Goal: Task Accomplishment & Management: Manage account settings

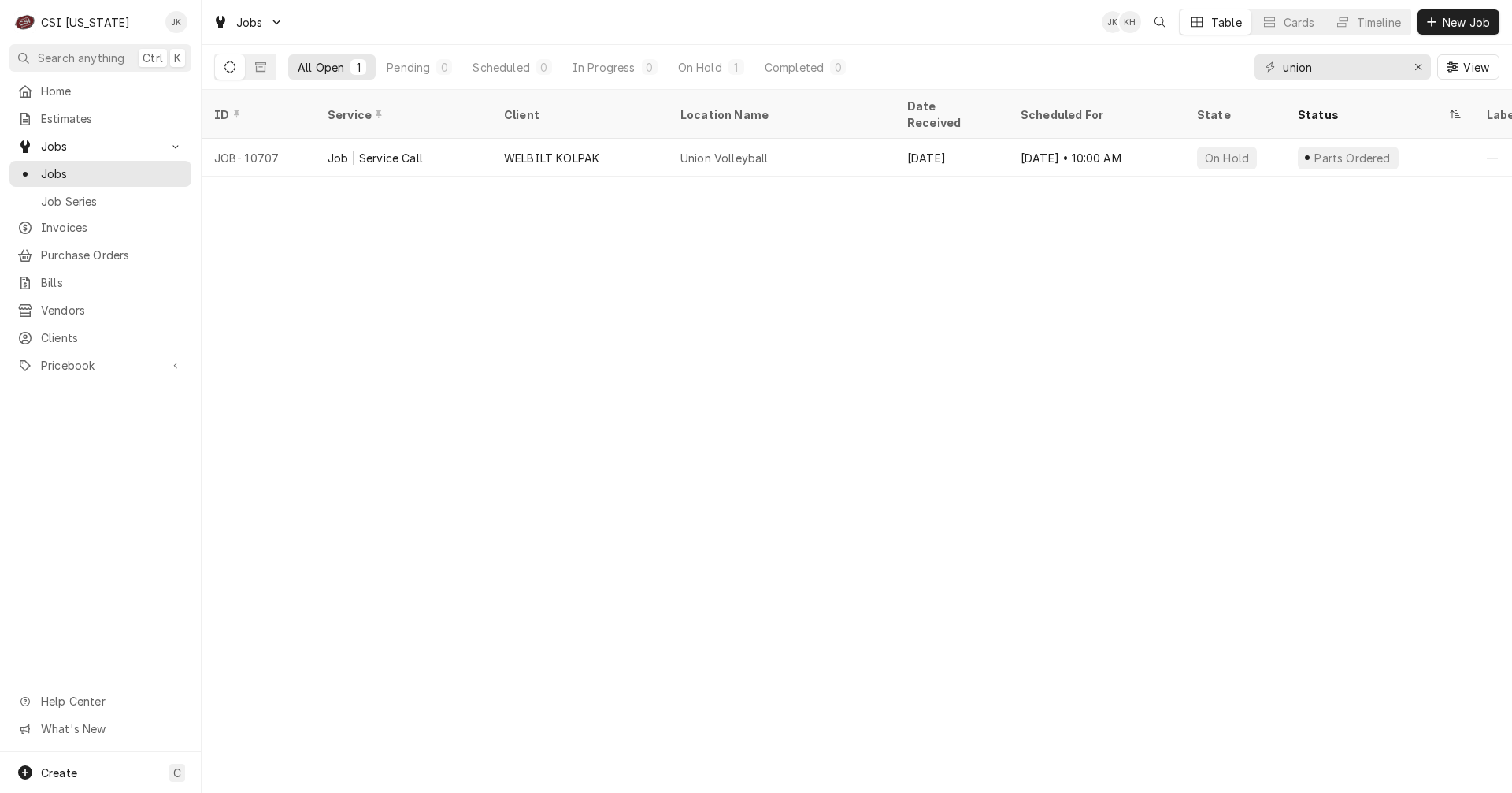
drag, startPoint x: 81, startPoint y: 250, endPoint x: 356, endPoint y: 245, distance: 275.0
click at [81, 250] on span "Purchase Orders" at bounding box center [112, 255] width 142 height 17
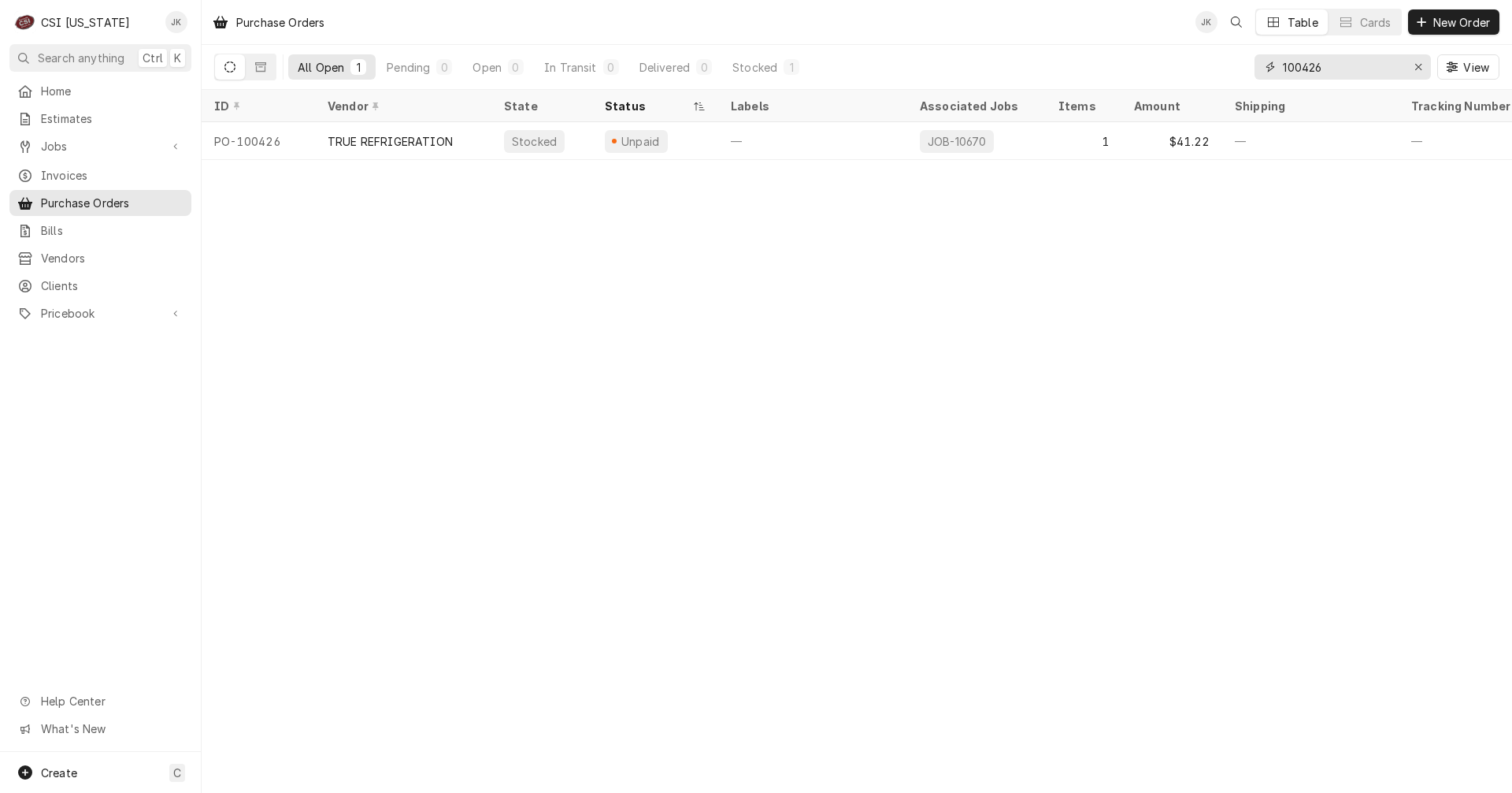
drag, startPoint x: 1332, startPoint y: 66, endPoint x: 1256, endPoint y: 70, distance: 76.1
click at [1256, 70] on div "100426" at bounding box center [1343, 67] width 177 height 25
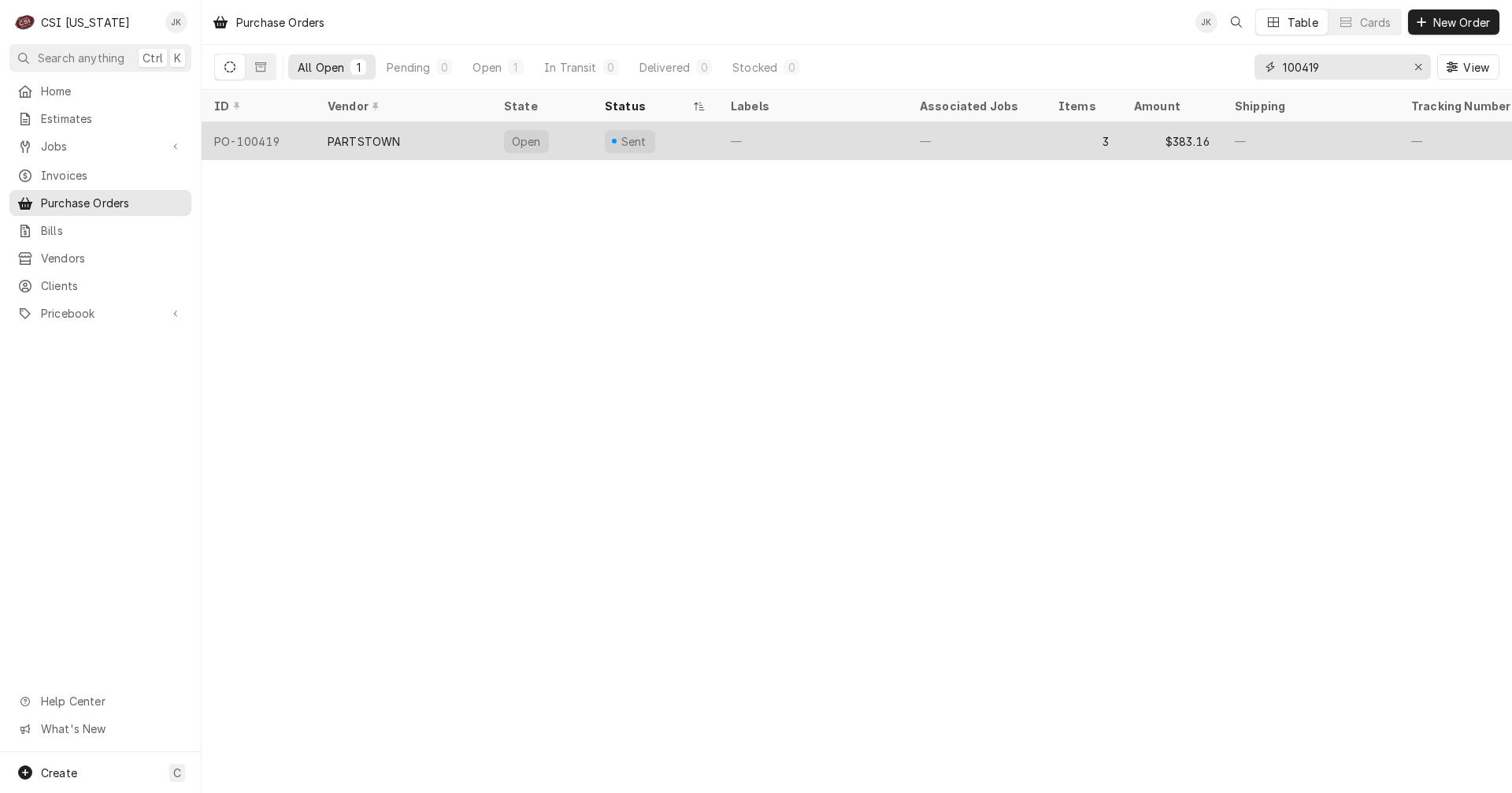
type input "100419"
click at [383, 124] on div "PARTSTOWN" at bounding box center [403, 141] width 177 height 37
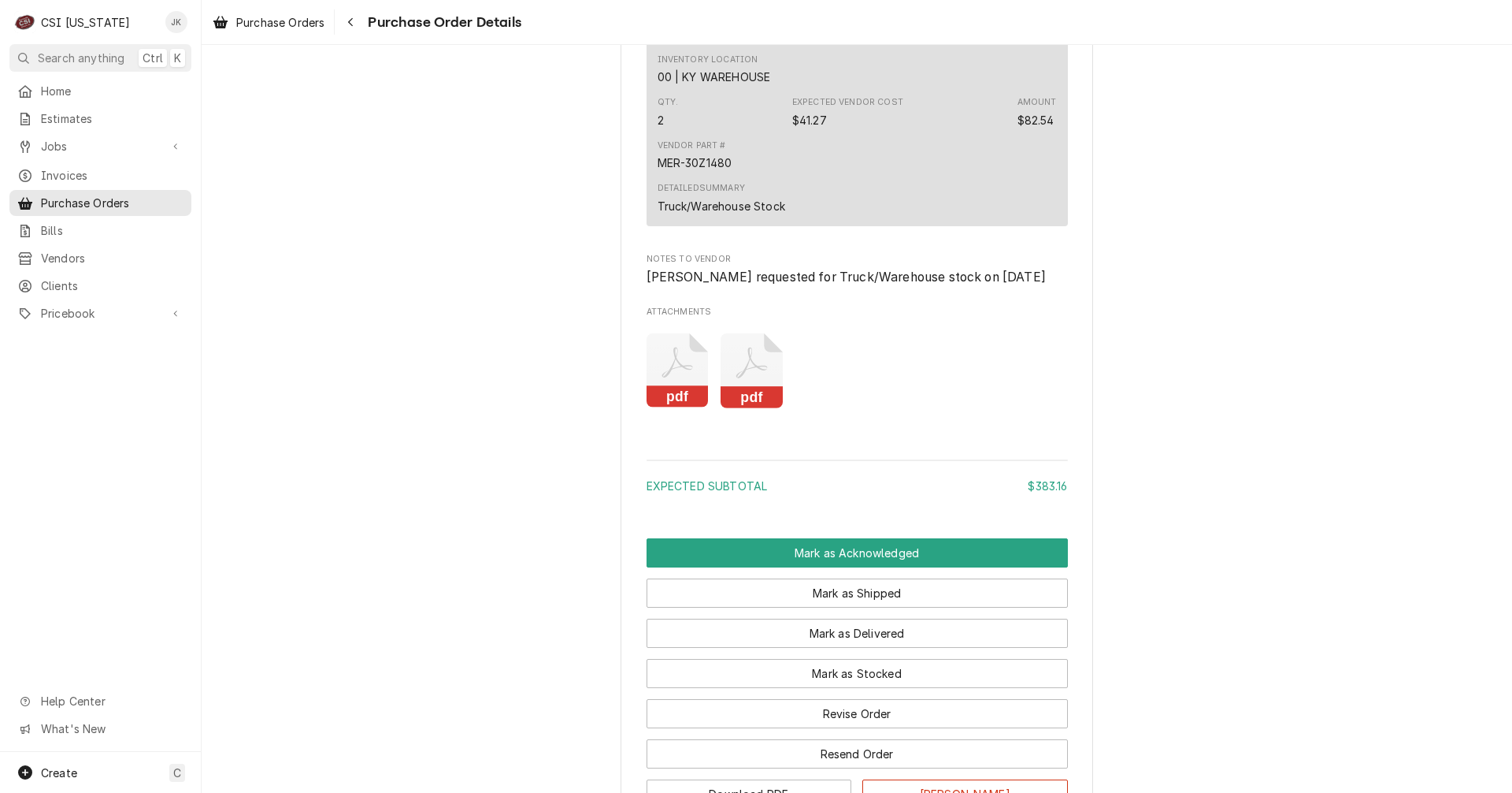
scroll to position [1733, 0]
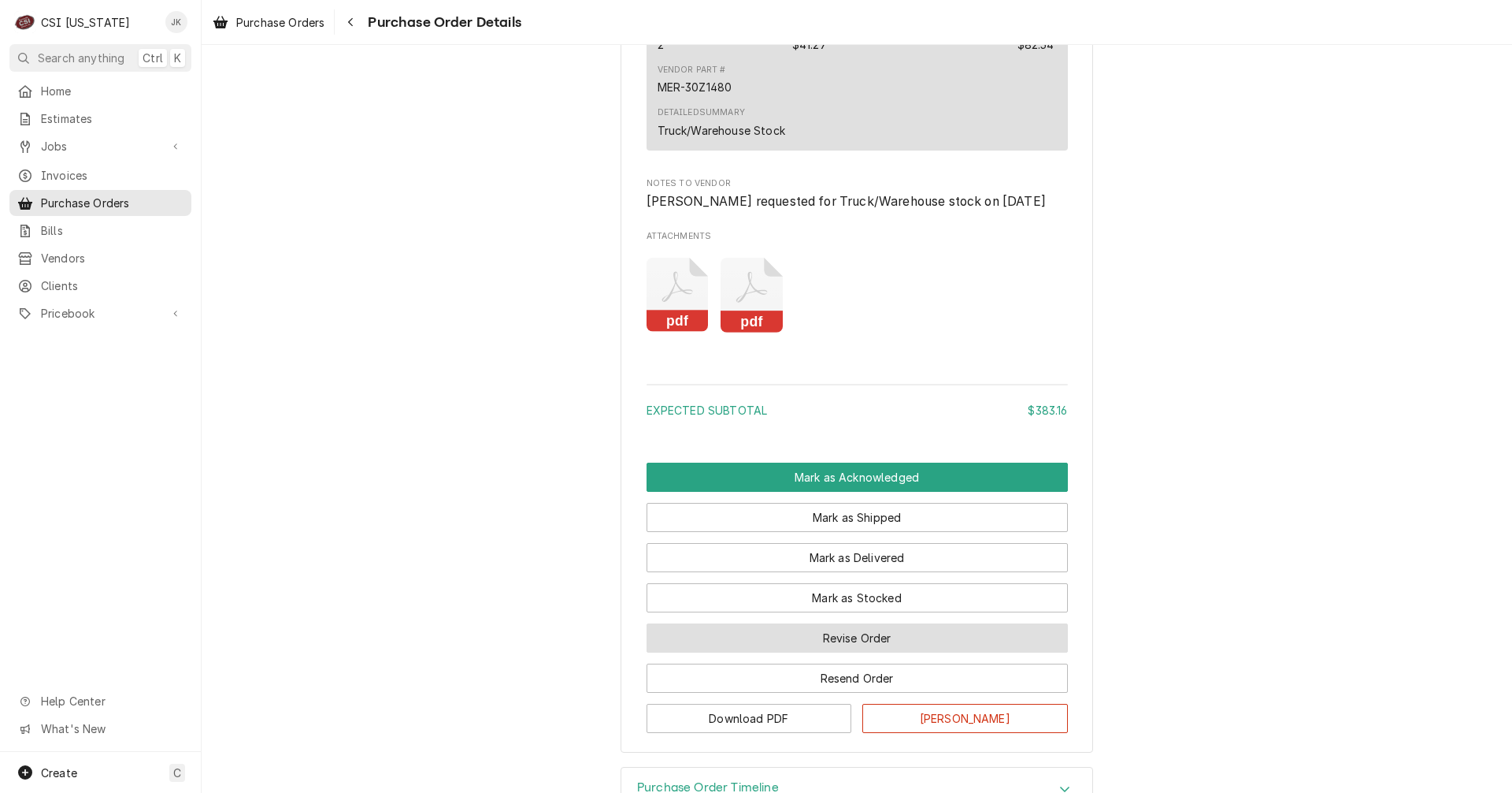
click at [843, 652] on button "Revise Order" at bounding box center [858, 637] width 421 height 29
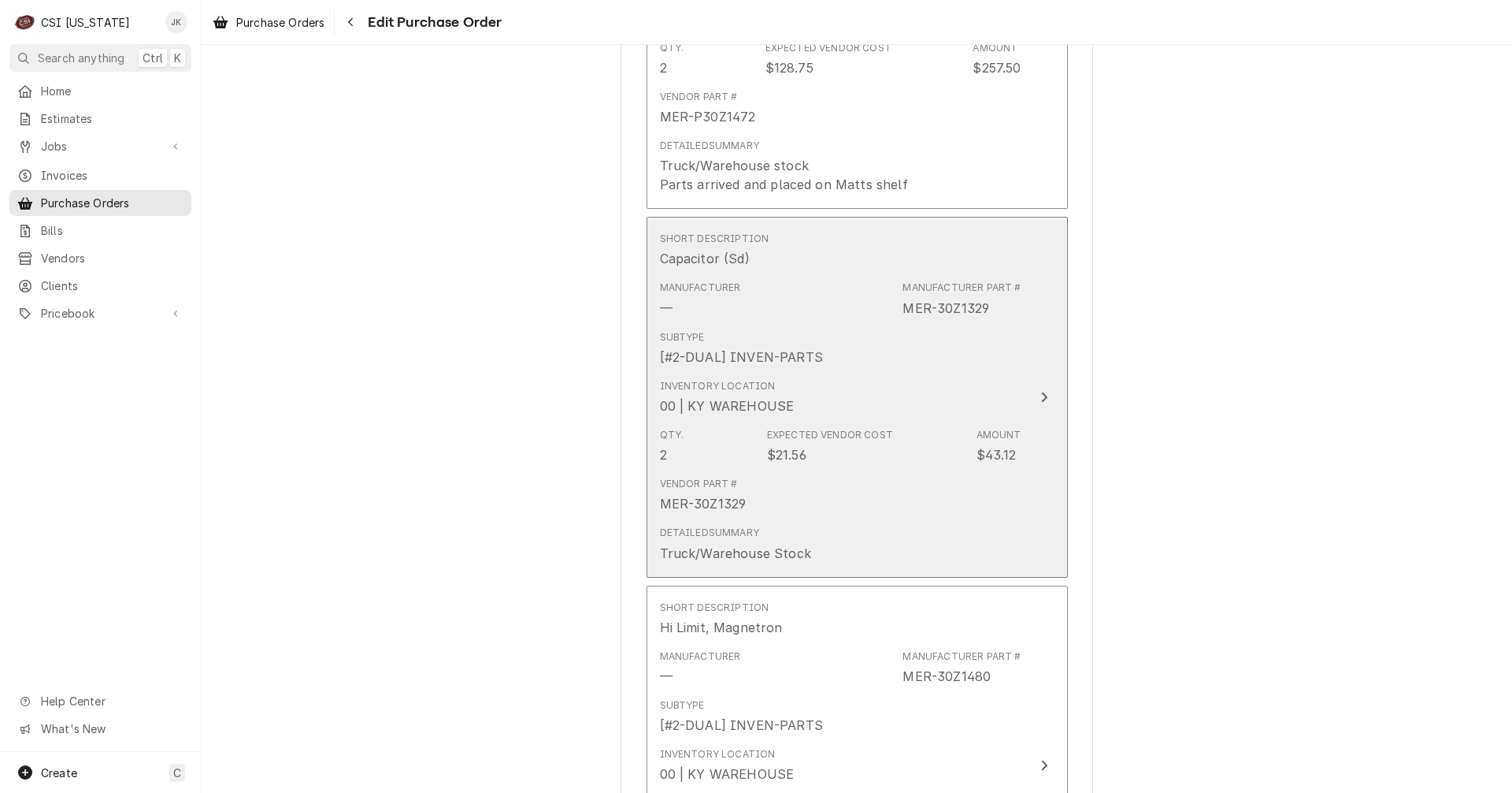
scroll to position [867, 0]
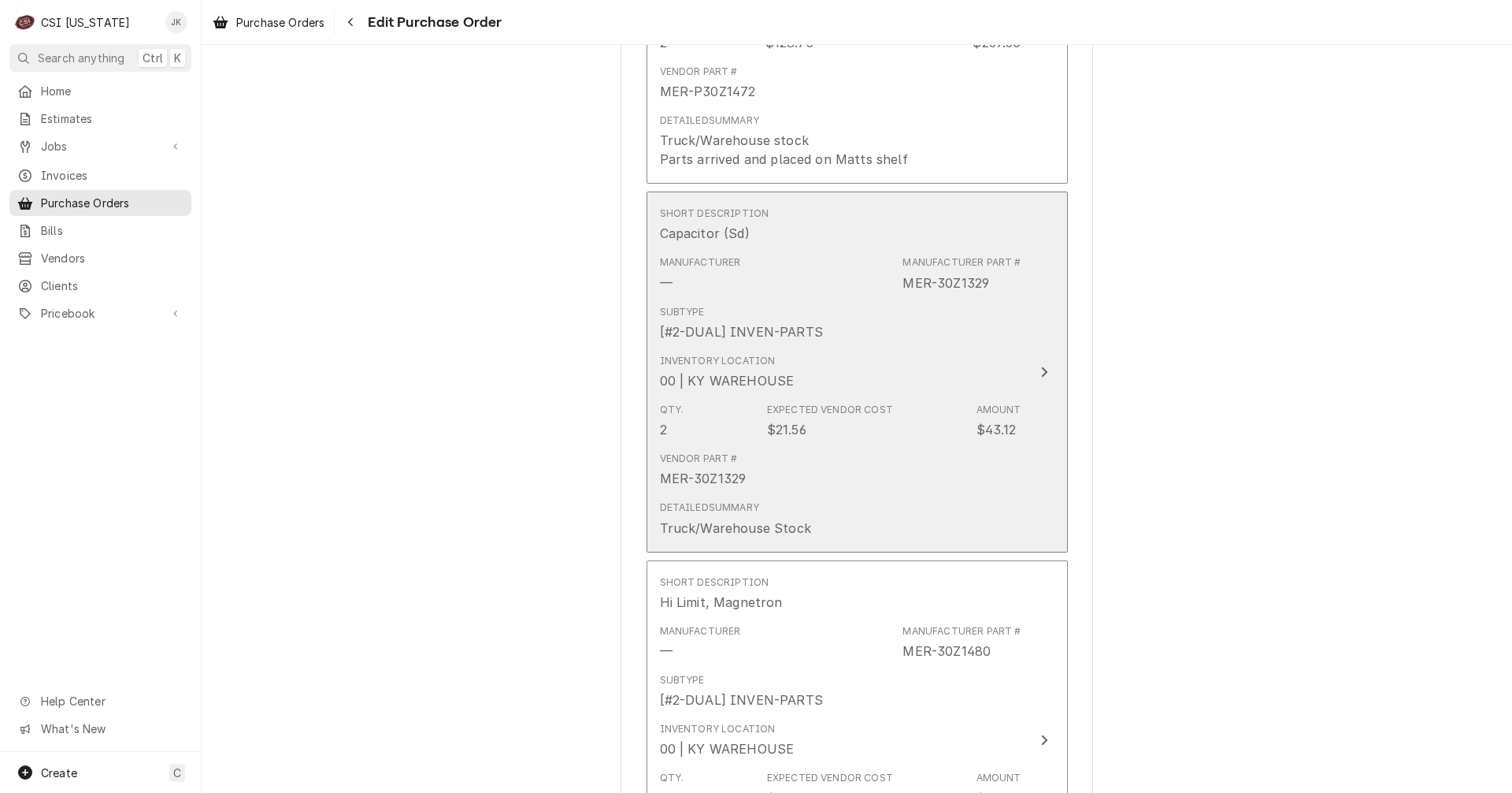
click at [858, 431] on div "Expected Vendor Cost $21.56" at bounding box center [829, 421] width 126 height 37
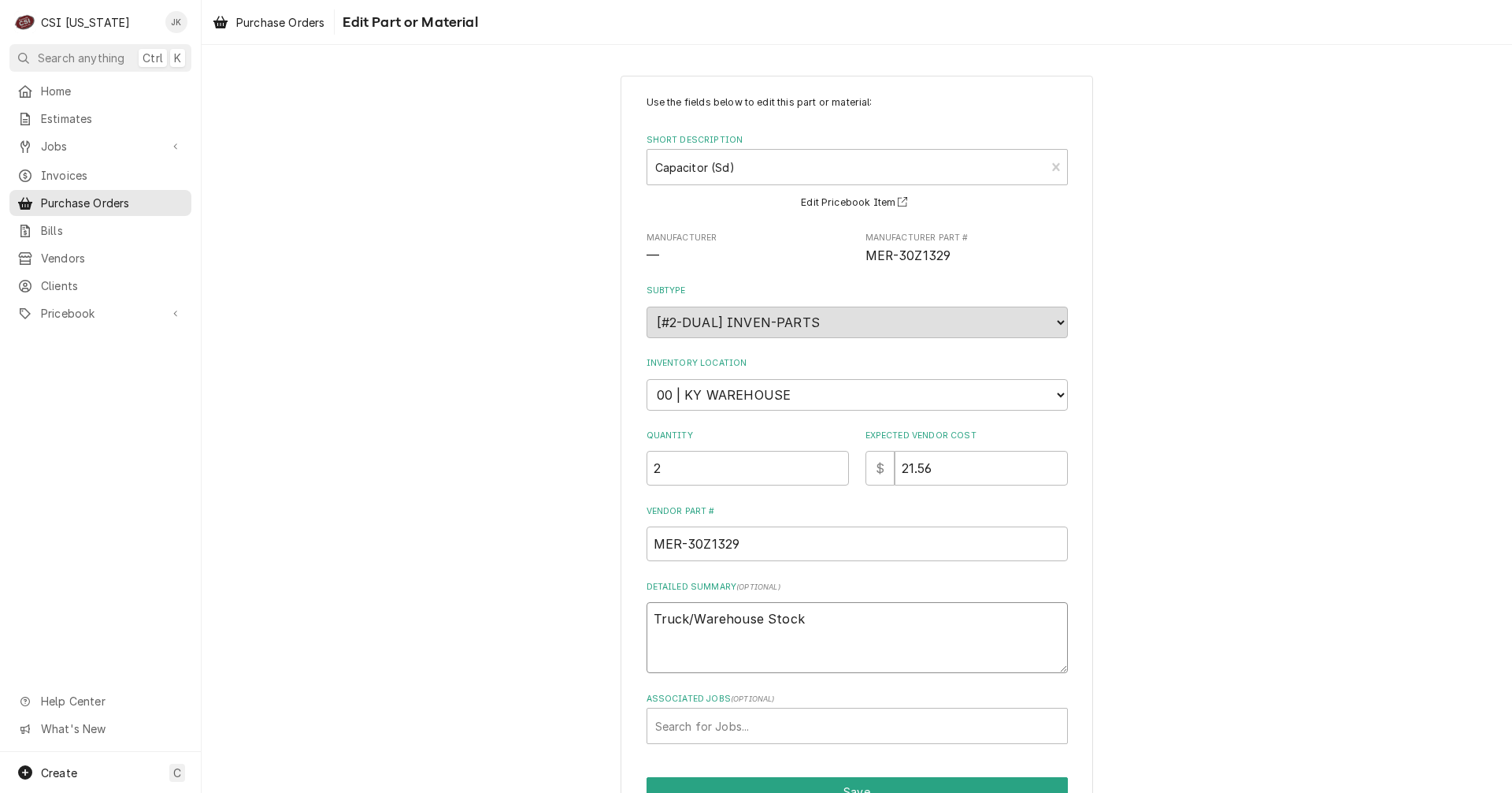
click at [649, 620] on textarea "Truck/Warehouse Stock" at bounding box center [858, 637] width 421 height 71
type textarea "x"
type textarea "ATruck/Warehouse Stock"
type textarea "x"
type textarea "ArTruck/Warehouse Stock"
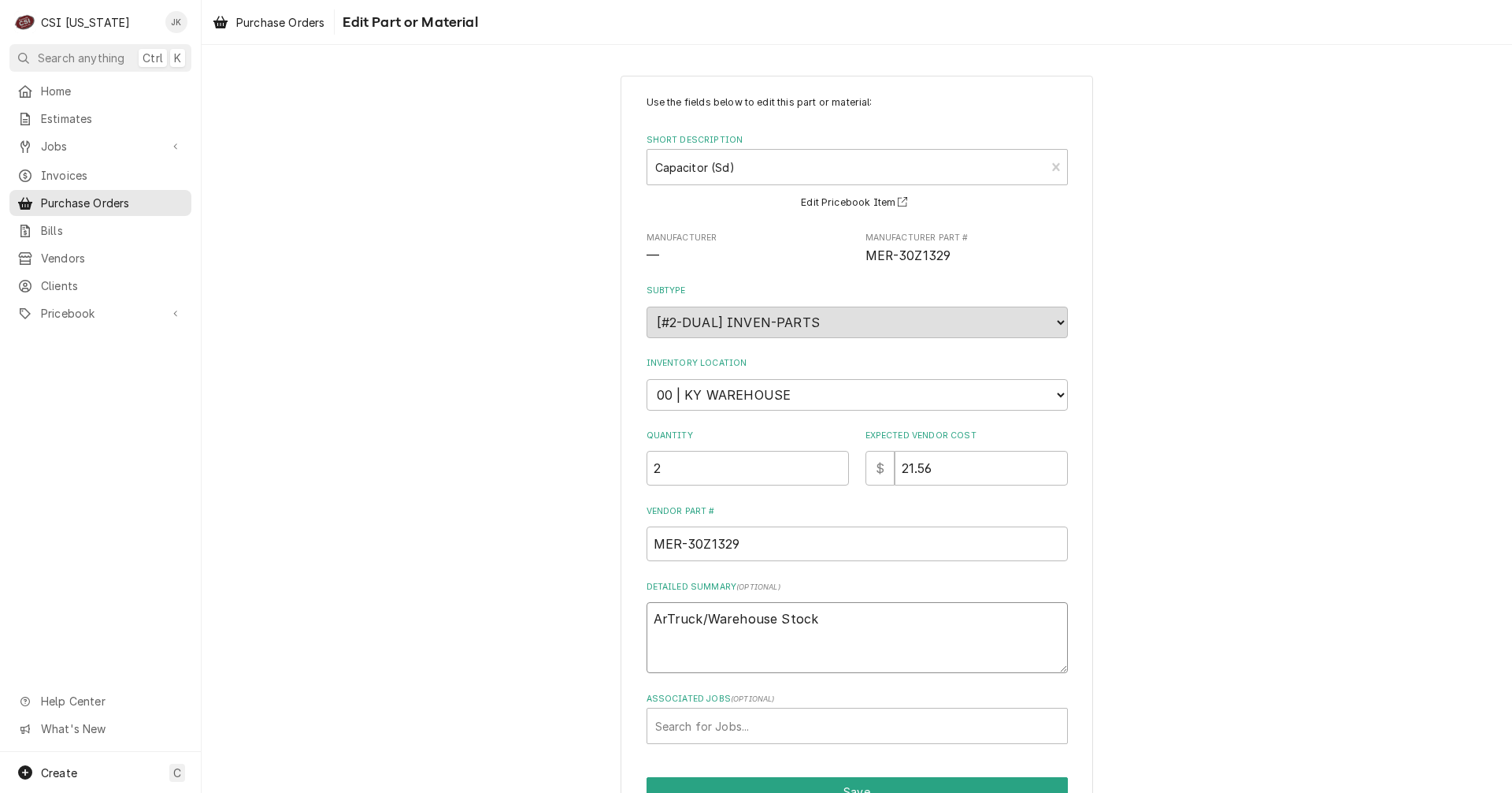
type textarea "x"
type textarea "ArrTruck/Warehouse Stock"
type textarea "x"
type textarea "ArriTruck/Warehouse Stock"
type textarea "x"
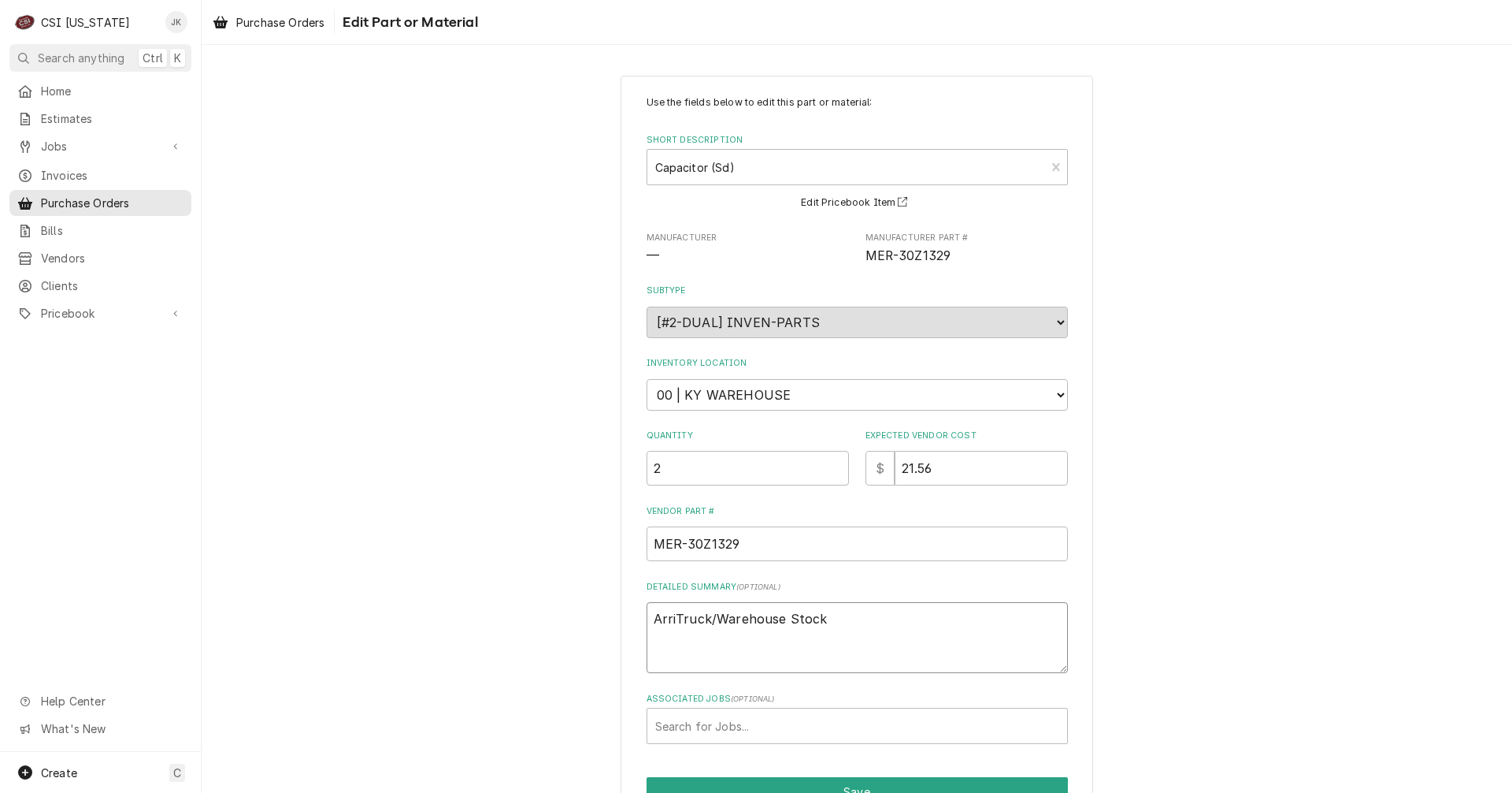
type textarea "ArrivTruck/Warehouse Stock"
type textarea "x"
type textarea "ArriveTruck/Warehouse Stock"
type textarea "x"
type textarea "ArrivedTruck/Warehouse Stock"
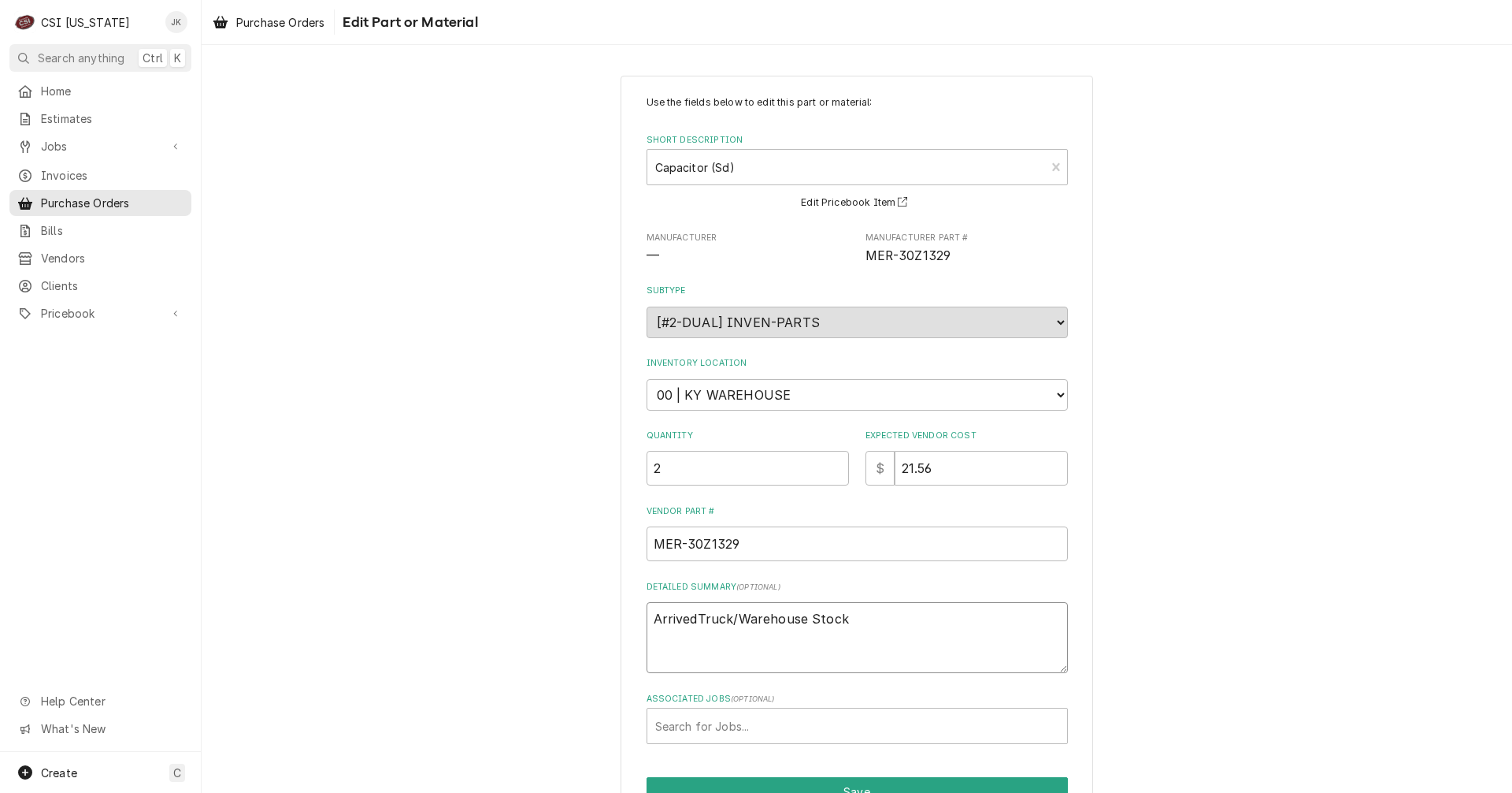
type textarea "x"
type textarea "Arrived Truck/Warehouse Stock"
type textarea "x"
type textarea "Arrived 1Truck/Warehouse Stock"
type textarea "x"
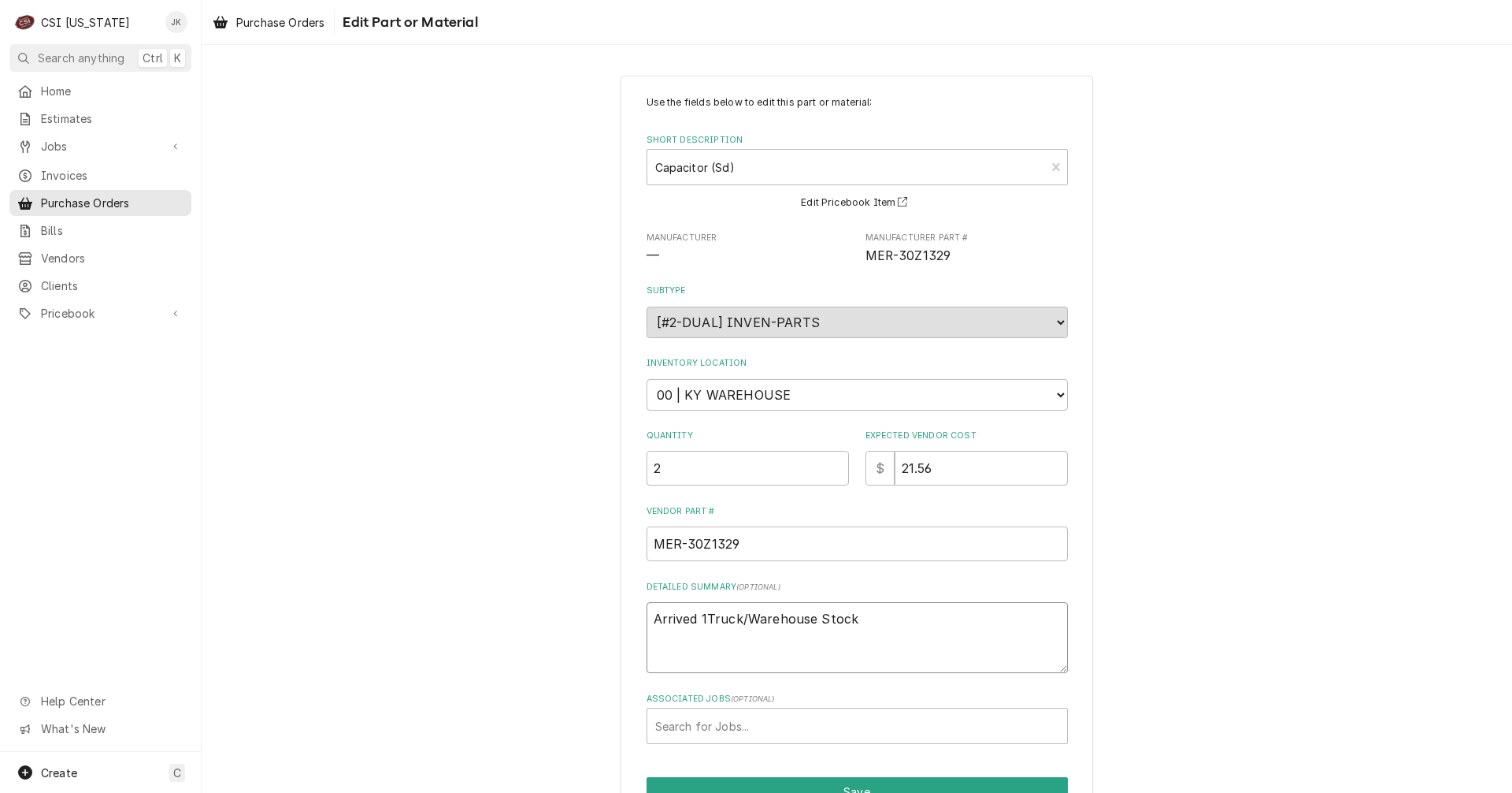
type textarea "Arrived 10Truck/Warehouse Stock"
type textarea "x"
type textarea "Arrived 10/Truck/Warehouse Stock"
type textarea "x"
type textarea "Arrived 10/3Truck/Warehouse Stock"
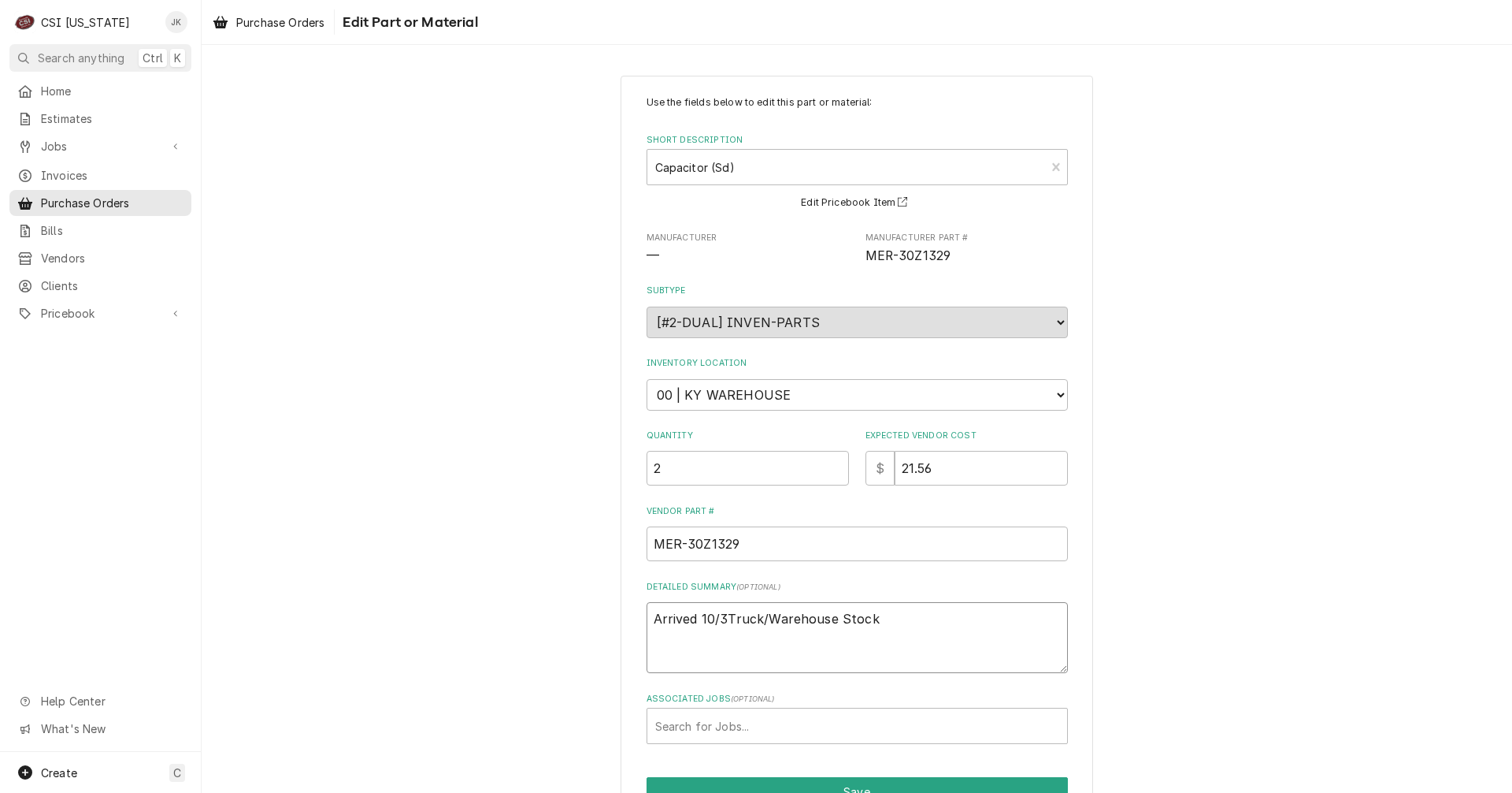
type textarea "x"
type textarea "Arrived 10/3 Truck/Warehouse Stock"
type textarea "x"
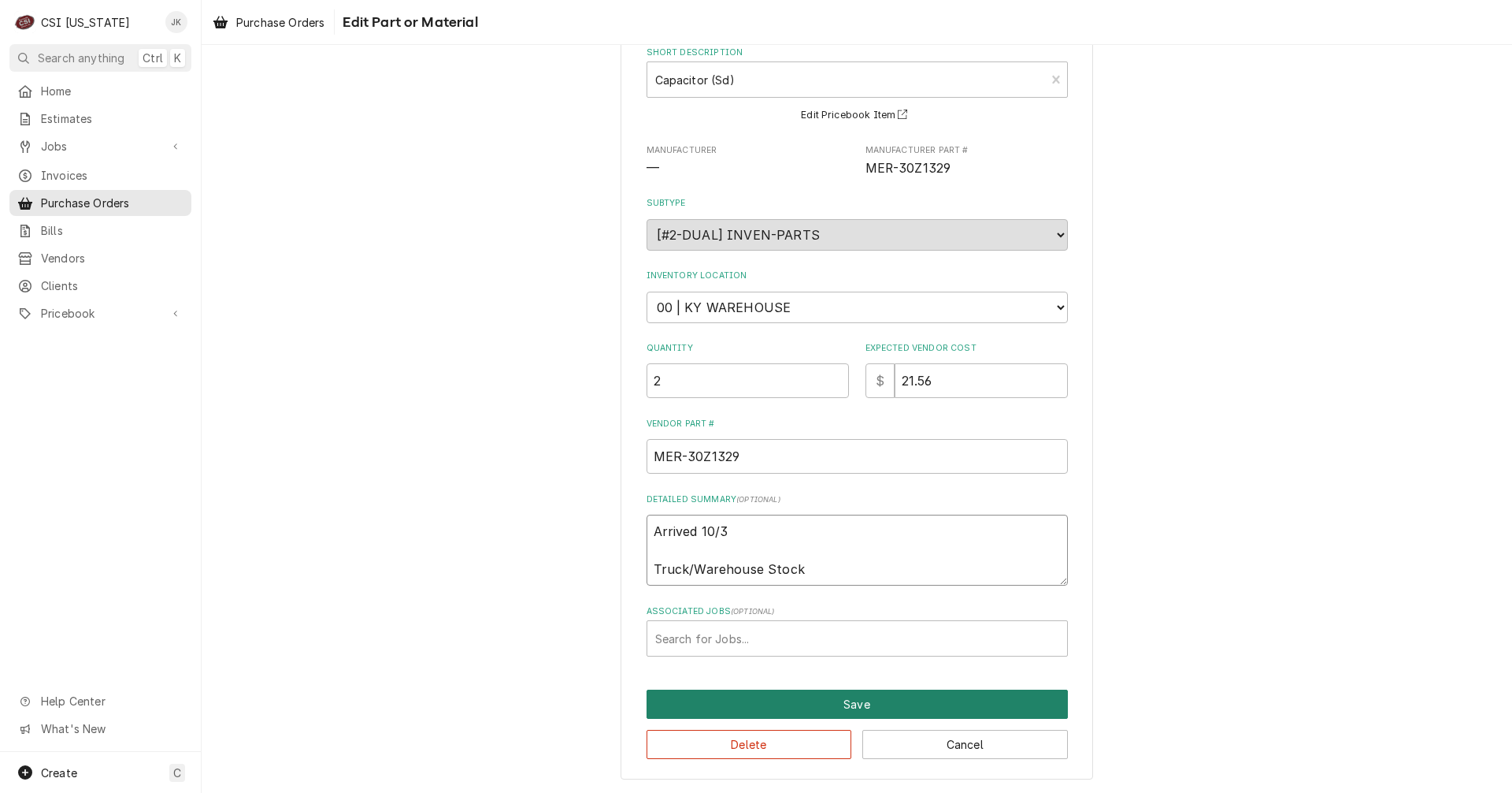
type textarea "Arrived 10/3 Truck/Warehouse Stock"
click at [842, 711] on button "Save" at bounding box center [858, 704] width 421 height 29
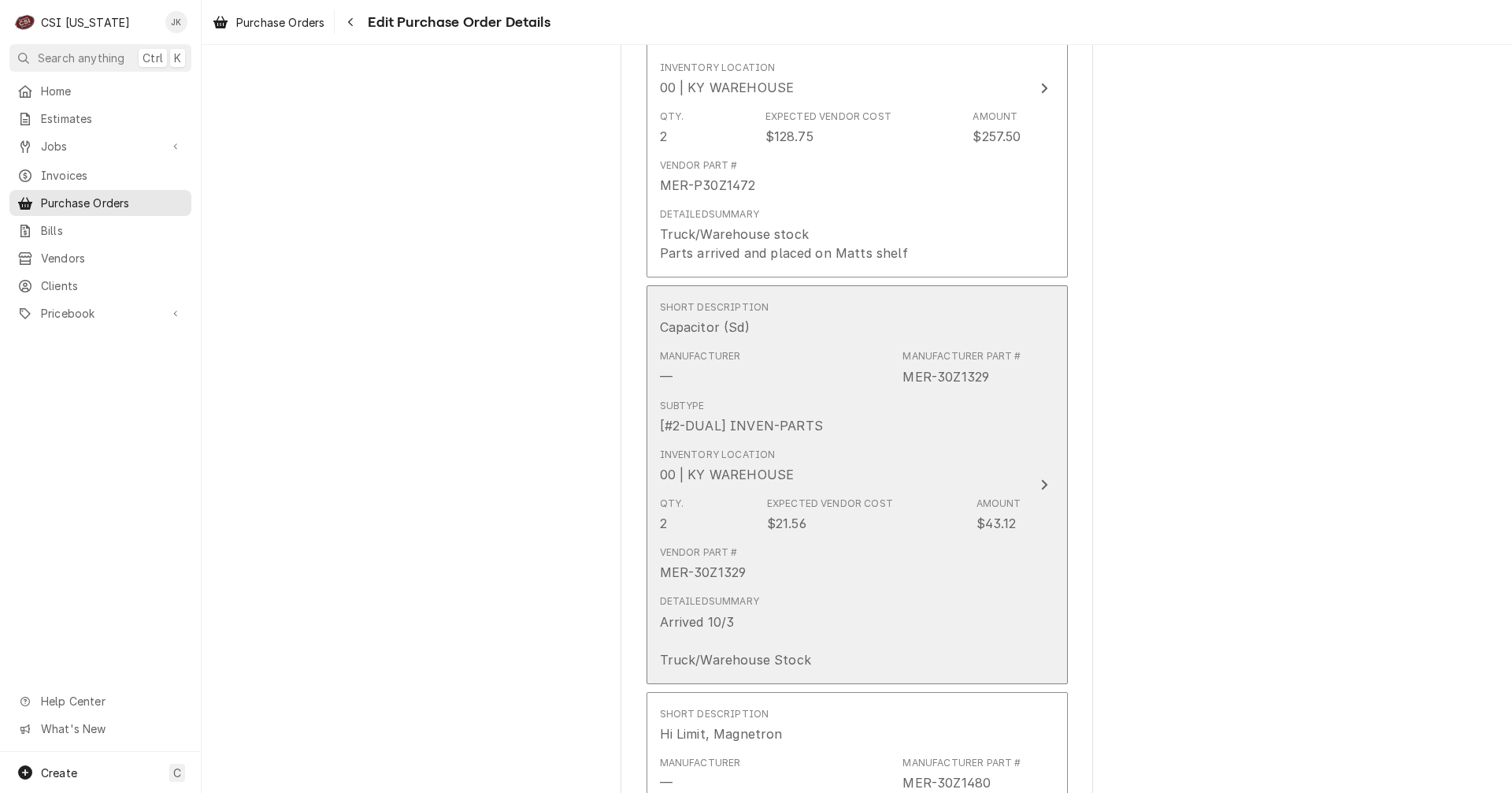
scroll to position [739, 0]
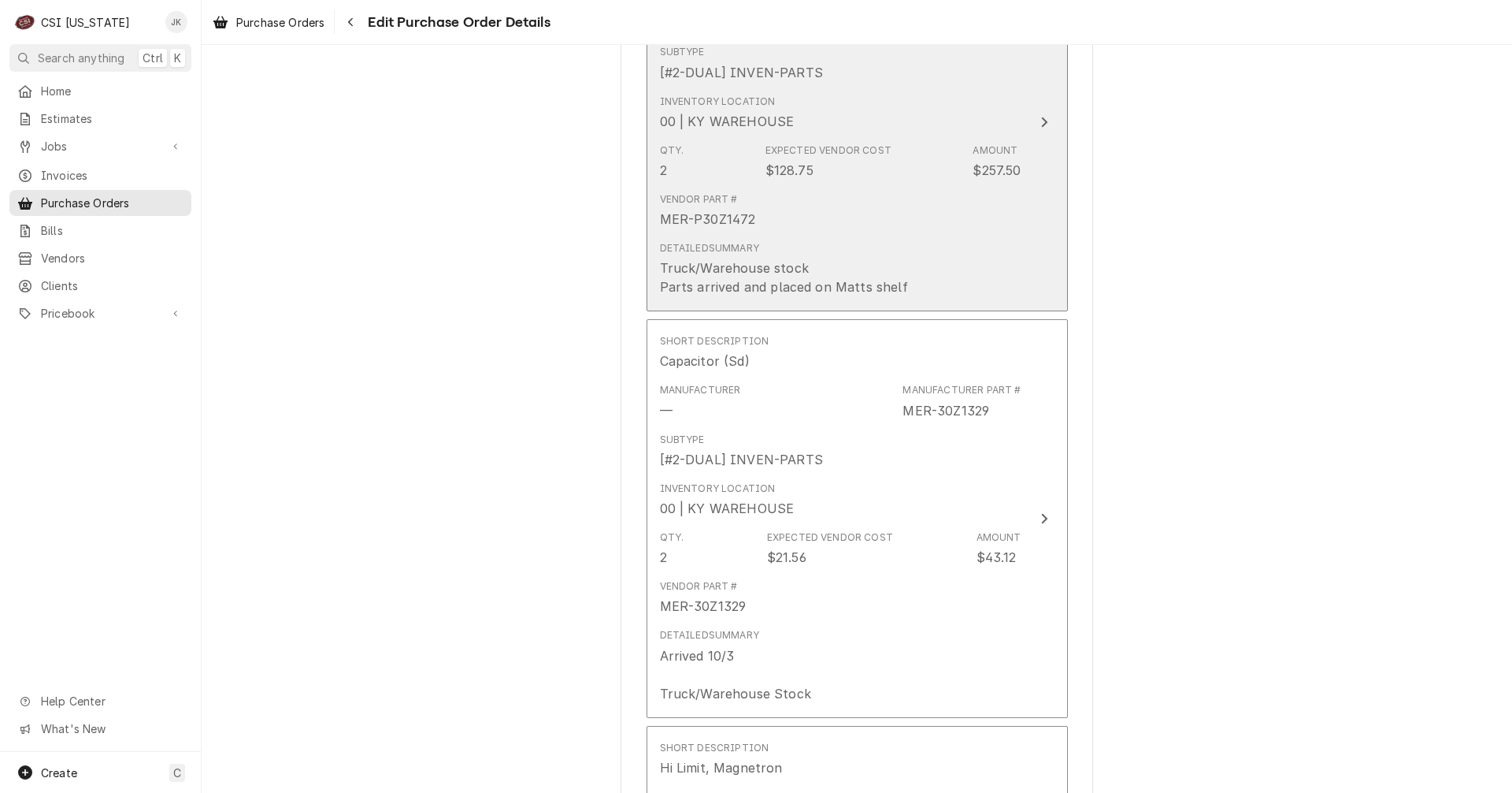
click at [838, 252] on div "Detailed Summary Truck/Warehouse stock Parts arrived and placed on Matts shelf" at bounding box center [784, 269] width 248 height 55
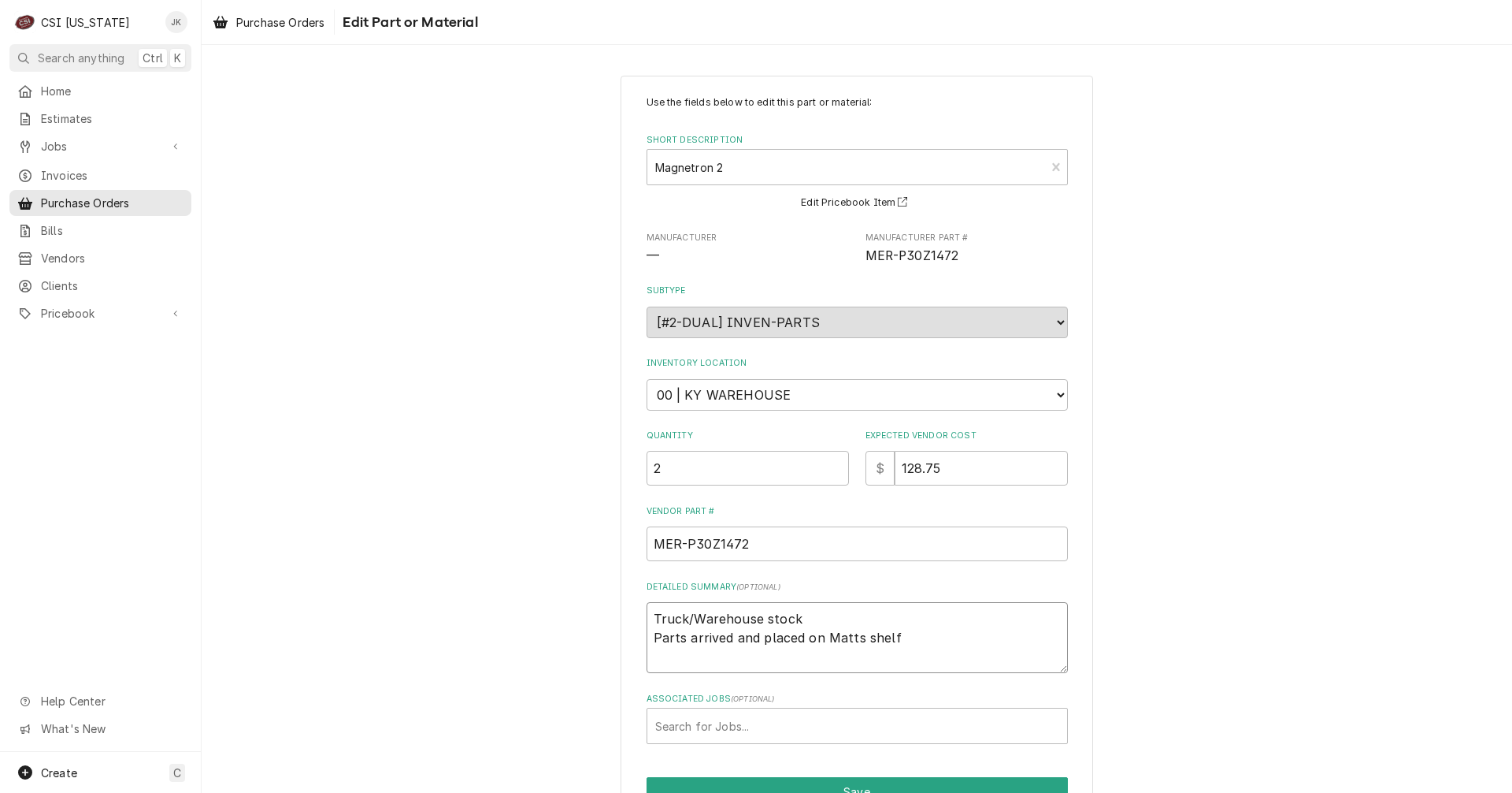
drag, startPoint x: 796, startPoint y: 621, endPoint x: 637, endPoint y: 611, distance: 159.3
click at [637, 611] on div "Use the fields below to edit this part or material: Short Description Magnetron…" at bounding box center [858, 471] width 473 height 791
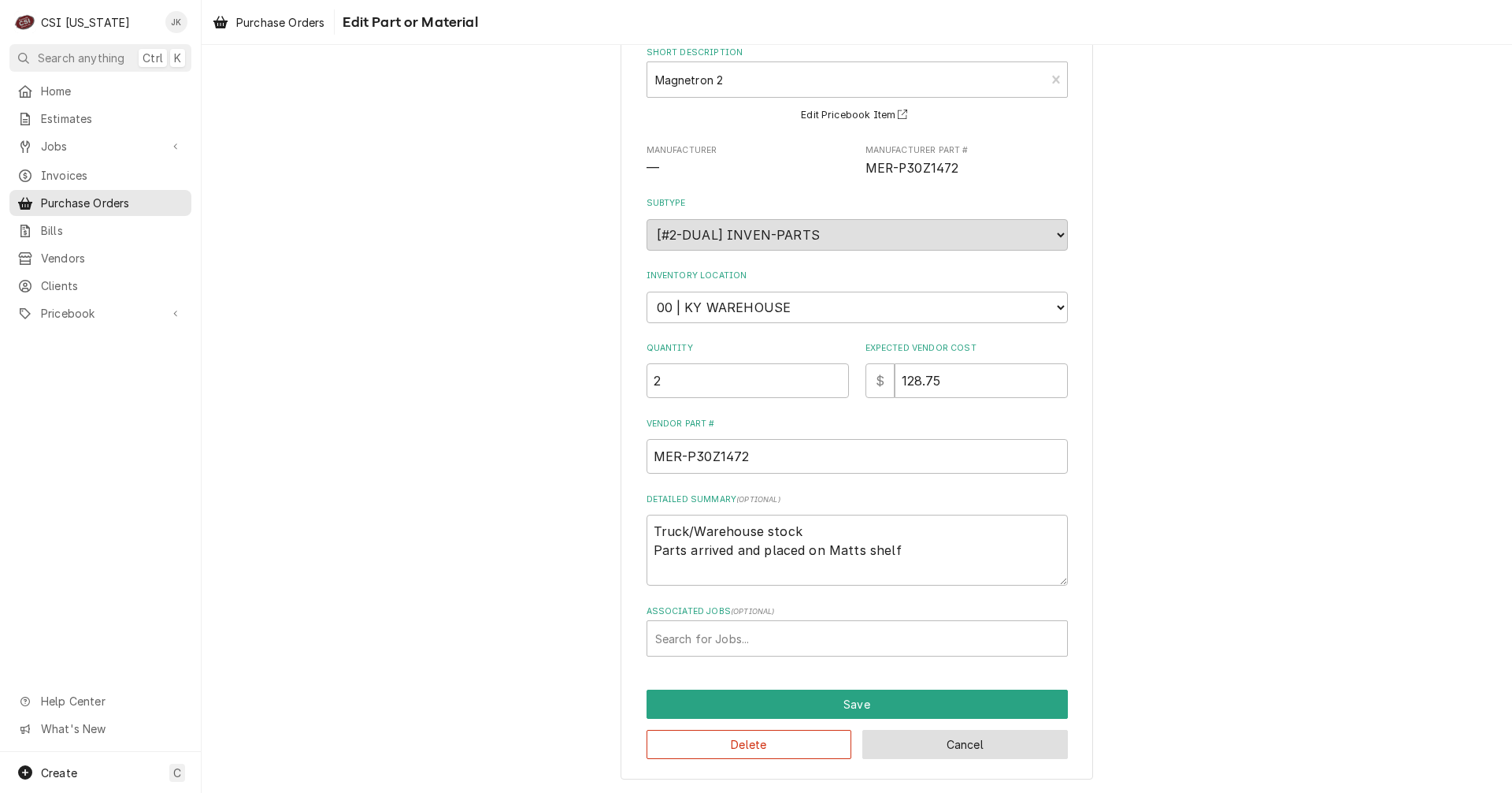
click at [987, 746] on button "Cancel" at bounding box center [965, 744] width 206 height 29
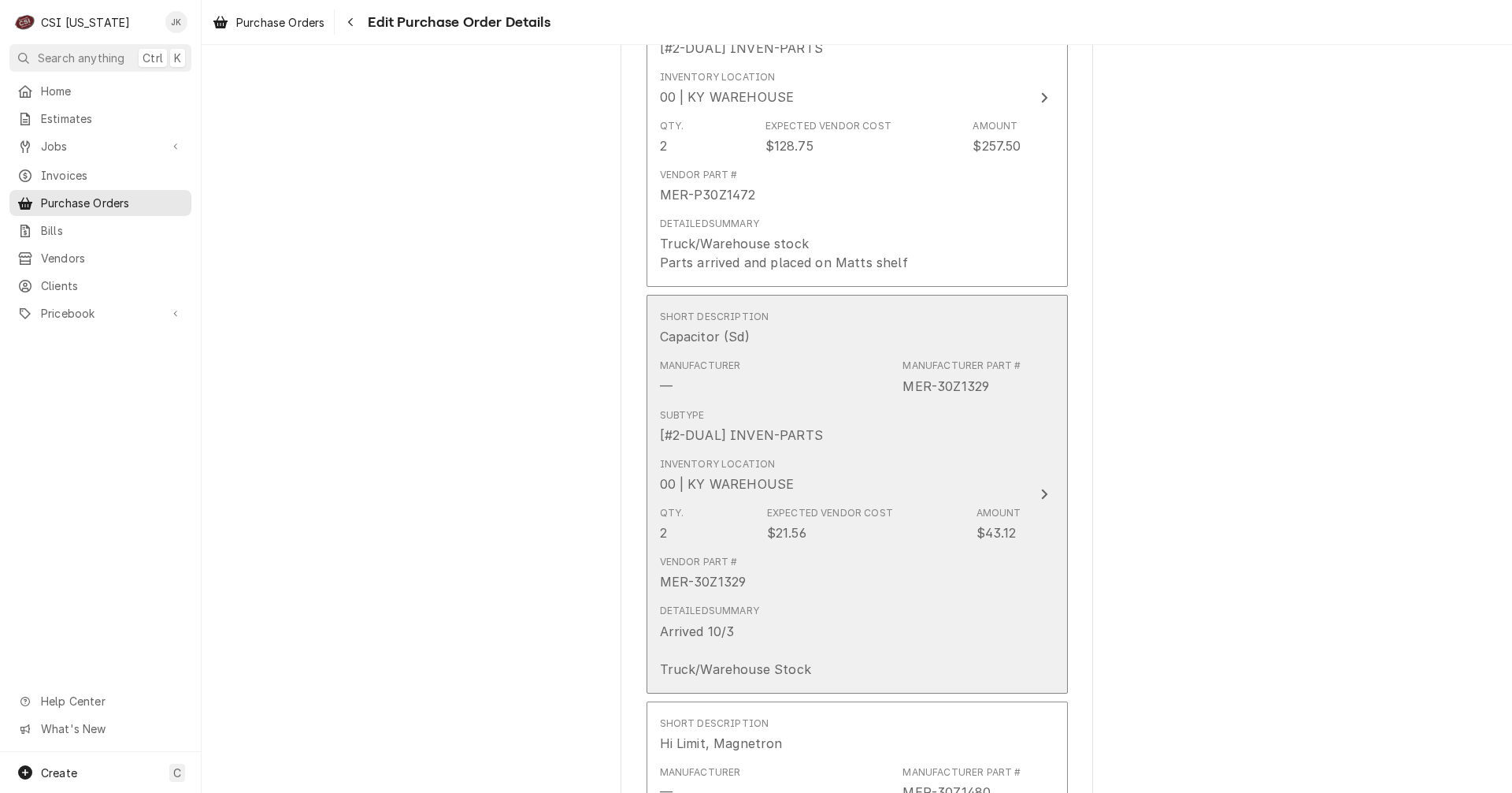
scroll to position [563, 0]
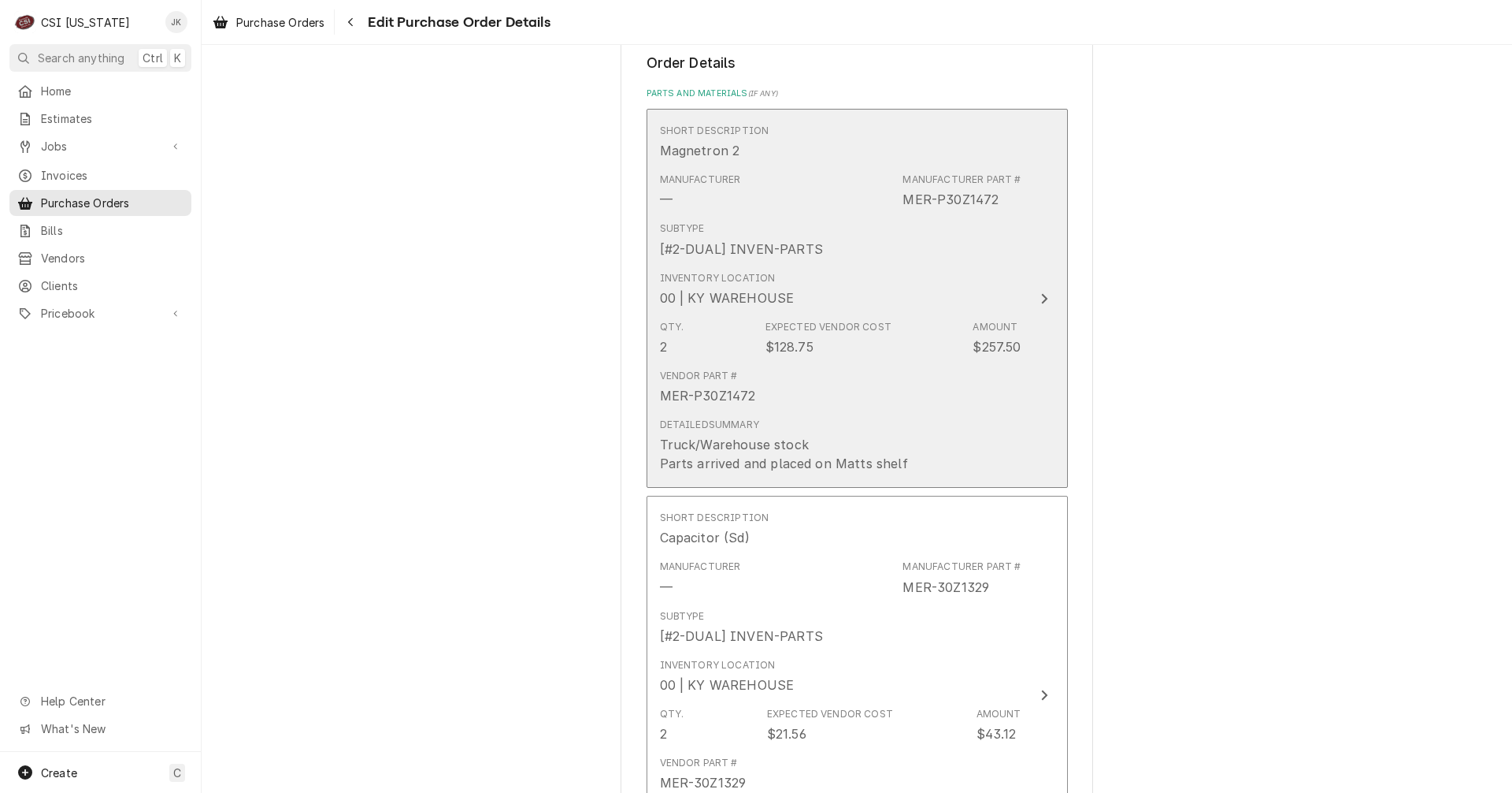
click at [768, 345] on div "$128.75" at bounding box center [790, 347] width 48 height 19
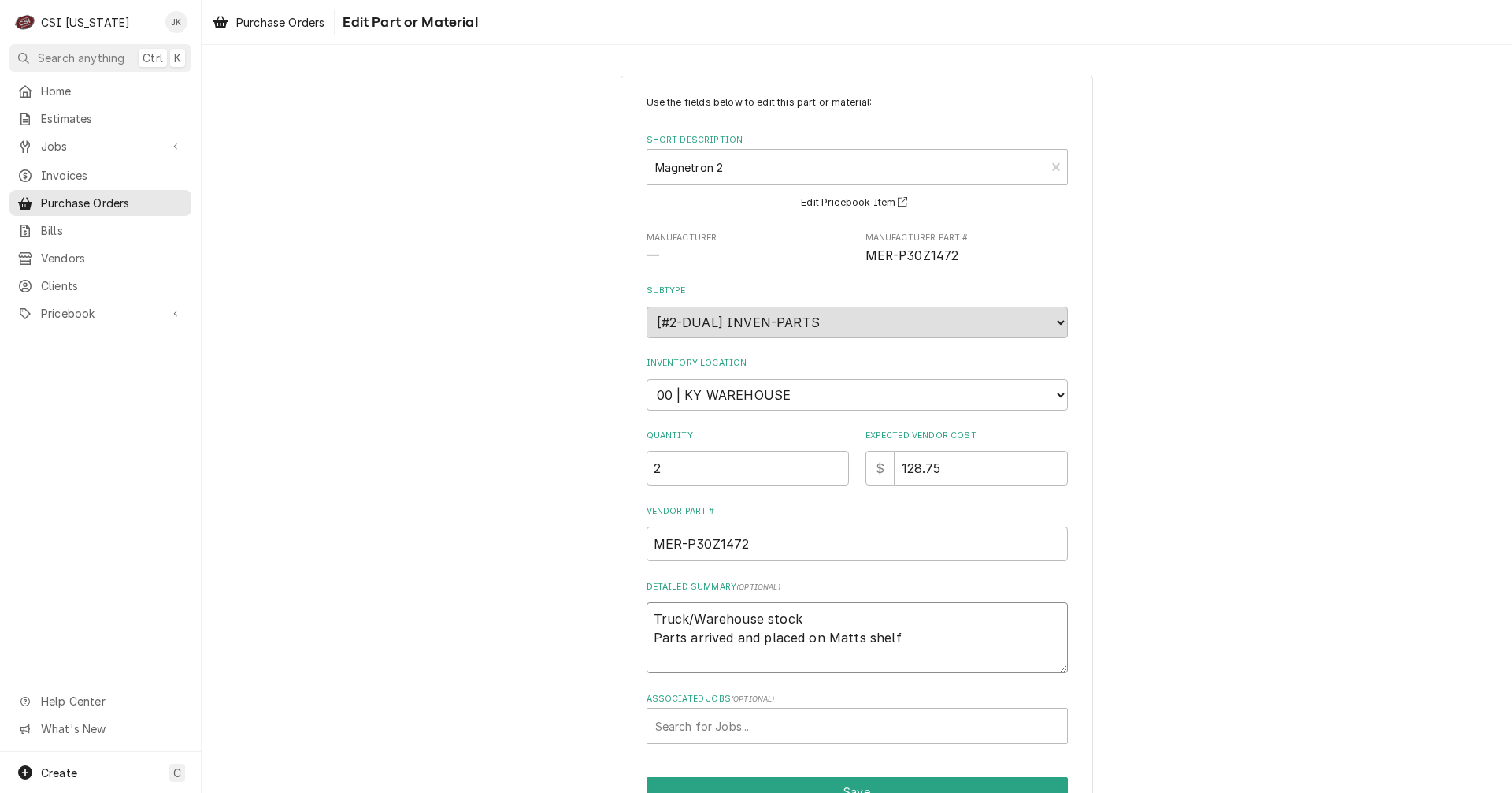
drag, startPoint x: 901, startPoint y: 641, endPoint x: 636, endPoint y: 630, distance: 265.2
click at [636, 630] on div "Use the fields below to edit this part or material: Short Description Magnetron…" at bounding box center [858, 471] width 473 height 791
click at [650, 616] on textarea "Truck/Warehouse stock Parts arrived and placed on Matts shelf" at bounding box center [858, 637] width 421 height 71
type textarea "x"
type textarea "Truck/Warehouse stock Parts arrived and placed on Matts shelf"
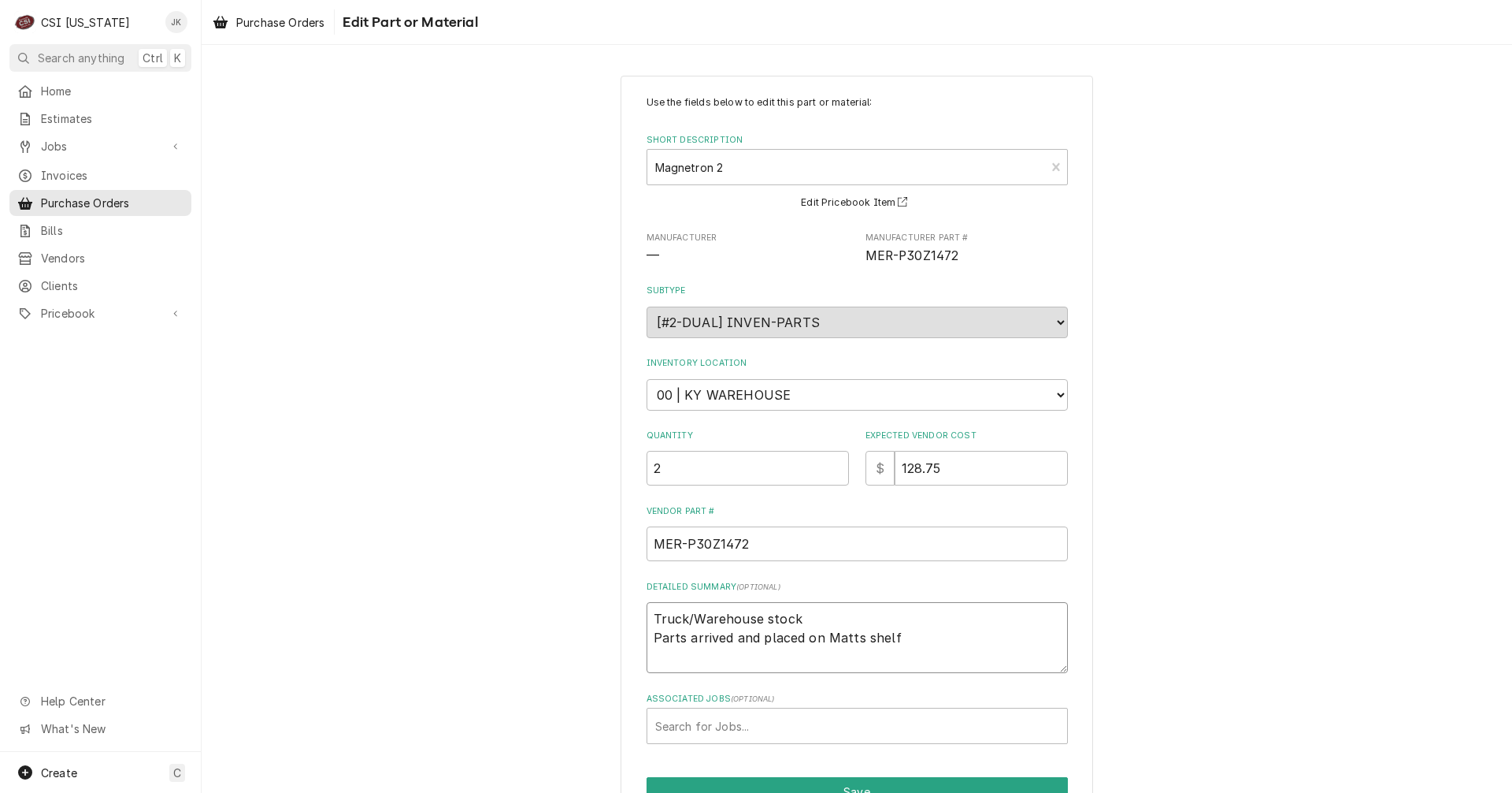
type textarea "x"
type textarea "A Truck/Warehouse stock Parts arrived and placed on Matts shelf"
type textarea "x"
type textarea "Ar Truck/Warehouse stock Parts arrived and placed on Matts shelf"
type textarea "x"
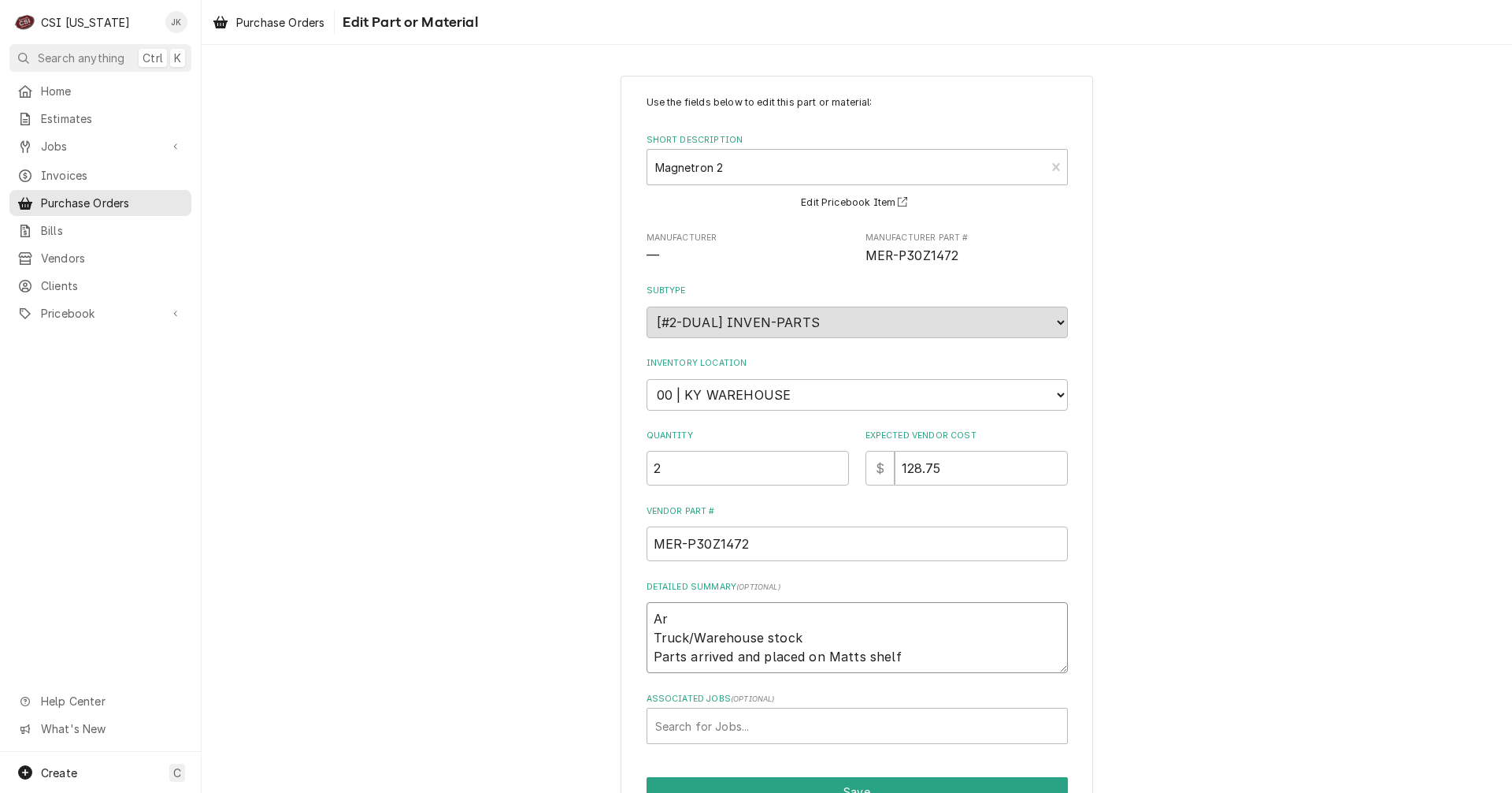
type textarea "Arr Truck/Warehouse stock Parts arrived and placed on Matts shelf"
type textarea "x"
type textarea "Arri Truck/Warehouse stock Parts arrived and placed on Matts shelf"
type textarea "x"
type textarea "Arriv Truck/Warehouse stock Parts arrived and placed on Matts shelf"
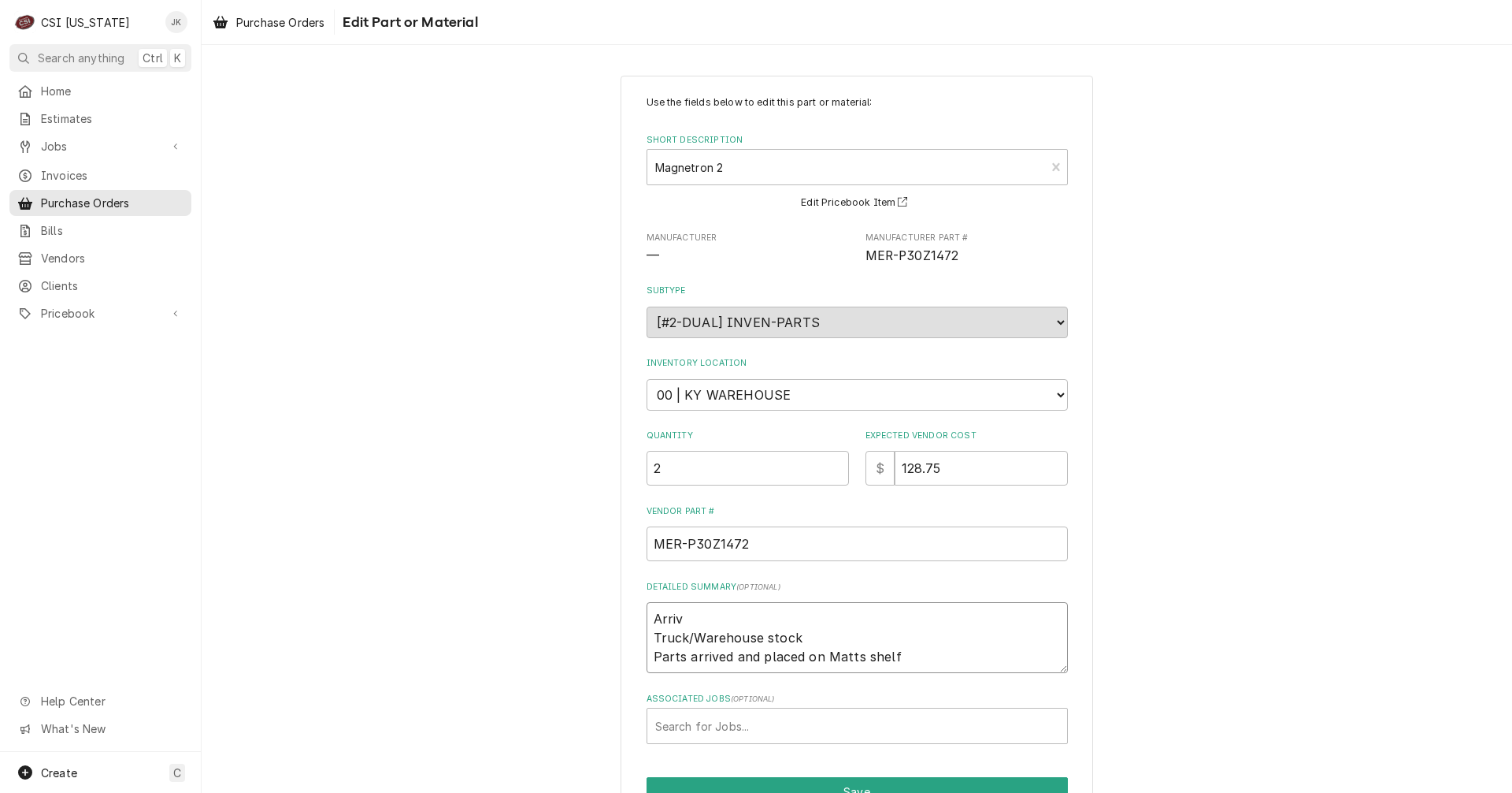
type textarea "x"
type textarea "Arrive Truck/Warehouse stock Parts arrived and placed on Matts shelf"
type textarea "x"
type textarea "Arrived Truck/Warehouse stock Parts arrived and placed on Matts shelf"
type textarea "x"
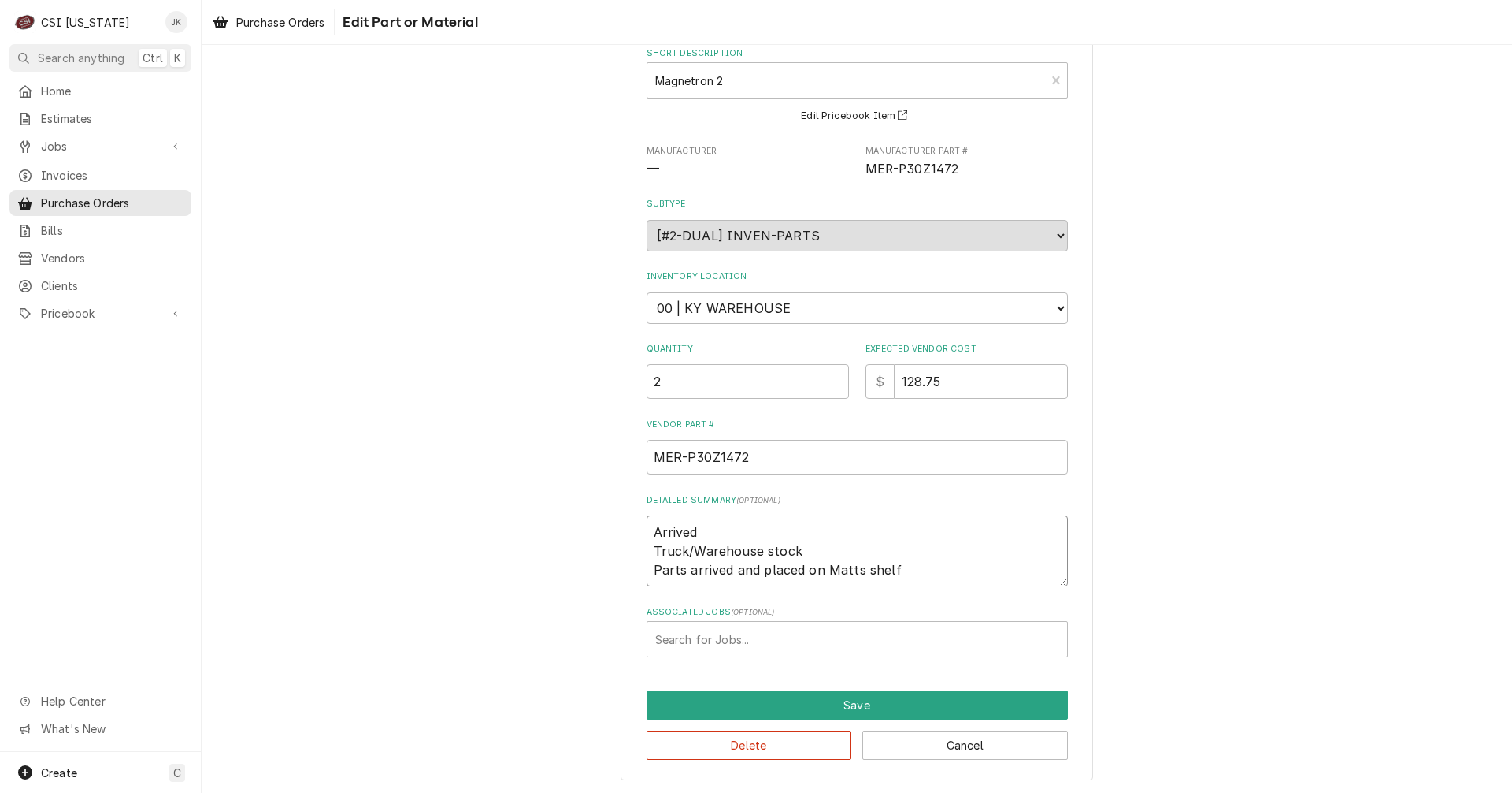
scroll to position [87, 0]
type textarea "Arrived Truck/Warehouse stock Parts arrived and placed on Matts shelf"
click at [944, 748] on button "Cancel" at bounding box center [965, 744] width 206 height 29
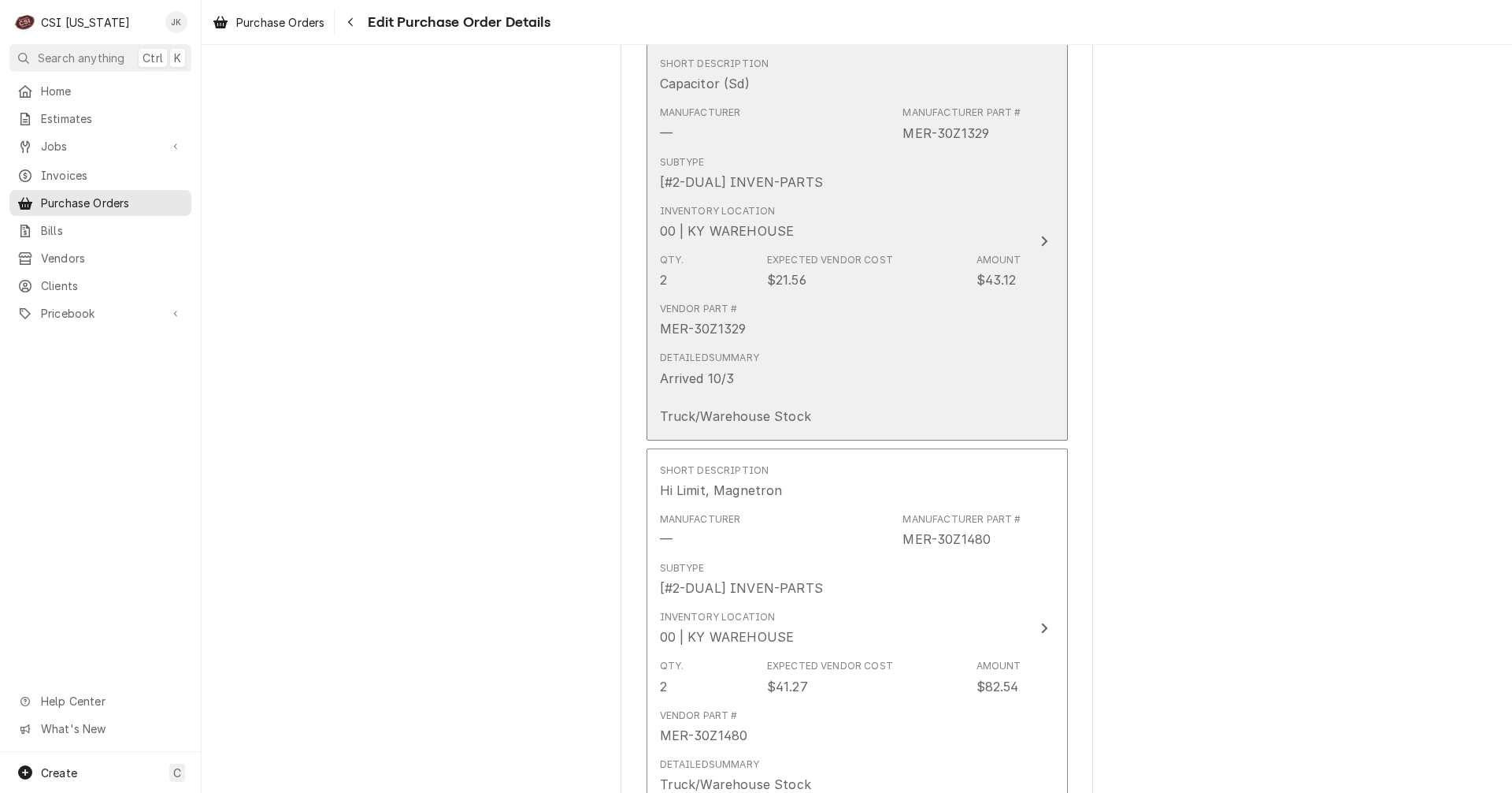
scroll to position [809, 0]
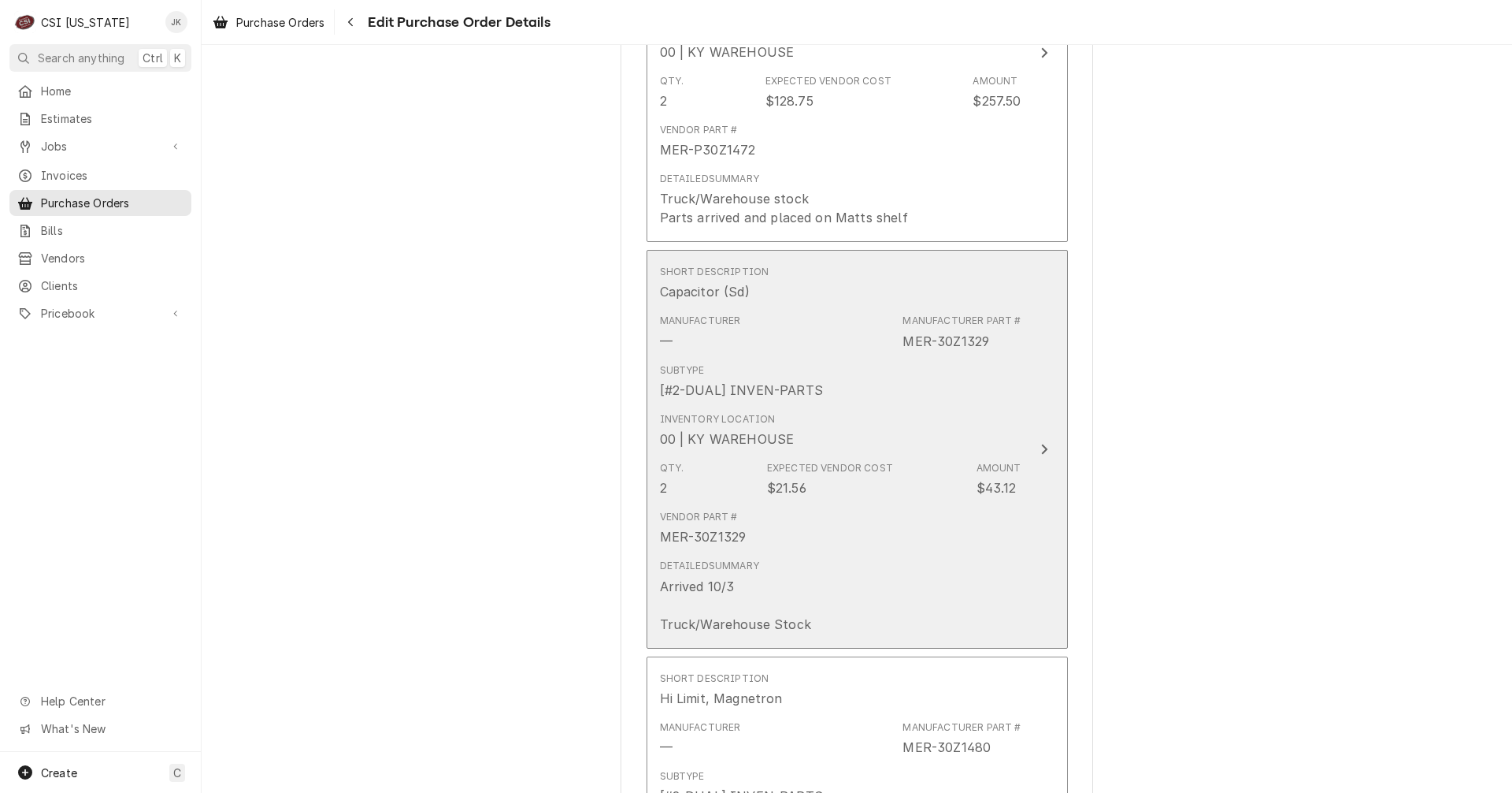
click at [821, 563] on div "Detailed Summary Arrived 10/3 Truck/Warehouse Stock" at bounding box center [841, 596] width 361 height 87
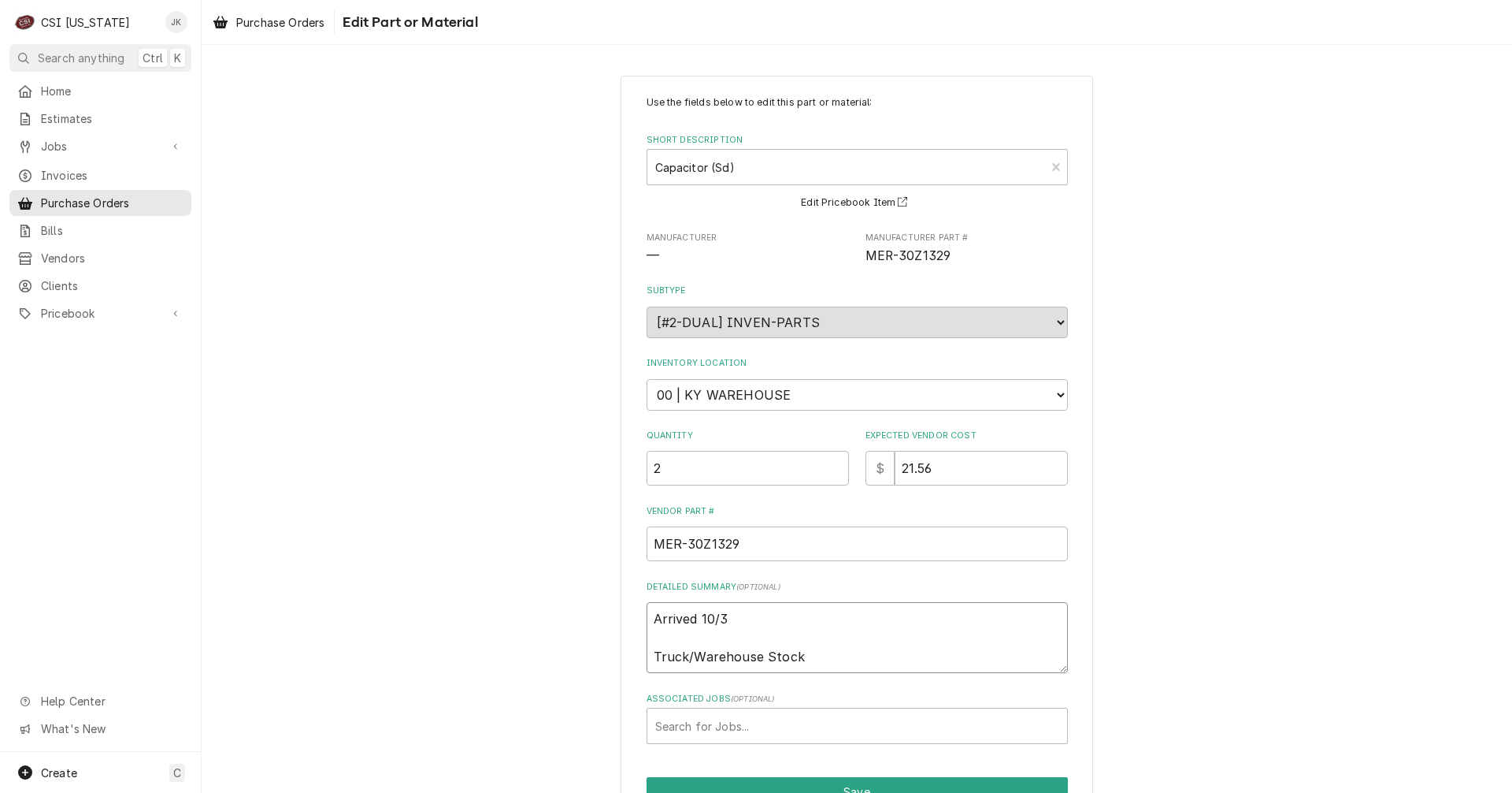
click at [753, 618] on textarea "Arrived 10/3 Truck/Warehouse Stock" at bounding box center [858, 637] width 421 height 71
type textarea "x"
type textarea "Arrived 10/3, Truck/Warehouse Stock"
type textarea "x"
type textarea "Arrived 10/3, Truck/Warehouse Stock"
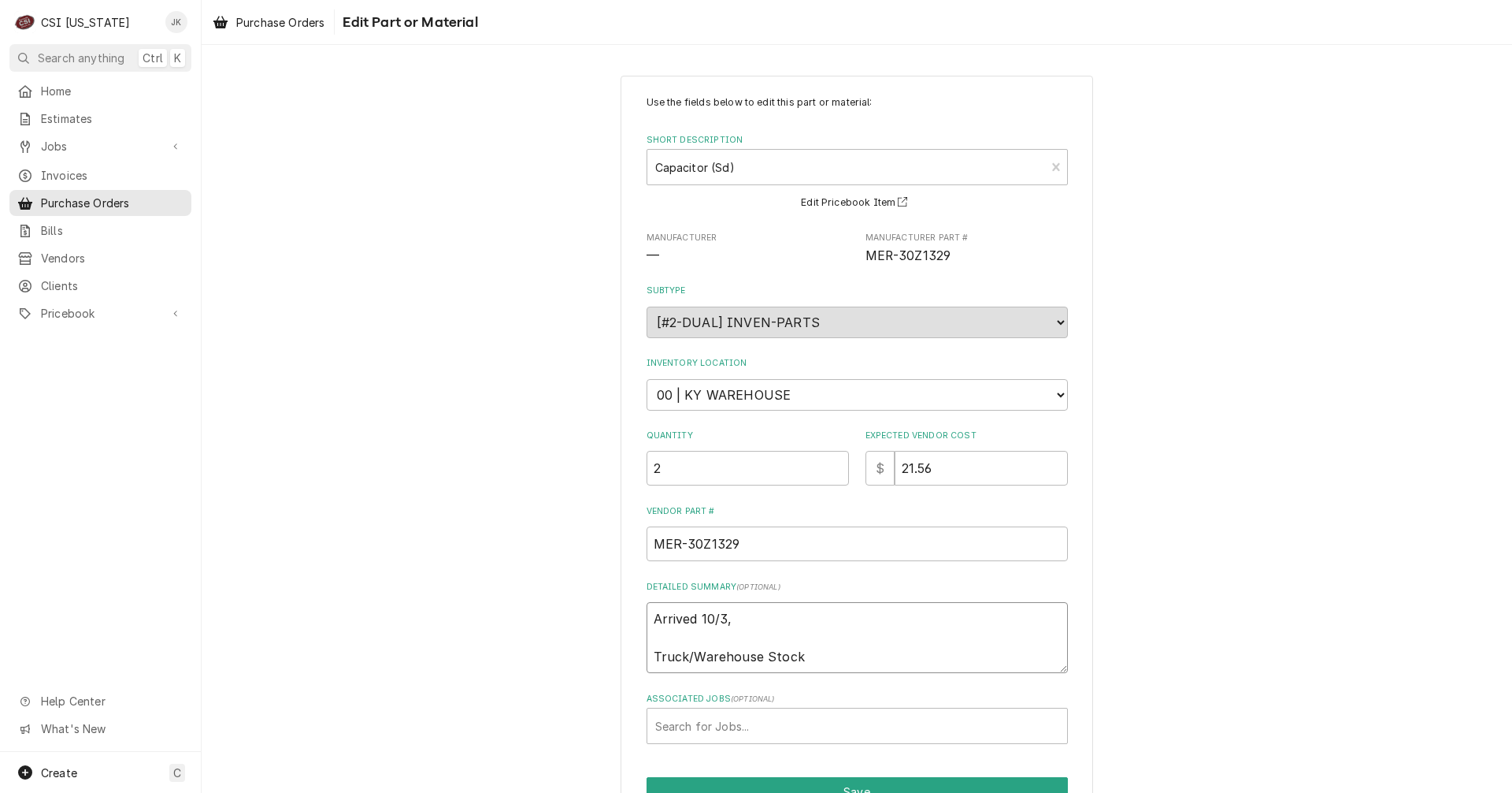
type textarea "x"
type textarea "Arrived 10/3, M Truck/Warehouse Stock"
type textarea "x"
type textarea "Arrived 10/3, Ma Truck/Warehouse Stock"
type textarea "x"
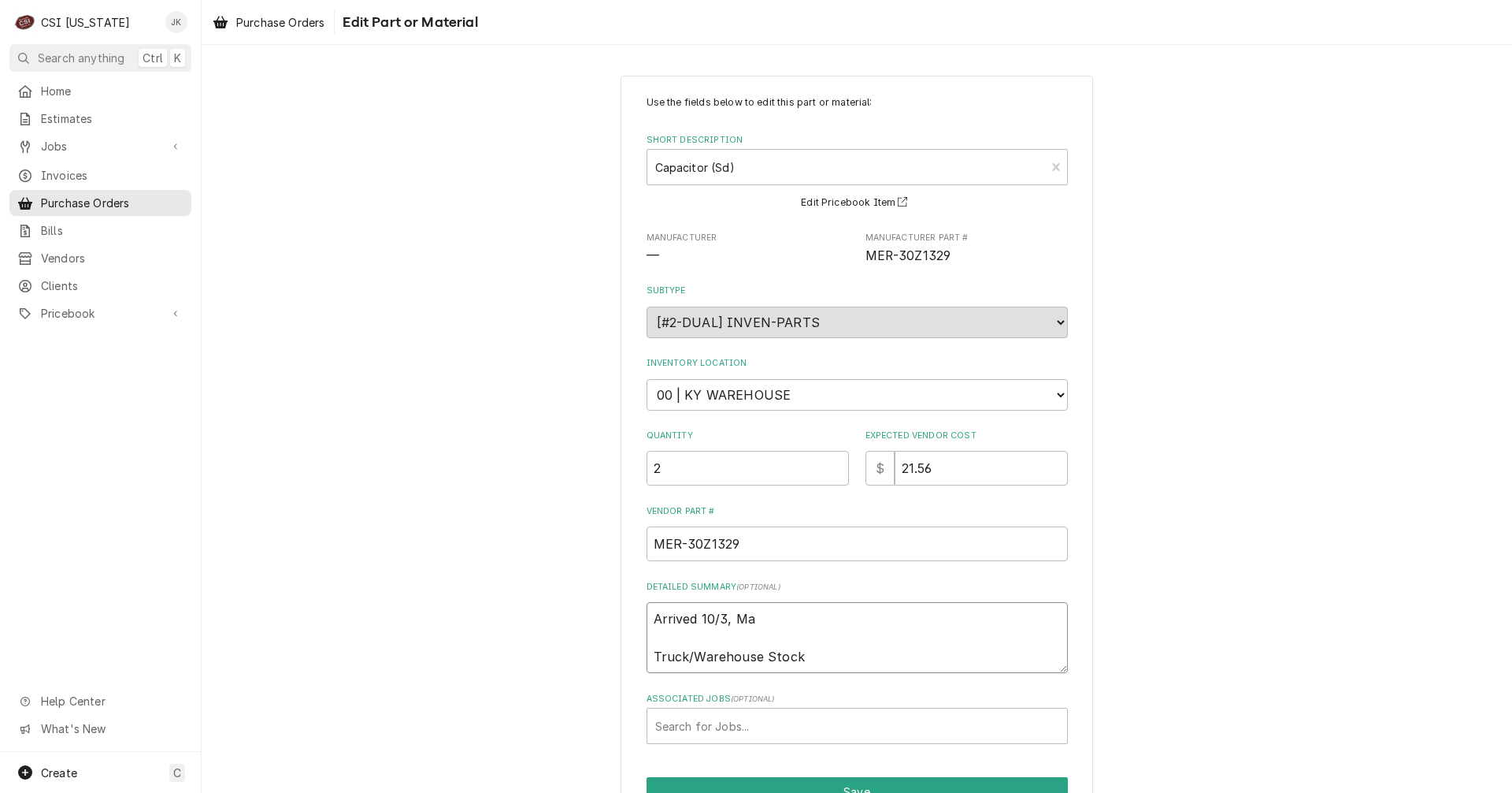
type textarea "Arrived 10/3, Mat Truck/Warehouse Stock"
type textarea "x"
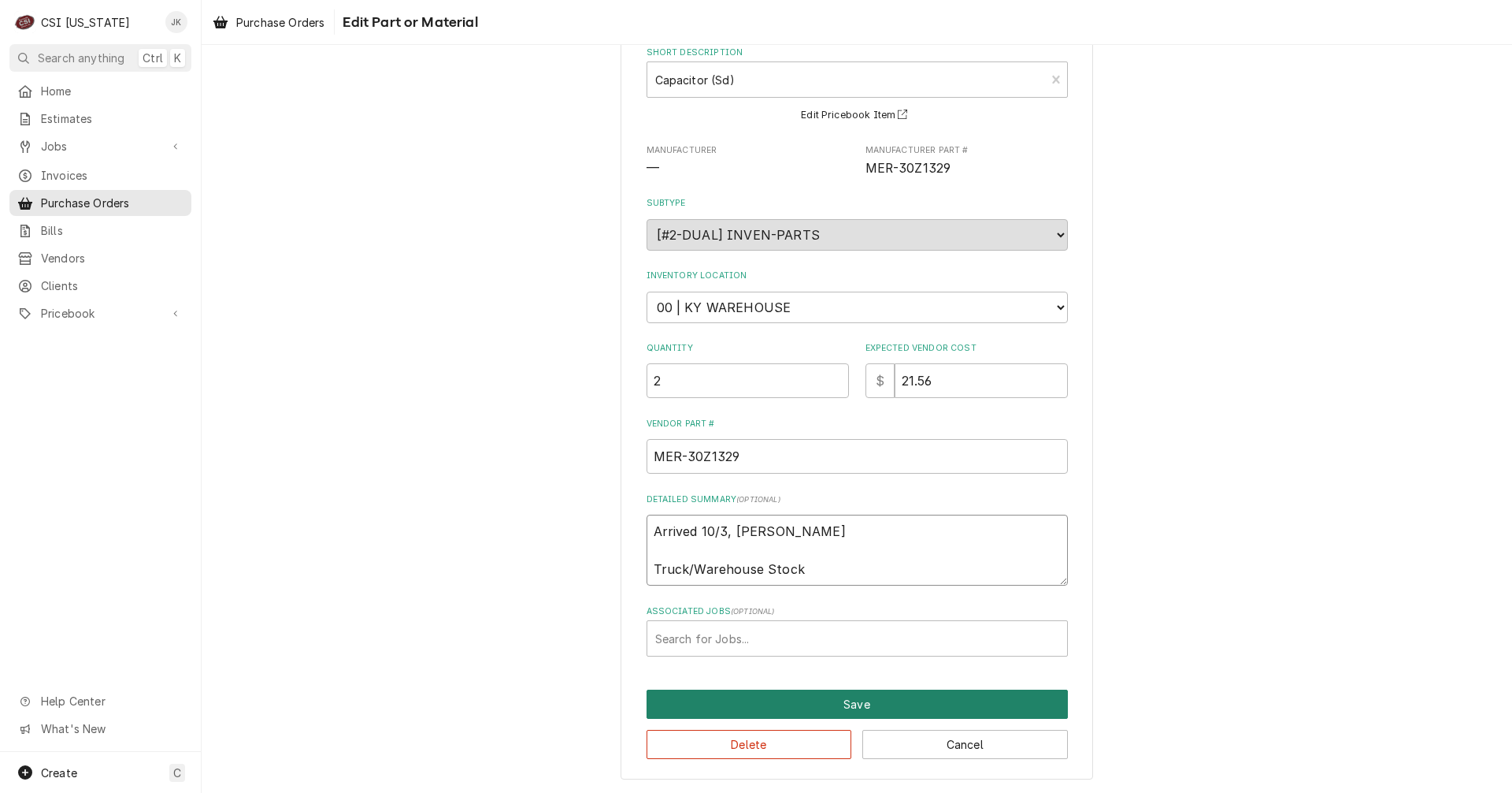
type textarea "Arrived 10/3, Matt Truck/Warehouse Stock"
click at [849, 707] on button "Save" at bounding box center [858, 704] width 421 height 29
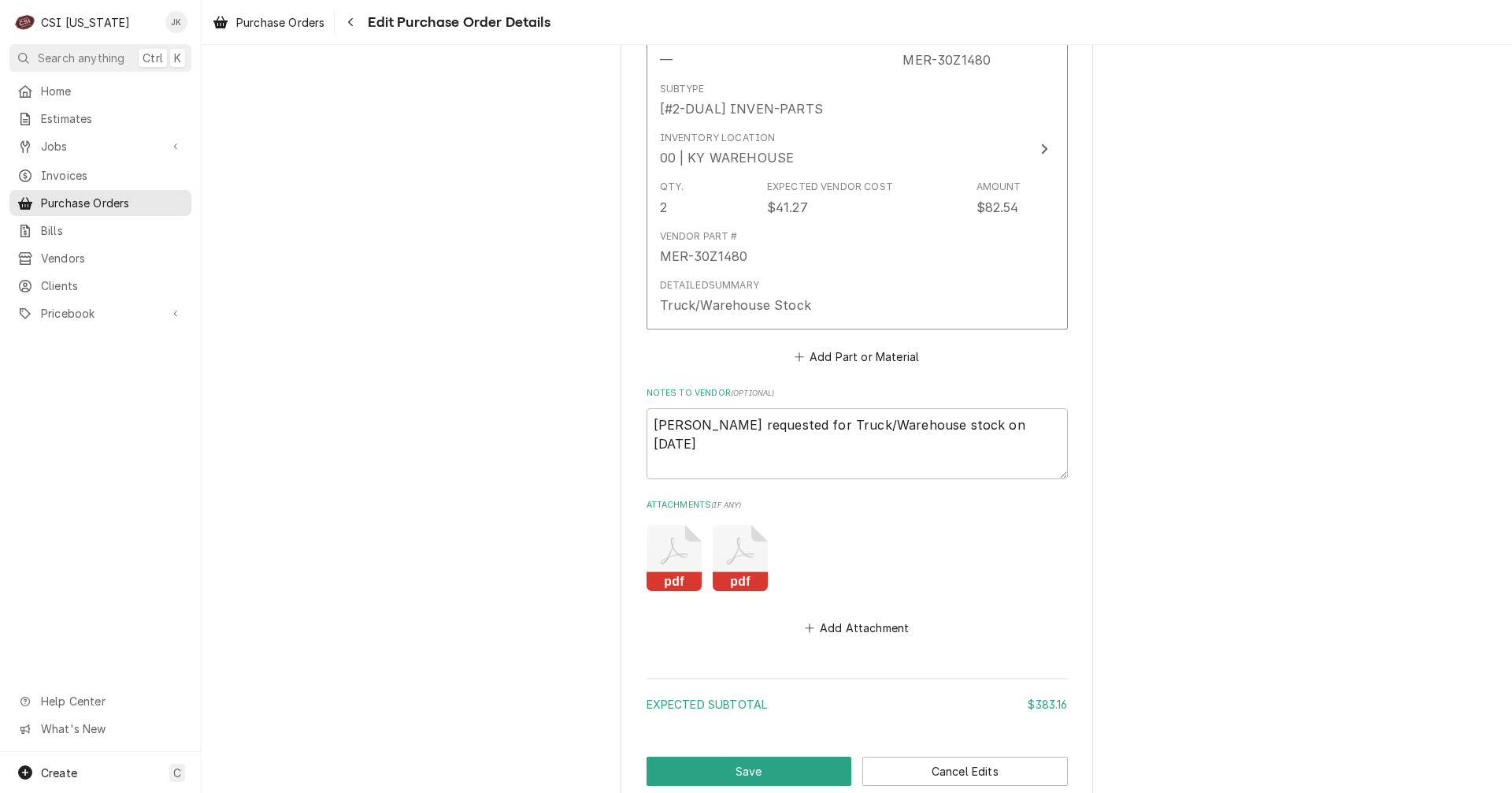
scroll to position [1597, 0]
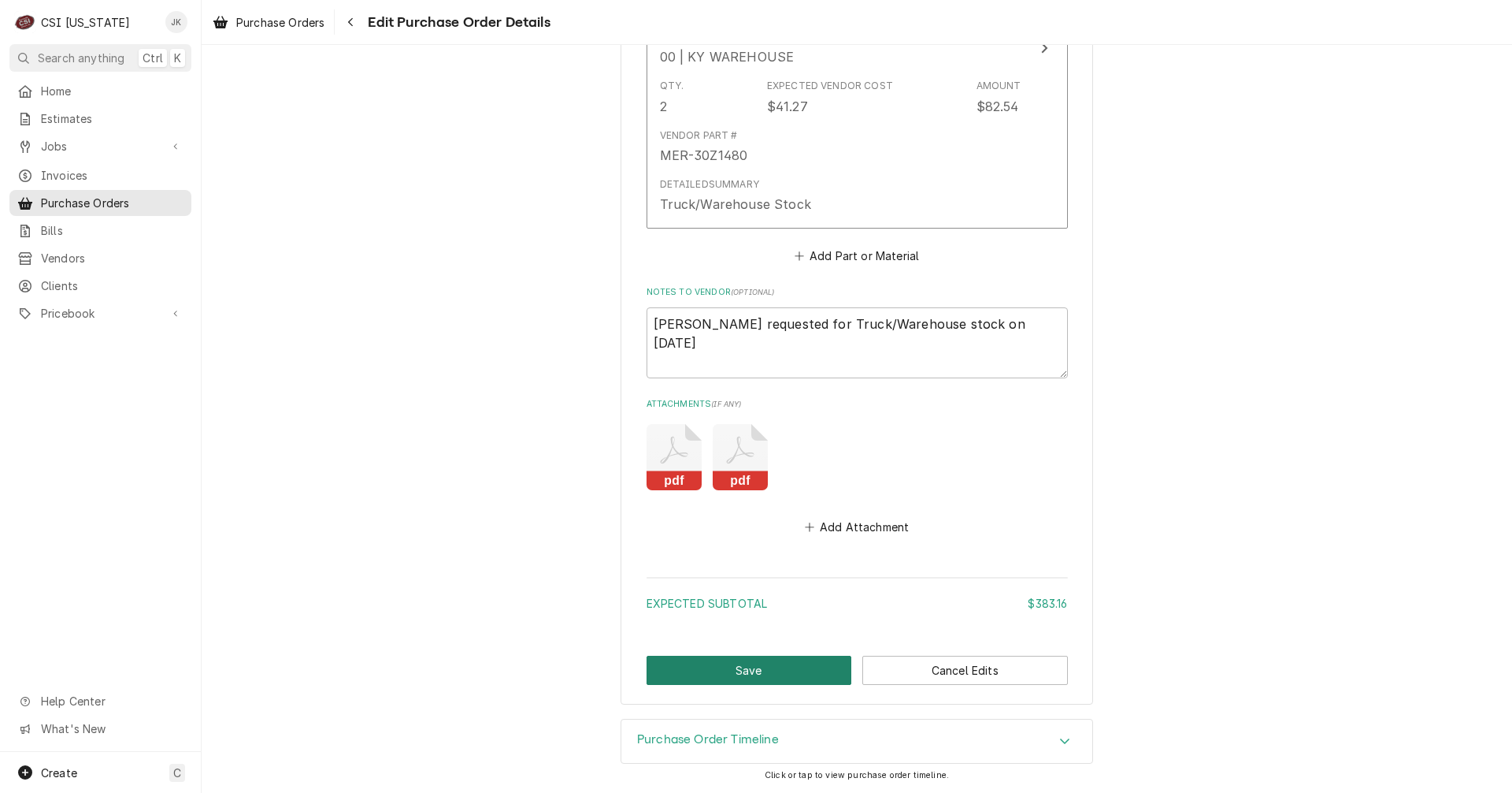
click at [747, 657] on button "Save" at bounding box center [749, 670] width 206 height 29
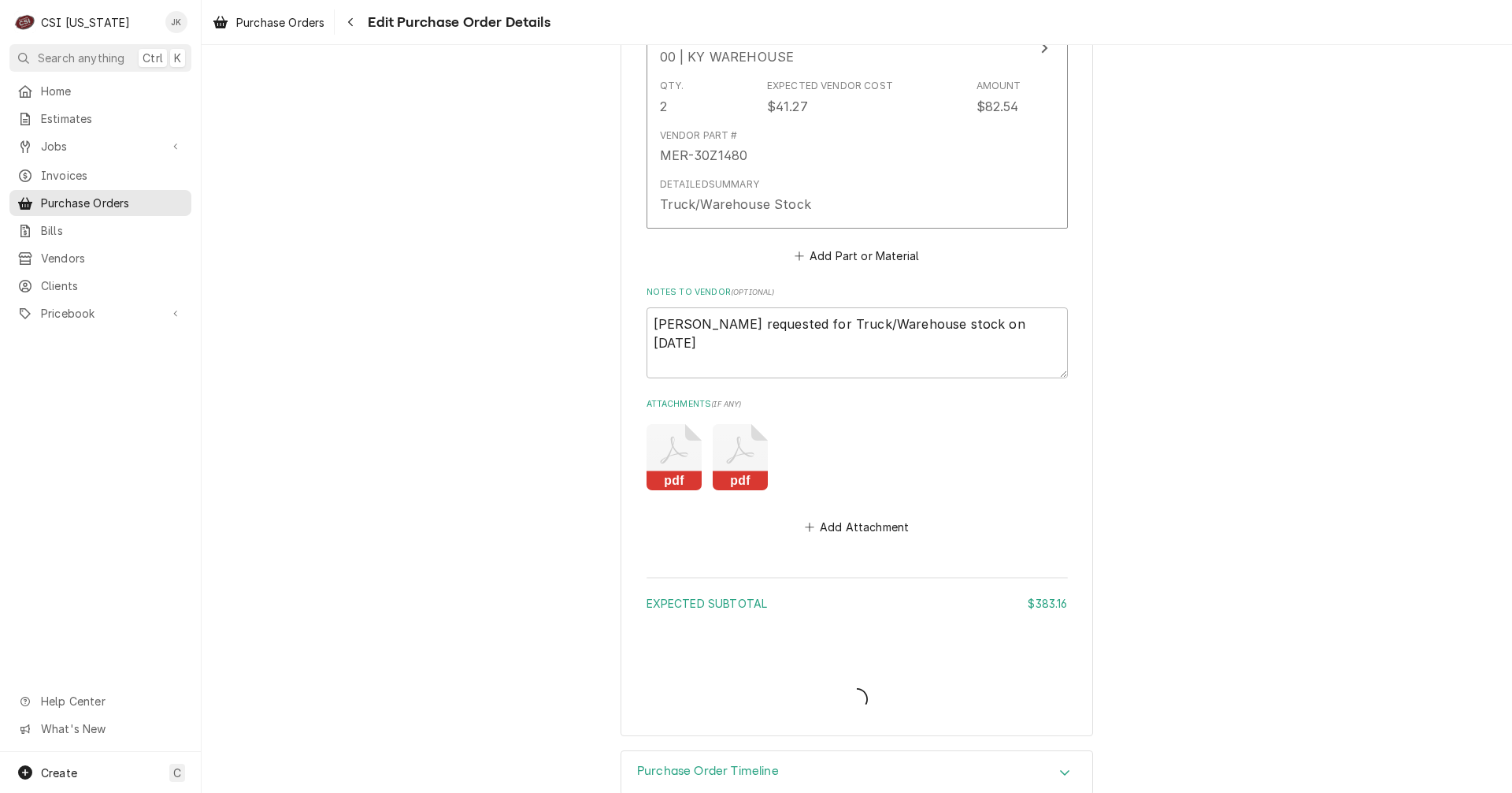
type textarea "x"
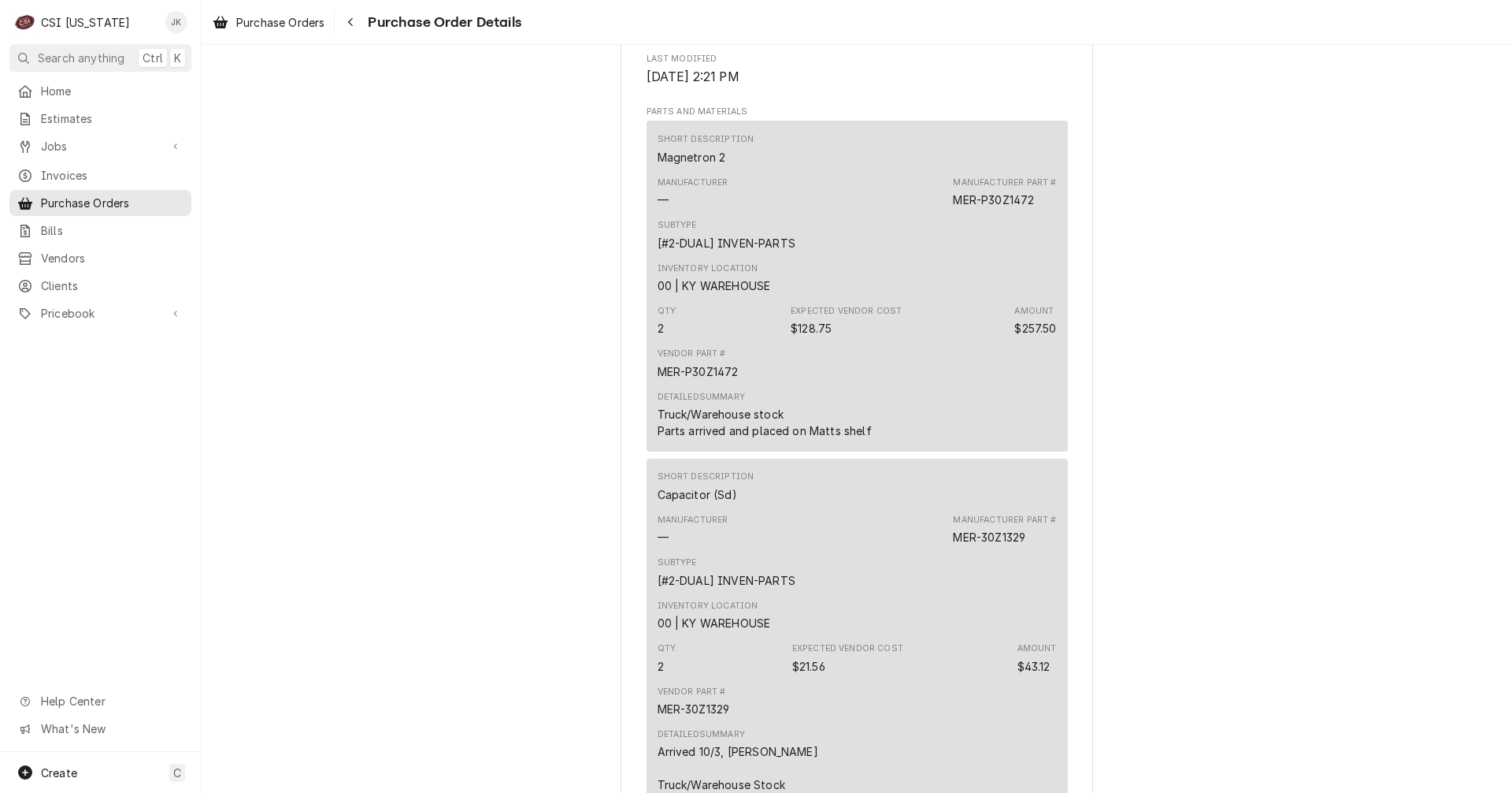
scroll to position [788, 0]
click at [830, 442] on div "Detailed Summary Truck/Warehouse stock Parts arrived and placed on Matts shelf" at bounding box center [764, 418] width 214 height 48
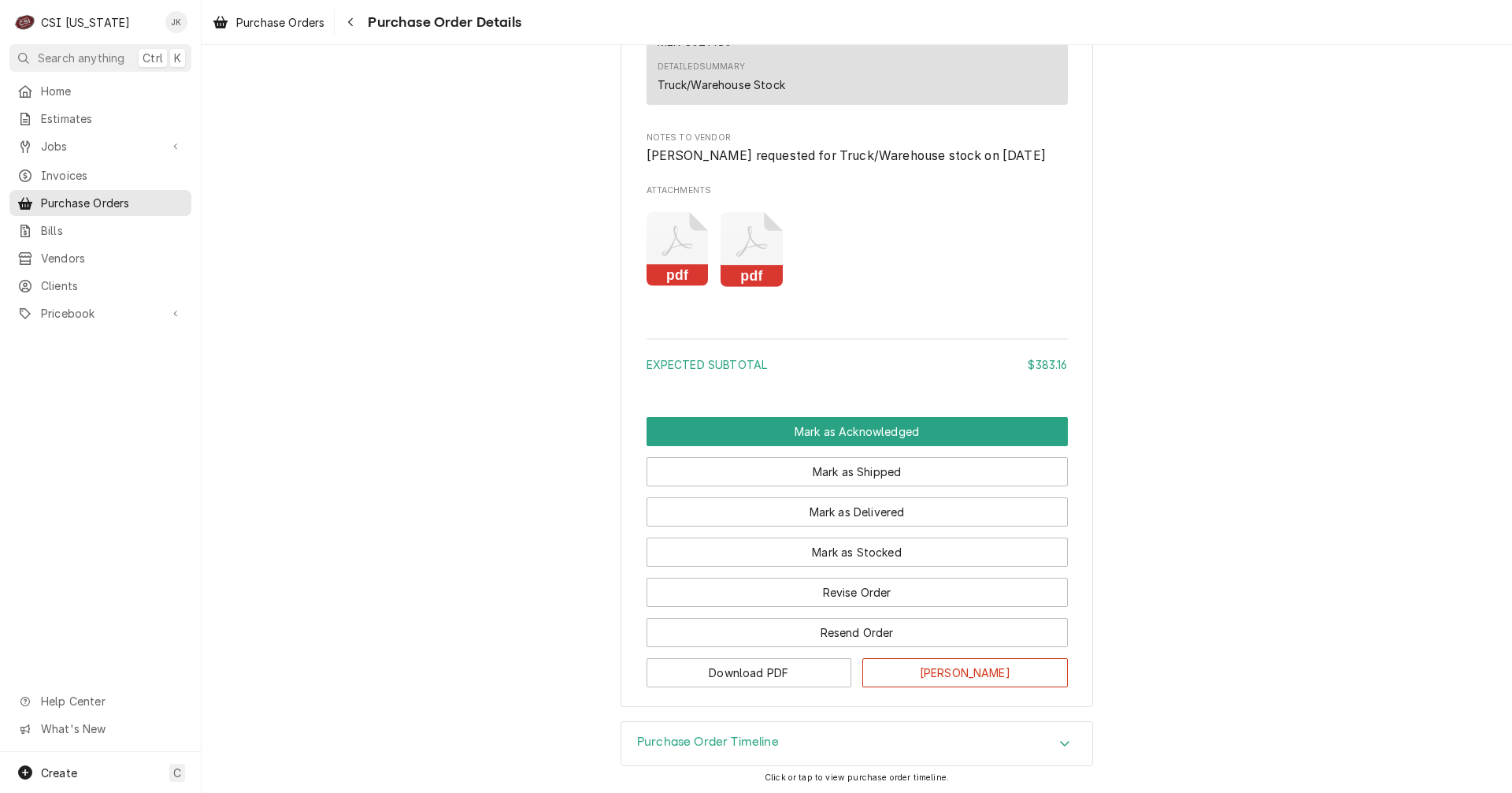
scroll to position [1864, 0]
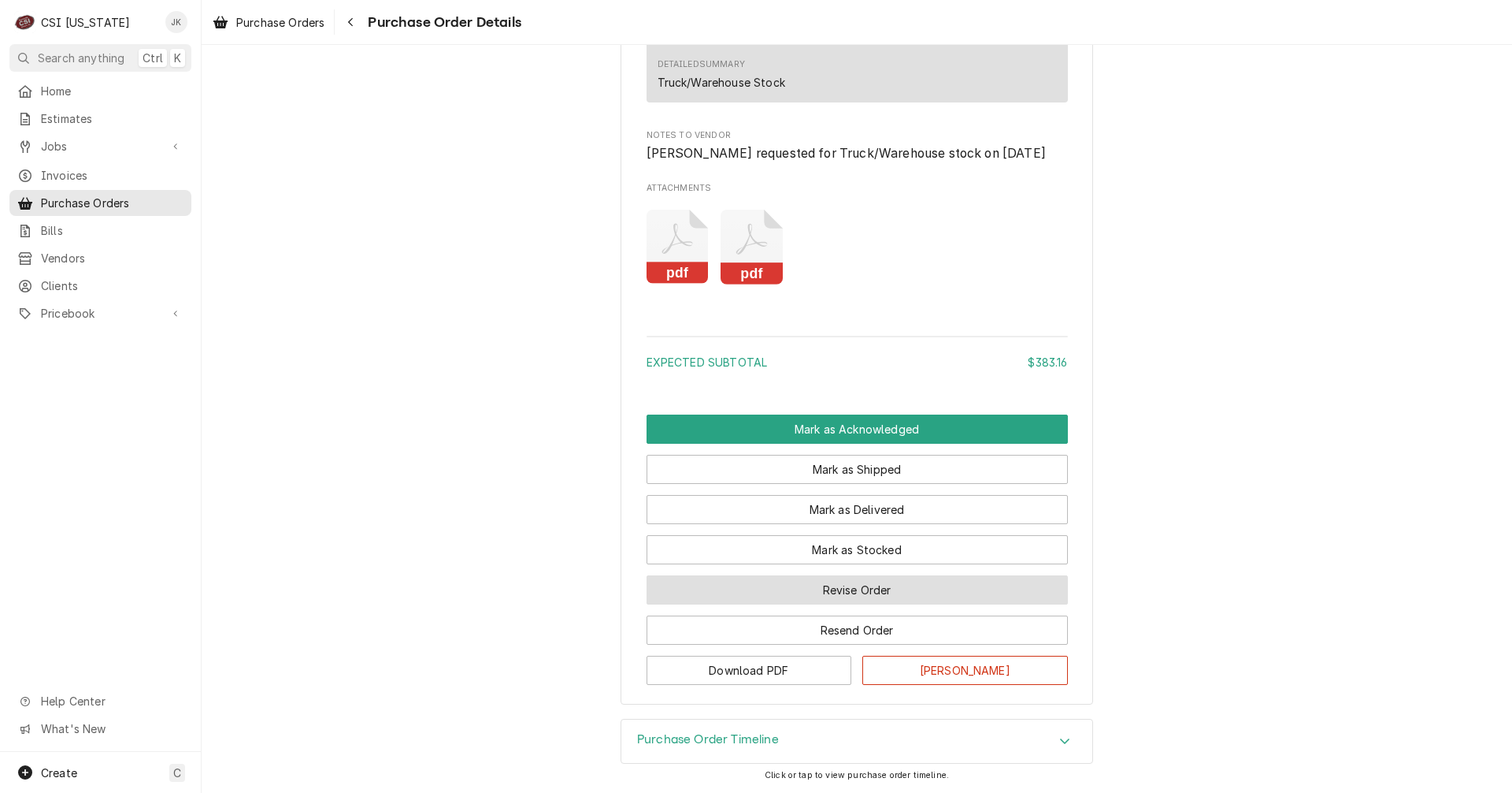
click at [797, 590] on button "Revise Order" at bounding box center [858, 590] width 421 height 29
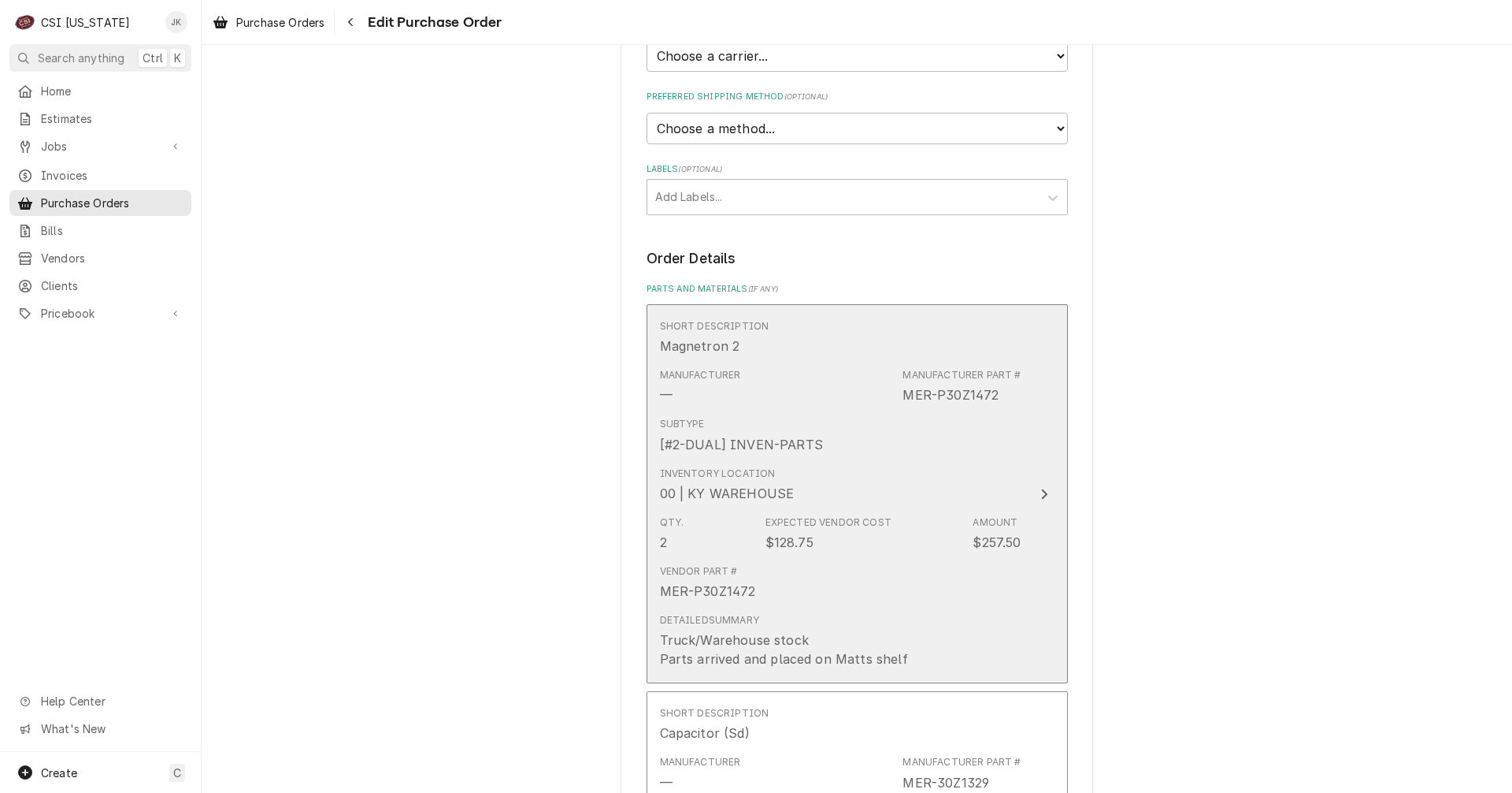
scroll to position [394, 0]
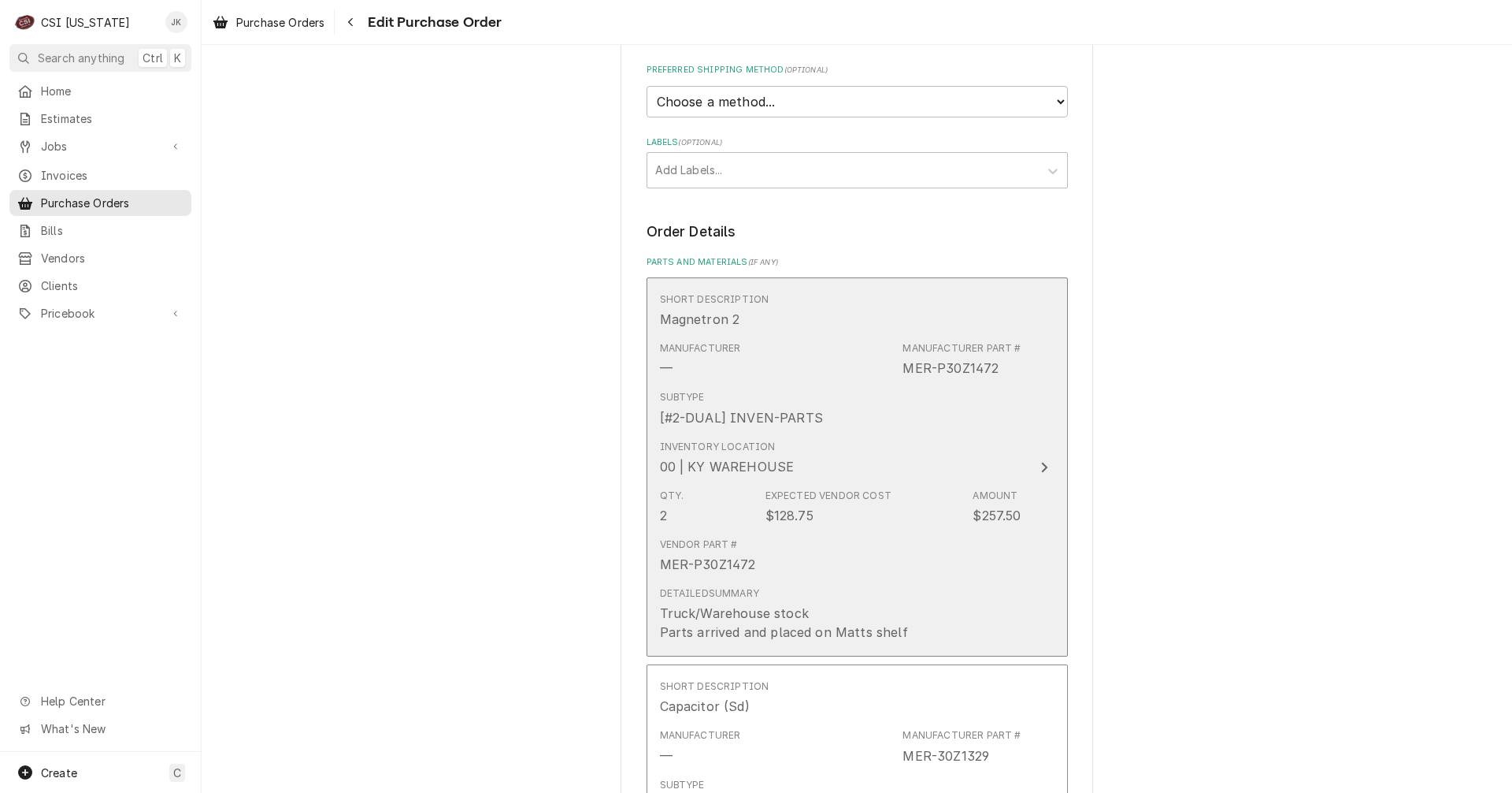
click at [796, 527] on div "Qty. 2 Expected Vendor Cost $128.75 Amount $257.50" at bounding box center [841, 506] width 361 height 49
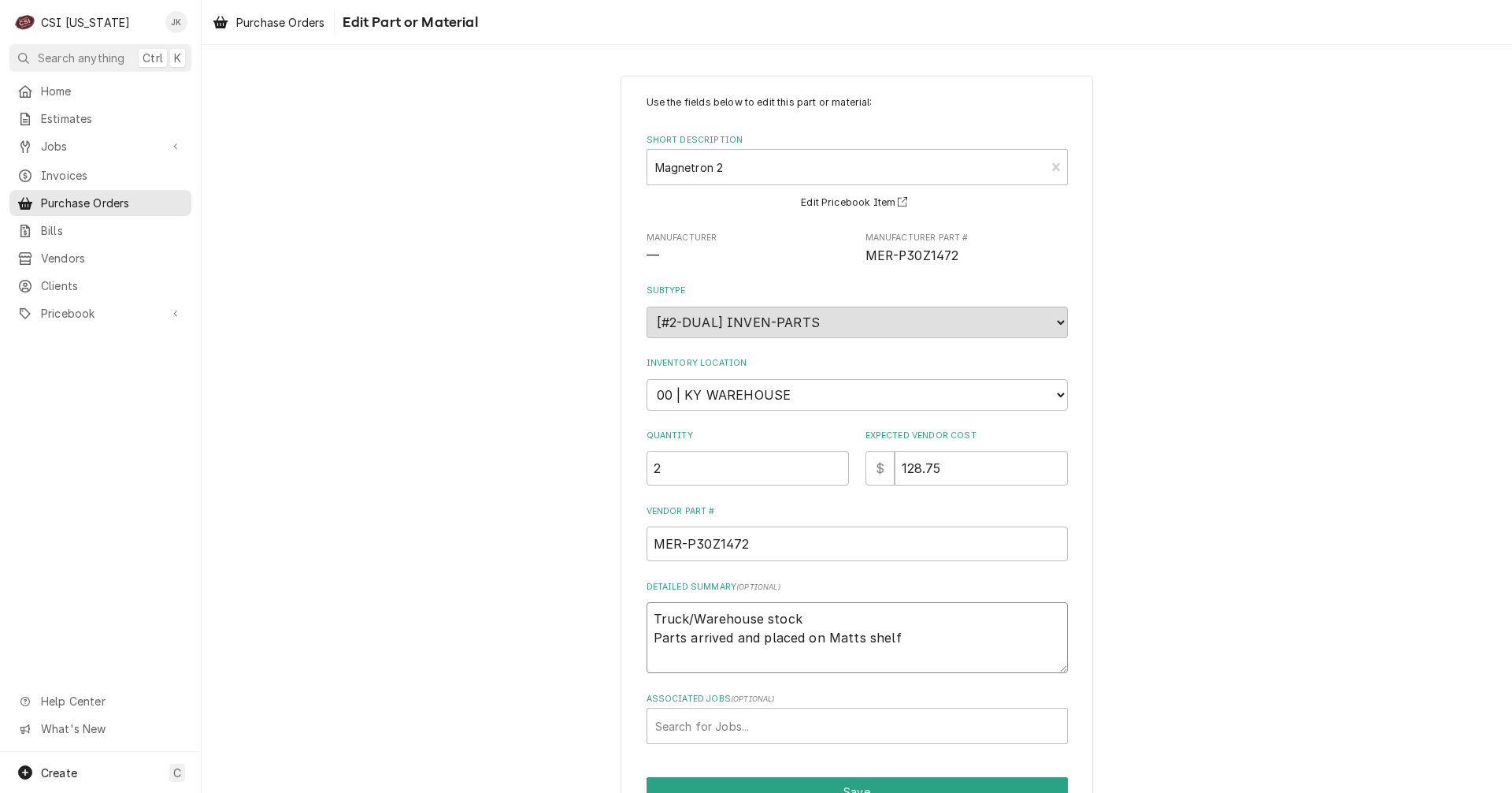
drag, startPoint x: 809, startPoint y: 619, endPoint x: 584, endPoint y: 616, distance: 225.0
click at [603, 618] on div "Use the fields below to edit this part or material: Short Description Magnetron…" at bounding box center [857, 471] width 1311 height 819
type textarea "x"
type textarea "Parts arrived and placed on Matts shelf"
click at [898, 638] on textarea "Parts arrived and placed on Matts shelf" at bounding box center [858, 637] width 421 height 71
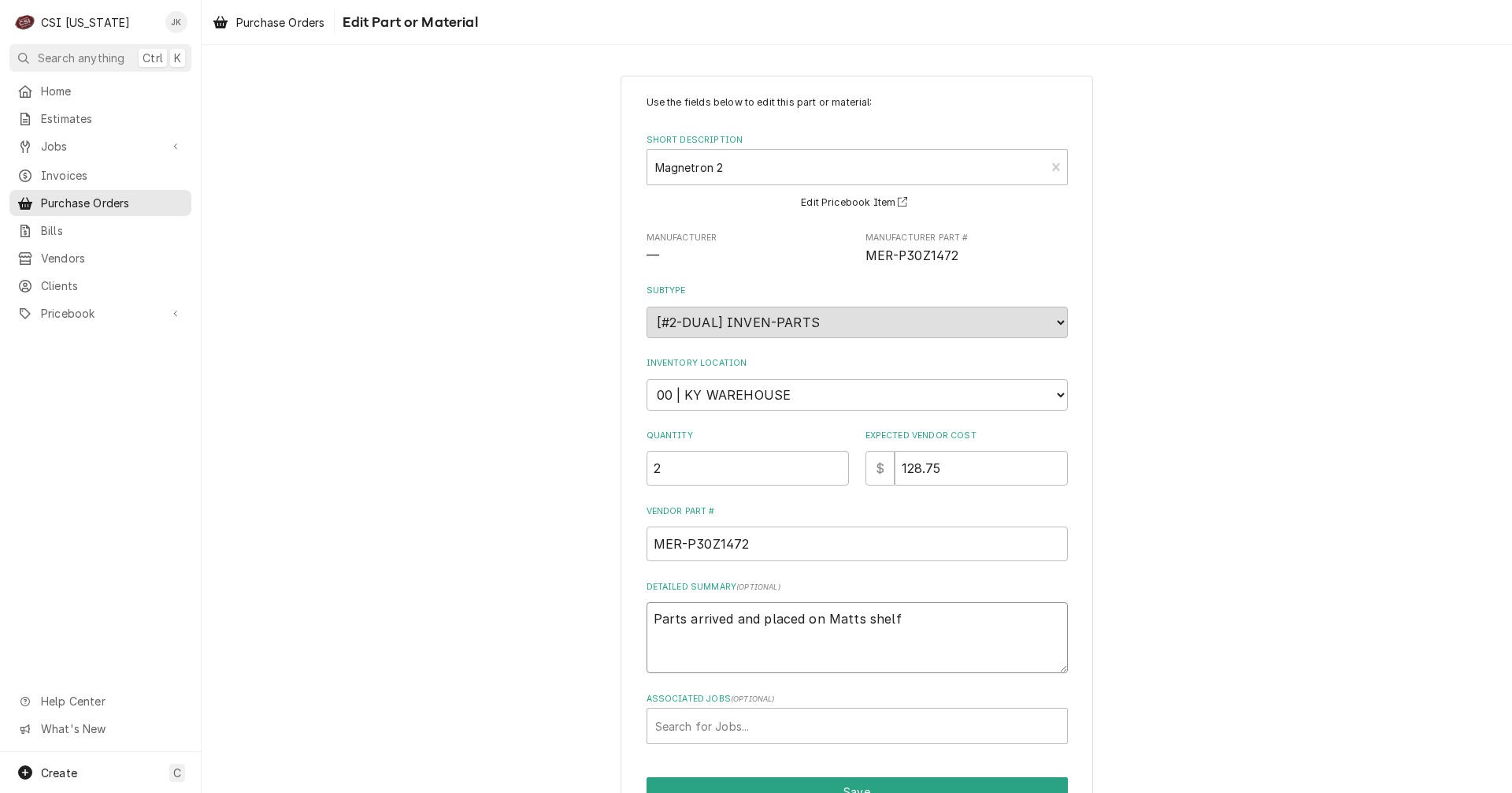
type textarea "x"
type textarea "Parts arrived and placed on Matts shelf"
paste textarea "Truck/Warehouse stock"
type textarea "x"
type textarea "Parts arrived and placed on Matts shelf Truck/Warehouse stock"
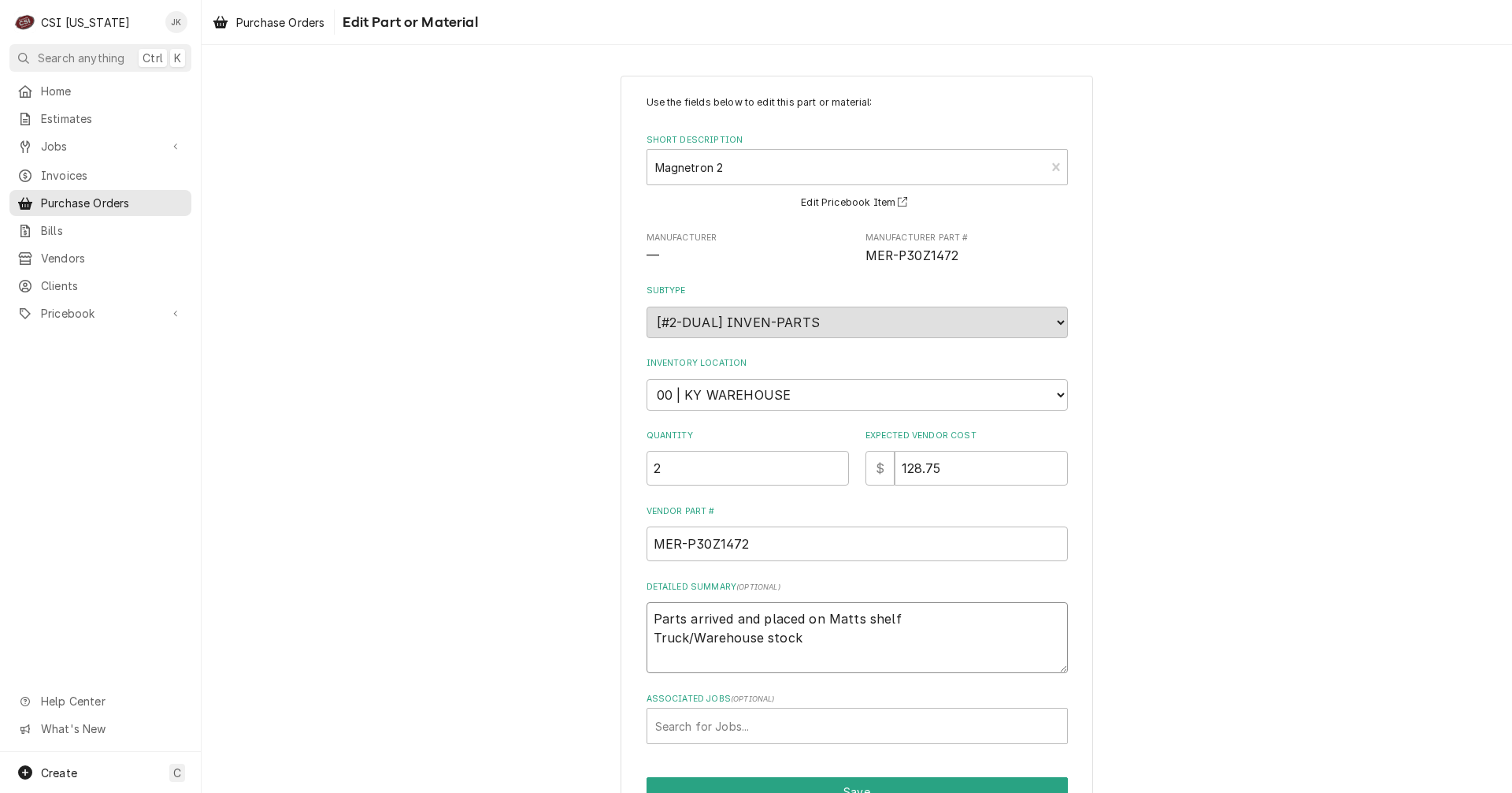
click at [647, 637] on textarea "Parts arrived and placed on Matts shelf Truck/Warehouse stock" at bounding box center [858, 637] width 421 height 71
type textarea "x"
type textarea "Parts arrived and placed on Matts shelf Truck/Warehouse stock"
type textarea "x"
type textarea "Parts arrived and placed on Matts shelf Truck/Warehouse stock"
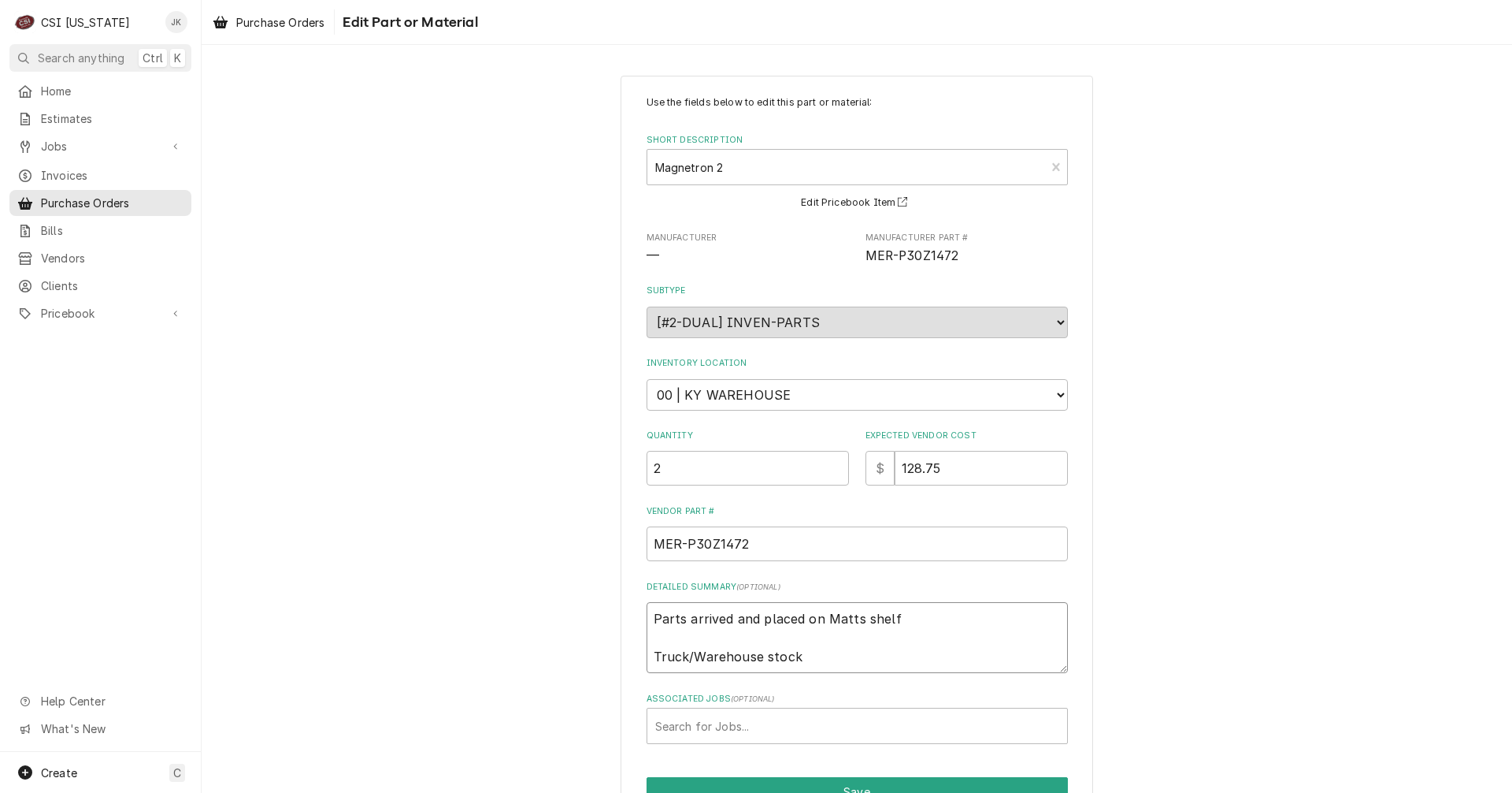
drag, startPoint x: 900, startPoint y: 618, endPoint x: 645, endPoint y: 601, distance: 255.6
click at [647, 601] on div "Detailed Summary ( optional ) Parts arrived and placed on Matts shelf Truck/War…" at bounding box center [858, 626] width 421 height 92
type textarea "x"
type textarea "A Truck/Warehouse stock"
type textarea "x"
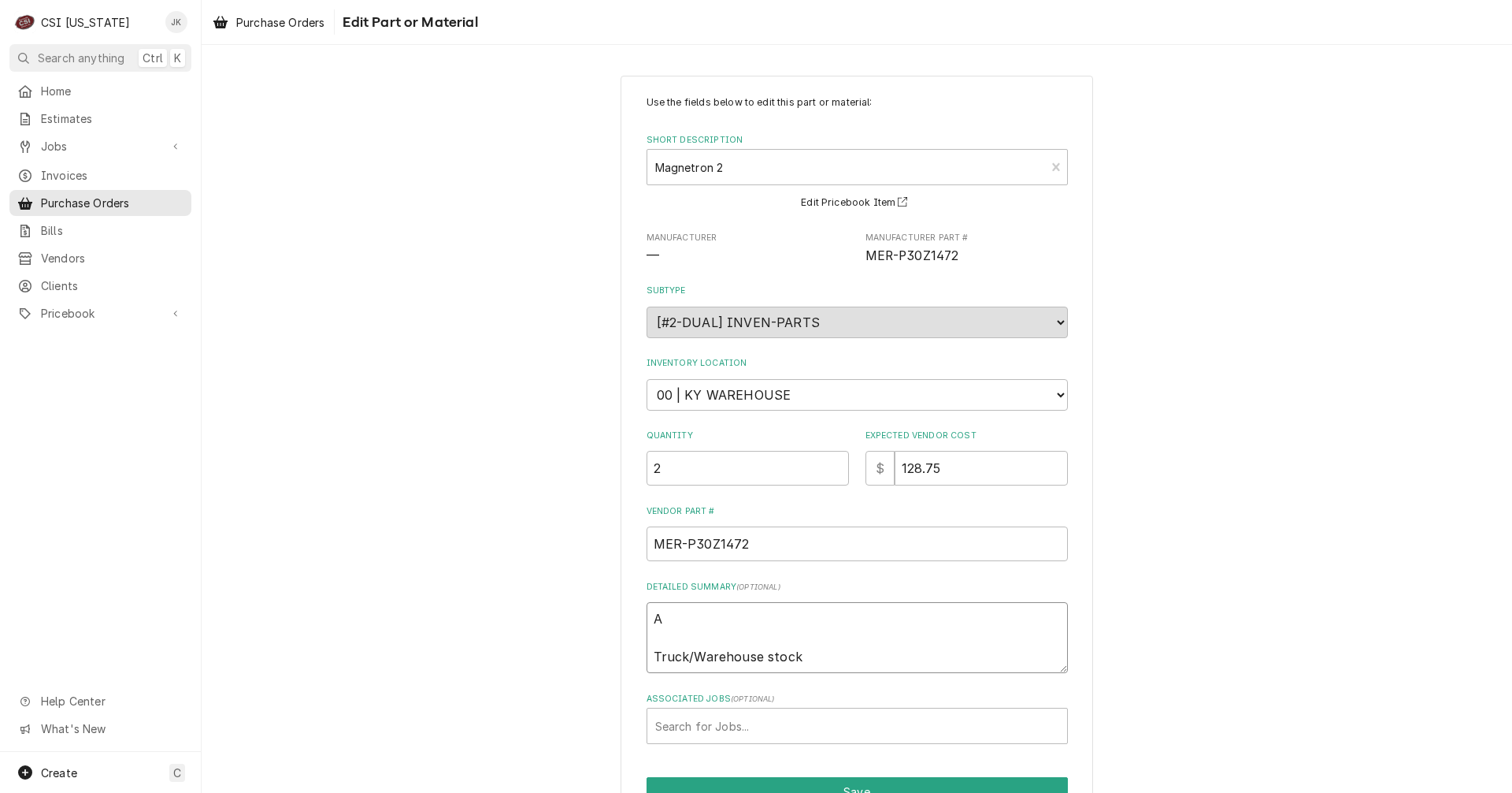
type textarea "Ar Truck/Warehouse stock"
type textarea "x"
type textarea "Arr Truck/Warehouse stock"
type textarea "x"
type textarea "Arri Truck/Warehouse stock"
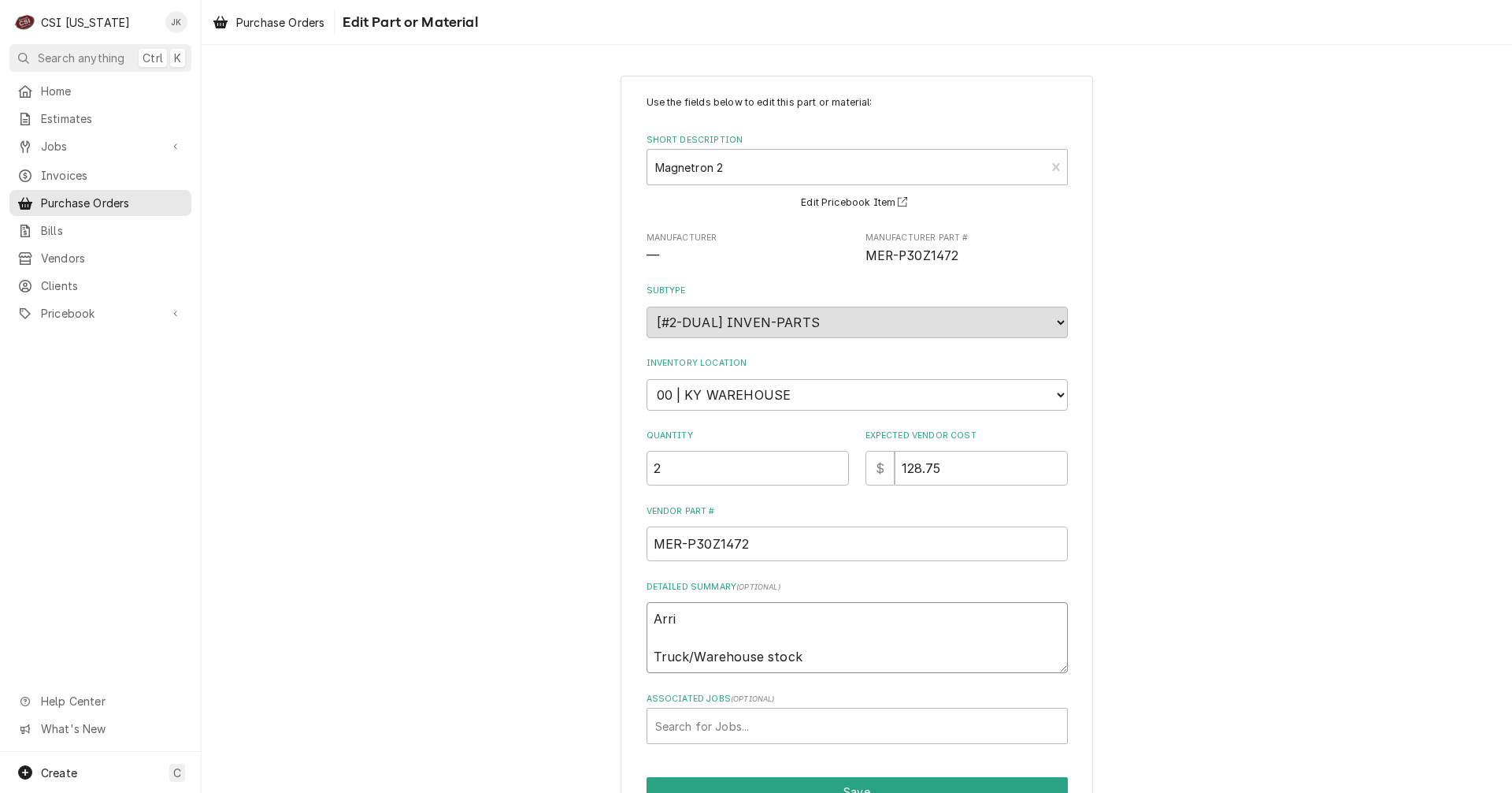
type textarea "x"
type textarea "Arriv Truck/Warehouse stock"
type textarea "x"
type textarea "Arrive Truck/Warehouse stock"
type textarea "x"
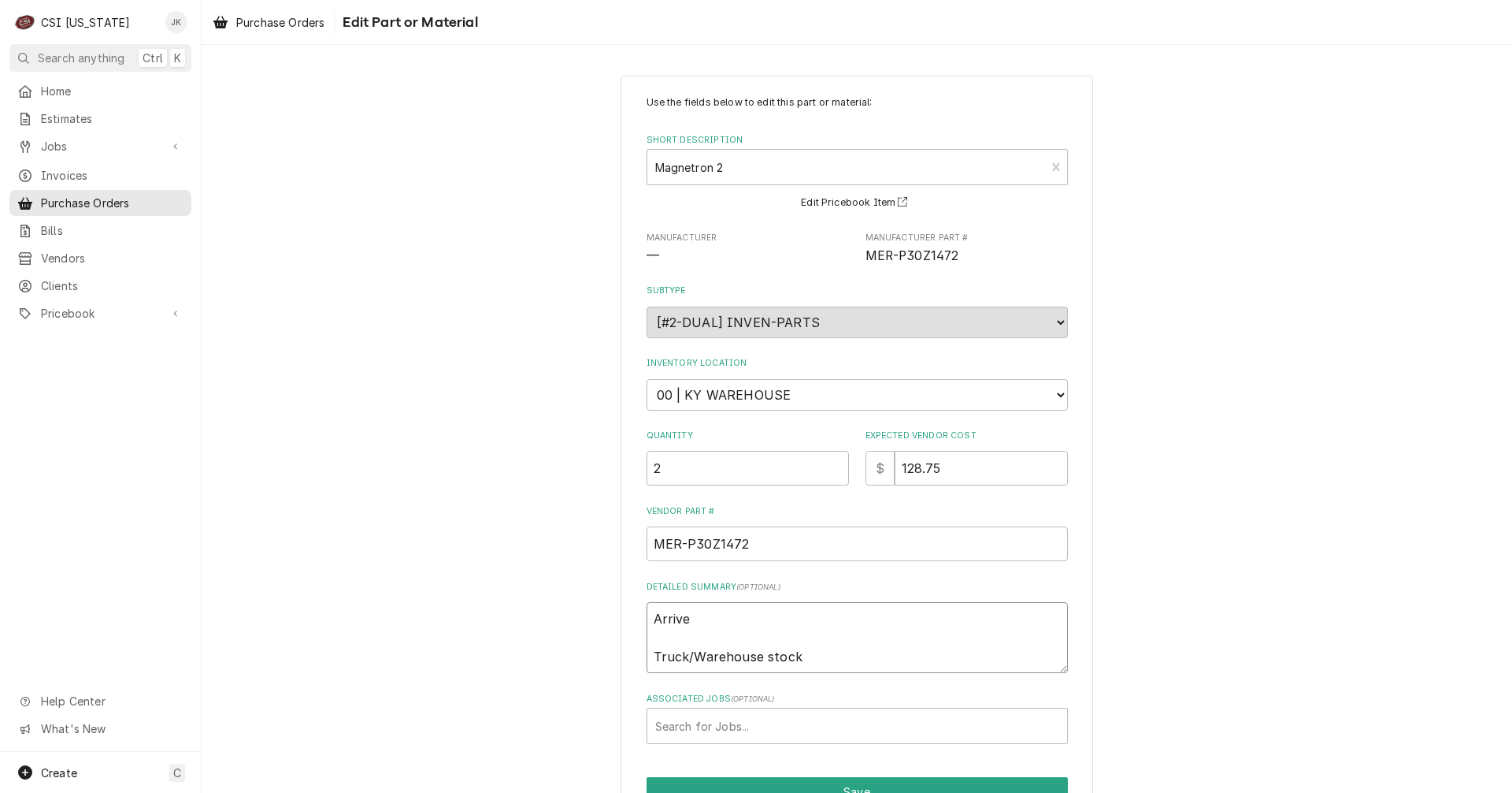
type textarea "Arrived Truck/Warehouse stock"
type textarea "x"
type textarea "Arrived Truck/Warehouse stock"
type textarea "x"
type textarea "Arrived 1 Truck/Warehouse stock"
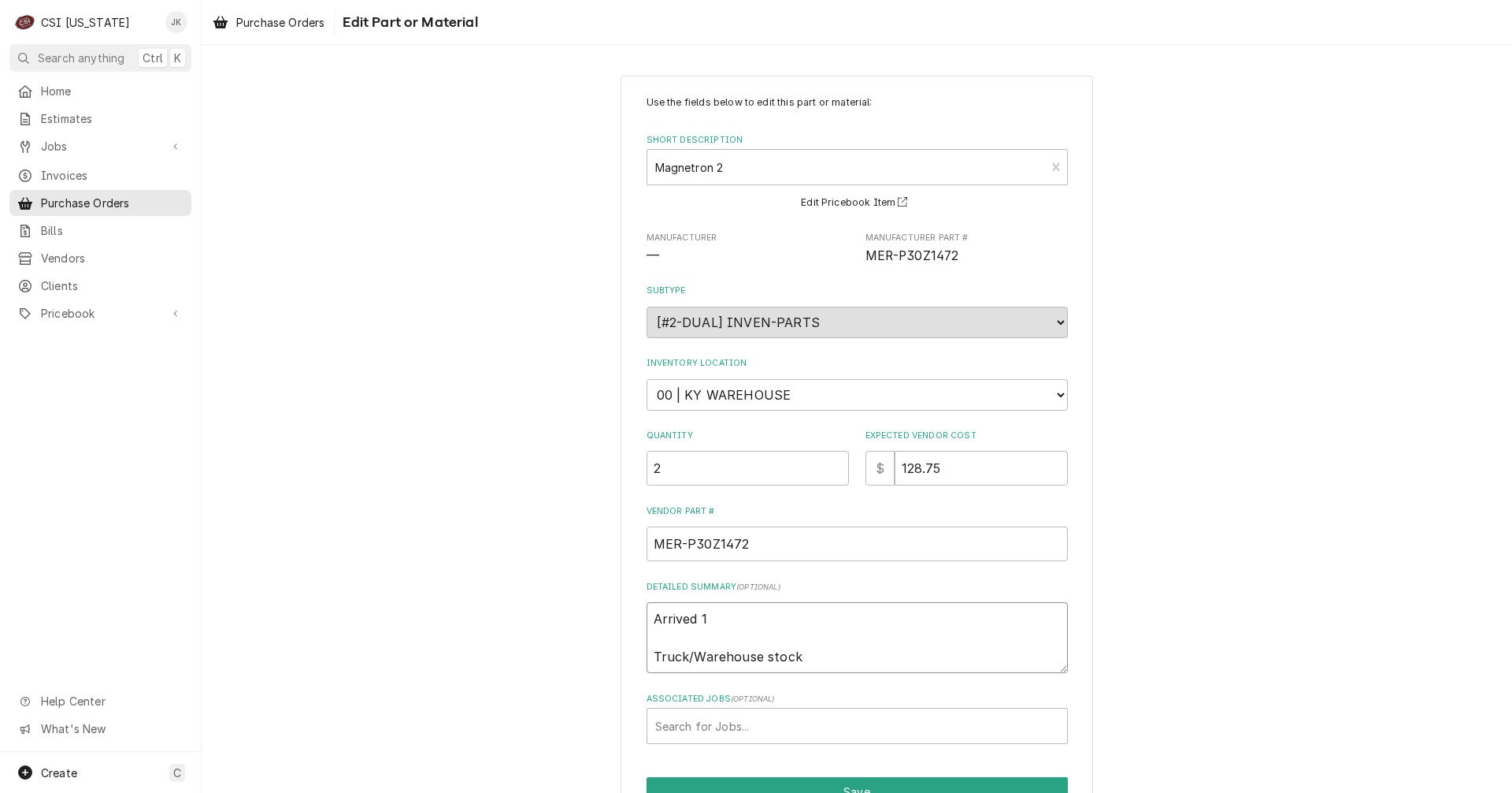
type textarea "x"
type textarea "Arrived 10 Truck/Warehouse stock"
type textarea "x"
type textarea "Arrived 10/ Truck/Warehouse stock"
type textarea "x"
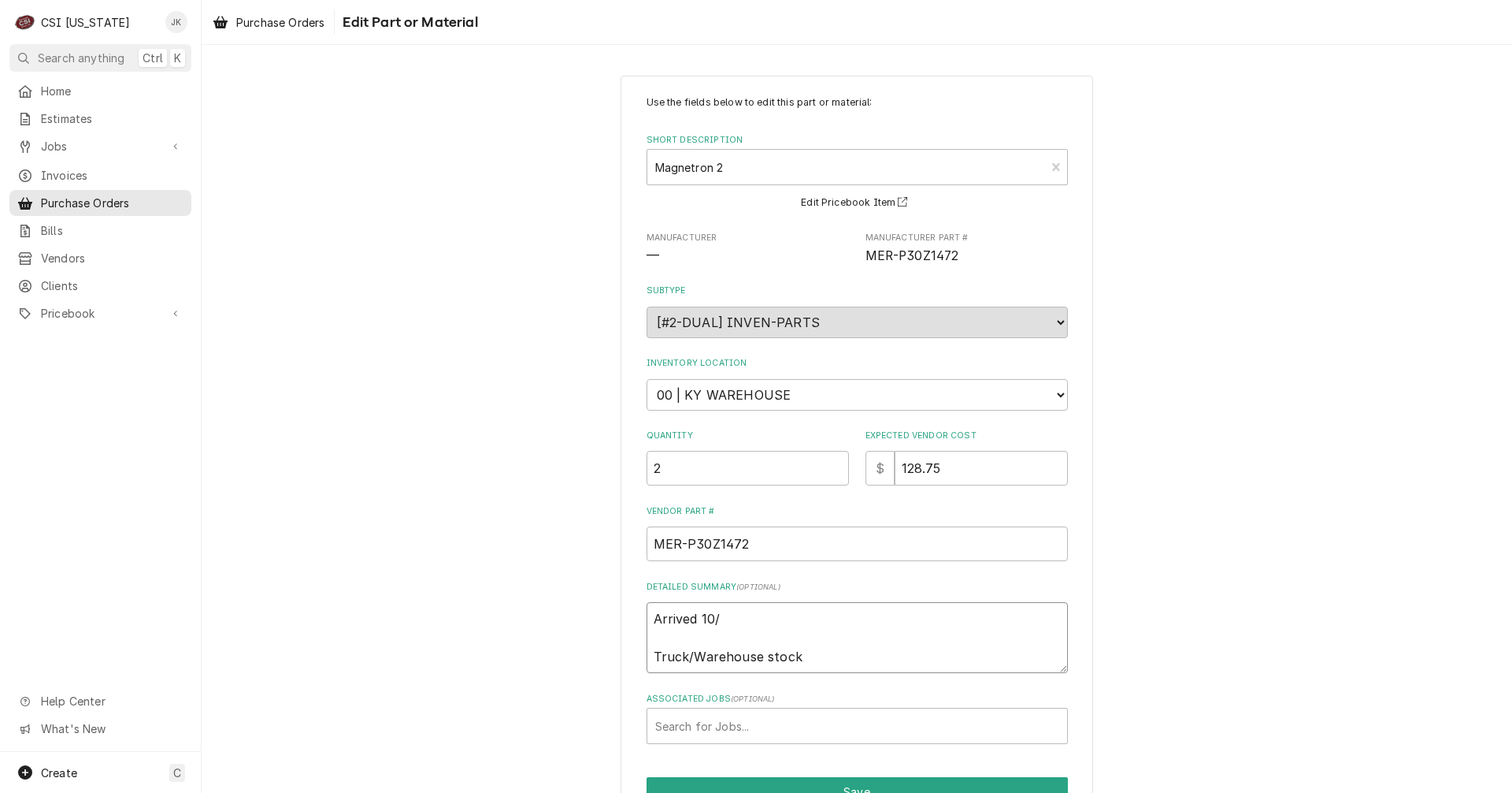
type textarea "Arrived 10/1 Truck/Warehouse stock"
type textarea "x"
type textarea "Arrived 10/1, Truck/Warehouse stock"
type textarea "x"
type textarea "Arrived 10/1, M Truck/Warehouse stock"
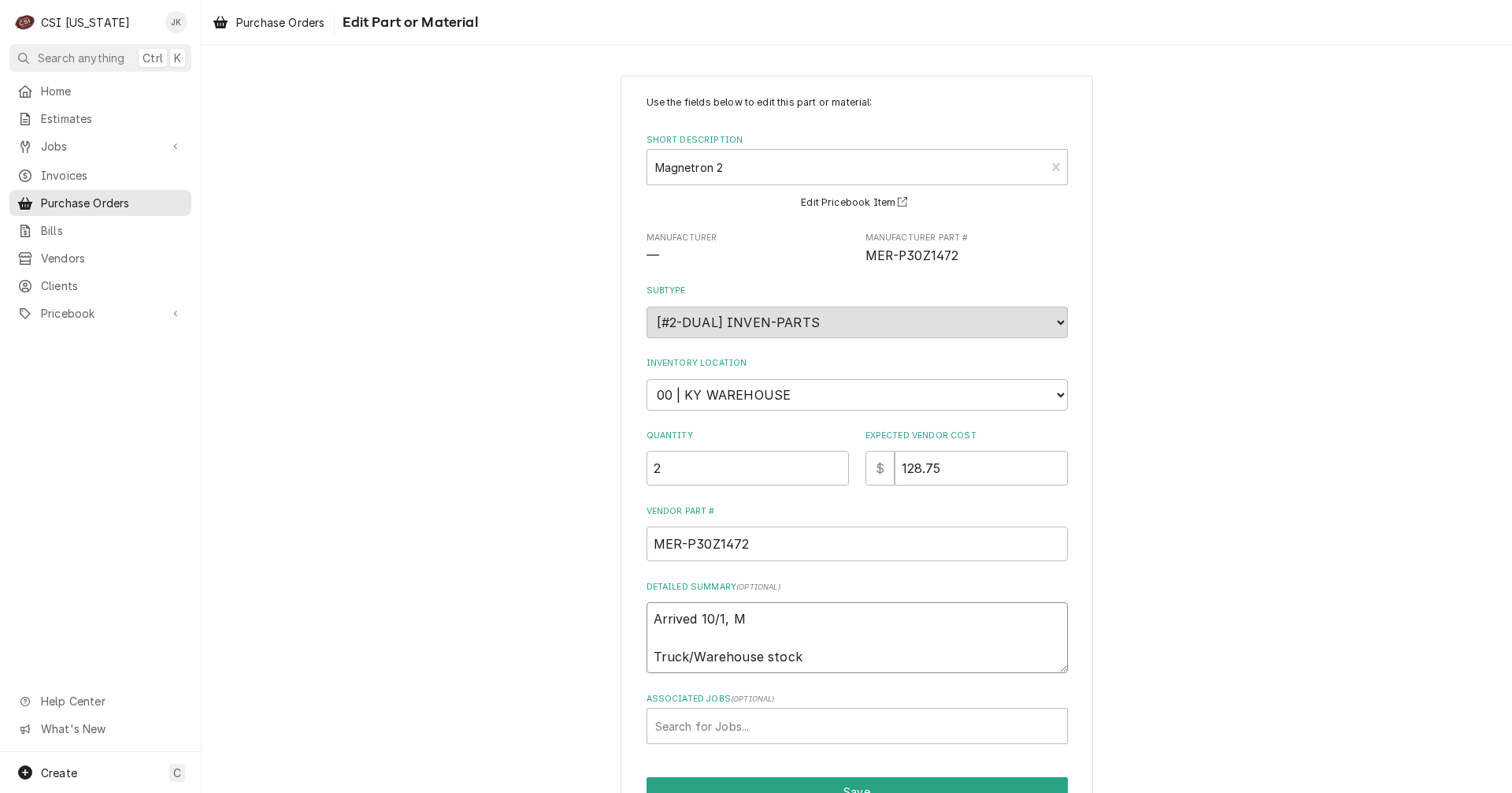
type textarea "x"
type textarea "Arrived 10/1, Ma Truck/Warehouse stock"
type textarea "x"
type textarea "Arrived 10/1, Mat Truck/Warehouse stock"
type textarea "x"
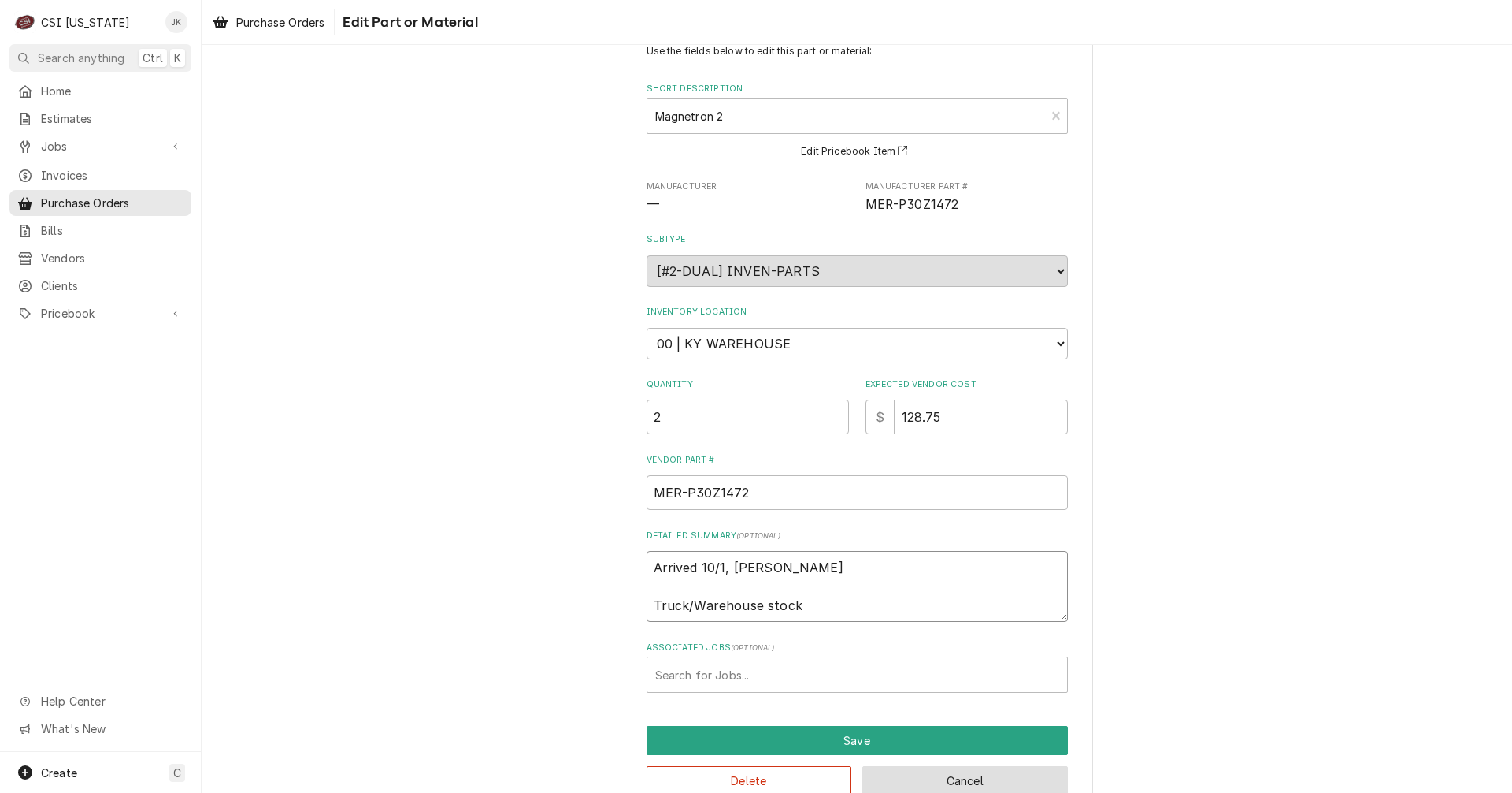
scroll to position [79, 0]
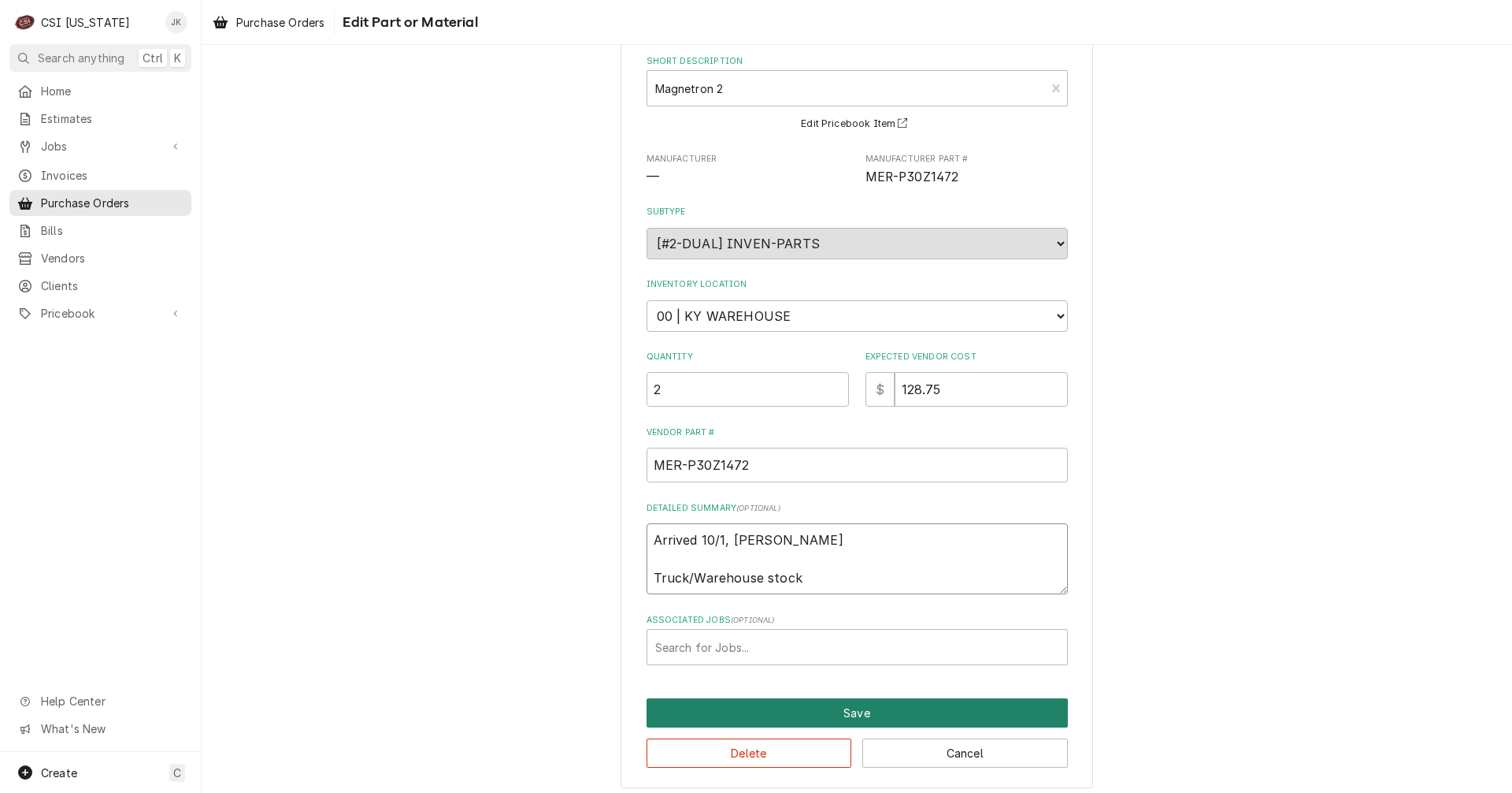
type textarea "Arrived 10/1, [PERSON_NAME] Truck/Warehouse stock"
click at [908, 726] on button "Save" at bounding box center [858, 712] width 421 height 29
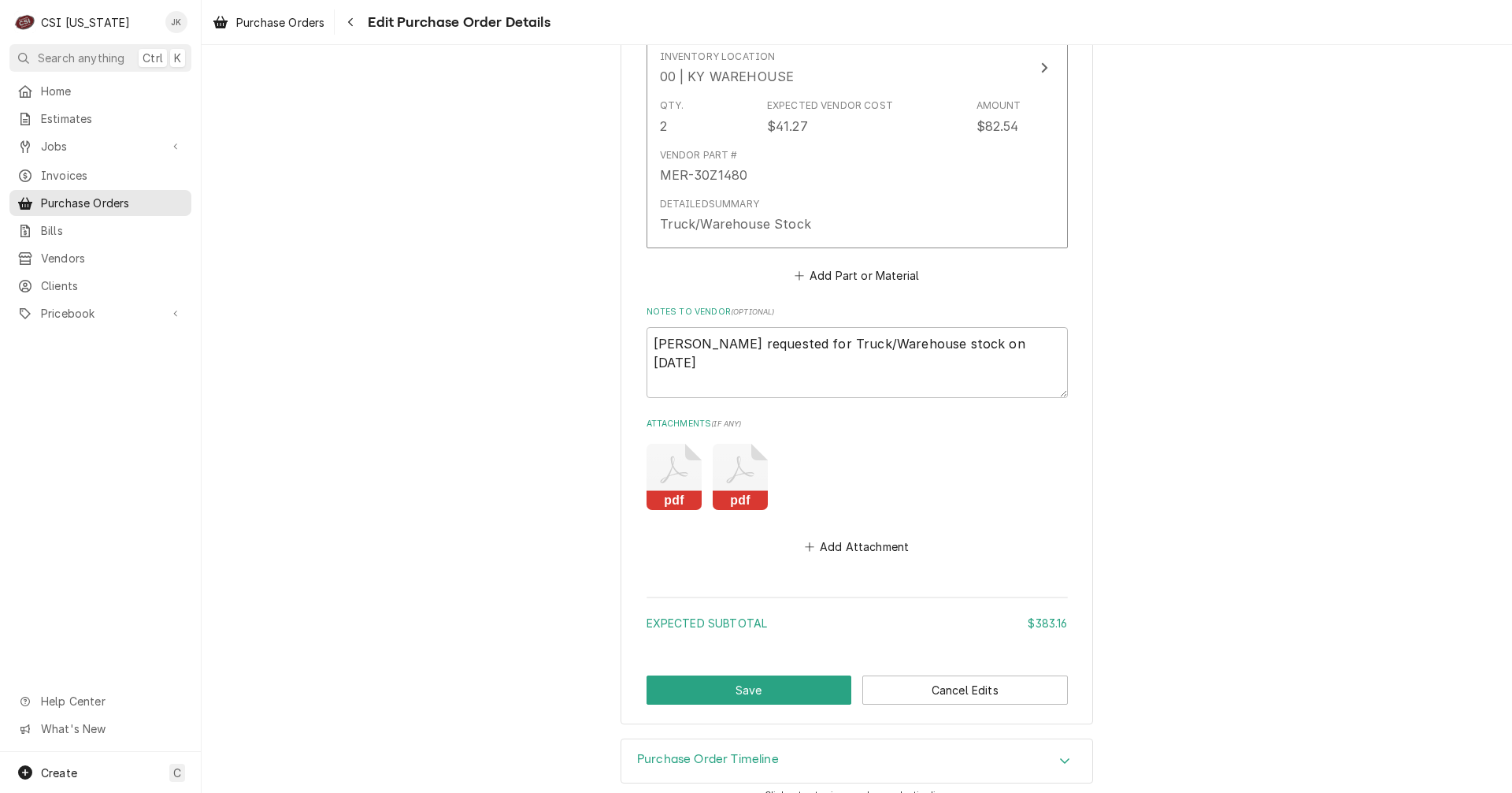
scroll to position [1615, 0]
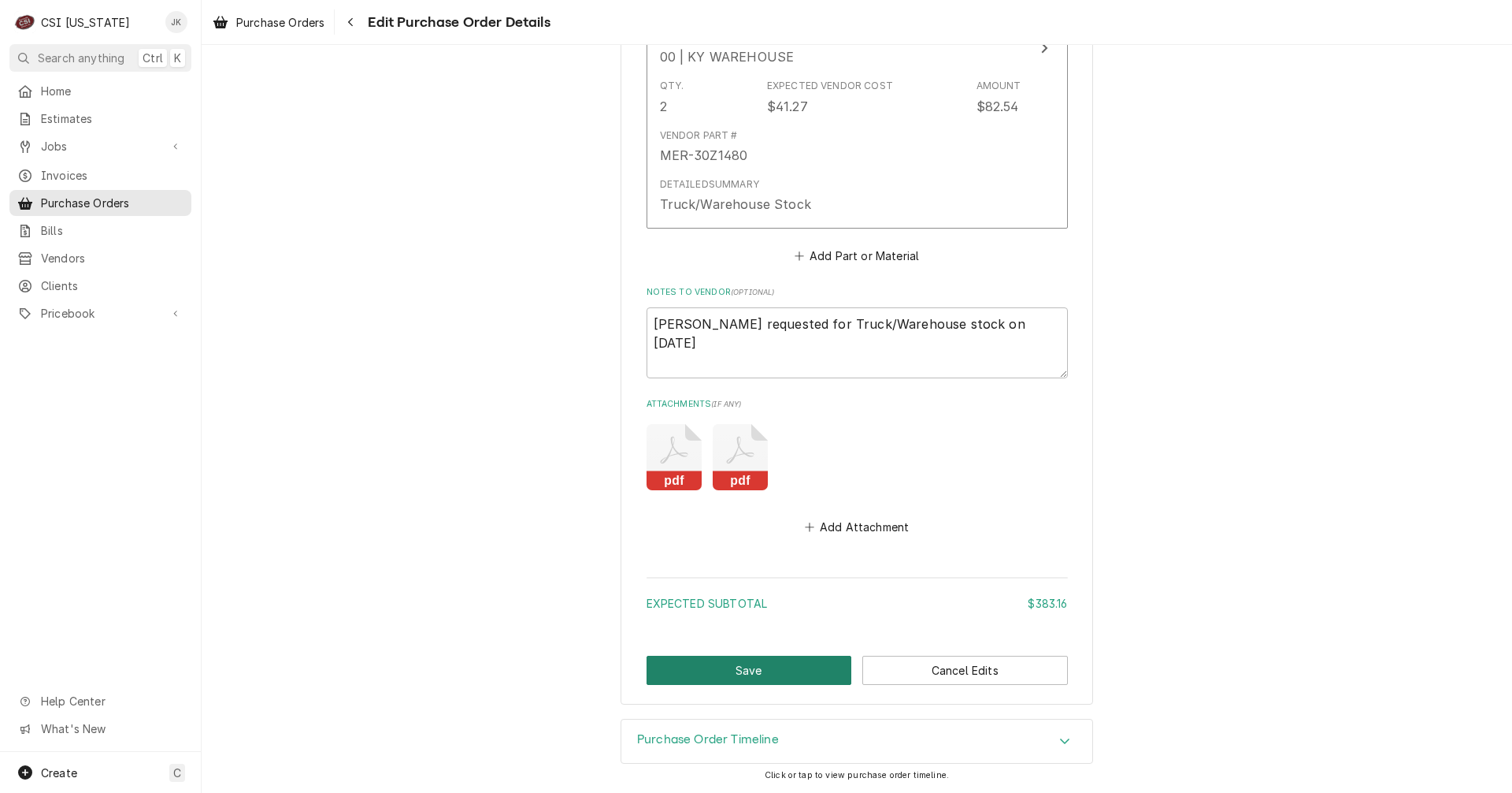
click at [811, 666] on button "Save" at bounding box center [749, 670] width 206 height 29
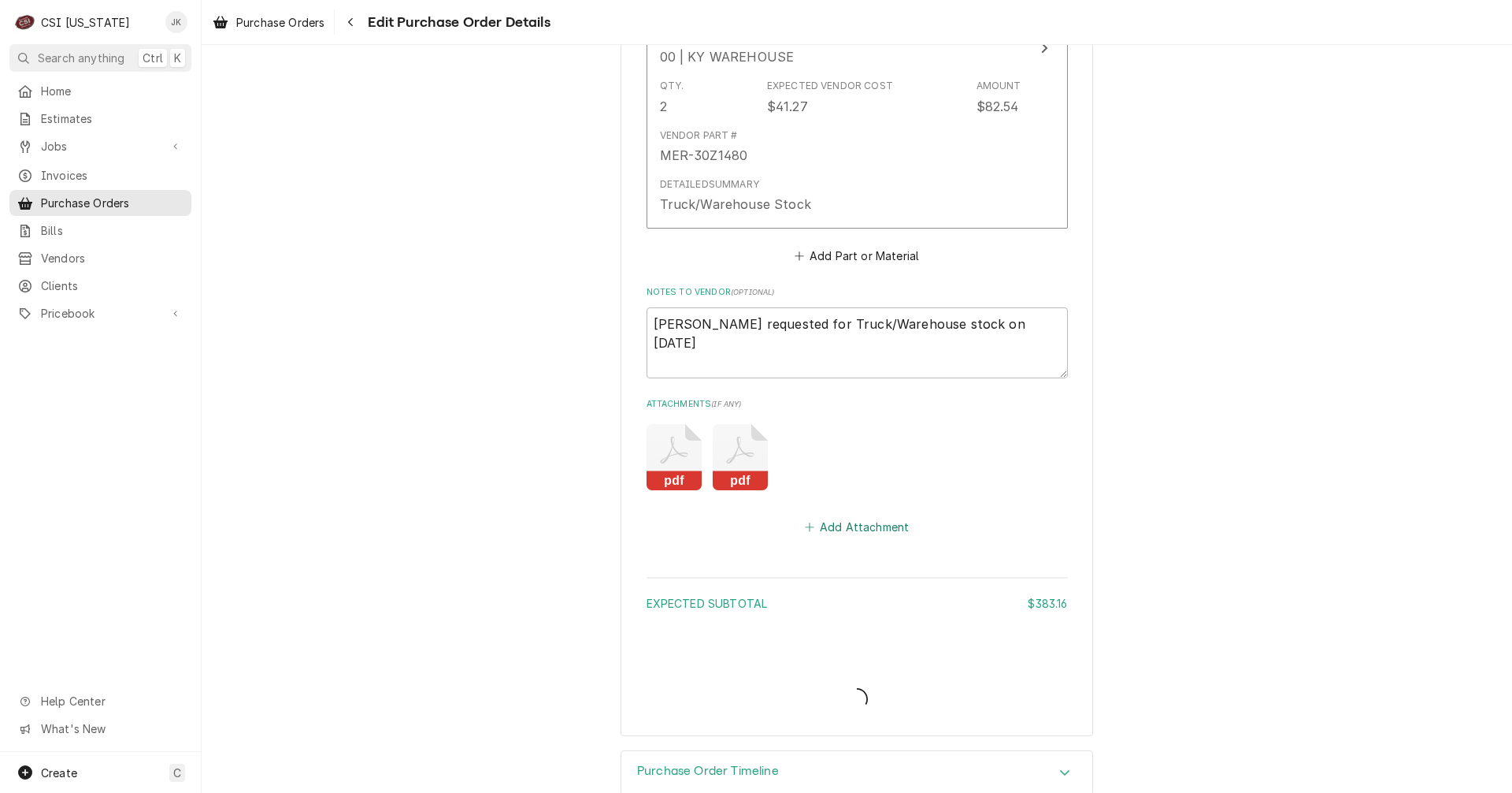
type textarea "x"
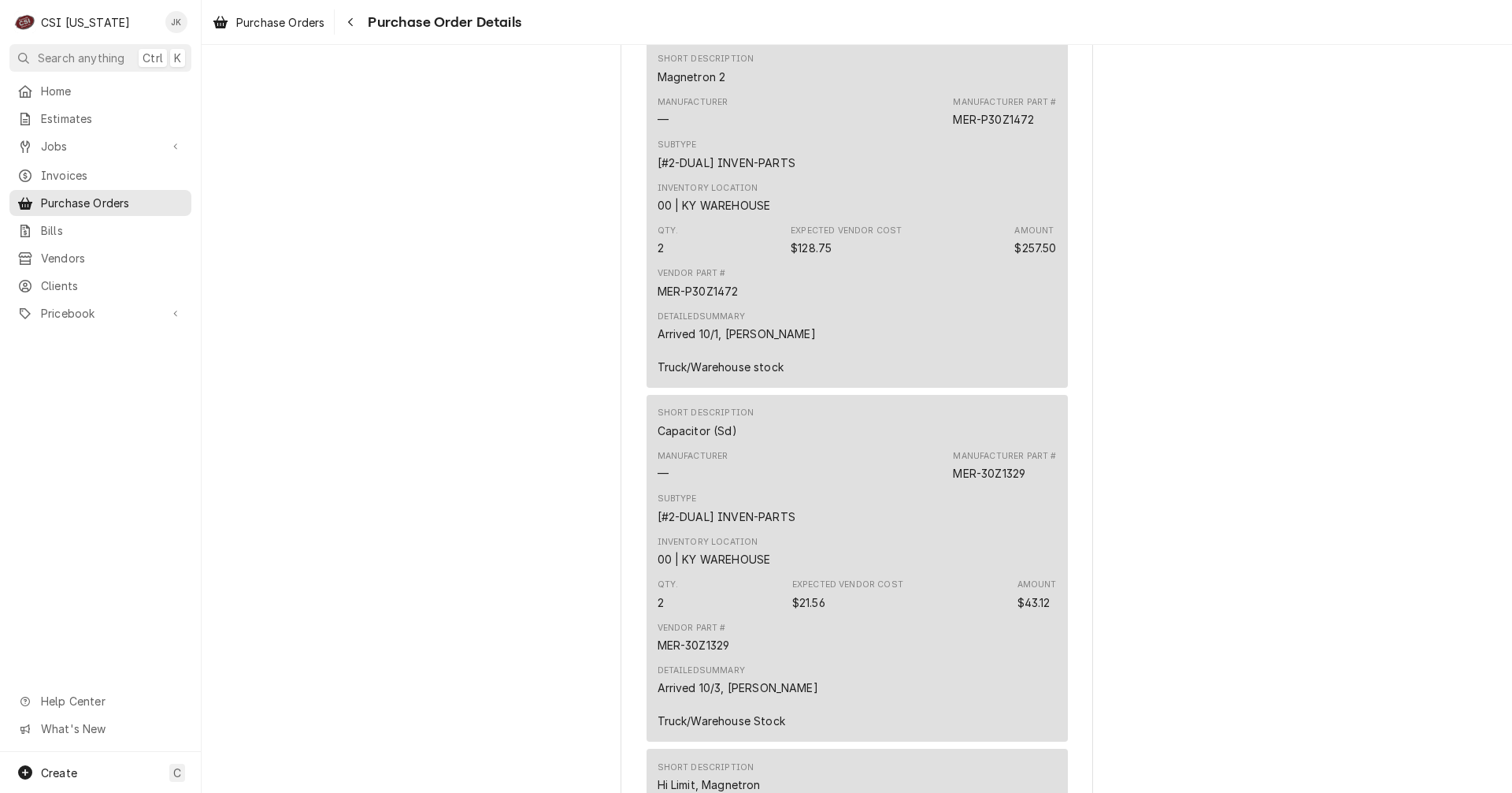
scroll to position [867, 0]
click at [51, 305] on span "Pricebook" at bounding box center [100, 313] width 119 height 17
click at [50, 363] on span "Parts & Materials" at bounding box center [112, 368] width 142 height 17
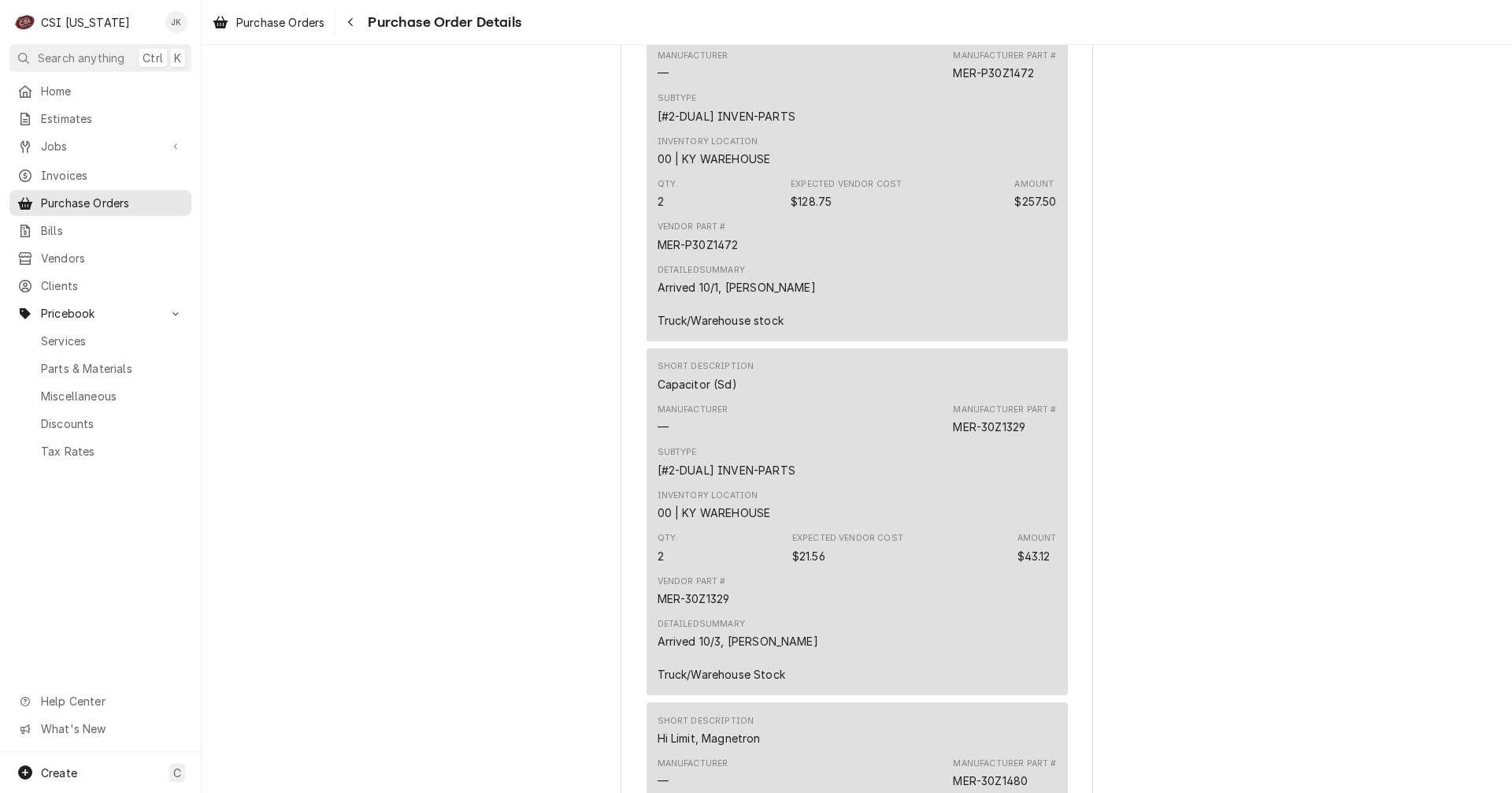
scroll to position [945, 0]
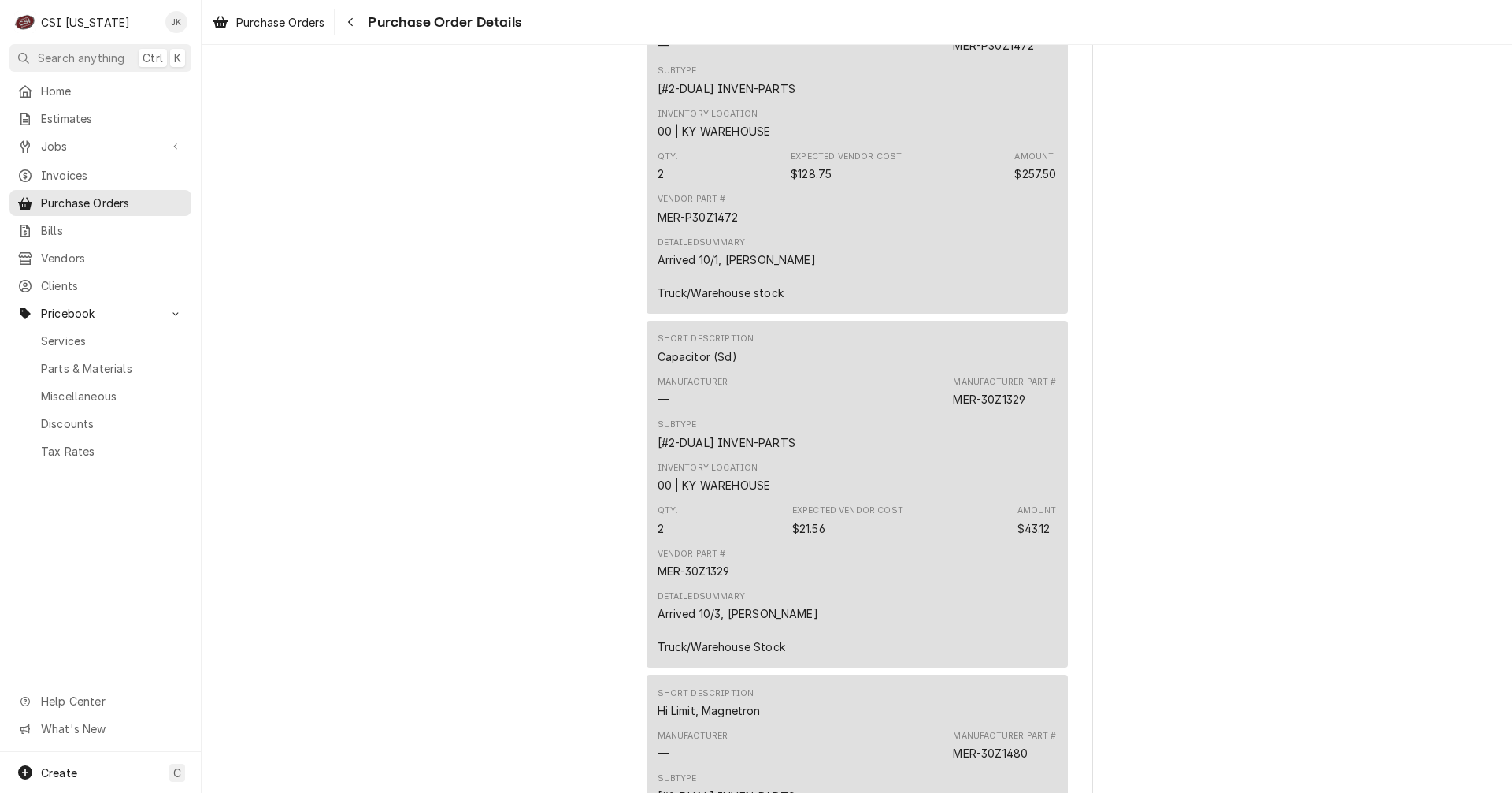
click at [796, 517] on div "Expected Vendor Cost" at bounding box center [848, 510] width 111 height 12
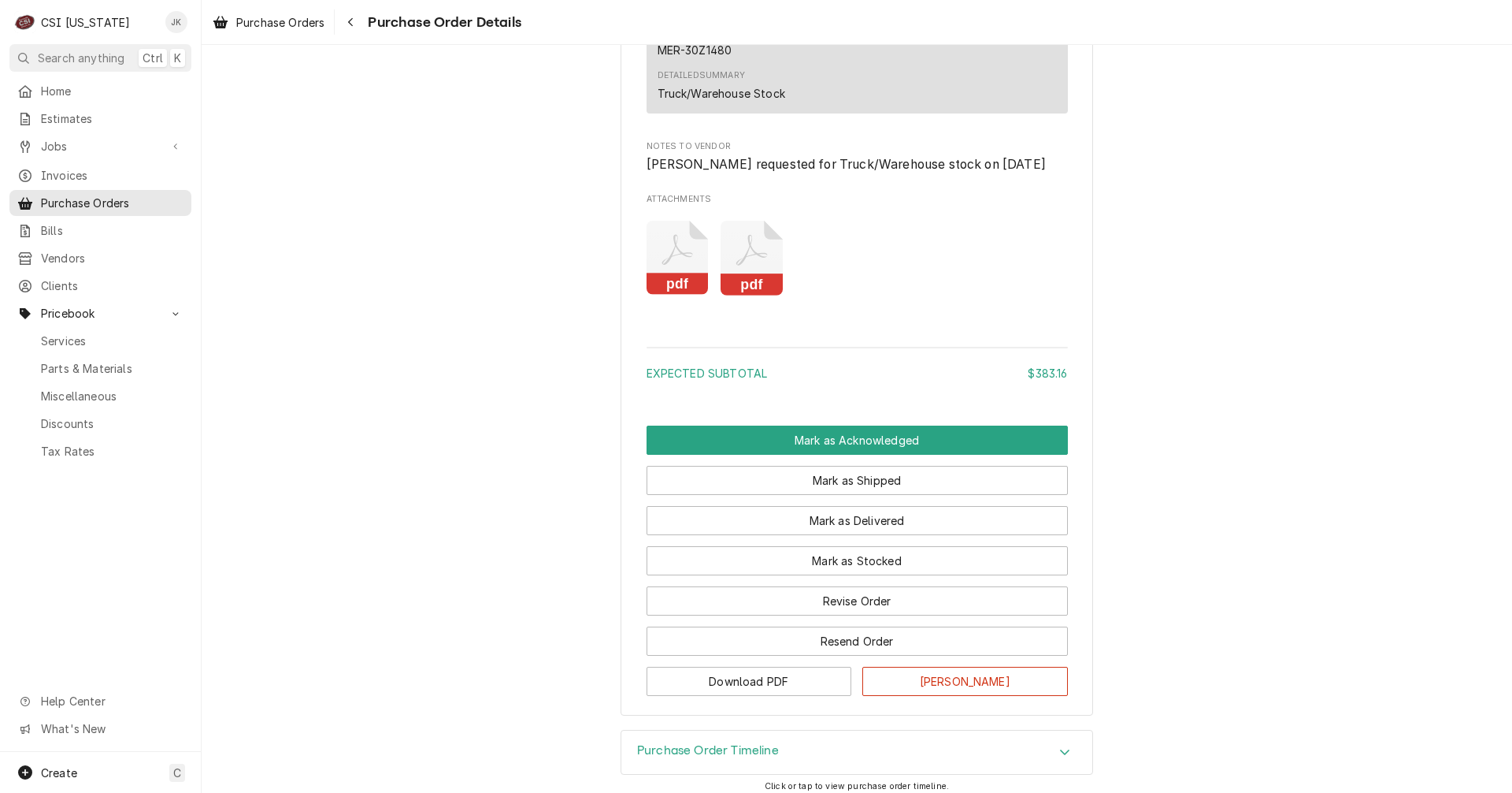
scroll to position [1881, 0]
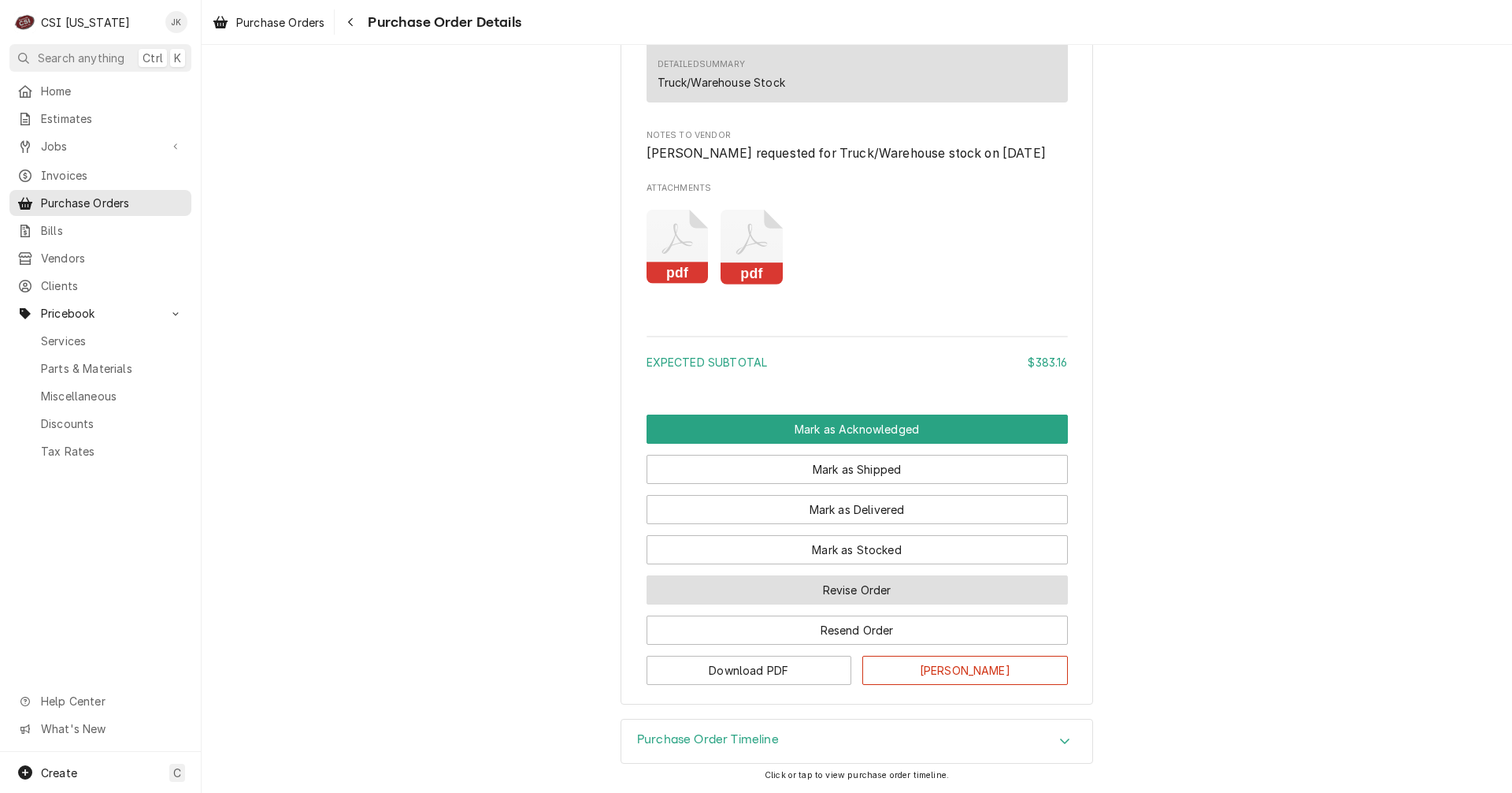
click at [710, 593] on button "Revise Order" at bounding box center [858, 590] width 421 height 29
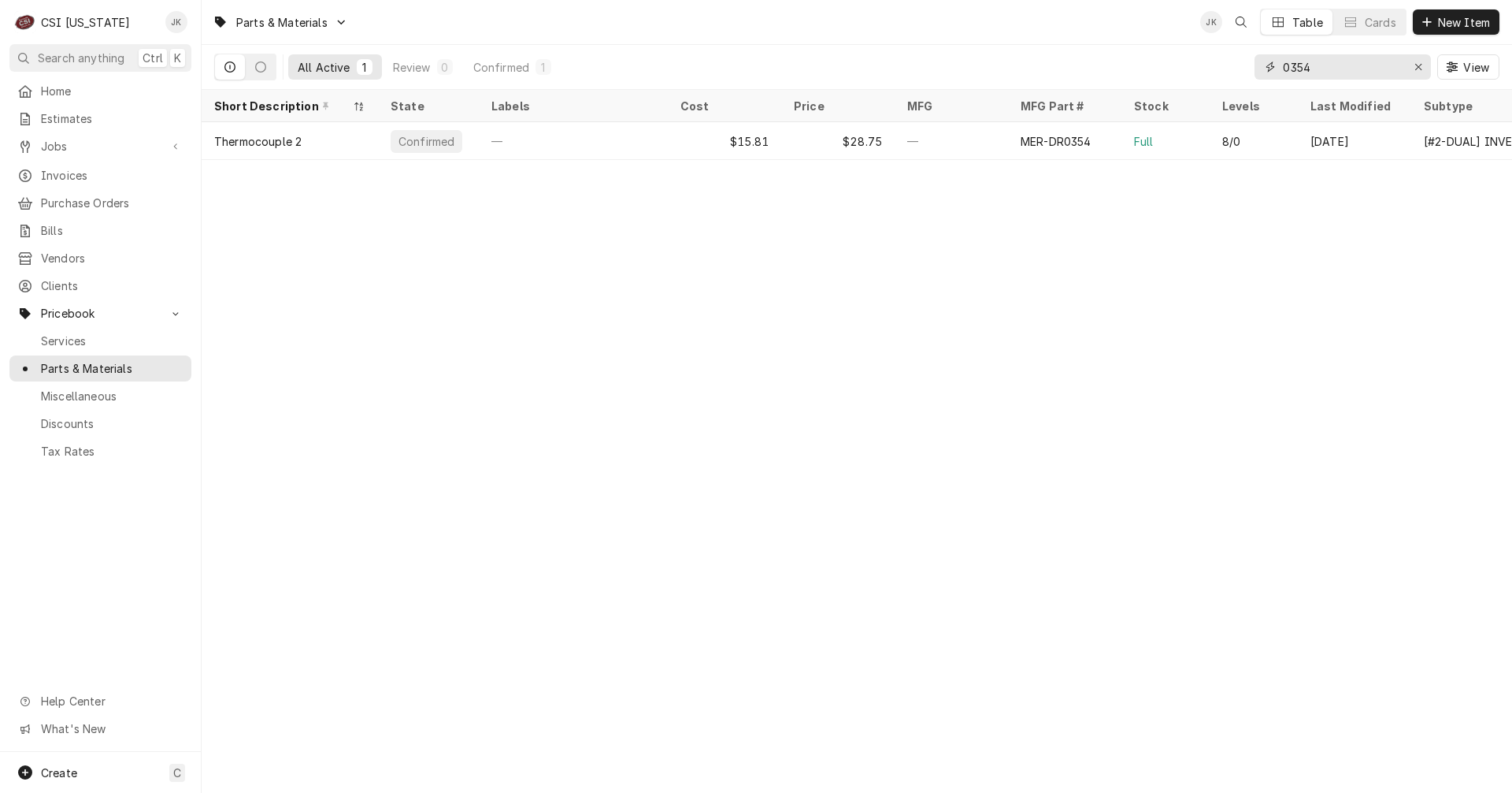
drag, startPoint x: 1321, startPoint y: 68, endPoint x: 1218, endPoint y: 51, distance: 104.4
click at [1218, 51] on div "All Active 1 Review 0 Confirmed 1 0354 View" at bounding box center [857, 67] width 1286 height 44
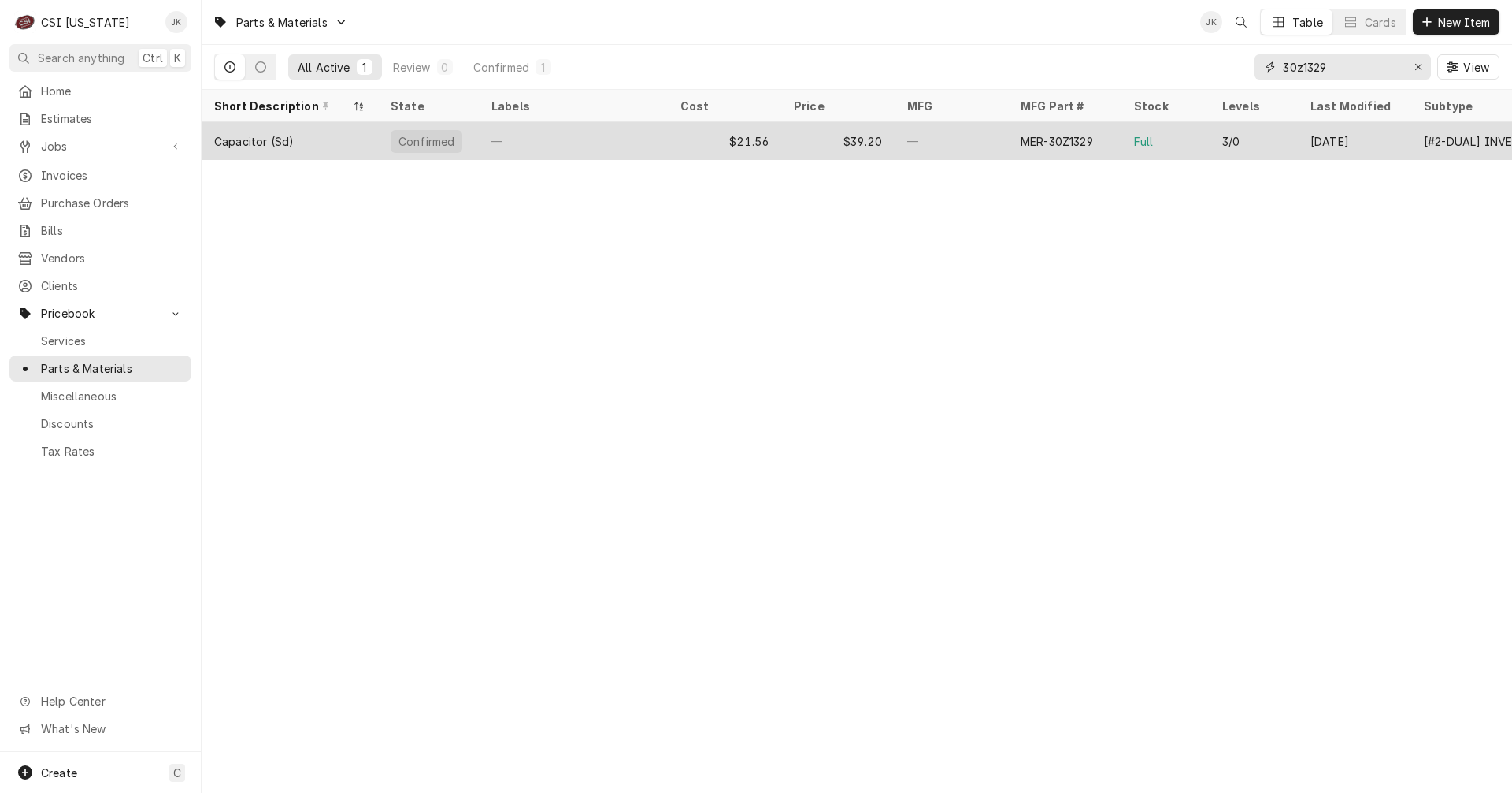
type input "30z1329"
click at [322, 127] on div "Capacitor (Sd)" at bounding box center [290, 141] width 177 height 37
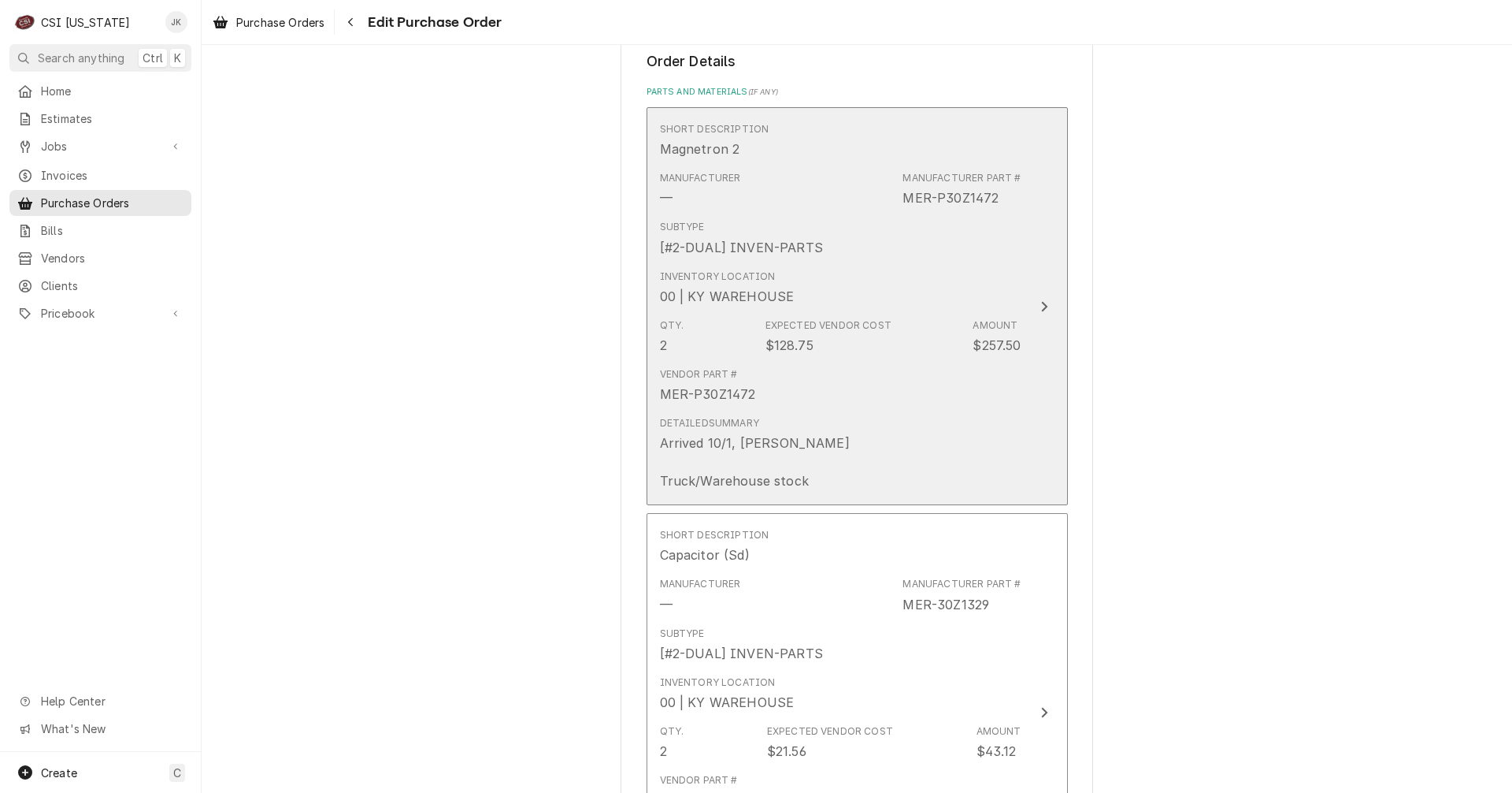
scroll to position [631, 0]
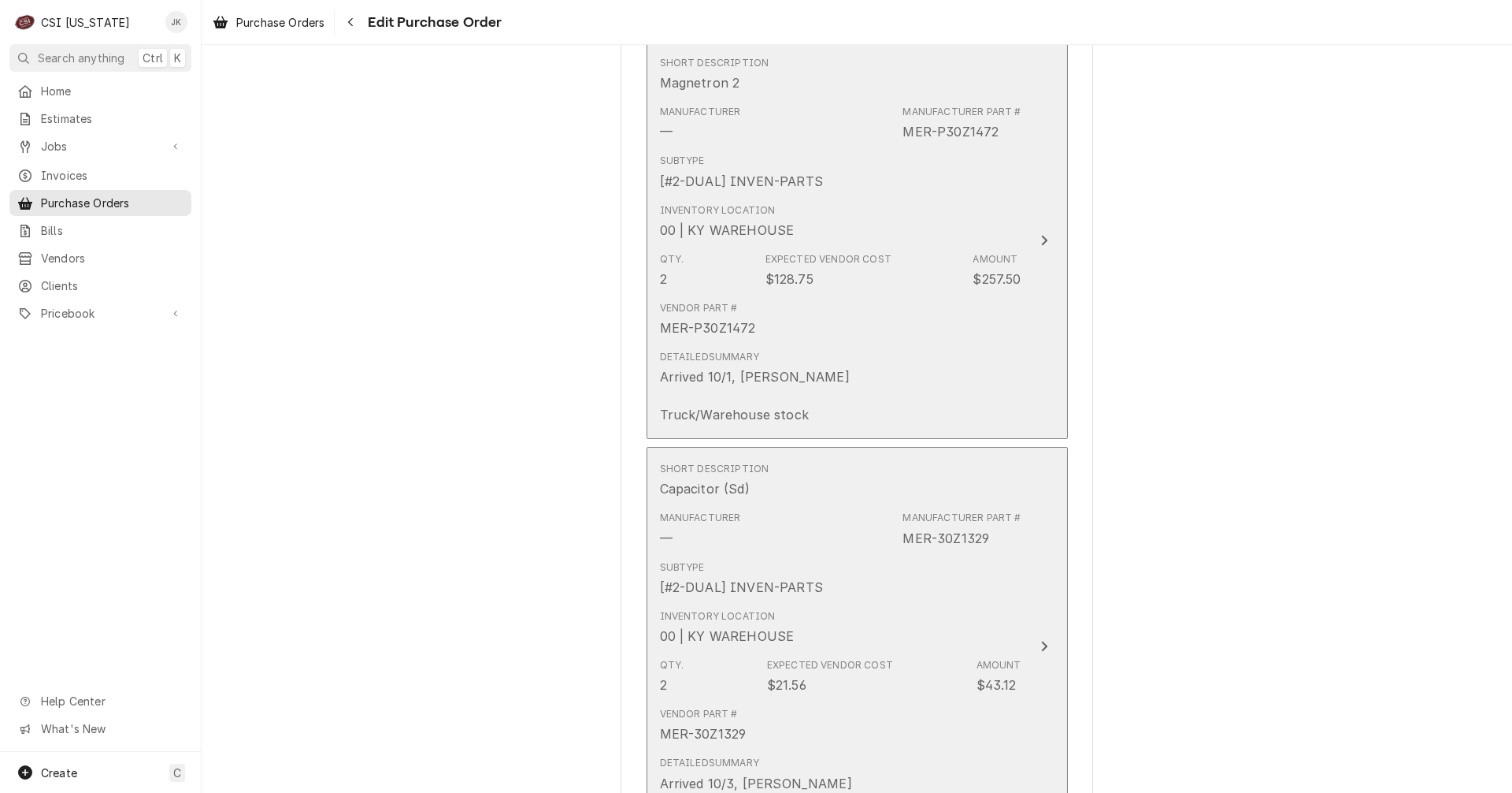
click at [743, 563] on div "Subtype [#2-DUAL] INVEN-PARTS" at bounding box center [742, 579] width 163 height 37
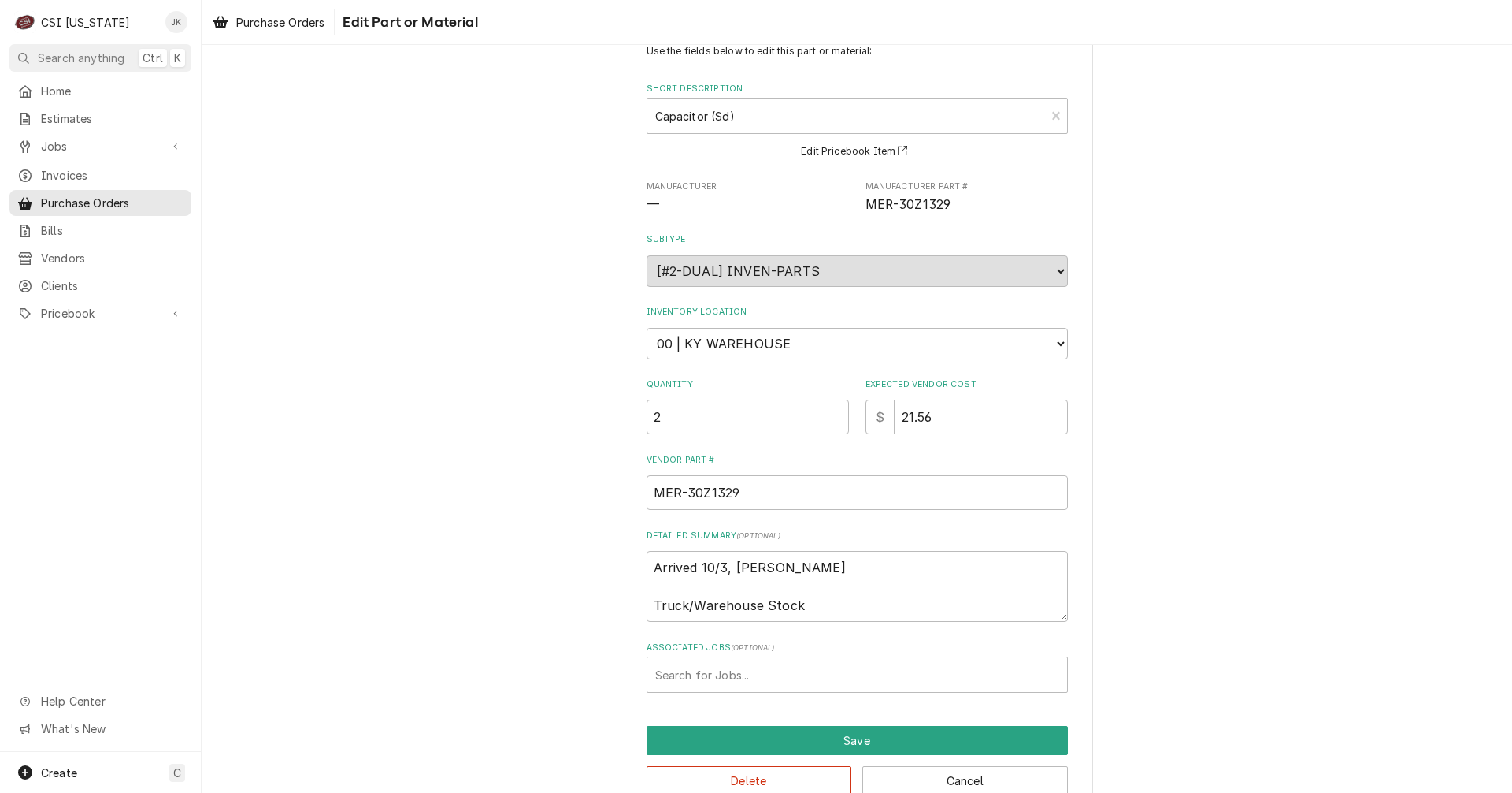
scroll to position [79, 0]
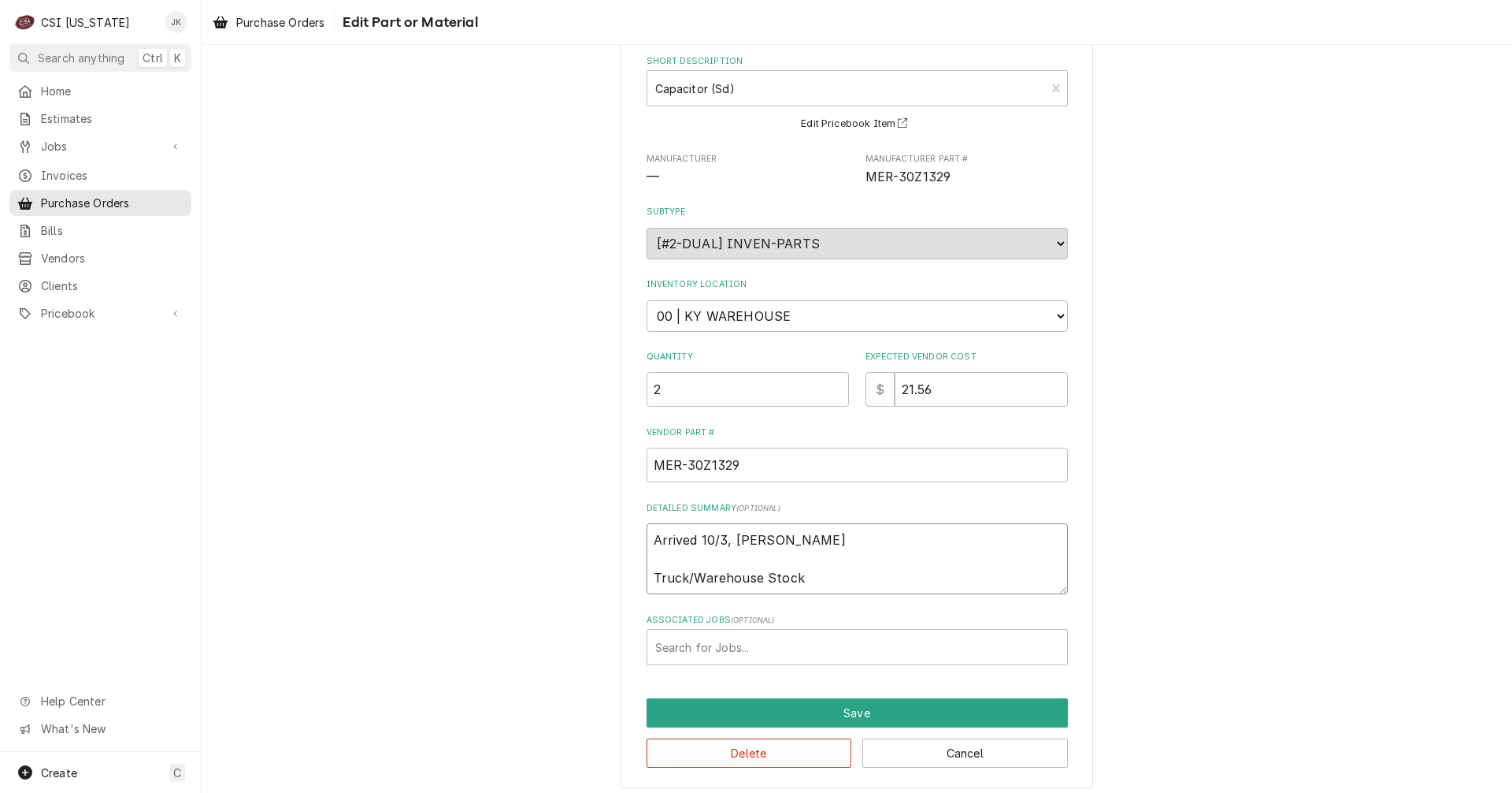
drag, startPoint x: 733, startPoint y: 542, endPoint x: 754, endPoint y: 543, distance: 21.0
click at [754, 543] on textarea "Arrived 10/3, [PERSON_NAME] Truck/Warehouse Stock" at bounding box center [858, 558] width 421 height 71
type textarea "x"
type textarea "Arrived 10/3, W Truck/Warehouse Stock"
type textarea "x"
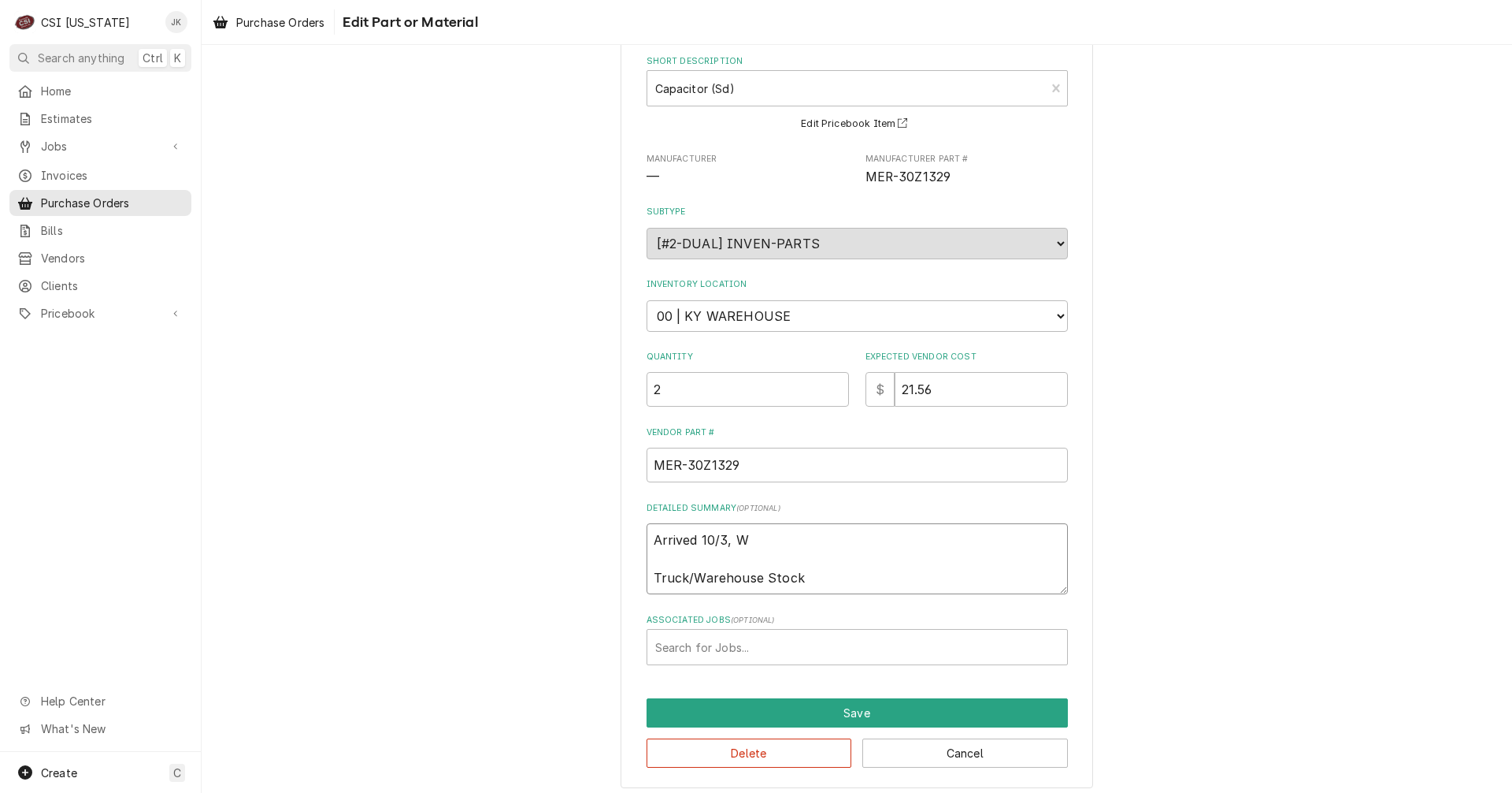
type textarea "Arrived 10/3, Wh Truck/Warehouse Stock"
type textarea "x"
type textarea "Arrived 10/3, Whs Truck/Warehouse Stock"
type textarea "x"
type textarea "Arrived 10/3, Whse Truck/Warehouse Stock"
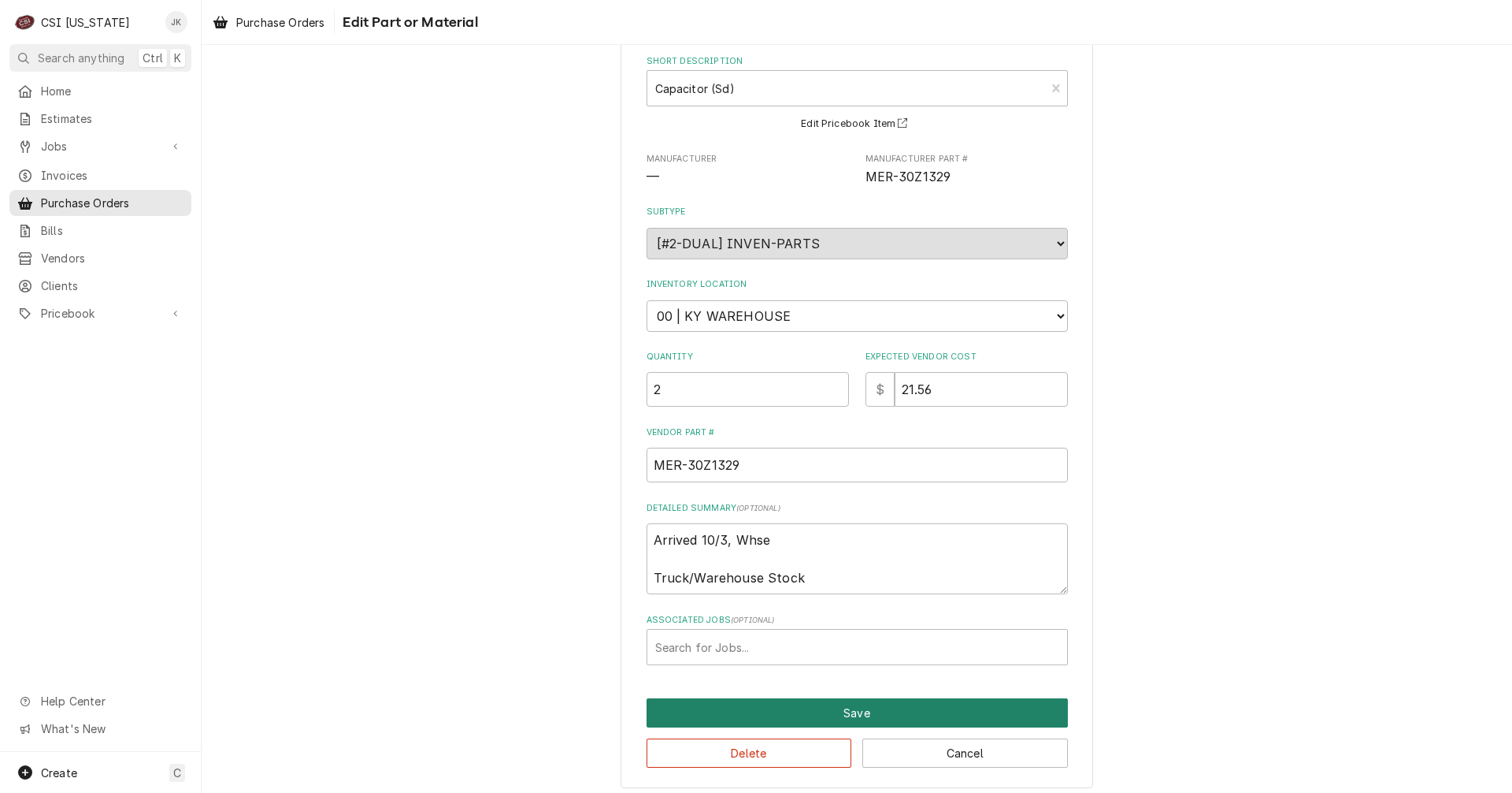
click at [852, 704] on button "Save" at bounding box center [858, 712] width 421 height 29
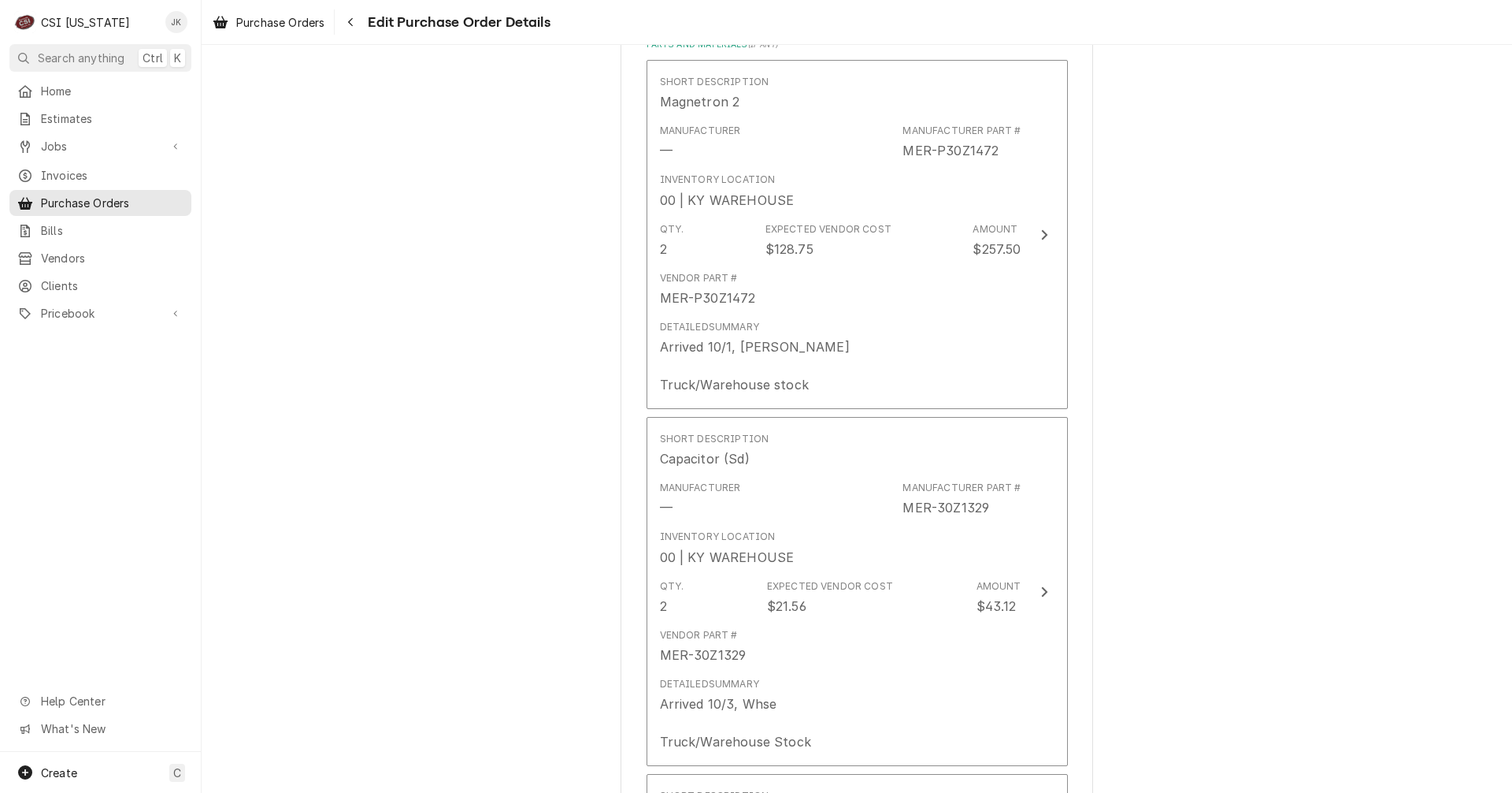
scroll to position [611, 0]
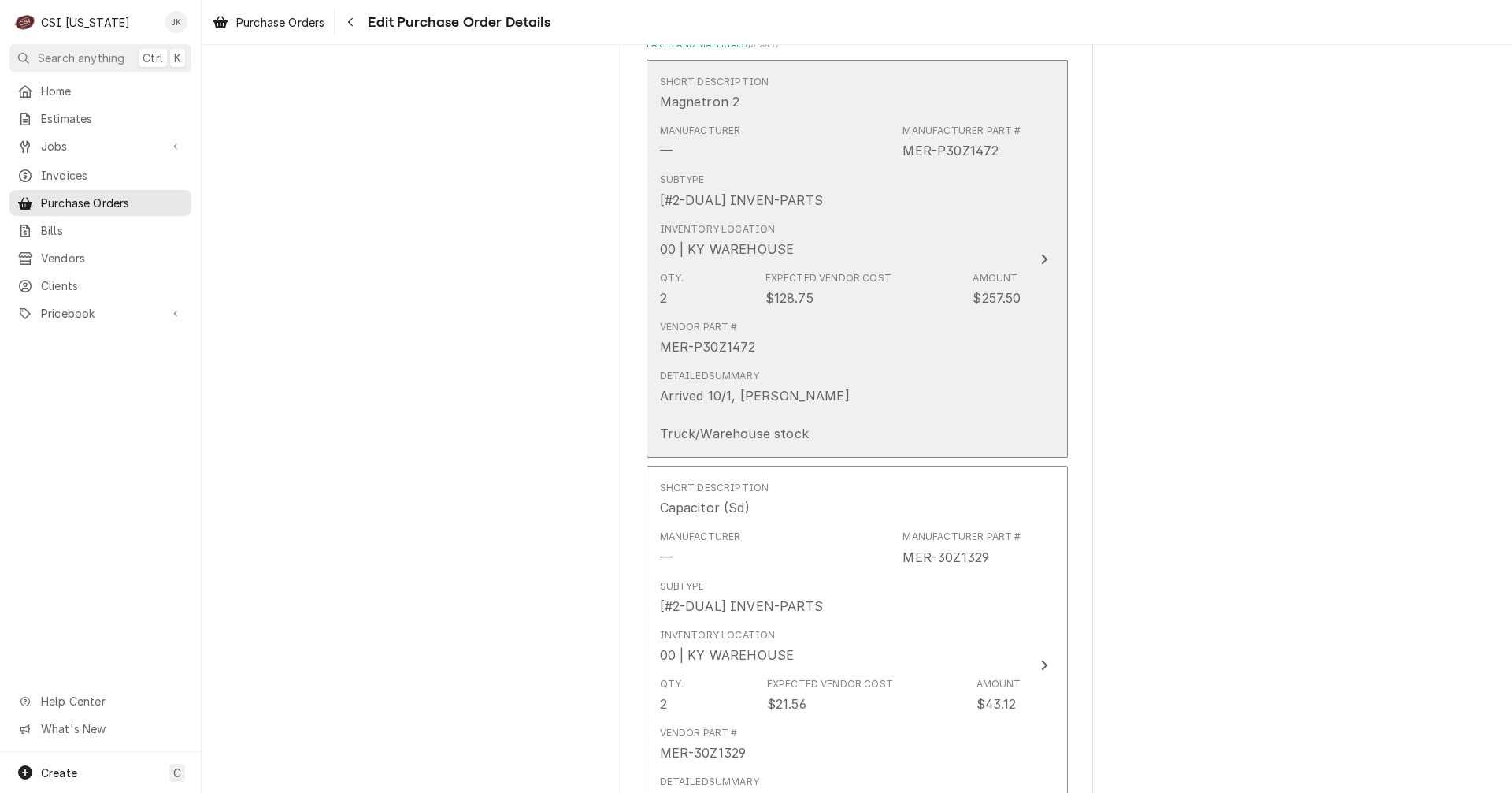
click at [822, 334] on div "Vendor Part # MER-P30Z1472" at bounding box center [841, 338] width 361 height 49
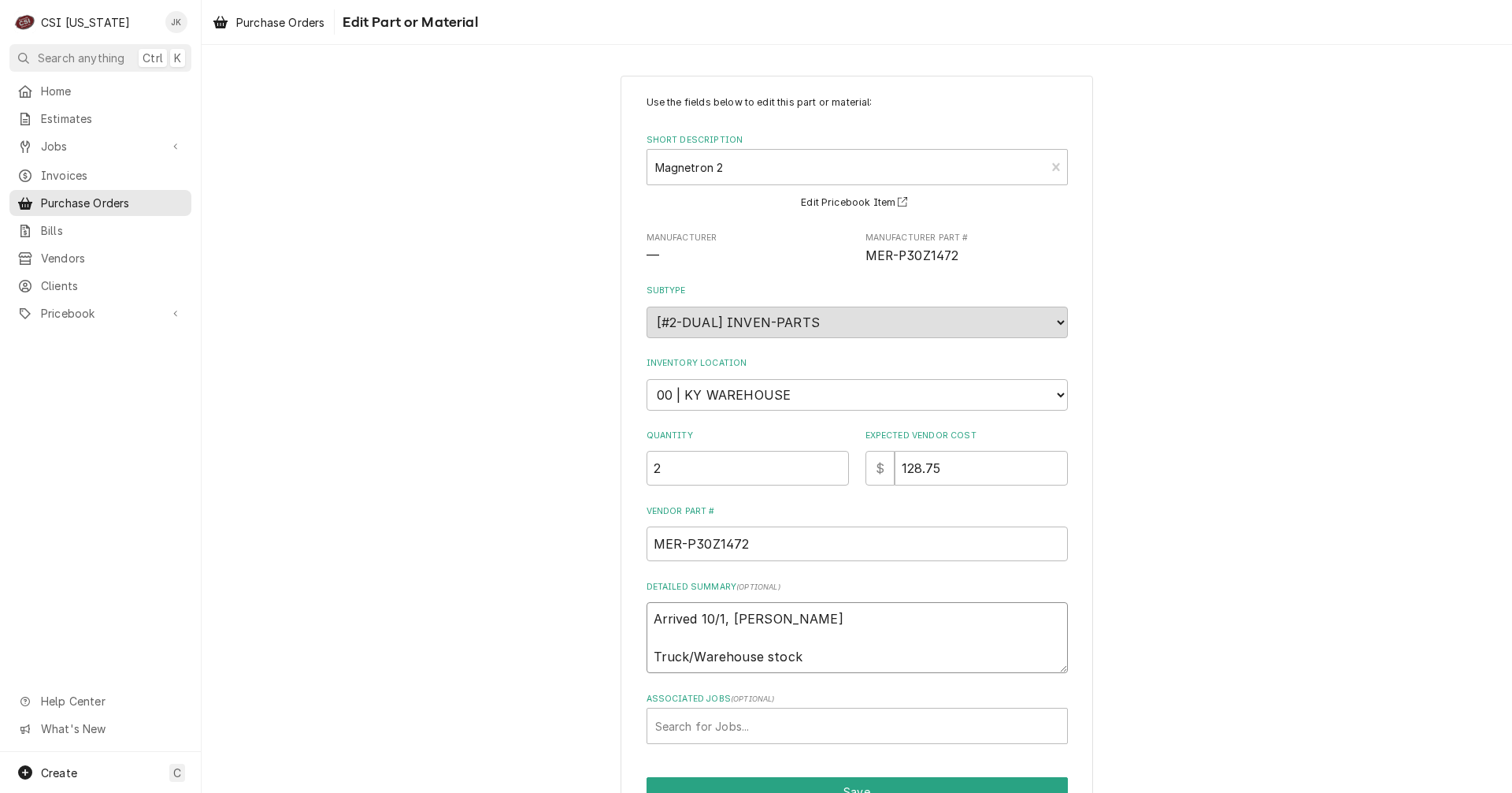
drag, startPoint x: 727, startPoint y: 621, endPoint x: 754, endPoint y: 621, distance: 27.0
click at [754, 621] on textarea "Arrived 10/1, [PERSON_NAME] Truck/Warehouse stock" at bounding box center [858, 637] width 421 height 71
type textarea "x"
type textarea "Arrived 10/1, W Truck/Warehouse stock"
type textarea "x"
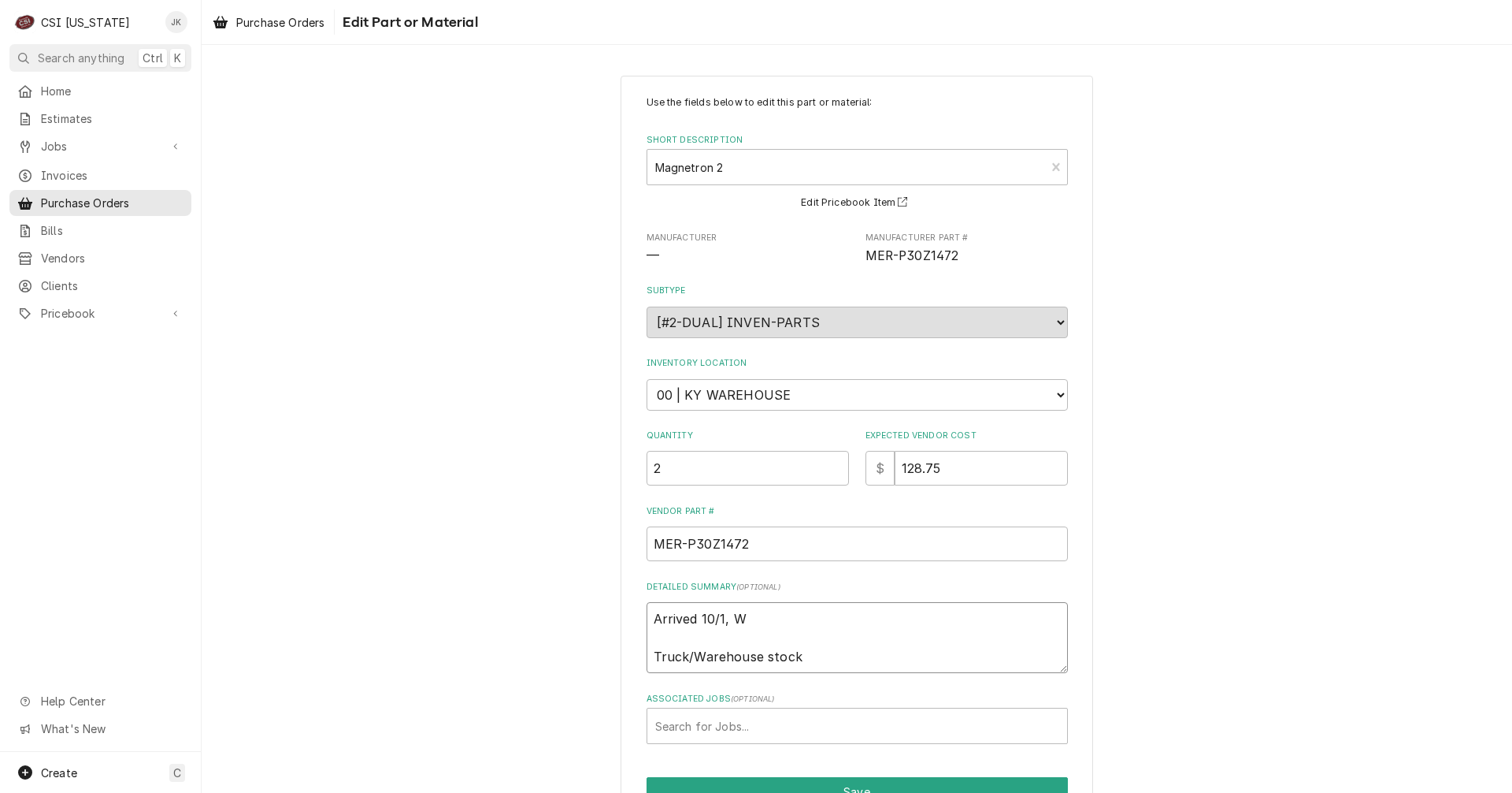
type textarea "Arrived 10/1, Wh Truck/Warehouse stock"
type textarea "x"
type textarea "Arrived 10/1, Whs Truck/Warehouse stock"
type textarea "x"
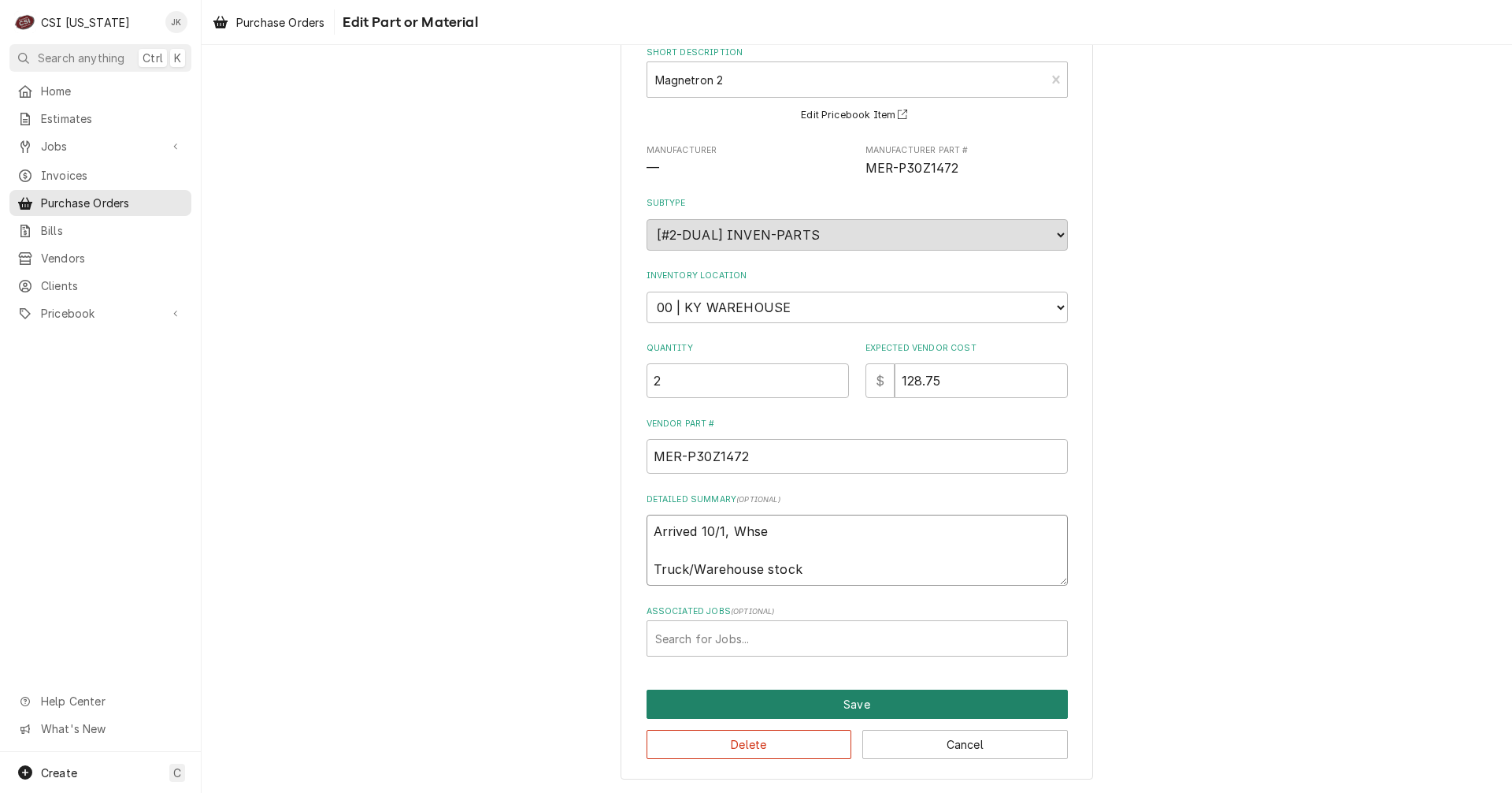
type textarea "Arrived 10/1, Whse Truck/Warehouse stock"
click at [896, 708] on button "Save" at bounding box center [858, 704] width 421 height 29
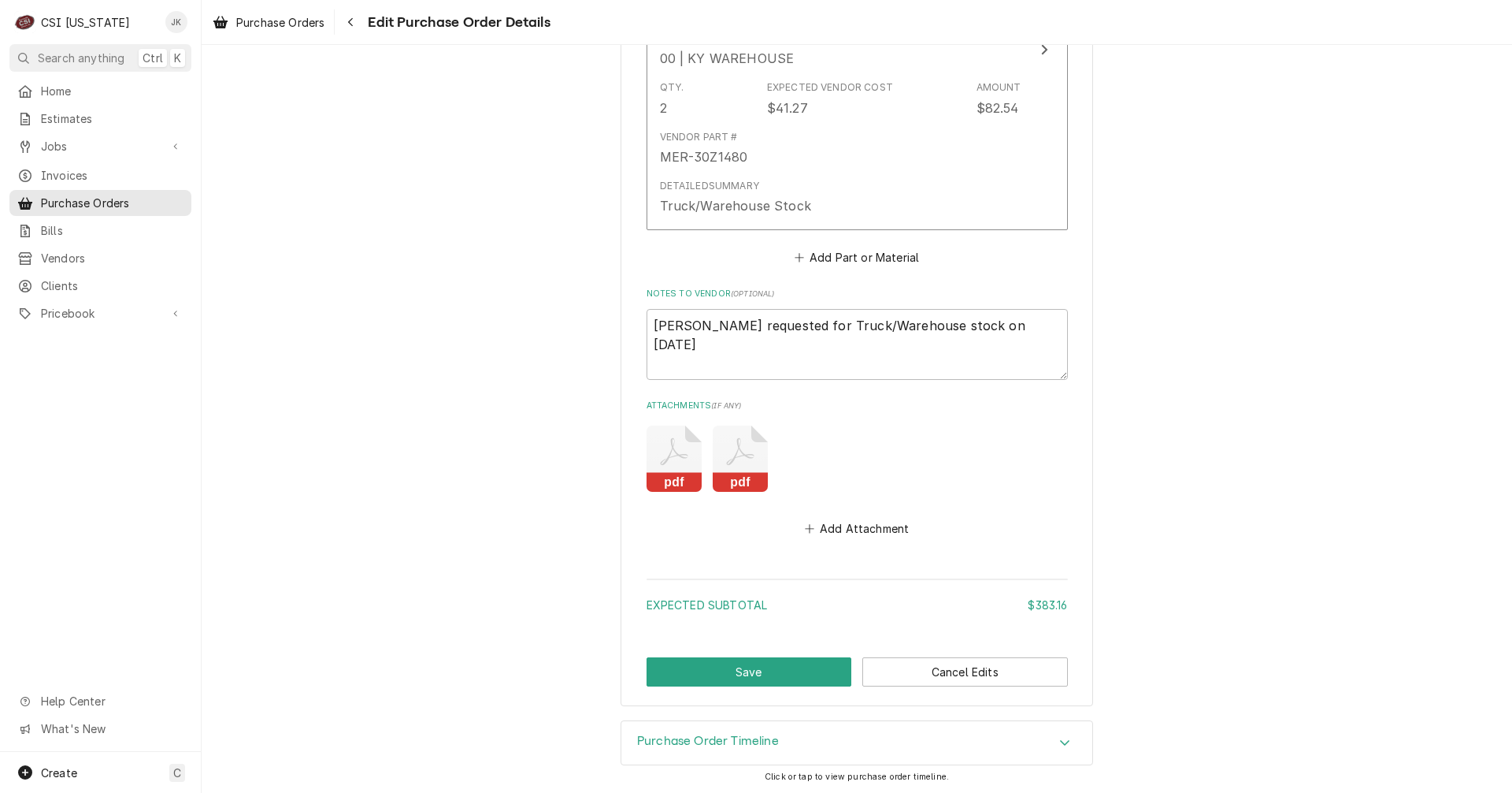
scroll to position [1615, 0]
click at [773, 671] on button "Save" at bounding box center [749, 670] width 206 height 29
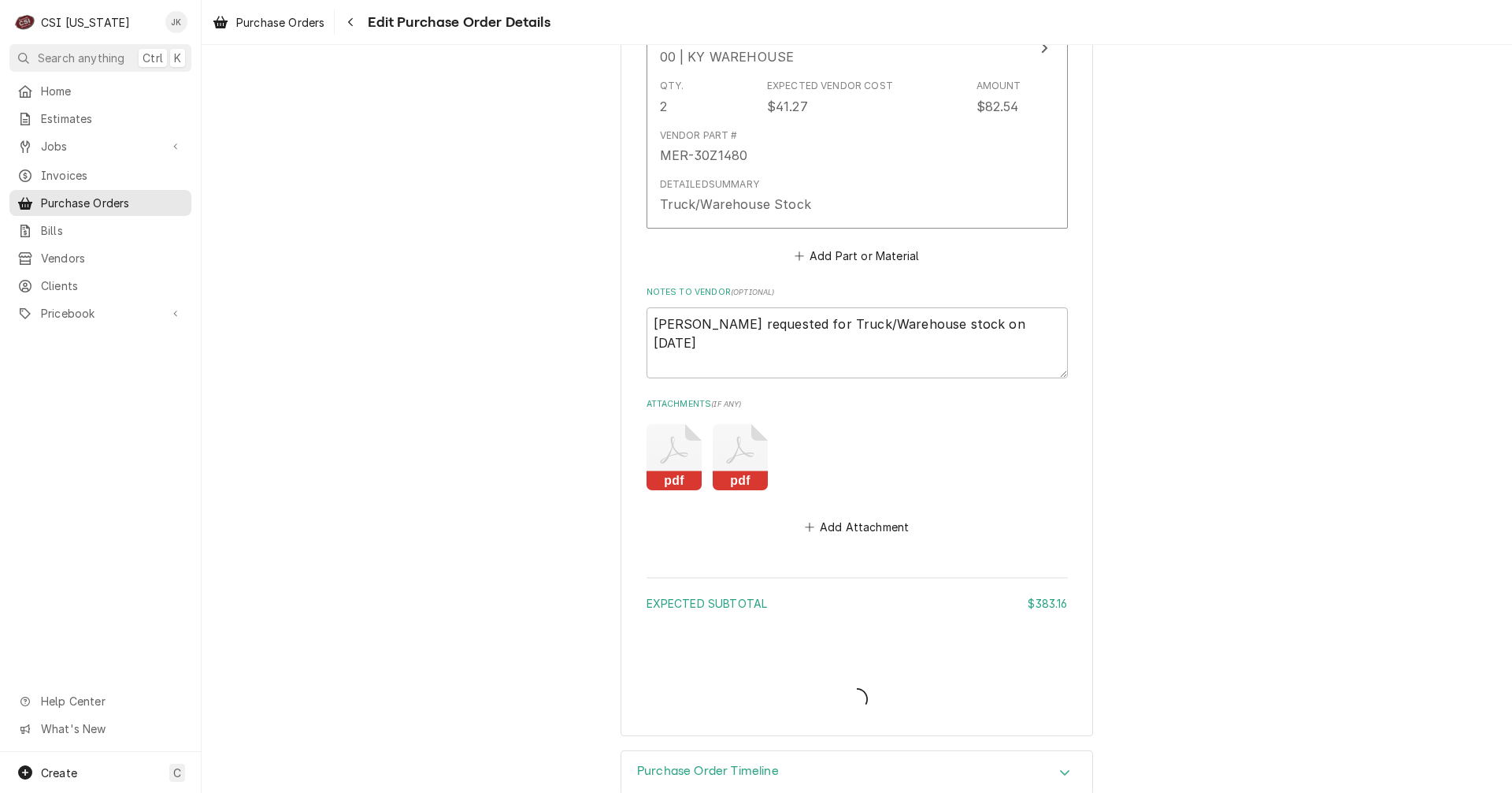
type textarea "x"
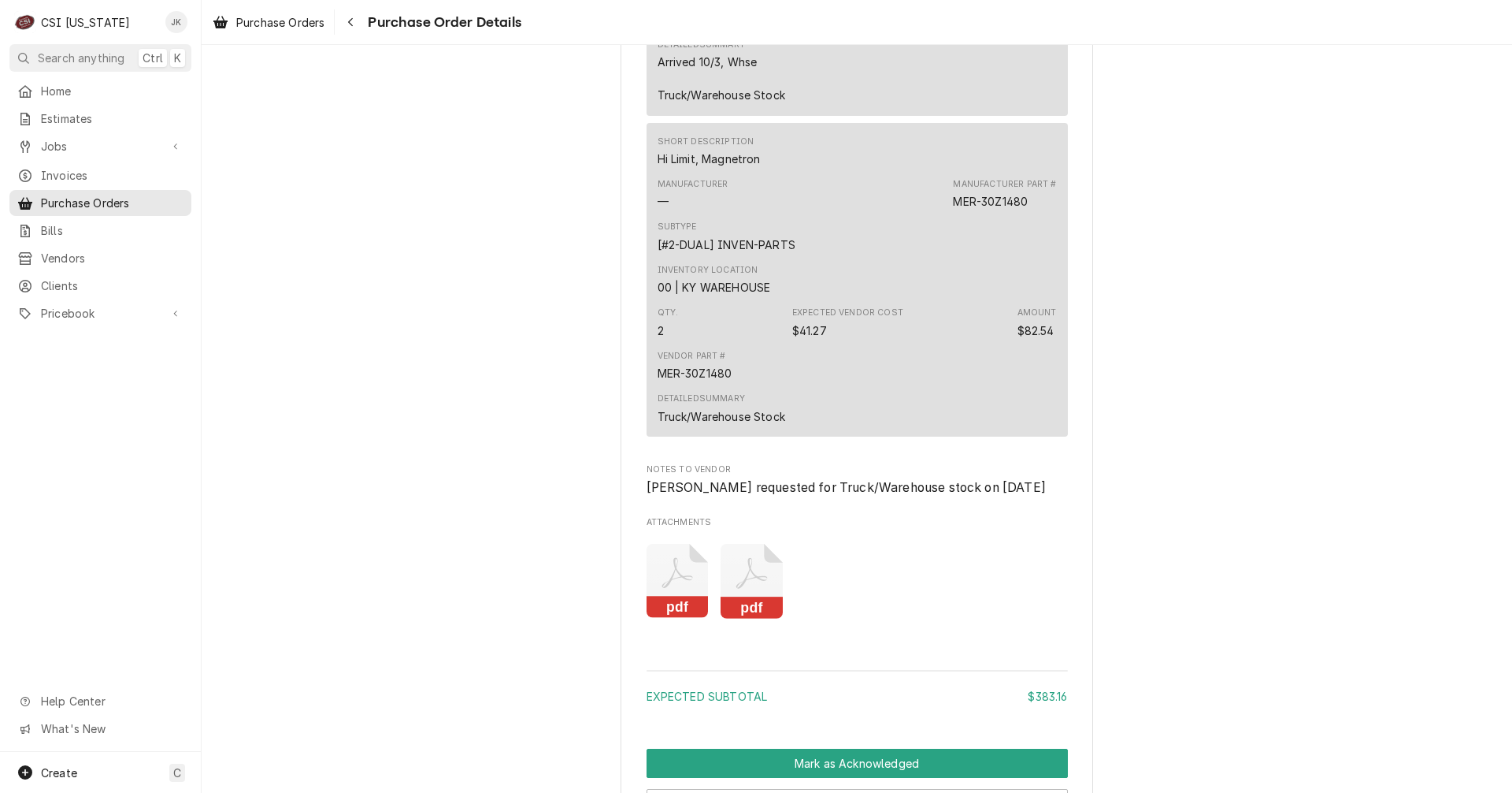
scroll to position [1881, 0]
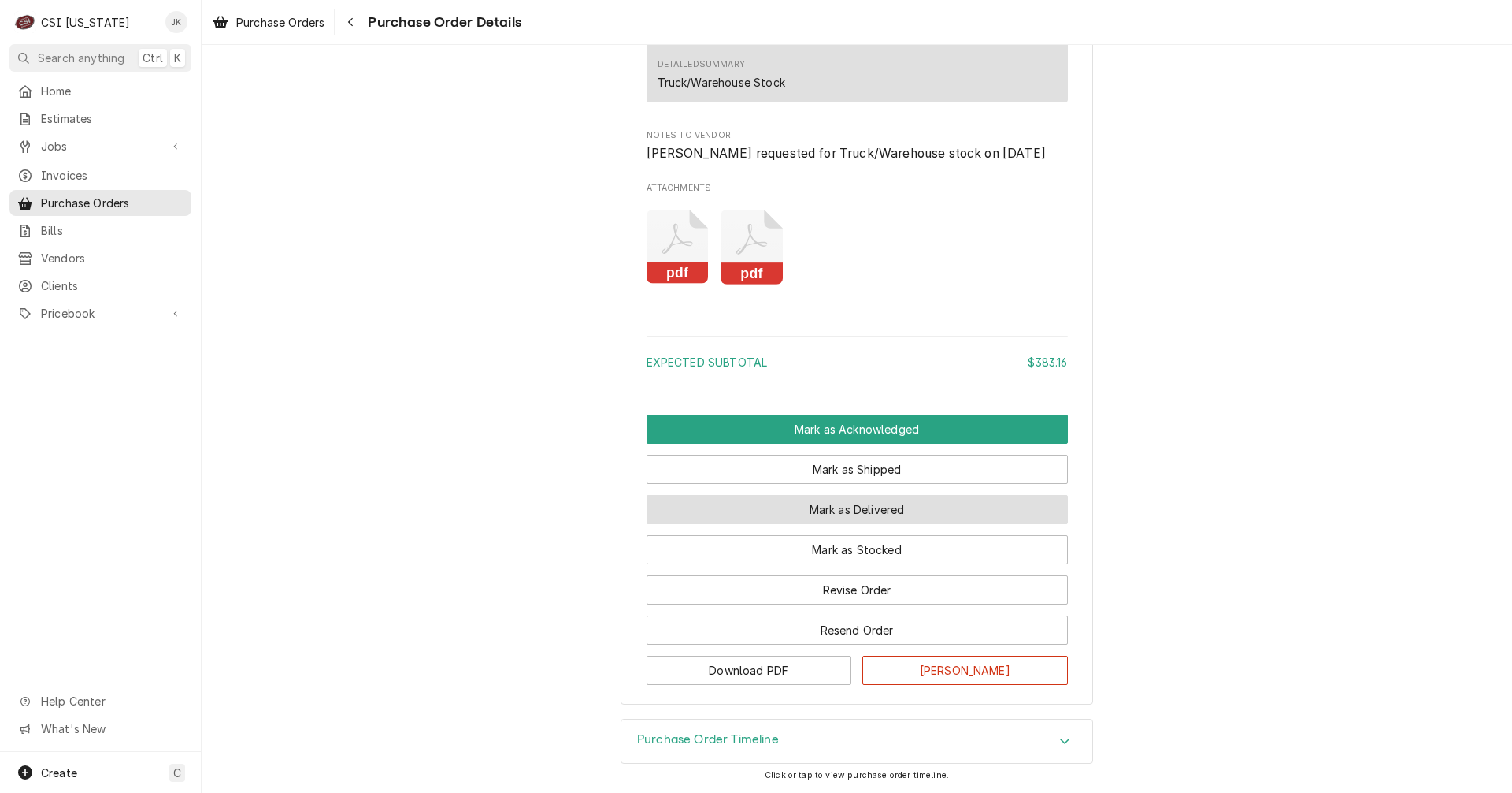
click at [871, 516] on button "Mark as Delivered" at bounding box center [858, 509] width 421 height 29
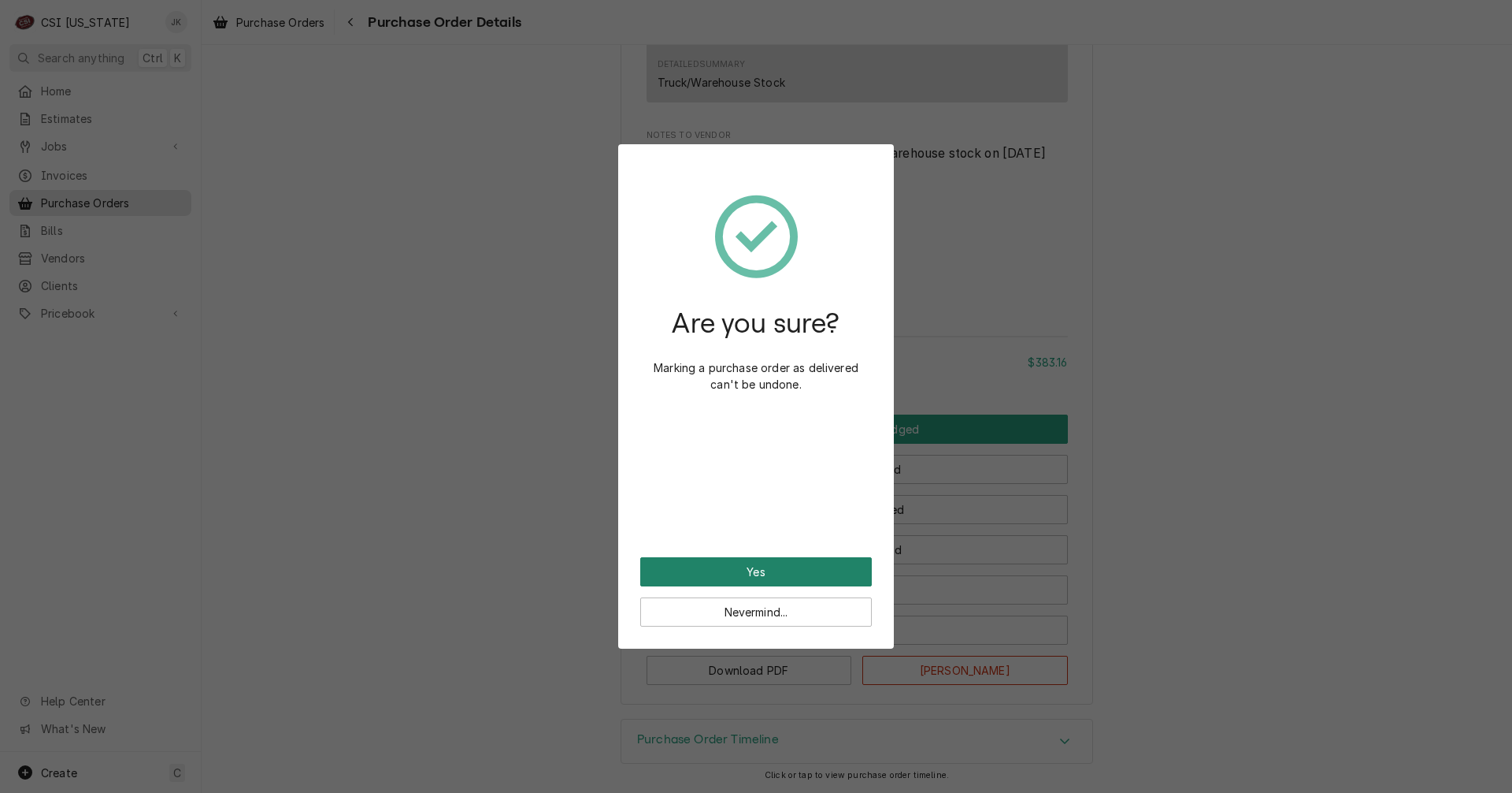
click at [791, 567] on button "Yes" at bounding box center [756, 571] width 231 height 29
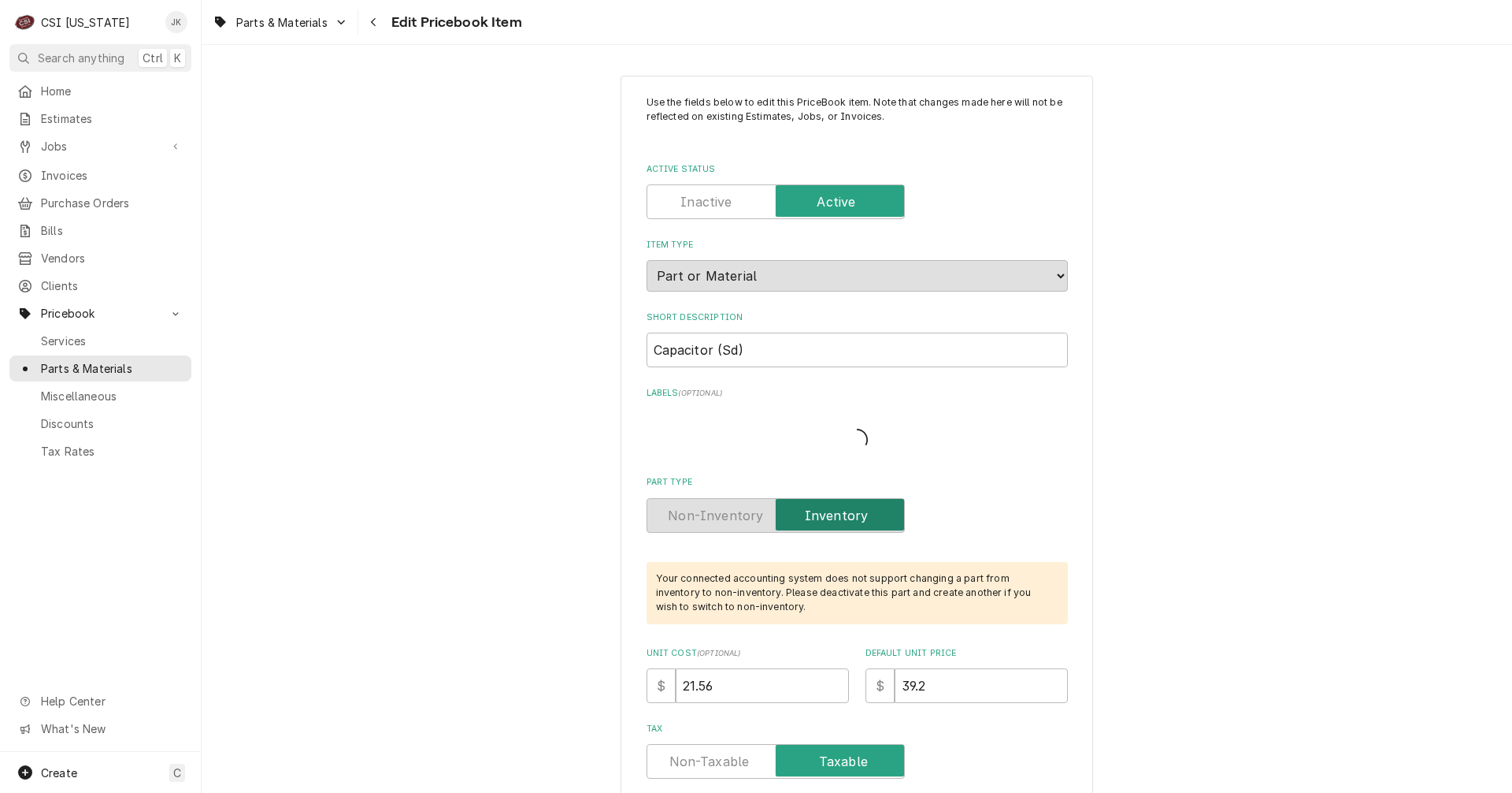
type textarea "x"
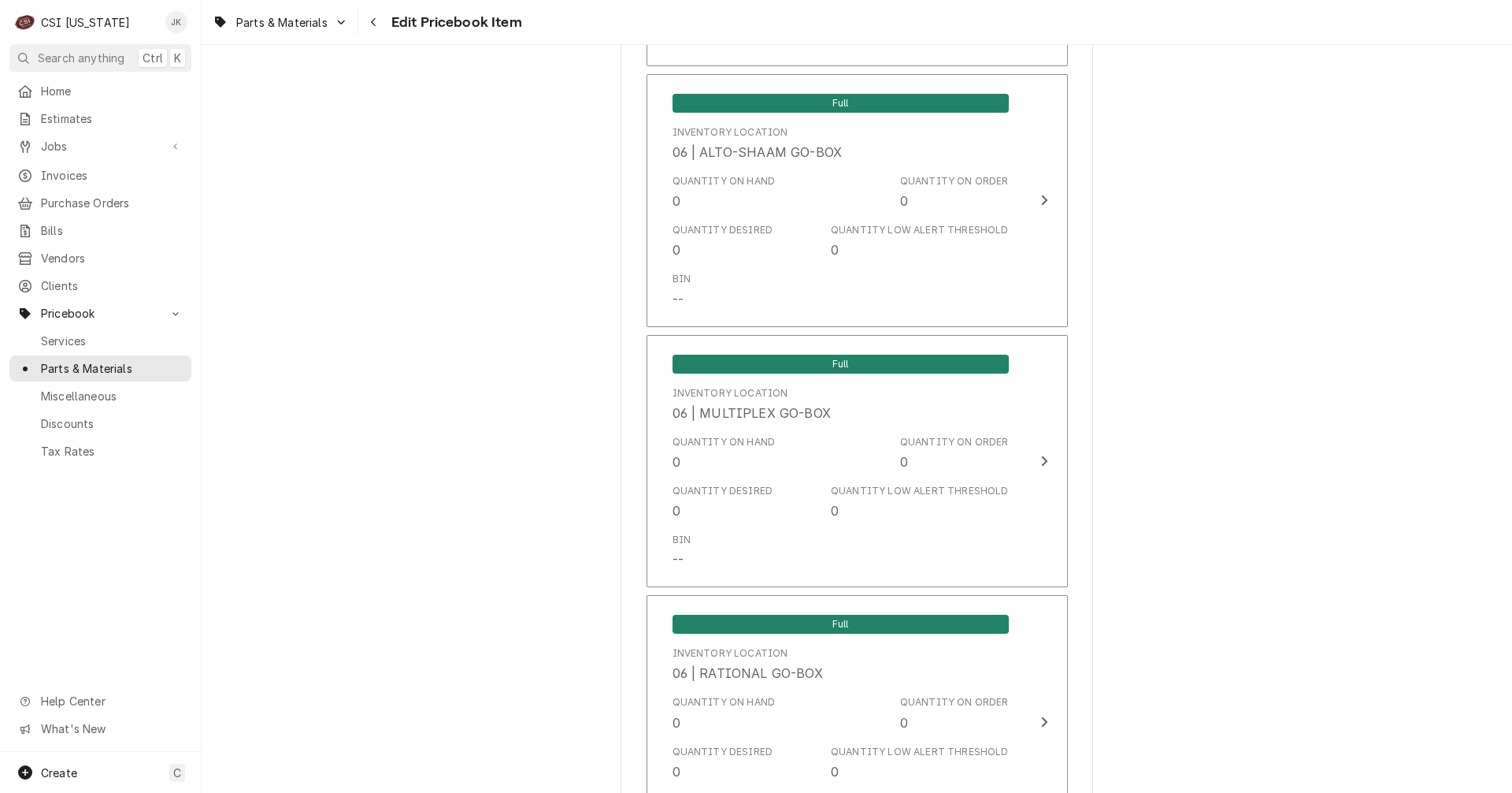
scroll to position [3310, 0]
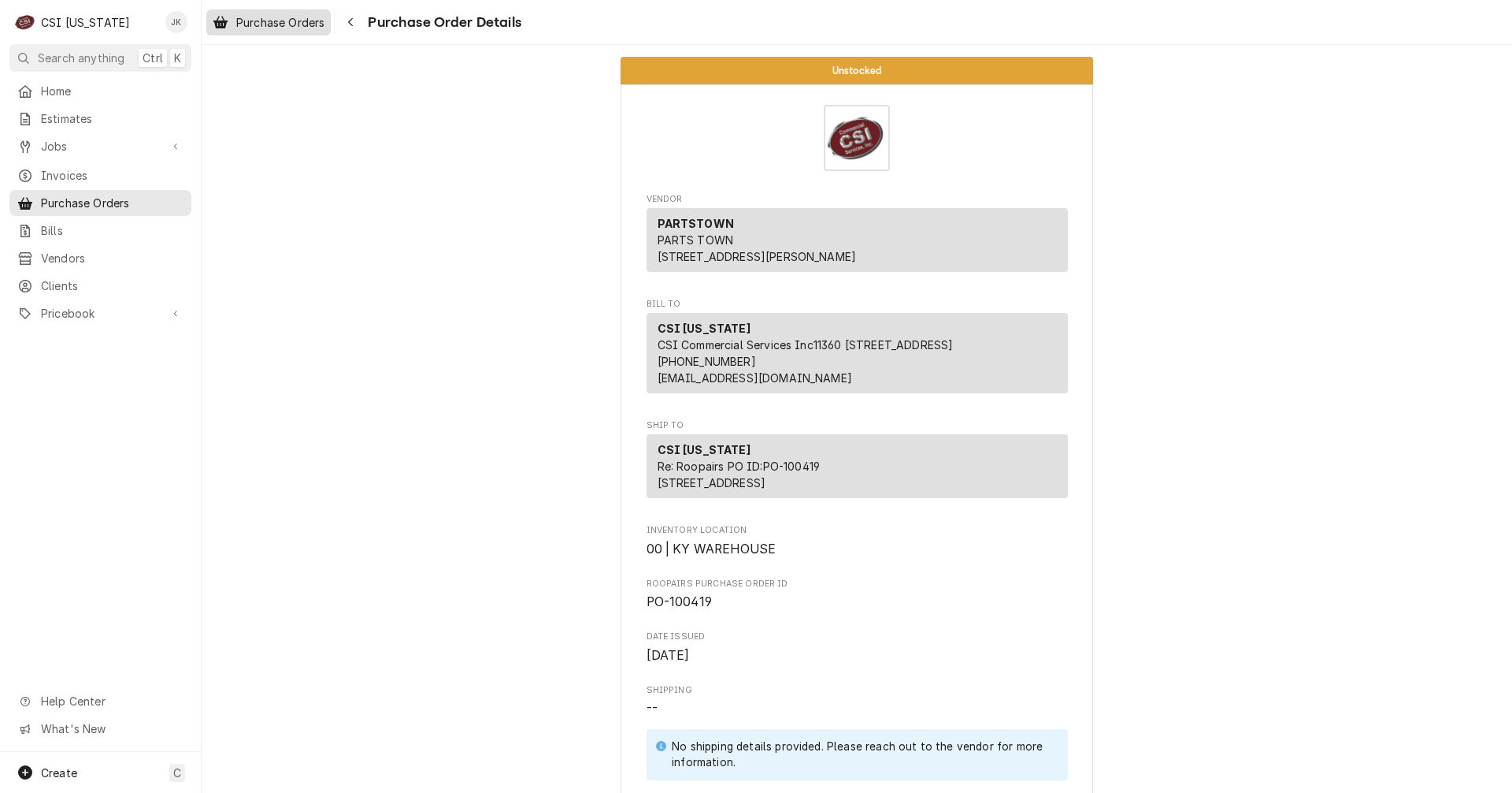
click at [299, 17] on span "Purchase Orders" at bounding box center [281, 22] width 88 height 17
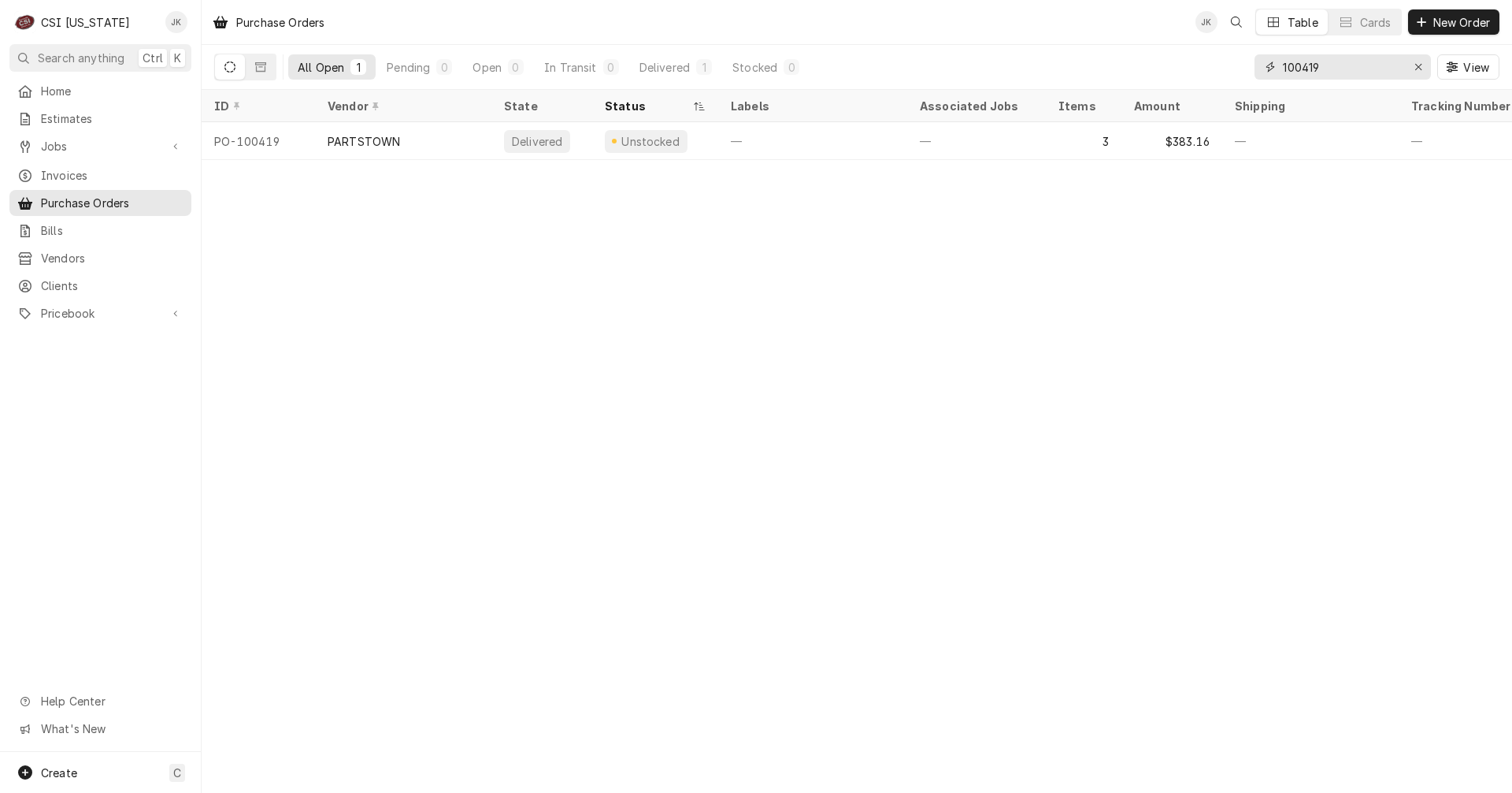
click at [1317, 66] on input "100419" at bounding box center [1342, 67] width 118 height 25
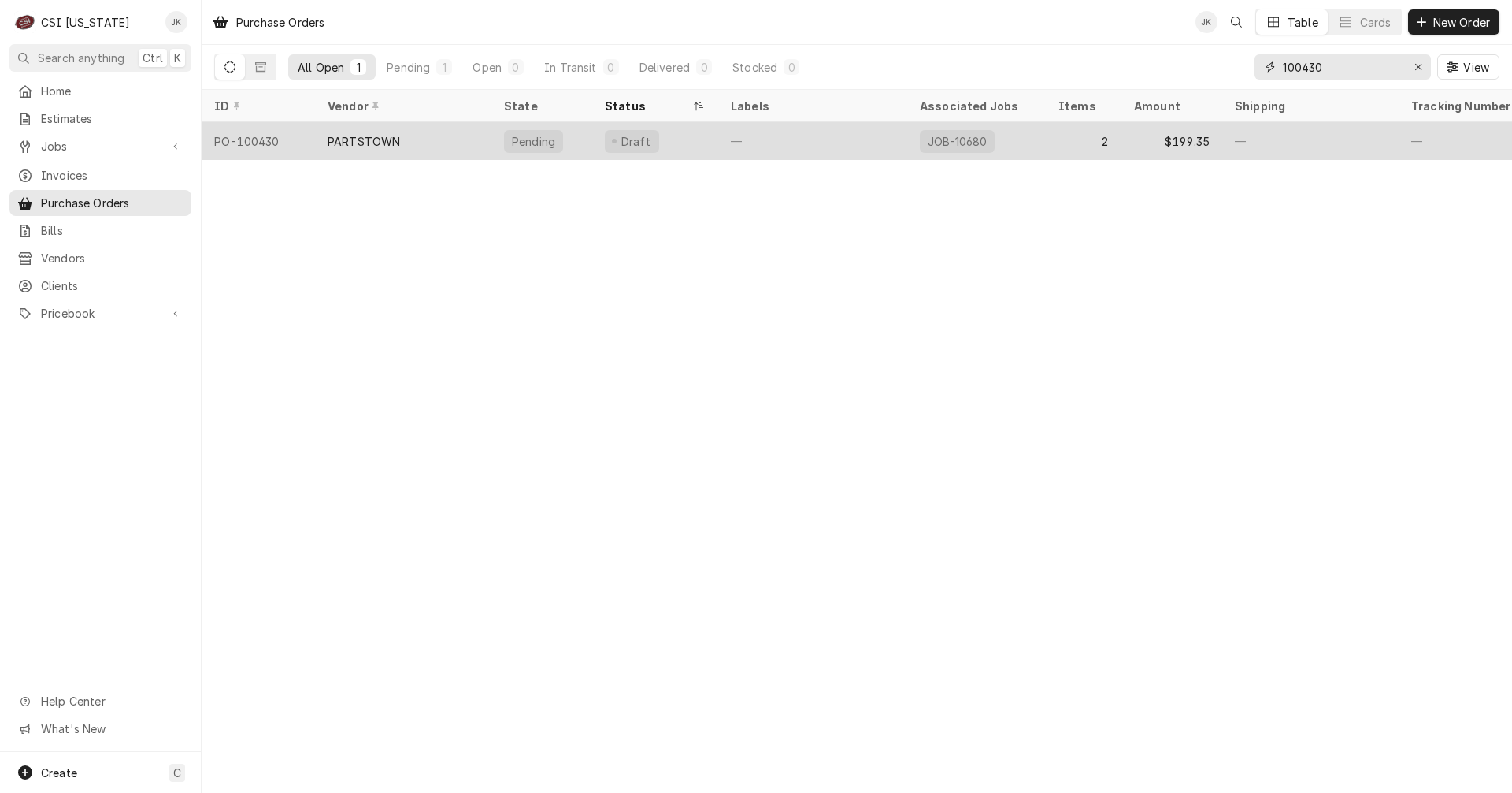
type input "100430"
click at [438, 133] on div "PARTSTOWN" at bounding box center [403, 141] width 177 height 37
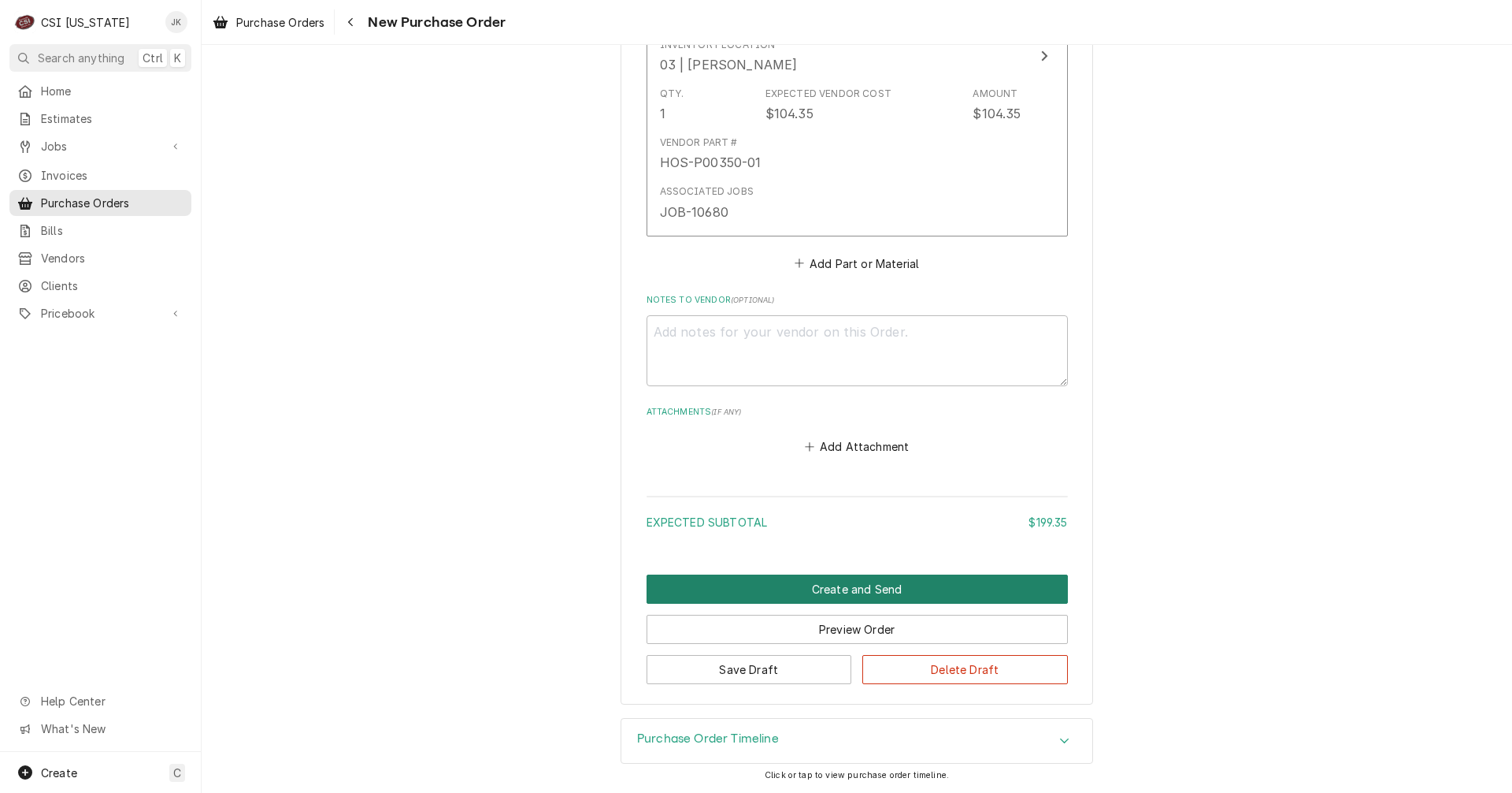
click at [799, 588] on button "Create and Send" at bounding box center [858, 589] width 421 height 29
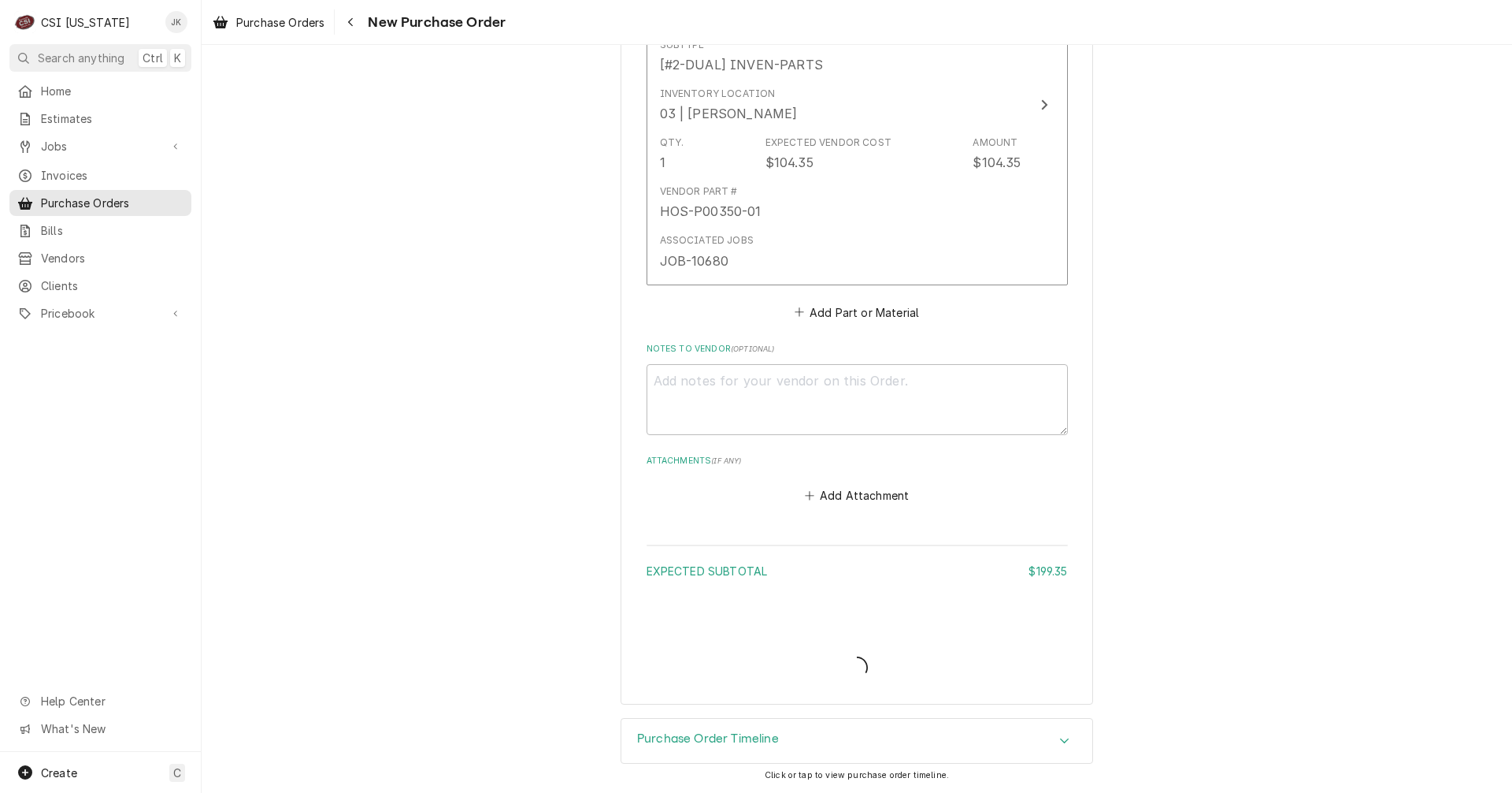
scroll to position [1115, 0]
type textarea "x"
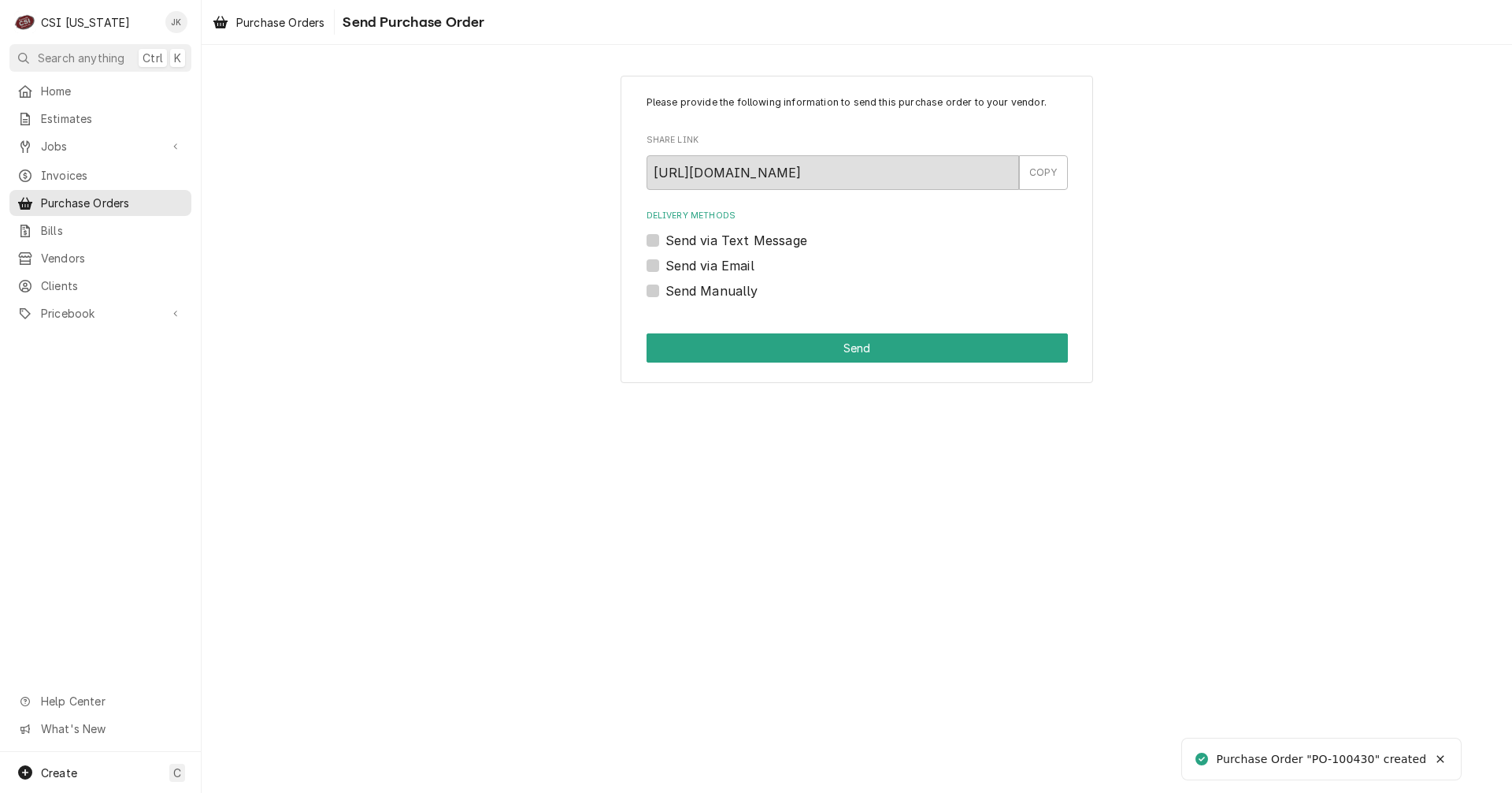
click at [644, 292] on div "Please provide the following information to send this purchase order to your ve…" at bounding box center [858, 229] width 473 height 307
click at [665, 292] on label "Send Manually" at bounding box center [712, 291] width 93 height 19
click at [665, 292] on input "Send Manually" at bounding box center [876, 299] width 421 height 35
checkbox input "true"
click at [743, 352] on button "Send" at bounding box center [858, 347] width 421 height 29
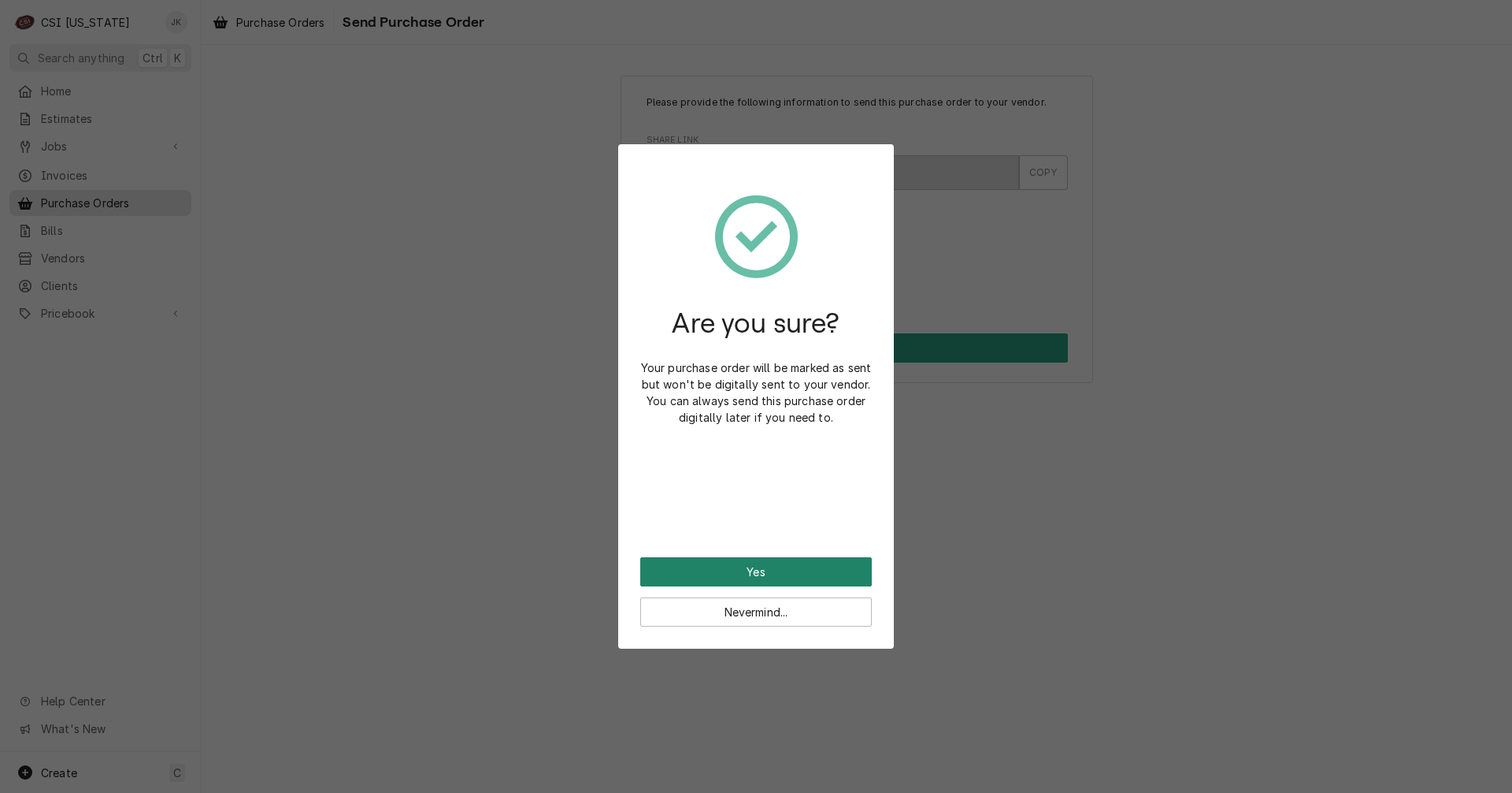
click at [742, 569] on button "Yes" at bounding box center [756, 571] width 231 height 29
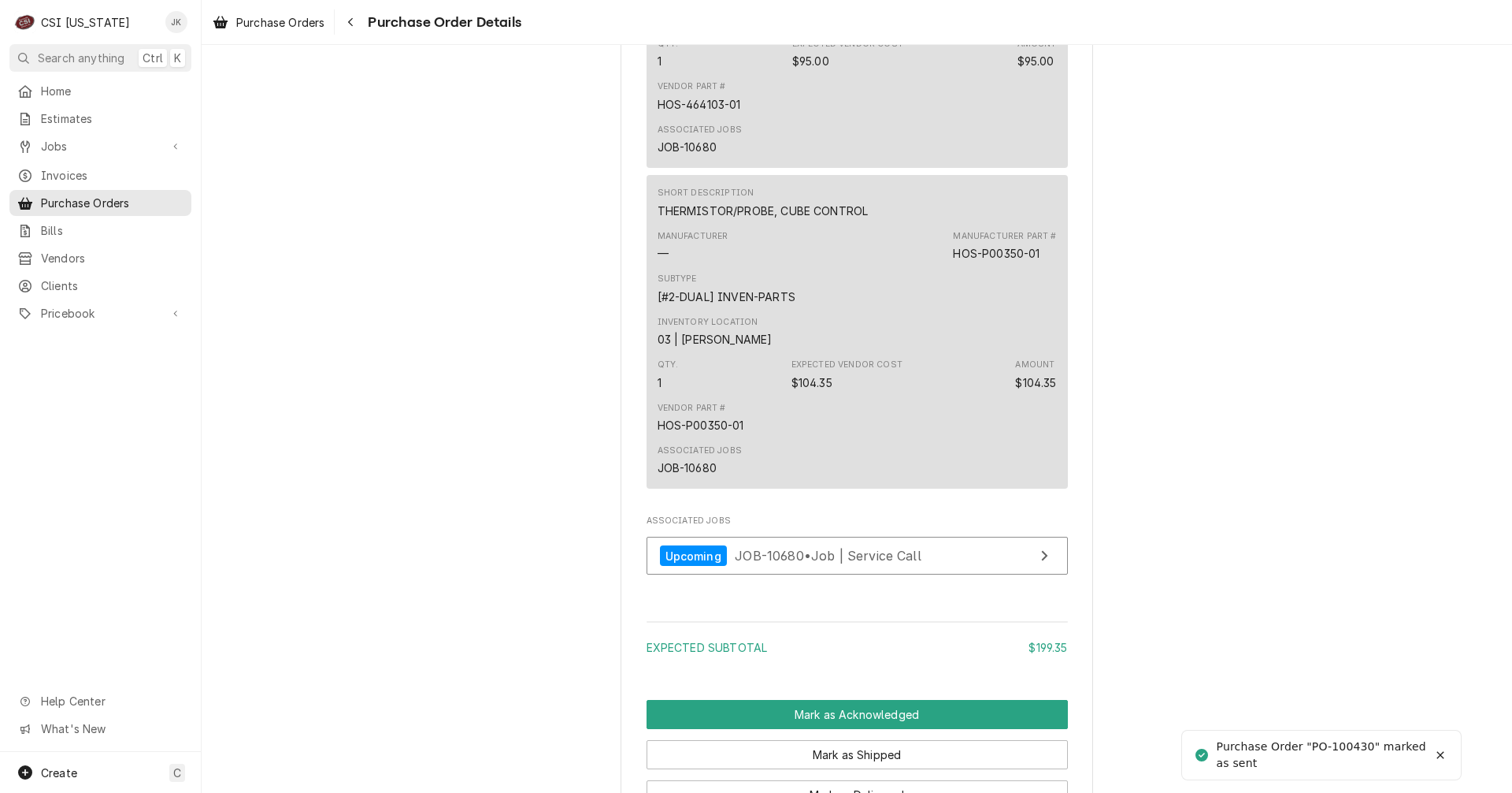
scroll to position [1339, 0]
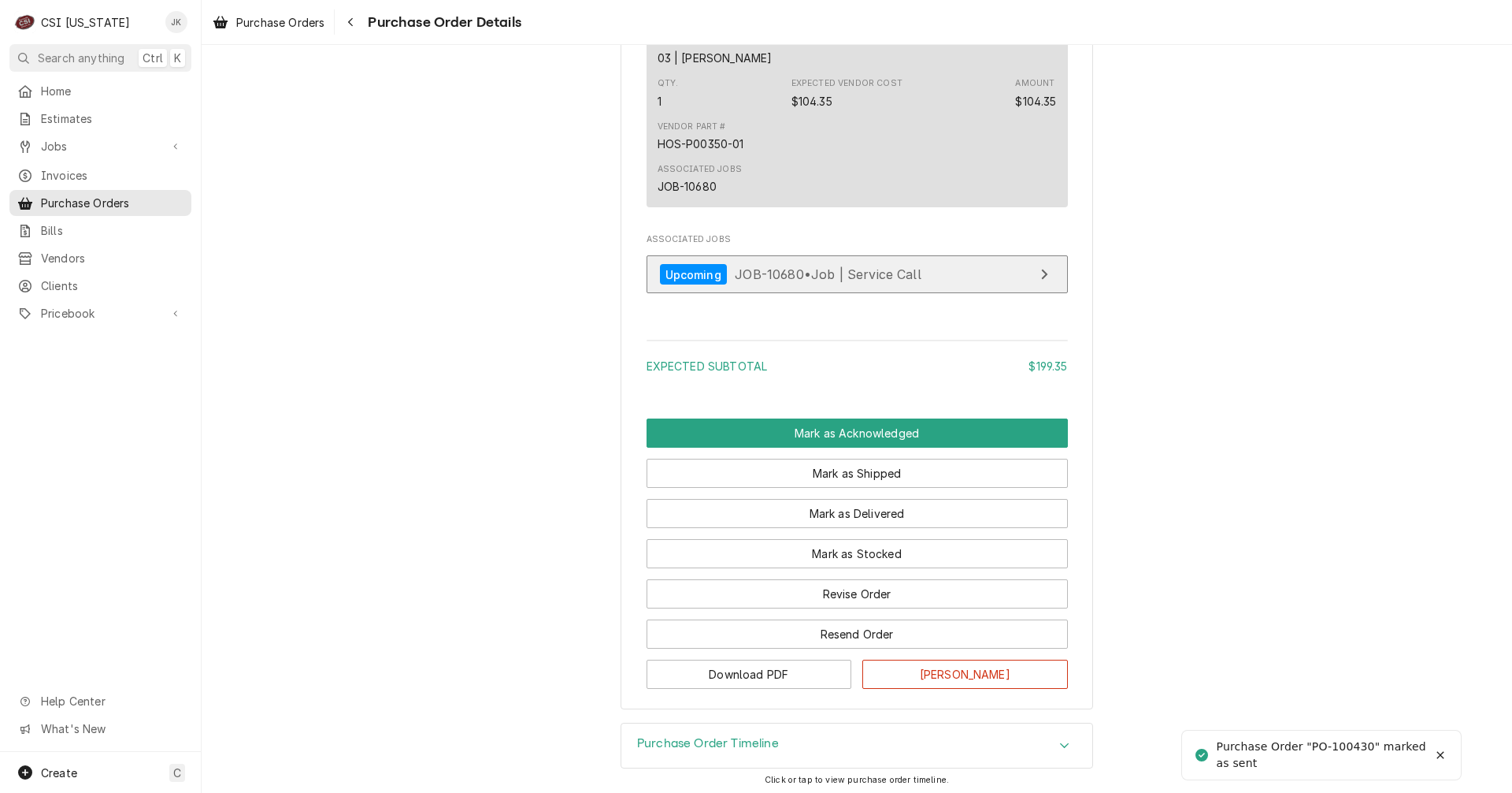
click at [775, 282] on span "JOB-10680 • Job | Service Call" at bounding box center [828, 274] width 187 height 16
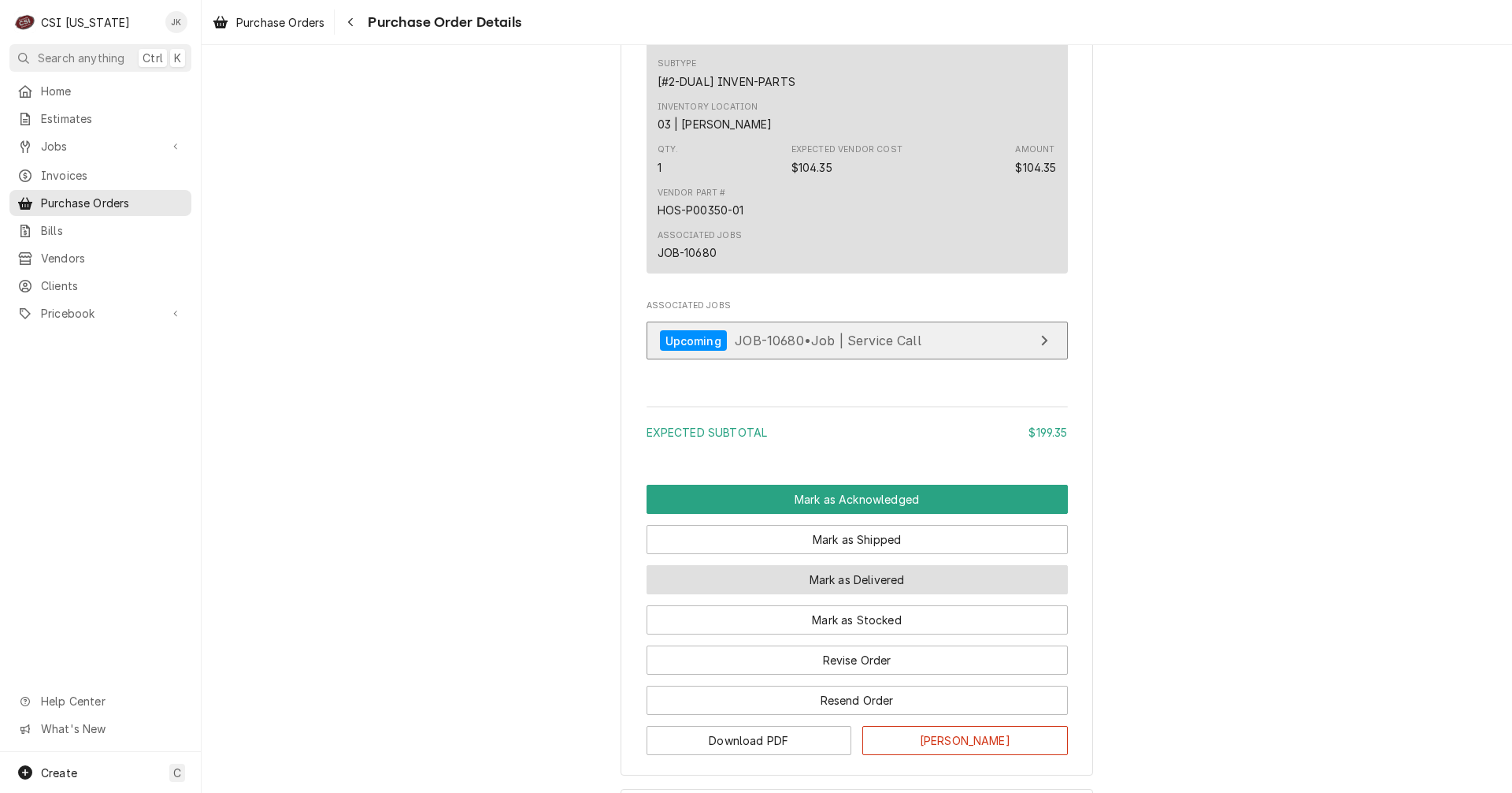
scroll to position [1394, 0]
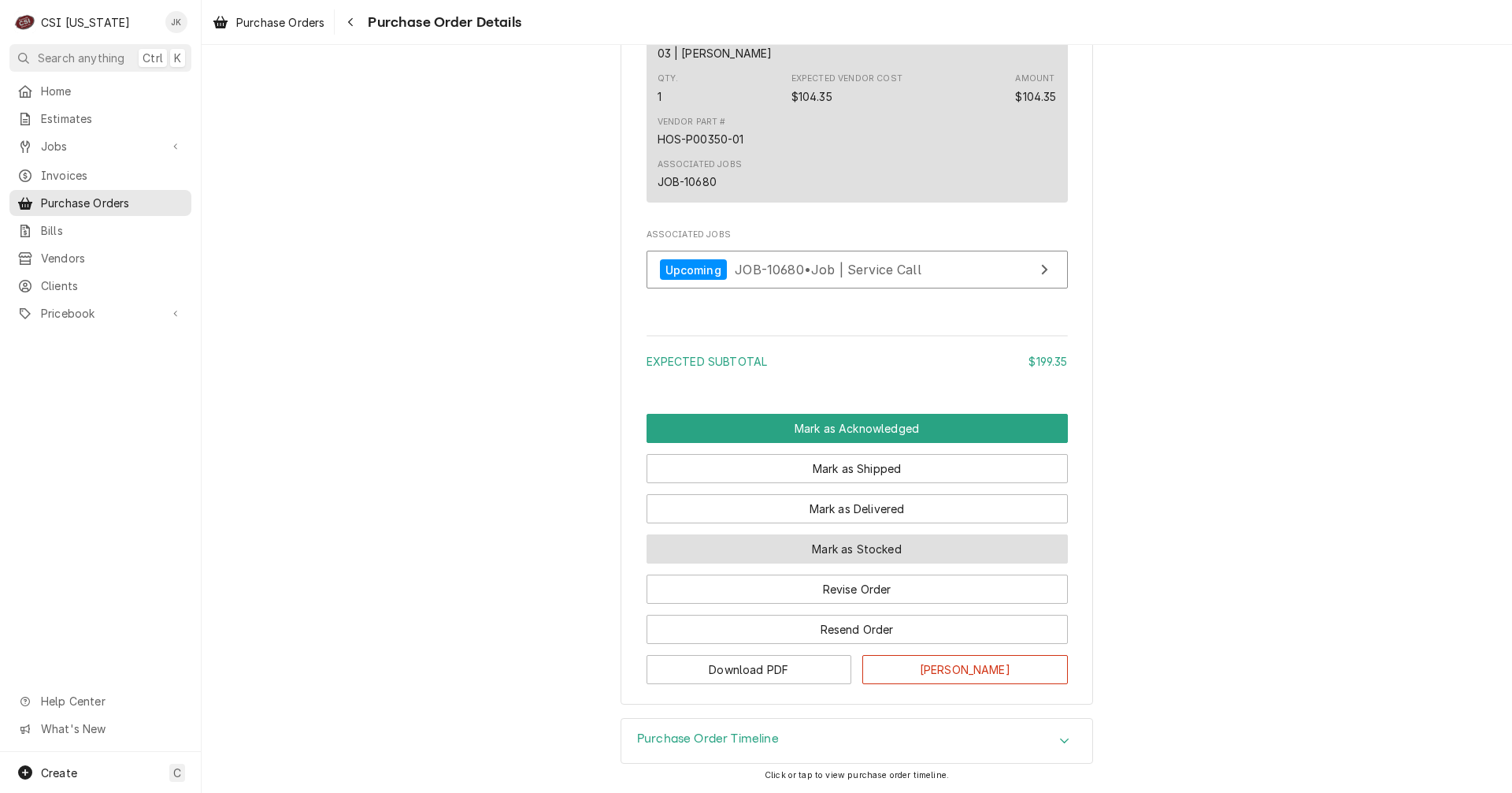
click at [863, 553] on button "Mark as Stocked" at bounding box center [858, 548] width 421 height 29
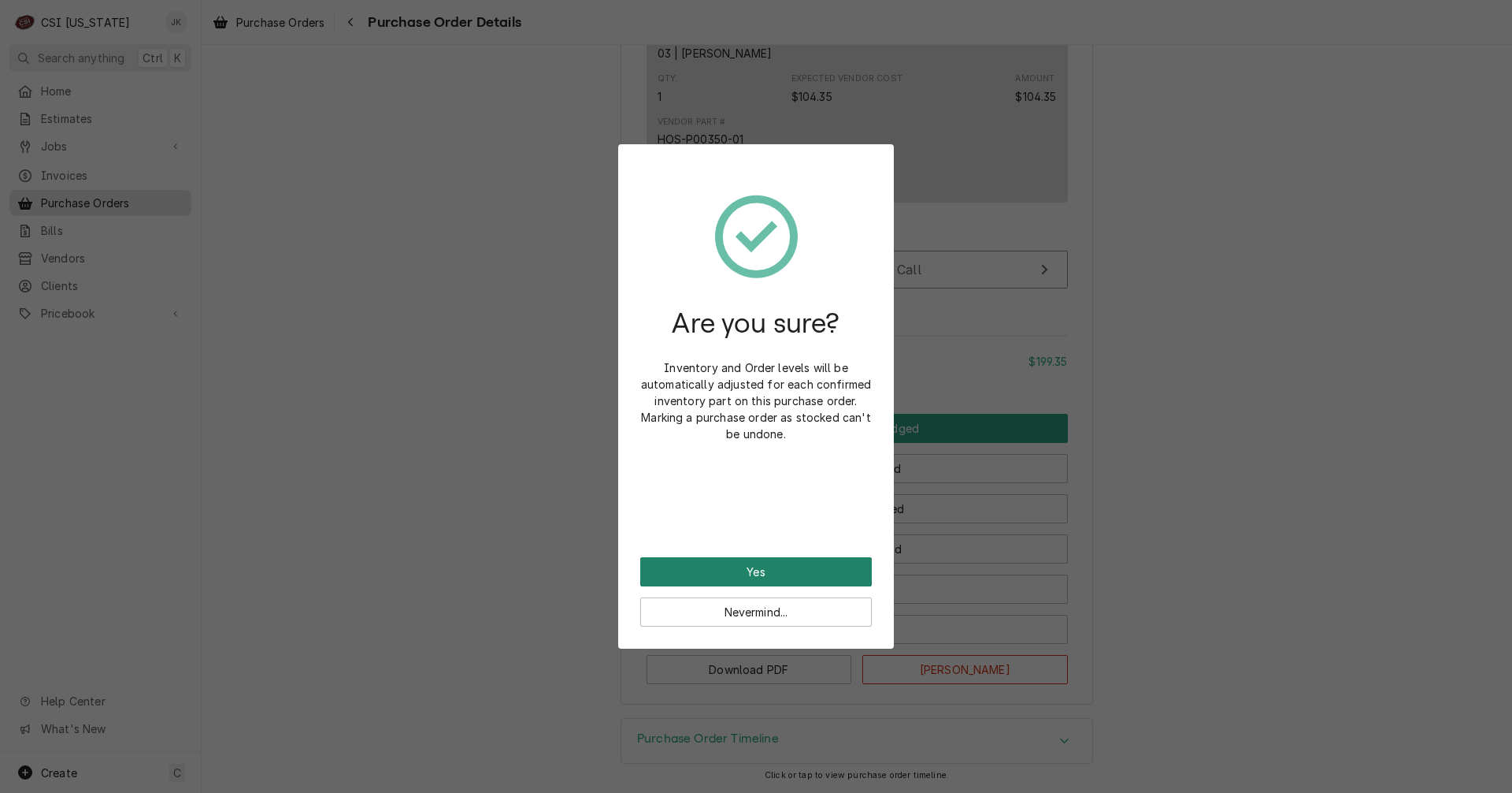
click at [842, 568] on button "Yes" at bounding box center [756, 571] width 231 height 29
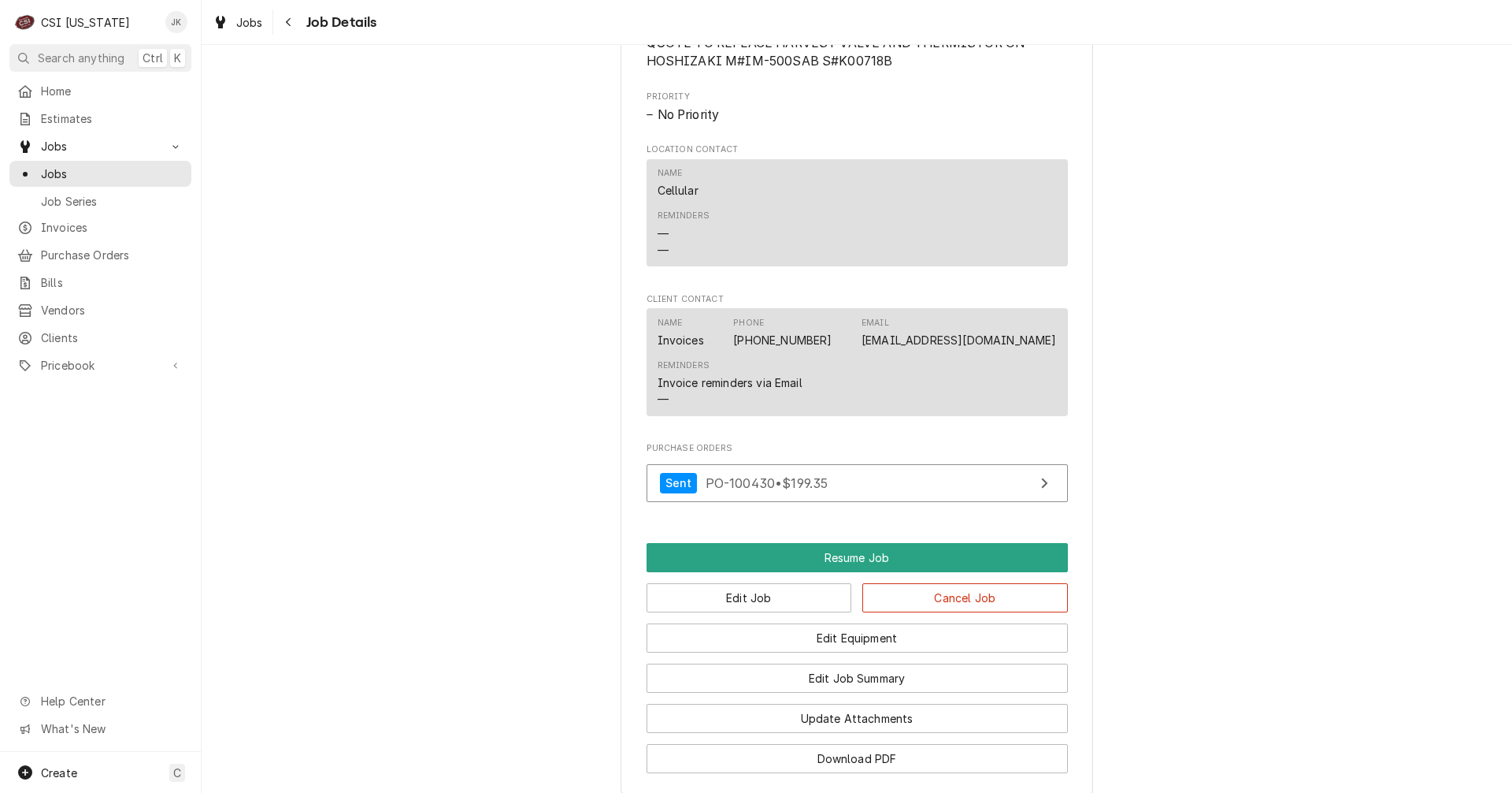
scroll to position [1261, 0]
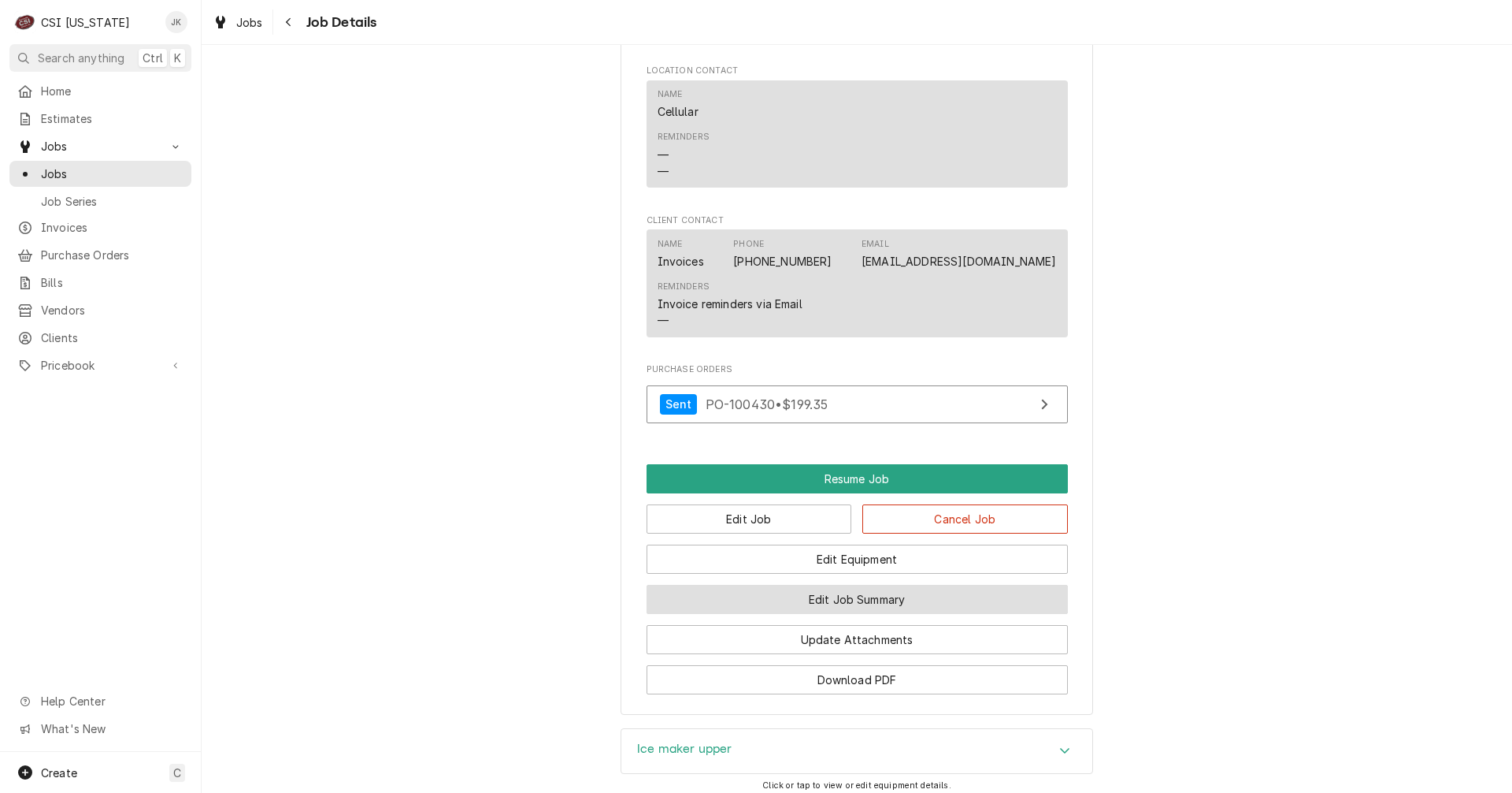
click at [892, 614] on button "Edit Job Summary" at bounding box center [858, 599] width 421 height 29
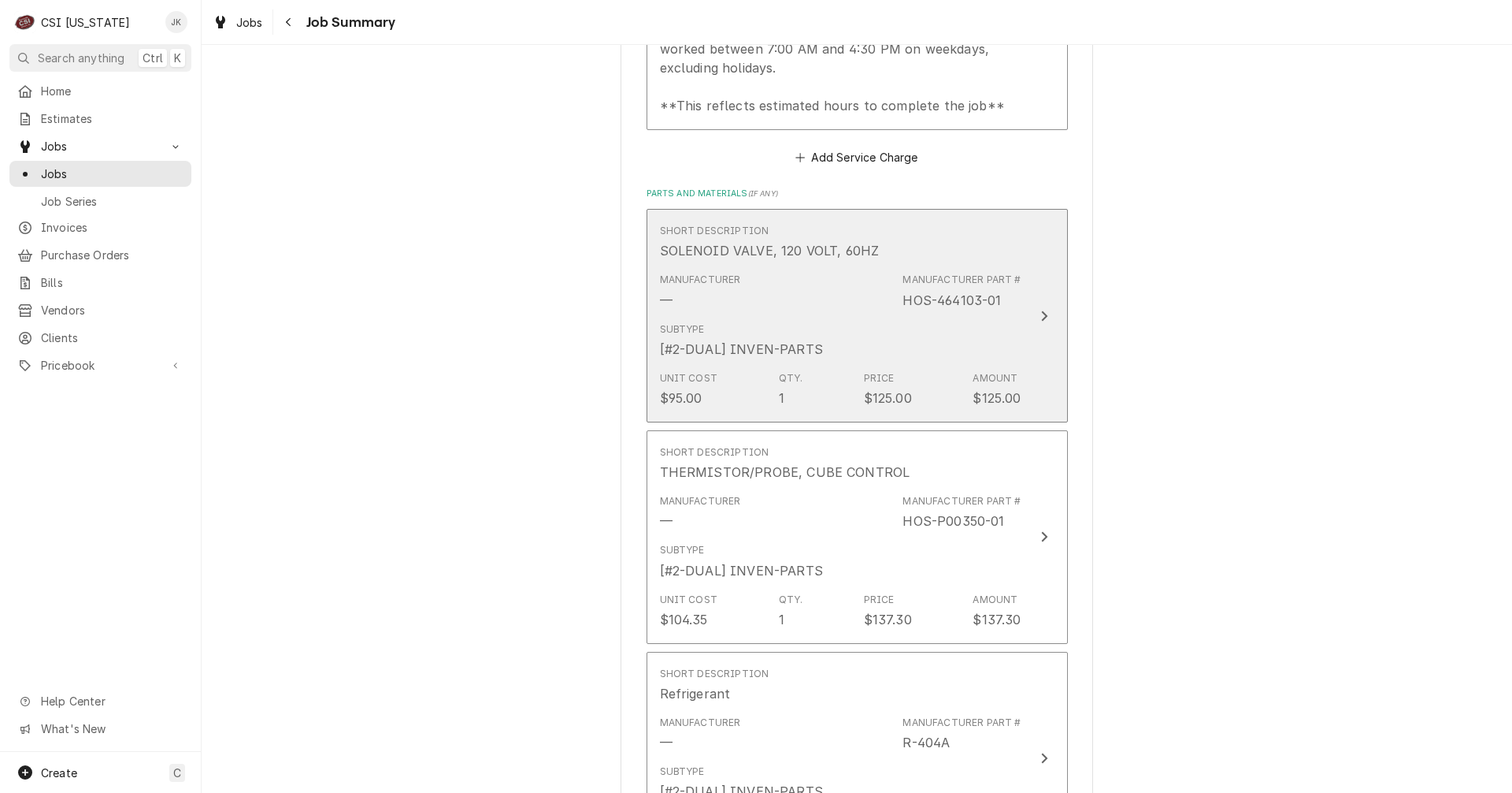
scroll to position [631, 0]
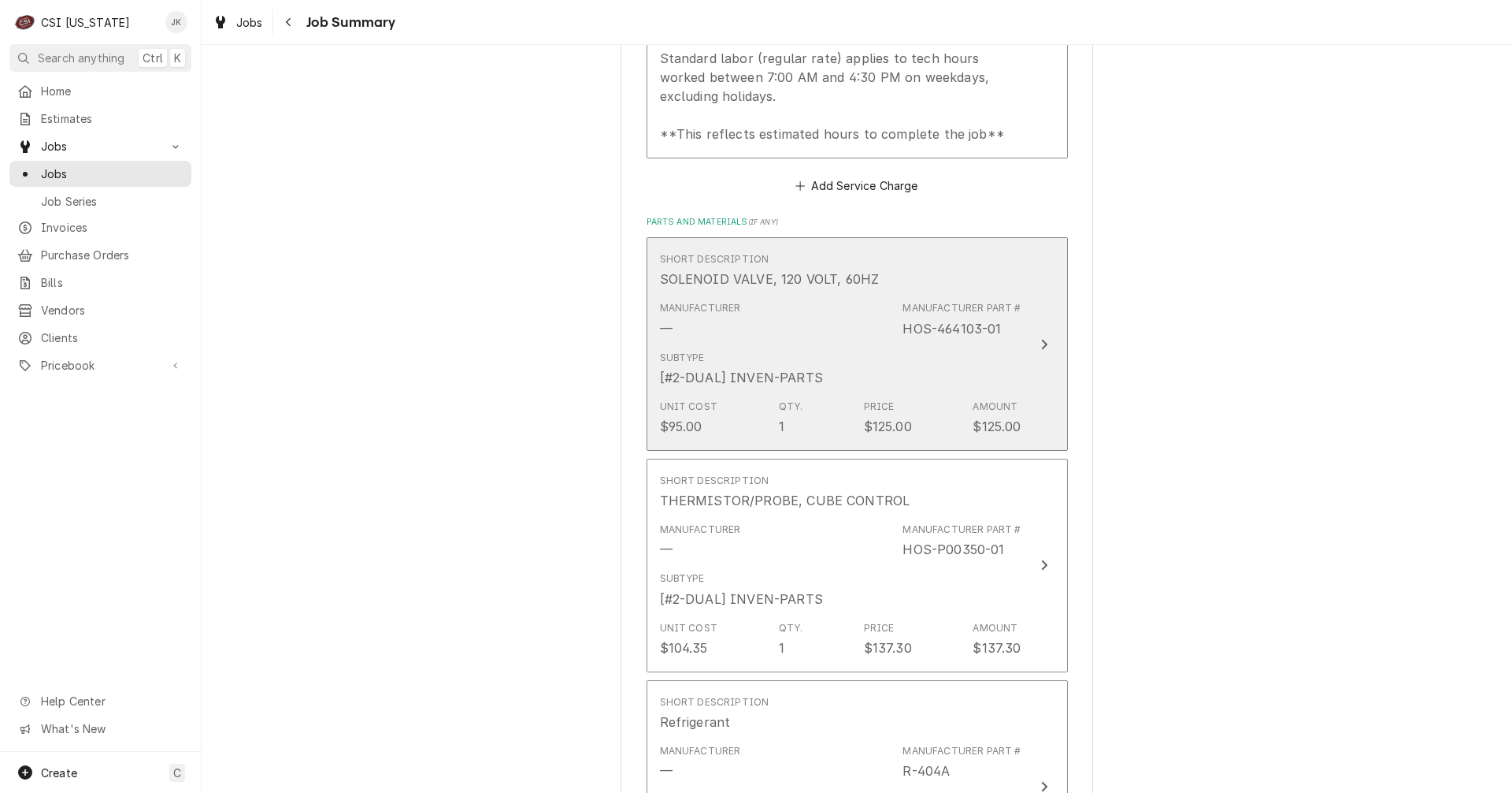
click at [807, 284] on div "SOLENOID VALVE, 120 VOLT, 60HZ" at bounding box center [770, 279] width 220 height 19
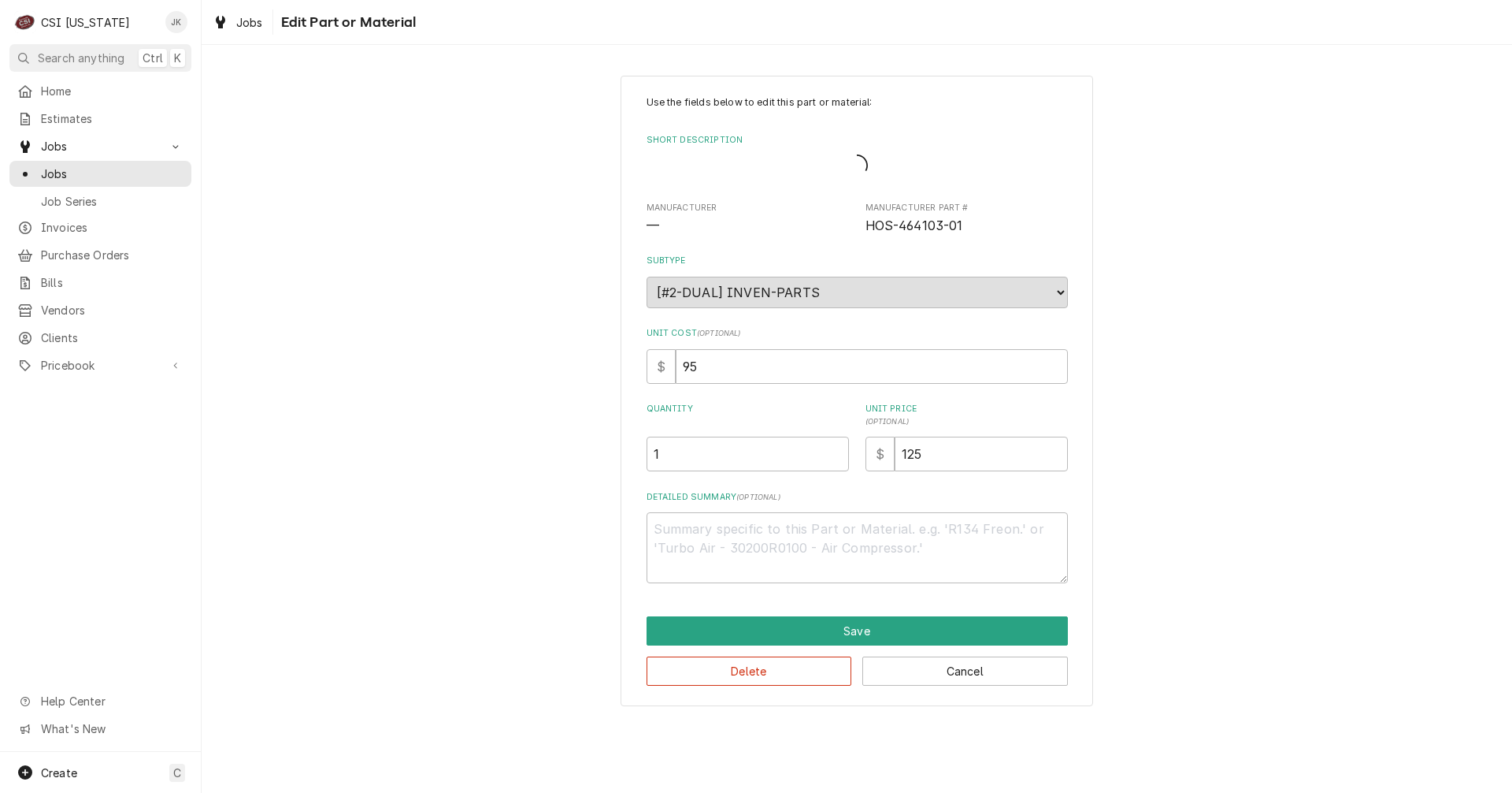
type textarea "x"
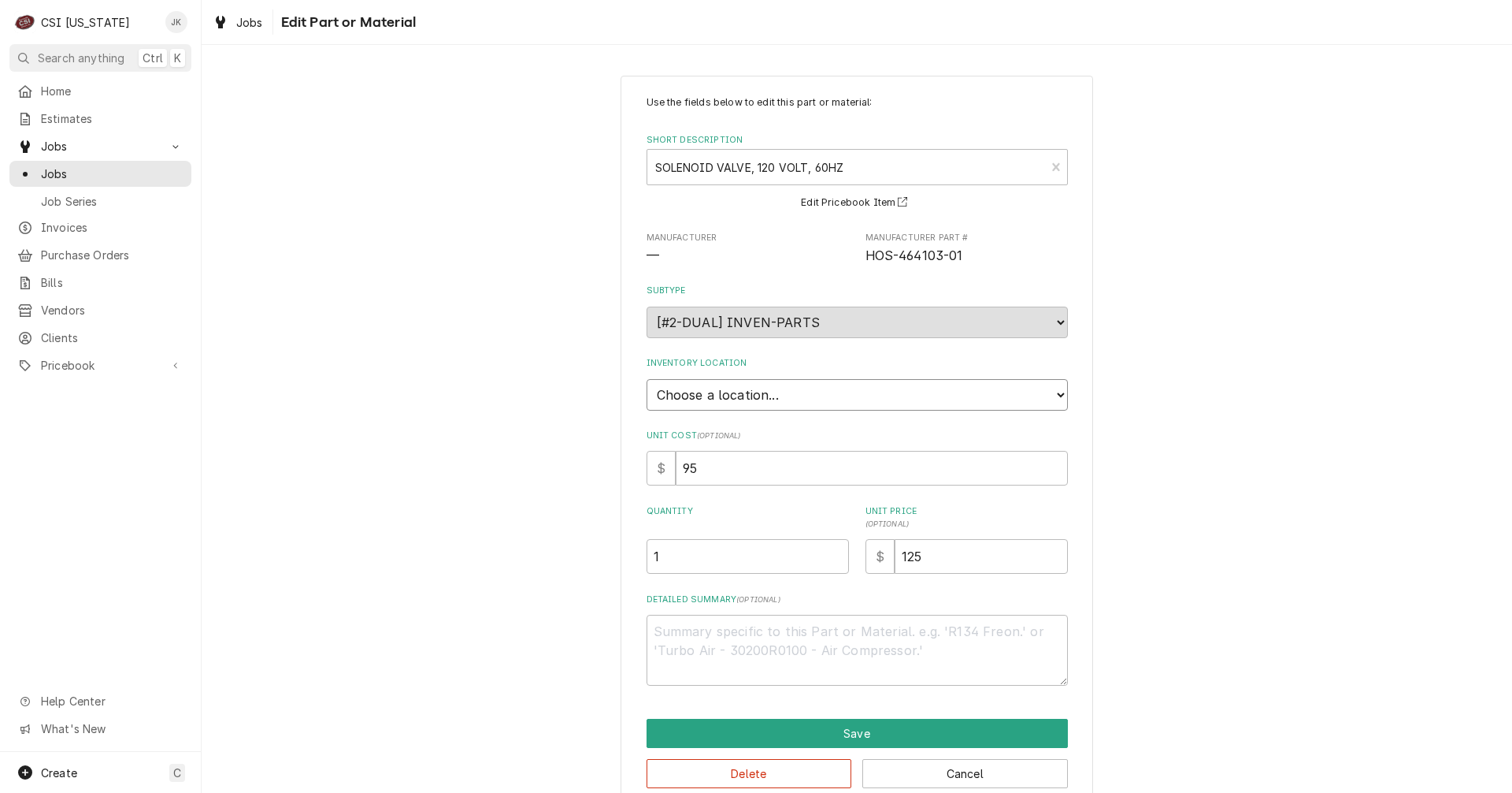
click at [806, 396] on select "Choose a location... 00 | KY WAREHOUSE 01 | BRYANT JOLLEY V#142 01 | JAY MAIDEN…" at bounding box center [858, 395] width 421 height 32
select select "626"
click at [647, 379] on select "Choose a location... 00 | KY WAREHOUSE 01 | BRYANT JOLLEY V#142 01 | JAY MAIDEN…" at bounding box center [858, 395] width 421 height 32
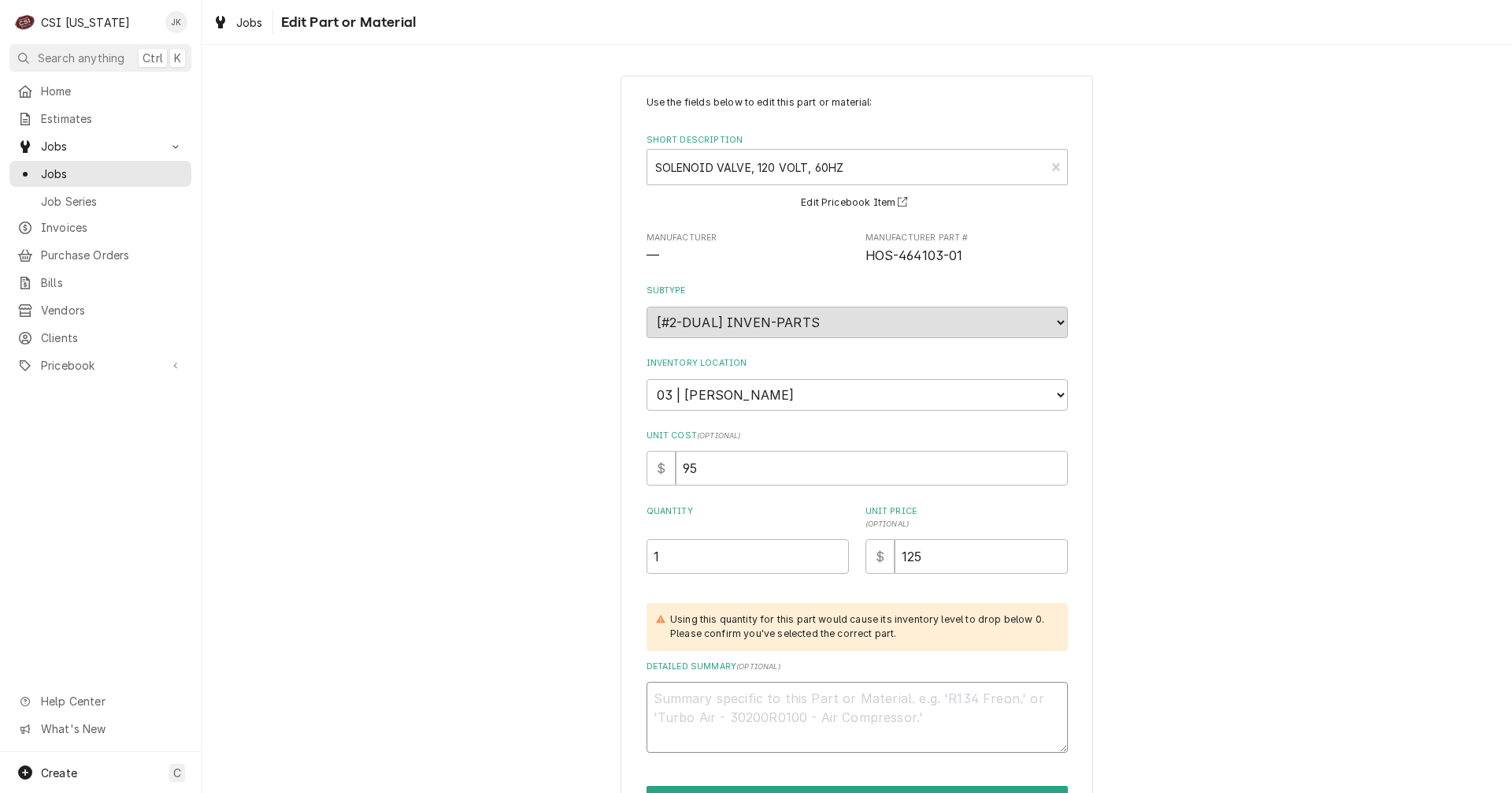
click at [689, 699] on textarea "Detailed Summary ( optional )" at bounding box center [858, 716] width 421 height 71
type textarea "x"
type textarea "A"
type textarea "x"
type textarea "Ar"
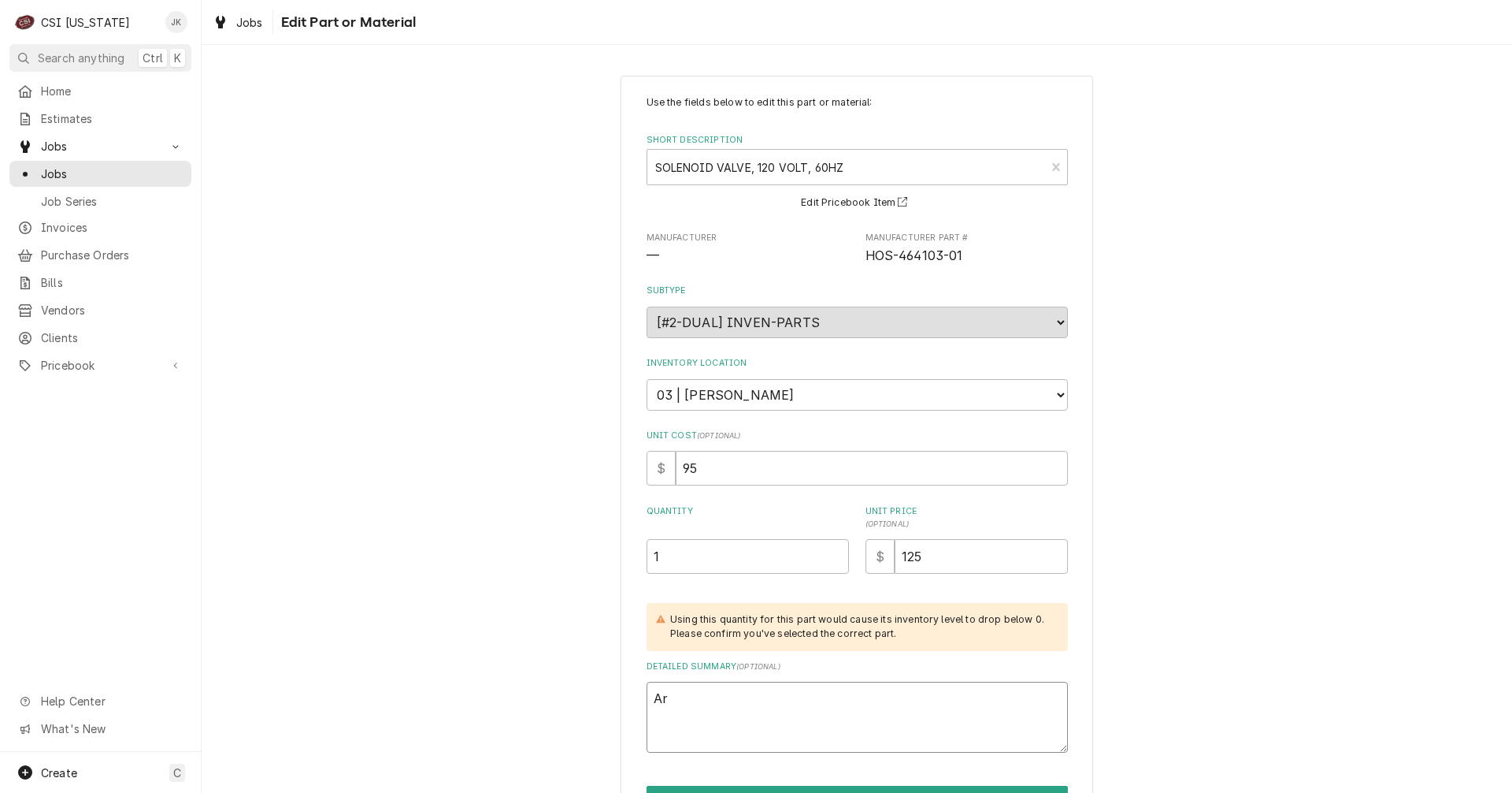
type textarea "x"
type textarea "Arr"
type textarea "x"
type textarea "Arri"
type textarea "x"
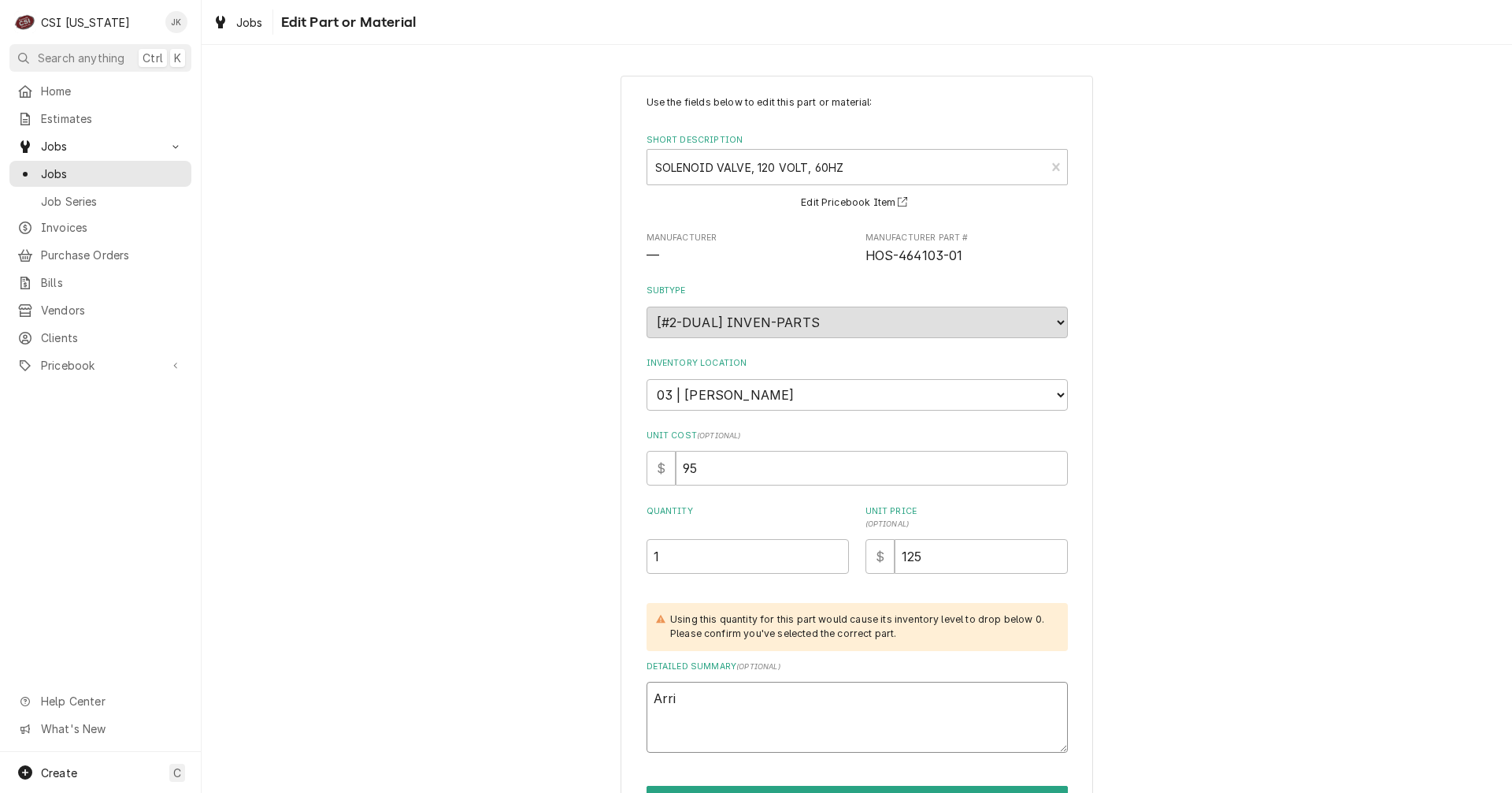
type textarea "Arriv"
type textarea "x"
type textarea "Arrive"
type textarea "x"
type textarea "Arrived"
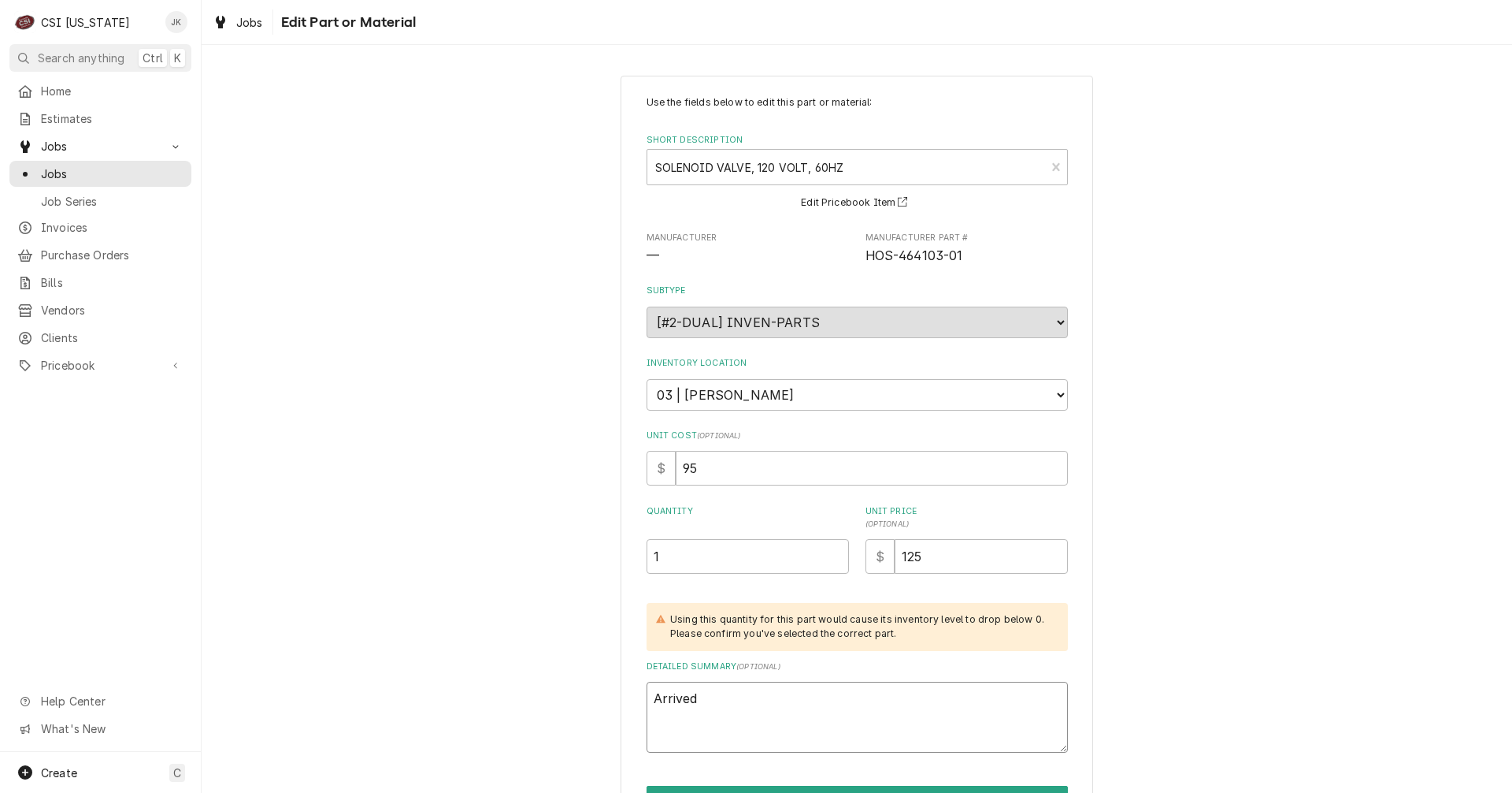
type textarea "x"
type textarea "Arrived"
type textarea "x"
type textarea "Arrived 1"
type textarea "x"
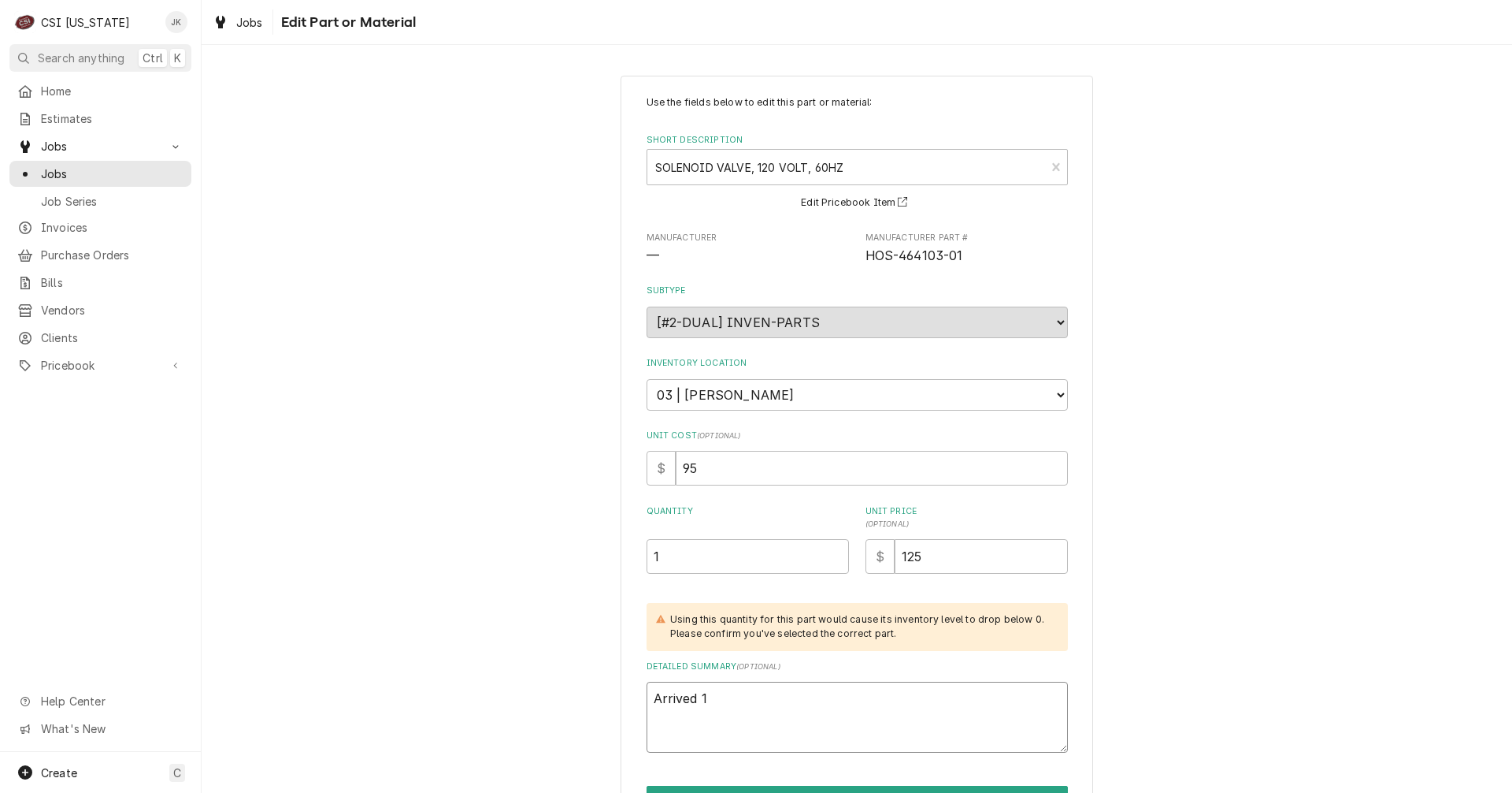
type textarea "Arrived 10"
type textarea "x"
type textarea "Arrived 10/"
type textarea "x"
type textarea "Arrived 10/3"
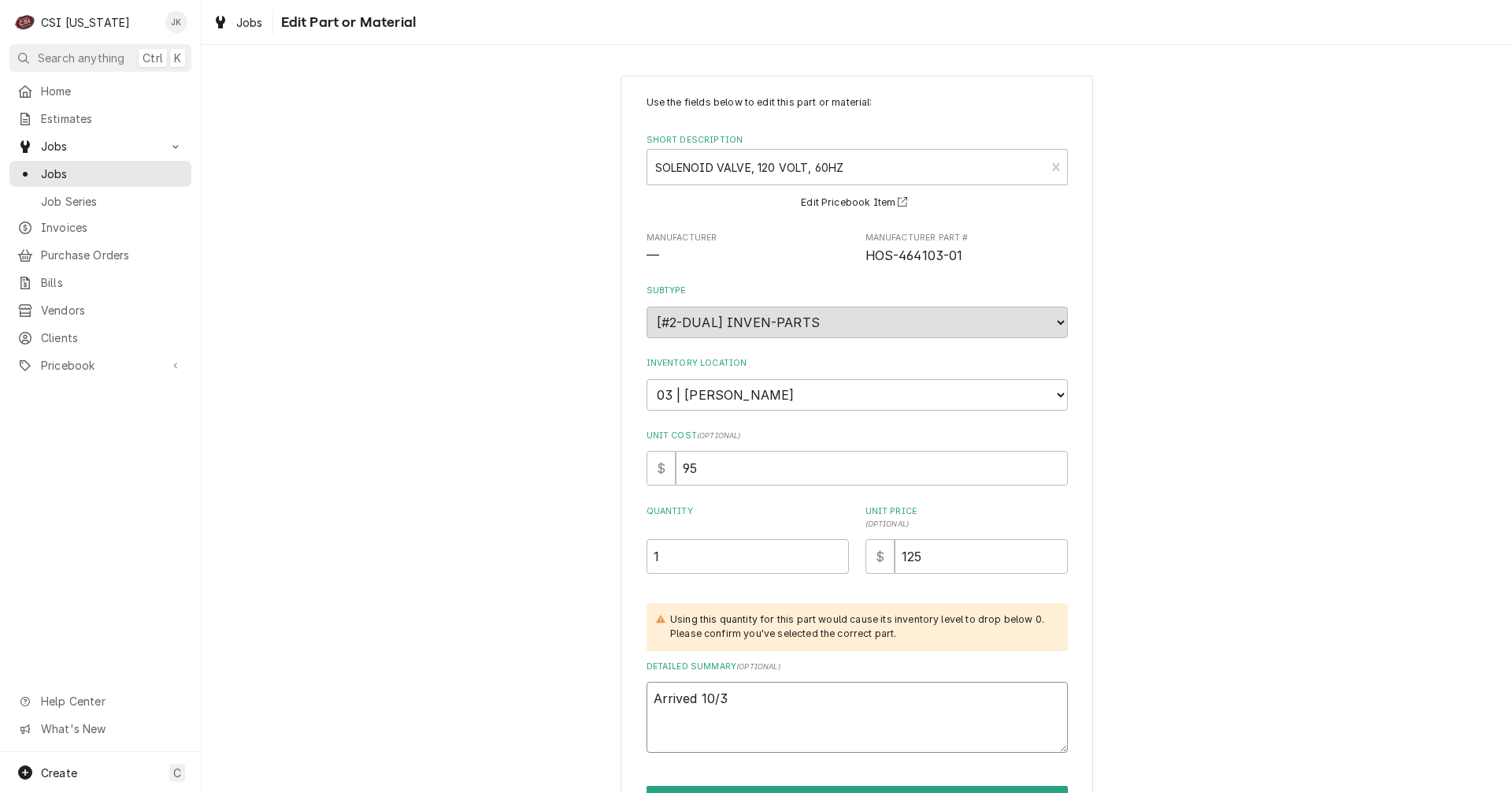
type textarea "x"
type textarea "Arrived 10/3,"
type textarea "x"
type textarea "Arrived 10/3,"
type textarea "x"
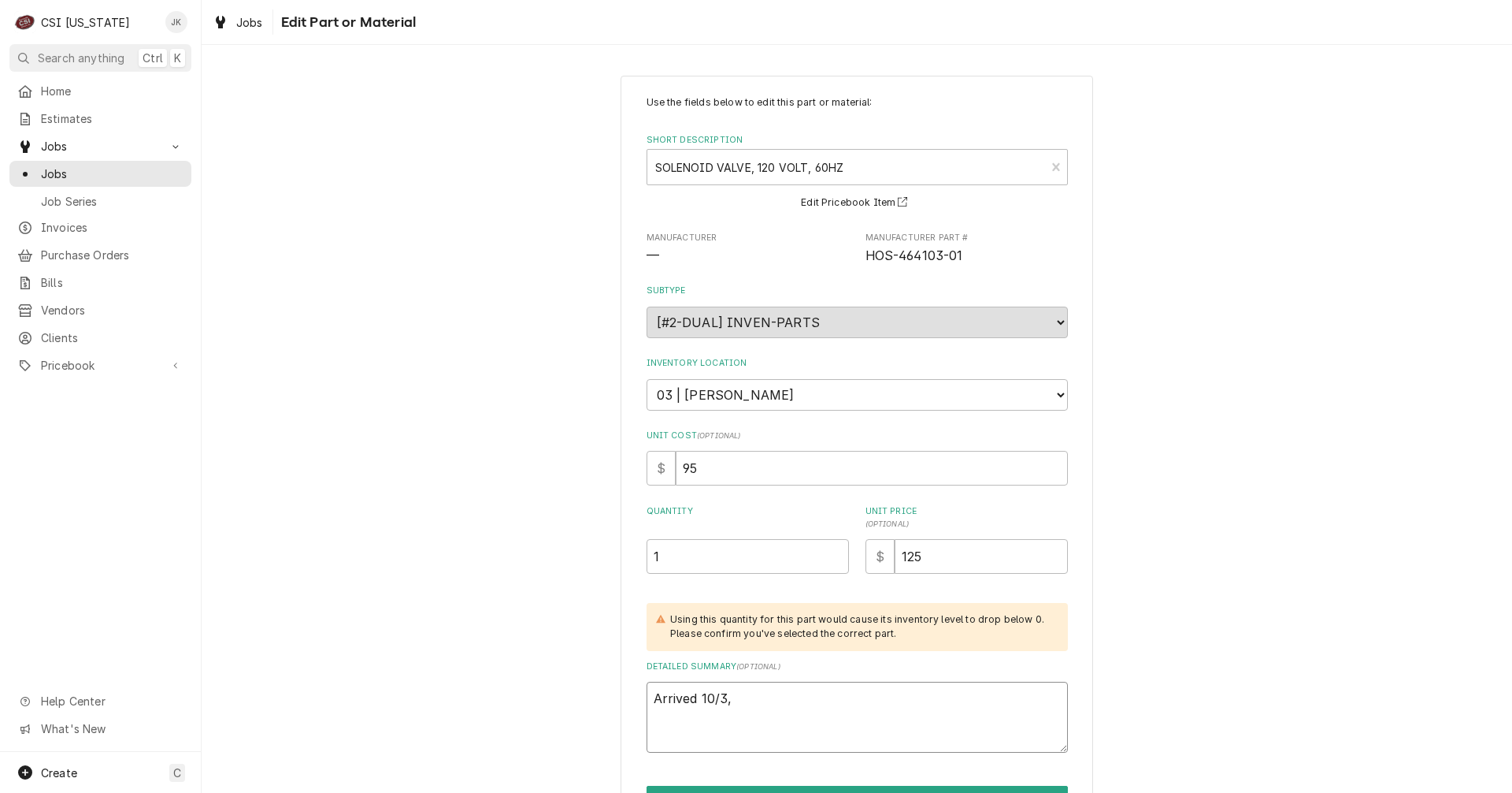
type textarea "Arrived 10/3, M"
type textarea "x"
type textarea "Arrived 10/3, Ma"
type textarea "x"
type textarea "Arrived 10/3, Mat"
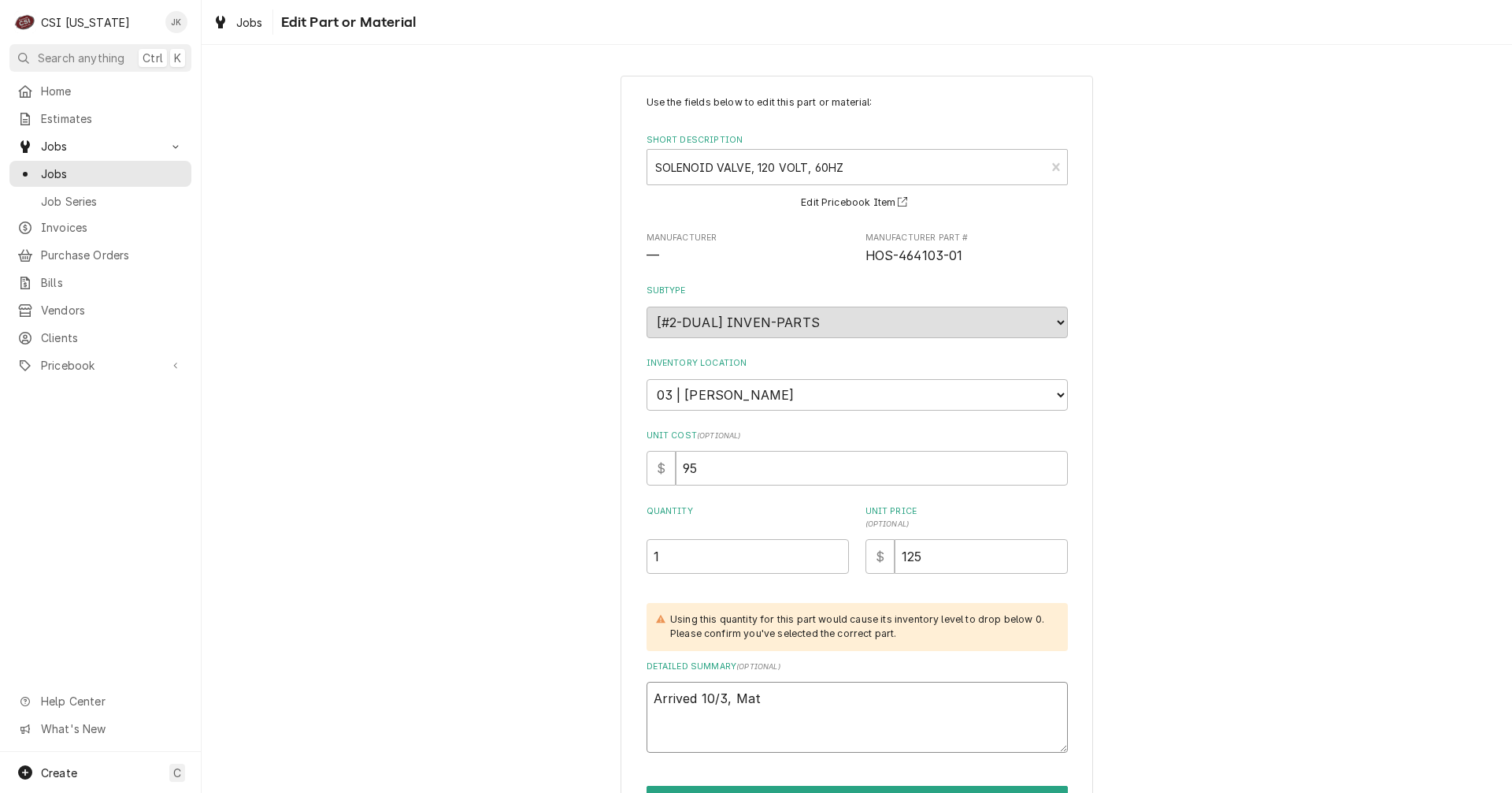
type textarea "x"
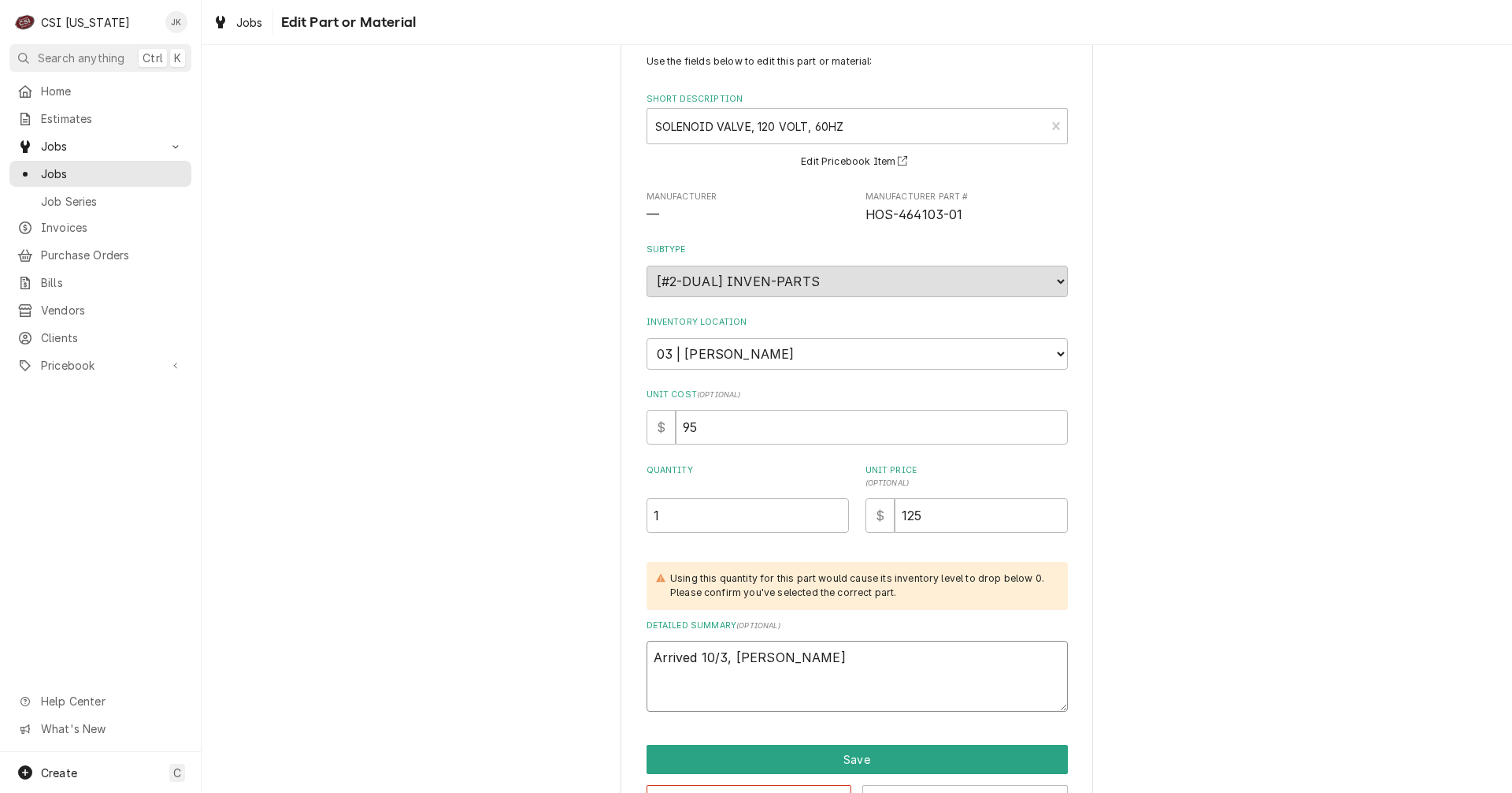
scroll to position [96, 0]
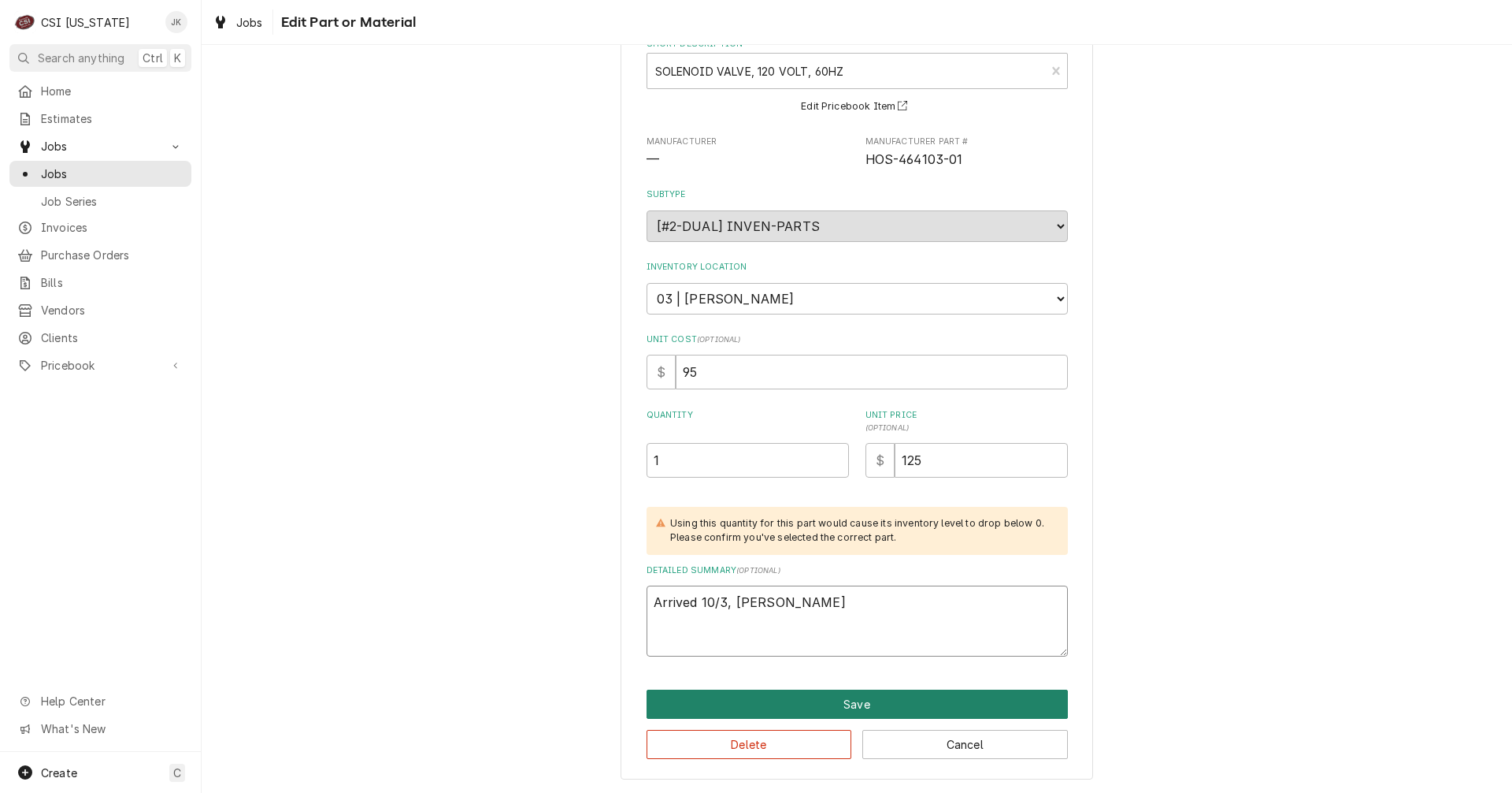
type textarea "Arrived 10/3, Matt"
click at [802, 705] on button "Save" at bounding box center [858, 704] width 421 height 29
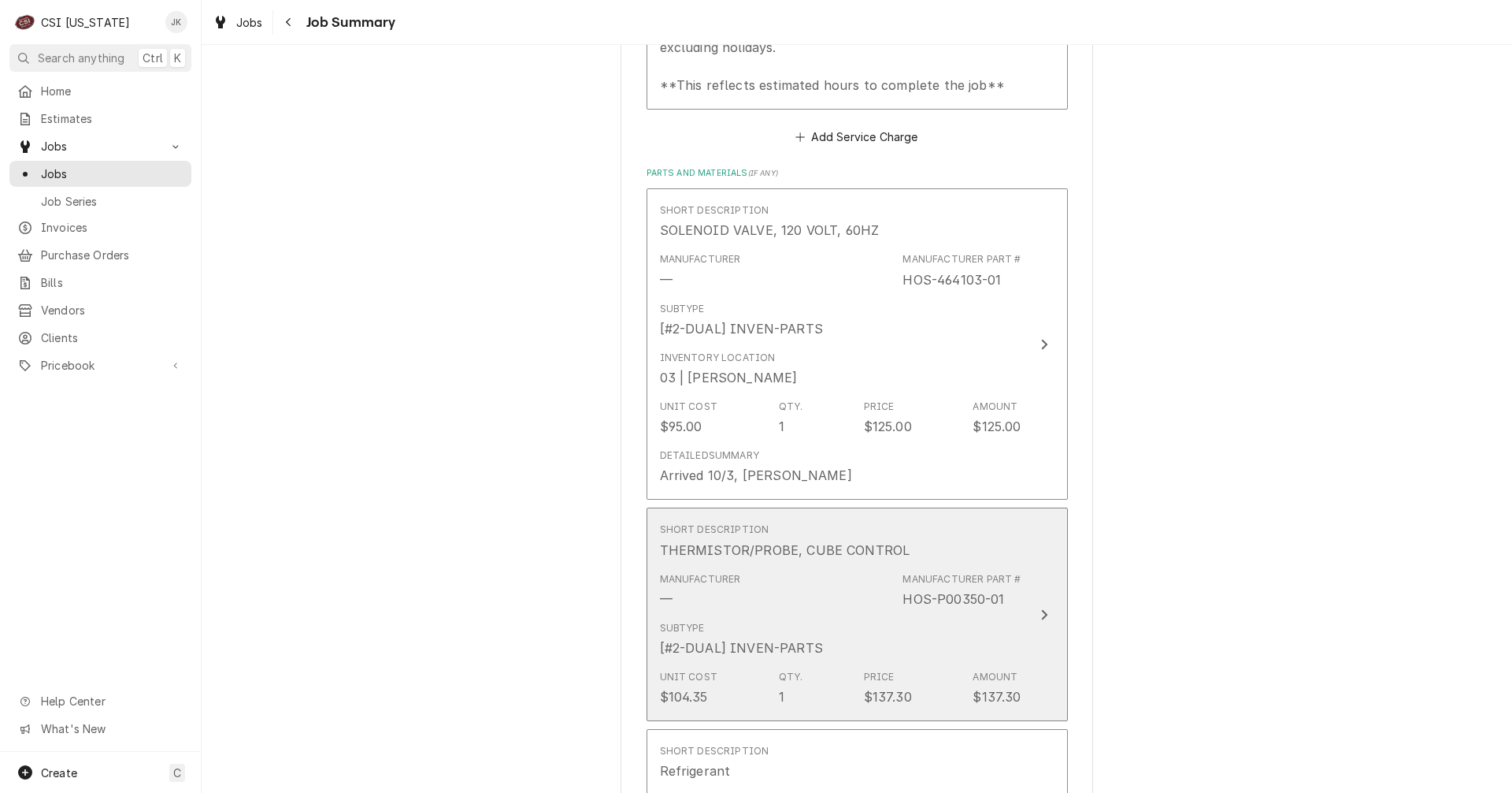
click at [854, 607] on div "Manufacturer — Manufacturer Part # HOS-P00350-01" at bounding box center [841, 590] width 361 height 49
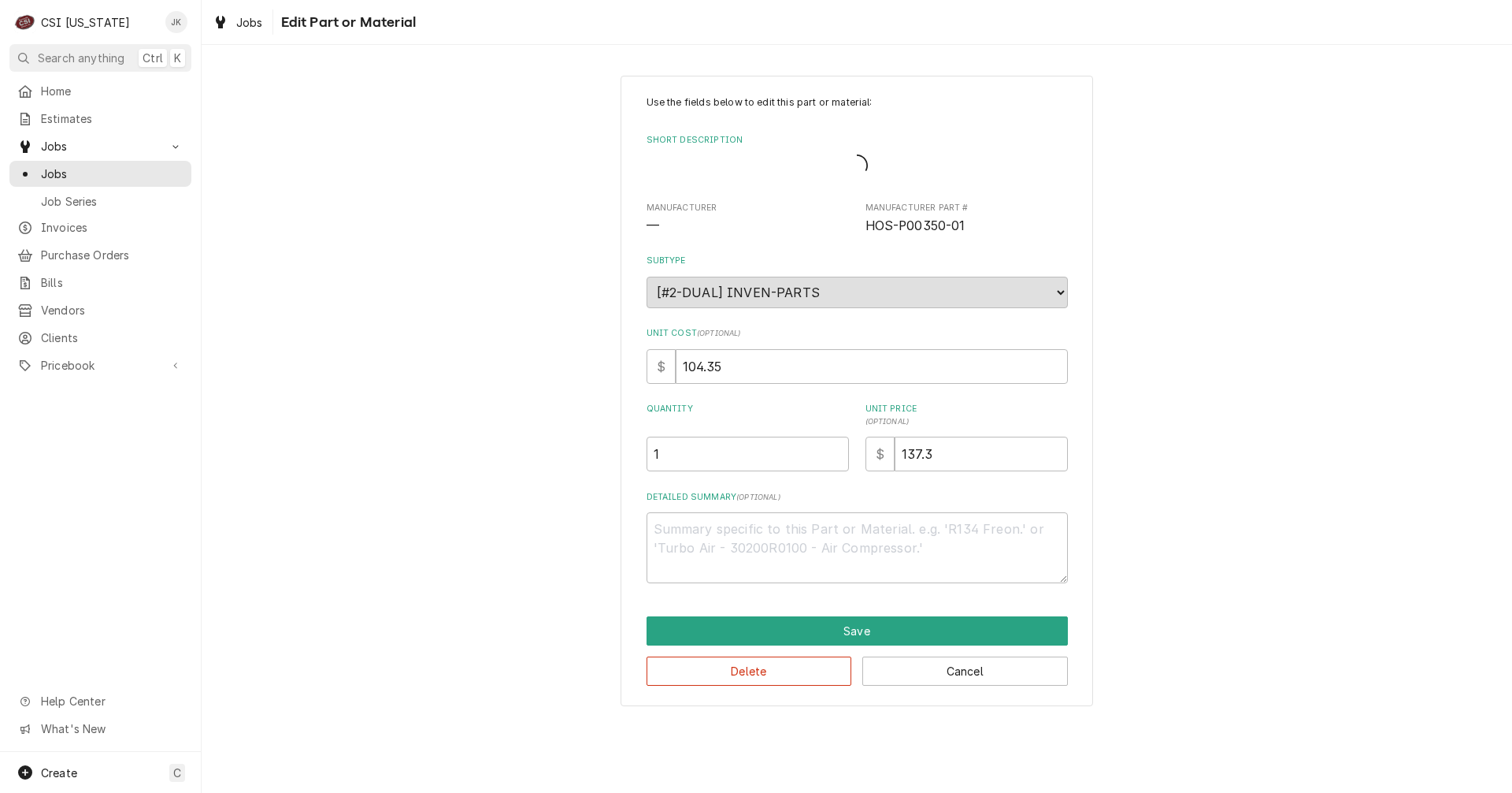
type textarea "x"
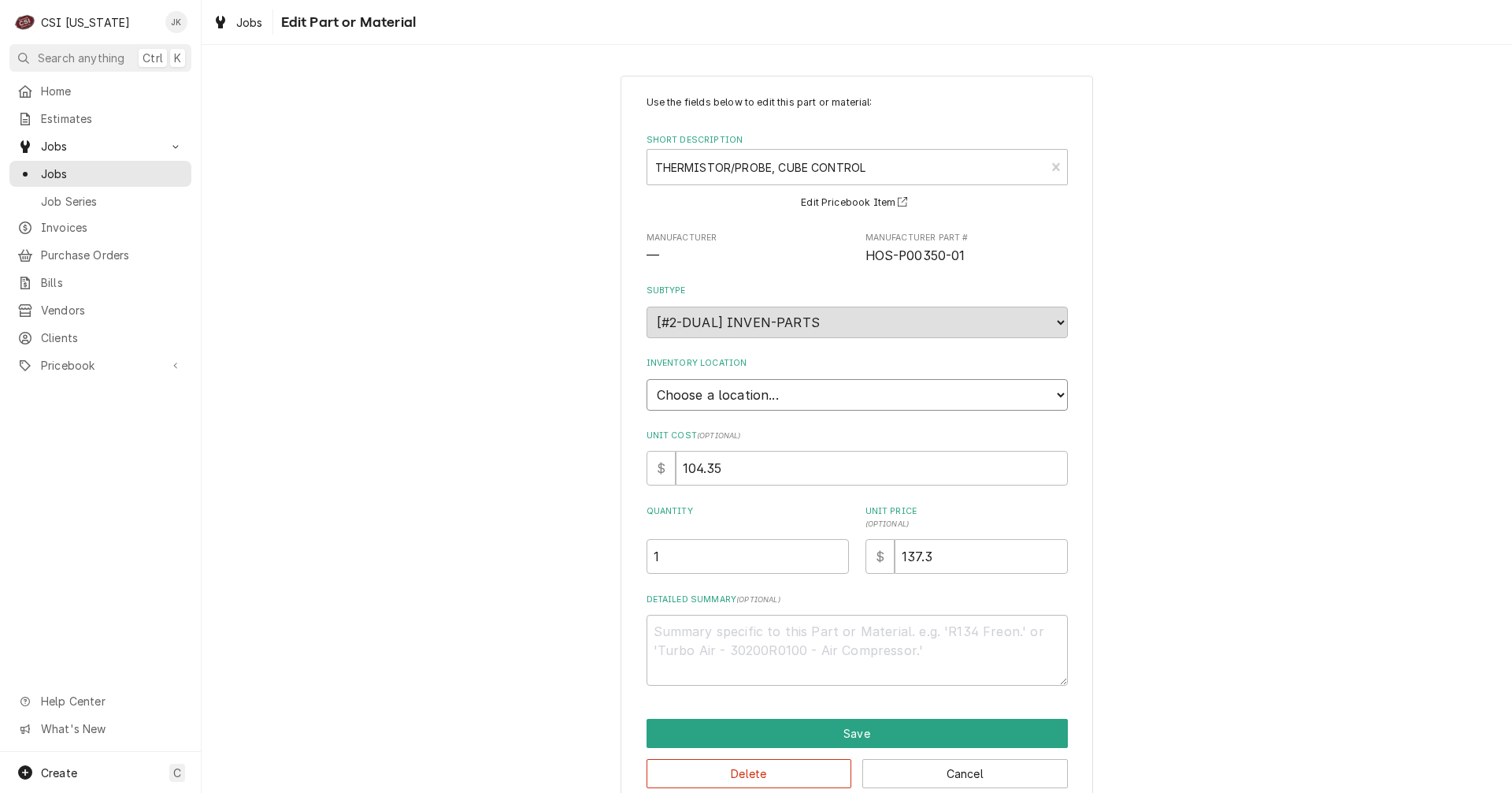
drag, startPoint x: 780, startPoint y: 401, endPoint x: 770, endPoint y: 404, distance: 10.4
click at [780, 401] on select "Choose a location... 00 | KY WAREHOUSE 01 | BRYANT JOLLEY V#142 01 | JAY MAIDEN…" at bounding box center [858, 395] width 421 height 32
select select "626"
click at [647, 379] on select "Choose a location... 00 | KY WAREHOUSE 01 | BRYANT JOLLEY V#142 01 | JAY MAIDEN…" at bounding box center [858, 395] width 421 height 32
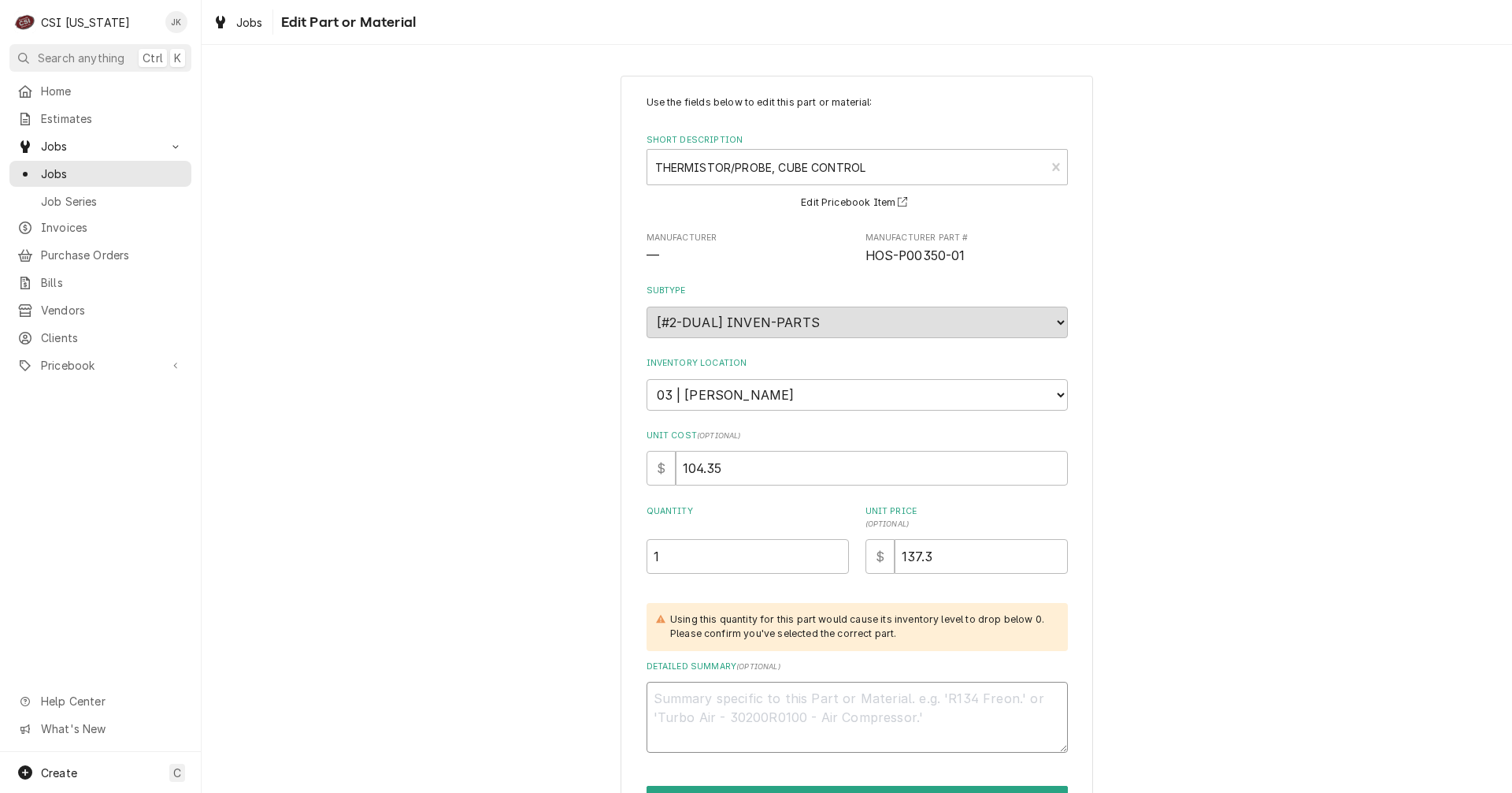
click at [691, 710] on textarea "Detailed Summary ( optional )" at bounding box center [858, 716] width 421 height 71
type textarea "x"
type textarea "A"
type textarea "x"
type textarea "Ar"
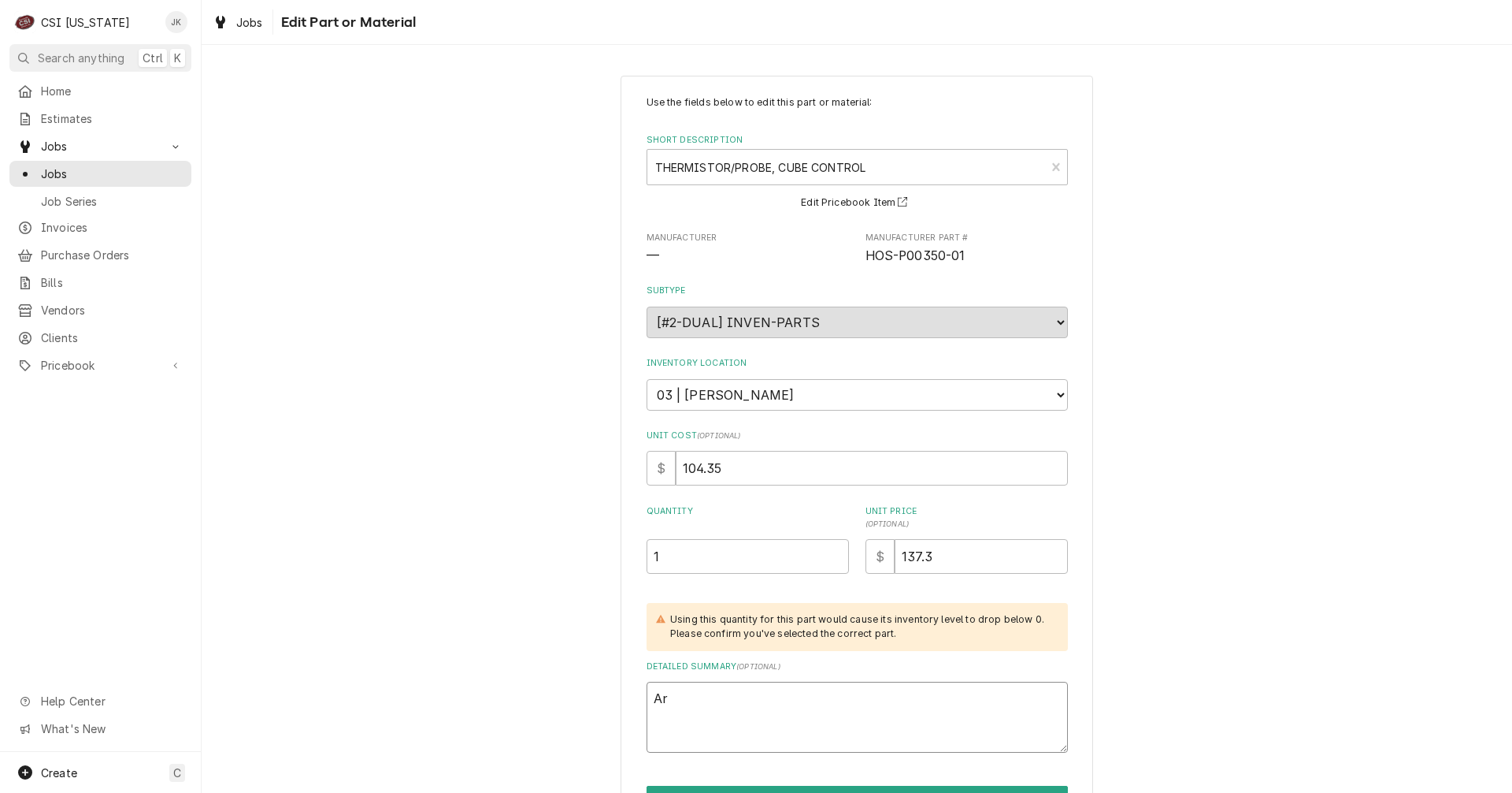
type textarea "x"
type textarea "Arr"
type textarea "x"
type textarea "Arri"
type textarea "x"
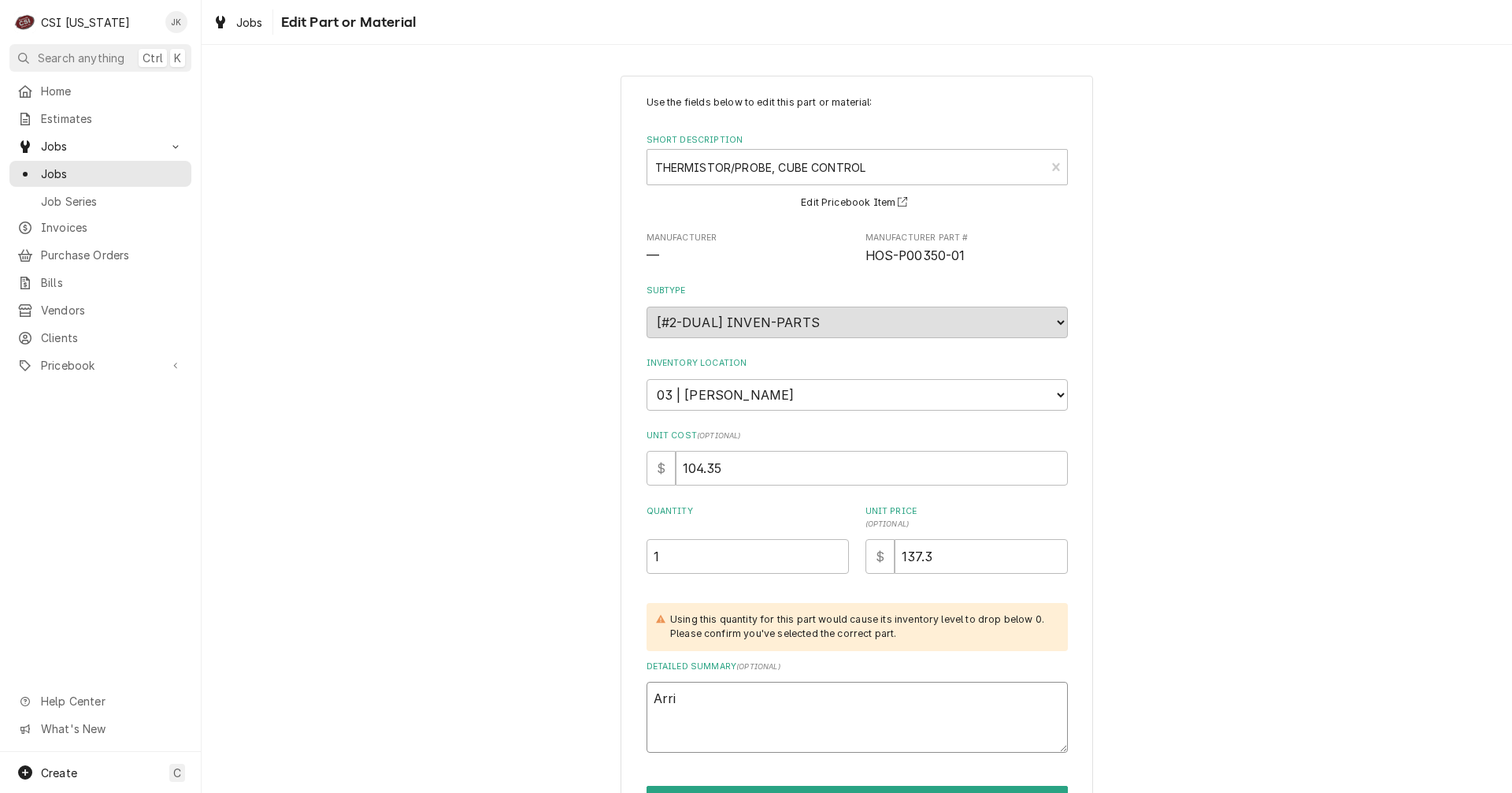
type textarea "Arriv"
type textarea "x"
type textarea "Arrive"
type textarea "x"
type textarea "Arrived"
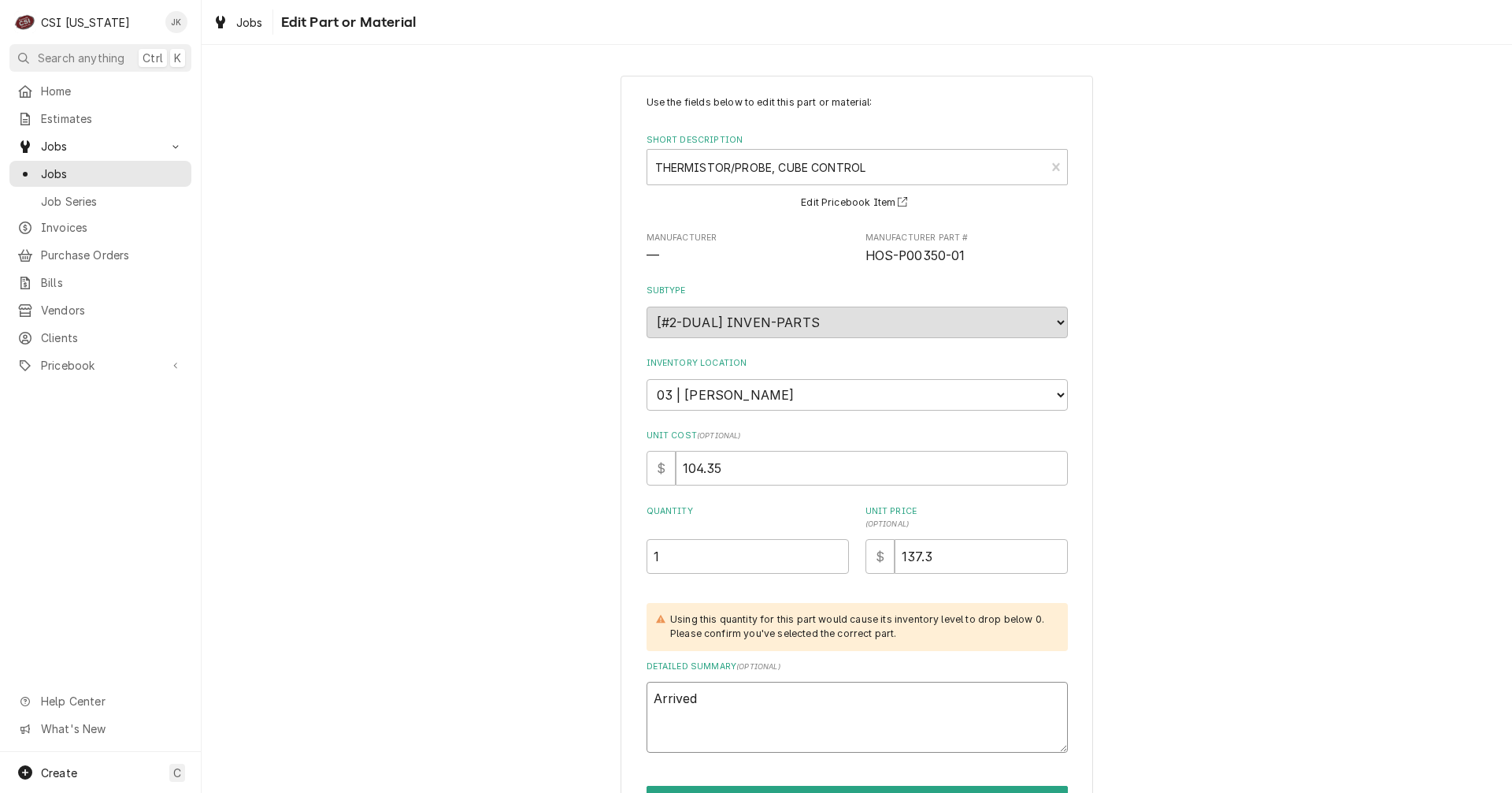
type textarea "x"
type textarea "Arrived"
type textarea "x"
type textarea "Arrived 1"
type textarea "x"
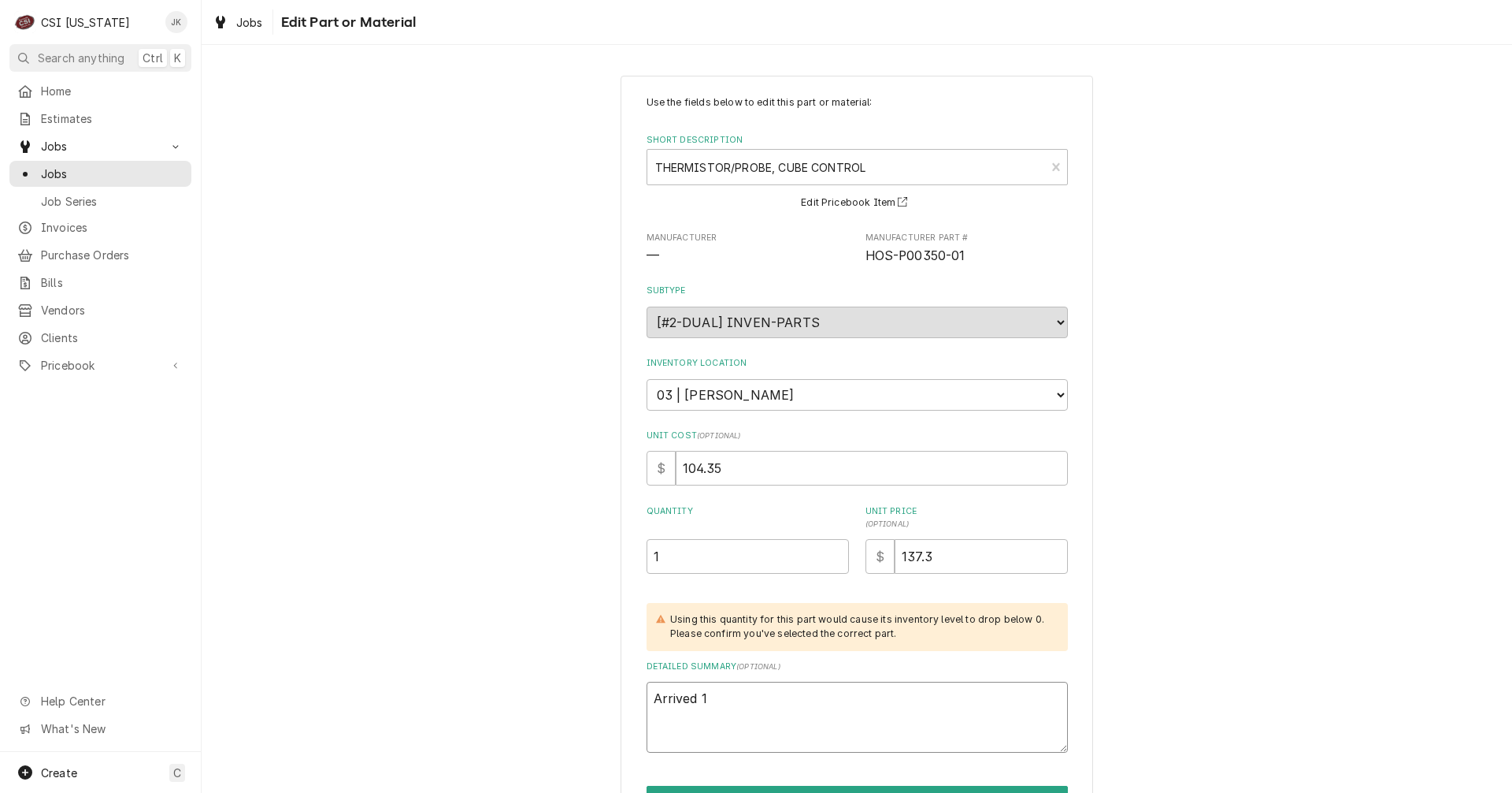
type textarea "Arrived 10"
type textarea "x"
type textarea "Arrived 10/"
type textarea "x"
type textarea "Arrived 10/3"
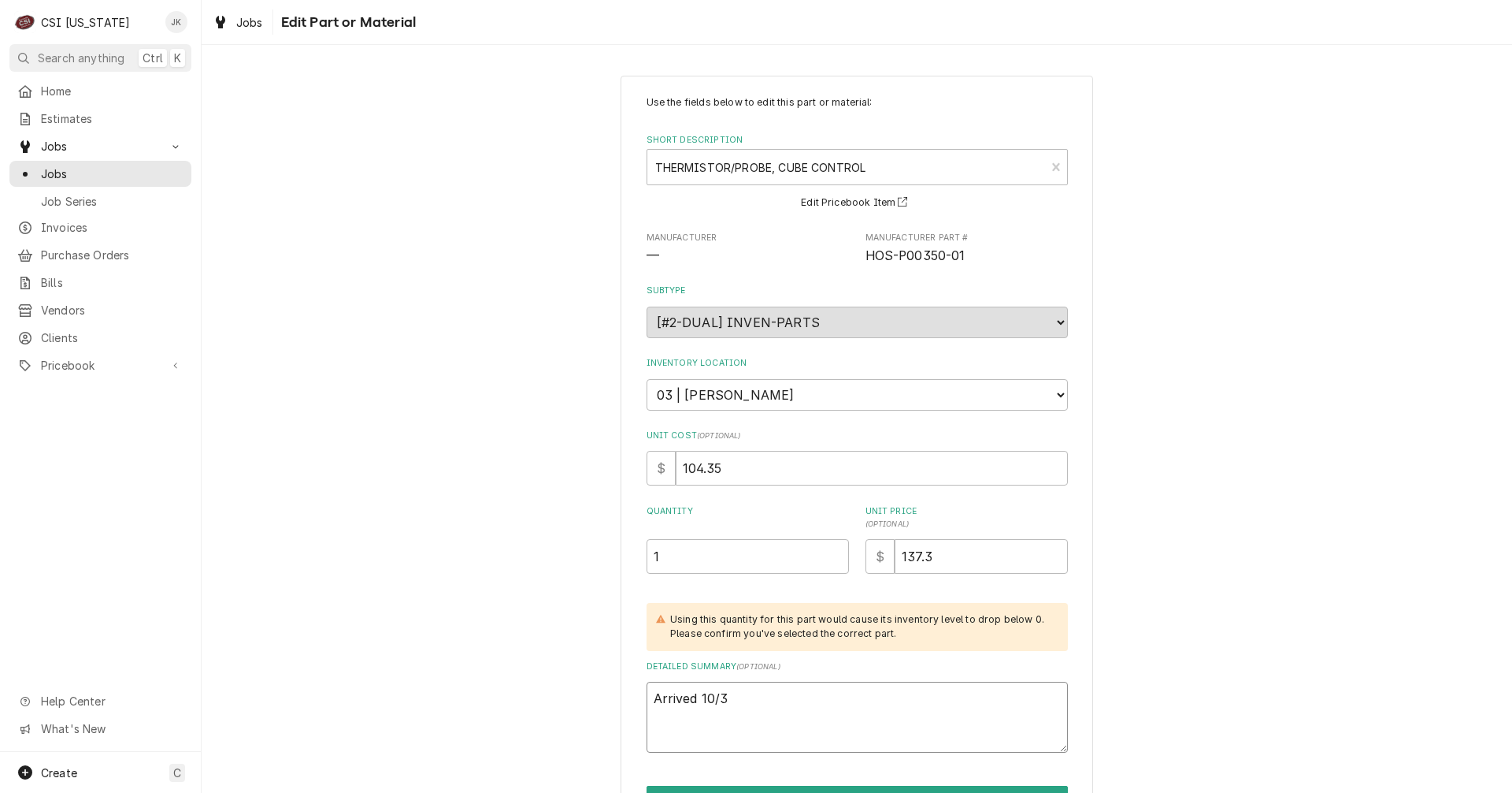
type textarea "x"
type textarea "Arrived 10/3,"
type textarea "x"
type textarea "Arrived 10/3,"
type textarea "x"
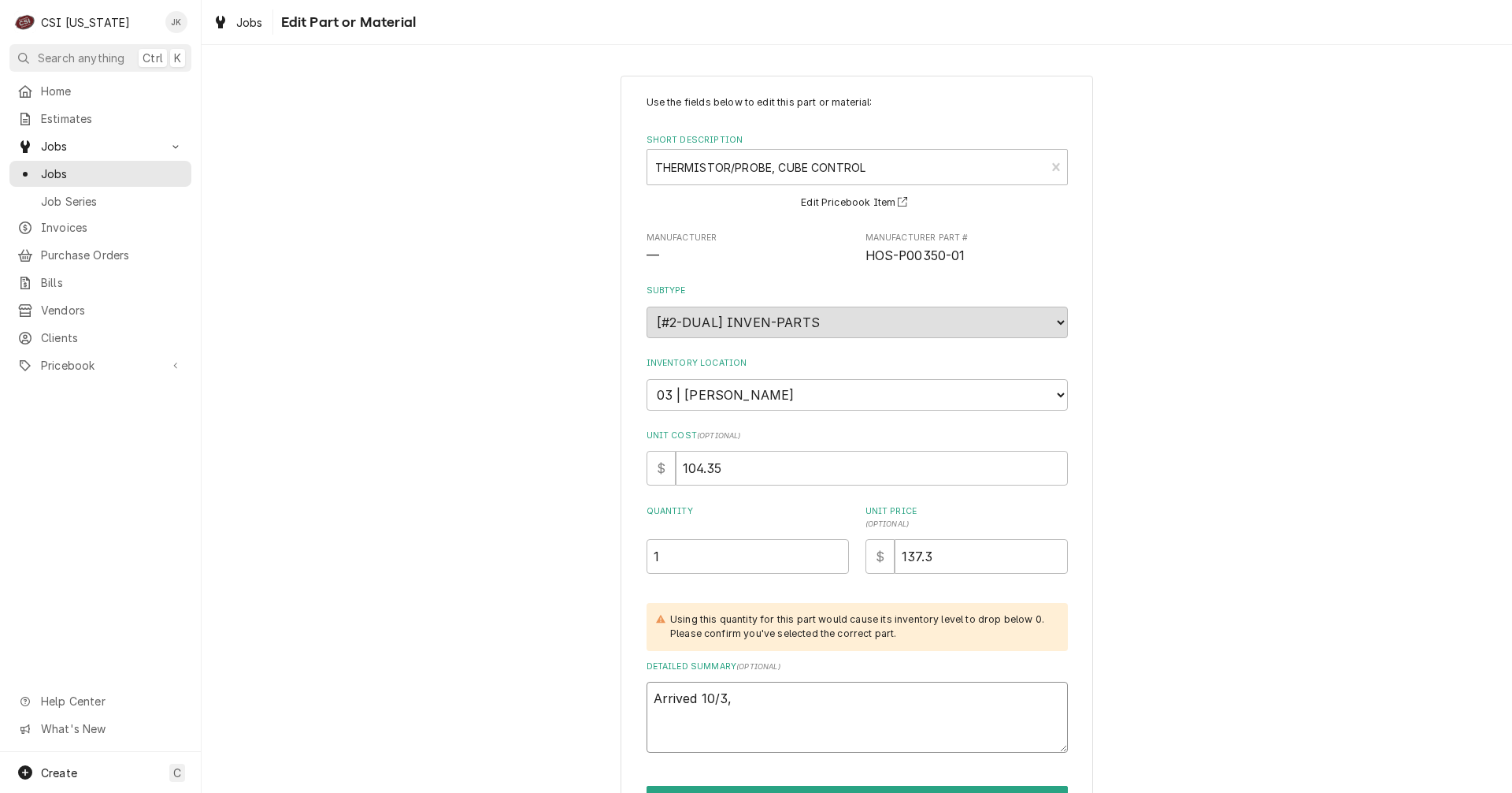
type textarea "Arrived 10/3, M"
type textarea "x"
type textarea "Arrived 10/3, Ma"
type textarea "x"
type textarea "Arrived 10/3, Mat"
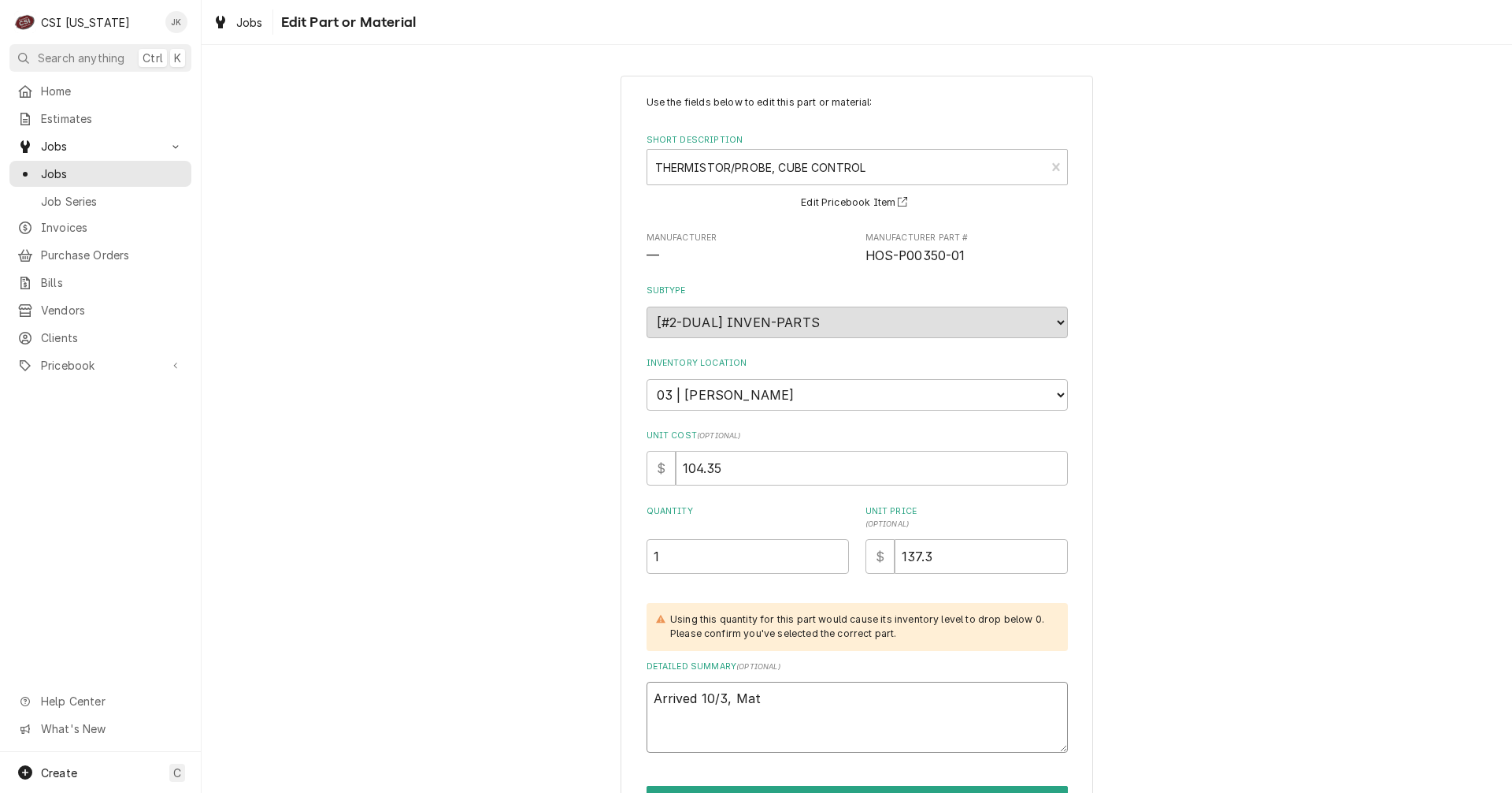
type textarea "x"
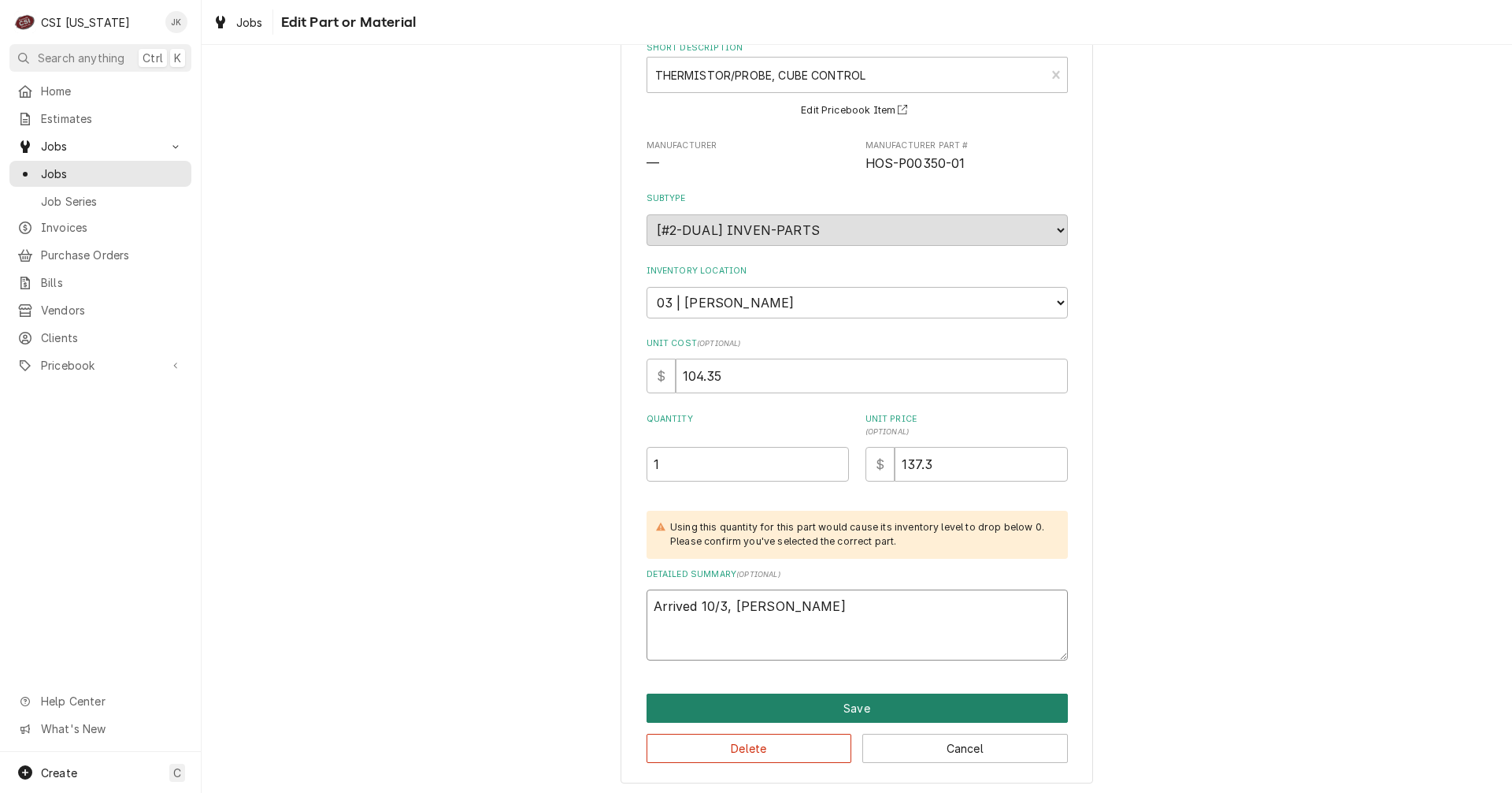
scroll to position [96, 0]
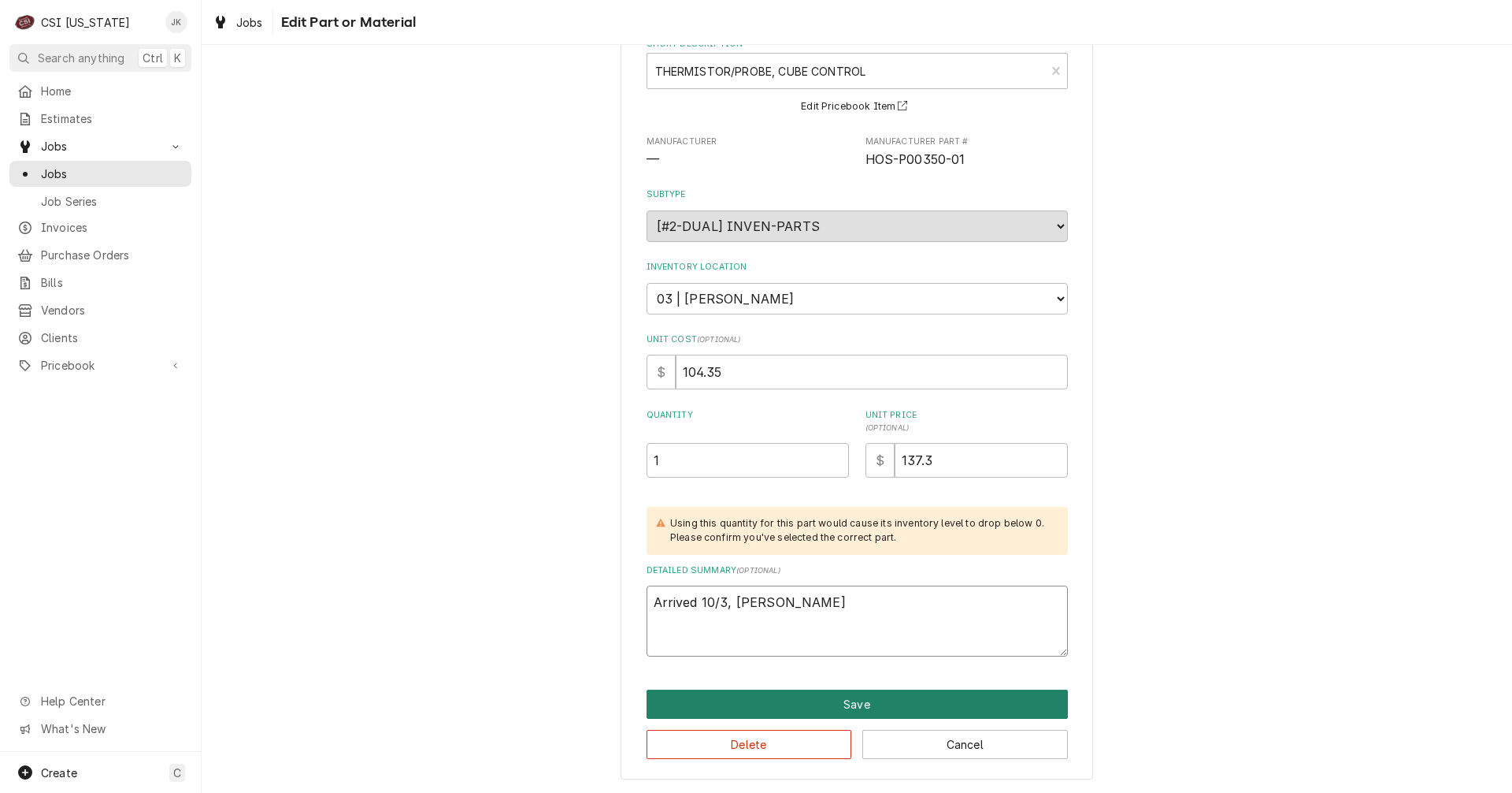
type textarea "Arrived 10/3, Matt"
click at [766, 709] on button "Save" at bounding box center [858, 704] width 421 height 29
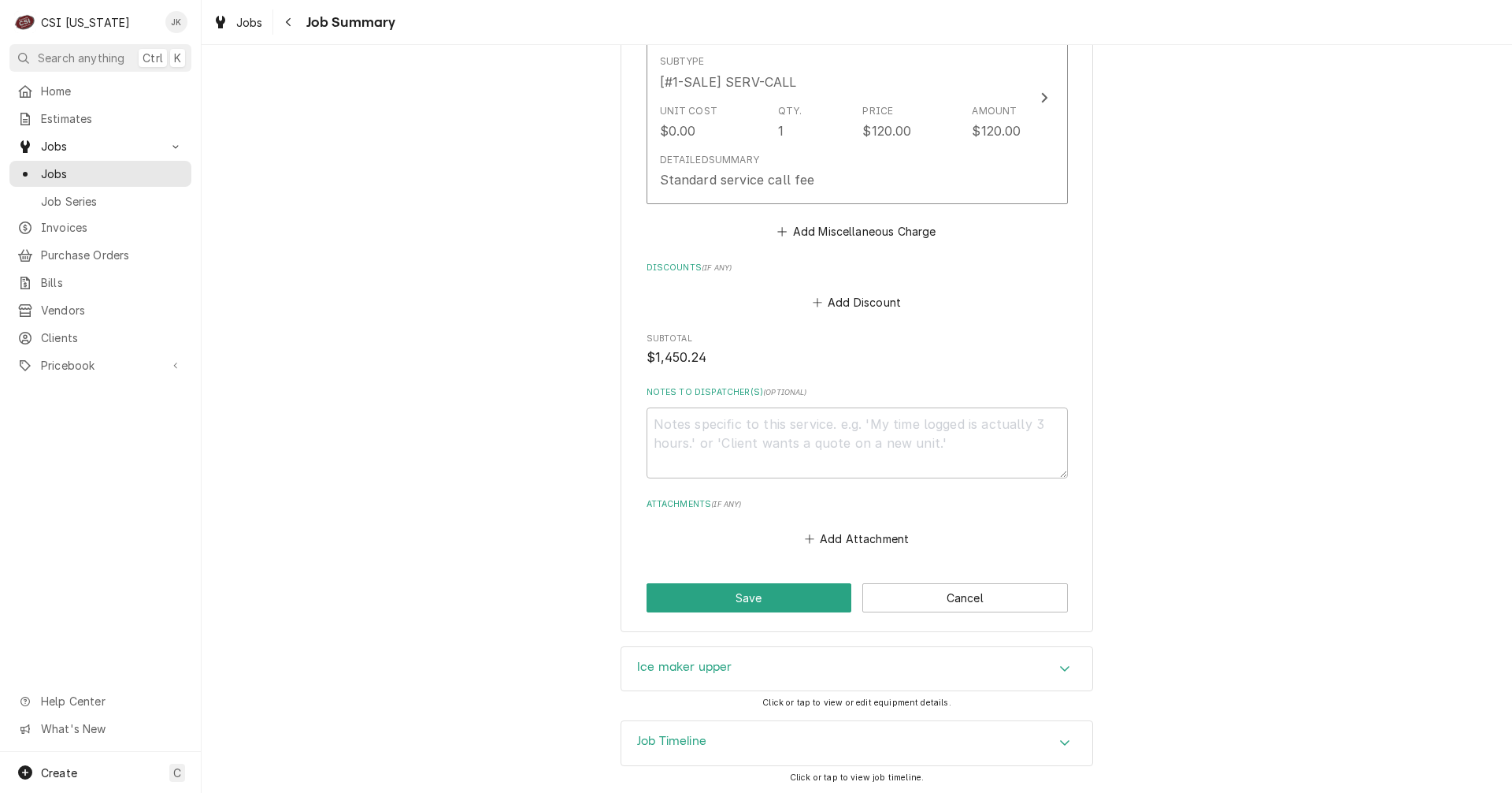
scroll to position [2252, 0]
click at [753, 602] on button "Save" at bounding box center [749, 596] width 206 height 29
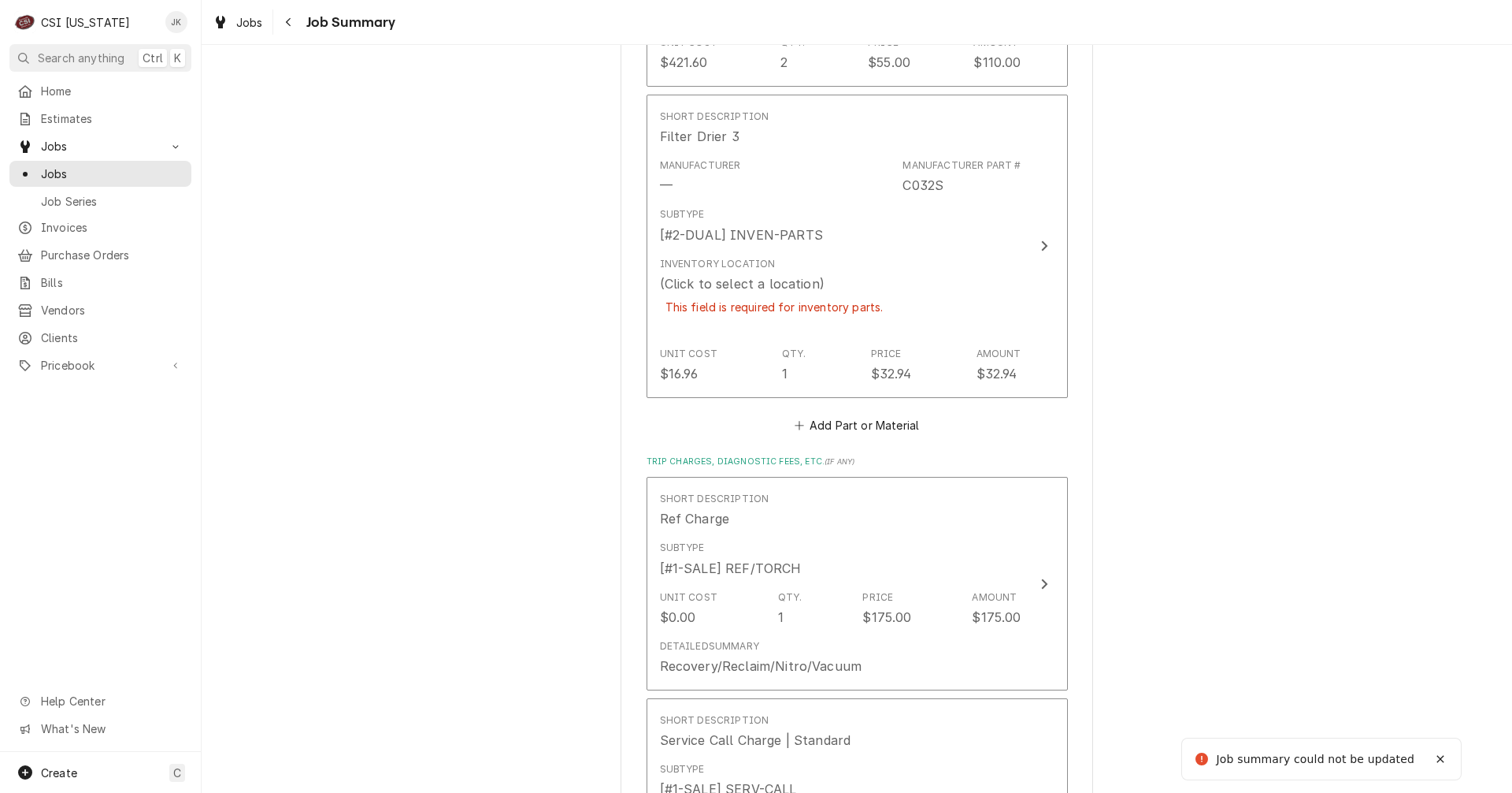
scroll to position [1699, 0]
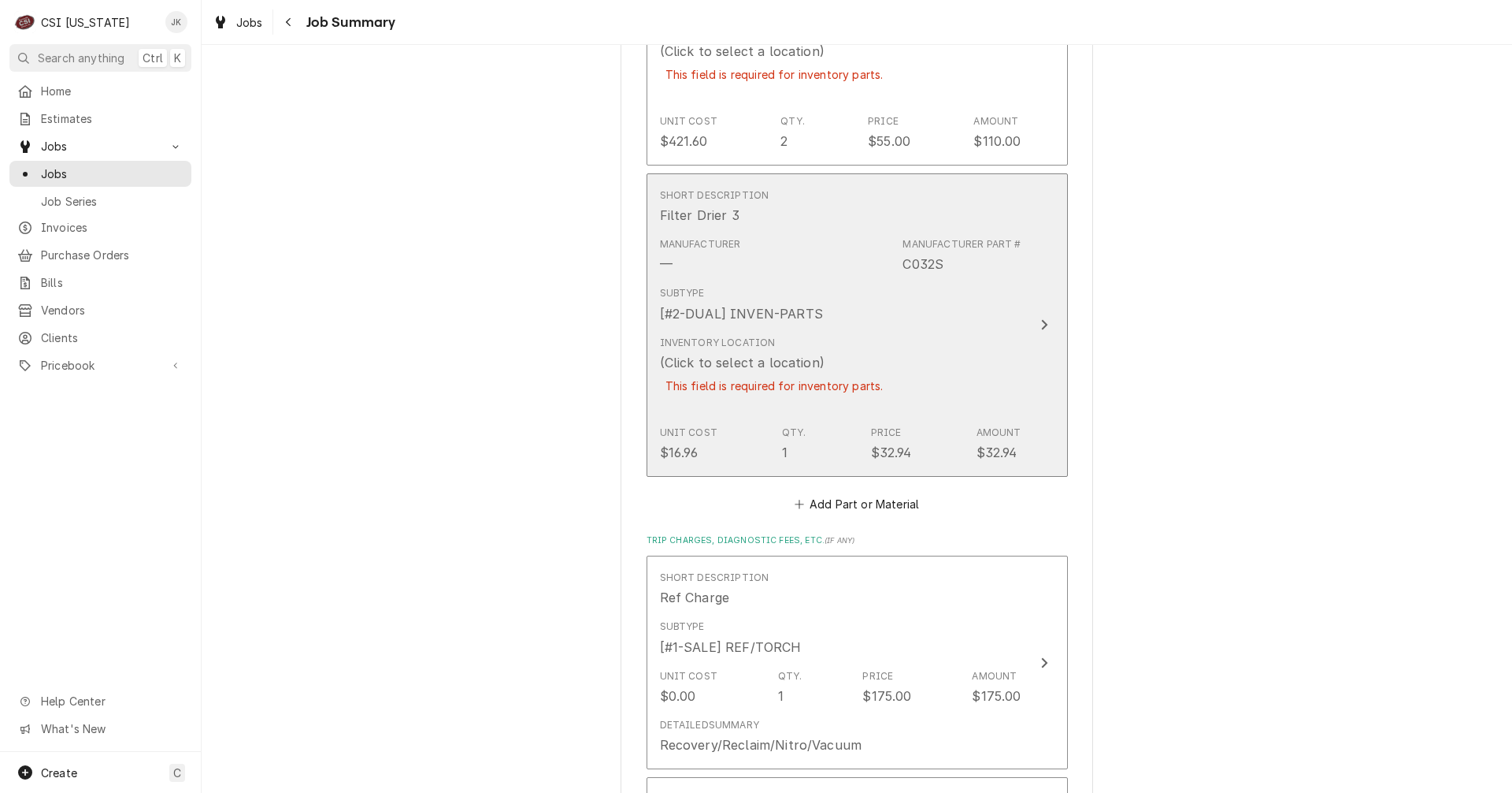
click at [871, 307] on div "Subtype [#2-DUAL] INVEN-PARTS" at bounding box center [841, 304] width 361 height 49
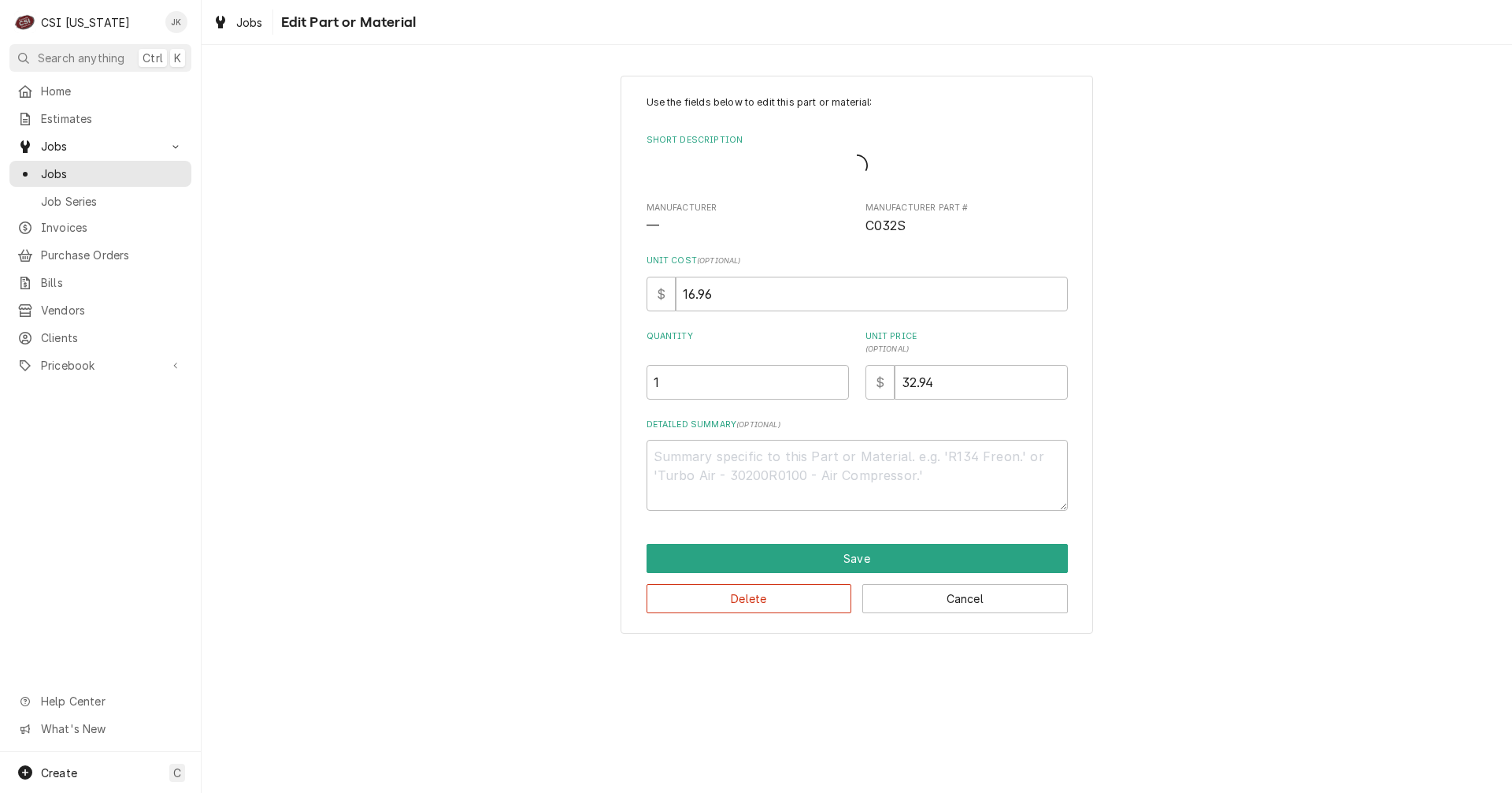
type textarea "x"
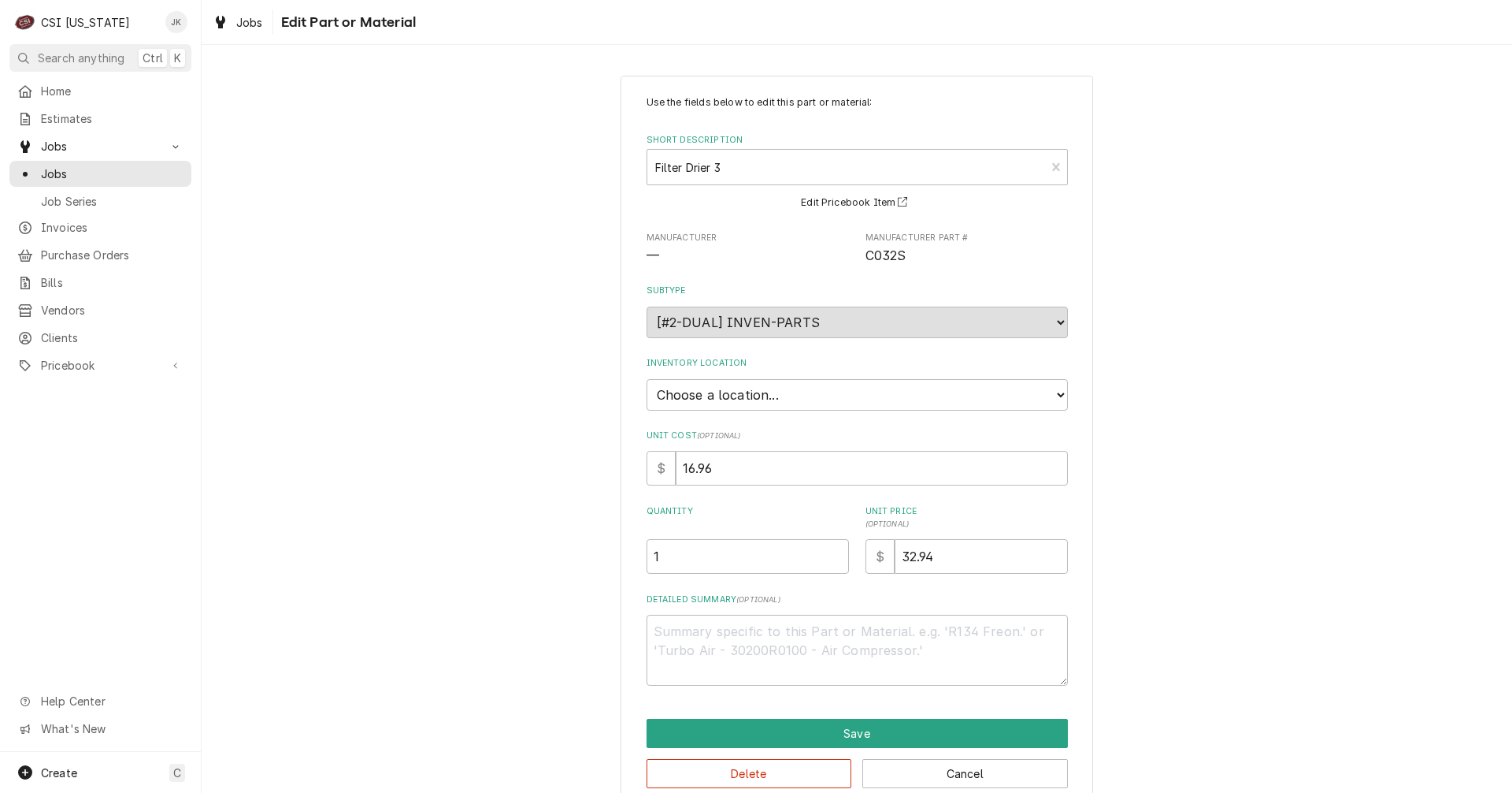
scroll to position [29, 0]
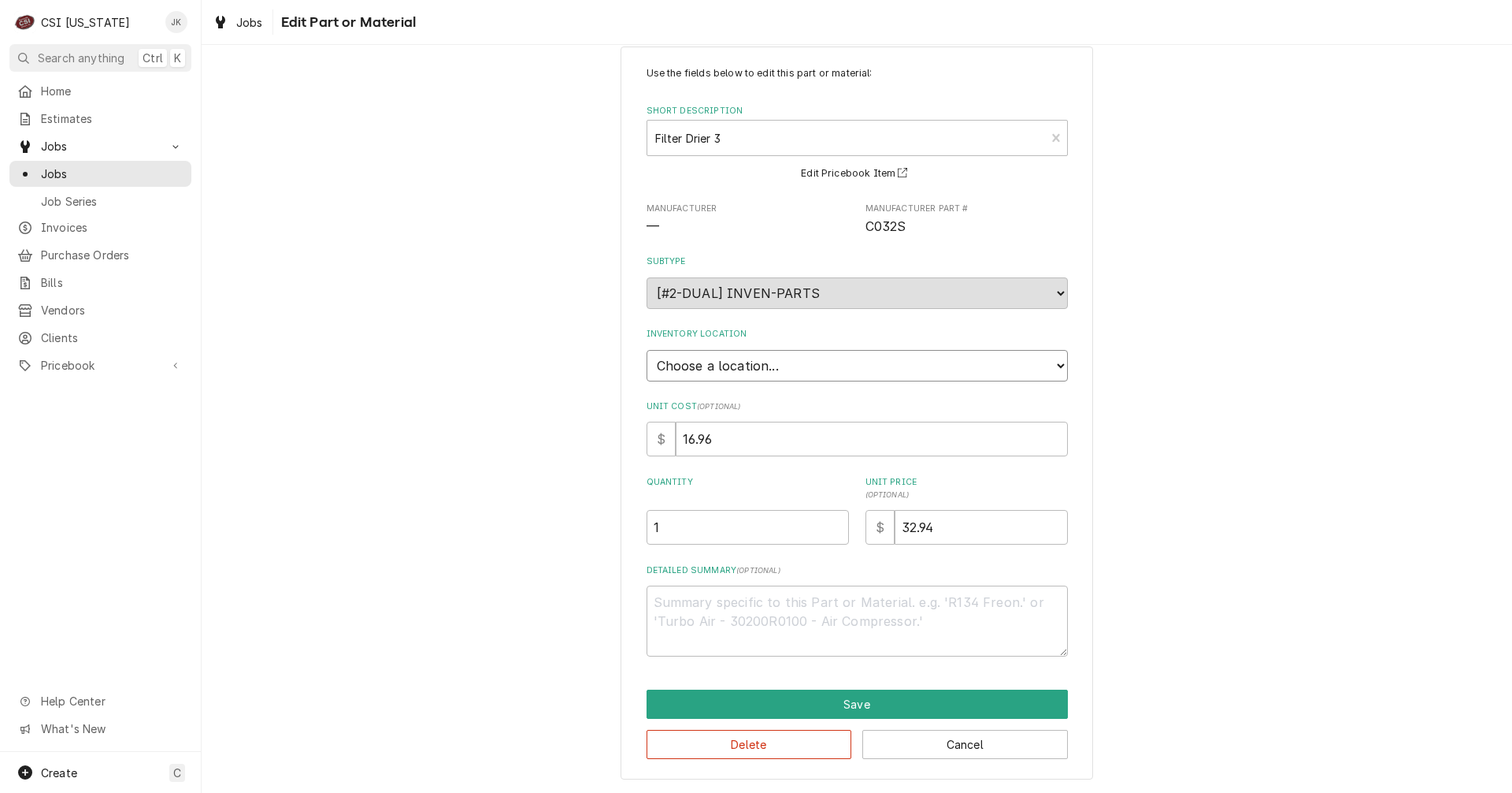
click at [754, 363] on select "Choose a location... 00 | KY WAREHOUSE 01 | BRYANT JOLLEY V#142 01 | JAY MAIDEN…" at bounding box center [858, 366] width 421 height 32
select select "626"
click at [647, 350] on select "Choose a location... 00 | KY WAREHOUSE 01 | BRYANT JOLLEY V#142 01 | JAY MAIDEN…" at bounding box center [858, 366] width 421 height 32
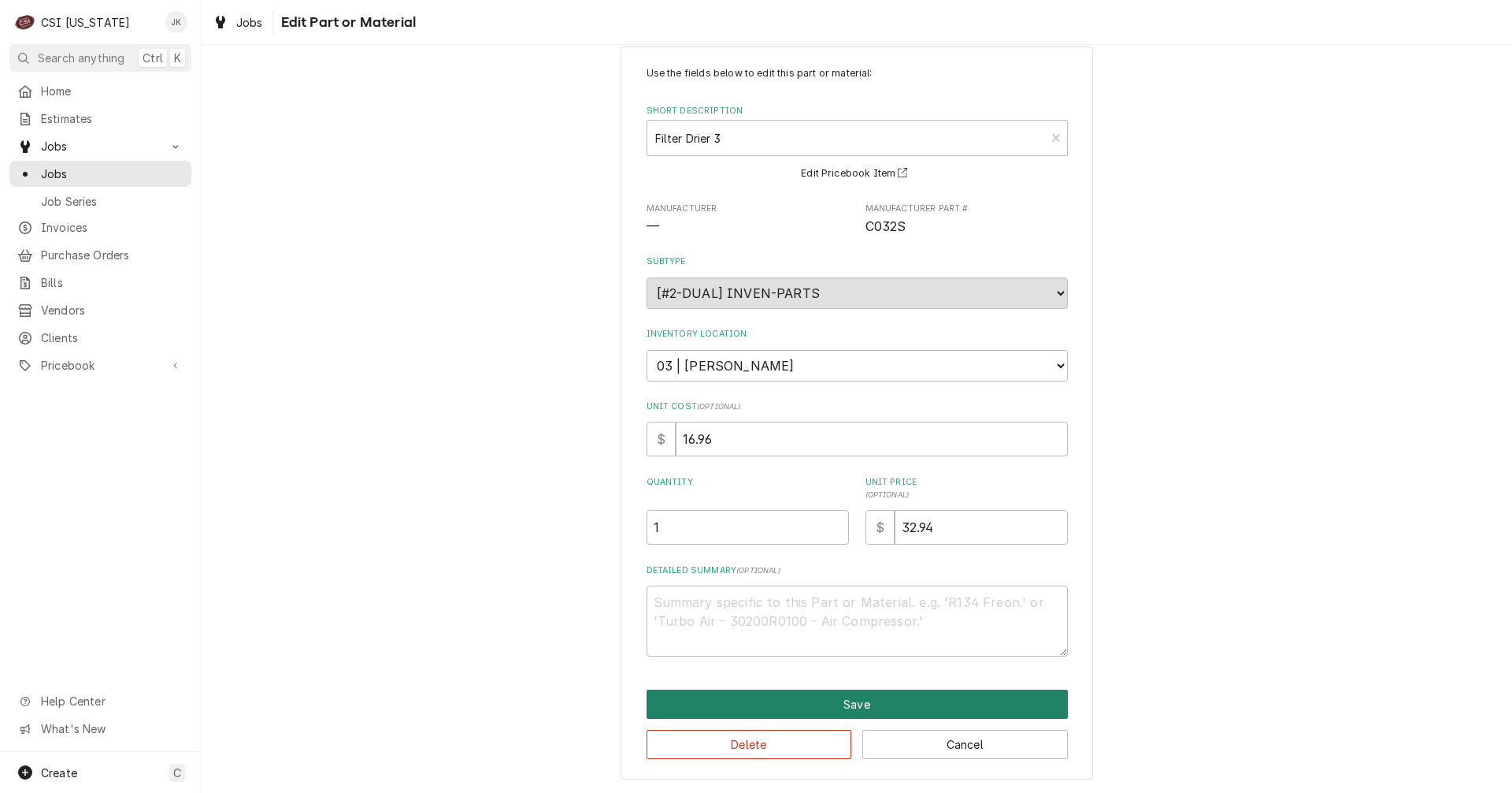
click at [781, 709] on button "Save" at bounding box center [858, 704] width 421 height 29
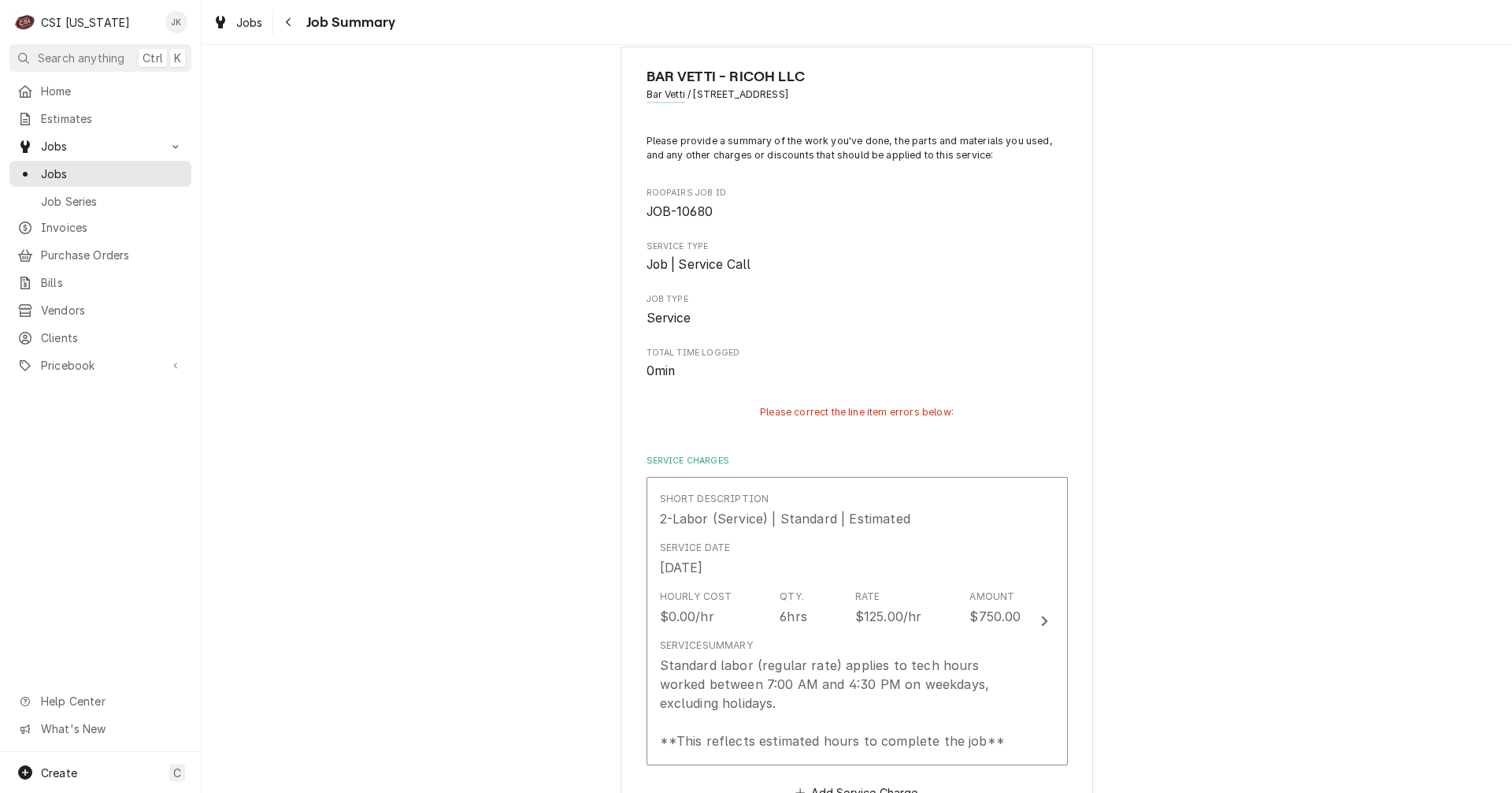
scroll to position [1895, 0]
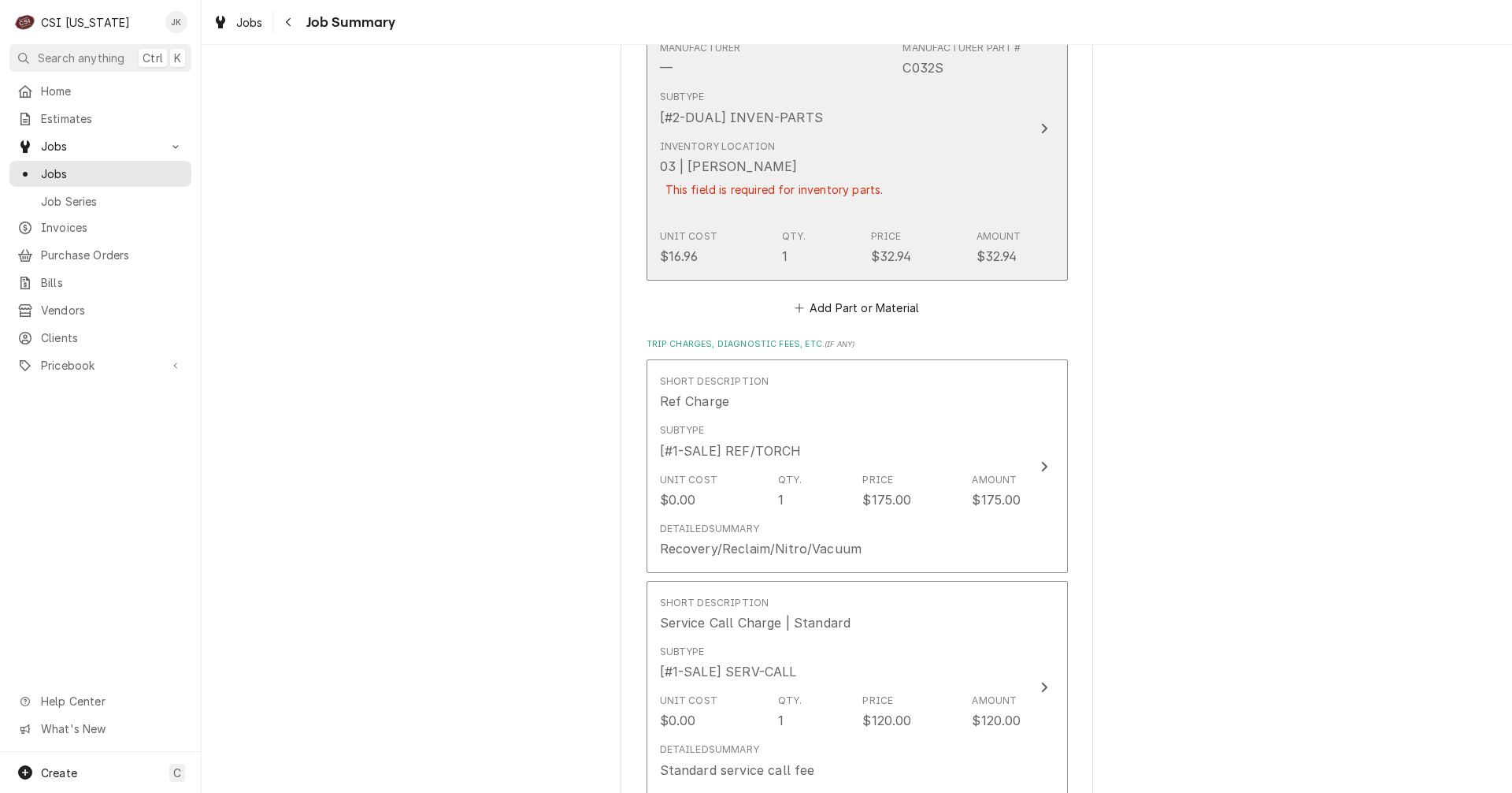
click at [887, 182] on div "Inventory Location 03 | MATT BREWINGTON This field is required for inventory pa…" at bounding box center [841, 178] width 361 height 90
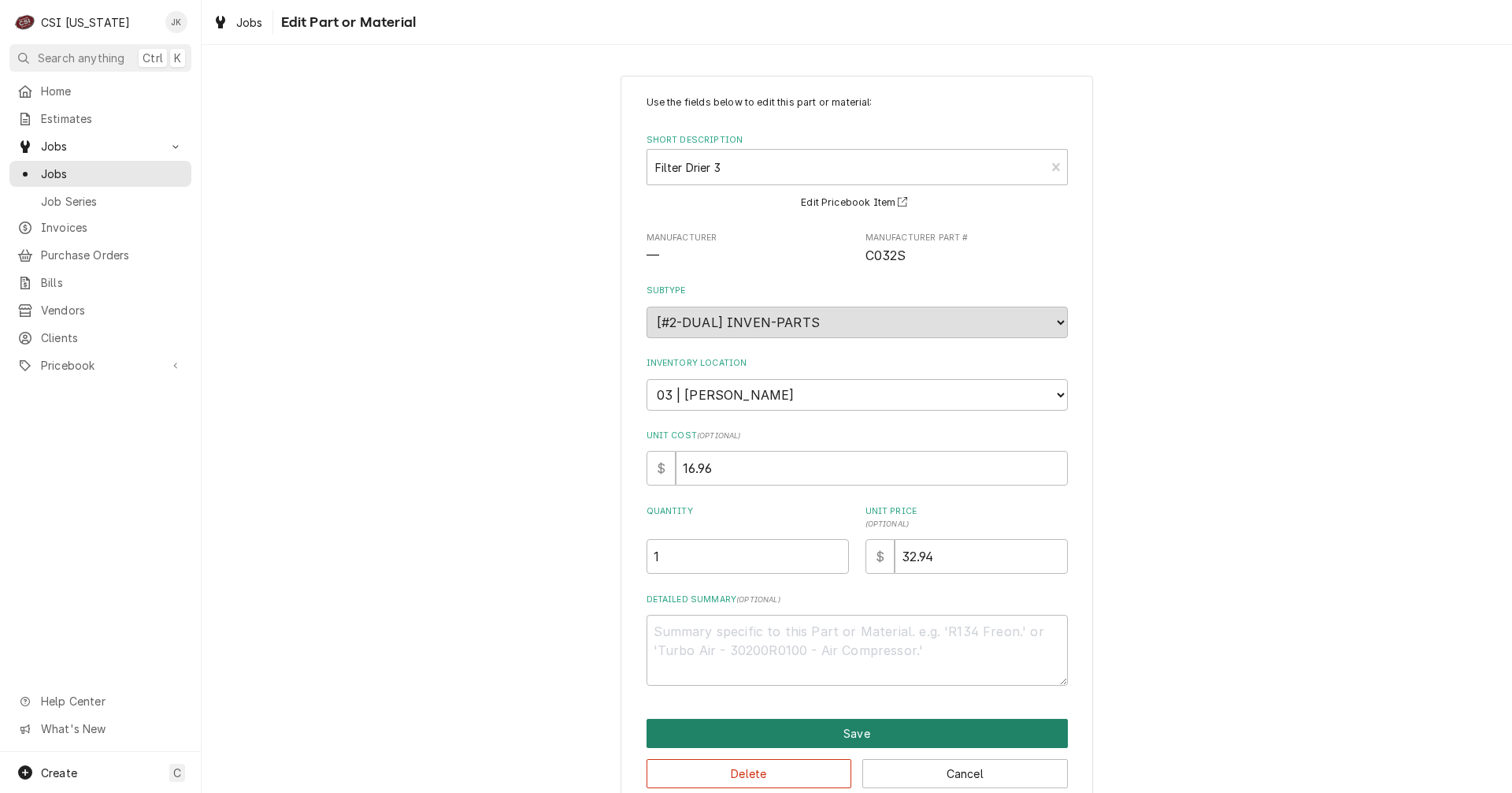
click at [844, 732] on button "Save" at bounding box center [858, 733] width 421 height 29
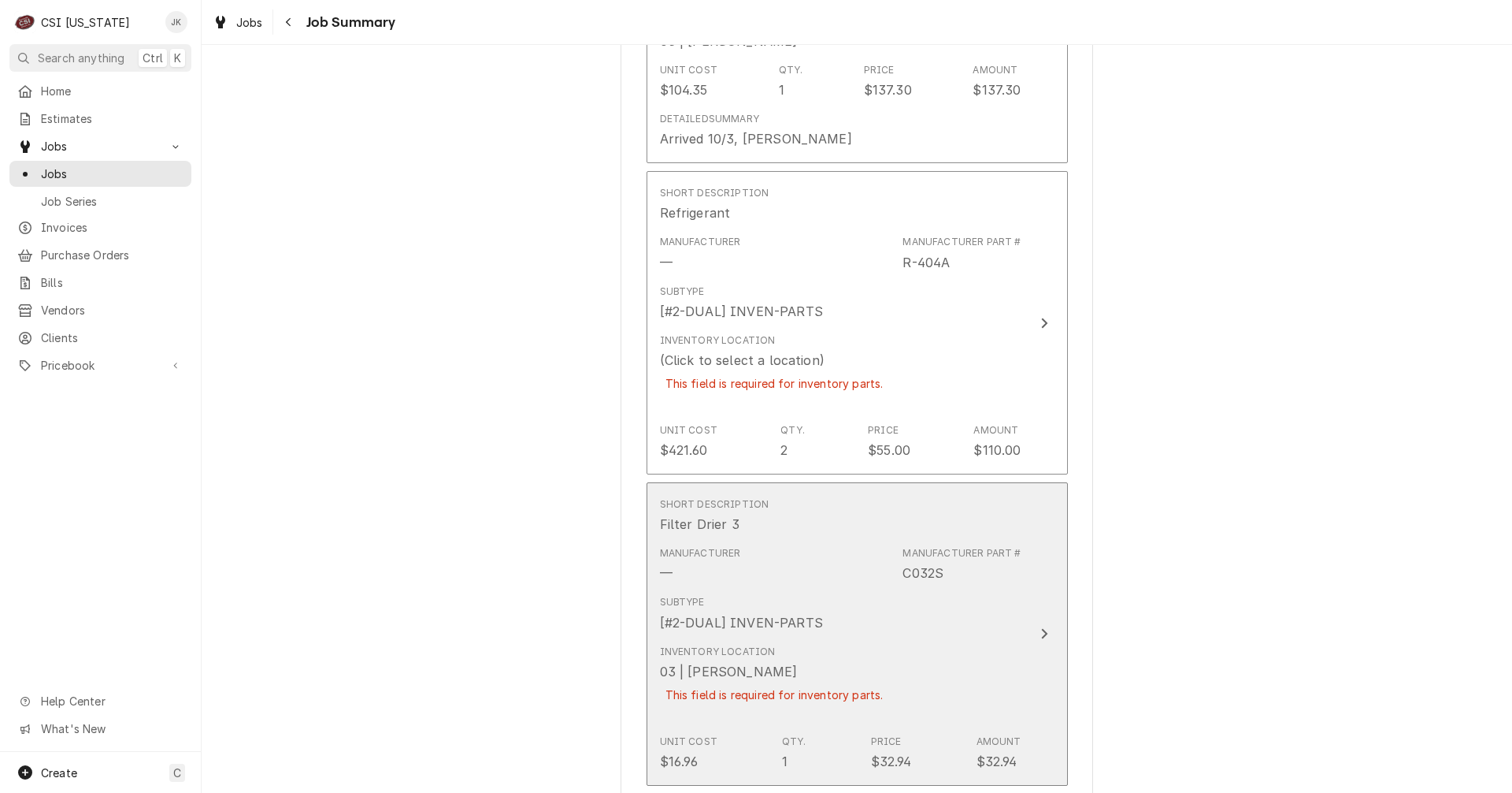
scroll to position [1352, 0]
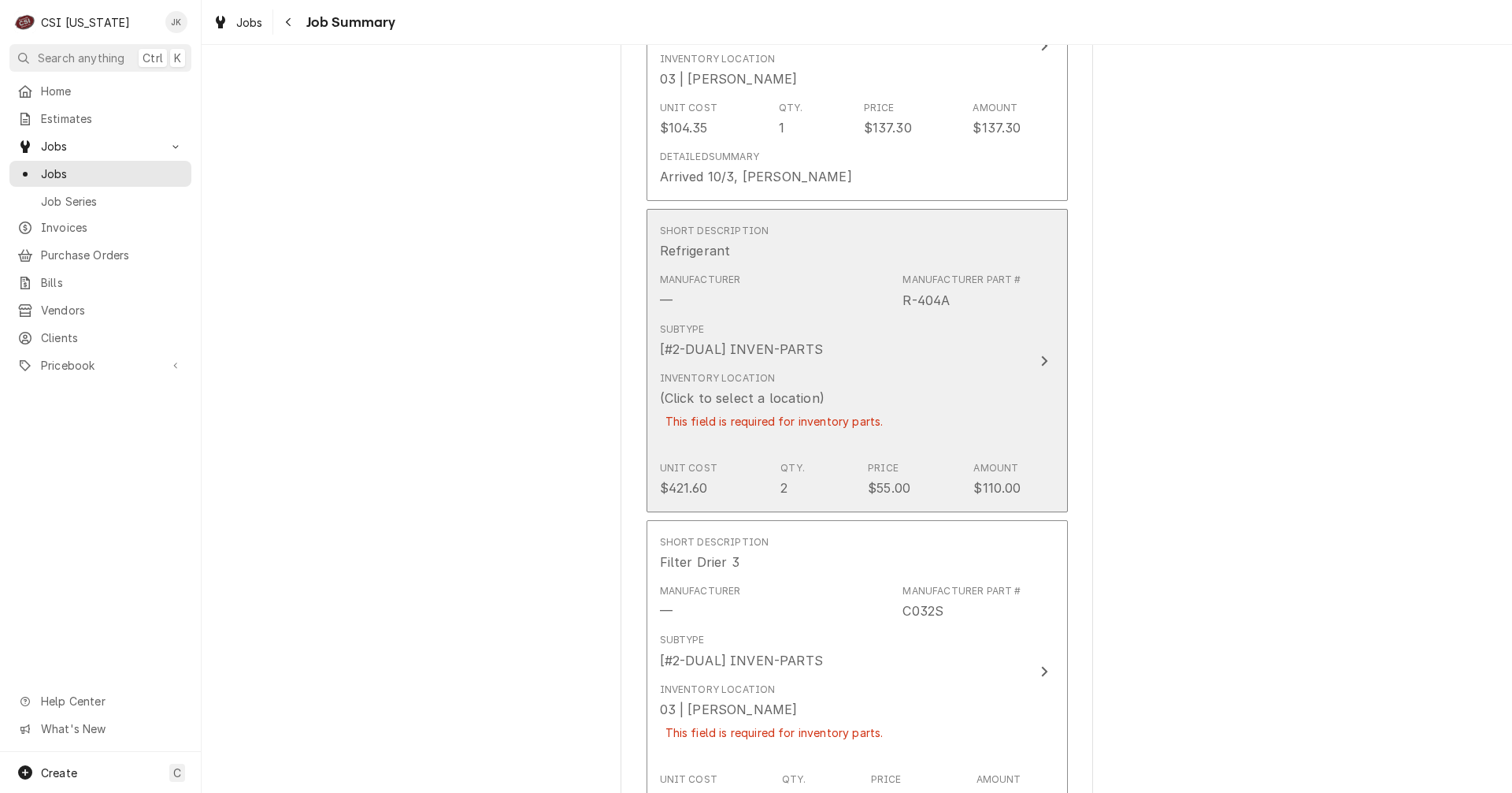
click at [871, 425] on div "This field is required for inventory parts." at bounding box center [774, 421] width 229 height 27
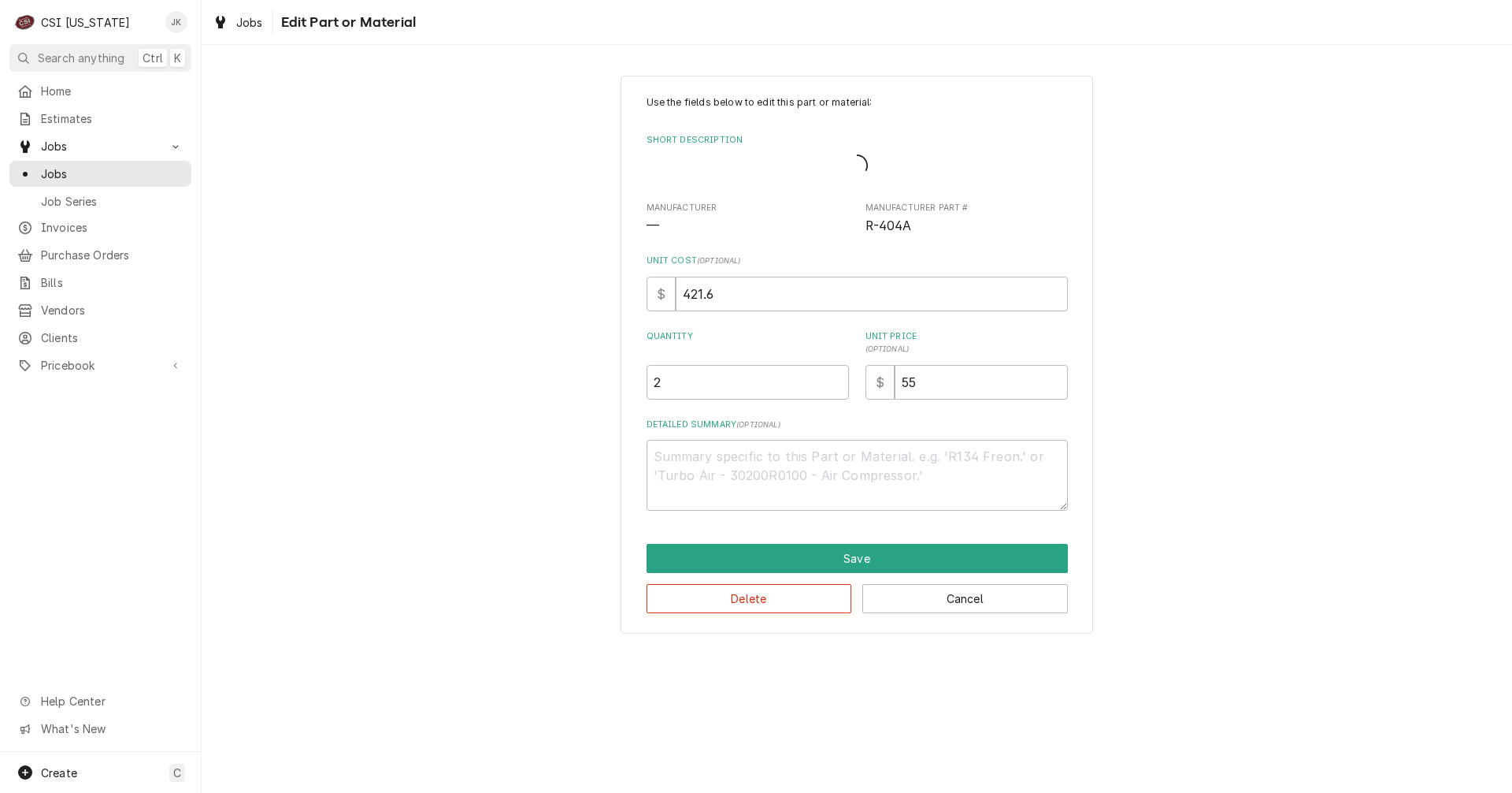
type textarea "x"
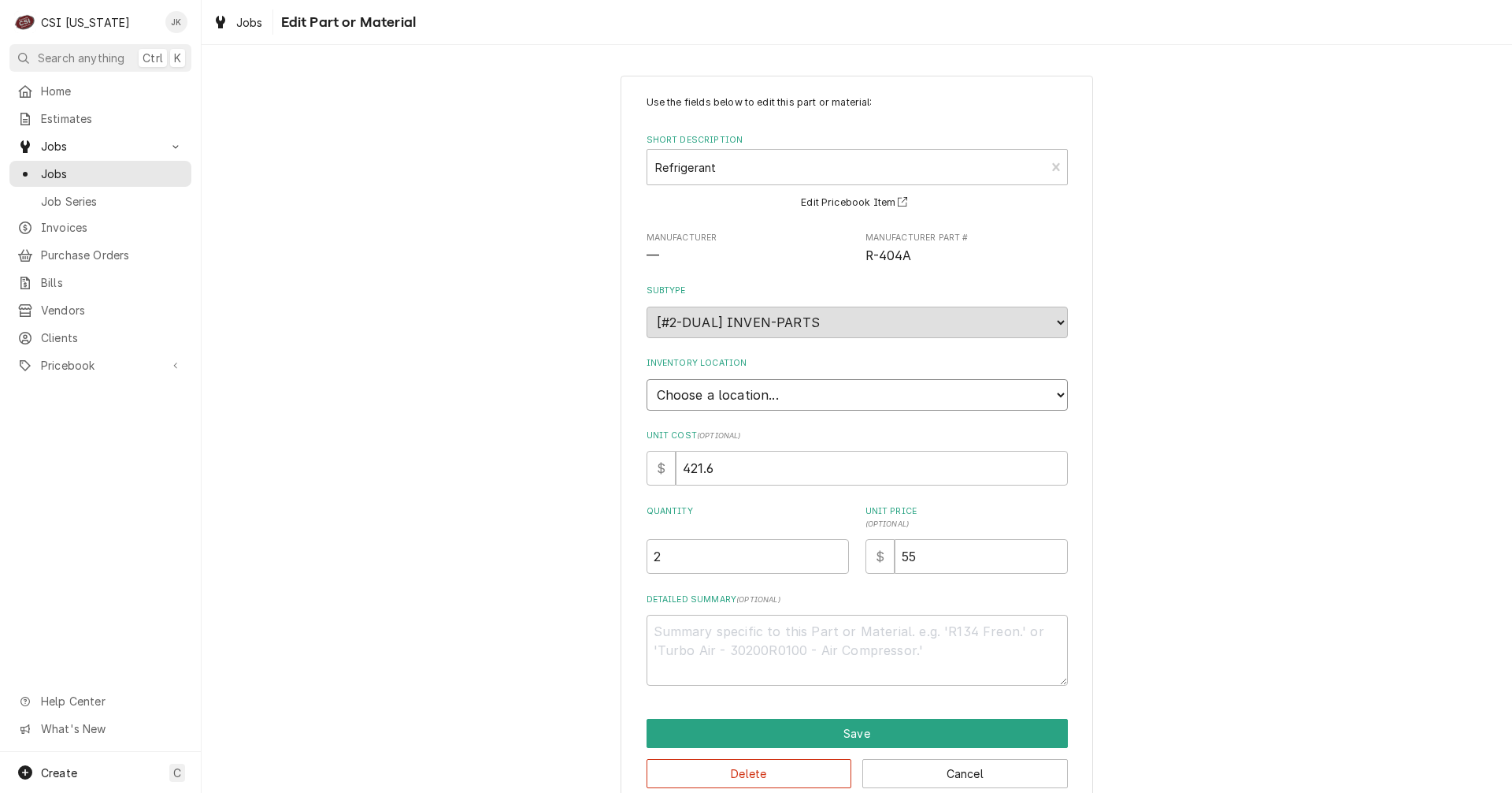
click at [768, 396] on select "Choose a location... 00 | KY WAREHOUSE 01 | BRYANT JOLLEY V#142 01 | JAY MAIDEN…" at bounding box center [858, 395] width 421 height 32
select select "626"
click at [647, 379] on select "Choose a location... 00 | KY WAREHOUSE 01 | BRYANT JOLLEY V#142 01 | JAY MAIDEN…" at bounding box center [858, 395] width 421 height 32
click at [787, 730] on button "Save" at bounding box center [858, 733] width 421 height 29
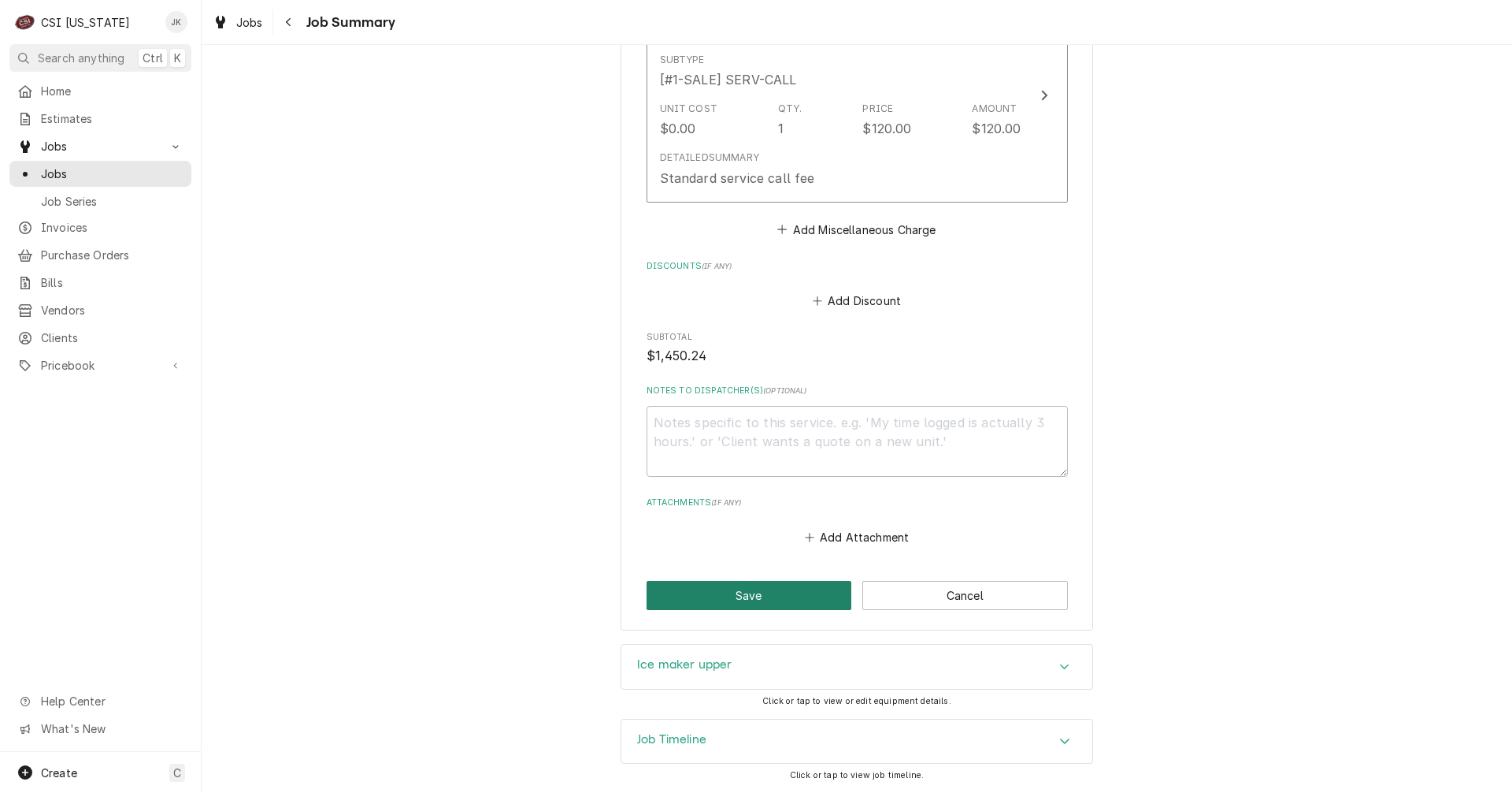
click at [724, 601] on button "Save" at bounding box center [749, 595] width 206 height 29
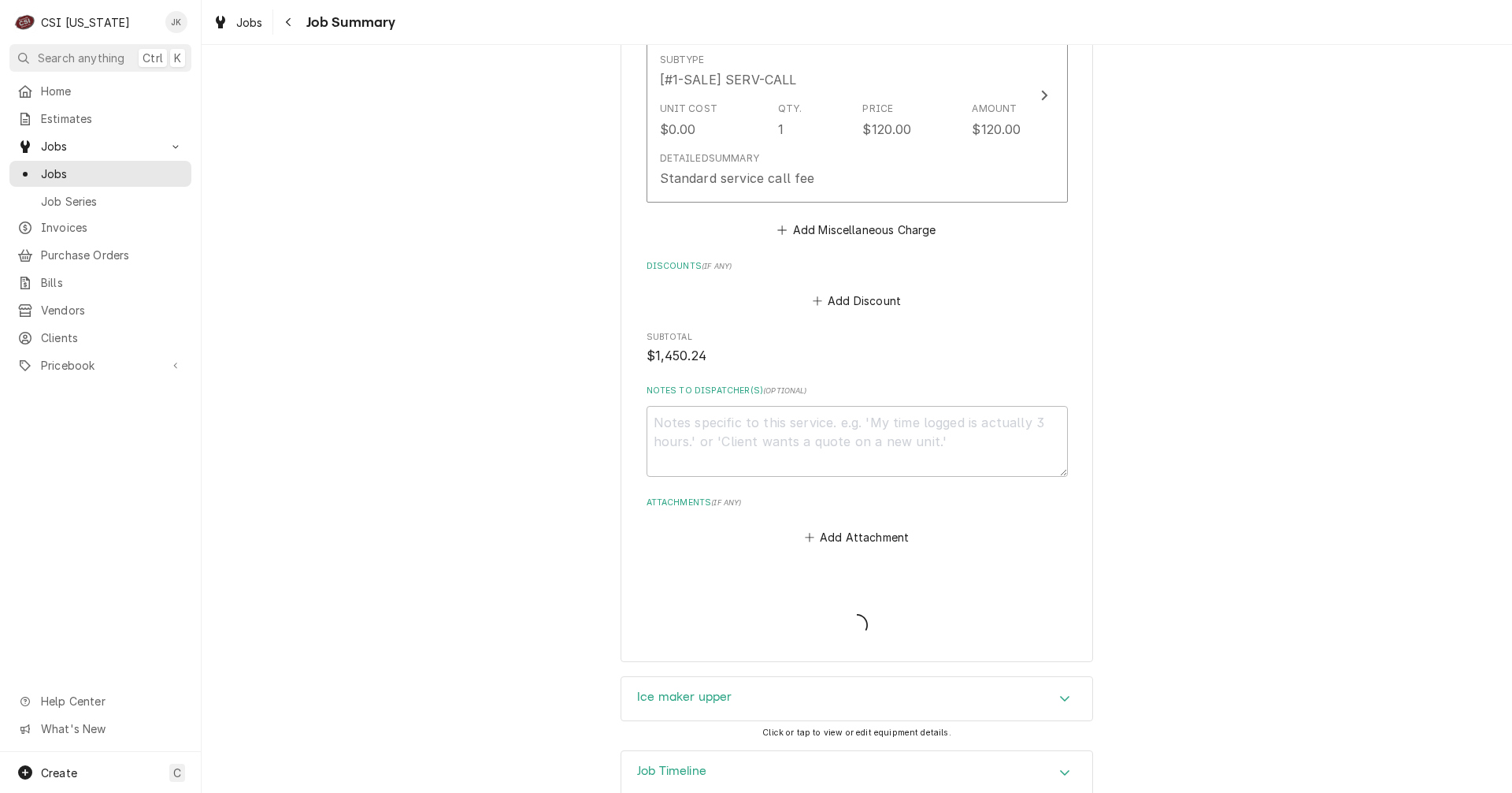
type textarea "x"
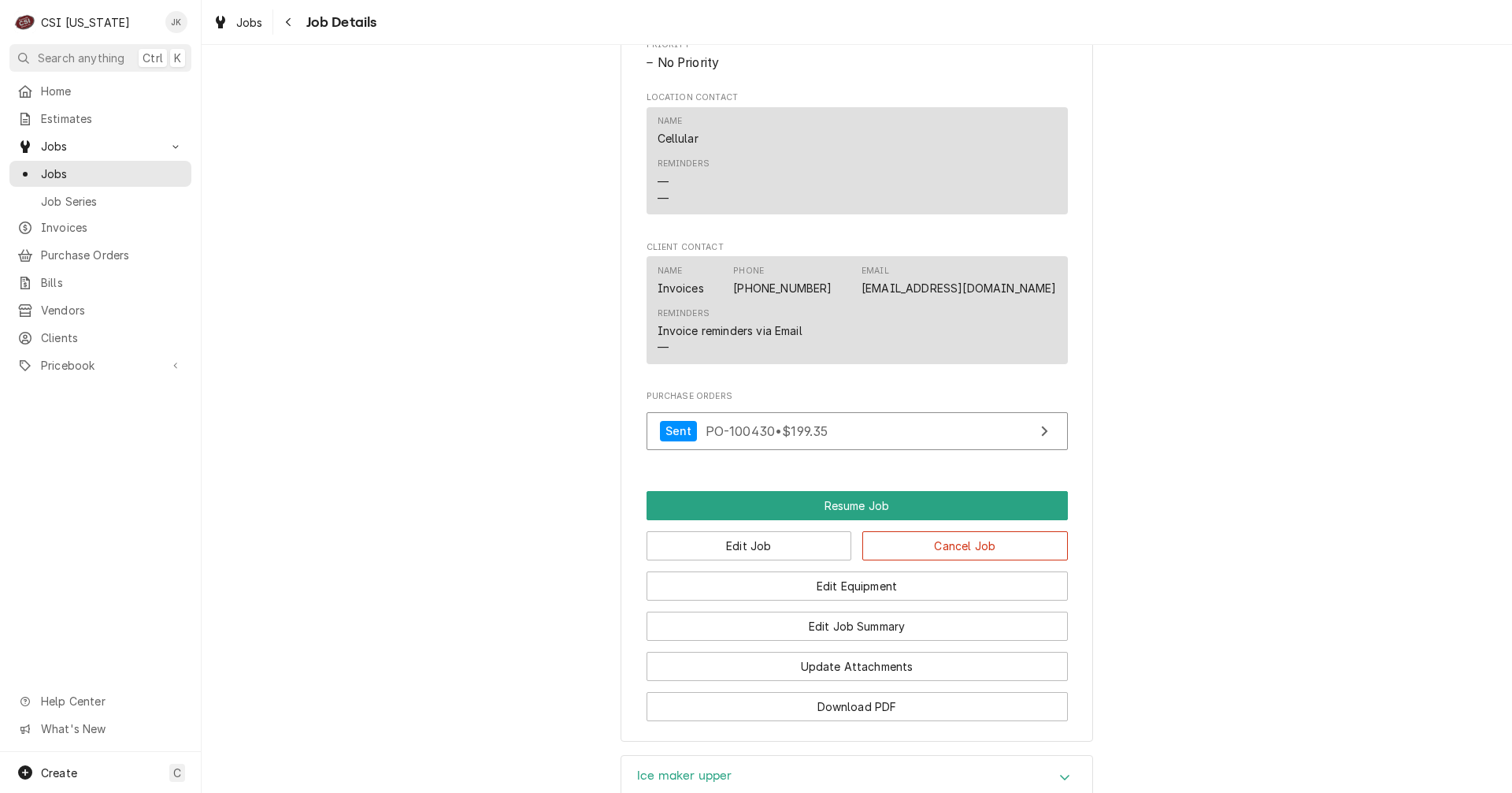
scroll to position [1261, 0]
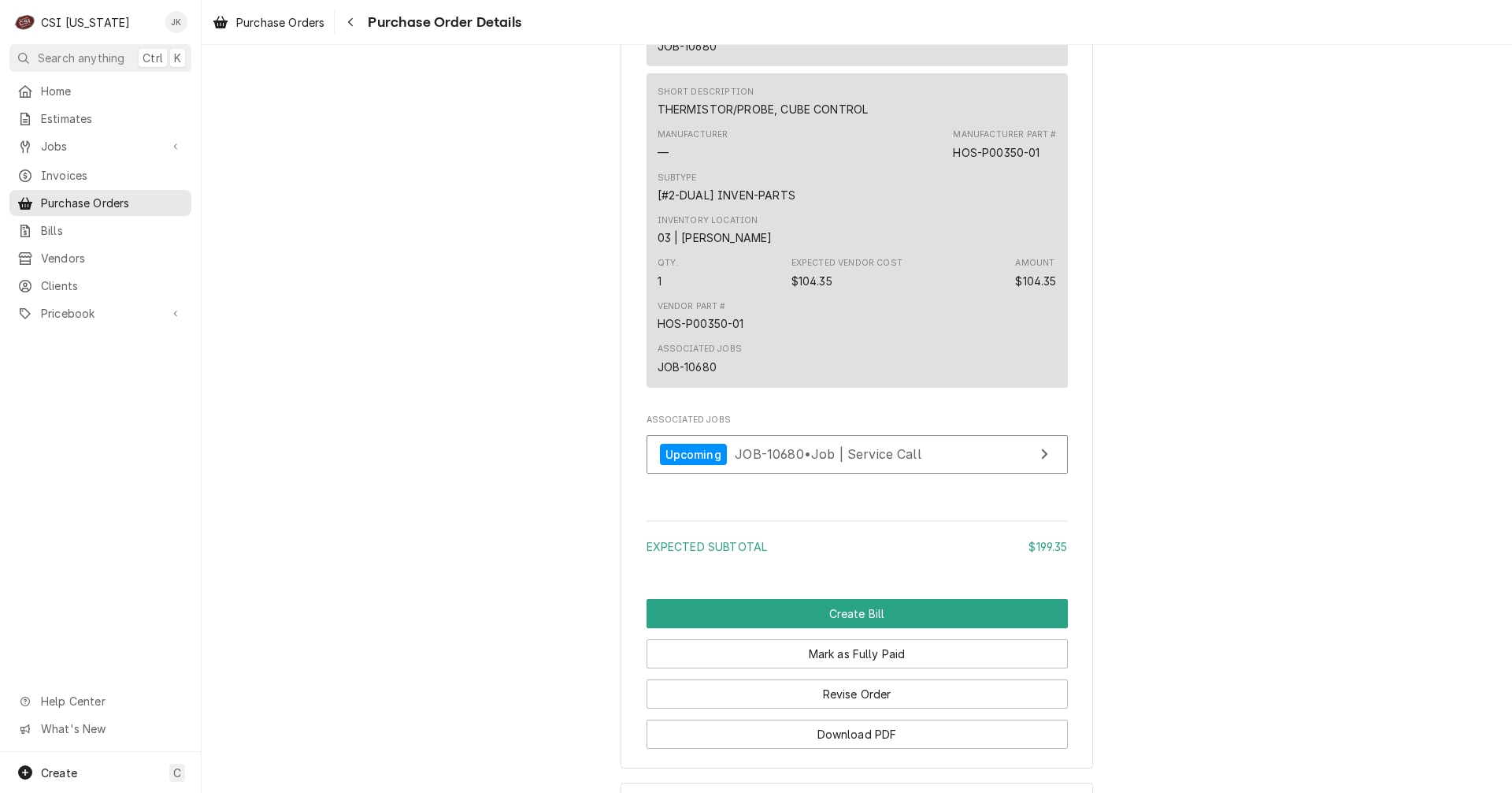
scroll to position [1419, 0]
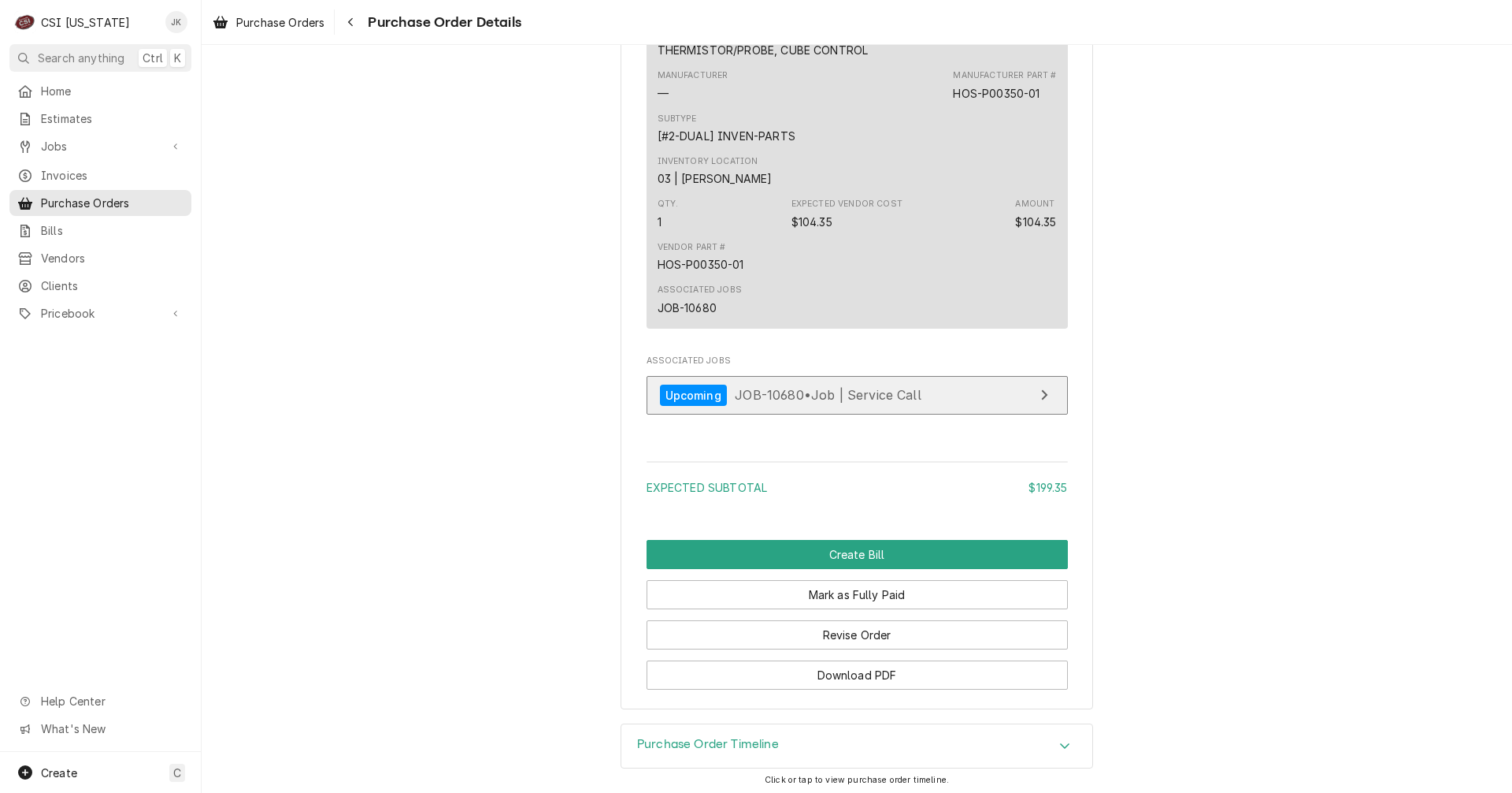
click at [808, 402] on span "JOB-10680 • Job | Service Call" at bounding box center [828, 395] width 187 height 16
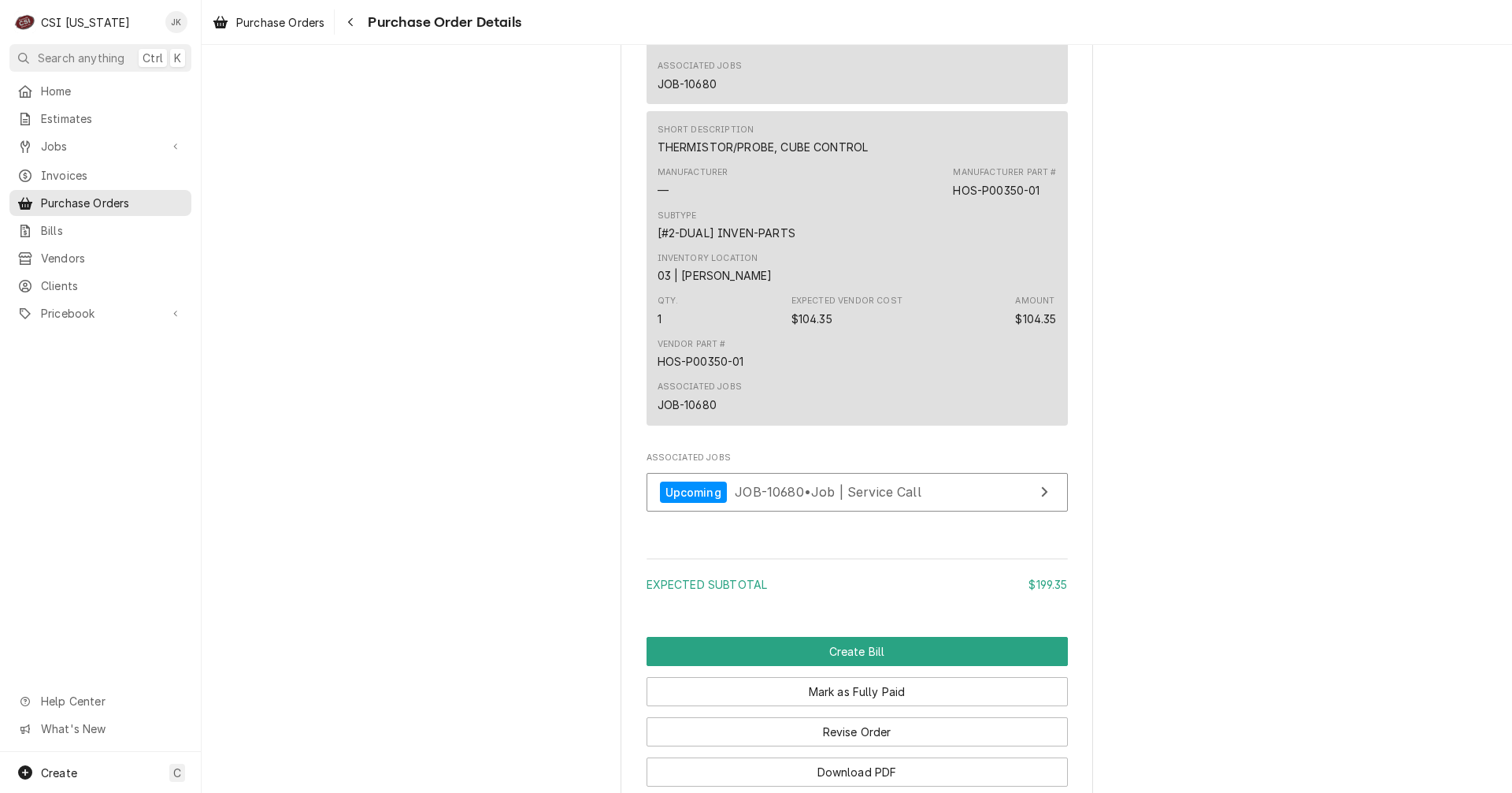
scroll to position [1473, 0]
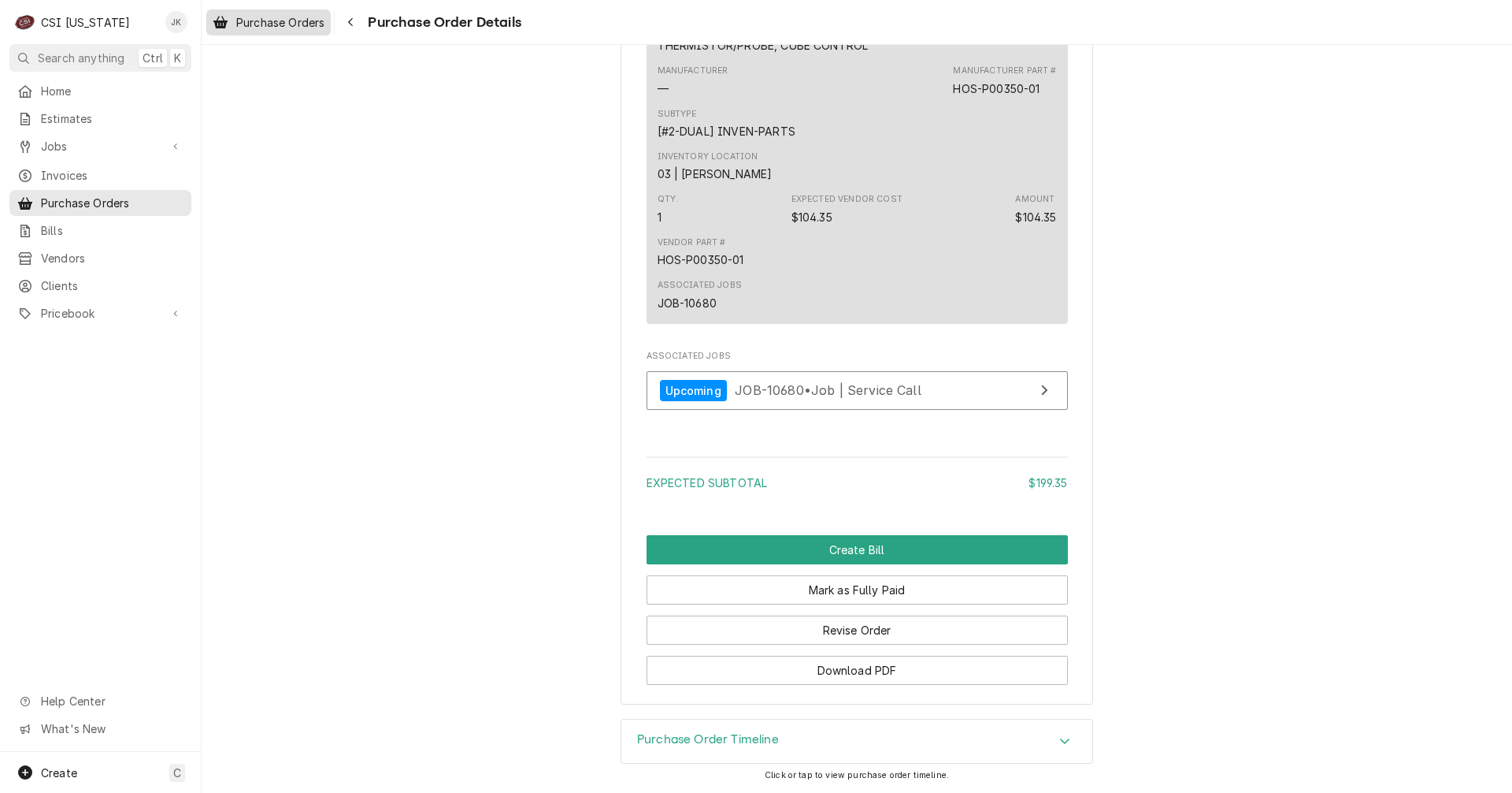
click at [297, 20] on span "Purchase Orders" at bounding box center [281, 22] width 88 height 17
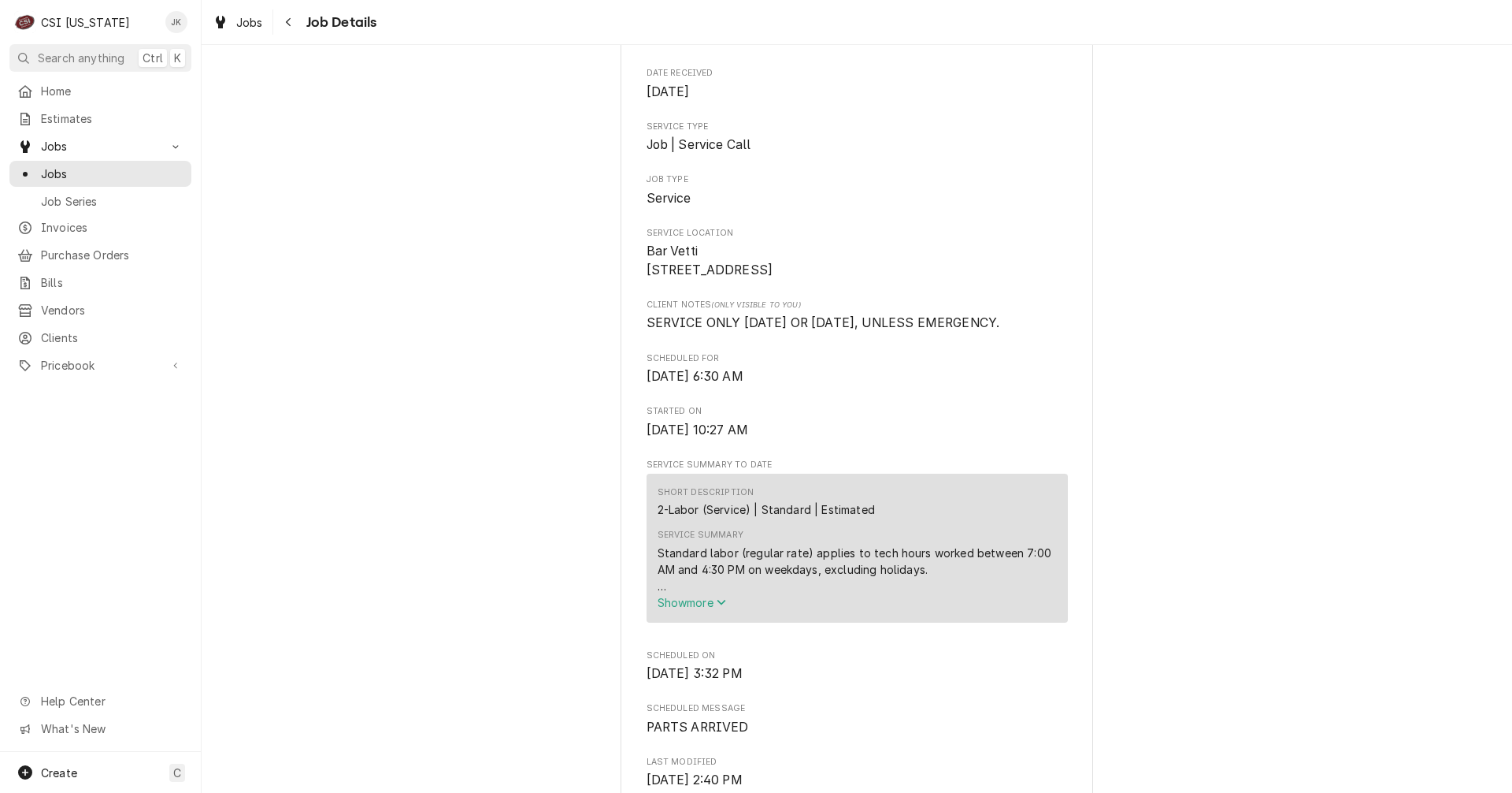
scroll to position [551, 0]
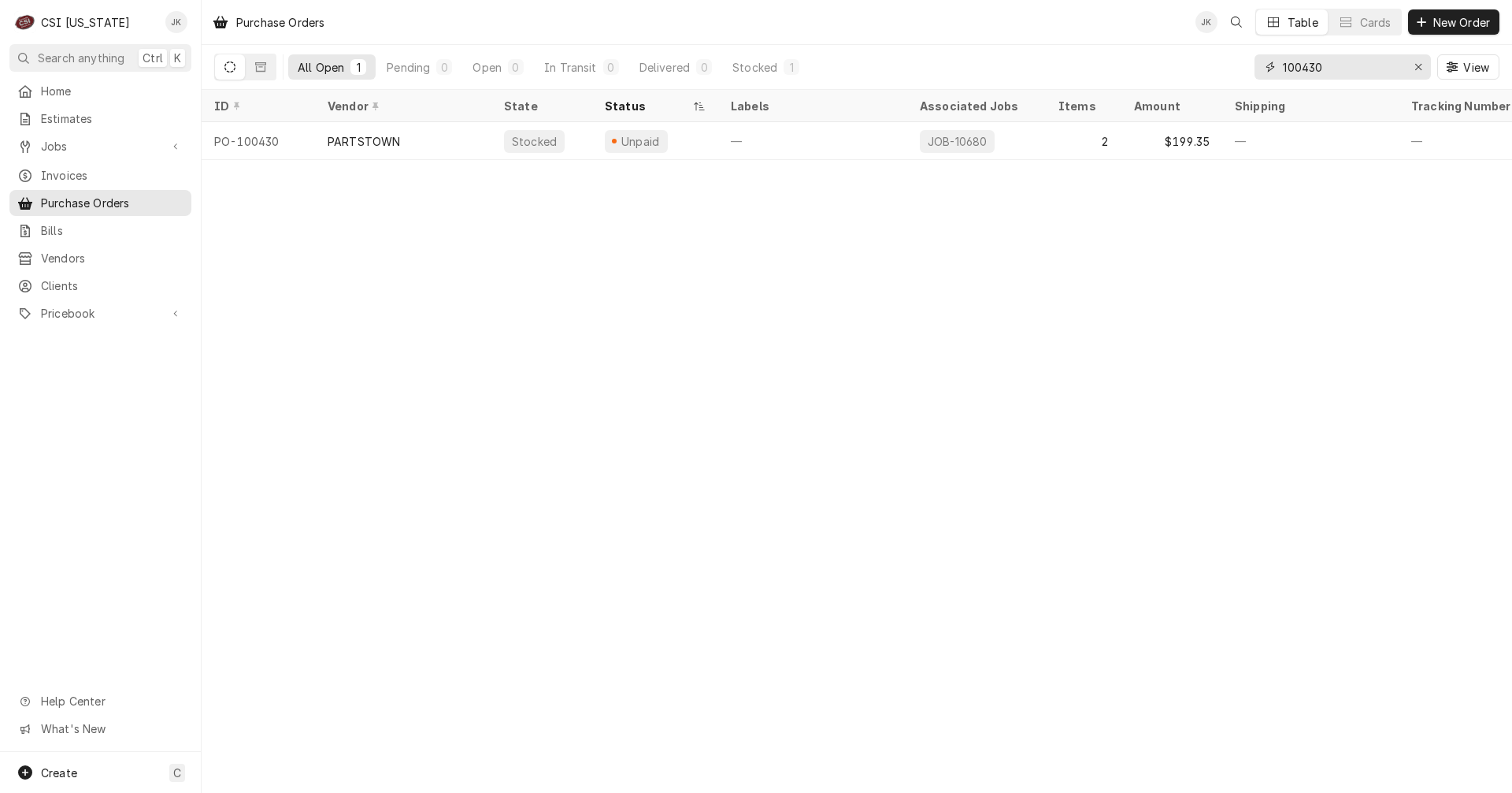
drag, startPoint x: 1319, startPoint y: 69, endPoint x: 1345, endPoint y: 79, distance: 27.9
click at [1345, 79] on input "100430" at bounding box center [1342, 67] width 118 height 25
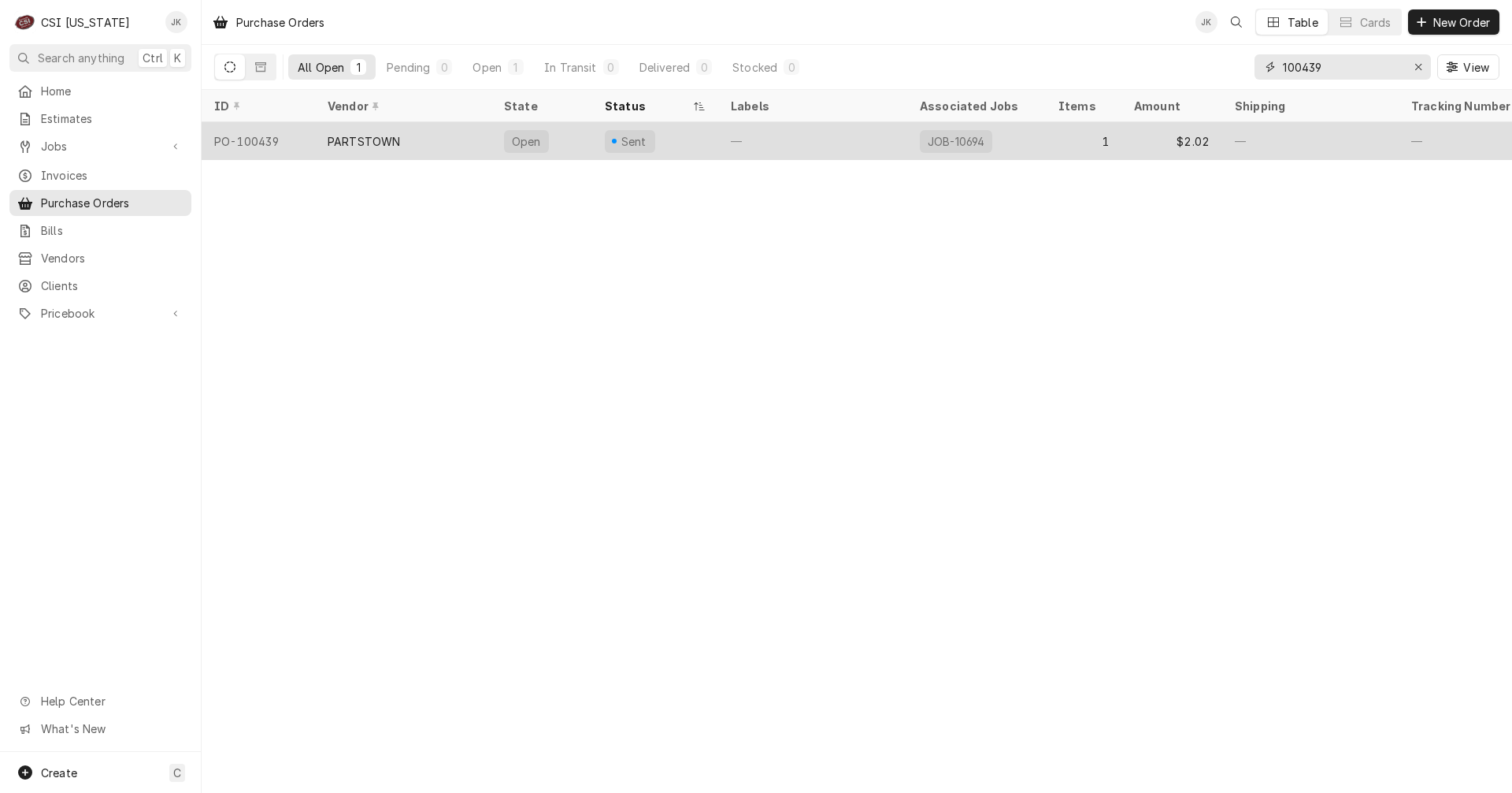
type input "100439"
click at [414, 131] on div "PARTSTOWN" at bounding box center [403, 141] width 177 height 37
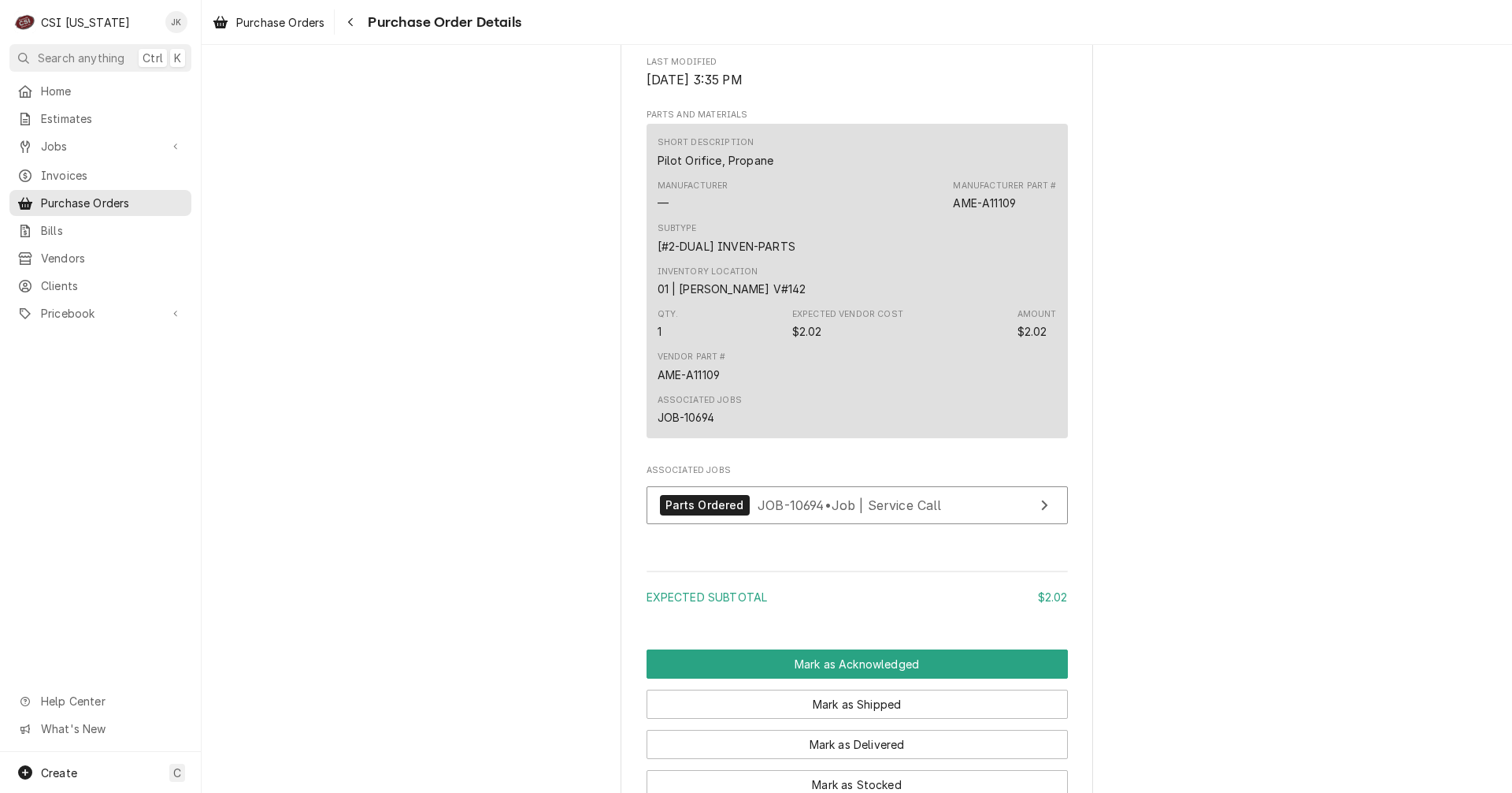
scroll to position [867, 0]
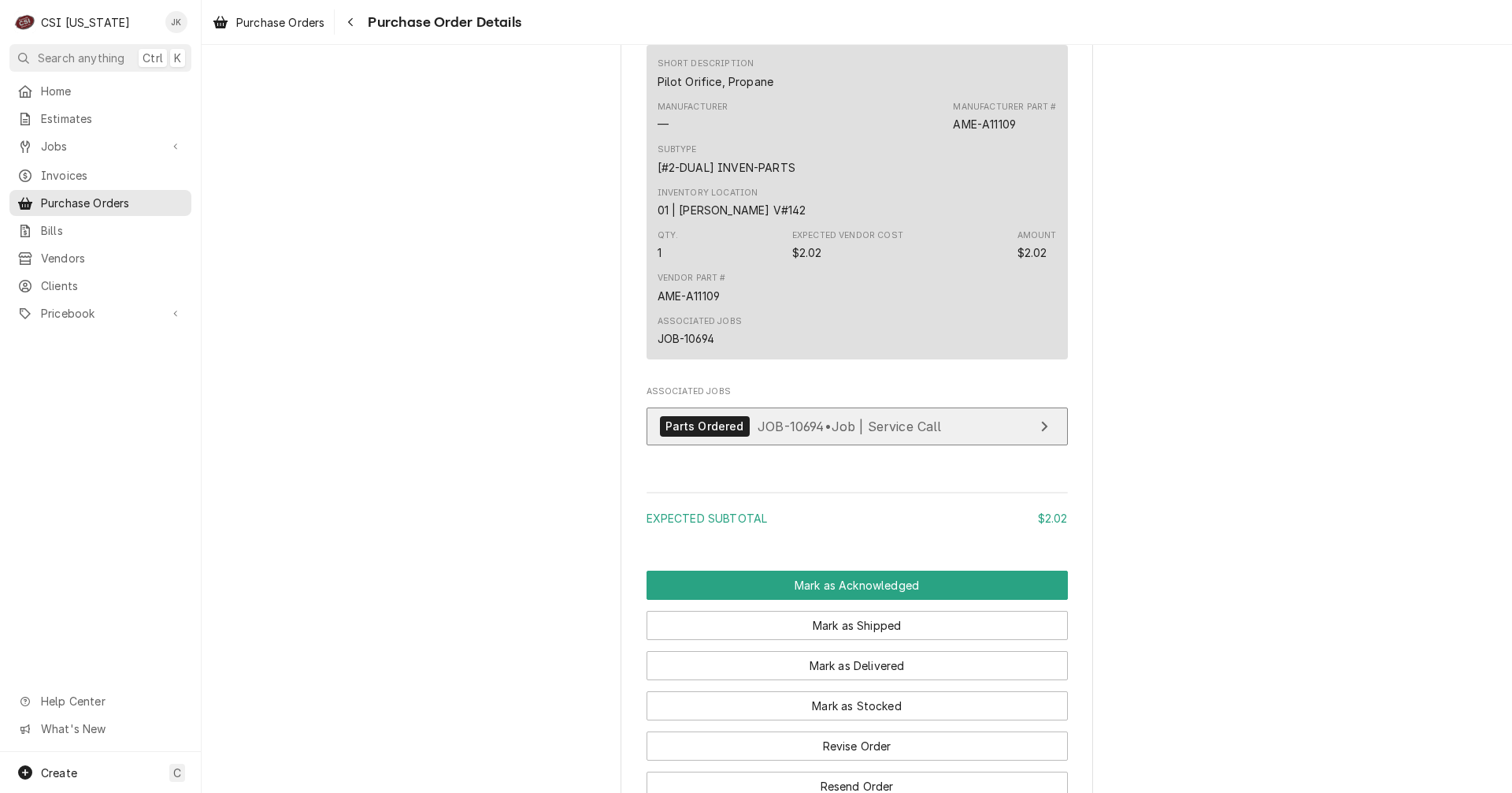
click at [759, 433] on span "JOB-10694 • Job | Service Call" at bounding box center [849, 425] width 184 height 16
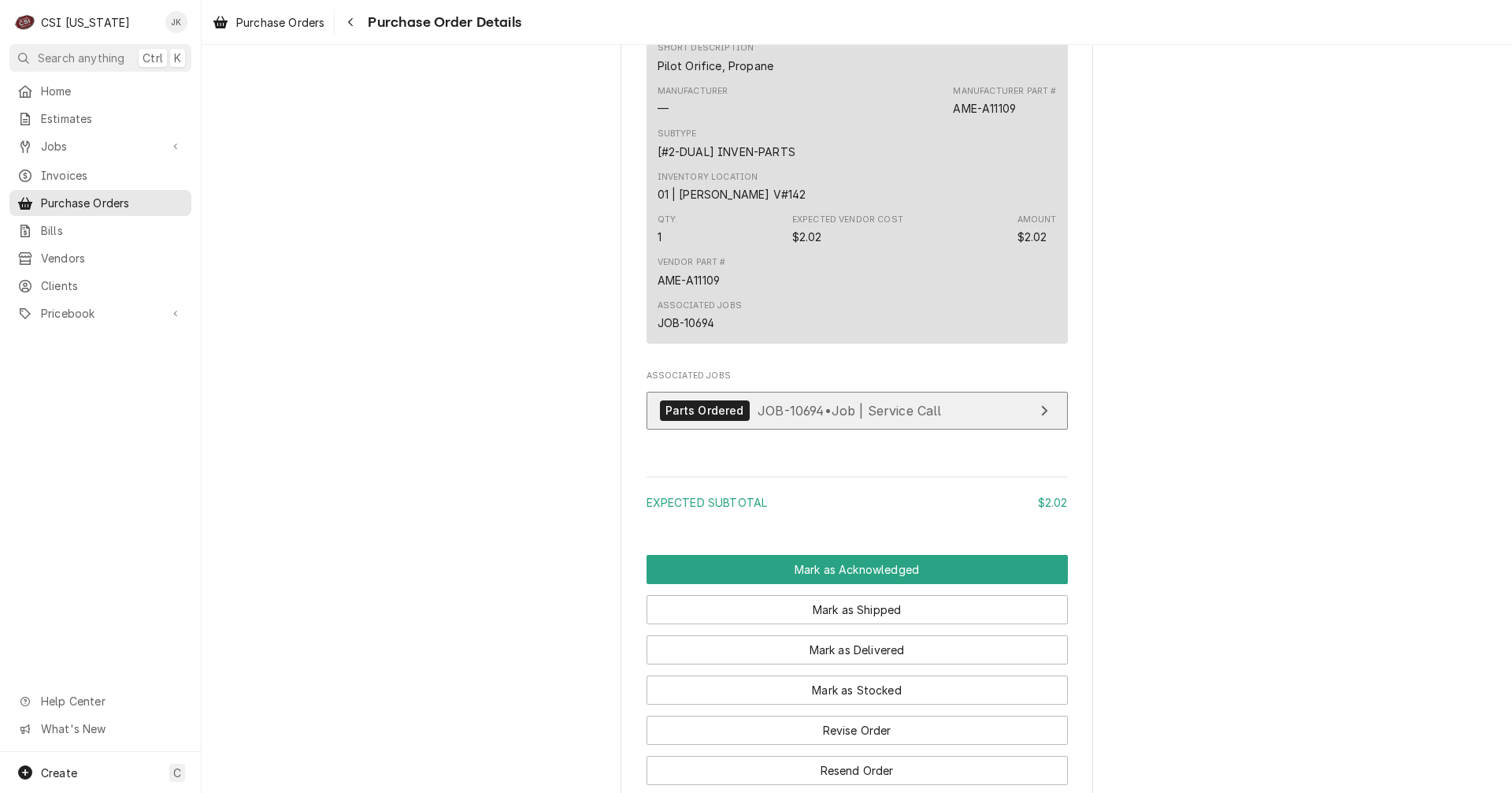
scroll to position [758, 0]
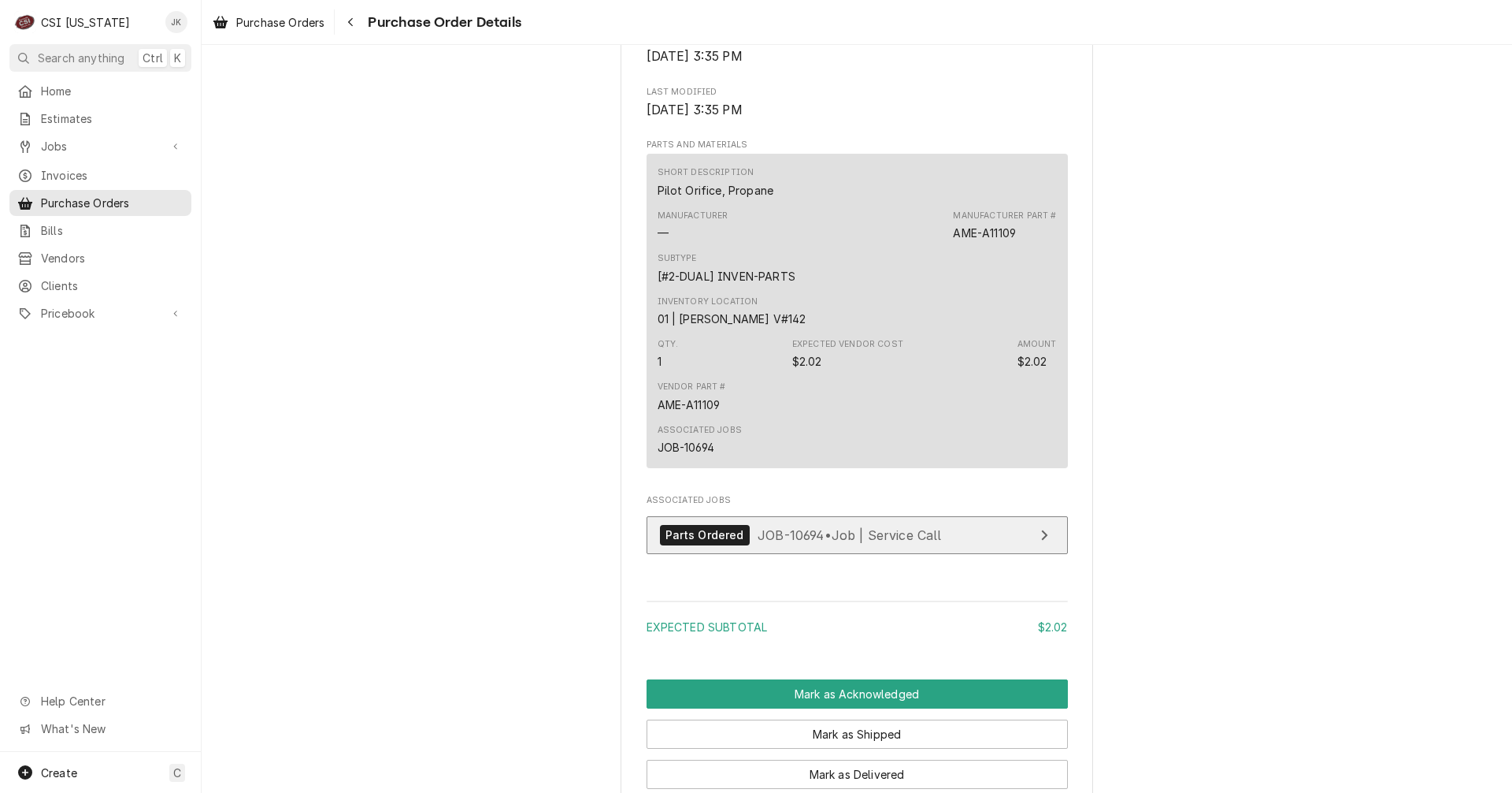
click at [848, 542] on span "JOB-10694 • Job | Service Call" at bounding box center [849, 534] width 184 height 16
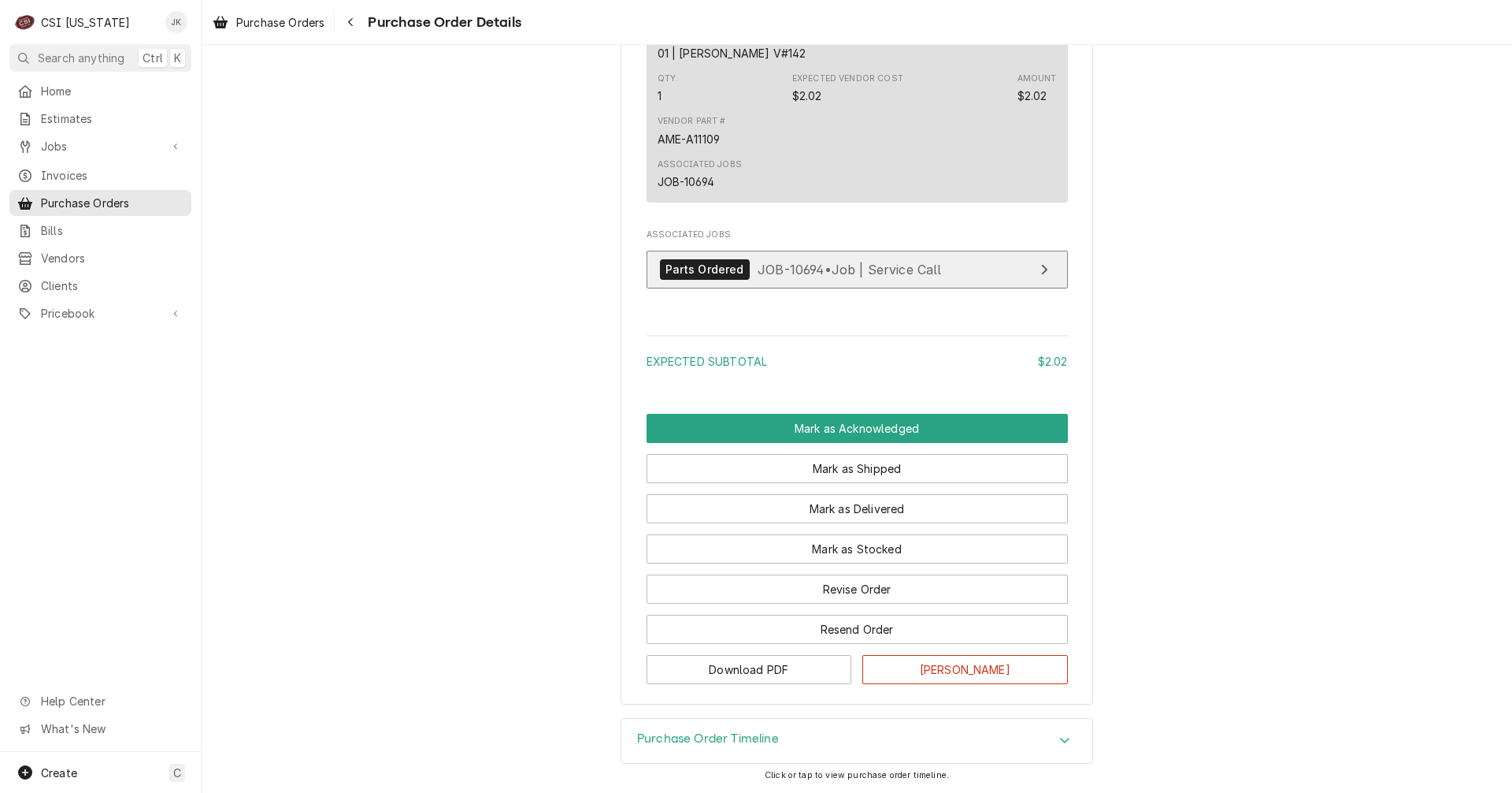
scroll to position [1074, 0]
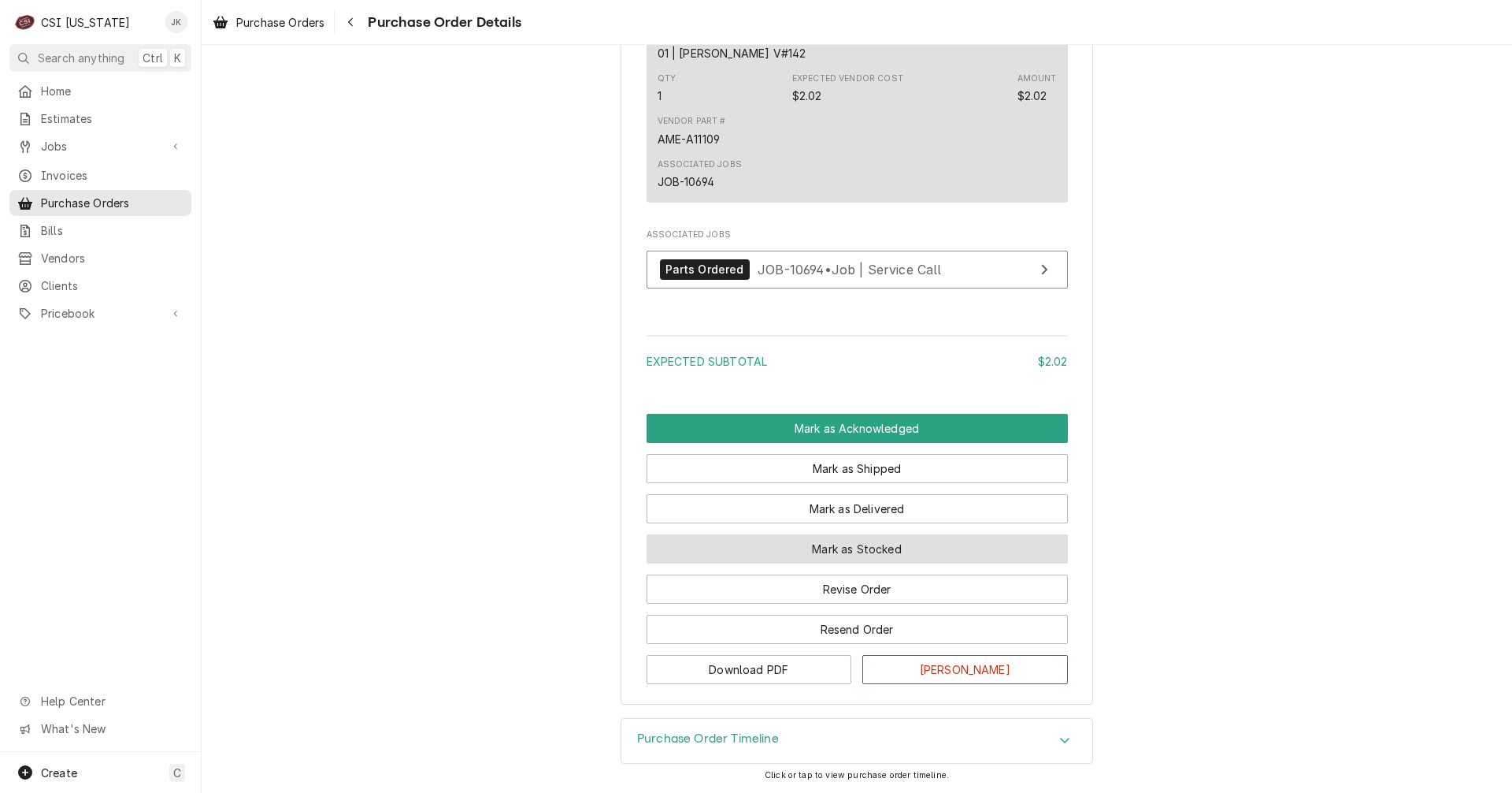
click at [862, 556] on button "Mark as Stocked" at bounding box center [858, 548] width 421 height 29
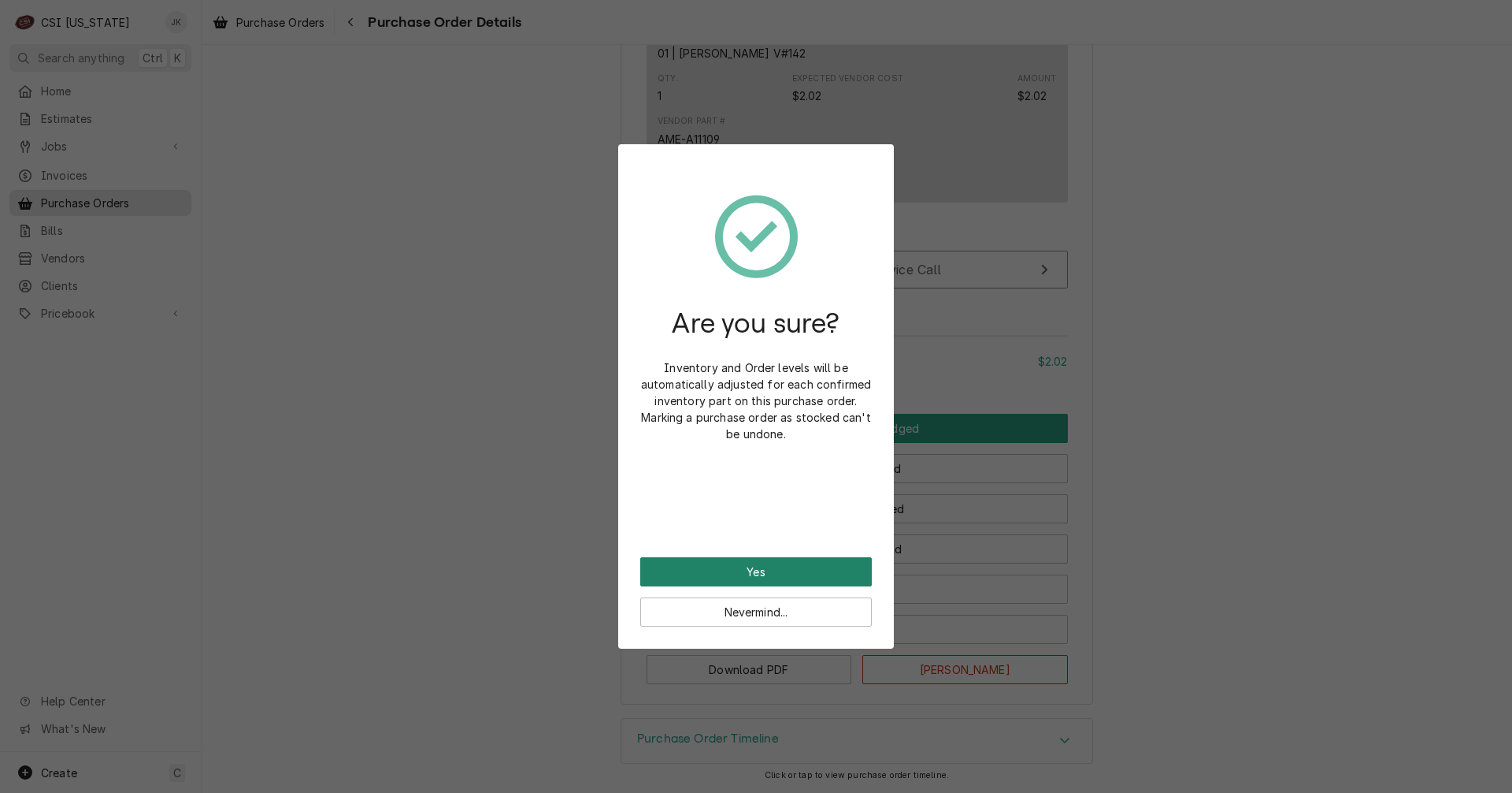
click at [825, 573] on button "Yes" at bounding box center [756, 571] width 231 height 29
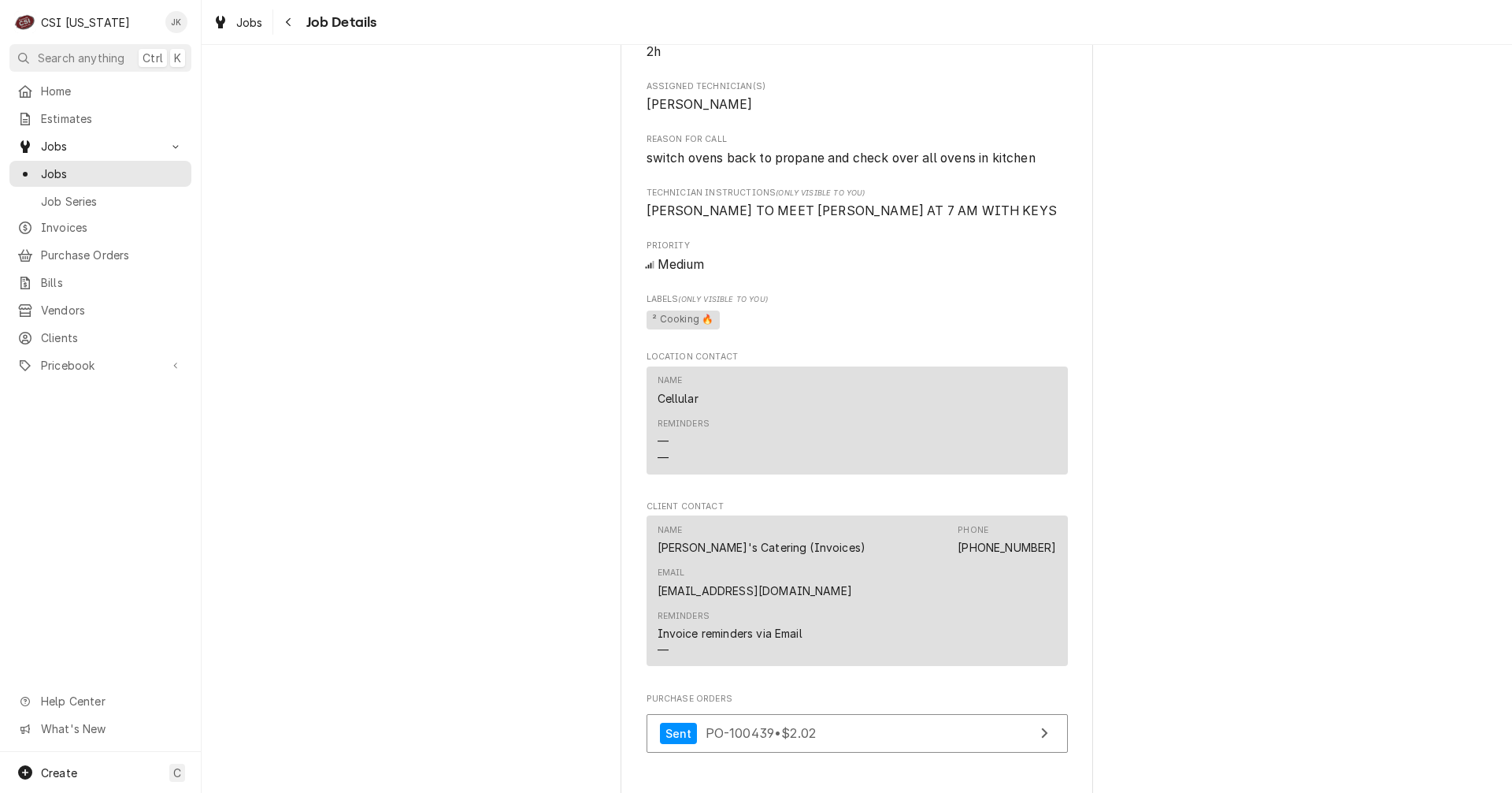
scroll to position [1498, 0]
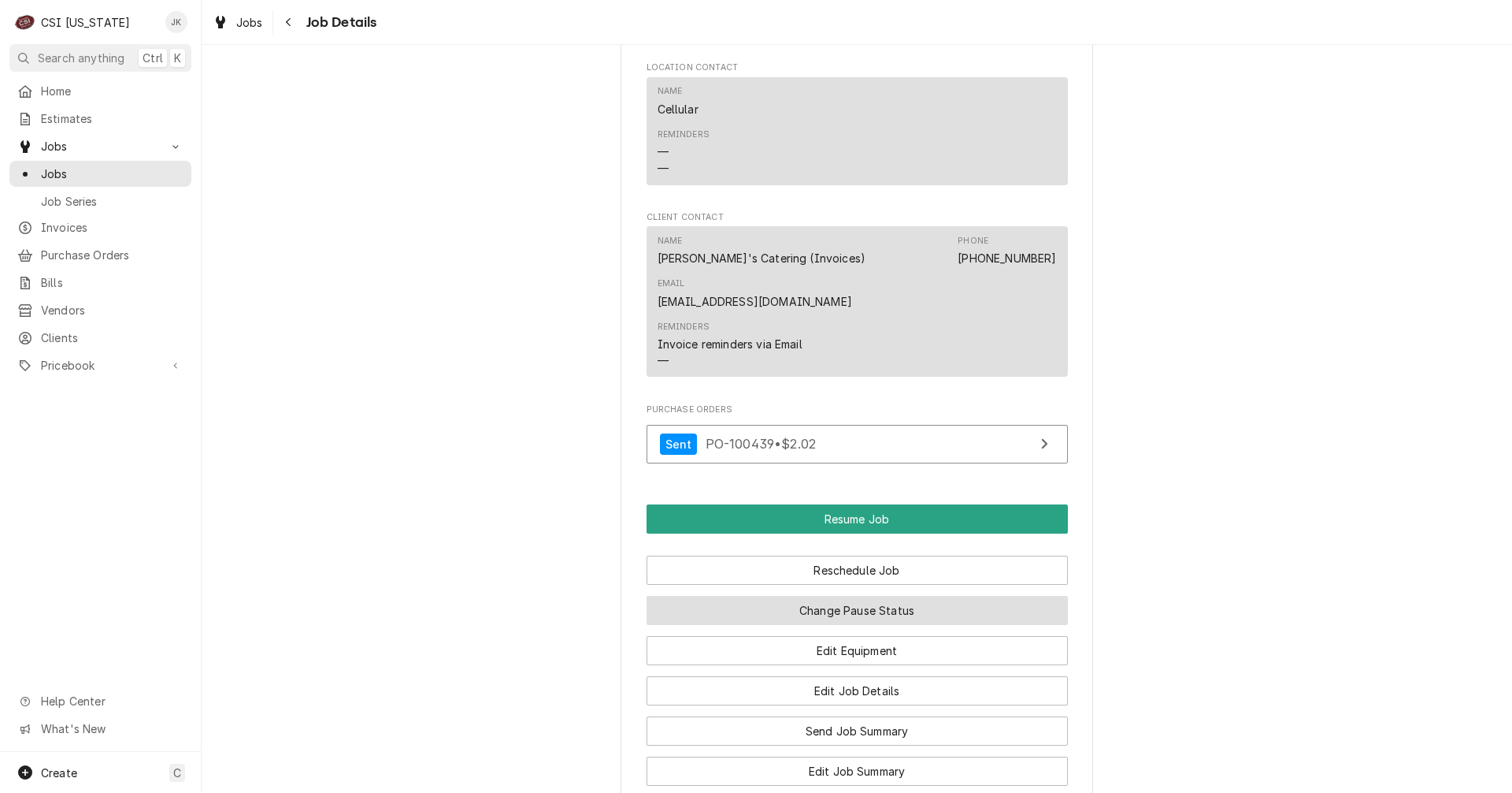
click at [818, 596] on button "Change Pause Status" at bounding box center [858, 610] width 421 height 29
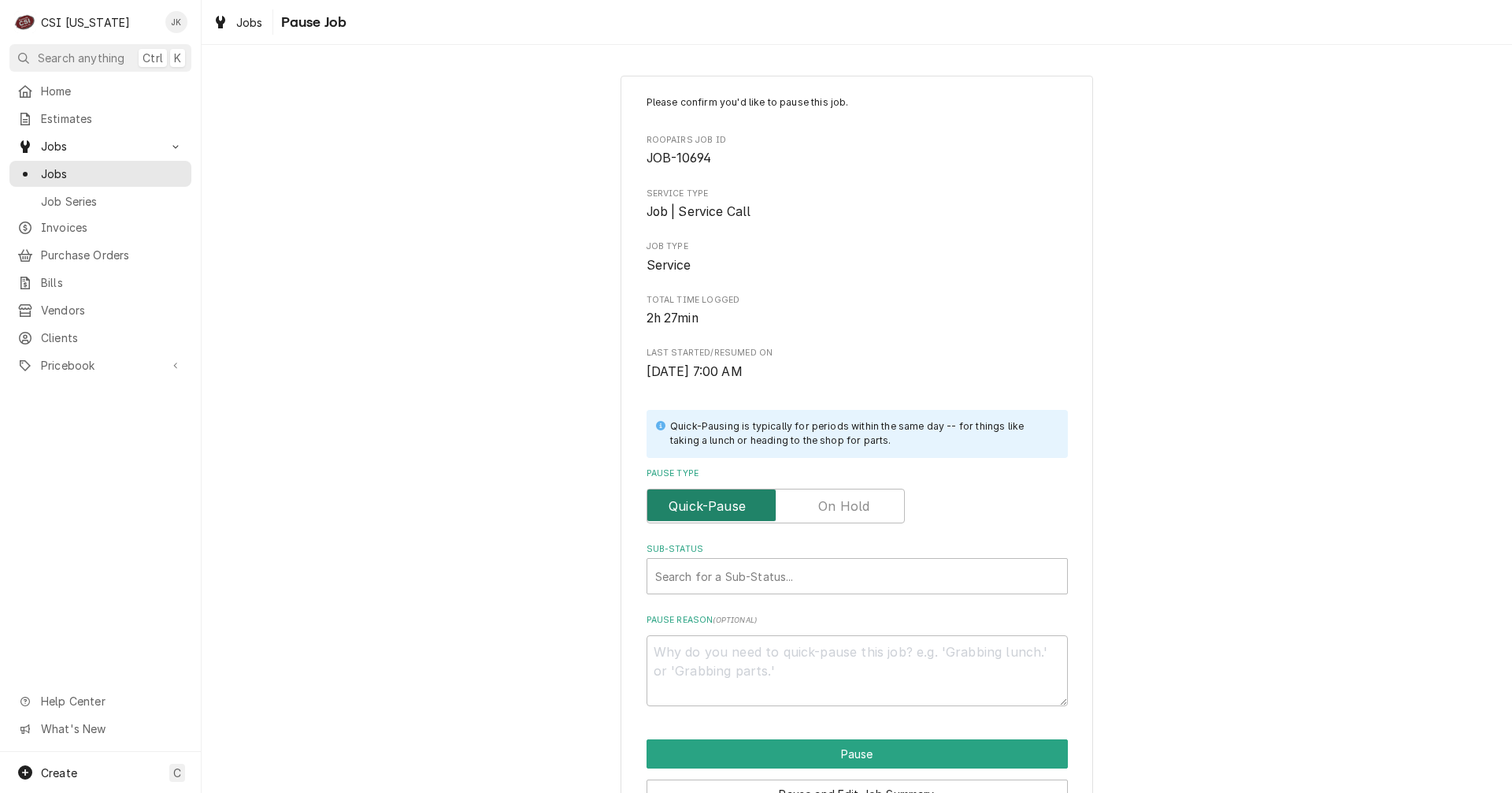
click at [824, 516] on input "Pause Type" at bounding box center [775, 506] width 244 height 35
checkbox input "true"
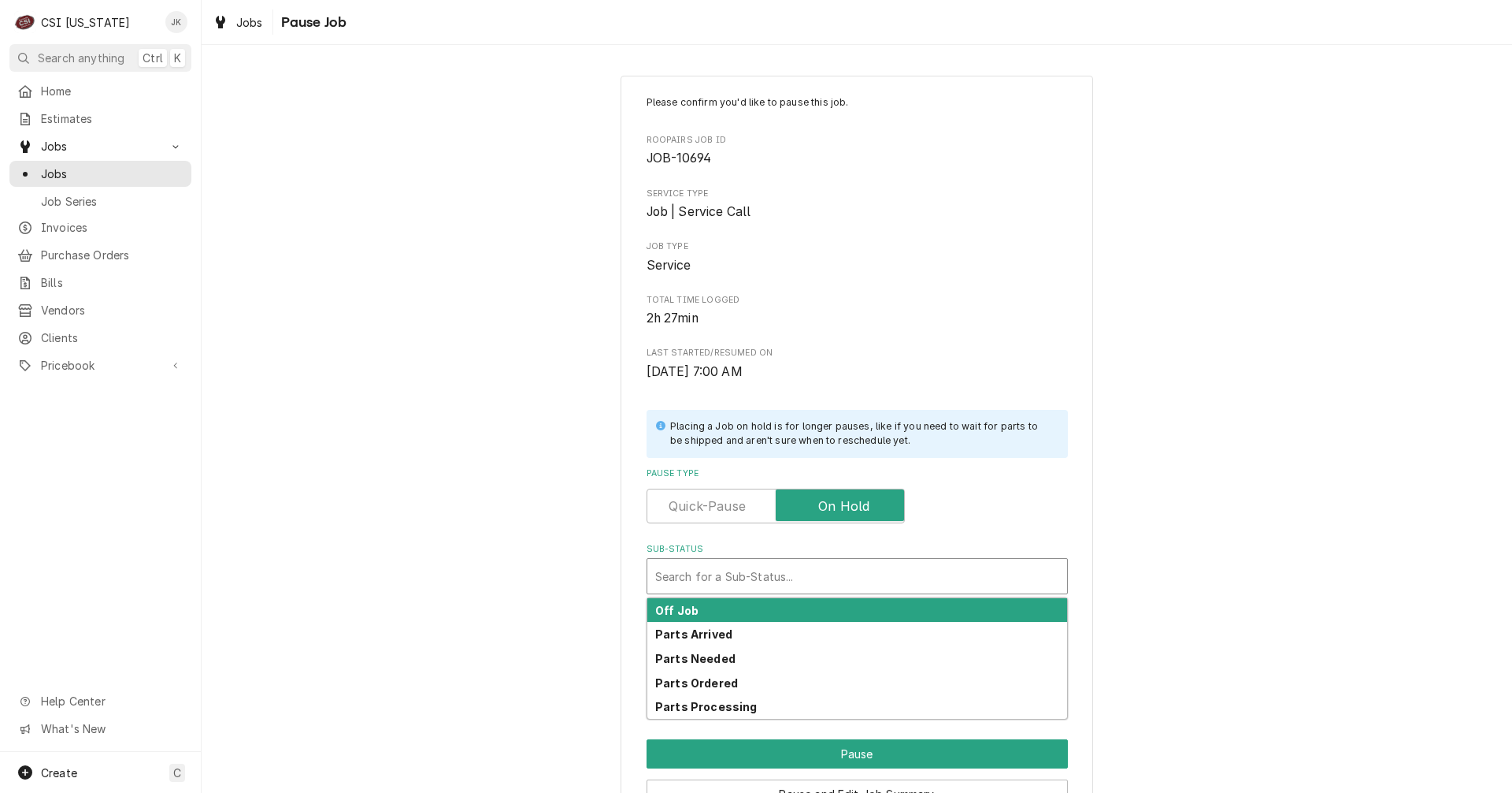
click at [818, 576] on div "Sub-Status" at bounding box center [857, 576] width 404 height 28
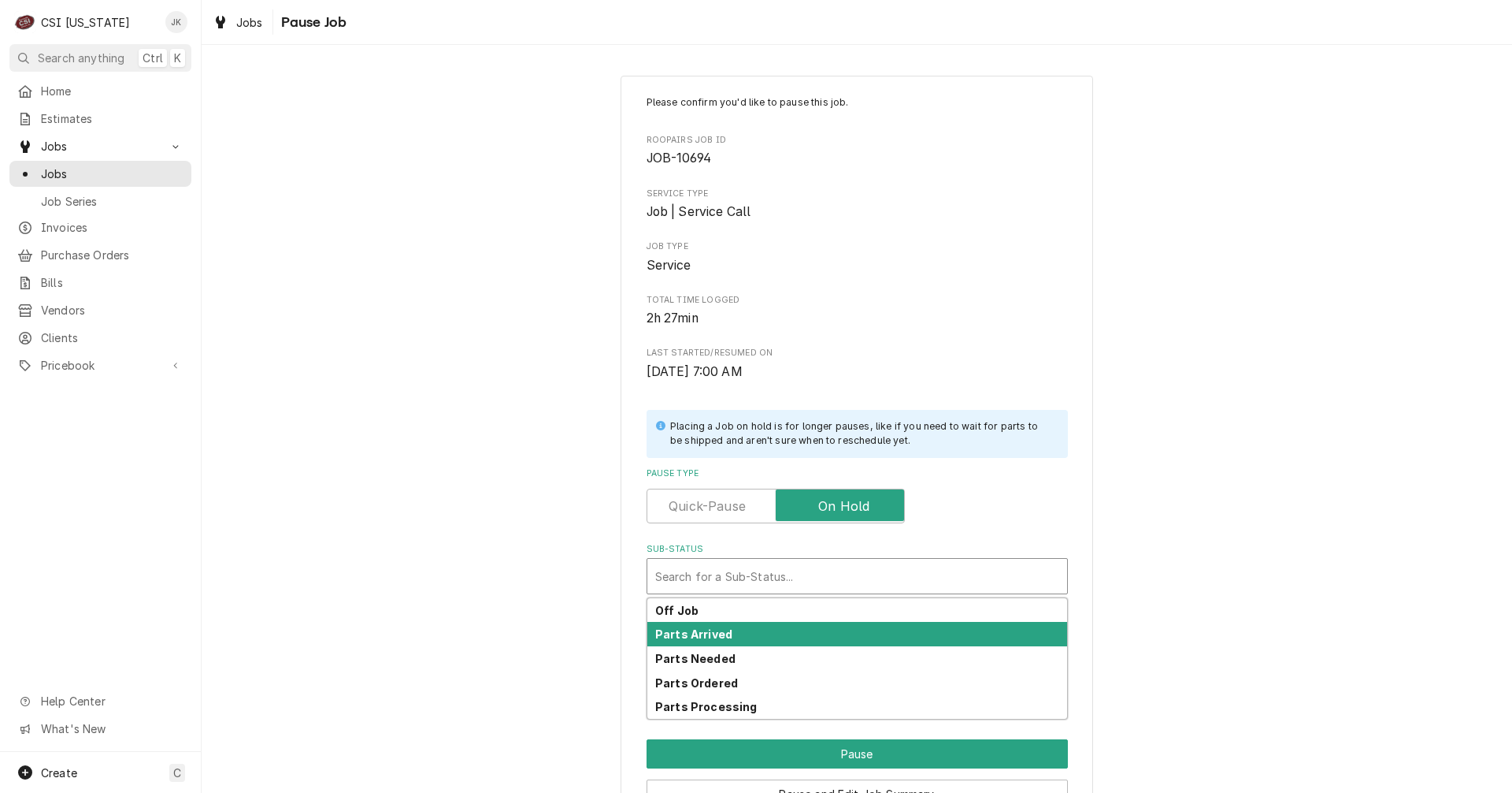
click at [738, 630] on div "Parts Arrived" at bounding box center [858, 633] width 420 height 24
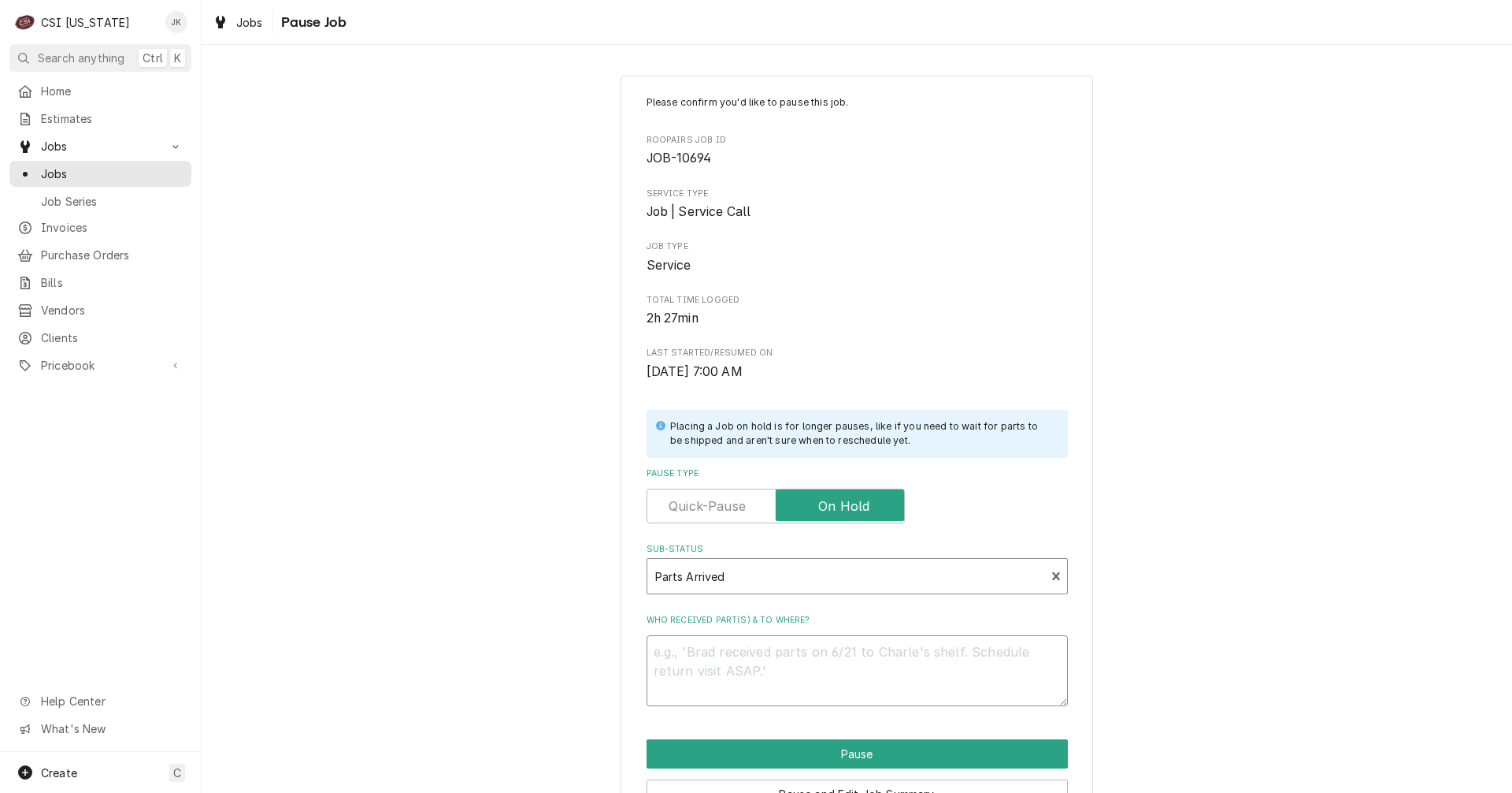
click at [715, 672] on textarea "Who received part(s) & to where?" at bounding box center [858, 671] width 421 height 71
type textarea "x"
type textarea "A"
type textarea "x"
type textarea "Ar"
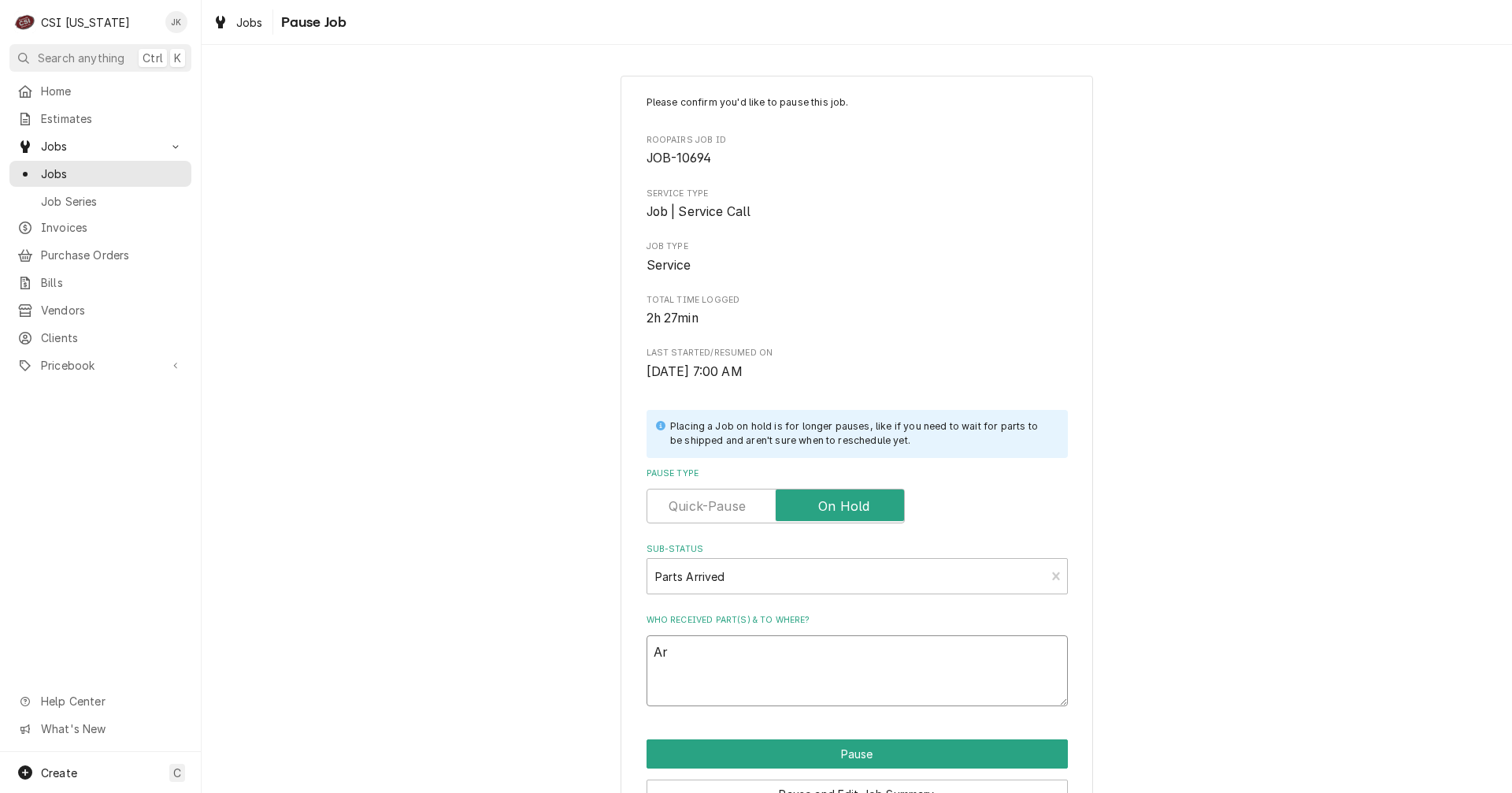
type textarea "x"
type textarea "Arr"
type textarea "x"
type textarea "Arri"
type textarea "x"
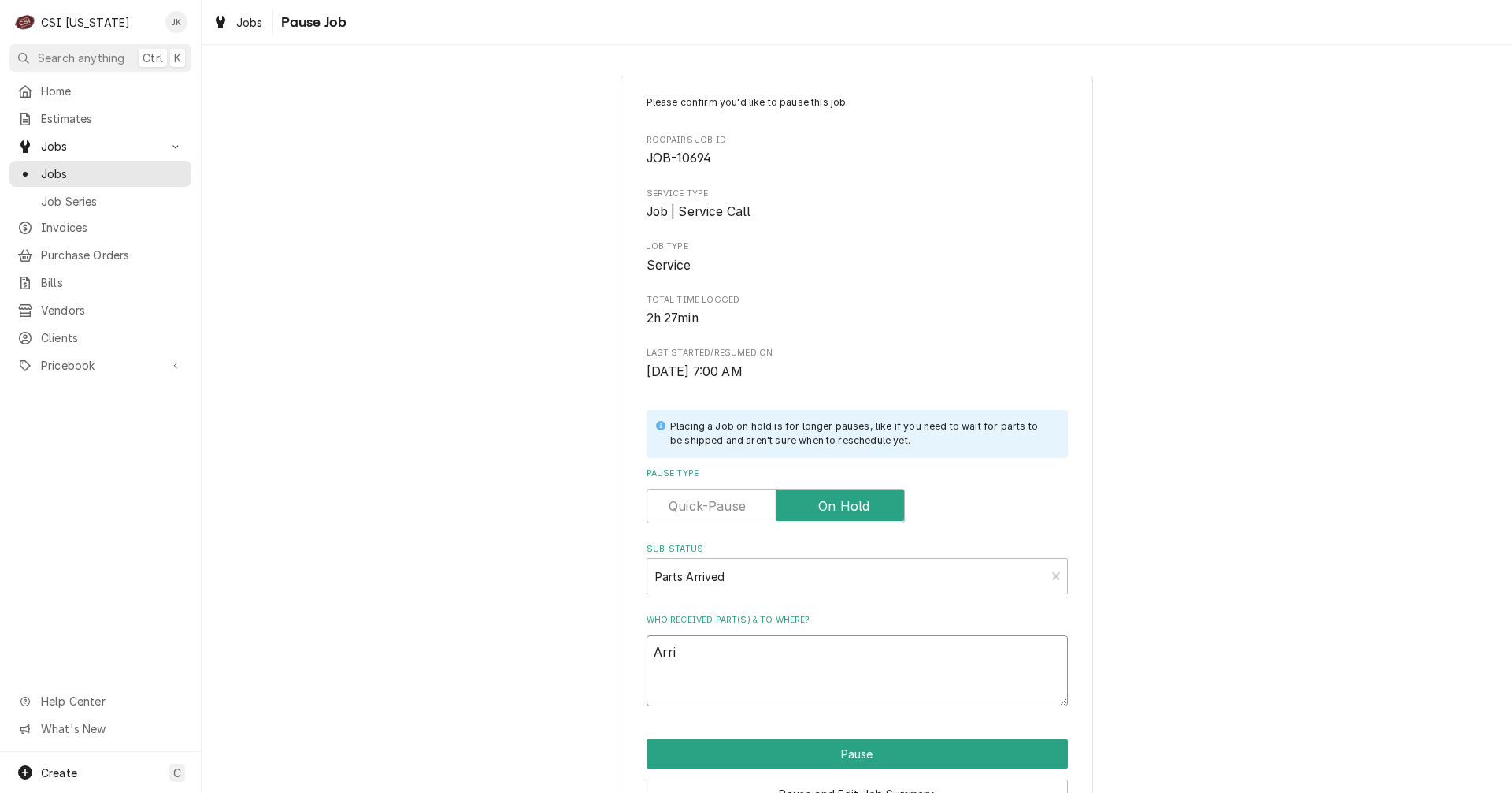
type textarea "Arriv"
type textarea "x"
type textarea "Arrive"
type textarea "x"
type textarea "Arrived"
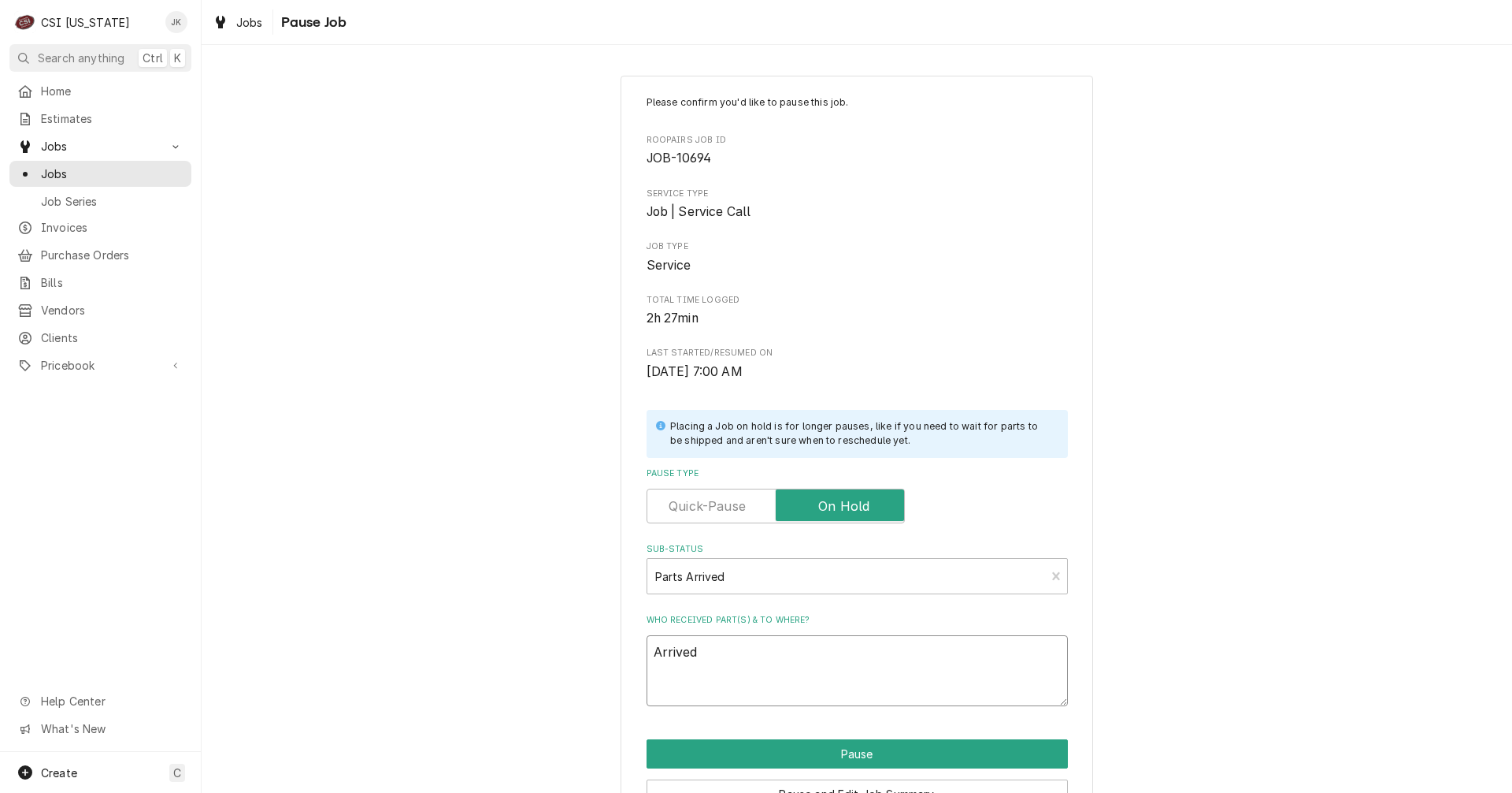
type textarea "x"
type textarea "Arrived"
type textarea "x"
type textarea "Arrived 1"
type textarea "x"
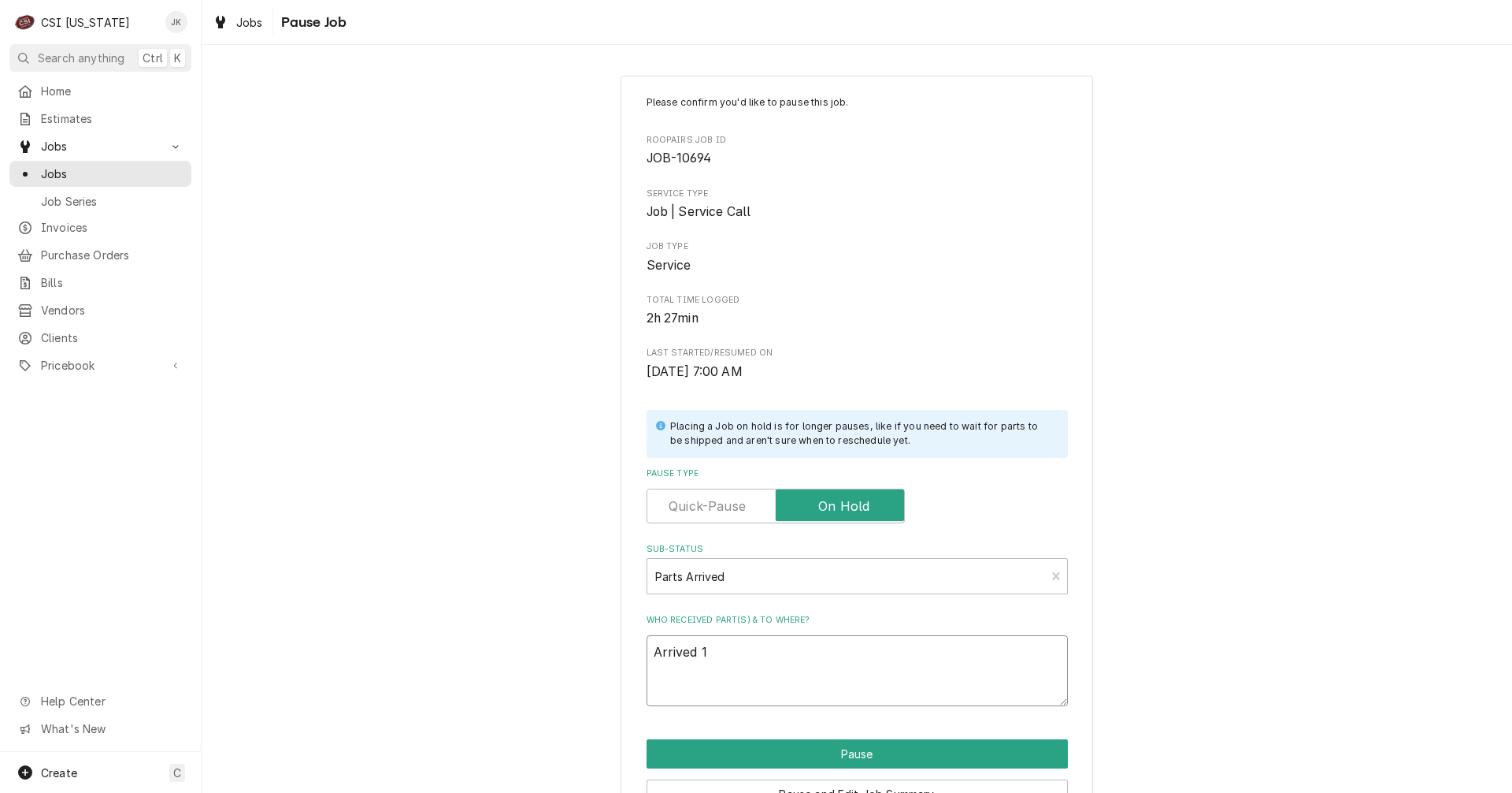
type textarea "Arrived 10"
type textarea "x"
type textarea "Arrived 10/"
type textarea "x"
type textarea "Arrived 10/3"
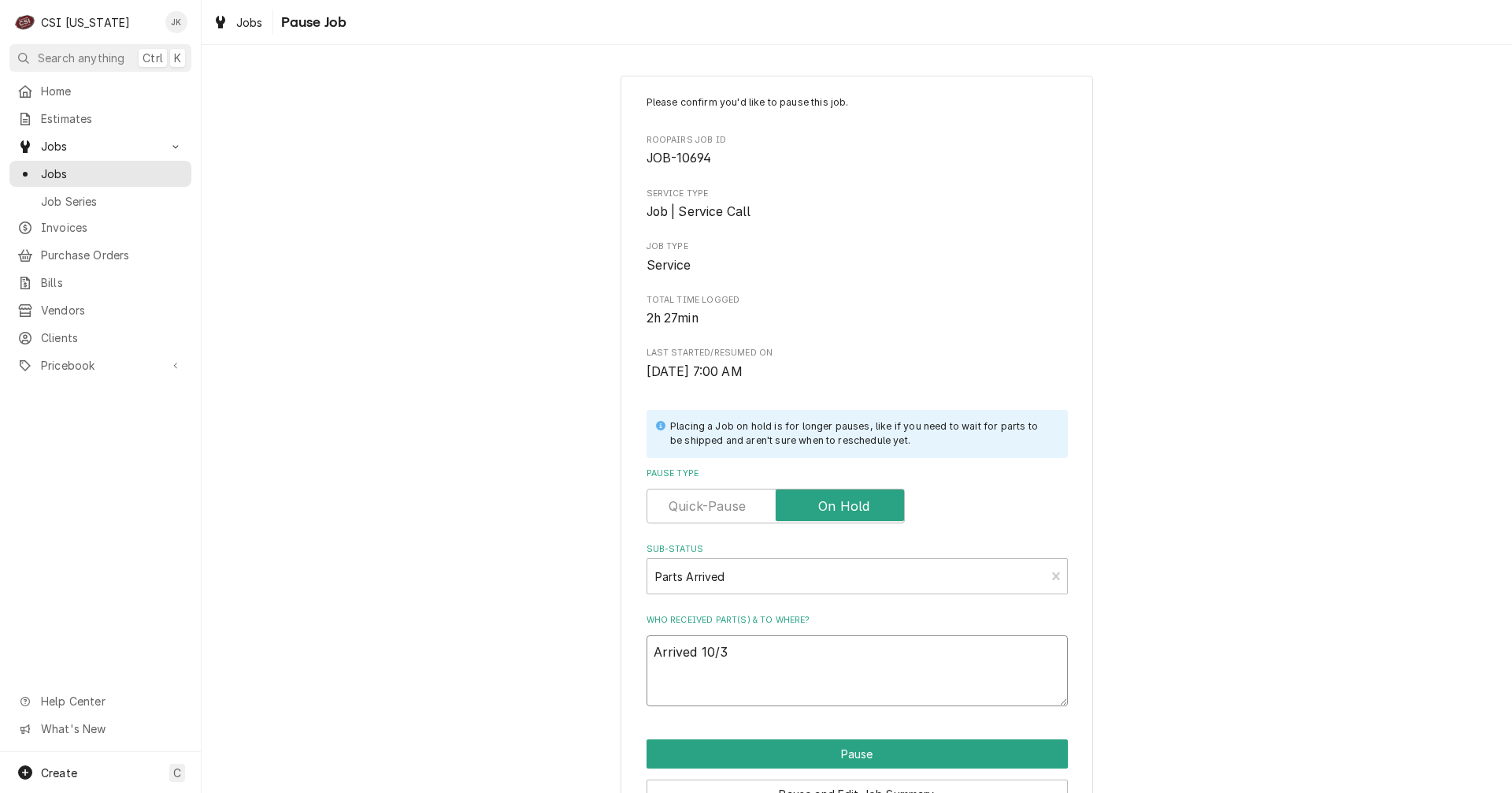
type textarea "x"
type textarea "Arrived 10/3,"
type textarea "x"
type textarea "Arrived 10/3,"
type textarea "x"
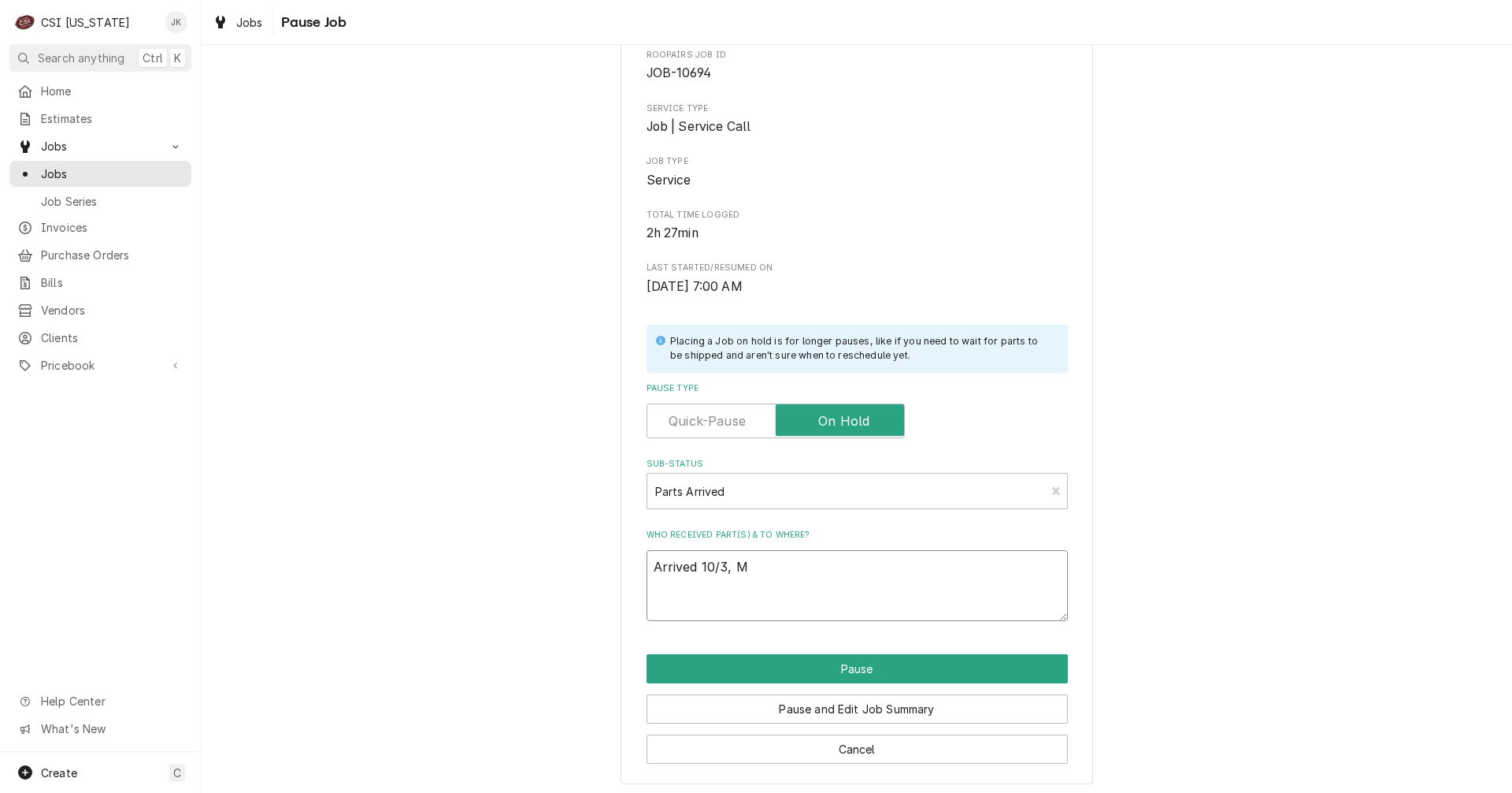
scroll to position [90, 0]
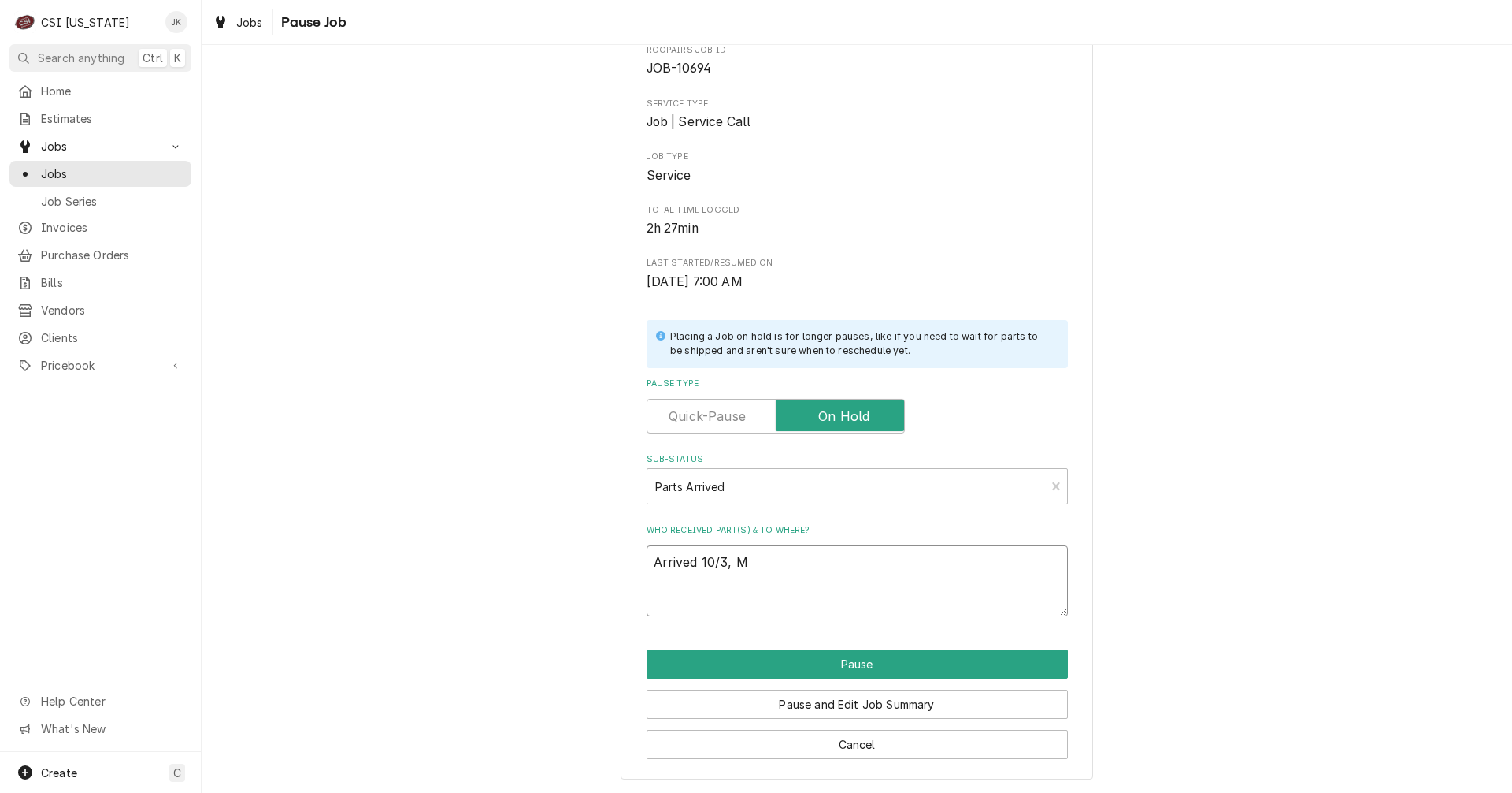
type textarea "Arrived 10/3, M"
type textarea "x"
type textarea "Arrived 10/3,"
type textarea "x"
type textarea "Arrived 10/3, B"
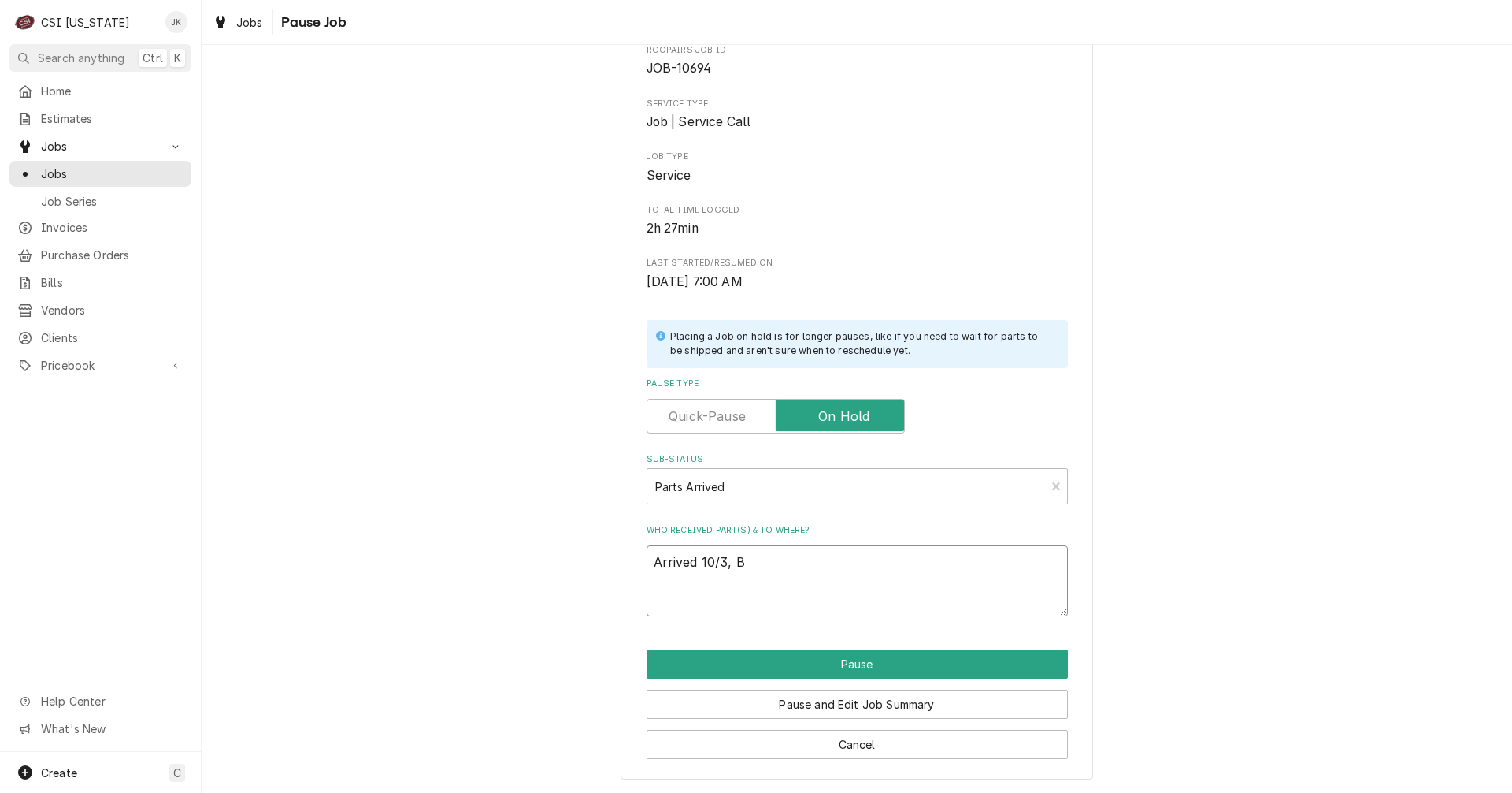
type textarea "x"
type textarea "Arrived 10/3, Br"
type textarea "x"
type textarea "Arrived 10/3, Bry"
type textarea "x"
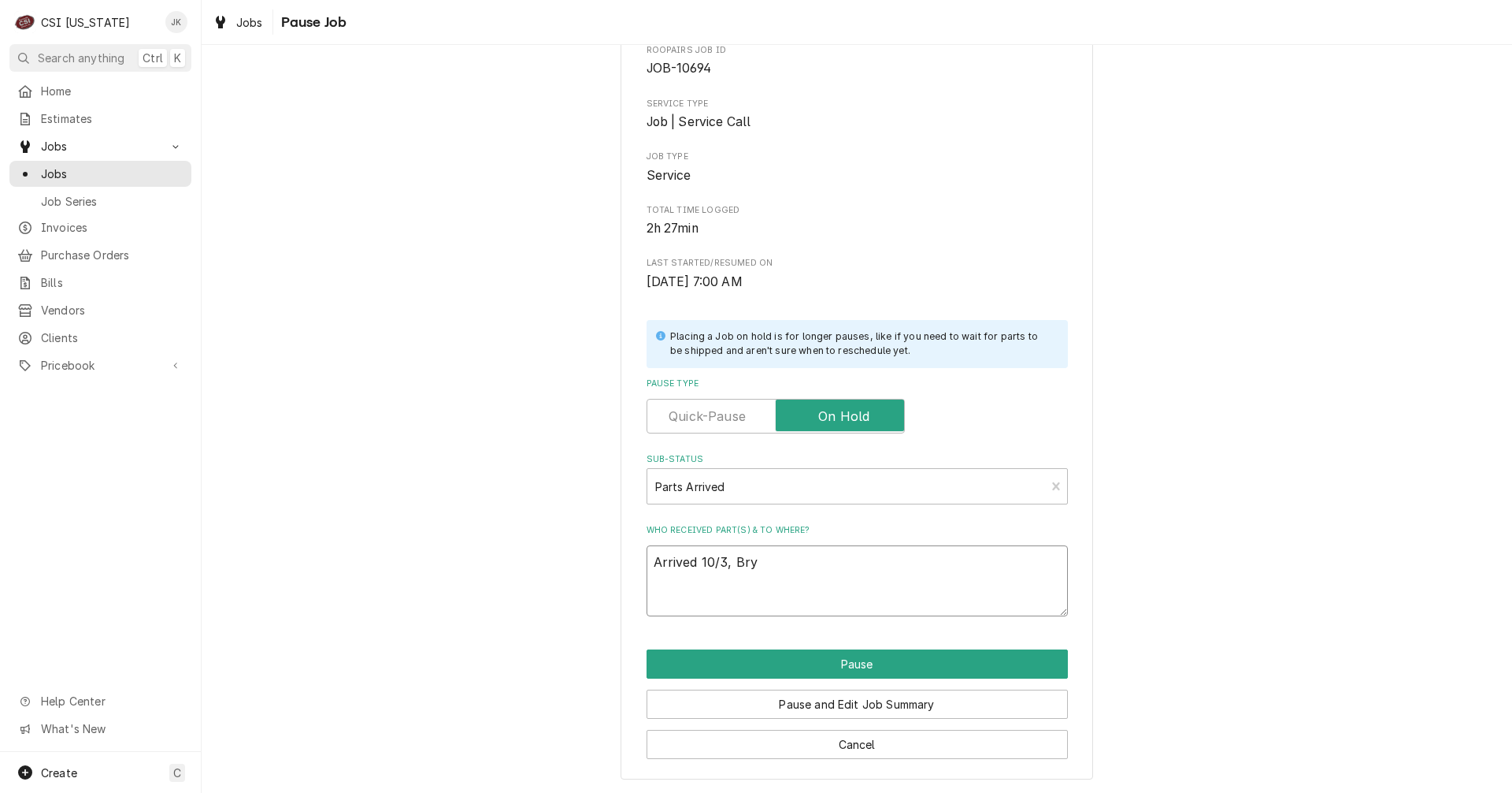
type textarea "Arrived 10/3, Brya"
type textarea "x"
type textarea "Arrived 10/3, Bryan"
type textarea "x"
drag, startPoint x: 798, startPoint y: 566, endPoint x: 589, endPoint y: 549, distance: 209.7
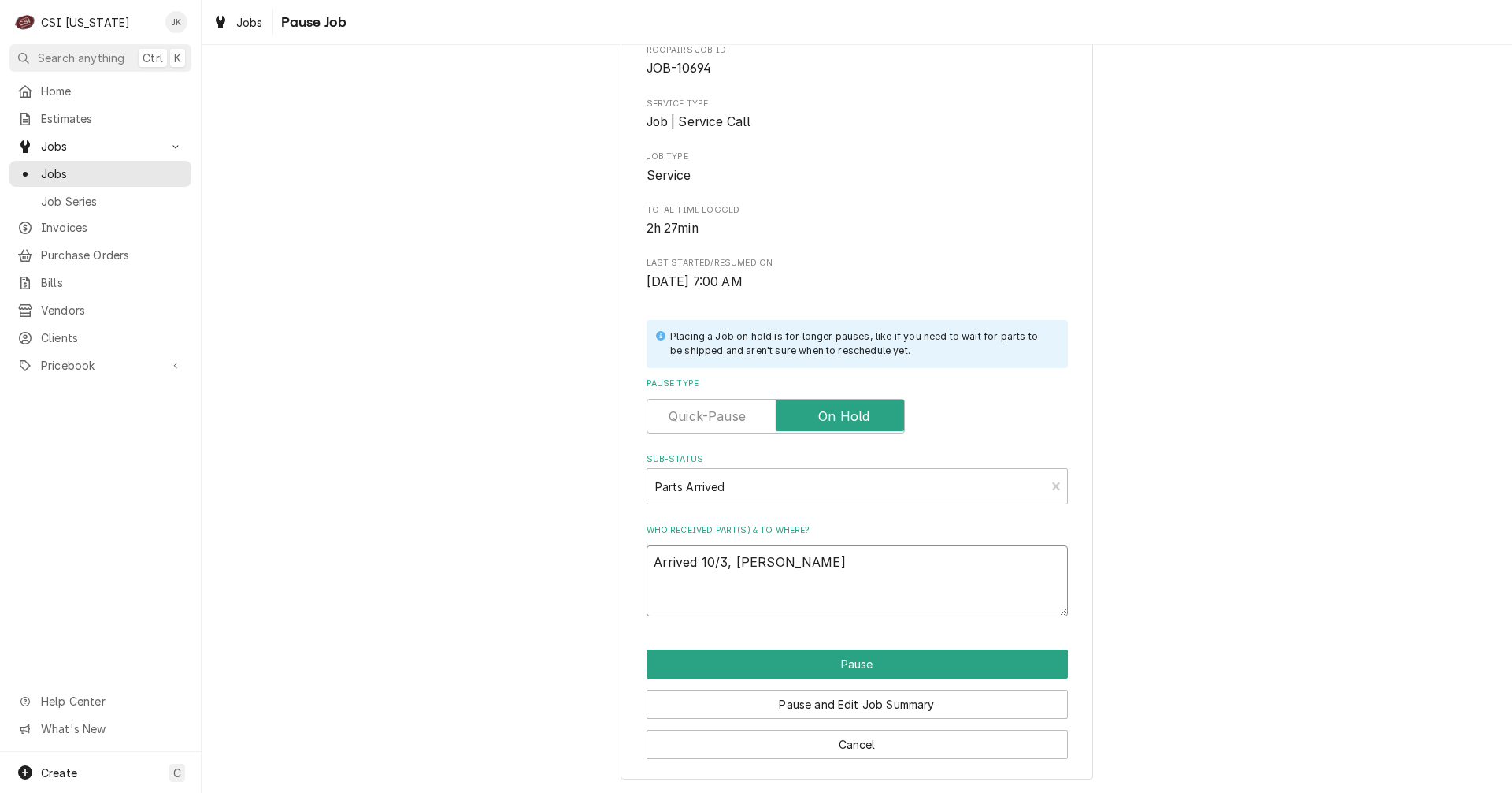
click at [589, 549] on div "Please confirm you'd like to pause this job. Roopairs Job ID JOB-10694 Service …" at bounding box center [857, 382] width 1311 height 821
type textarea "Arrived 10/3, Bryant"
click at [788, 701] on button "Pause and Edit Job Summary" at bounding box center [858, 704] width 421 height 29
type textarea "x"
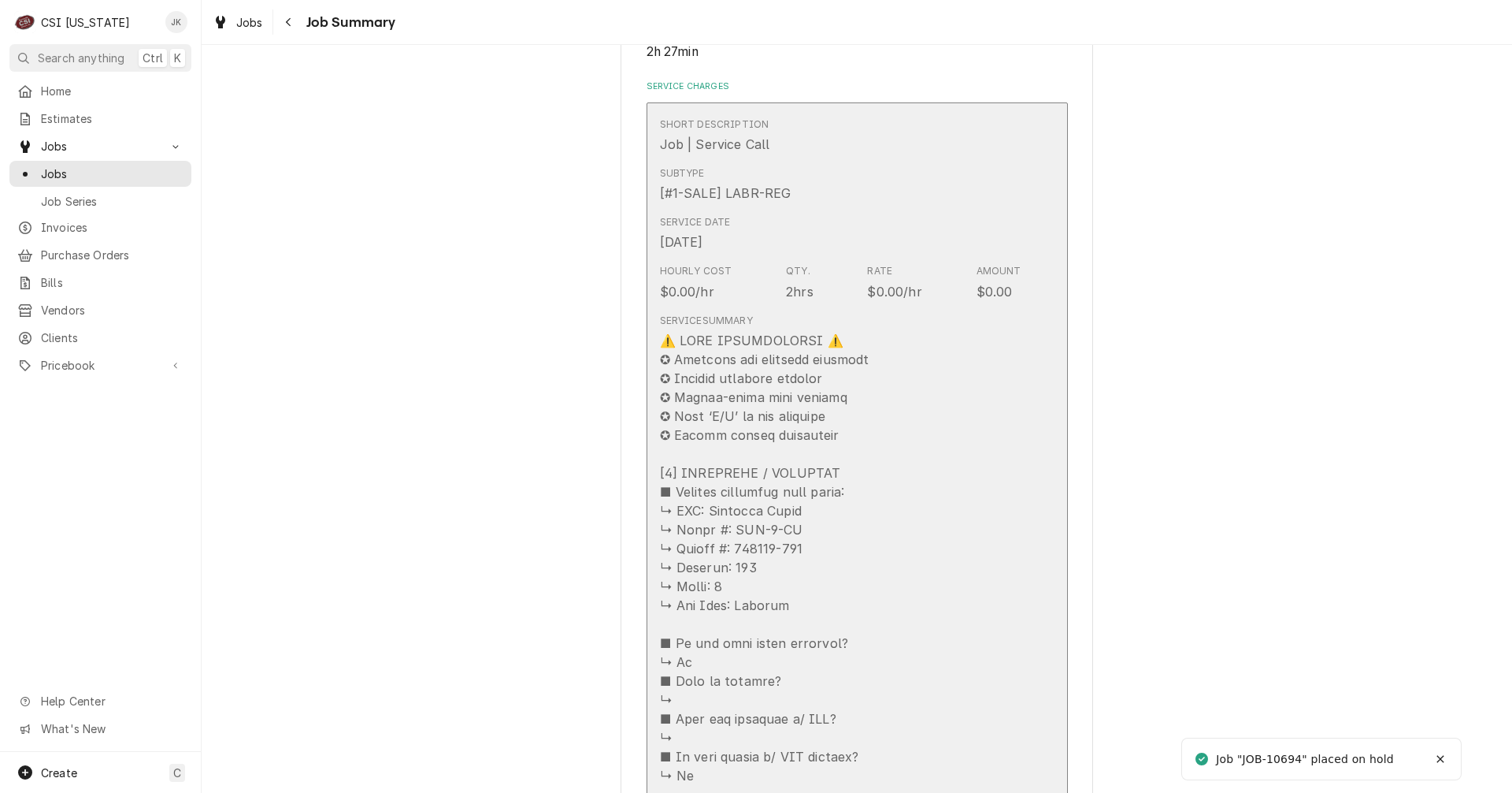
scroll to position [394, 0]
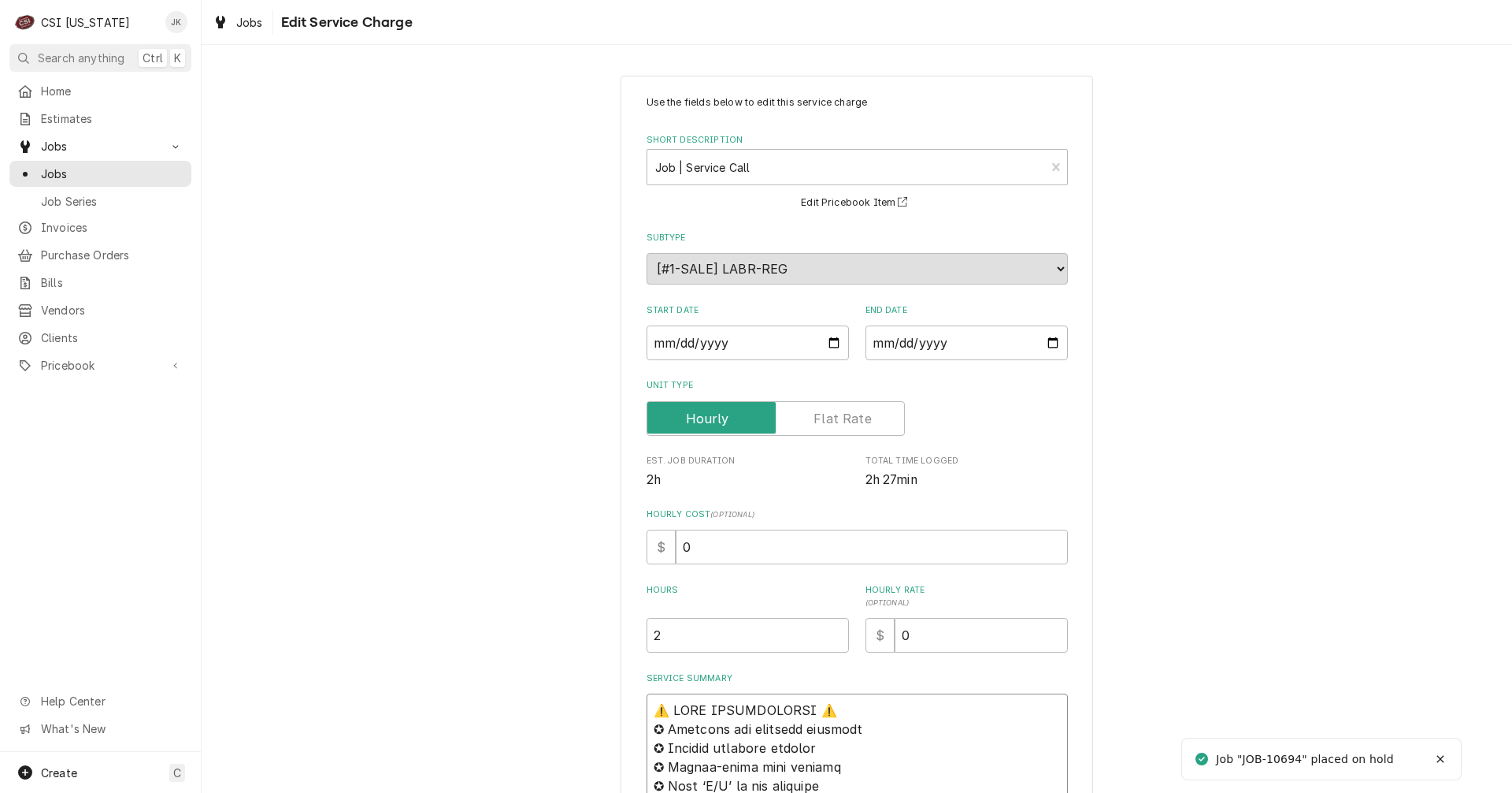
paste textarea "Arrived 10/3, [PERSON_NAME]"
type textarea "x"
type textarea "Arrived 10/3, Bryant⚠️ 𝗙𝗢𝗥𝗠 𝗜𝗡𝗦𝗧𝗥𝗨𝗖𝗧𝗜𝗢𝗡𝗦 ⚠️ ✪ 𝗖𝗼𝗺𝗽𝗹𝗲𝘁𝗲 𝗮𝗹𝗹 𝗿𝗲𝗹𝗲𝘃𝗮𝗻𝘁 𝘀𝗲𝗰𝘁𝗶𝗼𝗻𝘀 ✪ …"
type textarea "x"
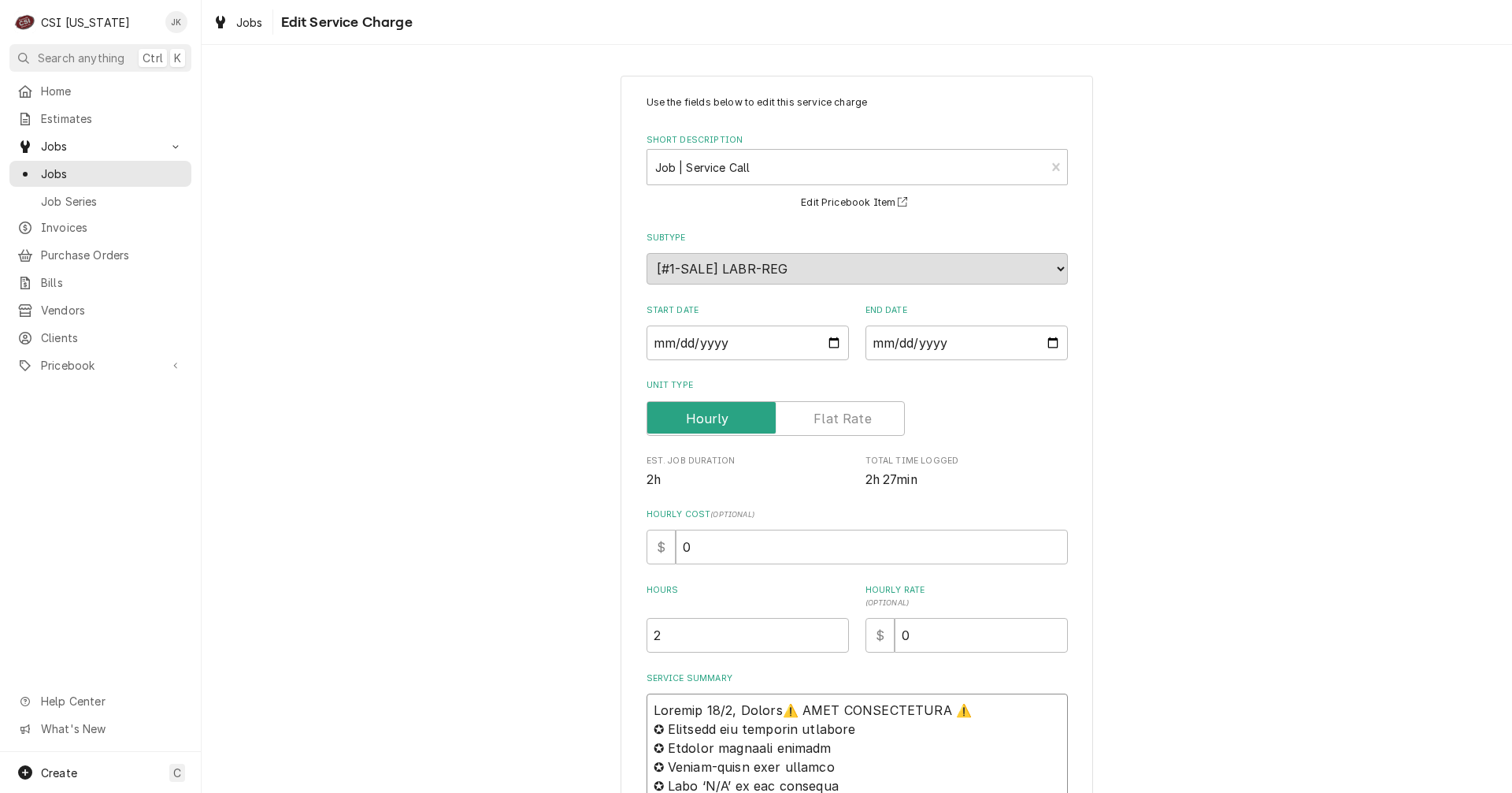
type textarea "Arrived 10/3, Bryant ⚠️ 𝗙𝗢𝗥𝗠 𝗜𝗡𝗦𝗧𝗥𝗨𝗖𝗧𝗜𝗢𝗡𝗦 ⚠️ ✪ 𝗖𝗼𝗺𝗽𝗹𝗲𝘁𝗲 𝗮𝗹𝗹 𝗿𝗲𝗹𝗲𝘃𝗮𝗻𝘁 𝘀𝗲𝗰𝘁𝗶𝗼𝗻𝘀 ✪…"
type textarea "x"
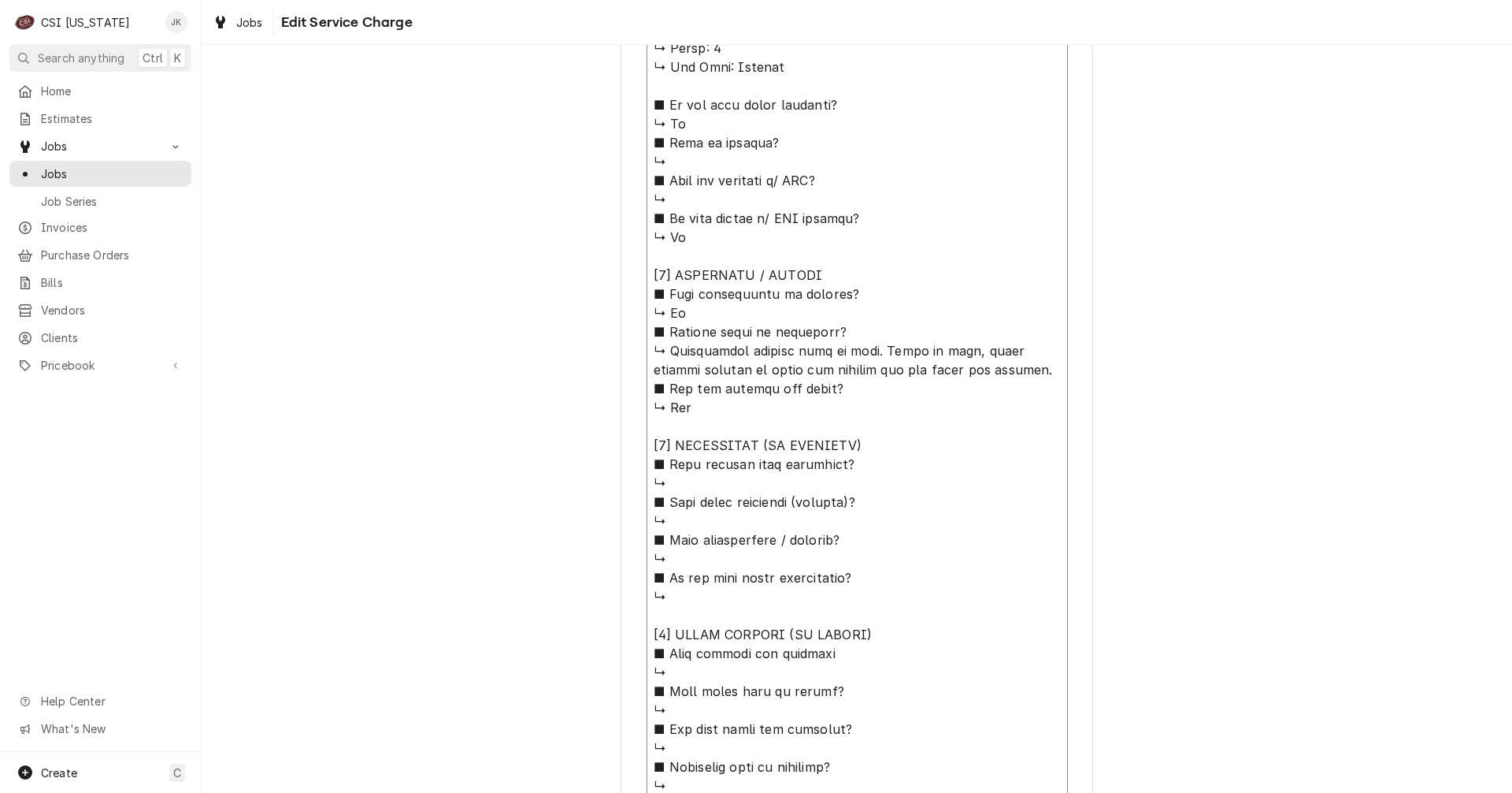
scroll to position [1356, 0]
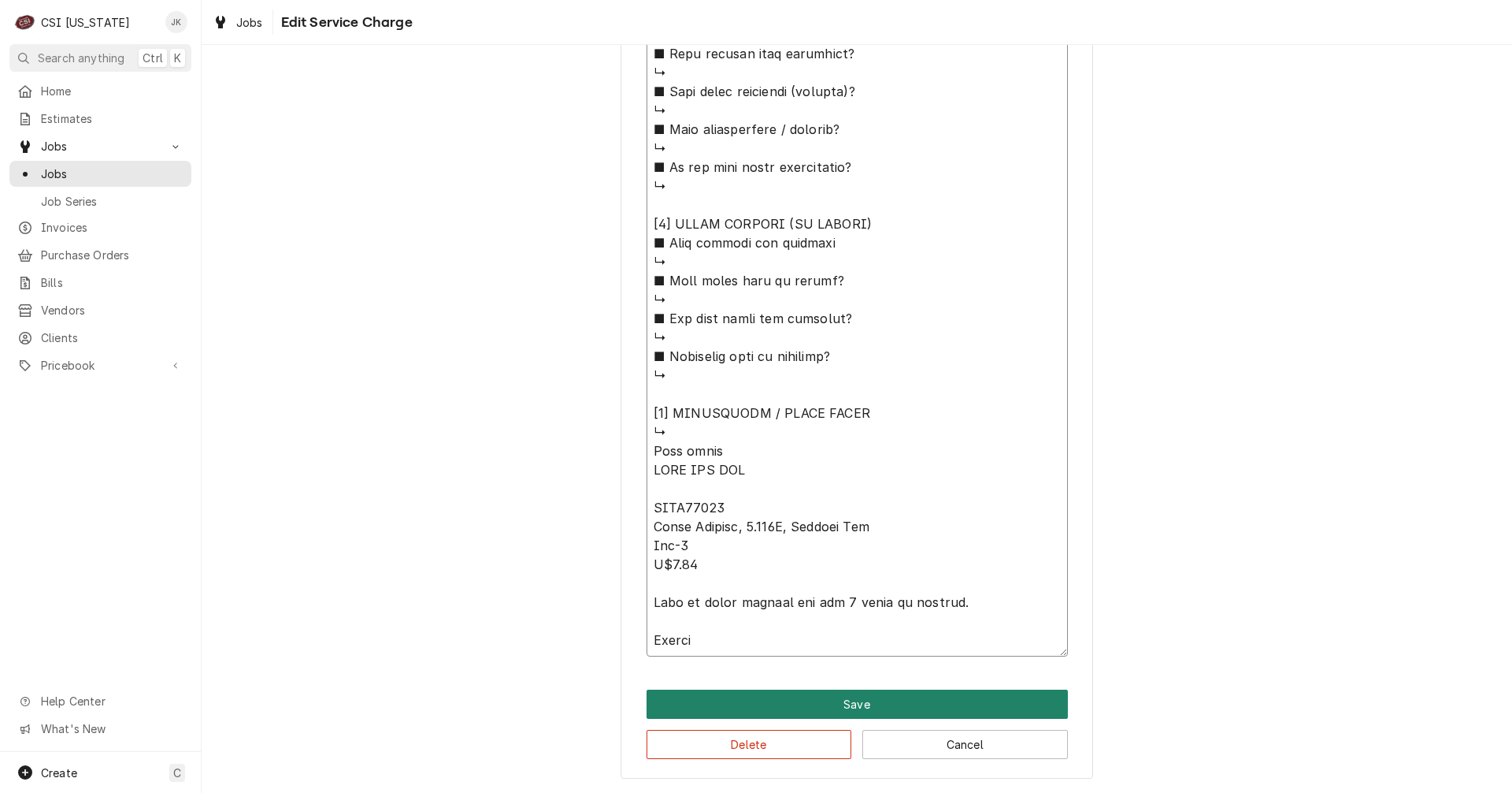
type textarea "Arrived 10/3, Bryant ⚠️ 𝗙𝗢𝗥𝗠 𝗜𝗡𝗦𝗧𝗥𝗨𝗖𝗧𝗜𝗢𝗡𝗦 ⚠️ ✪ 𝗖𝗼𝗺𝗽𝗹𝗲𝘁𝗲 𝗮𝗹𝗹 𝗿𝗲𝗹𝗲𝘃𝗮𝗻𝘁 𝘀𝗲𝗰𝘁𝗶𝗼𝗻𝘀 ✪…"
click at [750, 702] on button "Save" at bounding box center [858, 704] width 421 height 29
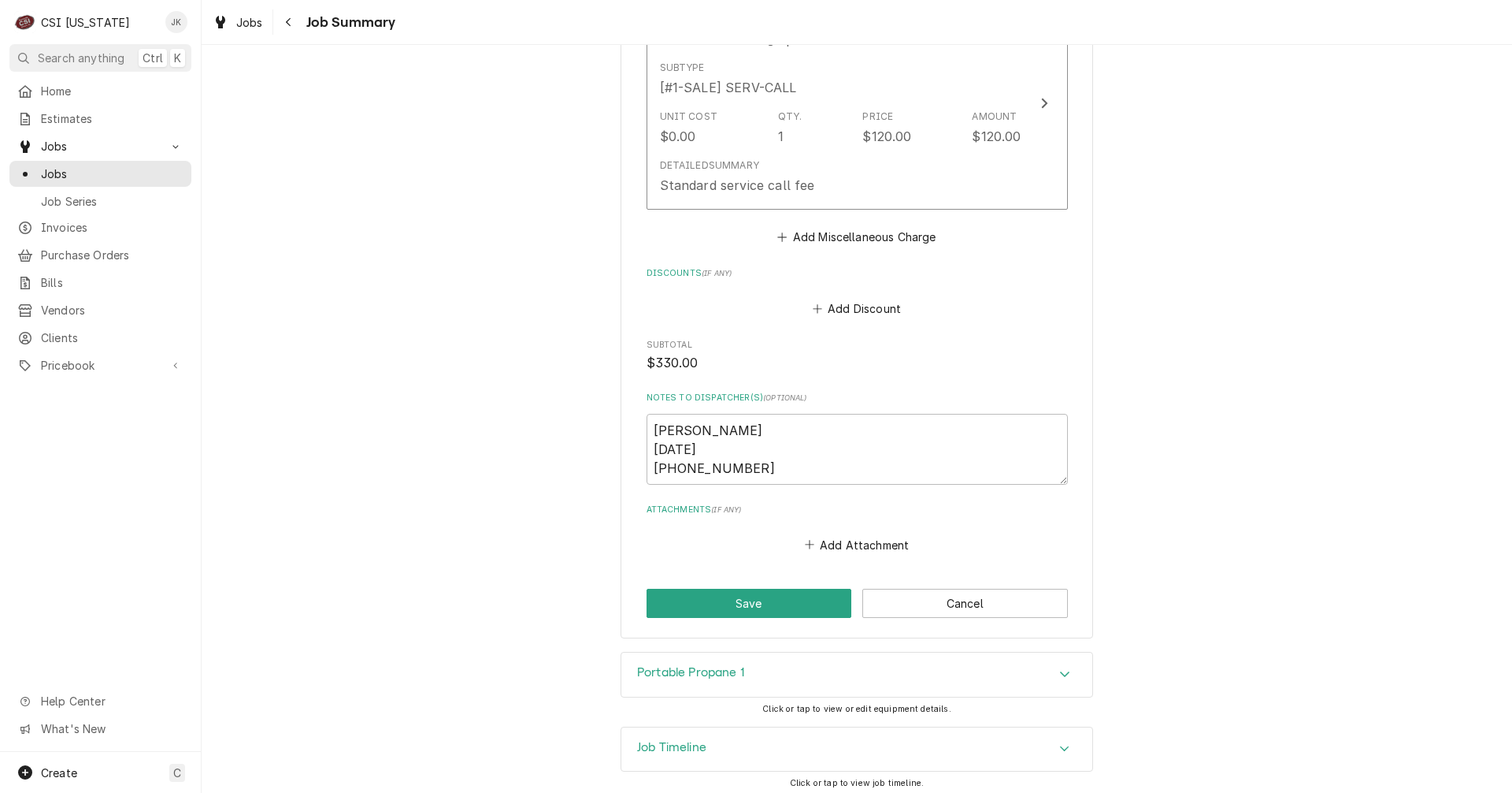
scroll to position [2526, 0]
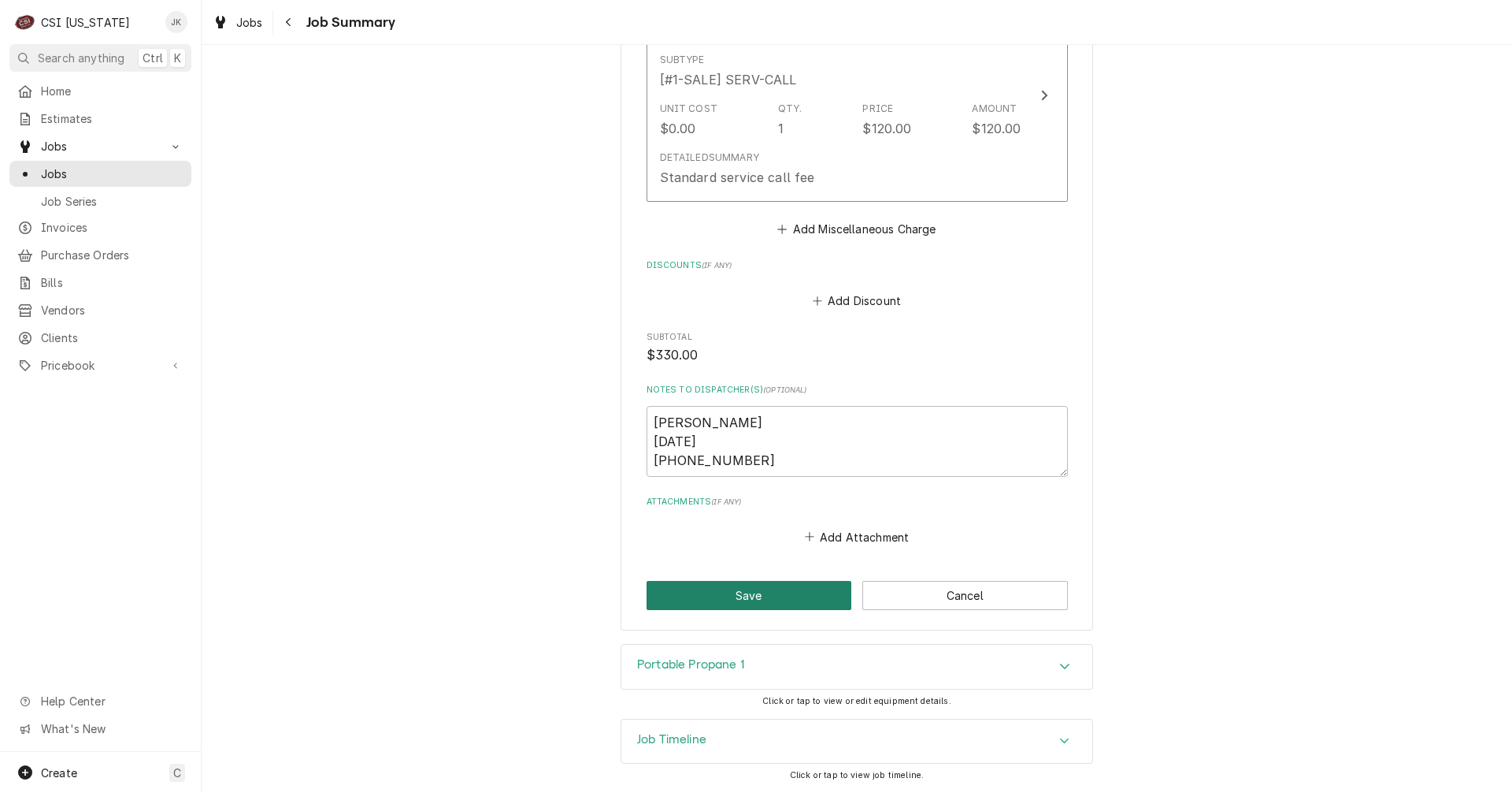
click at [749, 596] on button "Save" at bounding box center [749, 595] width 206 height 29
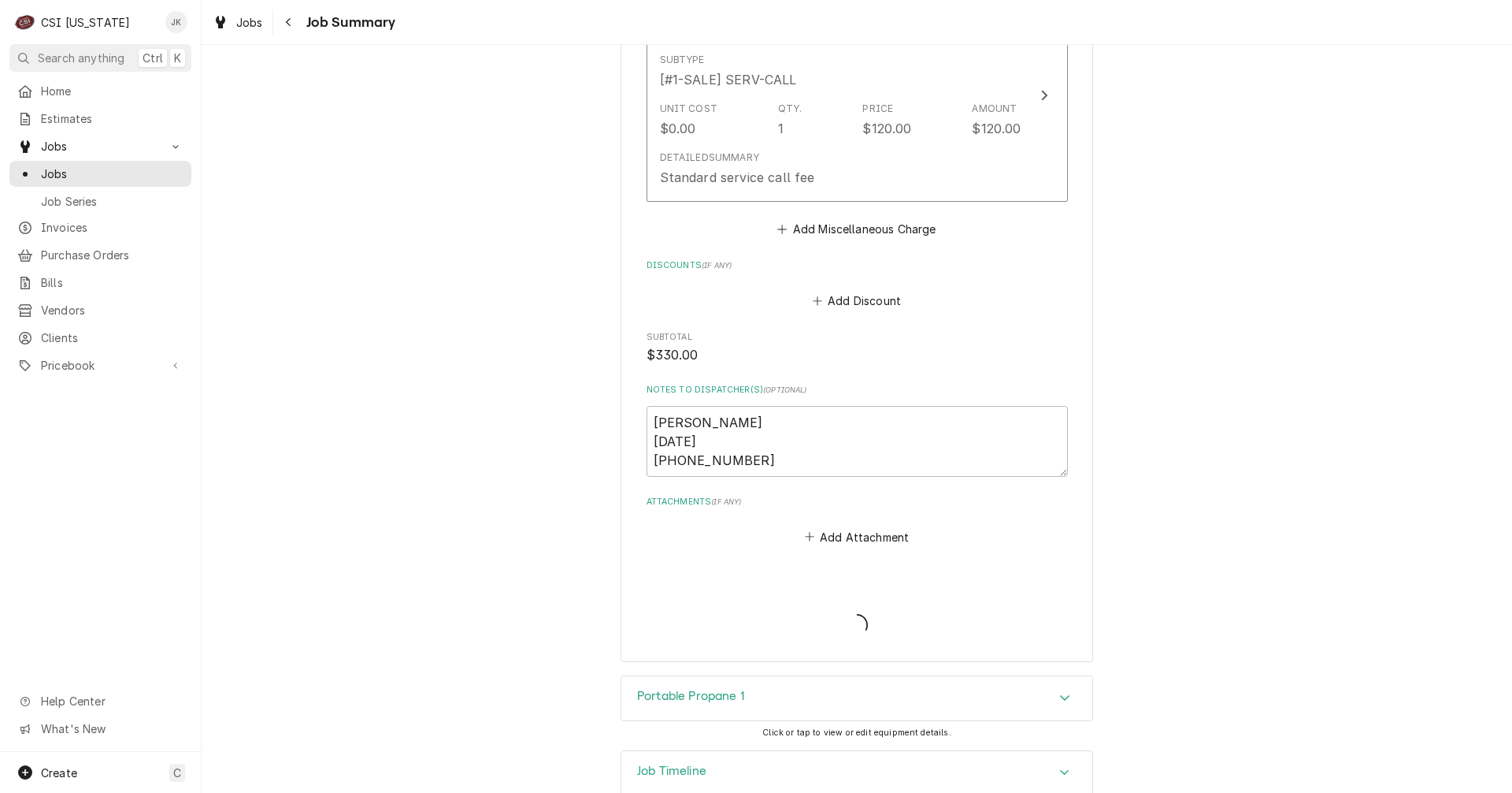
type textarea "x"
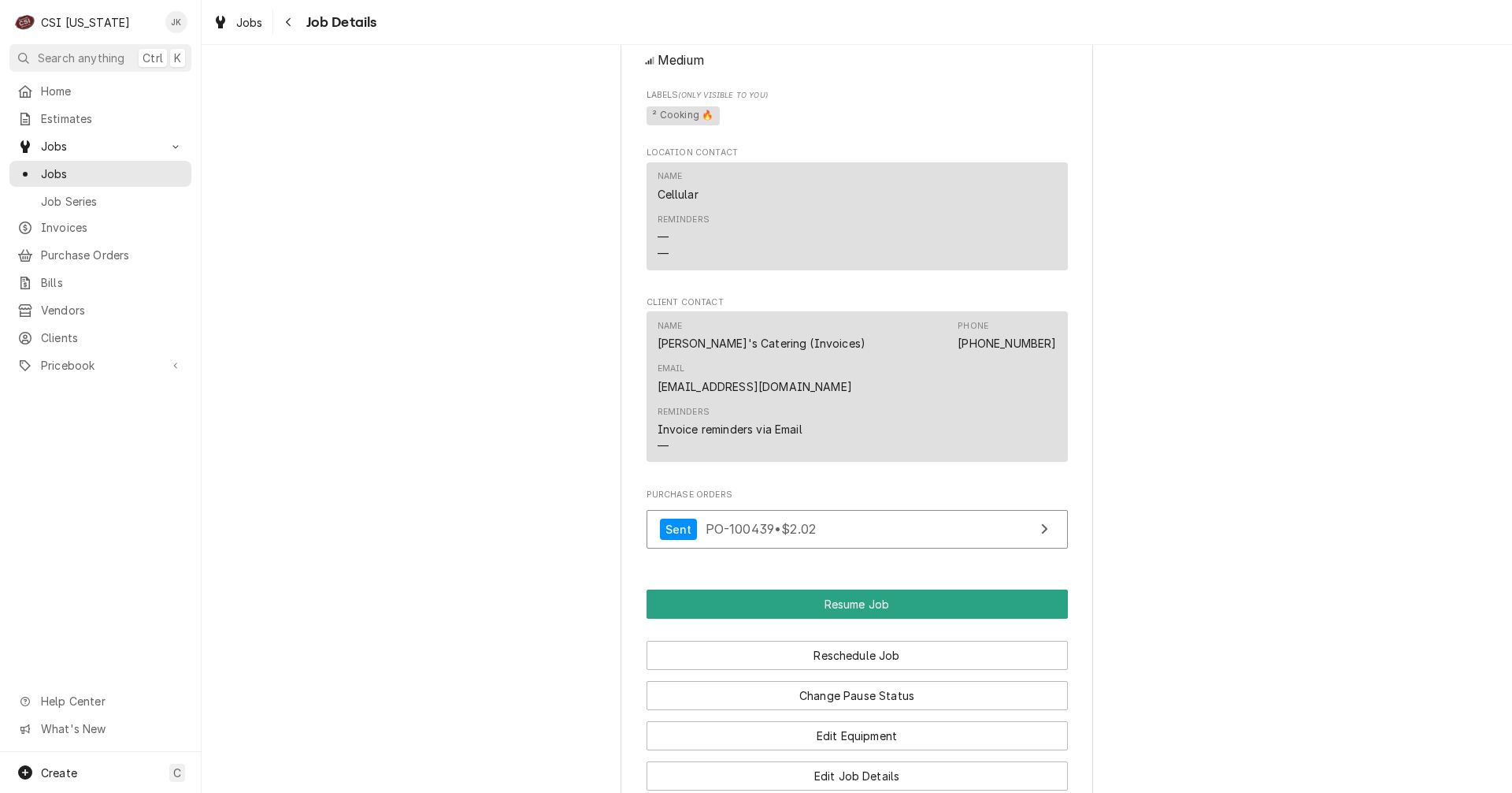
scroll to position [1419, 0]
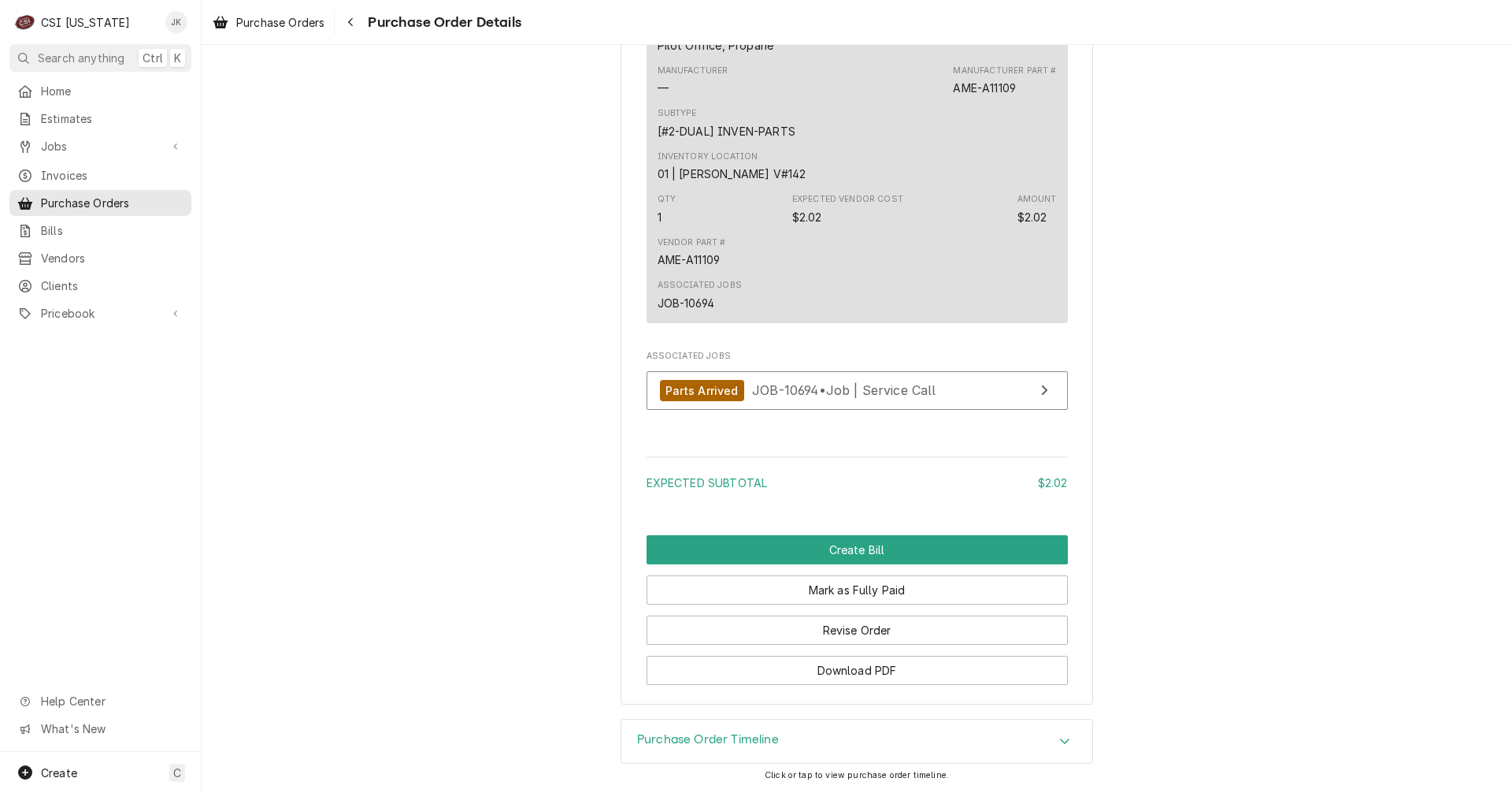
scroll to position [1152, 0]
click at [284, 21] on span "Purchase Orders" at bounding box center [281, 22] width 88 height 17
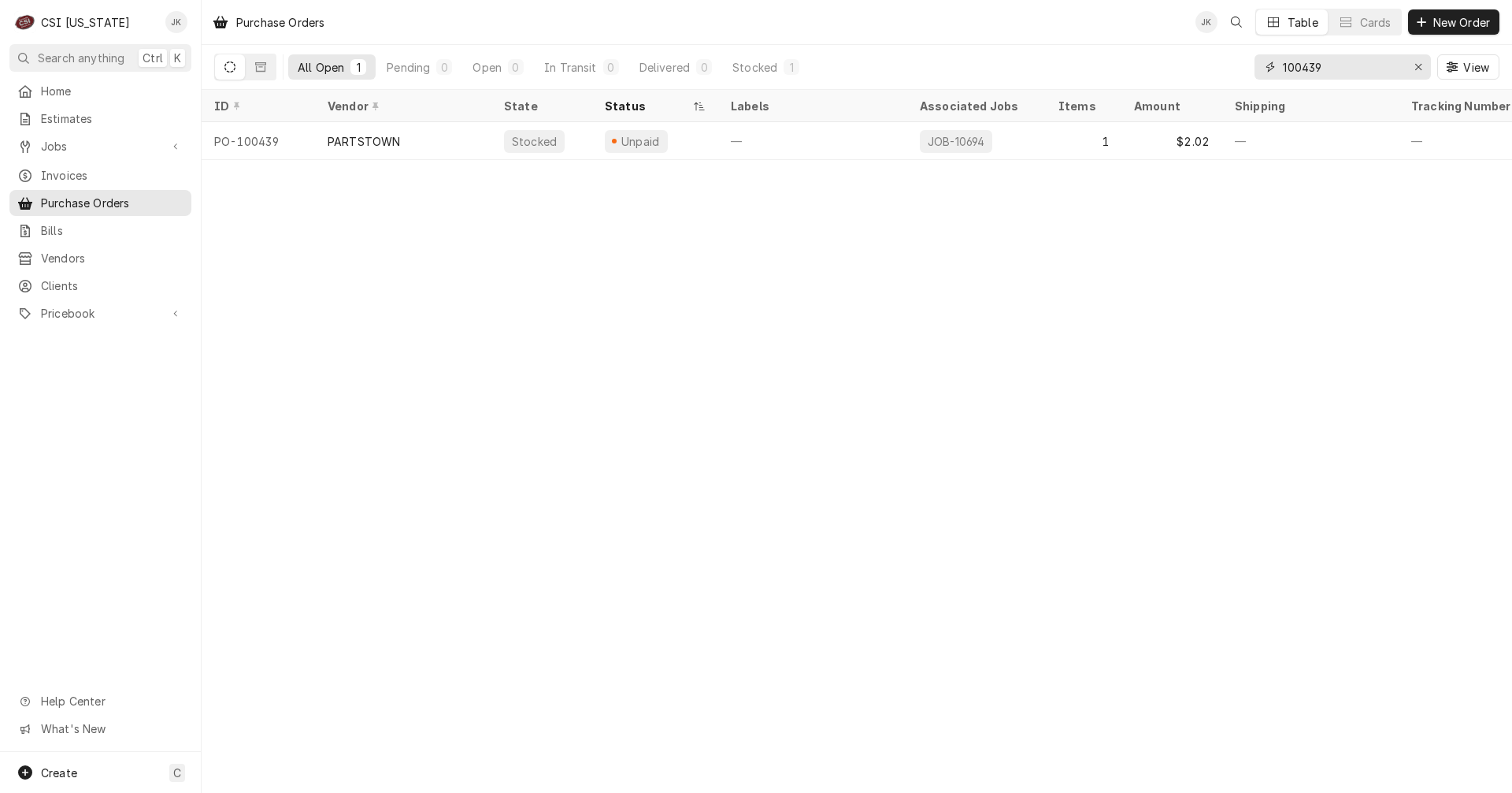
drag, startPoint x: 1303, startPoint y: 67, endPoint x: 1381, endPoint y: 72, distance: 78.2
click at [1381, 72] on input "100439" at bounding box center [1342, 67] width 118 height 25
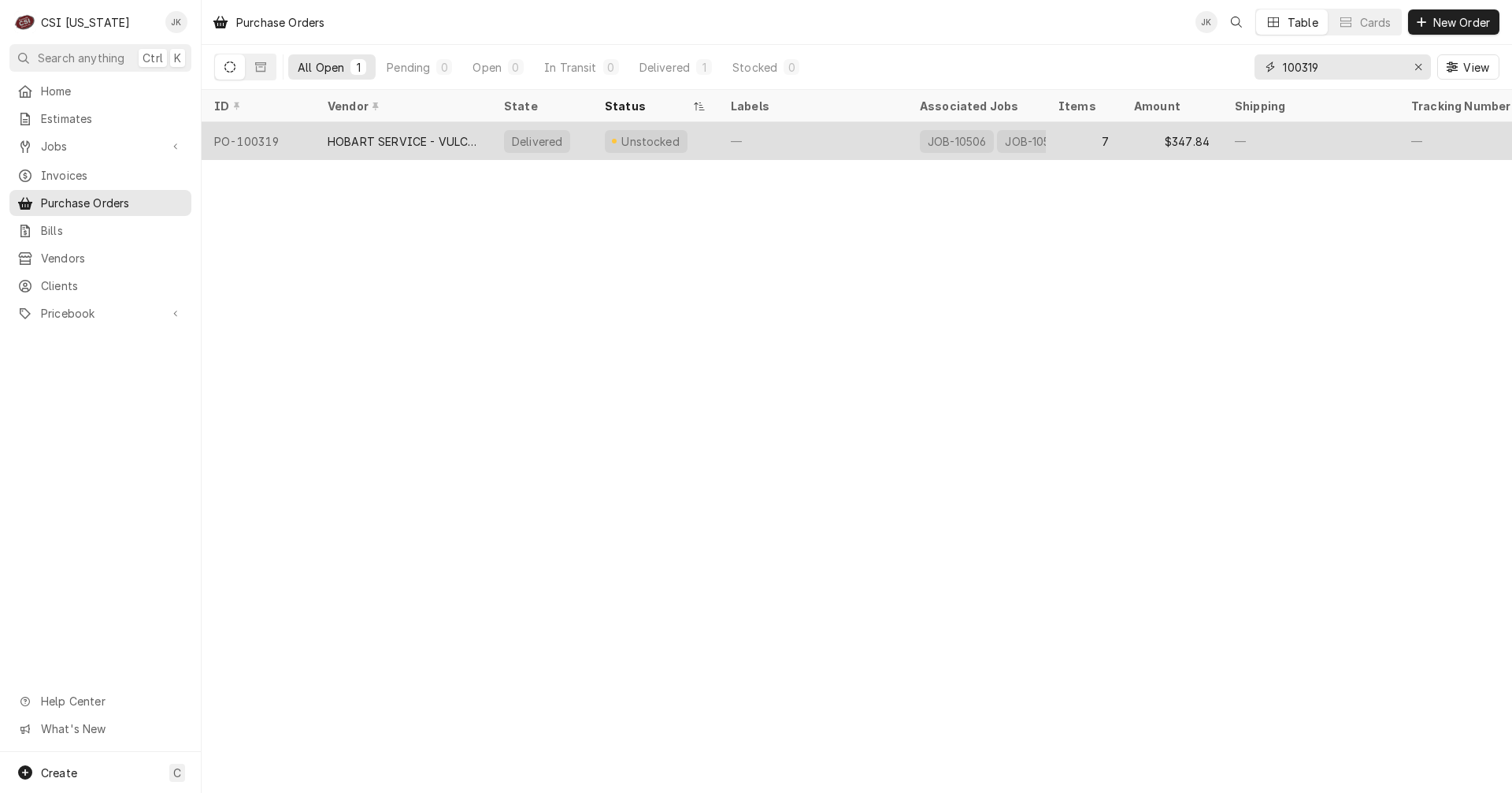
type input "100319"
click at [420, 142] on div "HOBART SERVICE - VULCAN" at bounding box center [404, 142] width 152 height 17
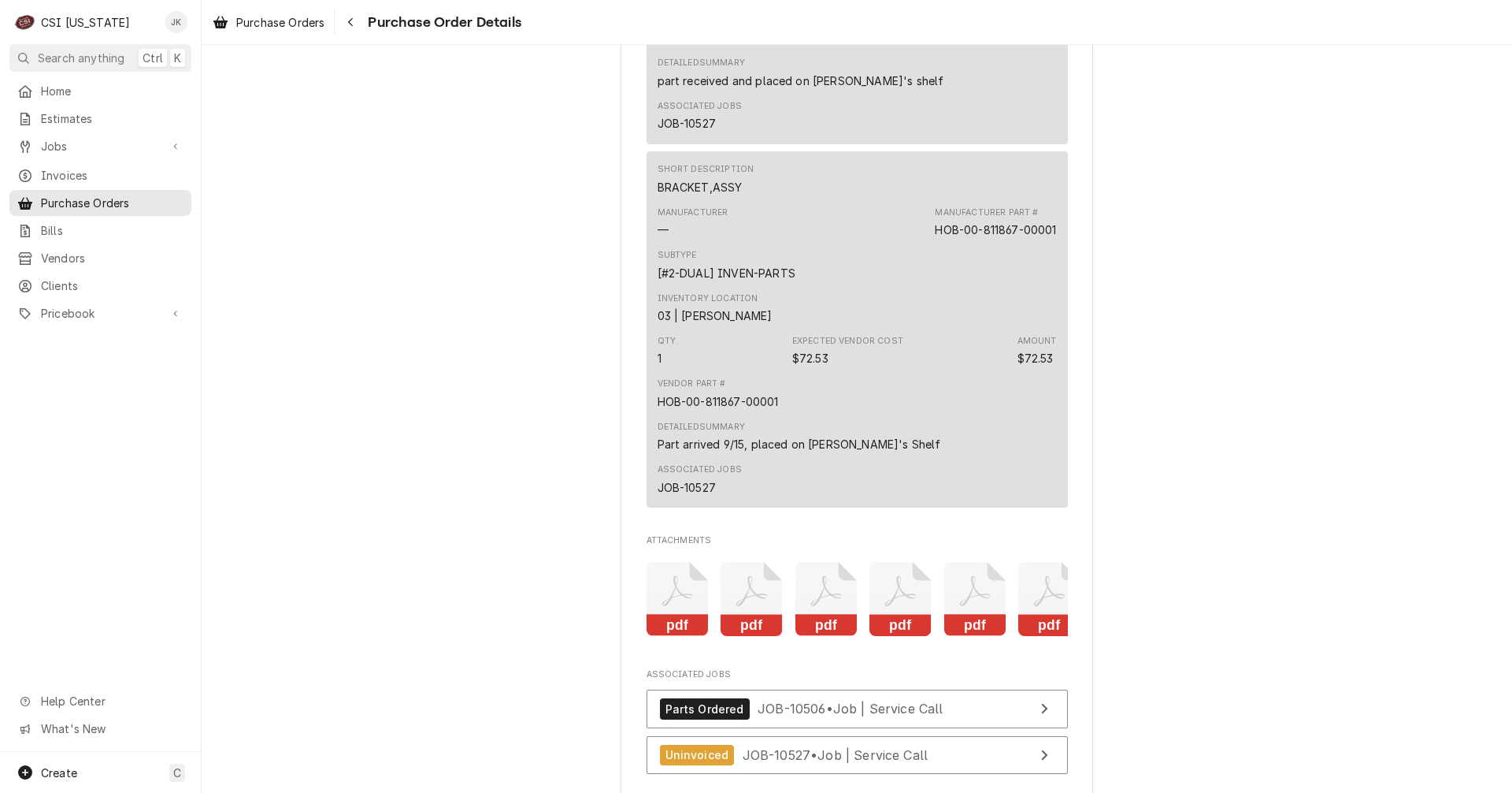
scroll to position [3310, 0]
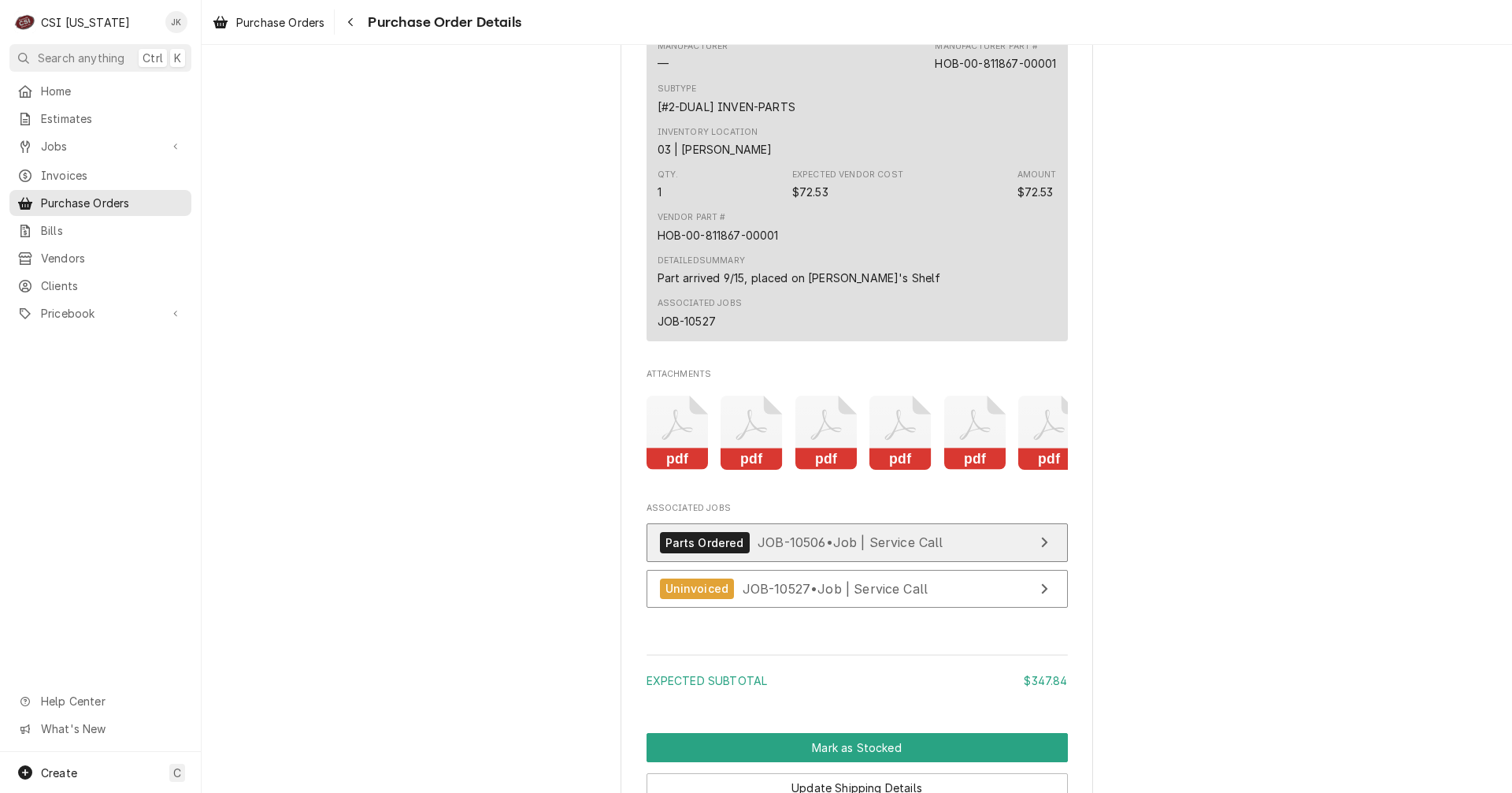
click at [801, 550] on span "JOB-10506 • Job | Service Call" at bounding box center [850, 541] width 186 height 16
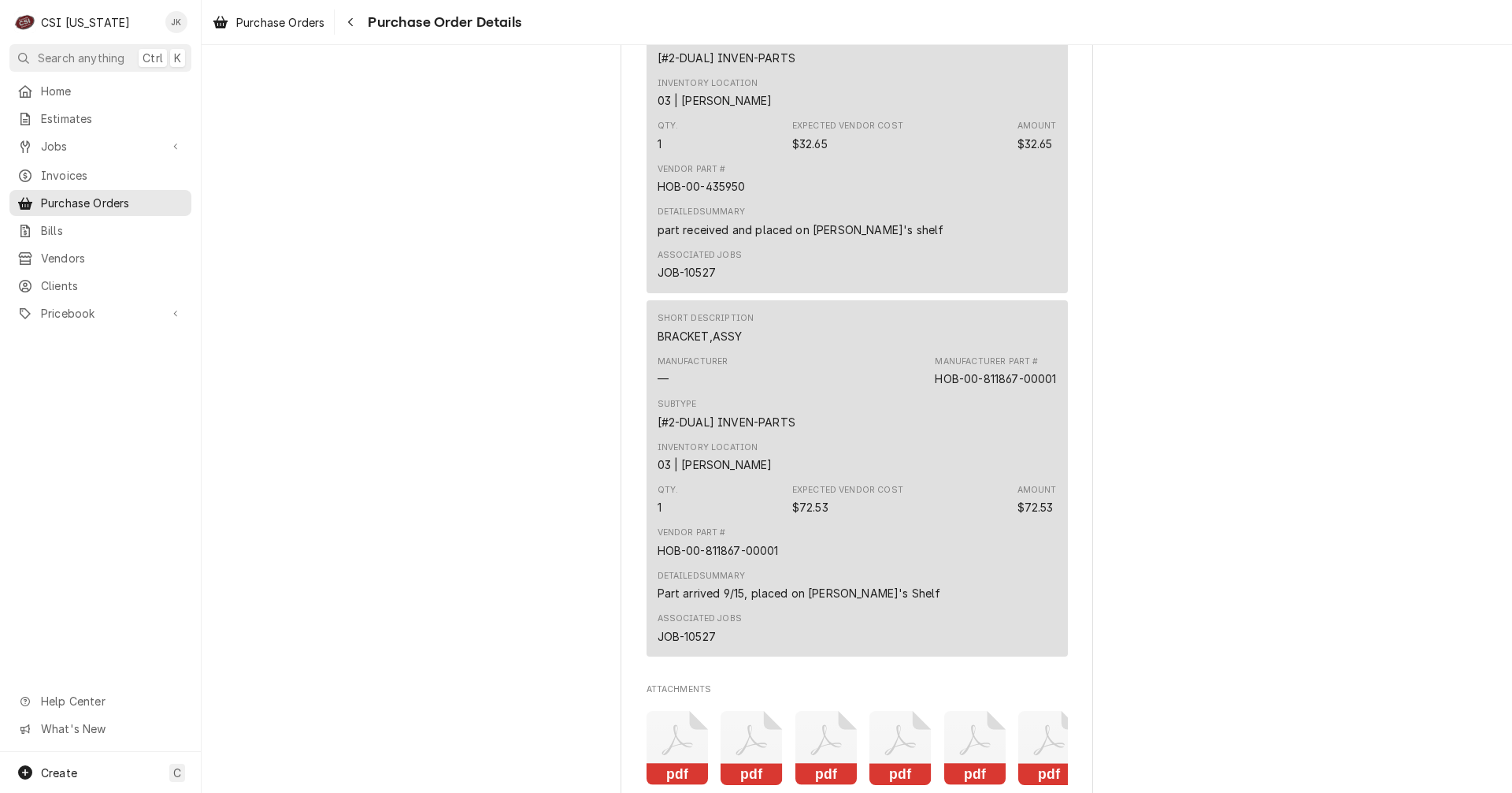
scroll to position [3554, 0]
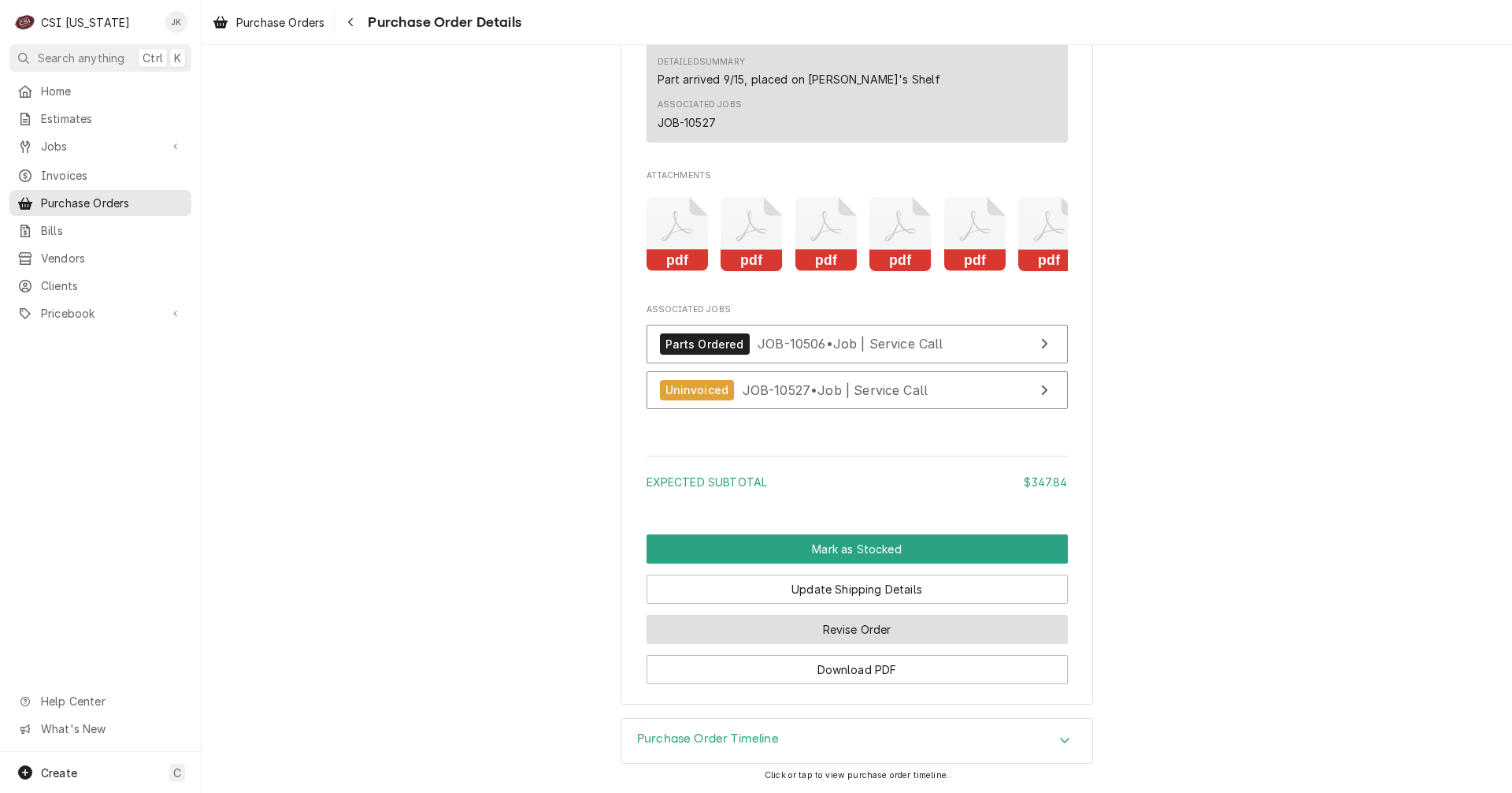
click at [878, 630] on button "Revise Order" at bounding box center [858, 629] width 421 height 29
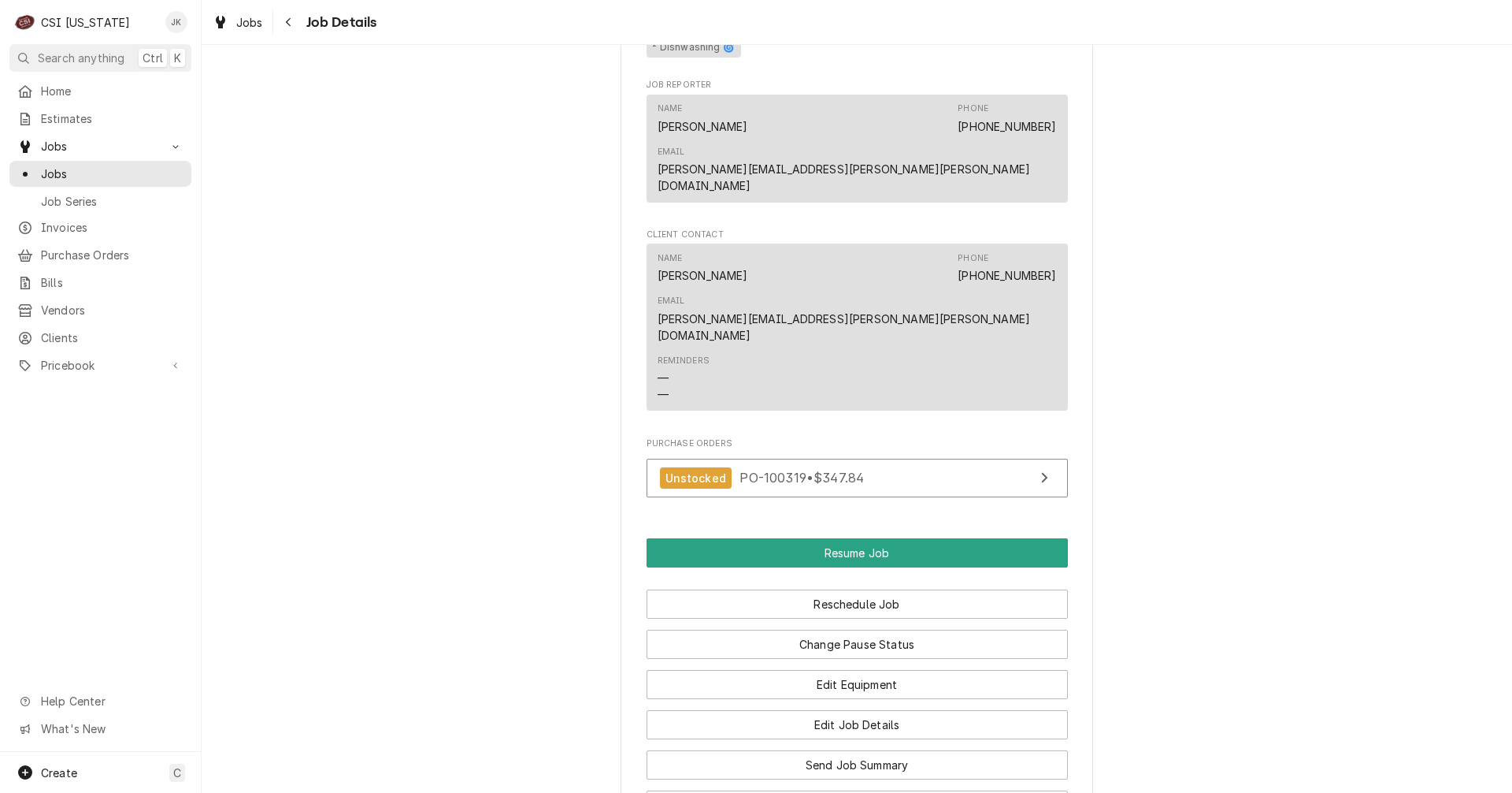
scroll to position [1419, 0]
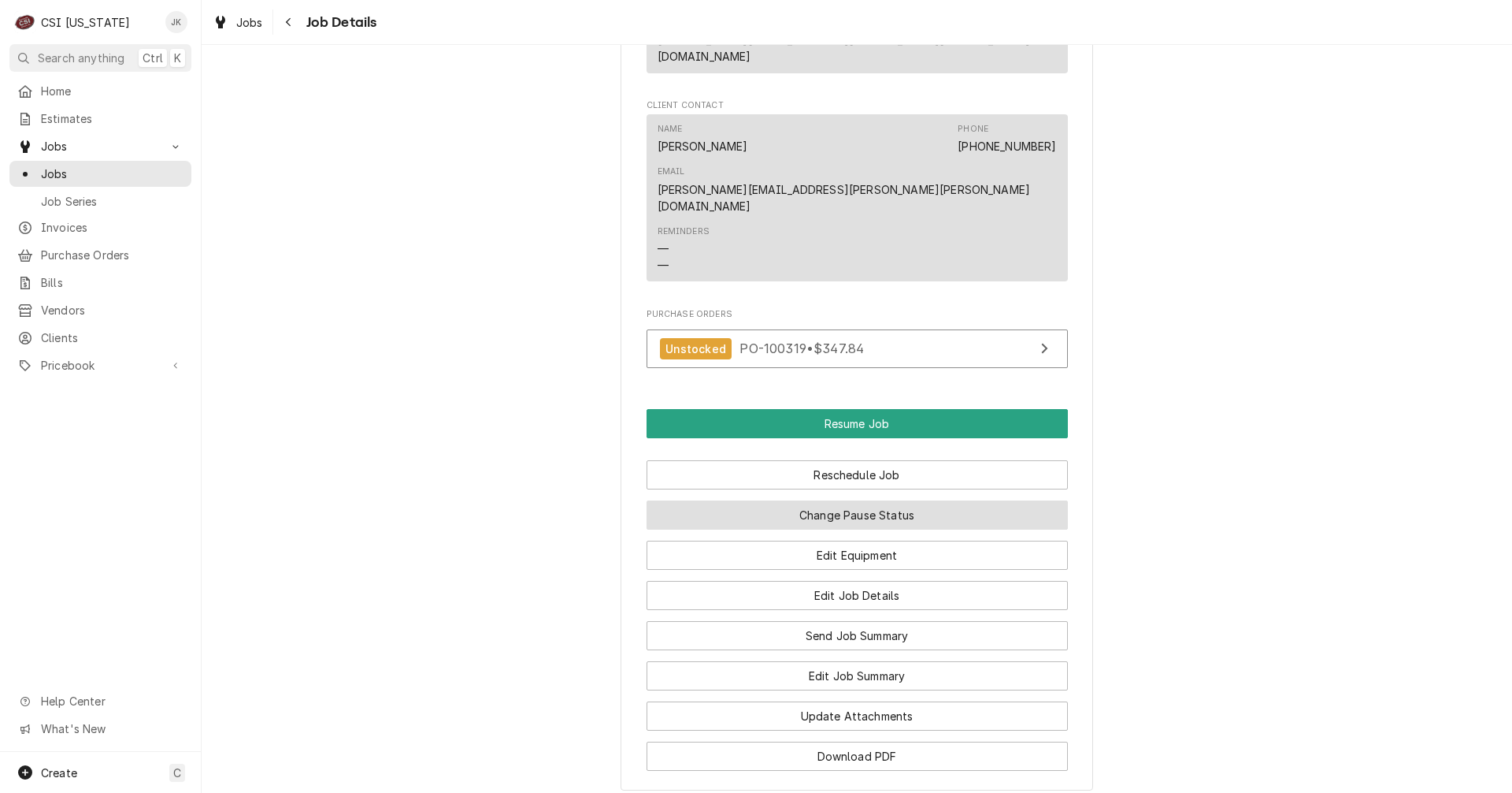
click at [829, 505] on button "Change Pause Status" at bounding box center [858, 515] width 421 height 29
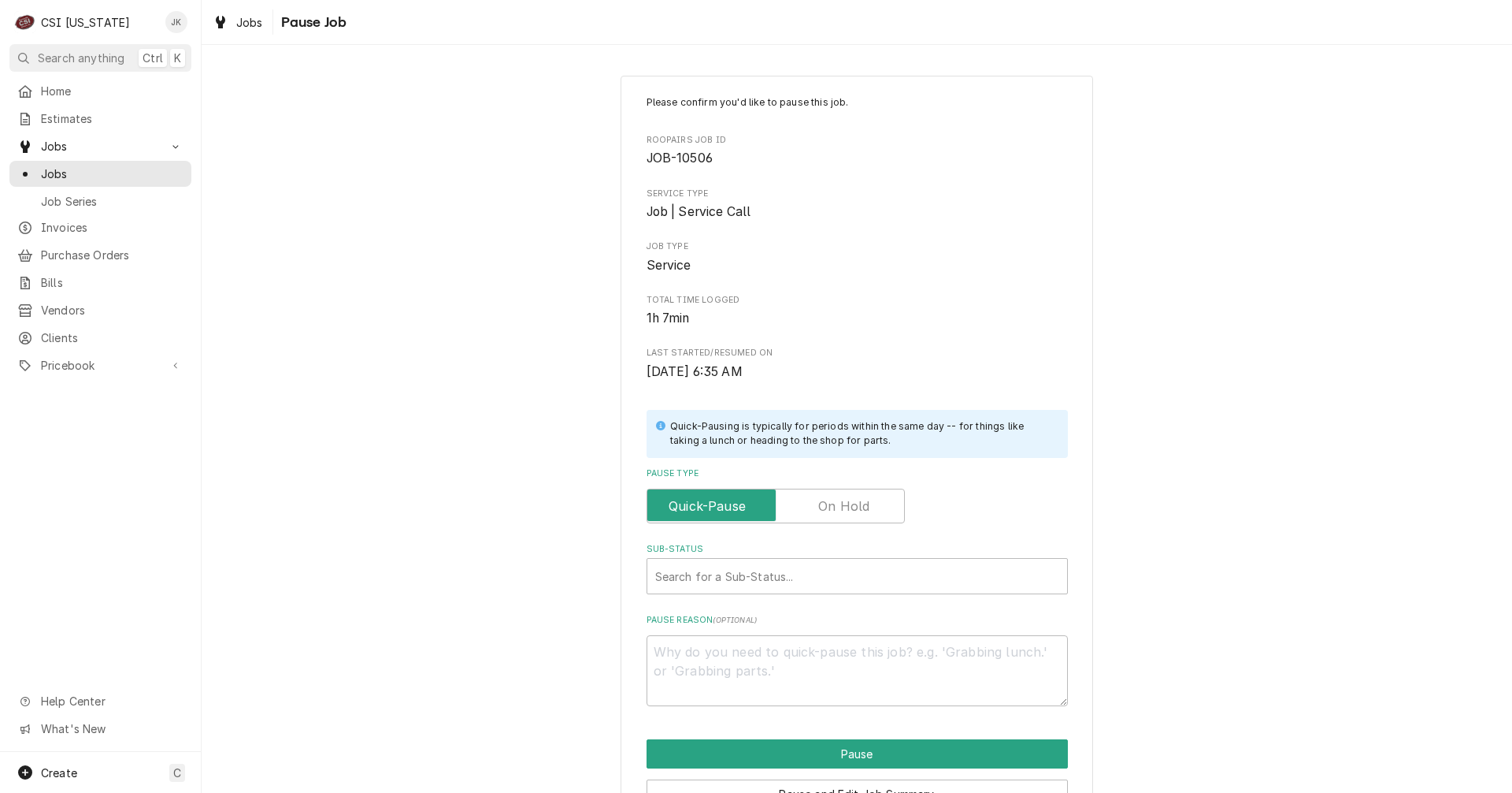
click at [829, 505] on label "Pause Type" at bounding box center [776, 506] width 258 height 35
click at [829, 505] on input "Pause Type" at bounding box center [775, 506] width 244 height 35
checkbox input "true"
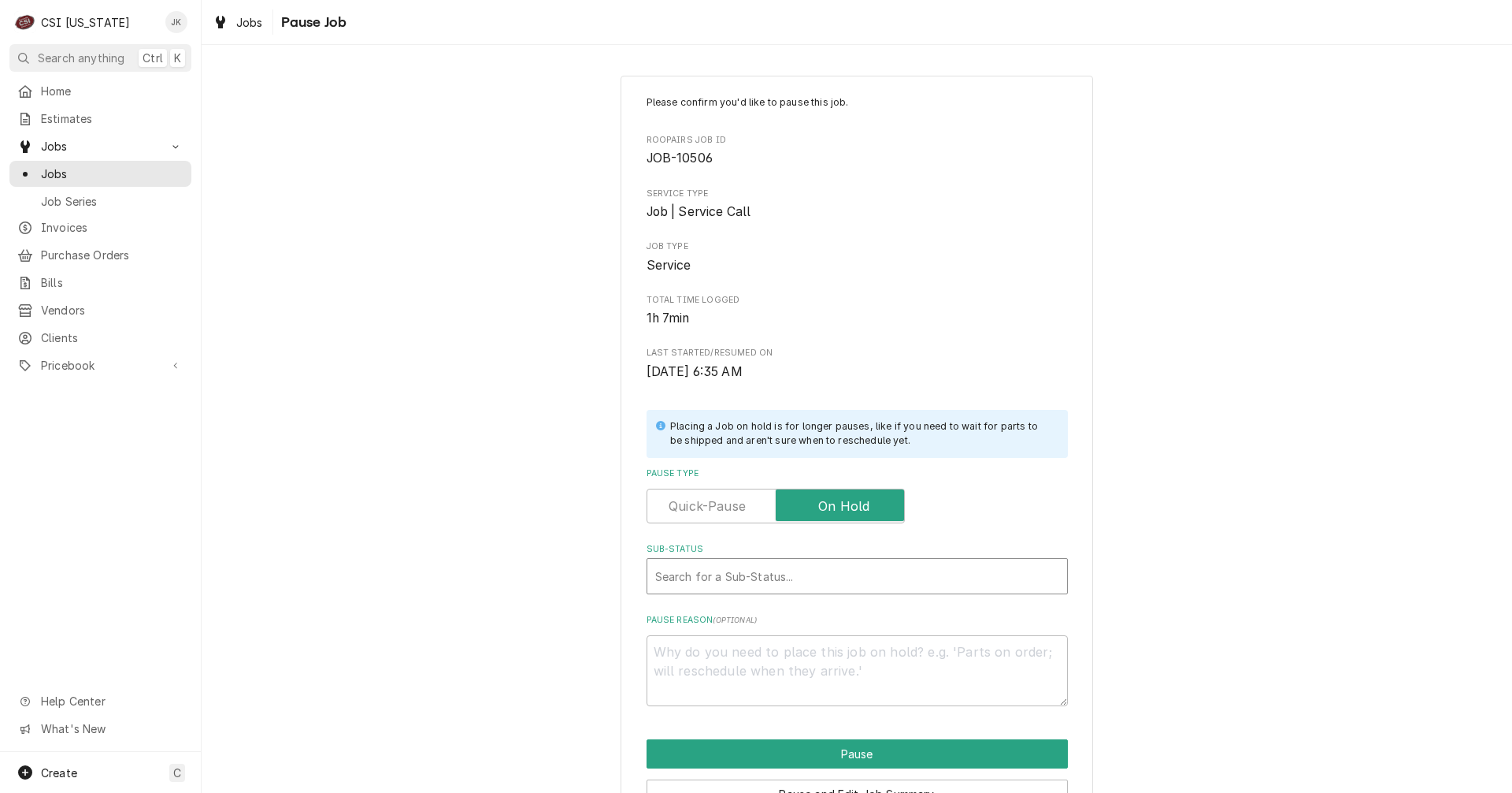
click at [806, 571] on div "Sub-Status" at bounding box center [857, 576] width 404 height 28
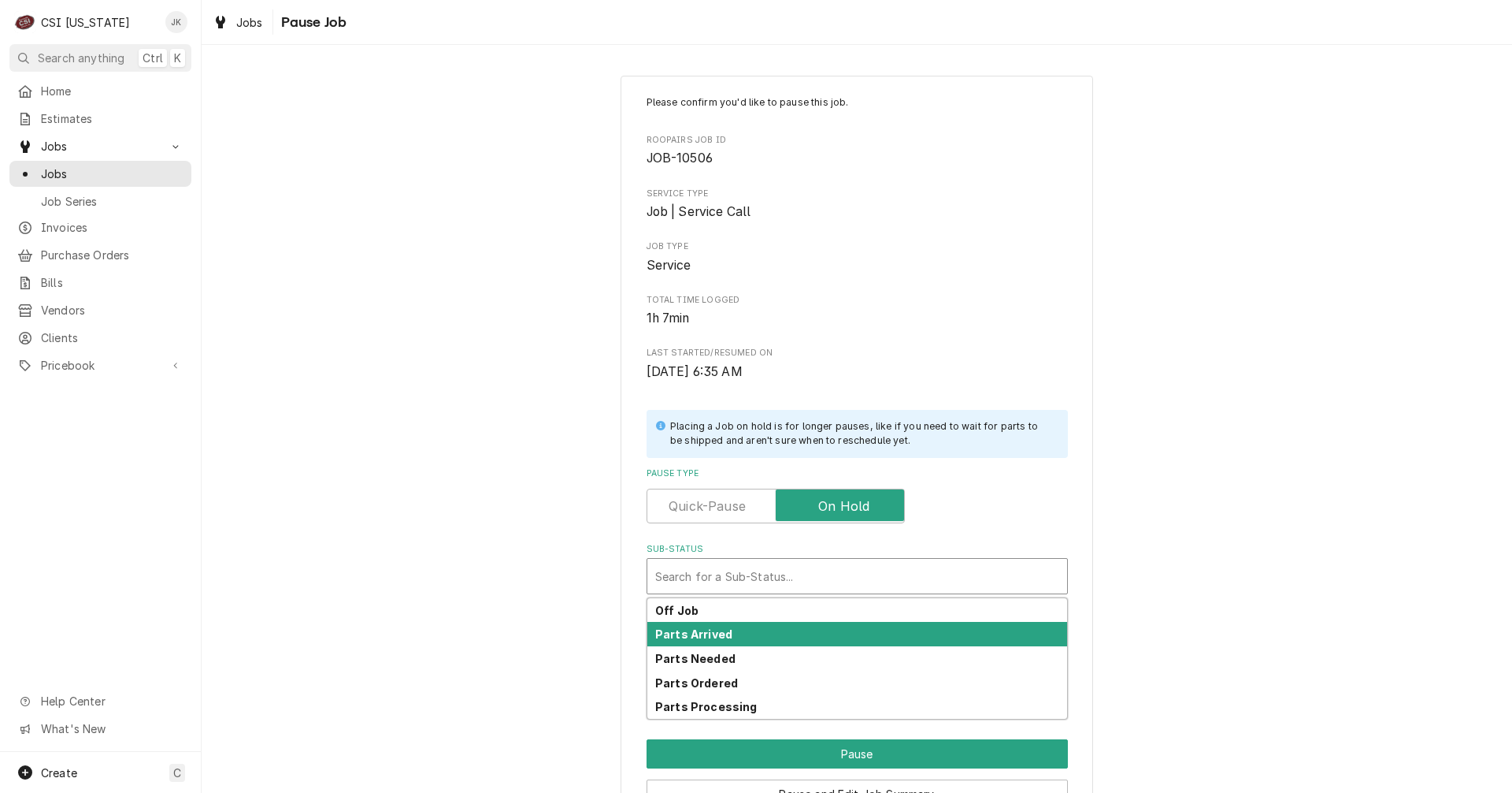
click at [730, 636] on div "Parts Arrived" at bounding box center [858, 633] width 420 height 24
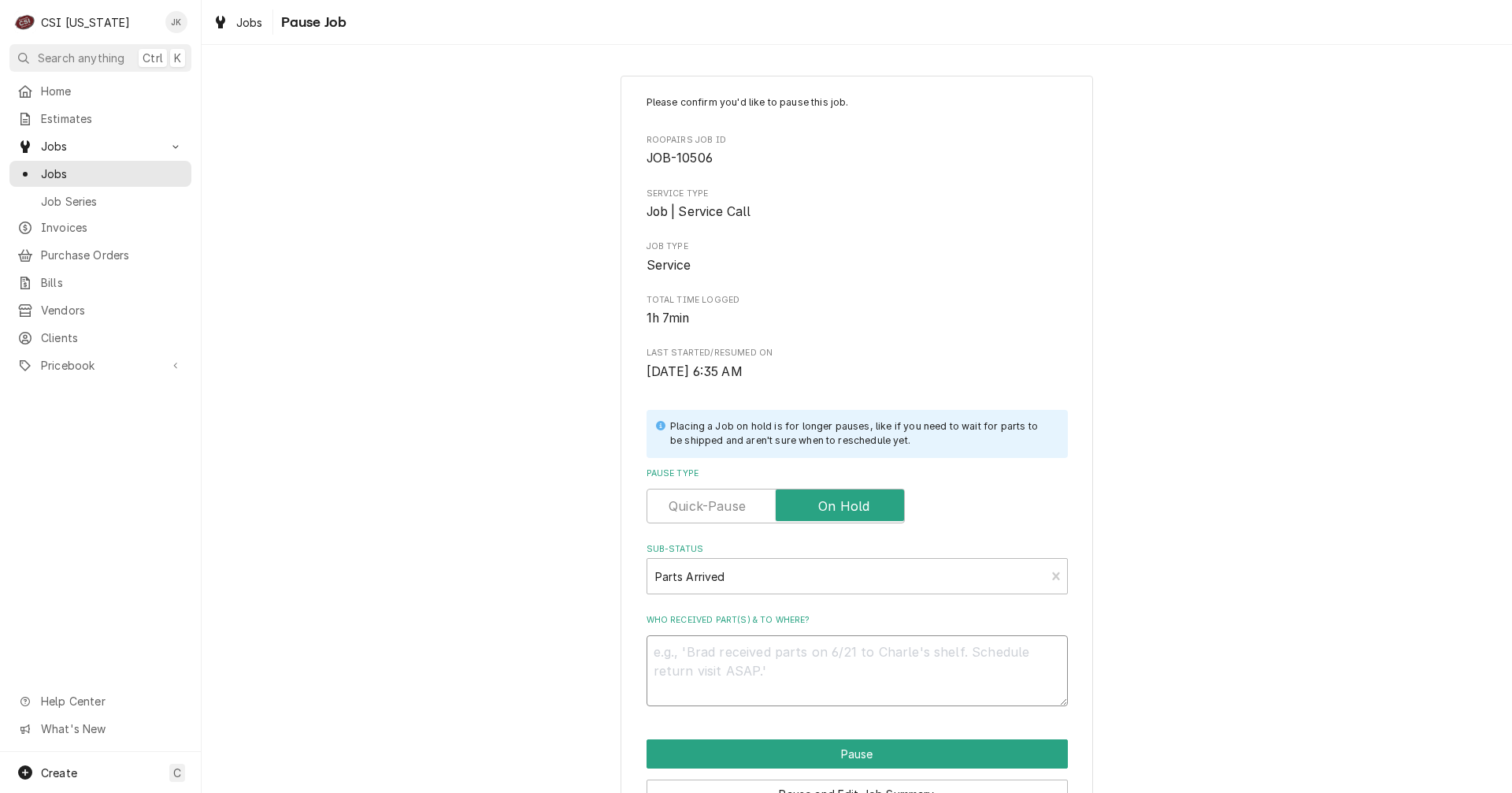
click at [790, 682] on textarea "Who received part(s) & to where?" at bounding box center [858, 671] width 421 height 71
type textarea "x"
type textarea "F"
type textarea "x"
type textarea "Fi"
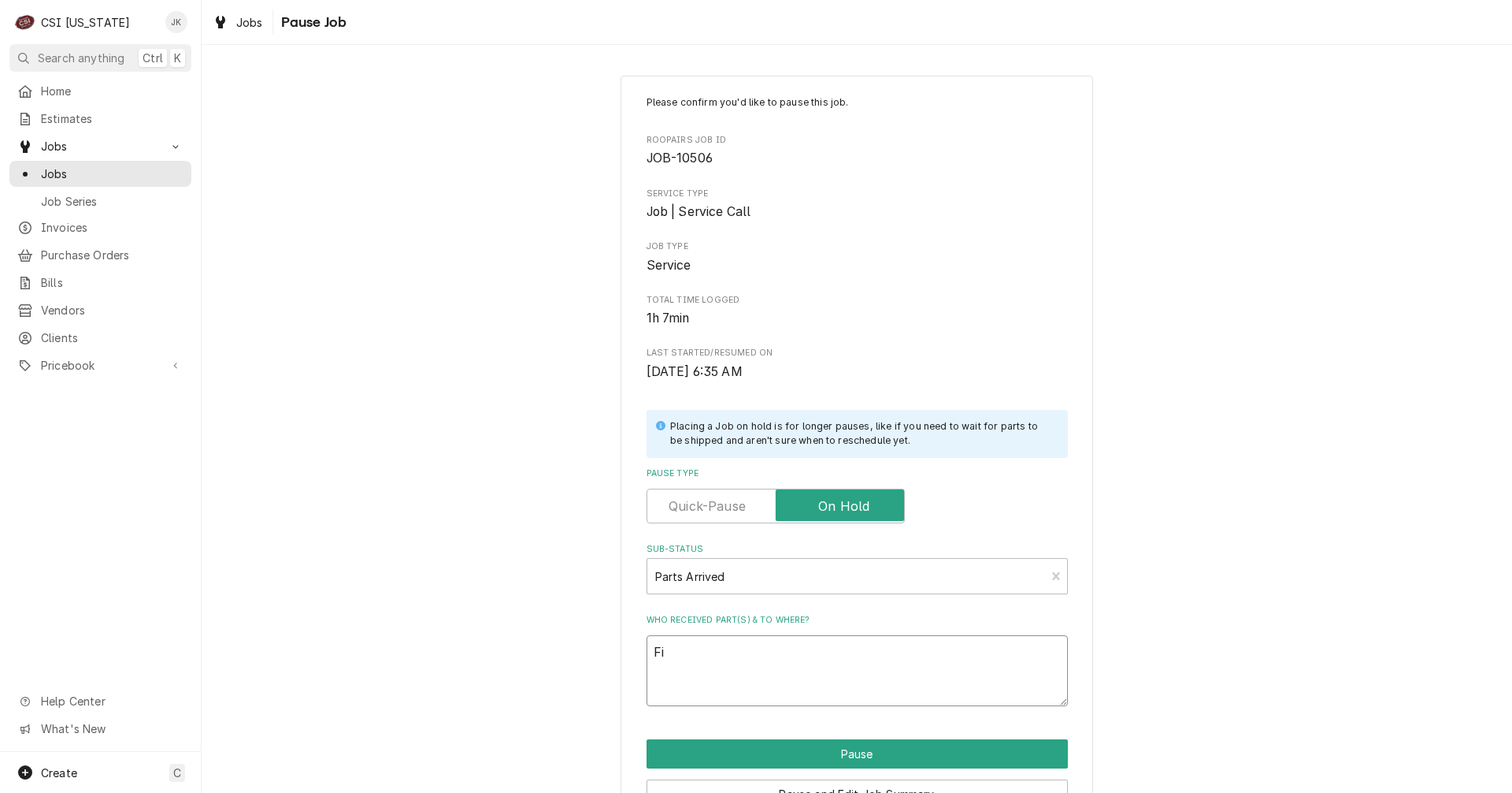
type textarea "x"
type textarea "Fin"
type textarea "x"
type textarea "Fina"
type textarea "x"
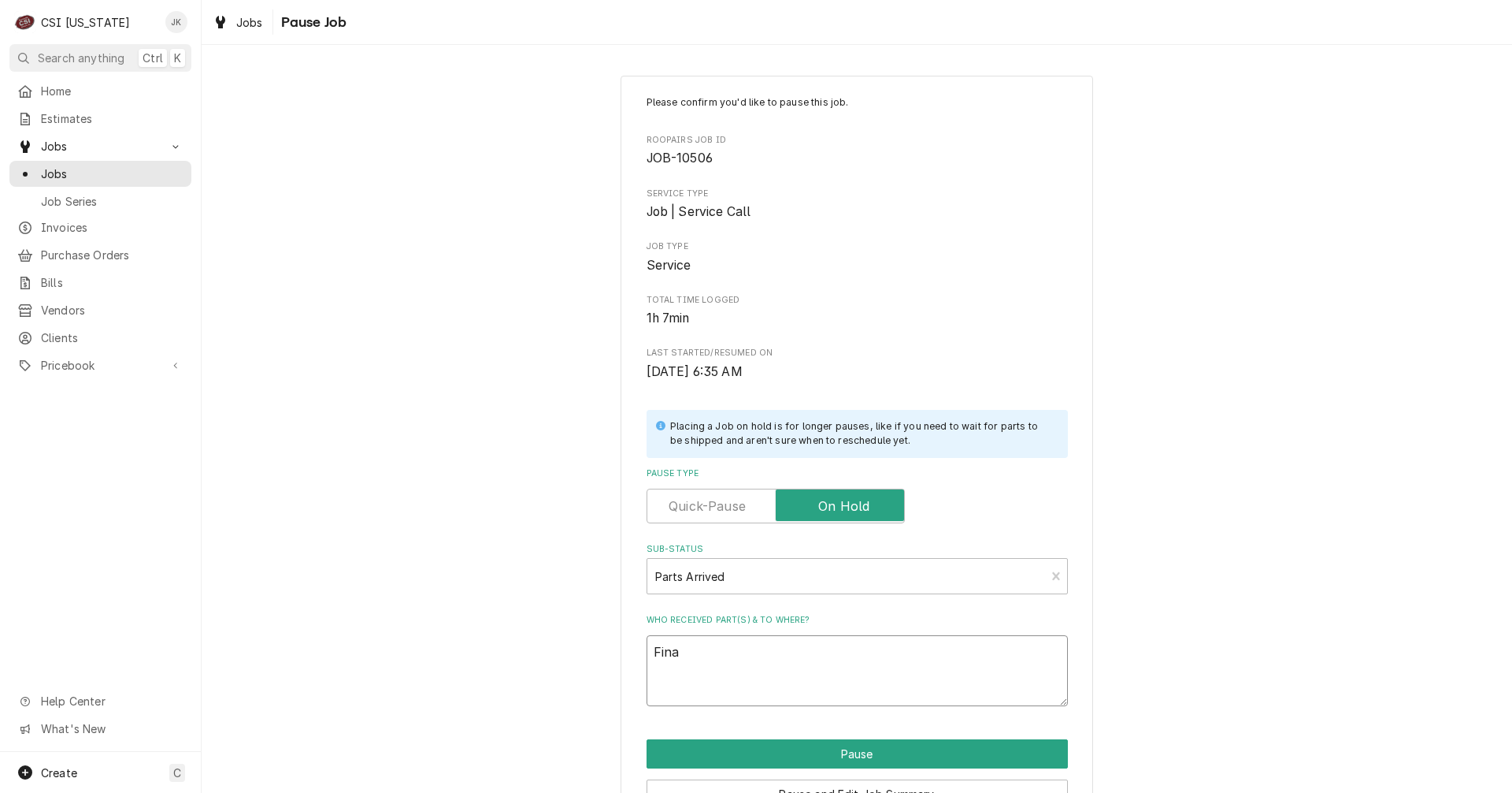
type textarea "Final"
type textarea "x"
type textarea "Final"
type textarea "x"
type textarea "Final p"
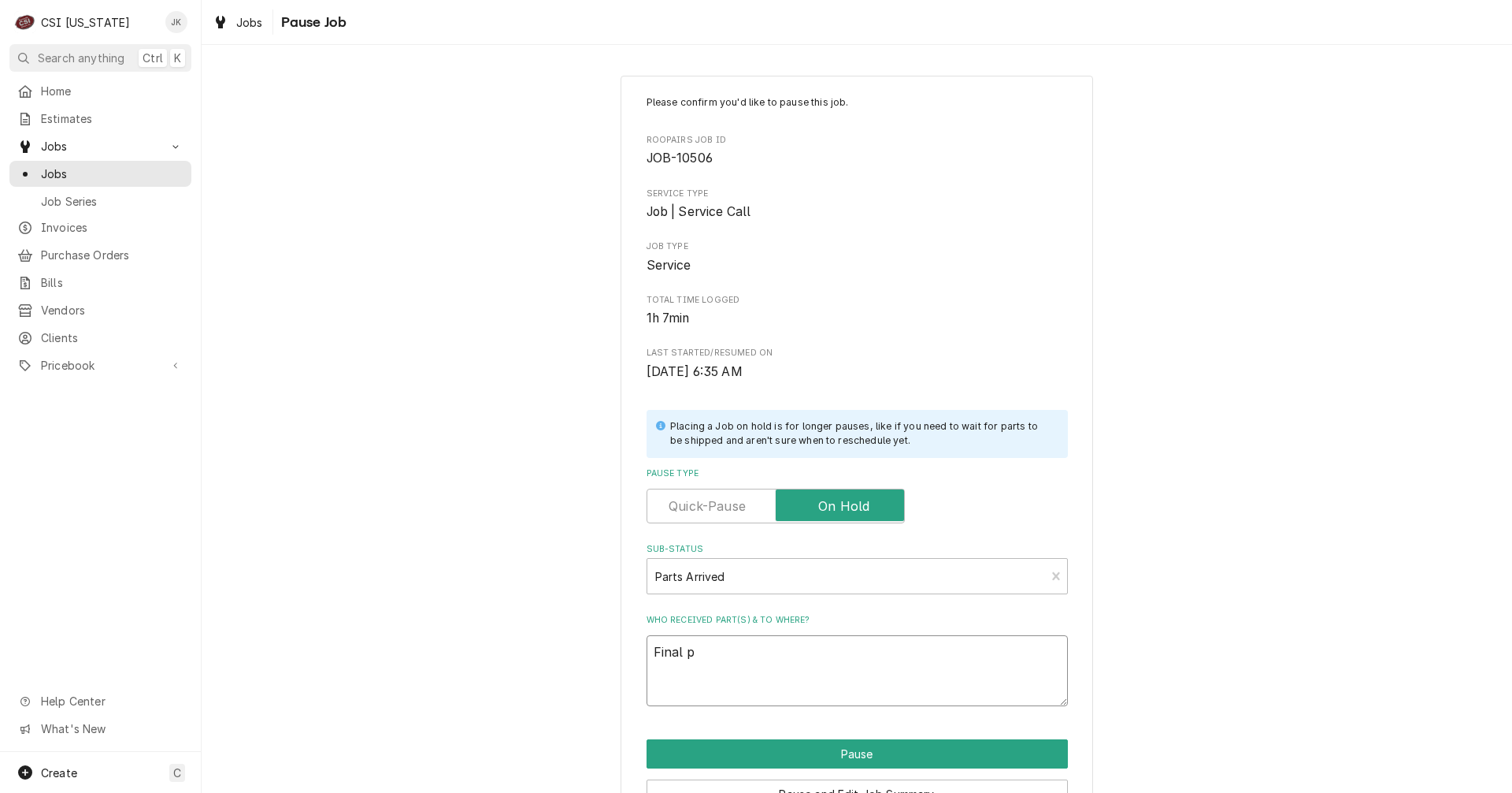
type textarea "x"
type textarea "Final pa"
type textarea "x"
type textarea "Final par"
type textarea "x"
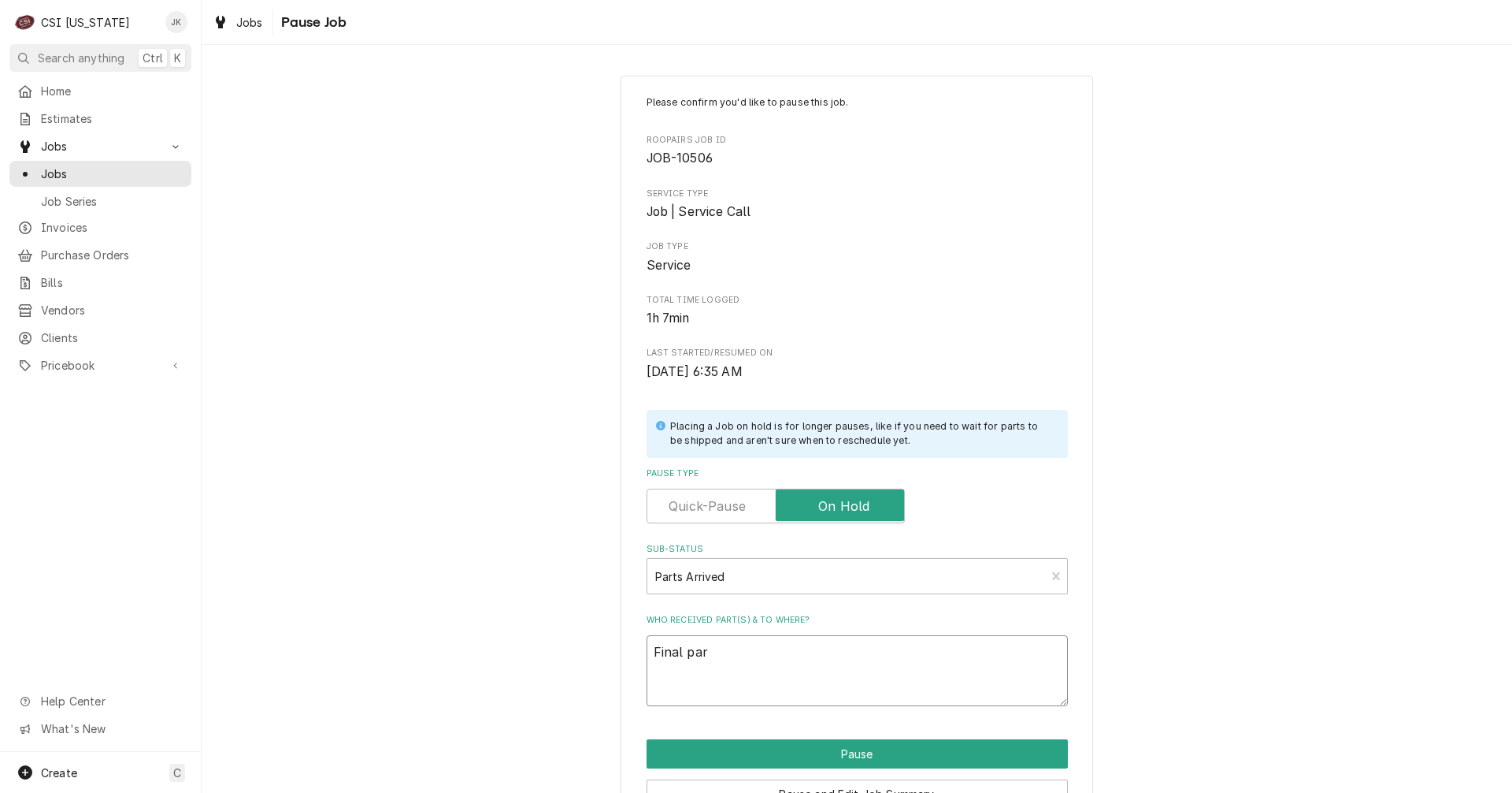
type textarea "Final part"
type textarea "x"
type textarea "Final part"
type textarea "x"
type textarea "Final part a"
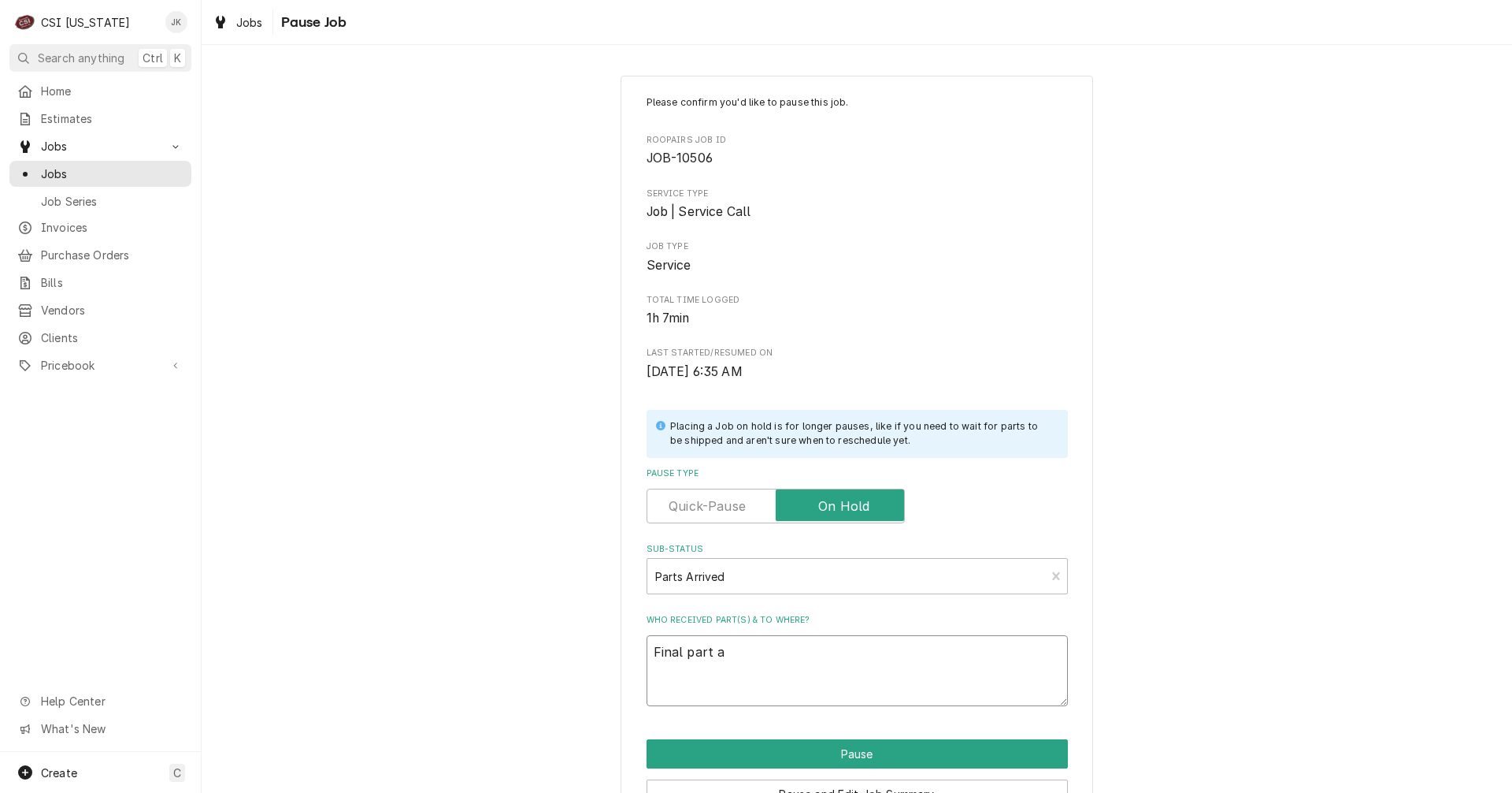
type textarea "x"
type textarea "Final part ar"
type textarea "x"
type textarea "Final part arr"
type textarea "x"
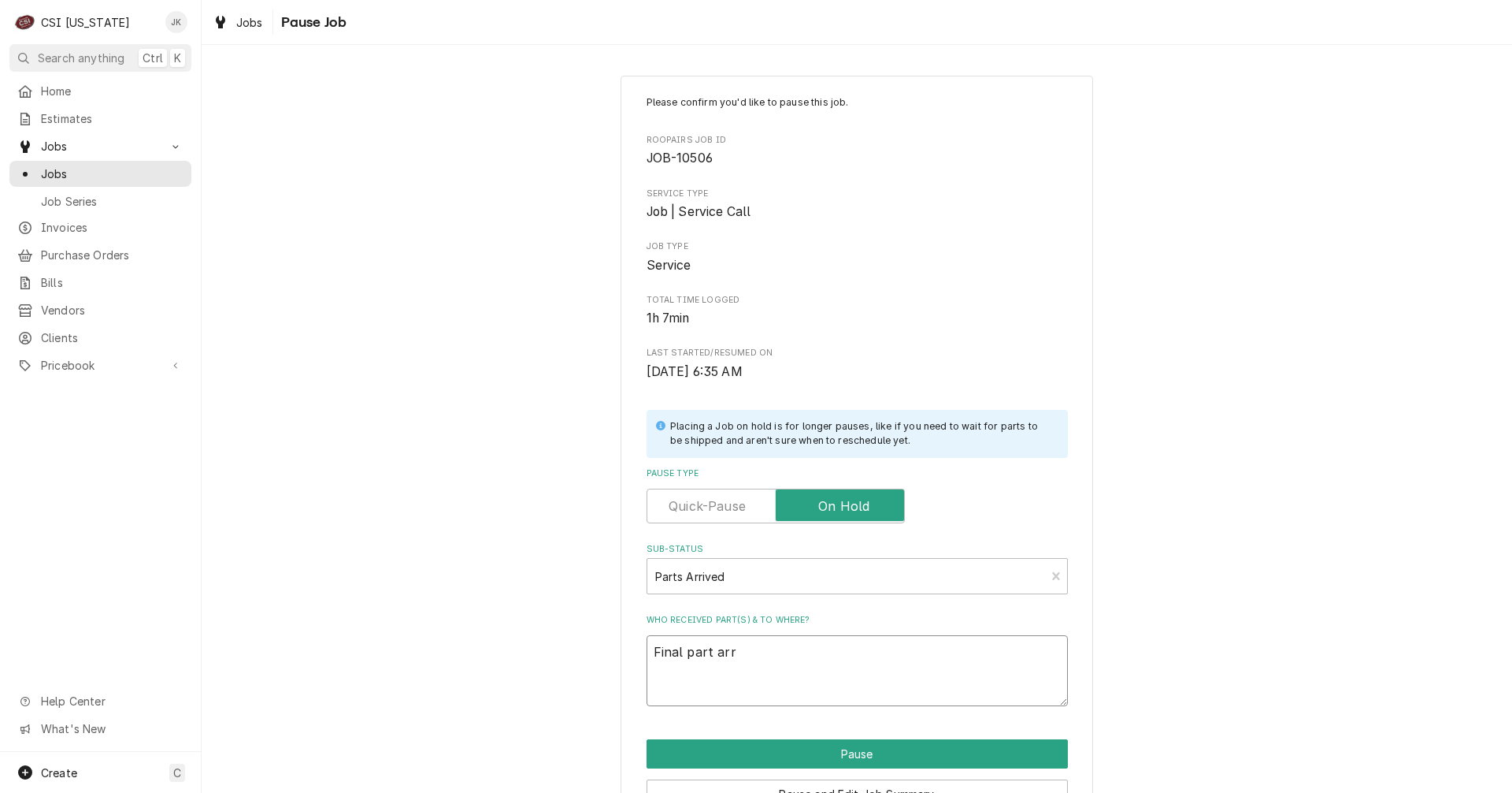
type textarea "Final part arri"
type textarea "x"
type textarea "Final part arriv"
type textarea "x"
type textarea "Final part arrive"
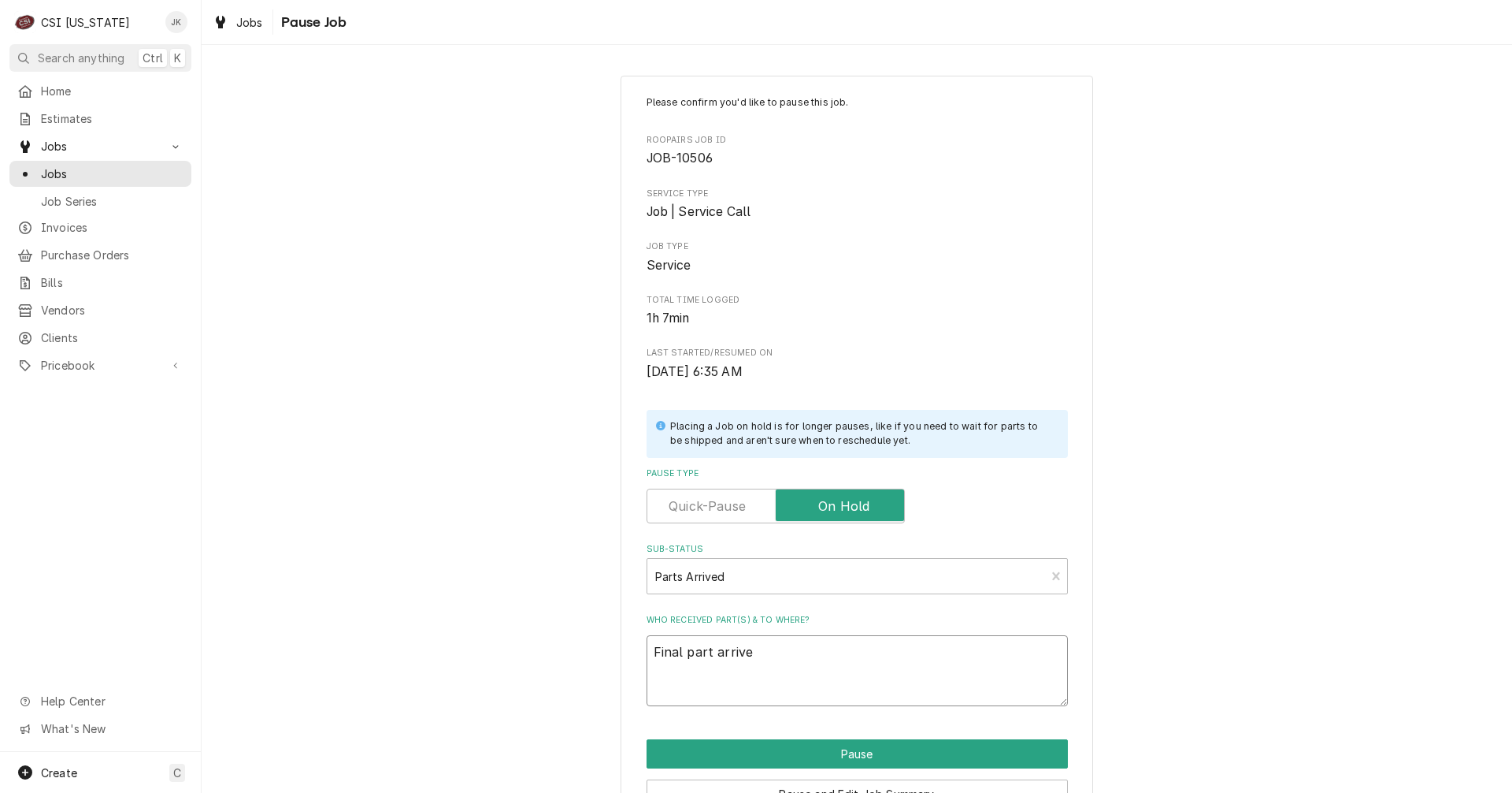
type textarea "x"
type textarea "Final part arrived"
type textarea "x"
type textarea "Final part arrived"
type textarea "x"
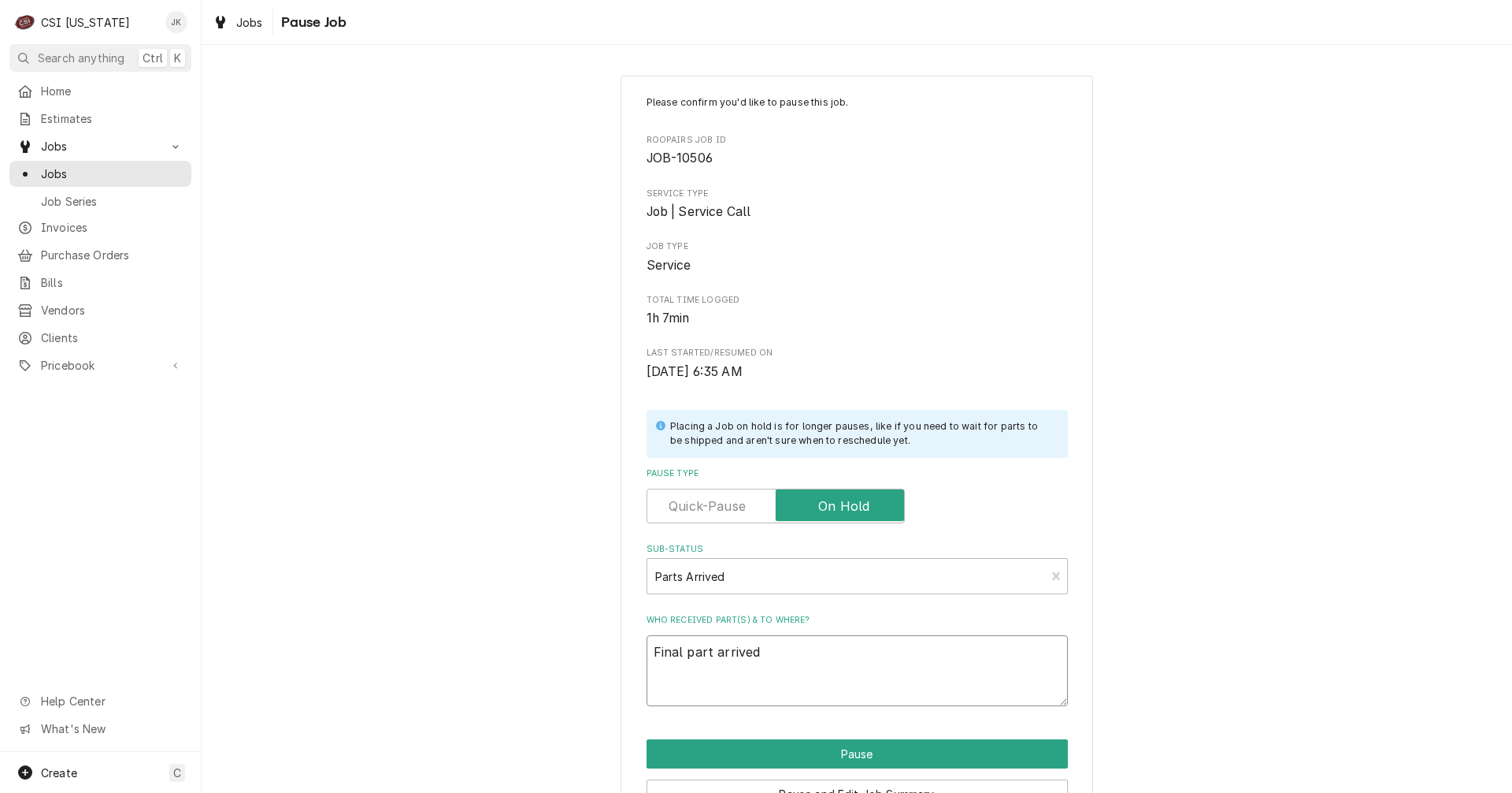
type textarea "Final part arrived 1"
type textarea "x"
type textarea "Final part arrived 10"
type textarea "x"
type textarea "Final part arrived 10/"
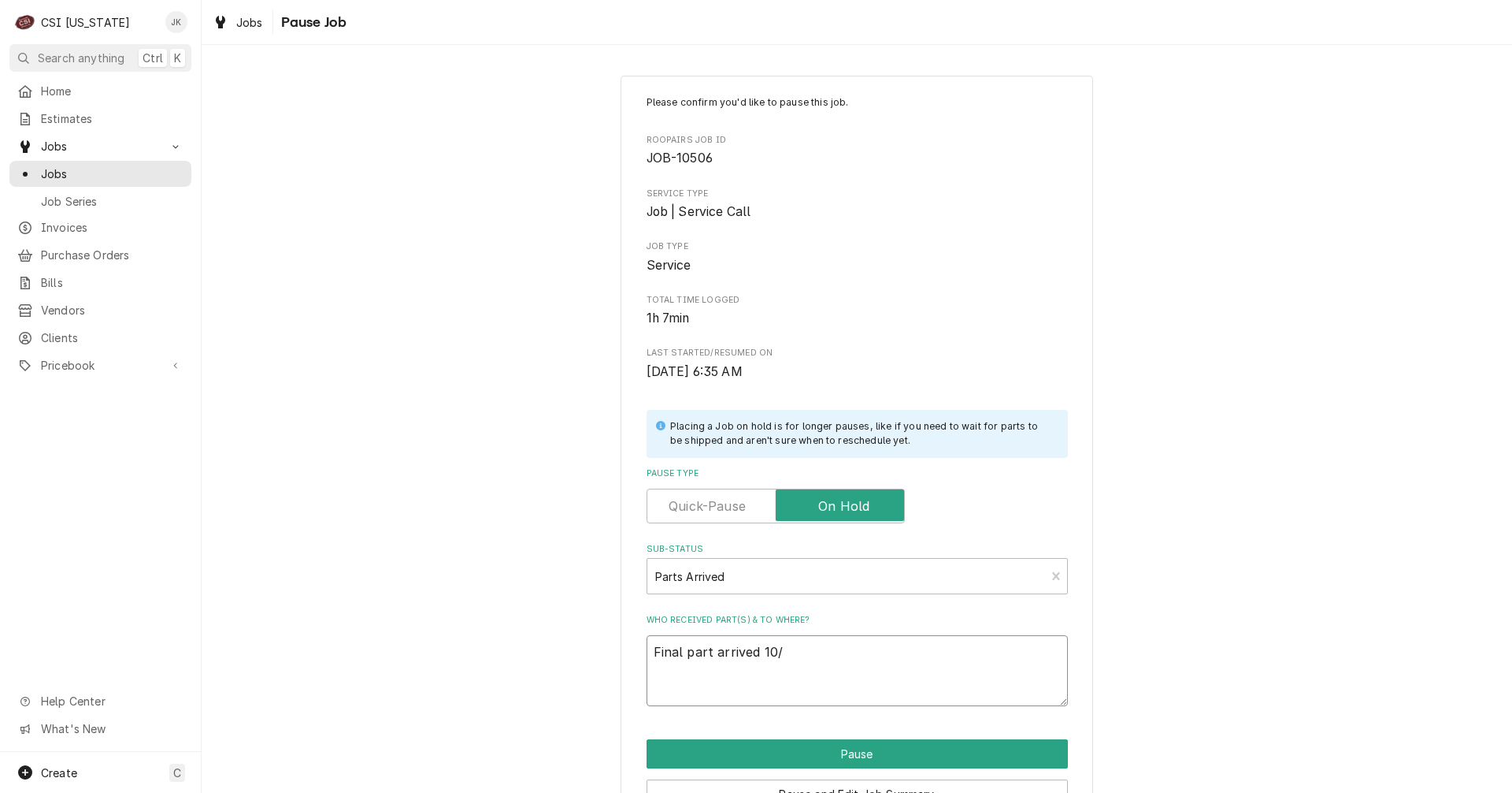
type textarea "x"
type textarea "Final part arrived 10/3"
type textarea "x"
type textarea "Final part arrived 10/3,"
type textarea "x"
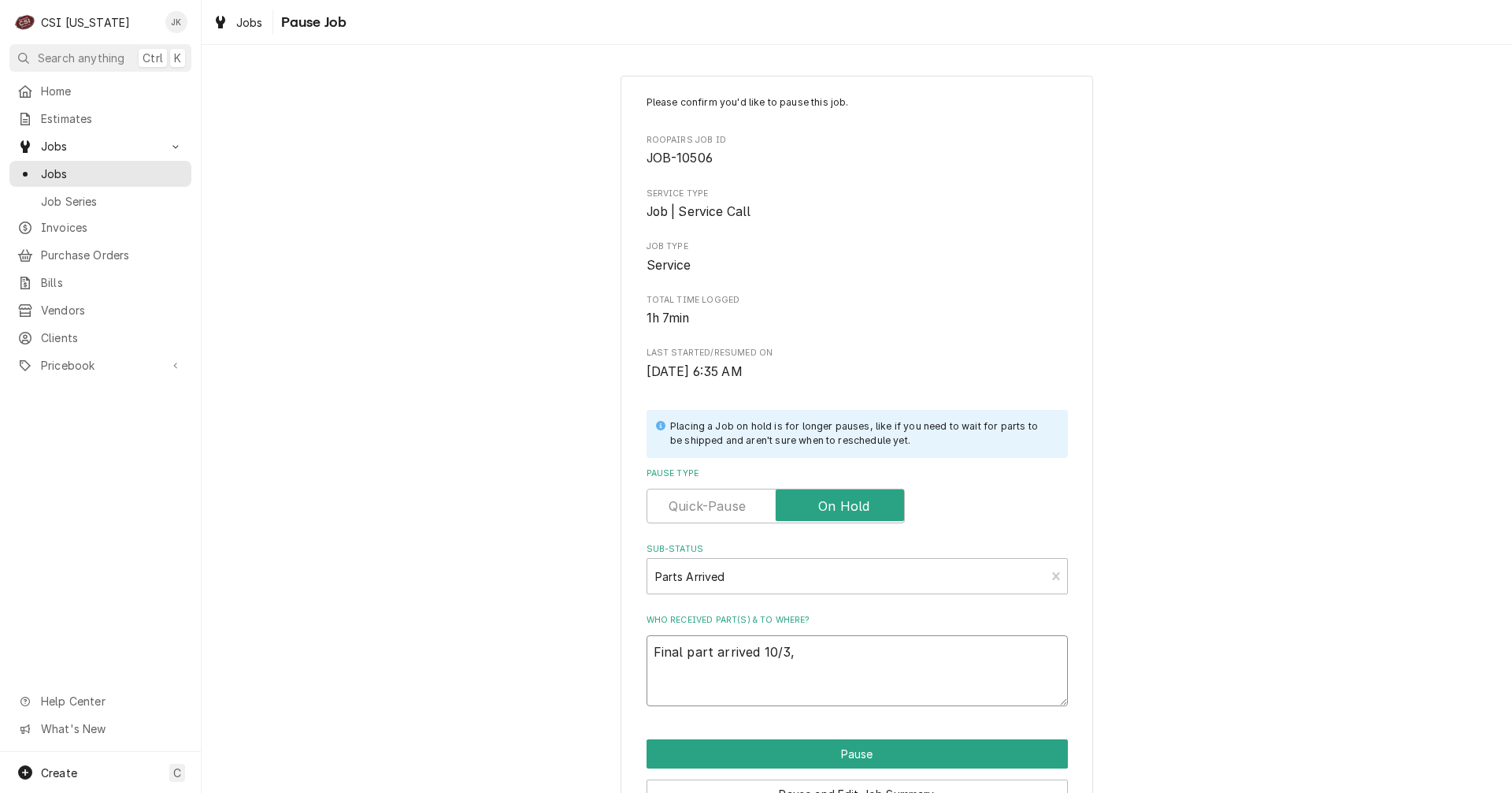
type textarea "Final part arrived 10/3,"
type textarea "x"
type textarea "Final part arrived 10/3, B"
type textarea "x"
type textarea "Final part arrived 10/3, Br"
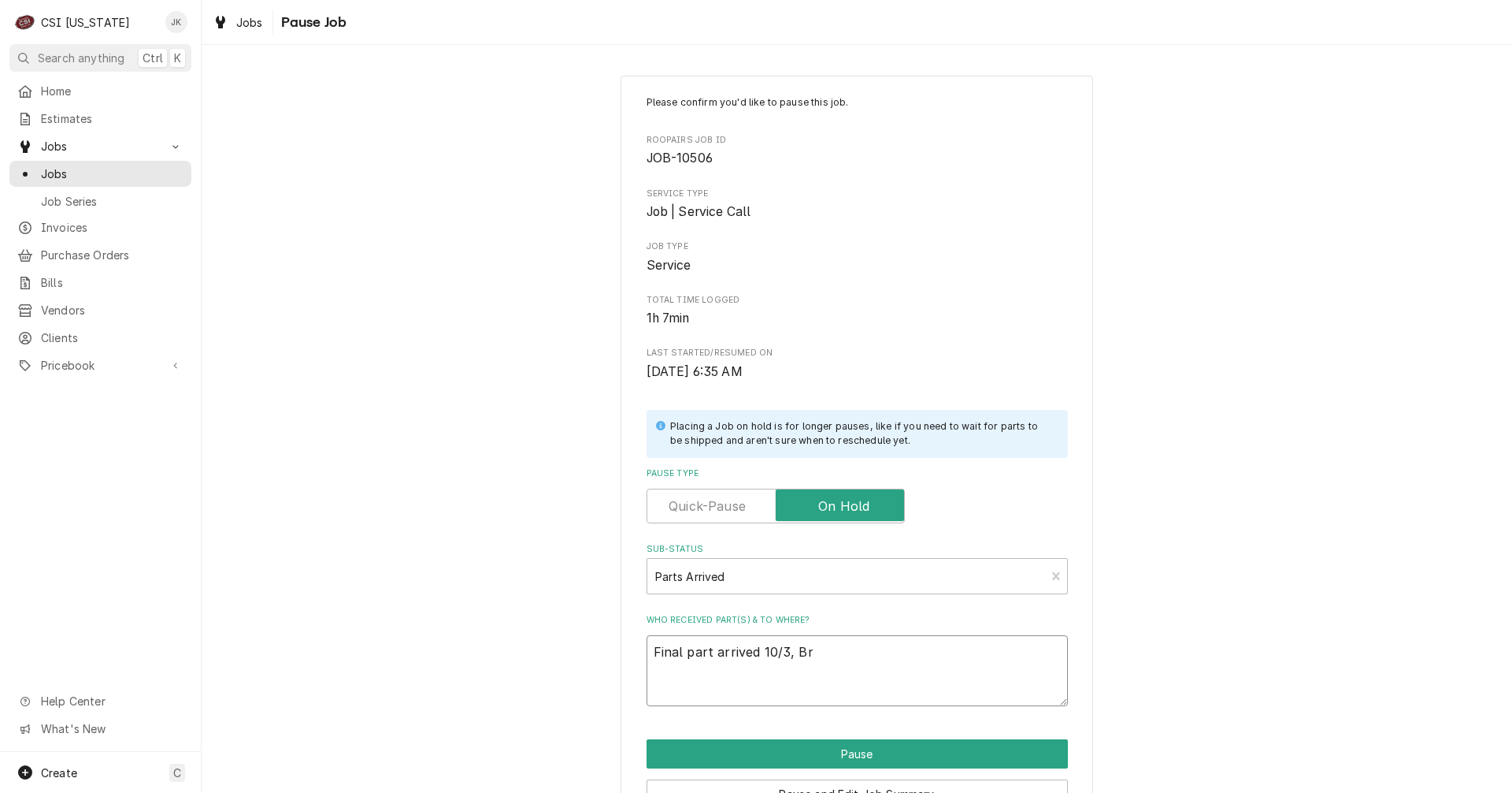
type textarea "x"
type textarea "Final part arrived 10/3, Bry"
type textarea "x"
type textarea "Final part arrived 10/3, Brya"
type textarea "x"
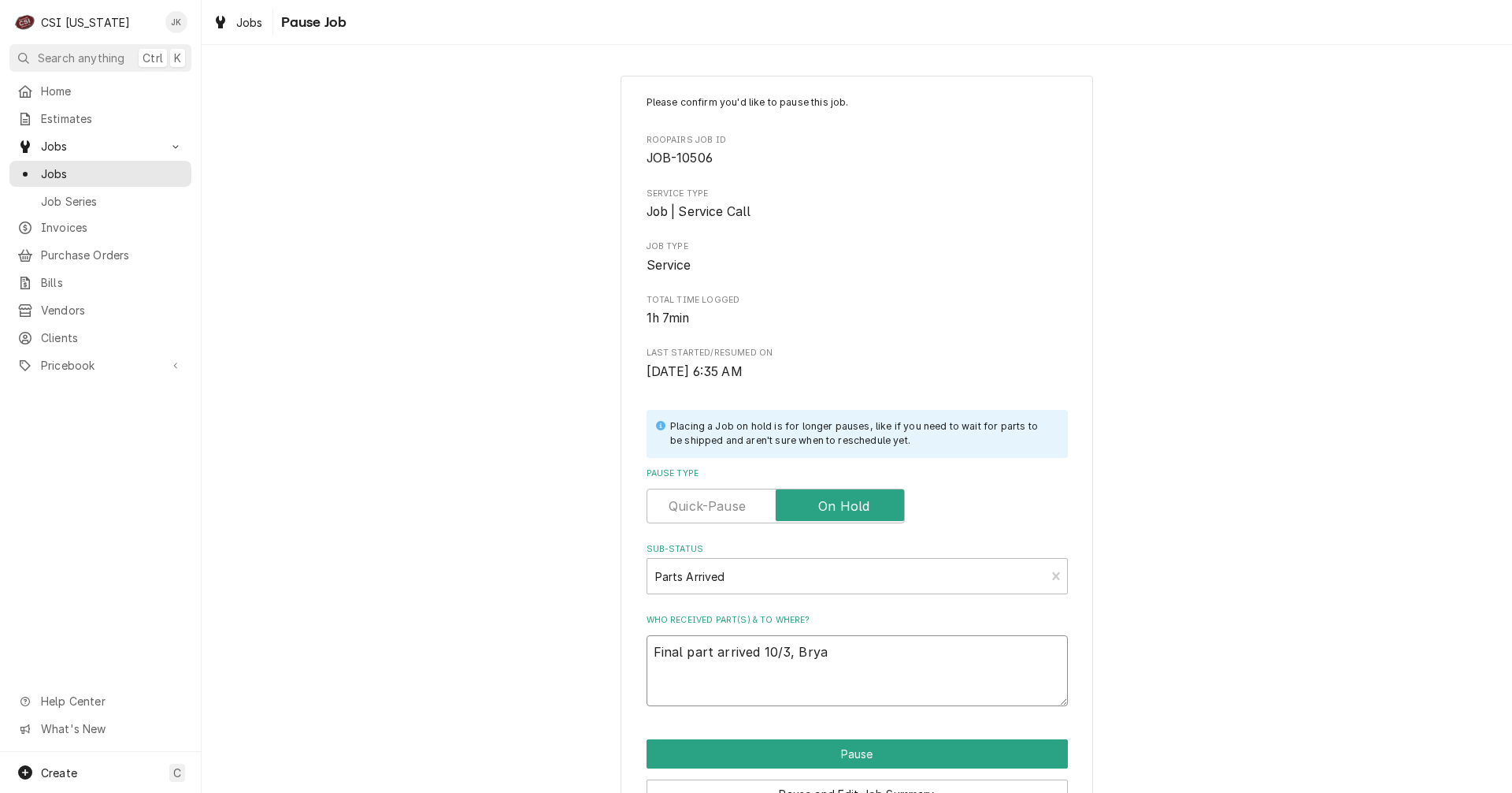
type textarea "Final part arrived 10/3, Bryan"
type textarea "x"
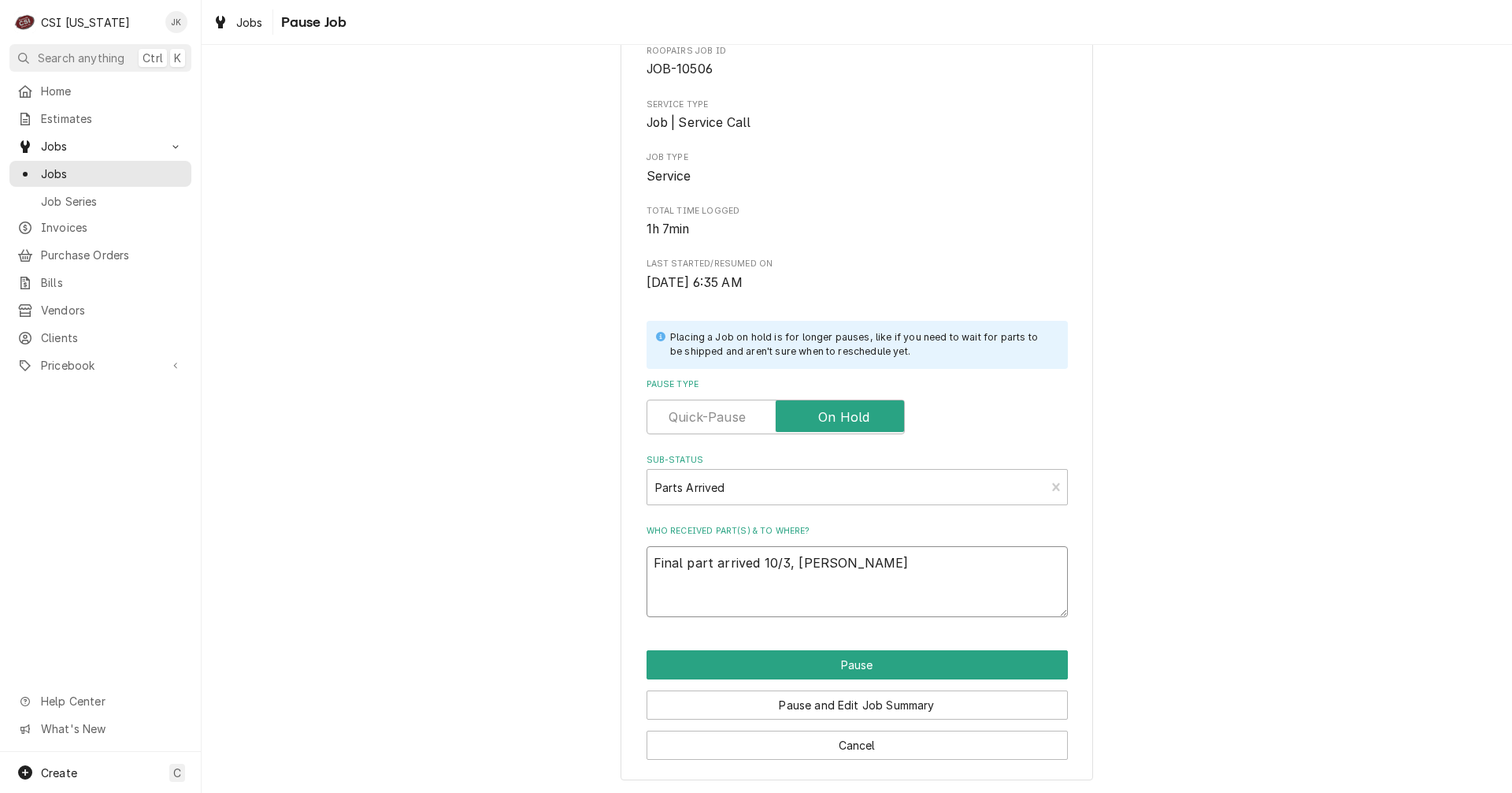
scroll to position [90, 0]
drag, startPoint x: 828, startPoint y: 565, endPoint x: 565, endPoint y: 573, distance: 263.1
click at [565, 573] on div "Please confirm you'd like to pause this job. Roopairs Job ID JOB-10506 Service …" at bounding box center [857, 382] width 1311 height 821
type textarea "Final part arrived 10/3, Bryant"
click at [741, 710] on button "Pause and Edit Job Summary" at bounding box center [858, 704] width 421 height 29
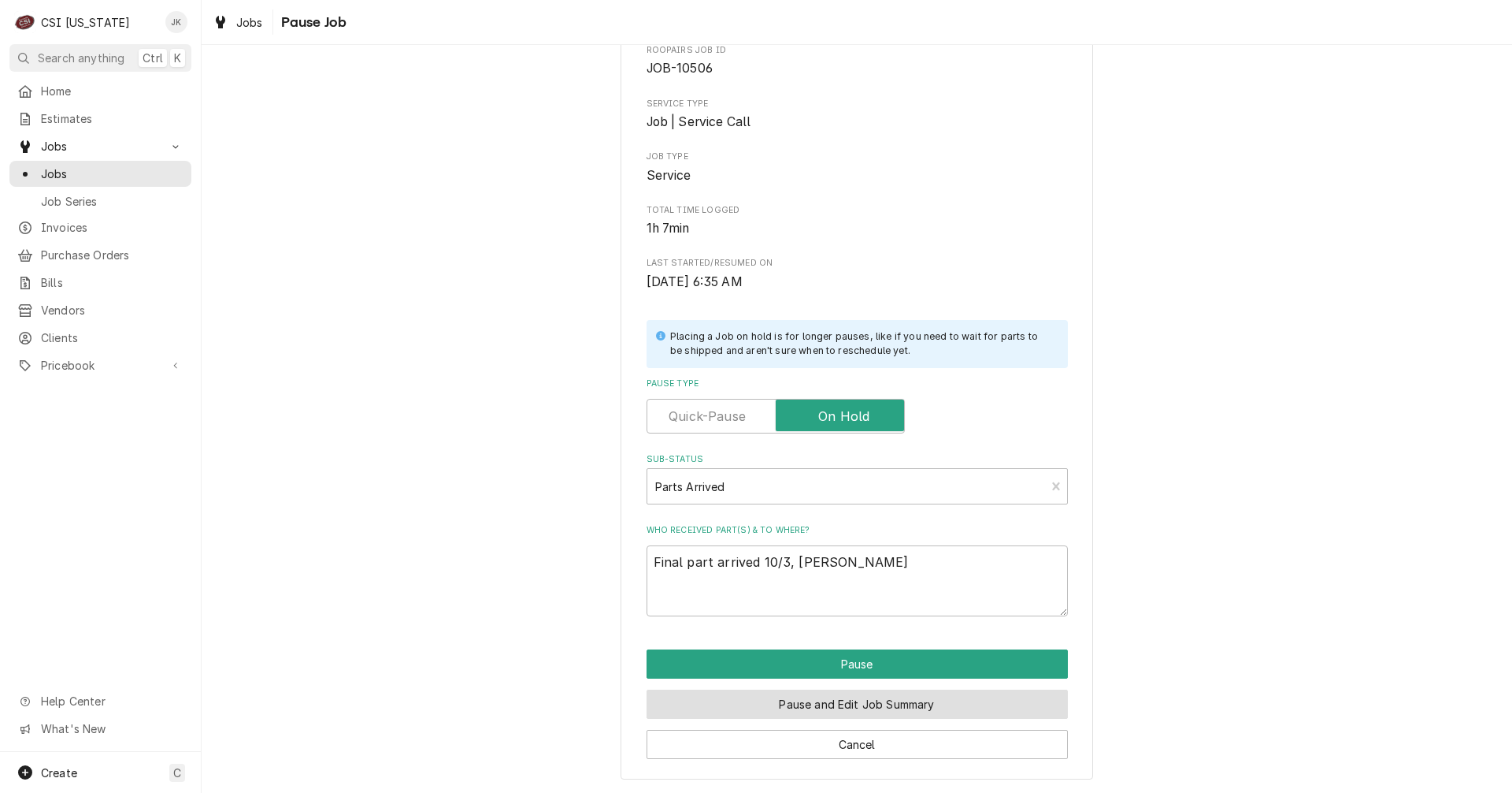
type textarea "x"
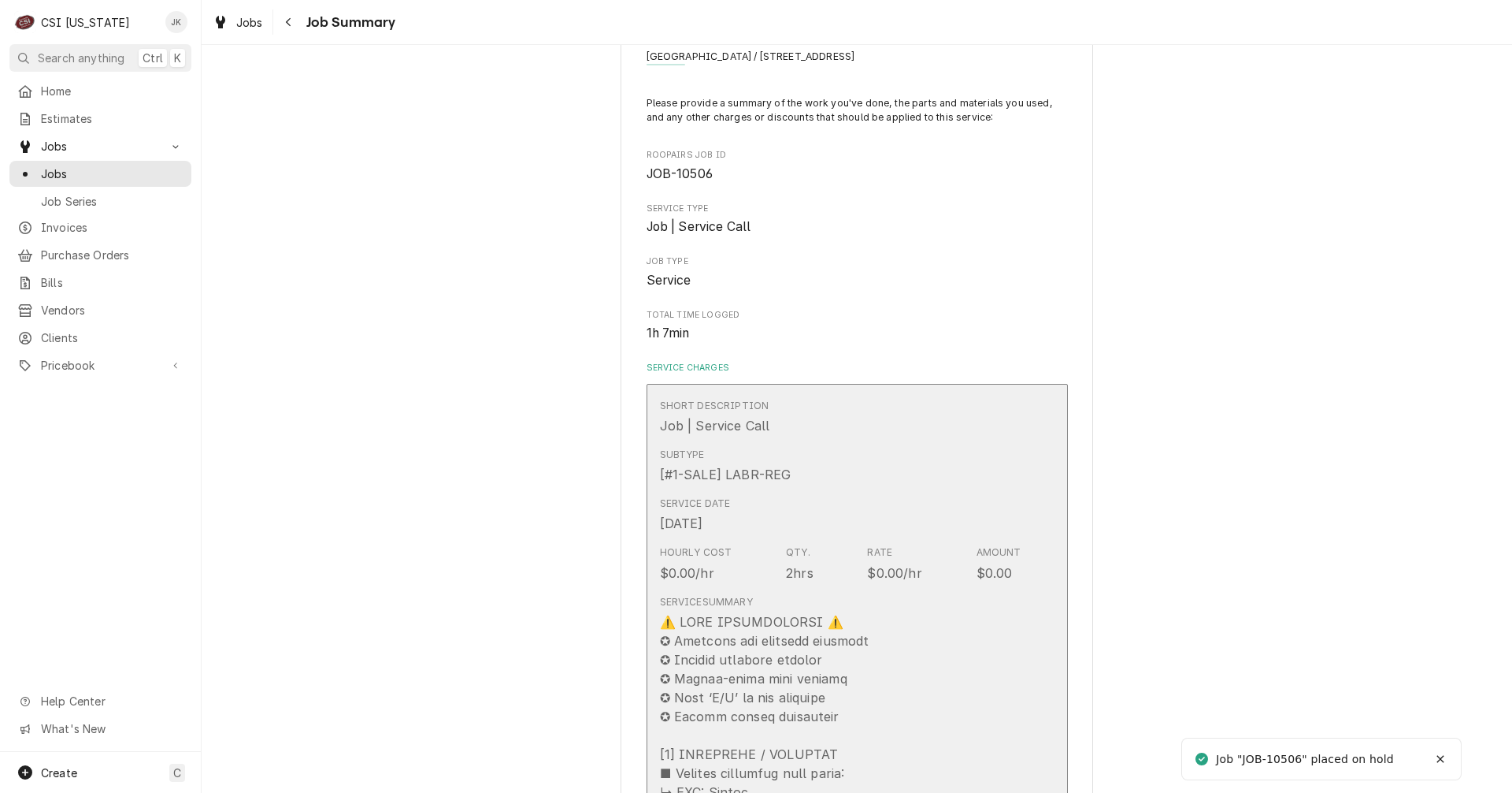
scroll to position [157, 0]
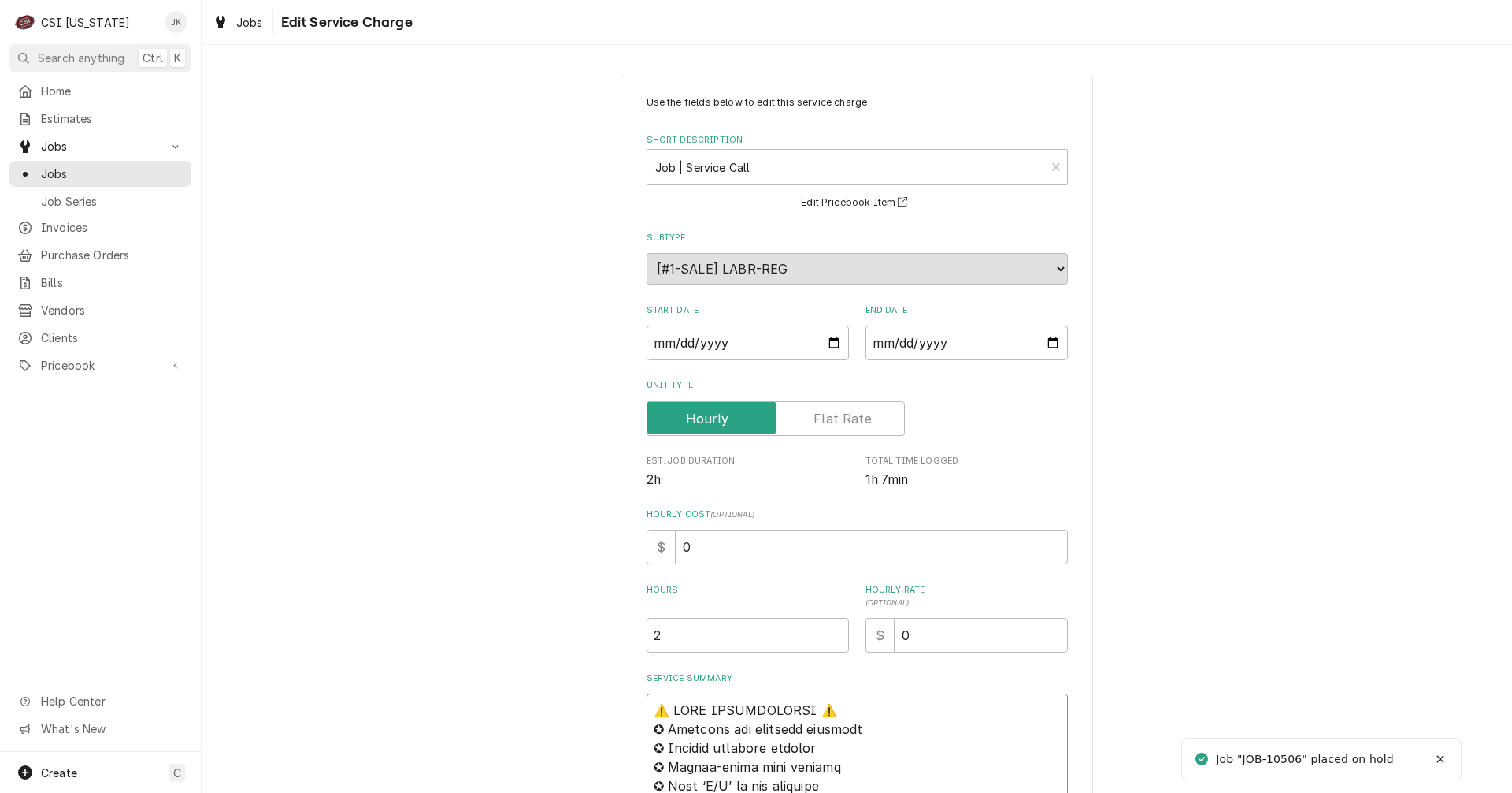
paste textarea "Final part arrived 10/3, Bryant"
type textarea "x"
type textarea "Final part arrived 10/3, Bryant⚠️ 𝗙𝗢𝗥𝗠 𝗜𝗡𝗦𝗧𝗥𝗨𝗖𝗧𝗜𝗢𝗡𝗦 ⚠️ ✪ 𝗖𝗼𝗺𝗽𝗹𝗲𝘁𝗲 𝗮𝗹𝗹 𝗿𝗲𝗹𝗲𝘃𝗮𝗻𝘁 …"
type textarea "x"
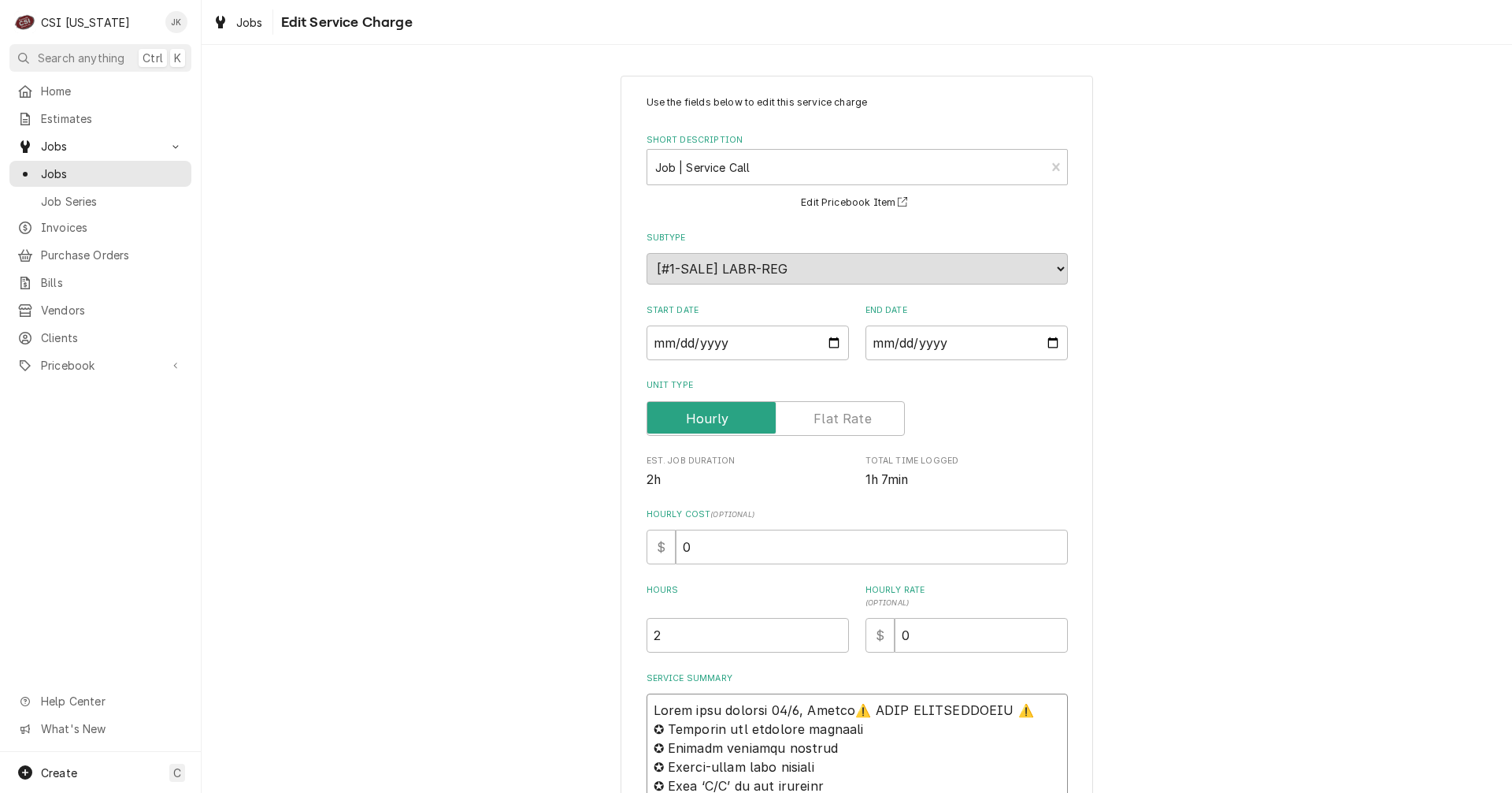
type textarea "Final part arrived 10/3, Bryant ⚠️ 𝗙𝗢𝗥𝗠 𝗜𝗡𝗦𝗧𝗥𝗨𝗖𝗧𝗜𝗢𝗡𝗦 ⚠️ ✪ 𝗖𝗼𝗺𝗽𝗹𝗲𝘁𝗲 𝗮𝗹𝗹 𝗿𝗲𝗹𝗲𝘃𝗮𝗻𝘁…"
type textarea "x"
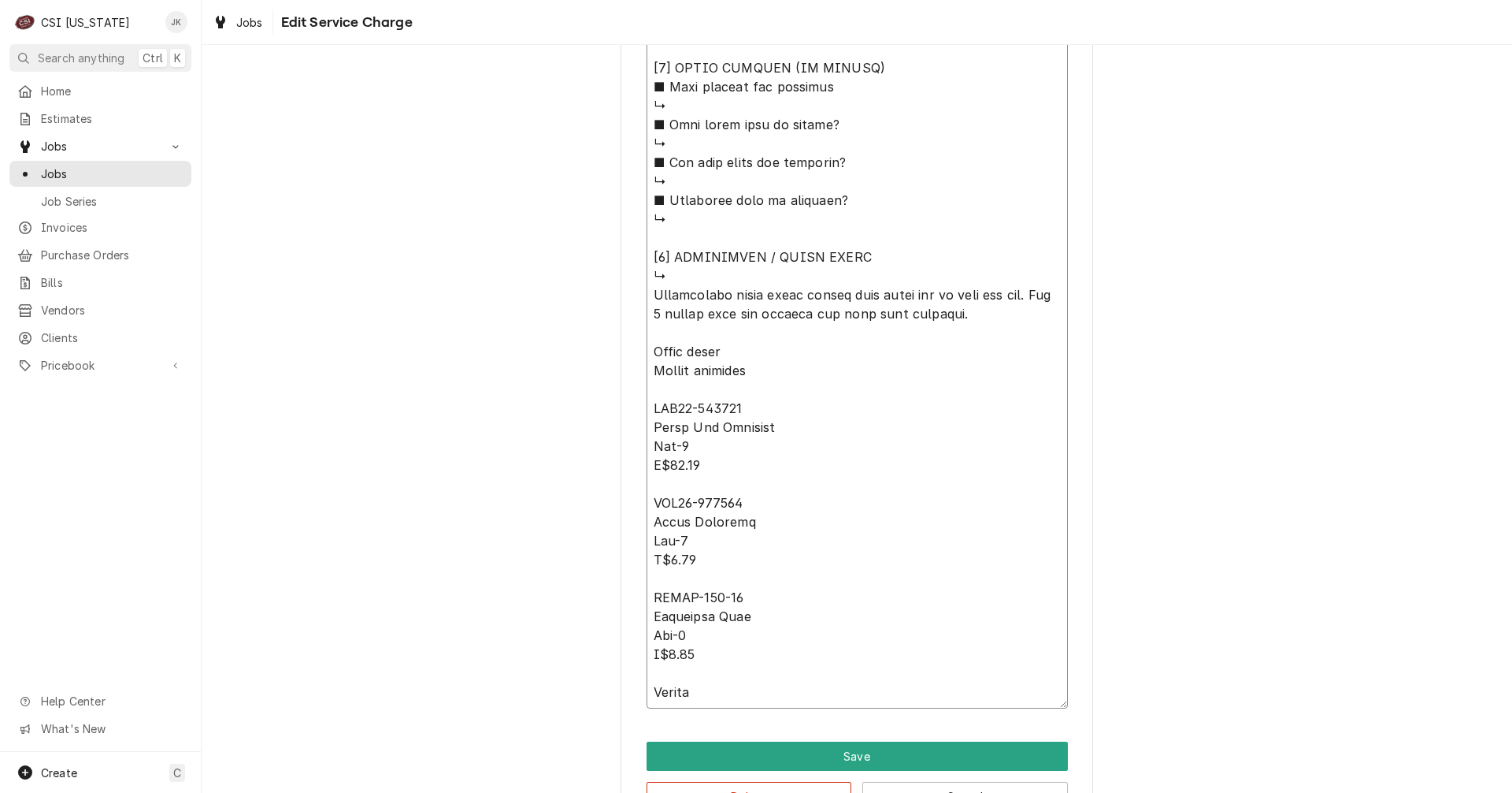
scroll to position [1602, 0]
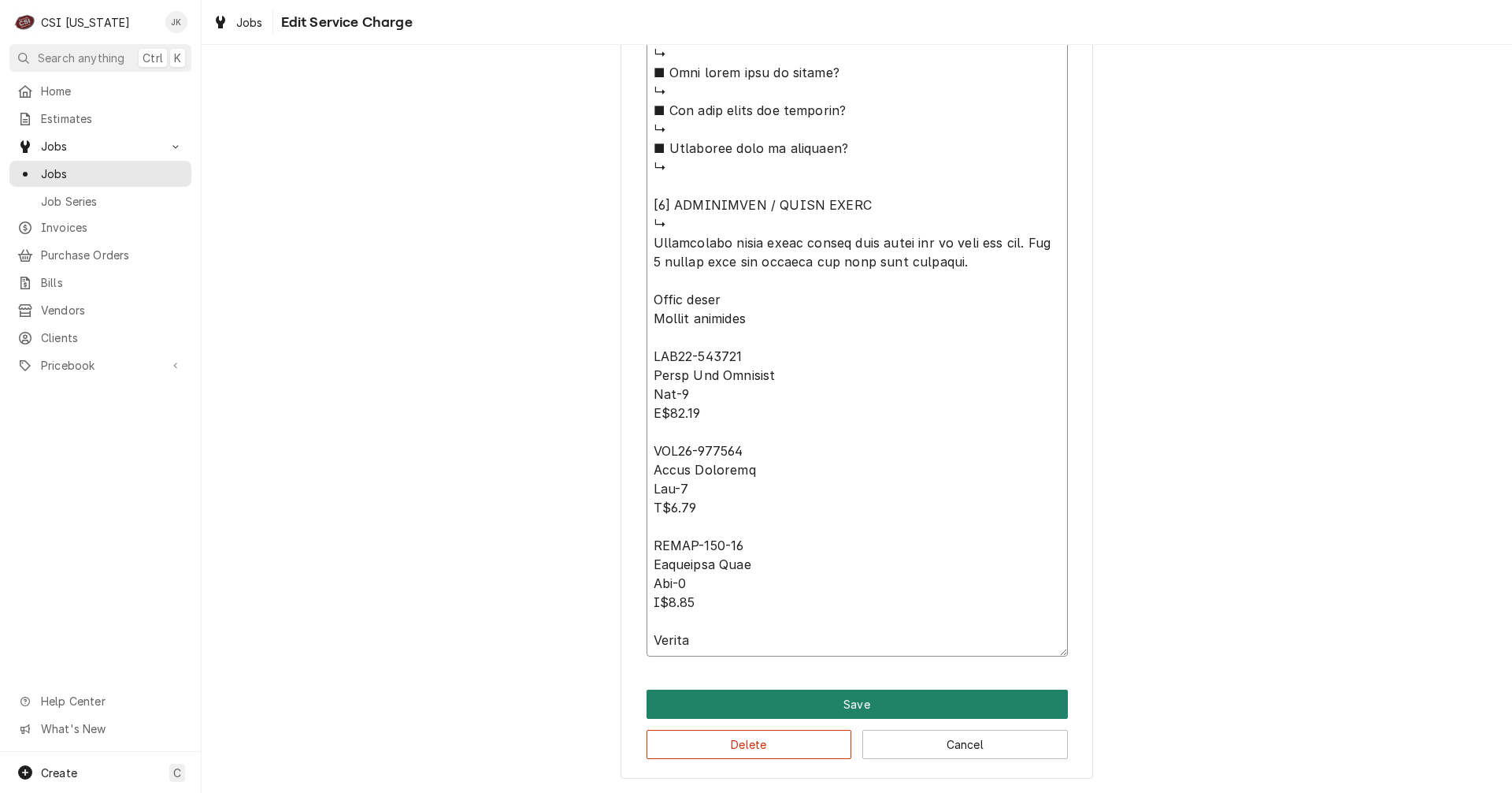
type textarea "Final part arrived 10/3, Bryant ⚠️ 𝗙𝗢𝗥𝗠 𝗜𝗡𝗦𝗧𝗥𝗨𝗖𝗧𝗜𝗢𝗡𝗦 ⚠️ ✪ 𝗖𝗼𝗺𝗽𝗹𝗲𝘁𝗲 𝗮𝗹𝗹 𝗿𝗲𝗹𝗲𝘃𝗮𝗻𝘁…"
click at [848, 696] on button "Save" at bounding box center [858, 704] width 421 height 29
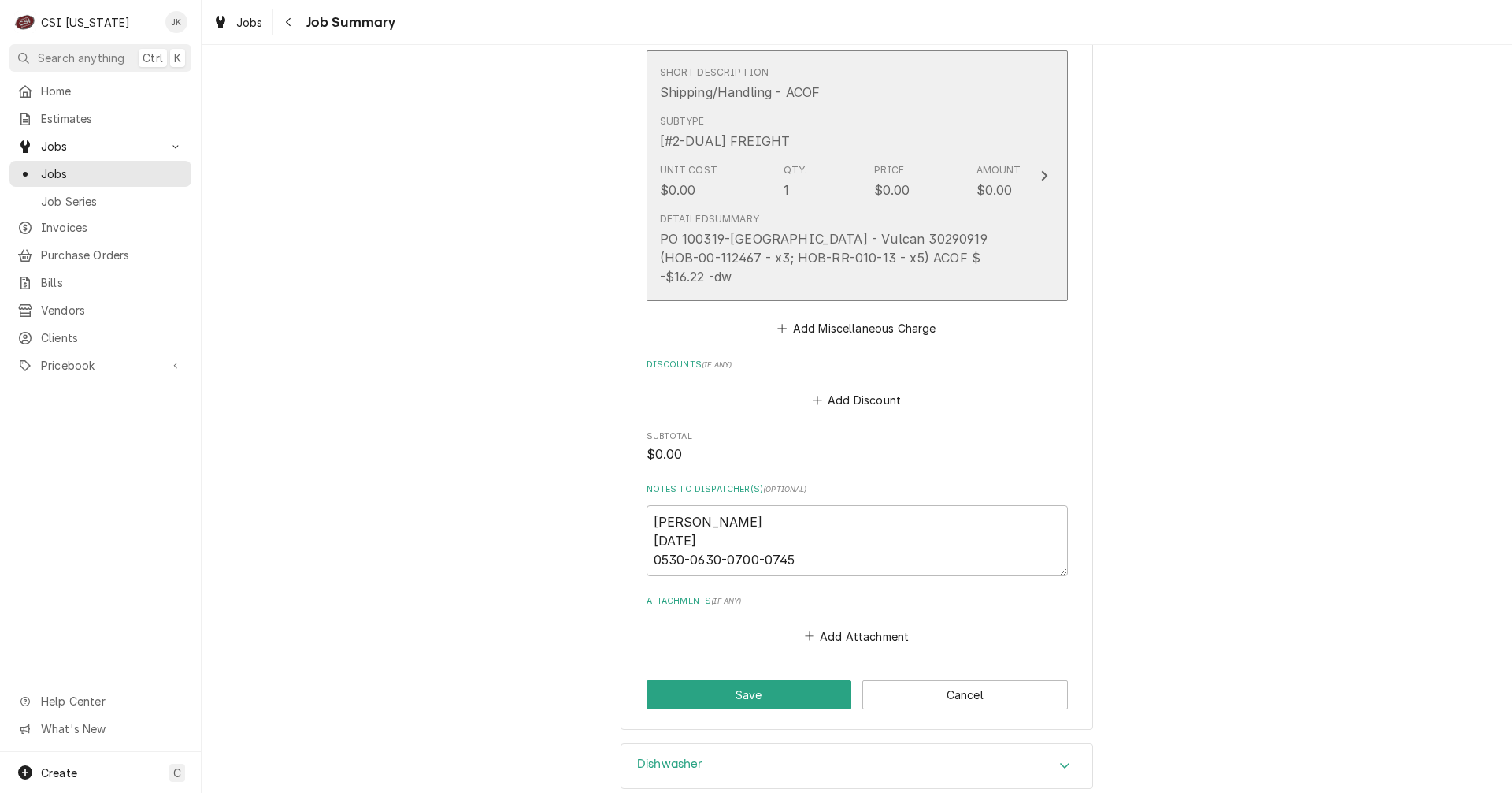
scroll to position [2426, 0]
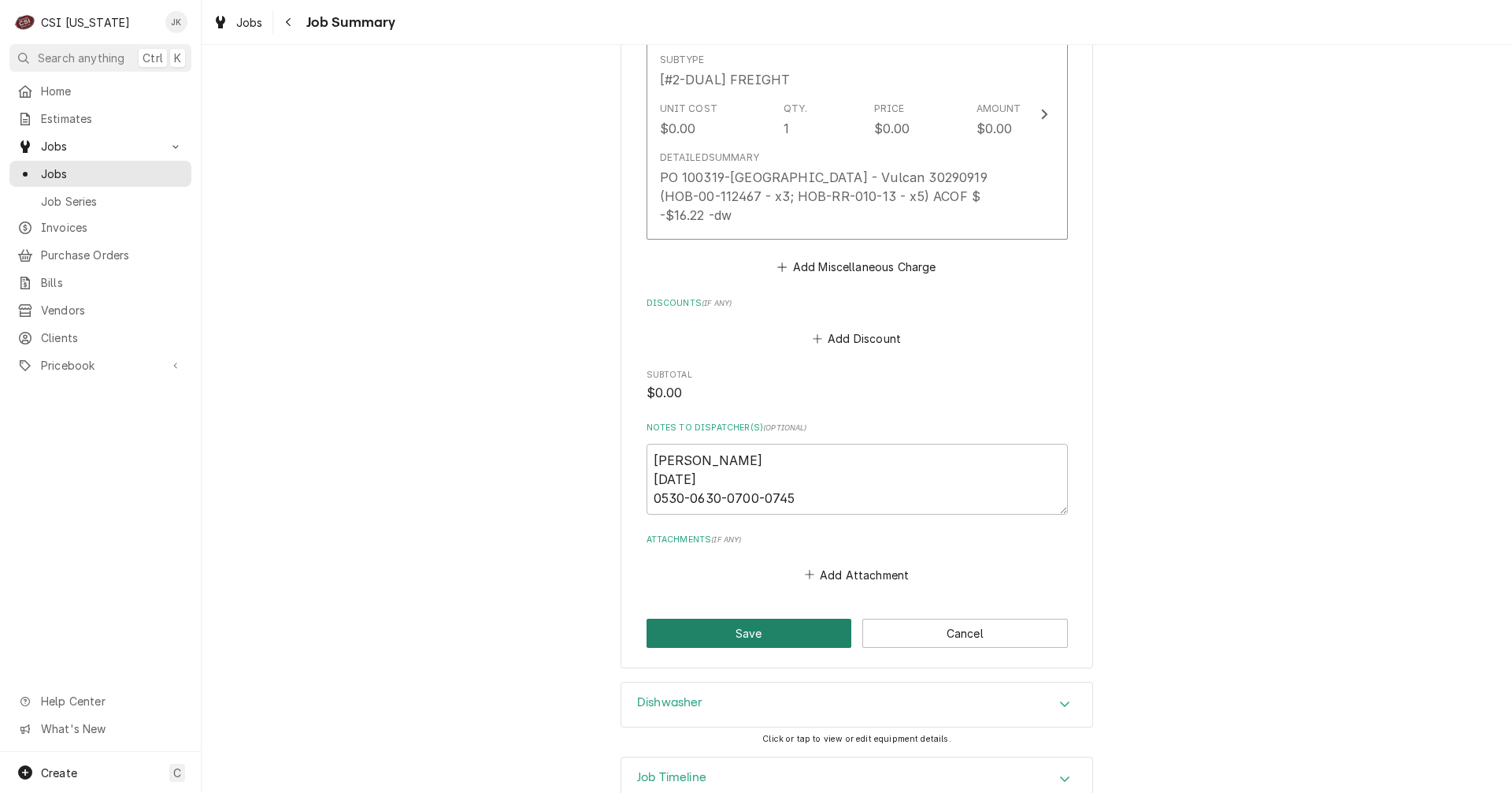
click at [726, 619] on button "Save" at bounding box center [749, 633] width 206 height 29
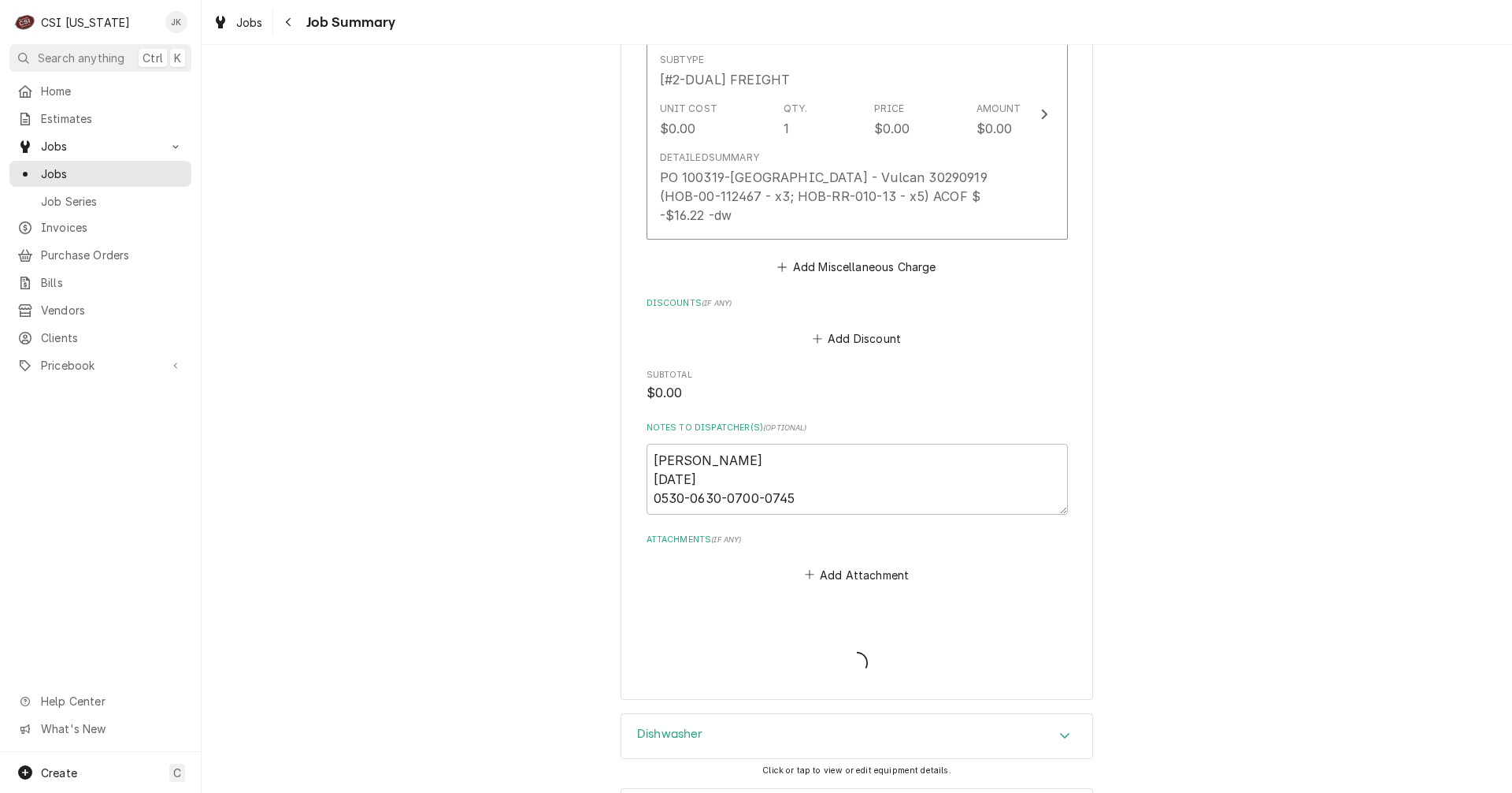
type textarea "x"
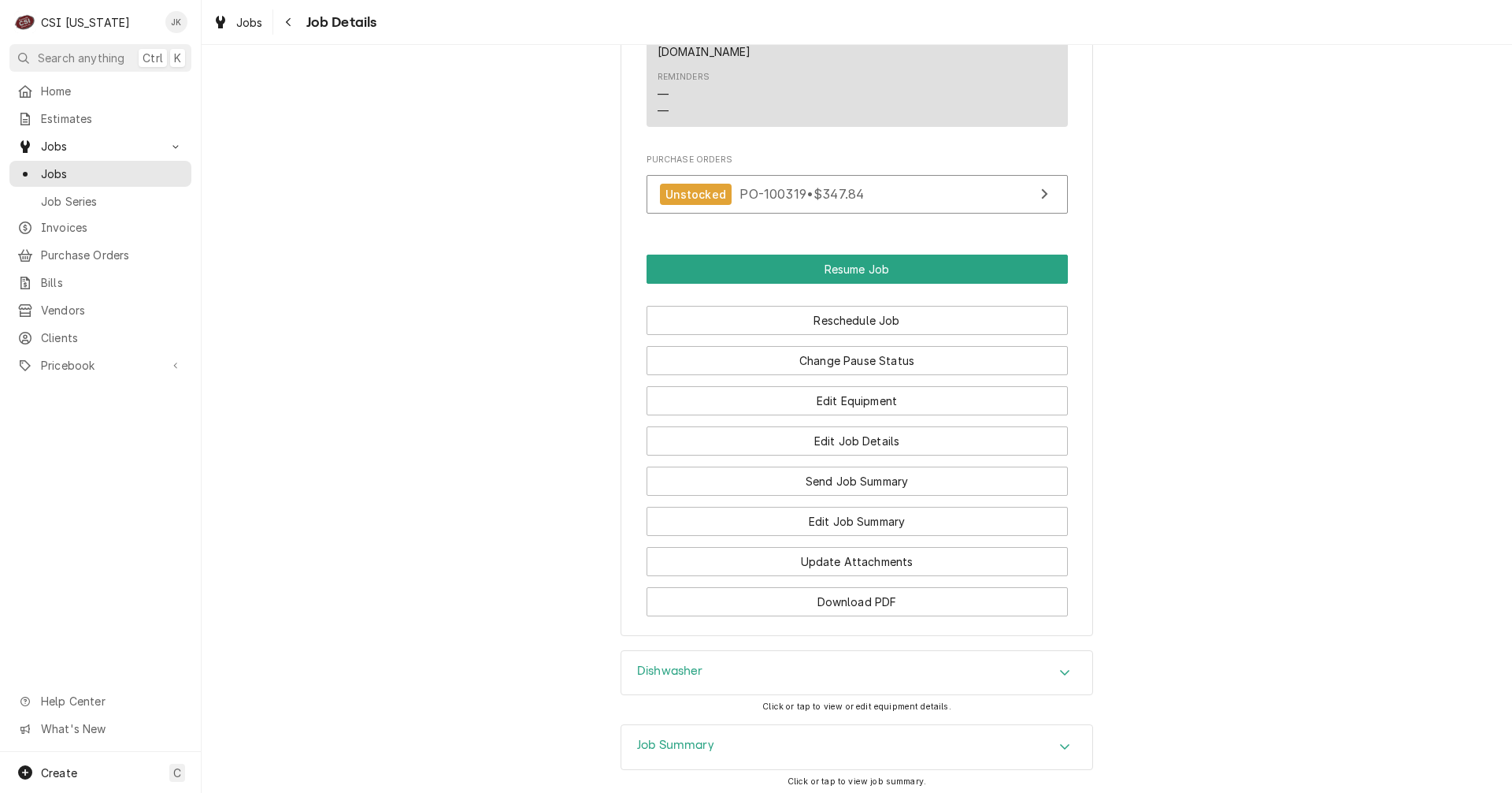
scroll to position [1576, 0]
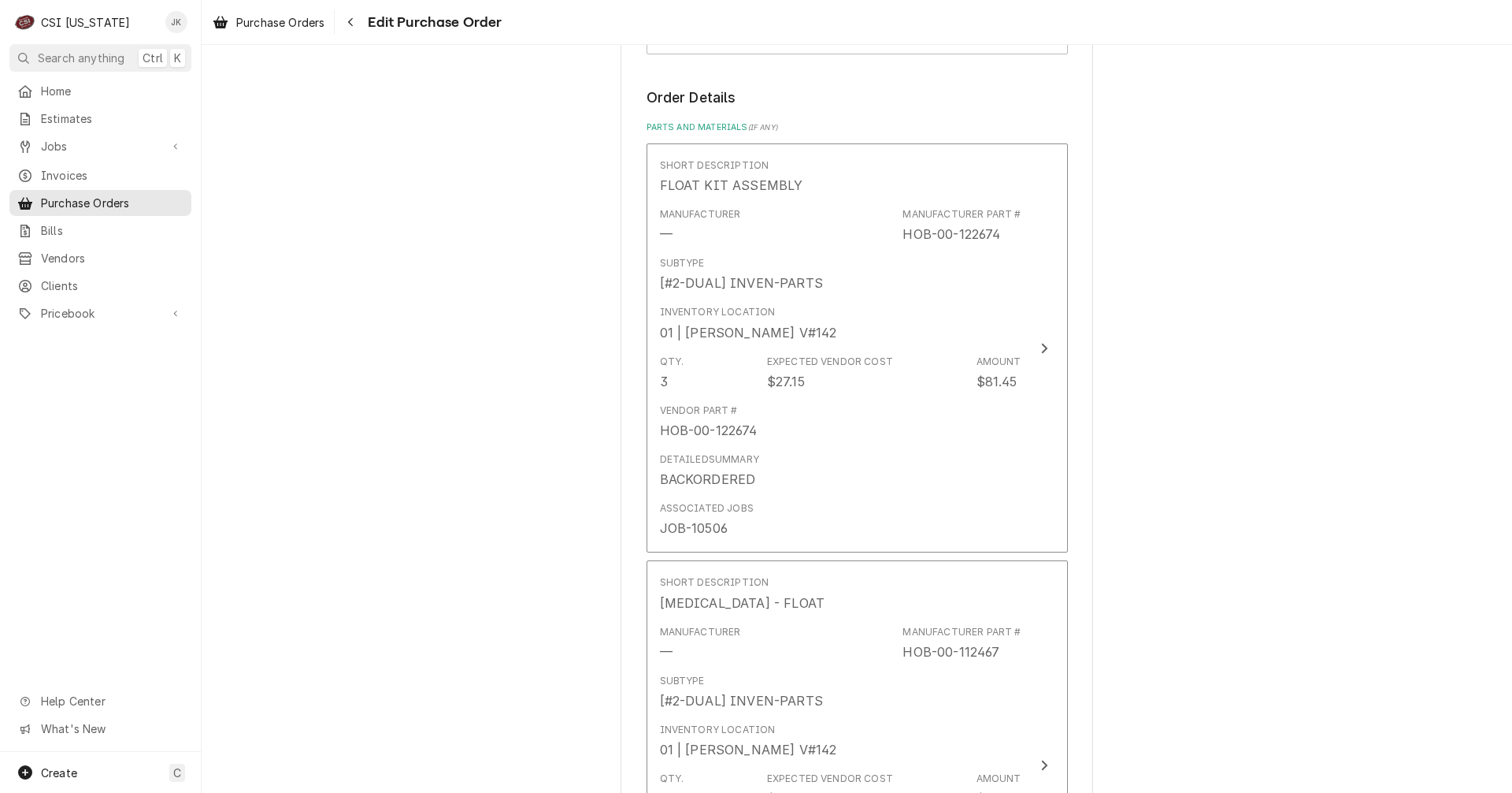
scroll to position [631, 0]
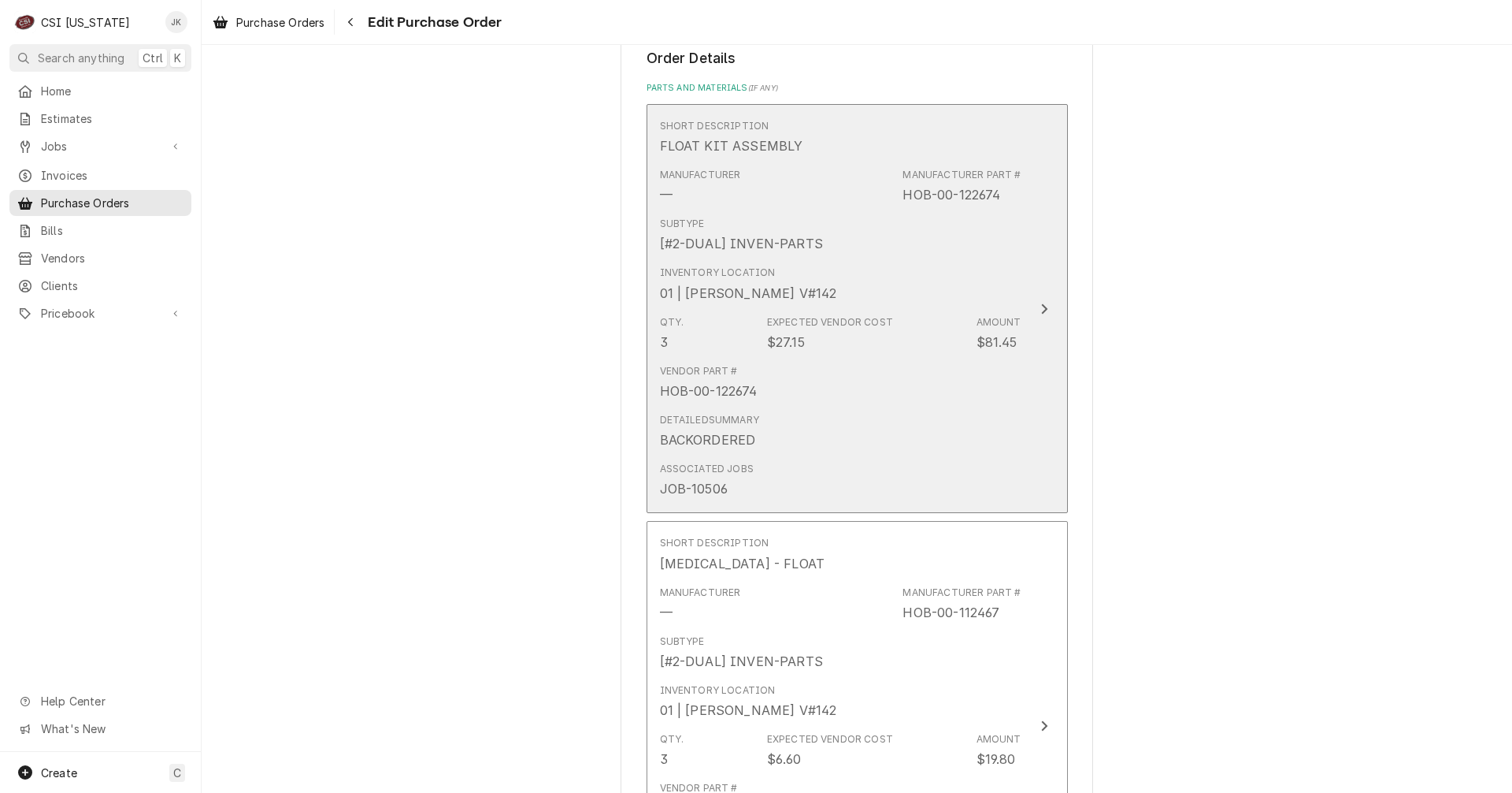
click at [798, 406] on div "Vendor Part # HOB-00-122674" at bounding box center [841, 382] width 361 height 49
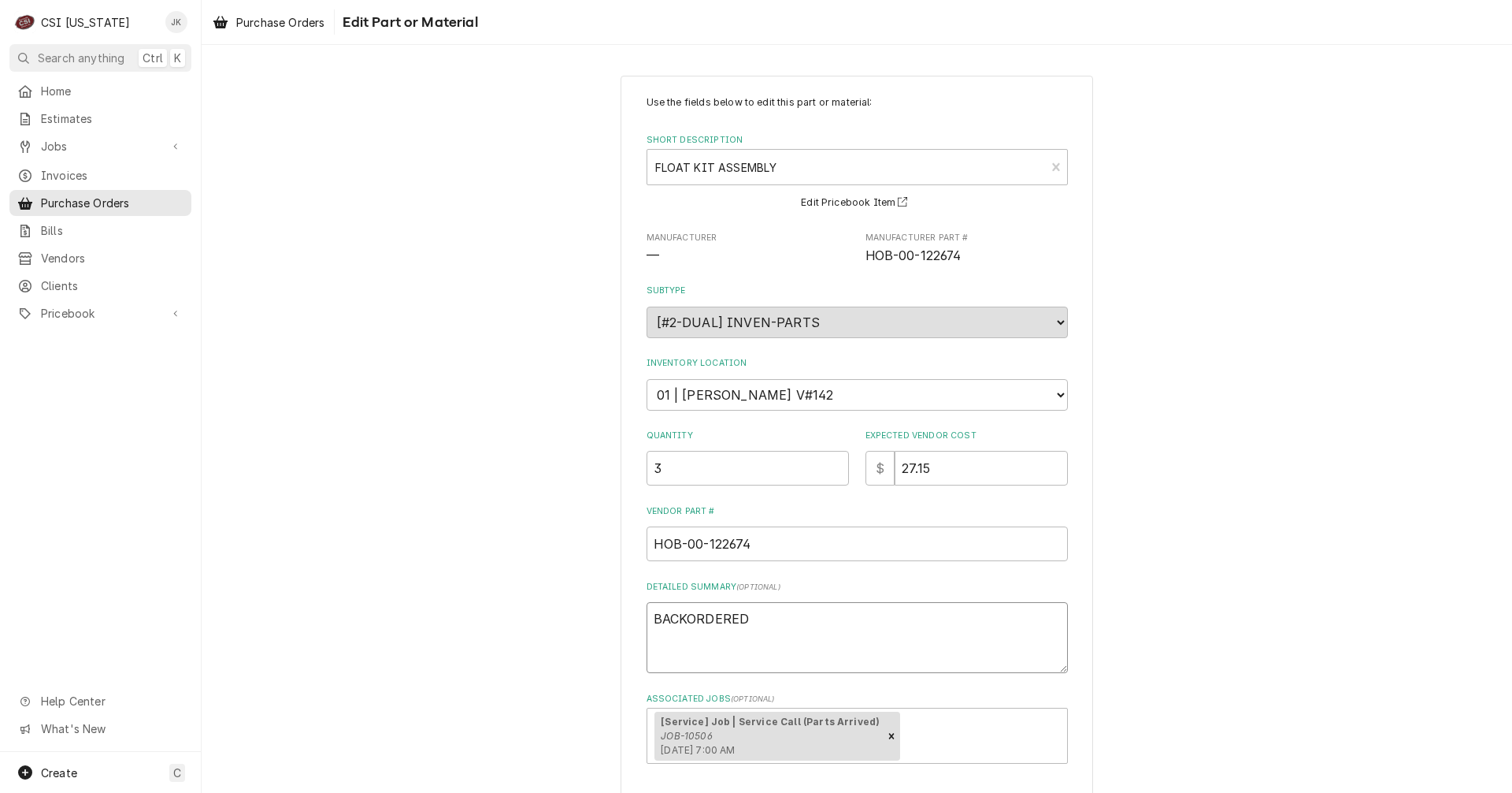
drag, startPoint x: 744, startPoint y: 615, endPoint x: 433, endPoint y: 617, distance: 311.0
click at [454, 614] on div "Use the fields below to edit this part or material: Short Description FLOAT KIT…" at bounding box center [857, 481] width 1311 height 839
type textarea "x"
type textarea "A"
type textarea "x"
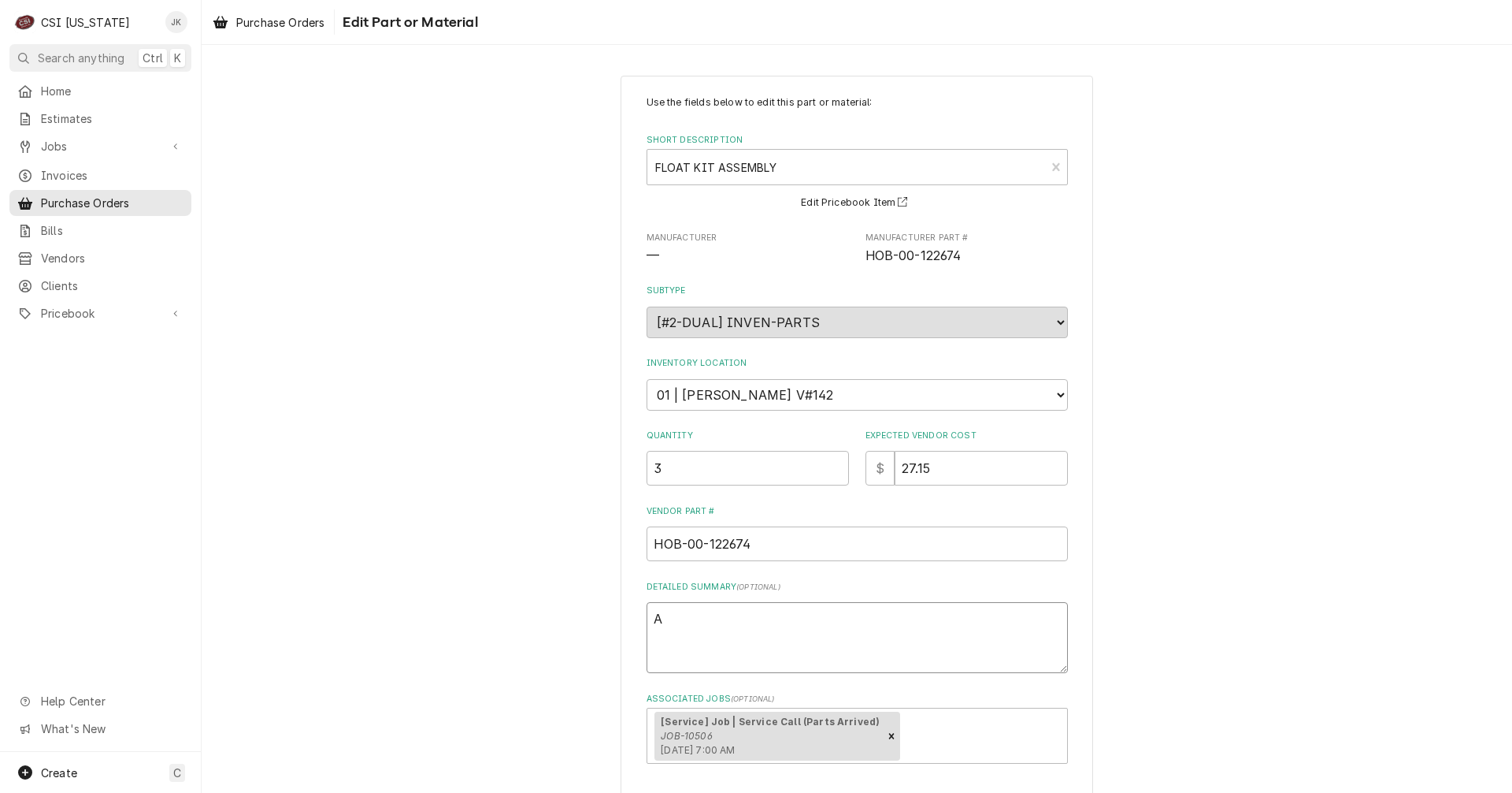
type textarea "Ar"
type textarea "x"
type textarea "Arr"
type textarea "x"
type textarea "Arri"
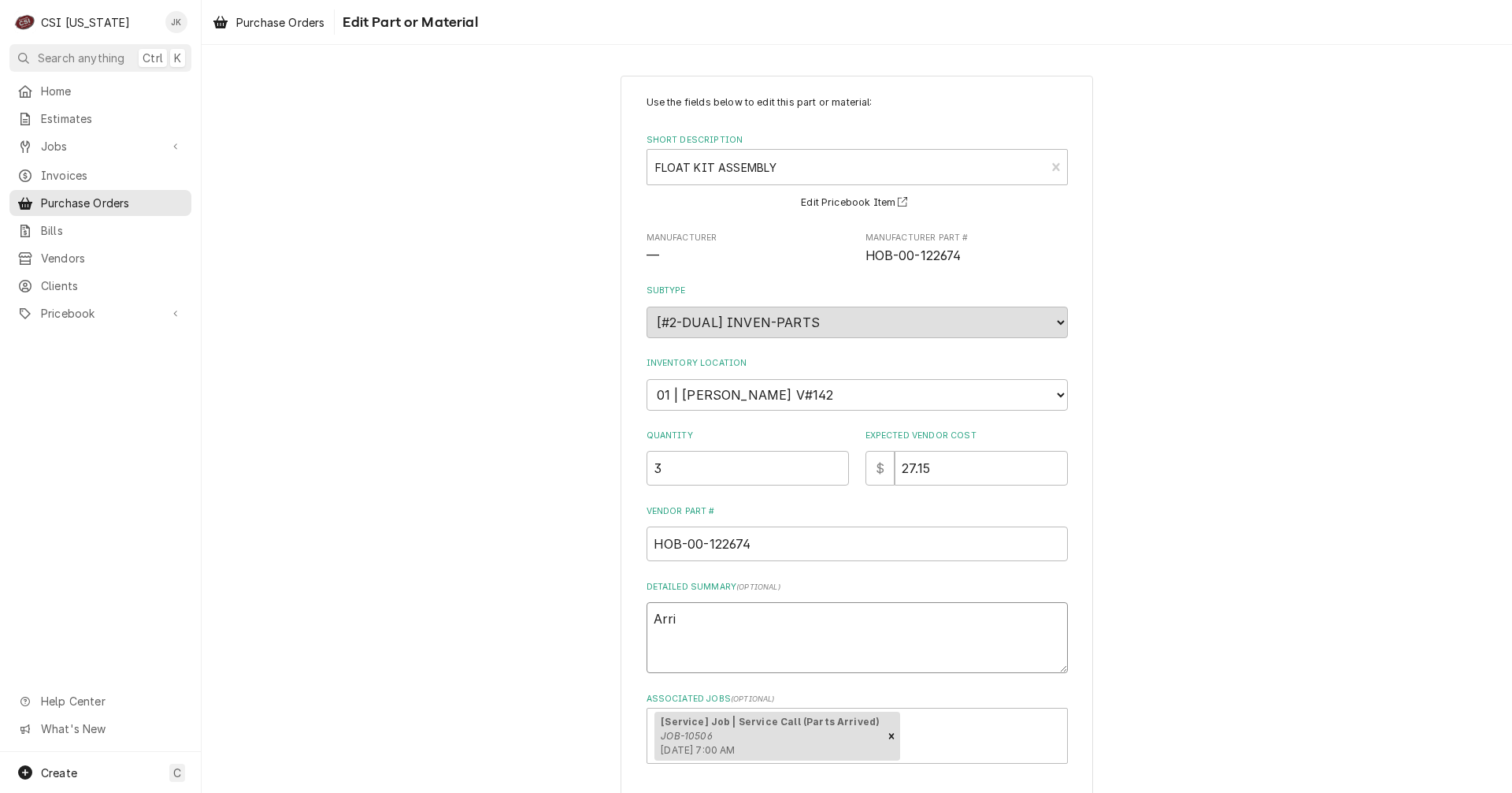
type textarea "x"
type textarea "Arriv"
type textarea "x"
type textarea "Arrive"
type textarea "x"
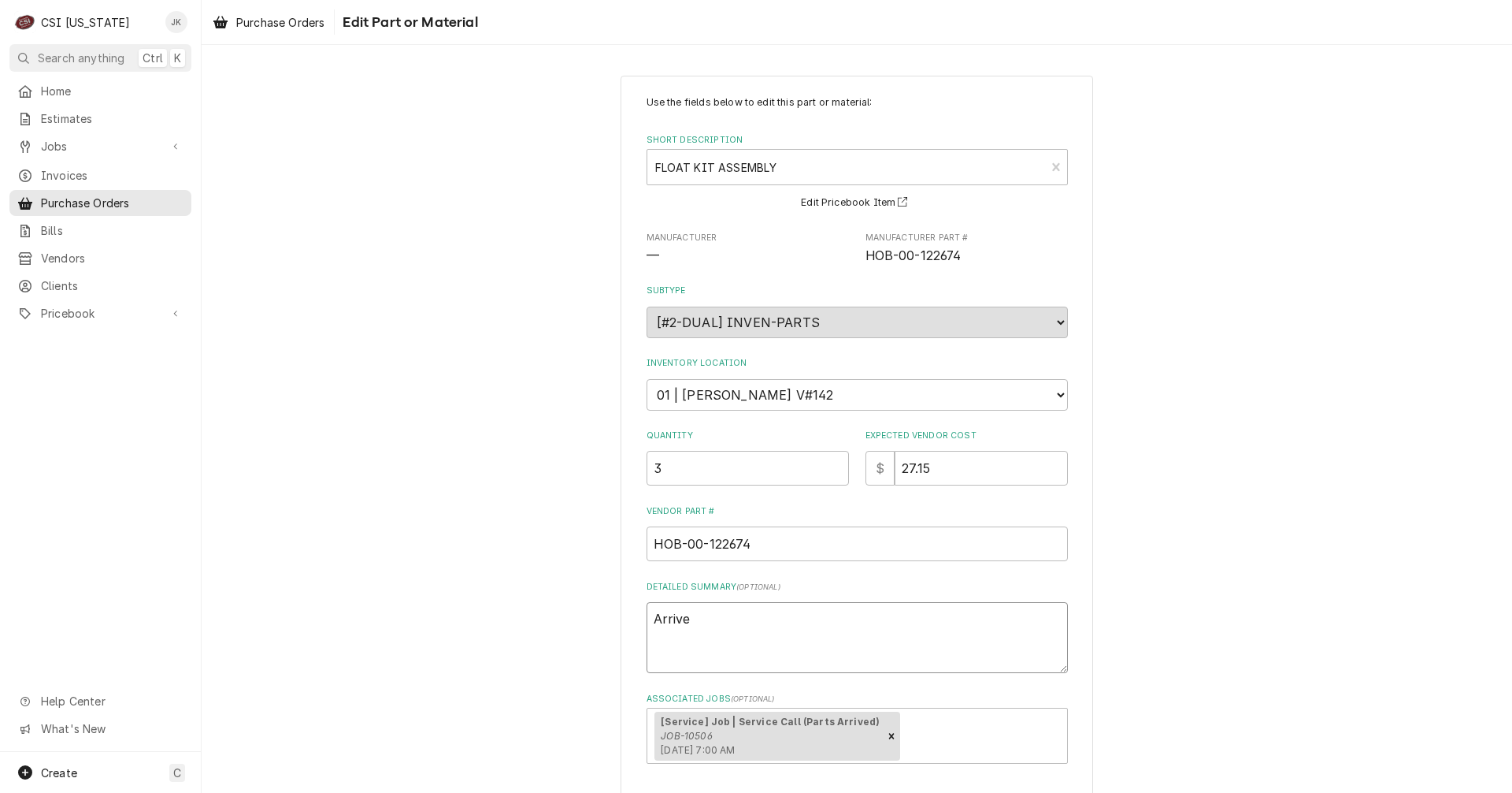
type textarea "Arrived"
type textarea "x"
type textarea "Arrived"
type textarea "x"
type textarea "Arrived 1"
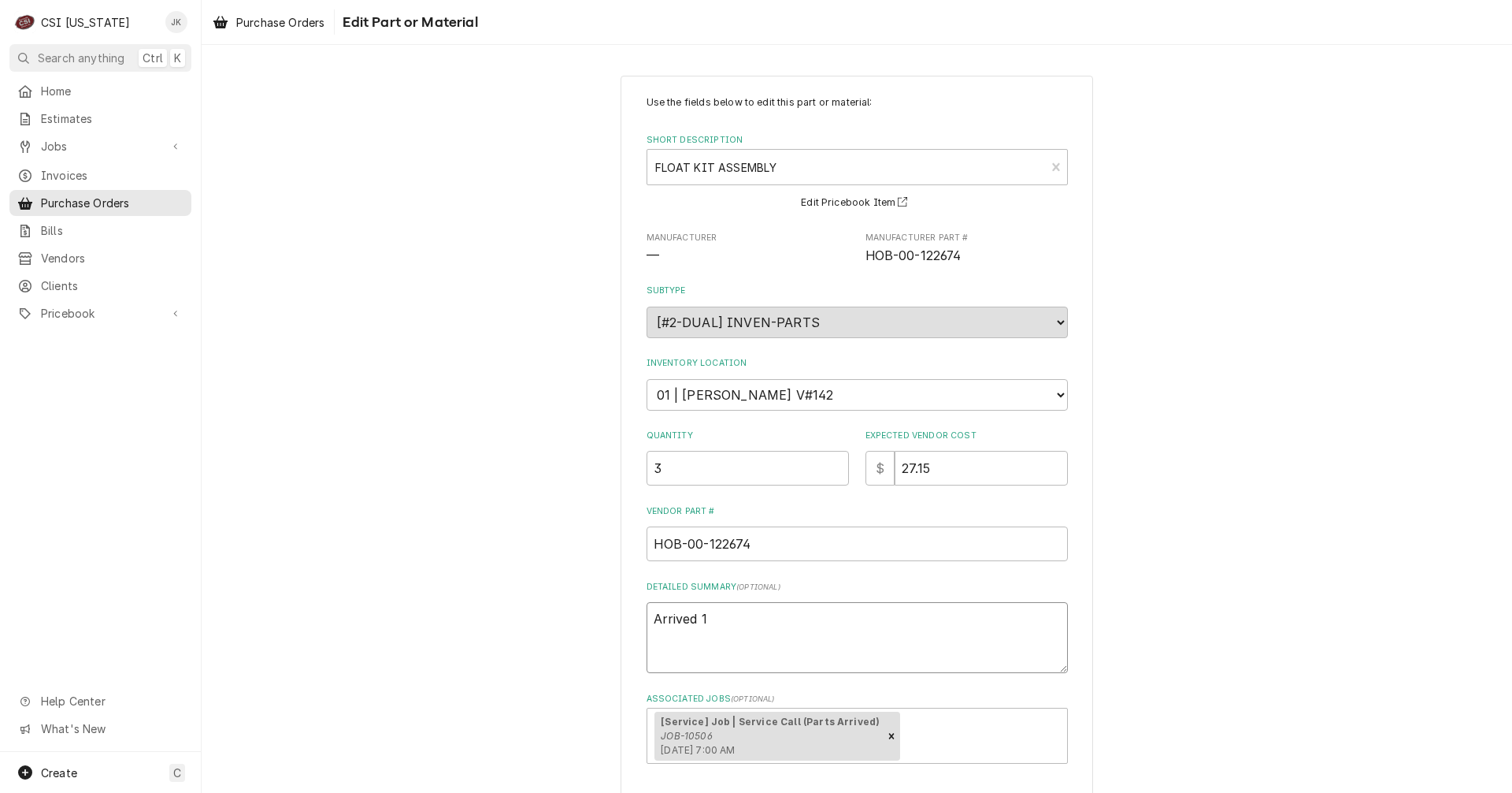
type textarea "x"
type textarea "Arrived 10"
type textarea "x"
type textarea "Arrived 10/"
type textarea "x"
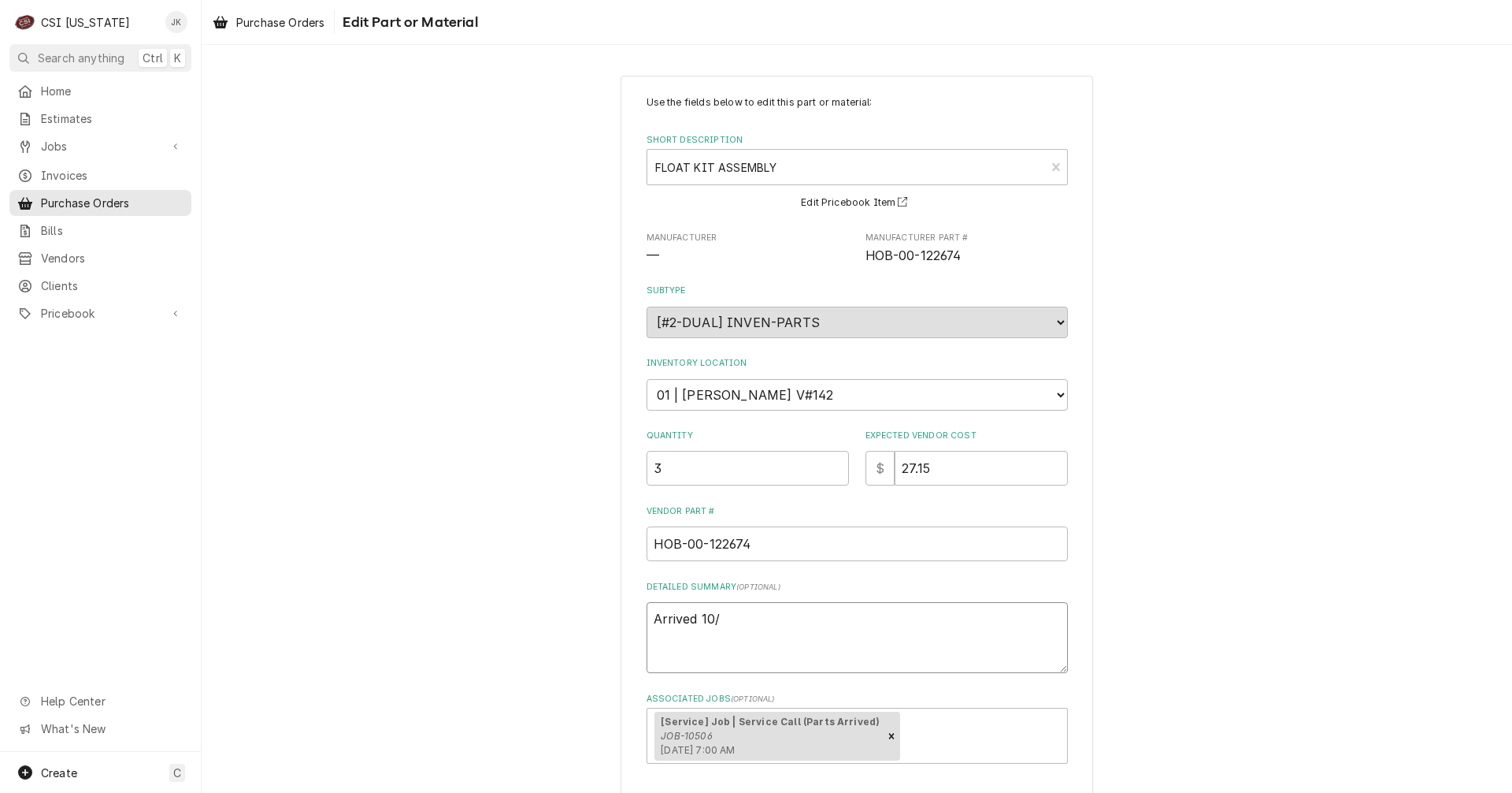
type textarea "Arrived 10/3"
type textarea "x"
type textarea "Arrived 10/3,"
type textarea "x"
type textarea "Arrived 10/3,"
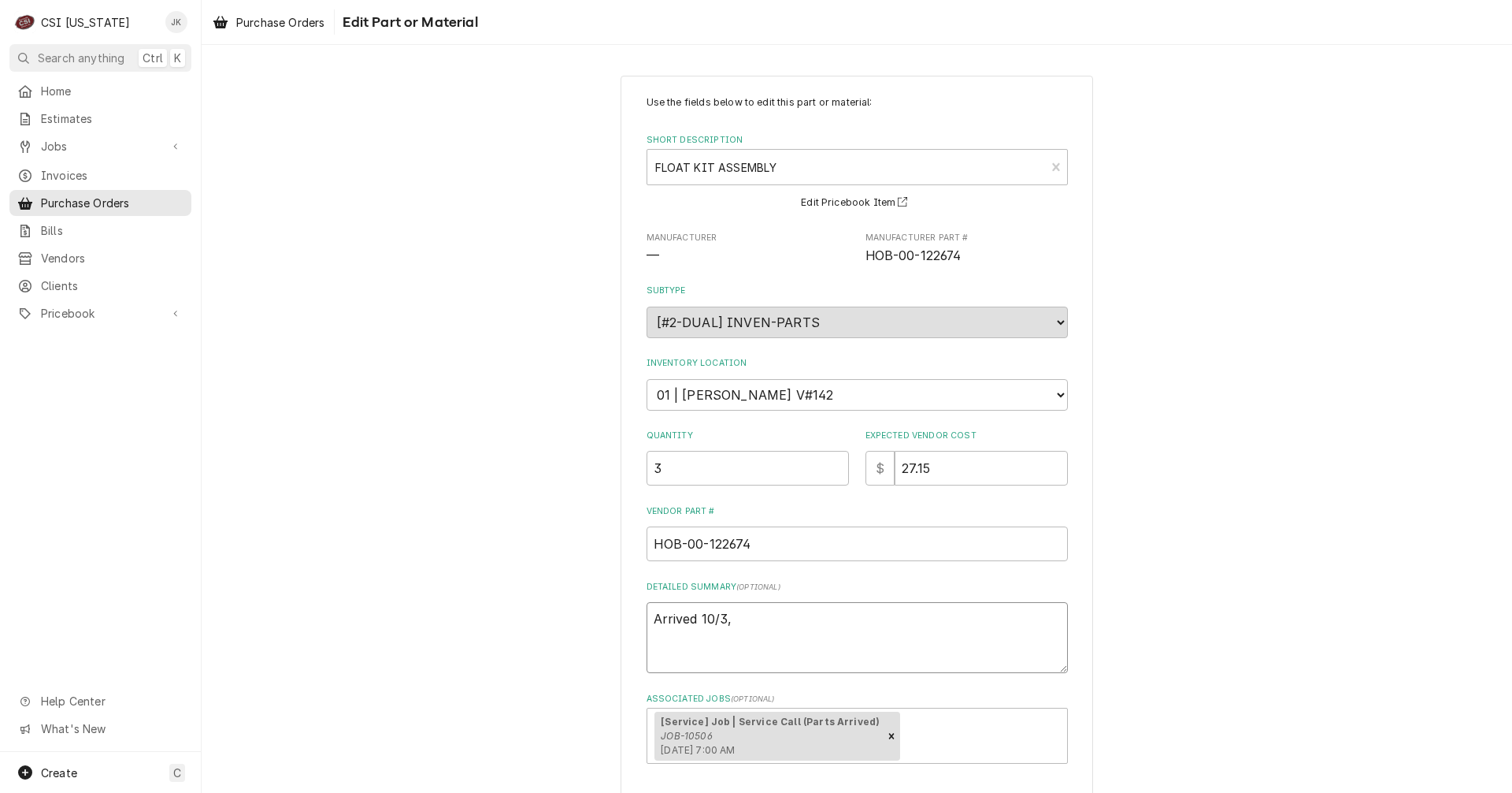
type textarea "x"
type textarea "Arrived 10/3, B"
type textarea "x"
type textarea "Arrived 10/3, Br"
type textarea "x"
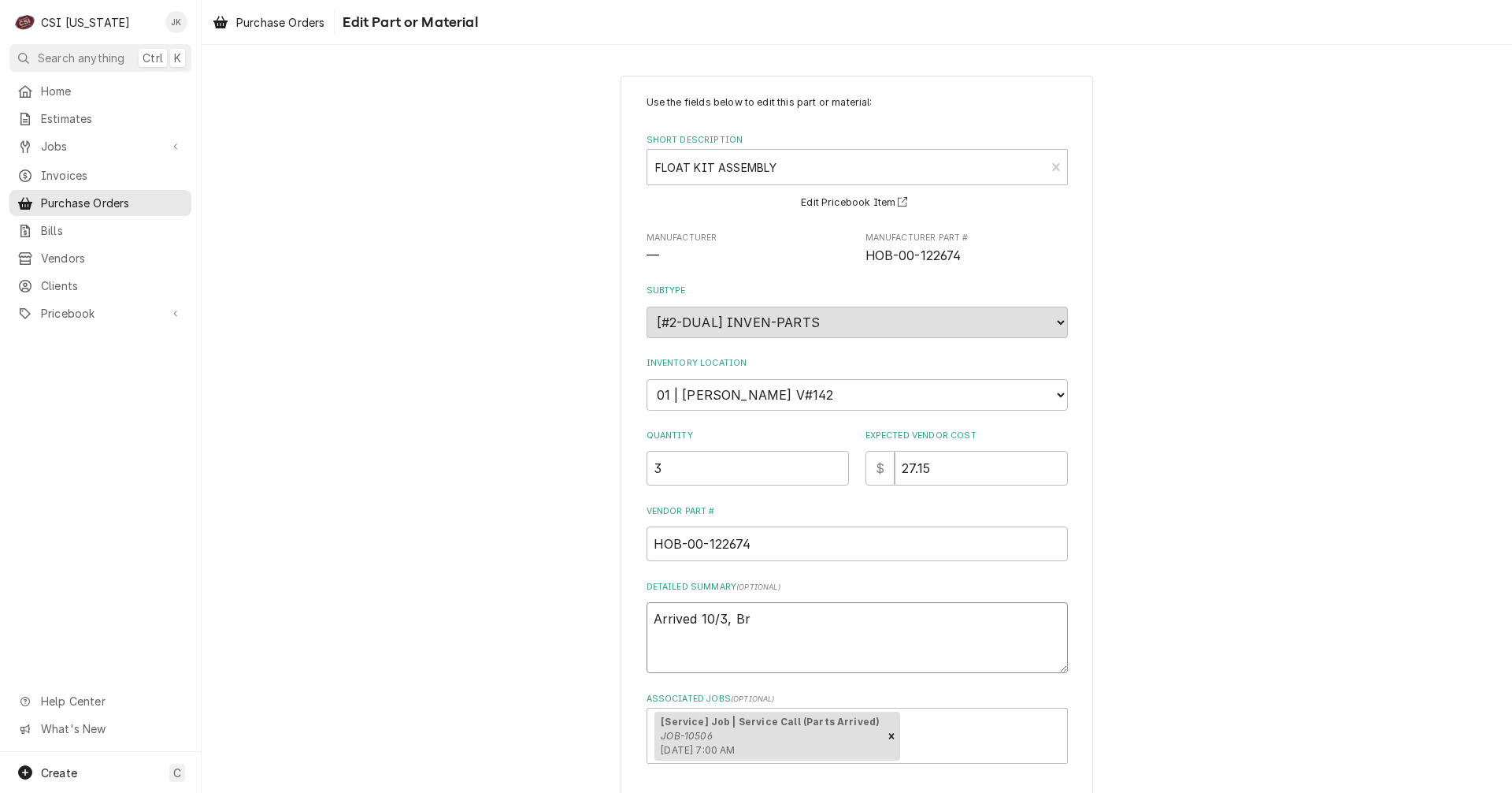
type textarea "Arrived 10/3, Bry"
type textarea "x"
type textarea "Arrived 10/3, Brya"
type textarea "x"
type textarea "Arrived 10/3, [PERSON_NAME]"
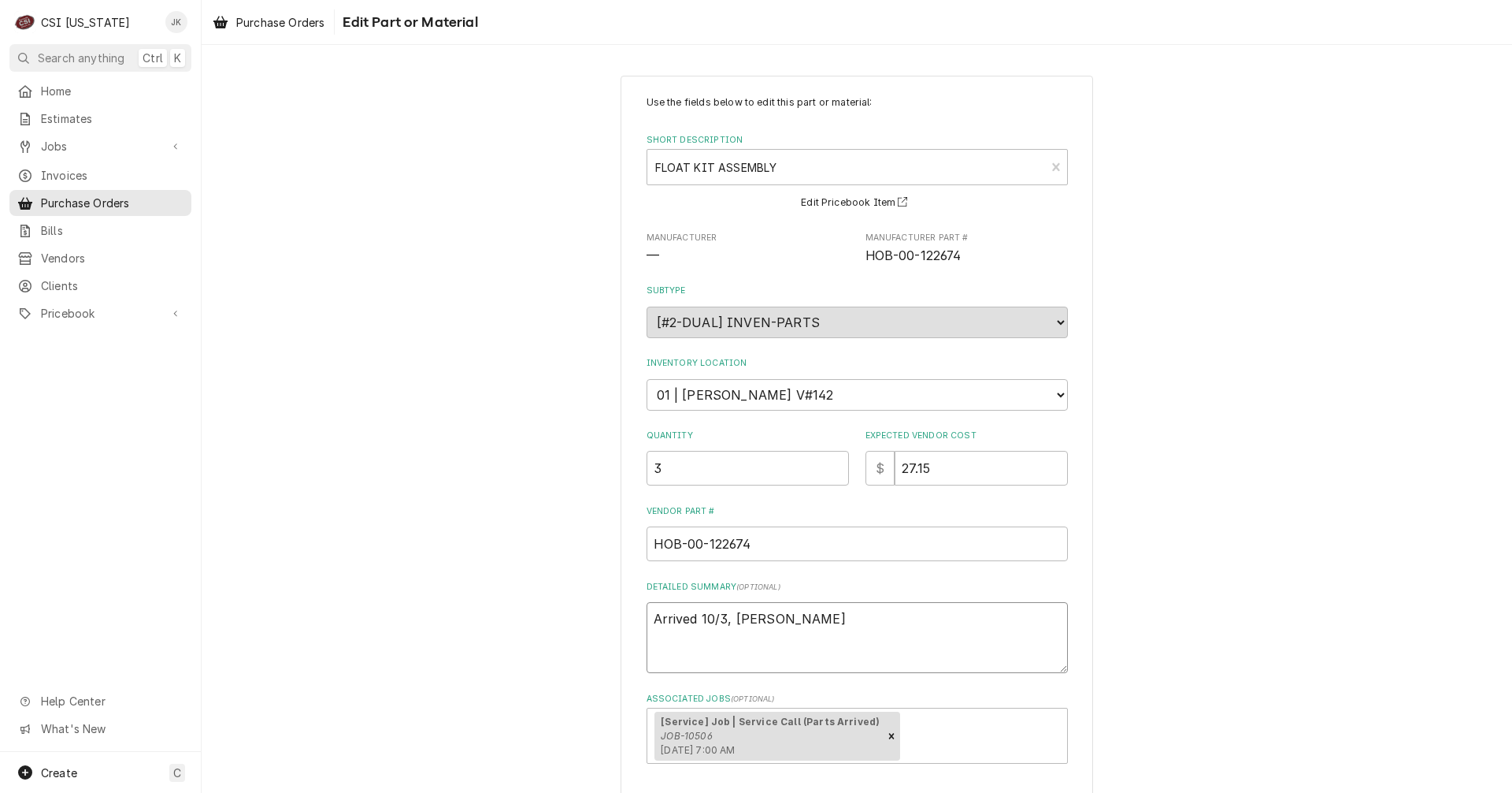
type textarea "x"
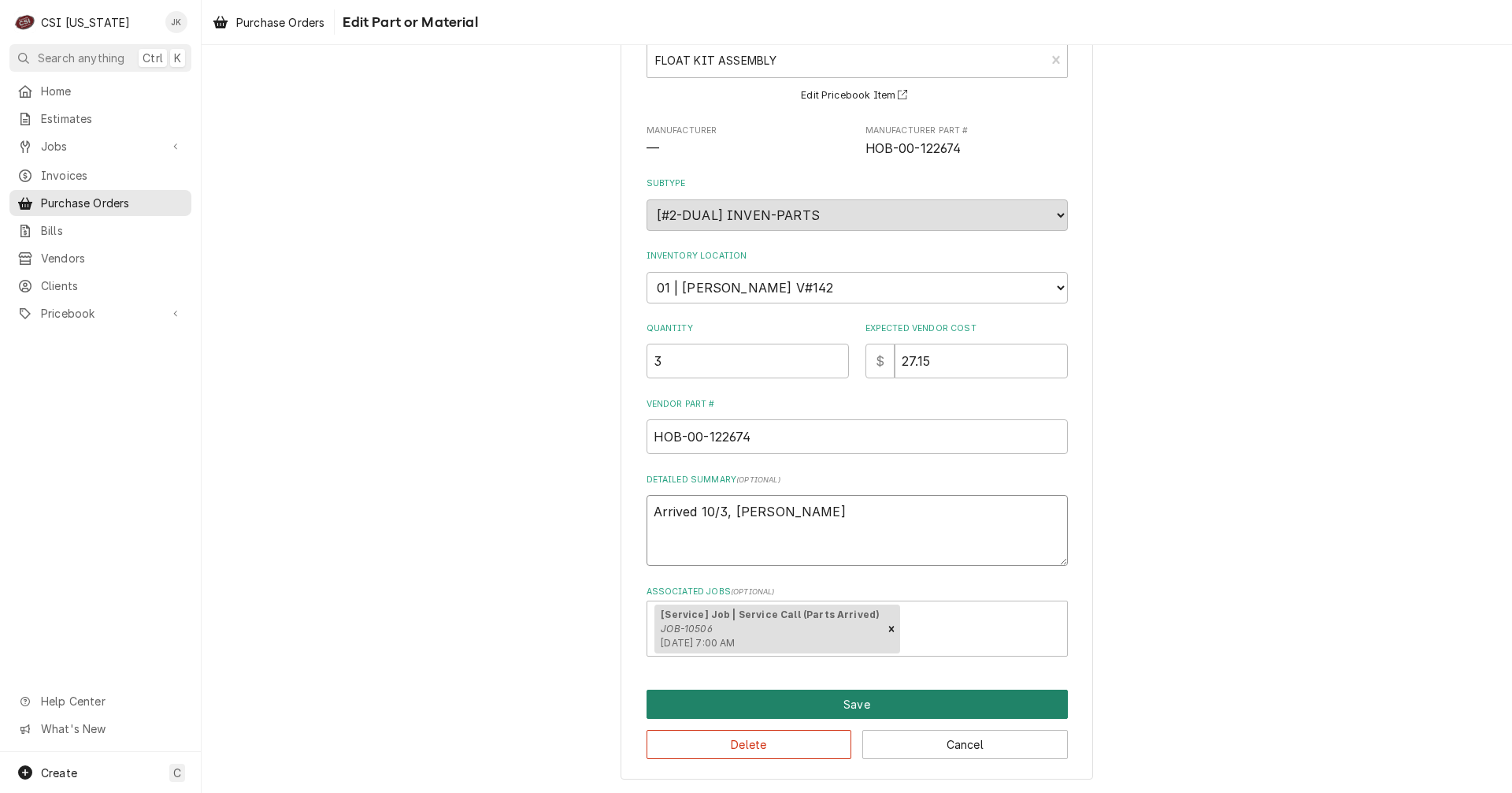
type textarea "Arrived 10/3, [PERSON_NAME]"
click at [866, 705] on button "Save" at bounding box center [858, 704] width 421 height 29
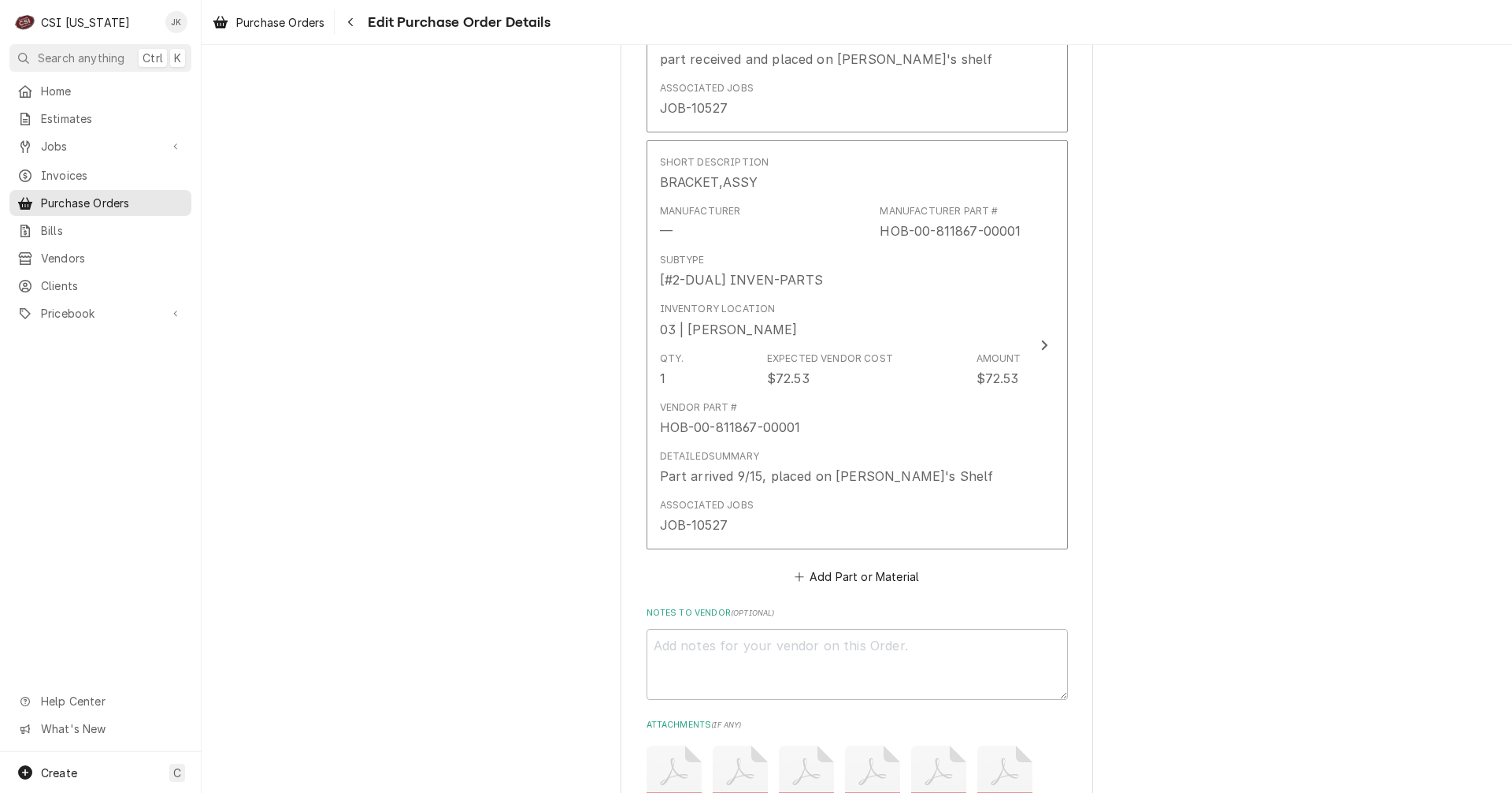
scroll to position [3419, 0]
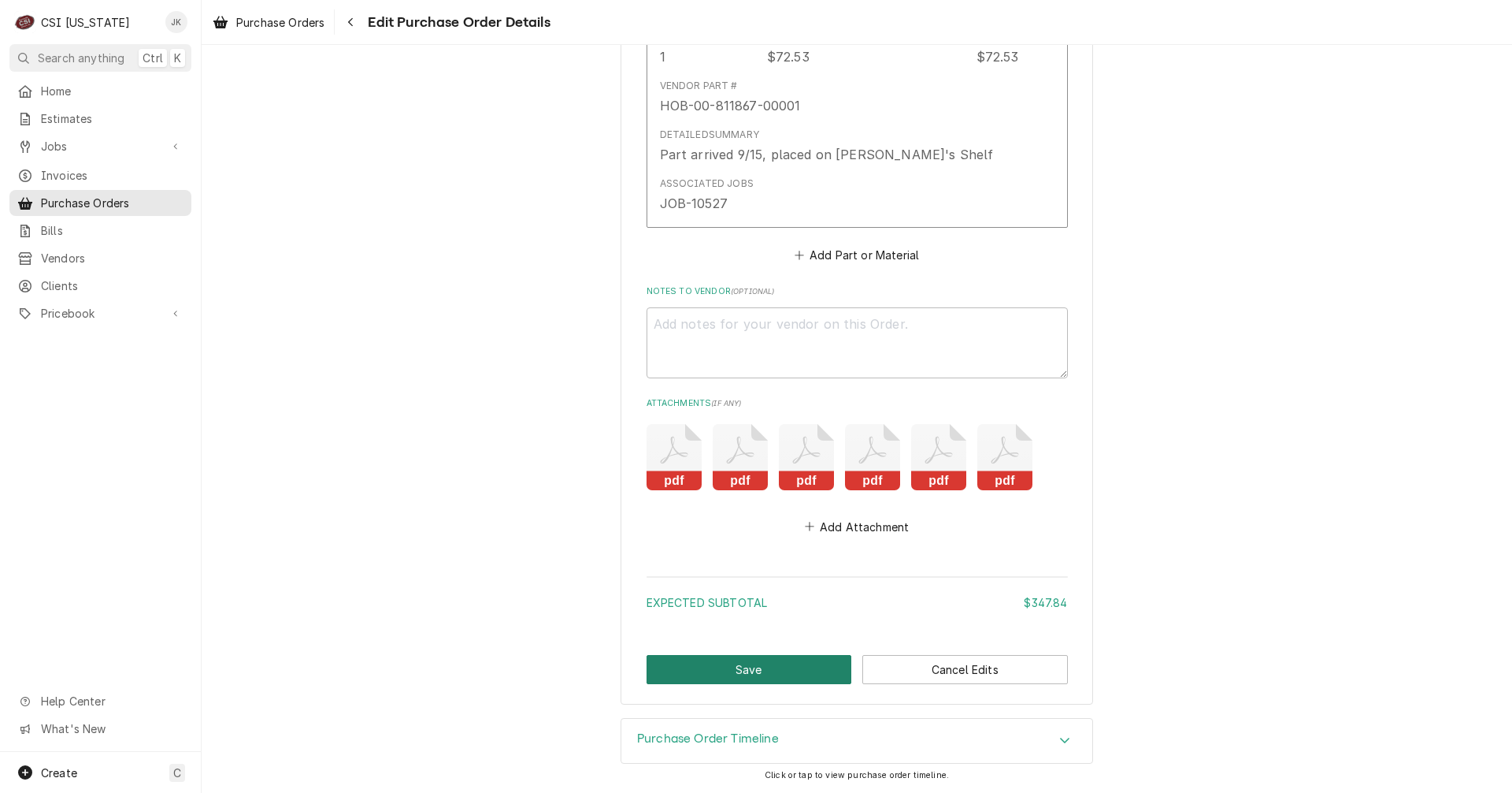
click at [788, 667] on button "Save" at bounding box center [749, 669] width 206 height 29
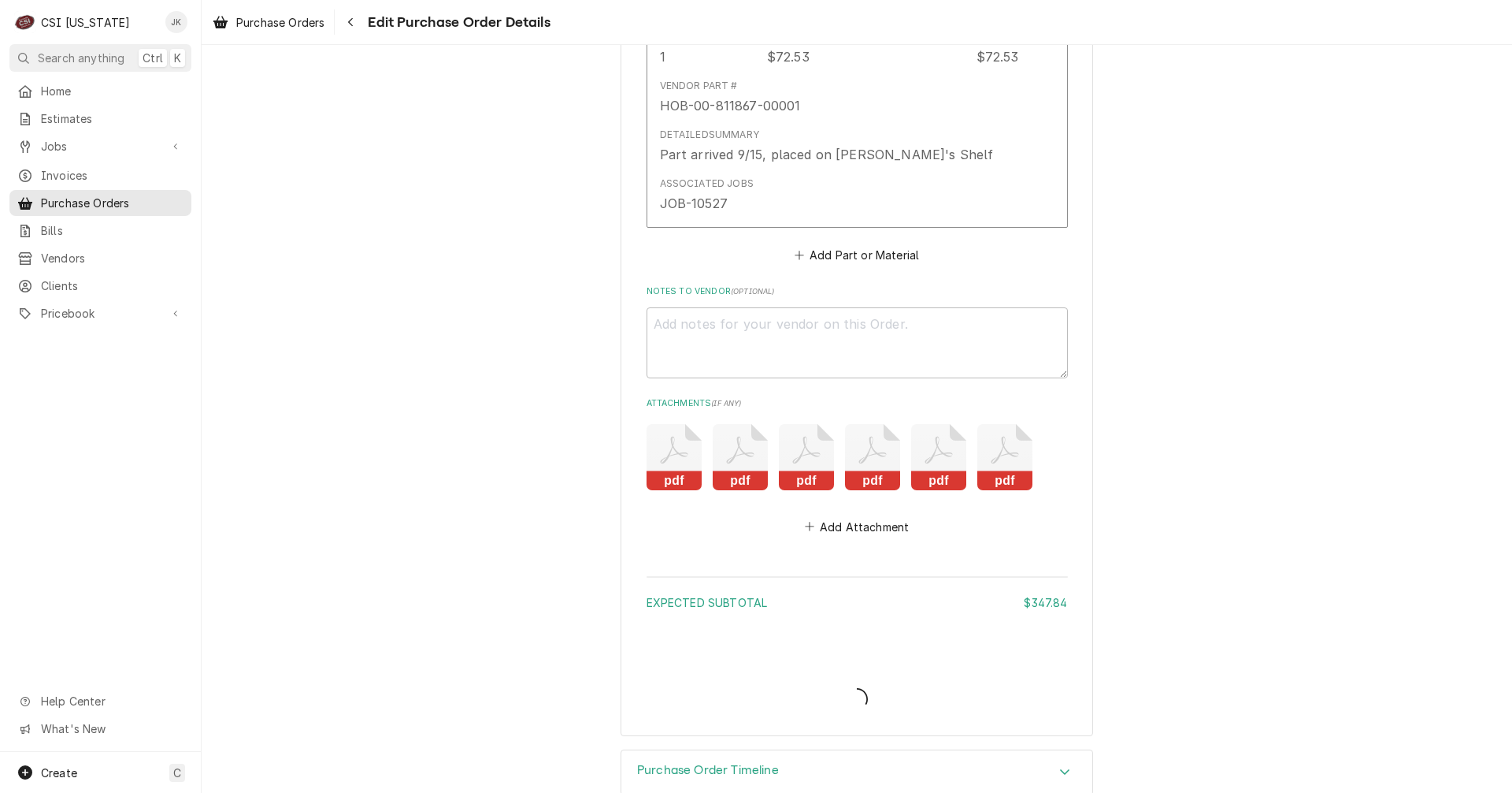
type textarea "x"
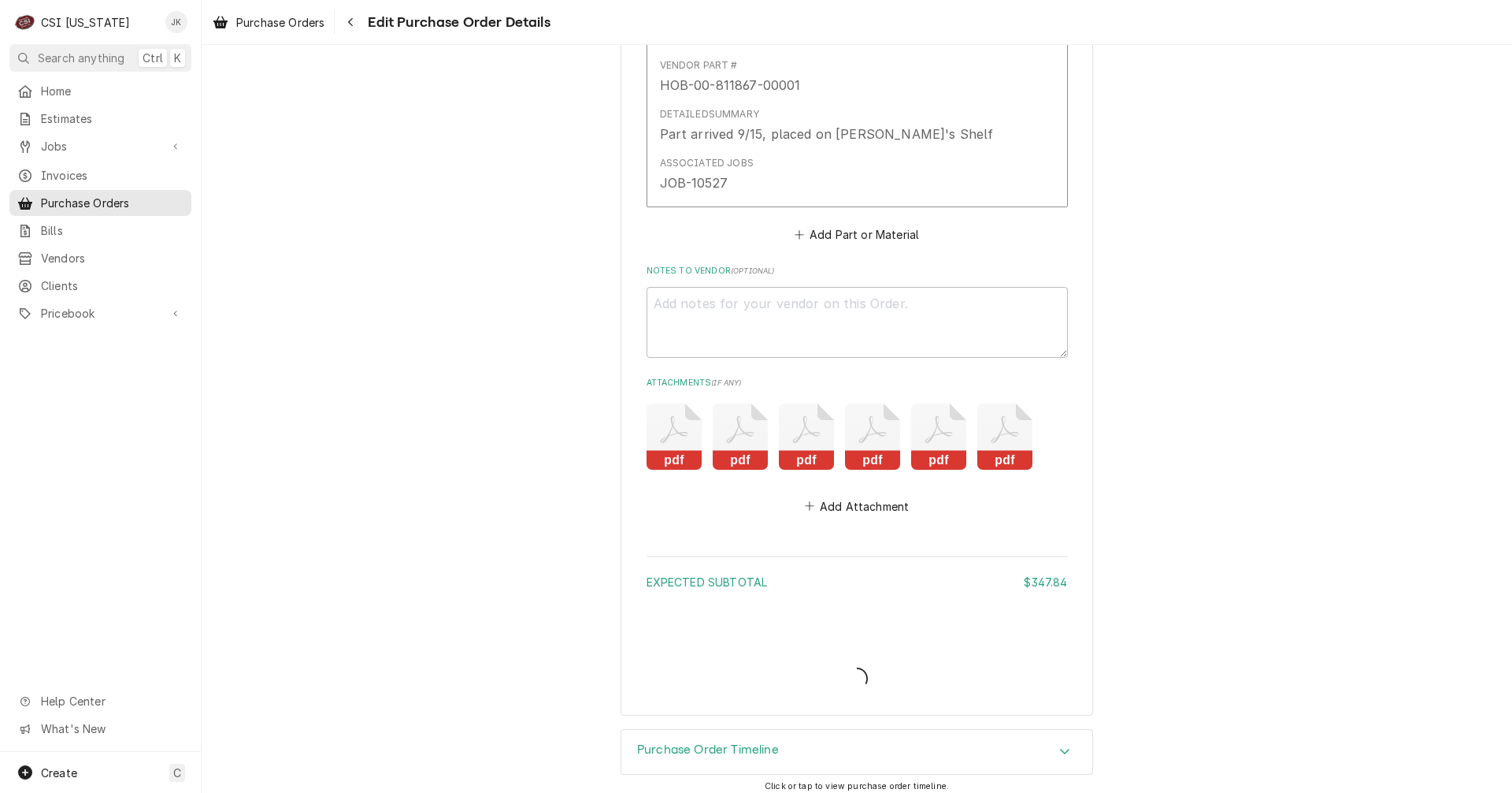
scroll to position [3451, 0]
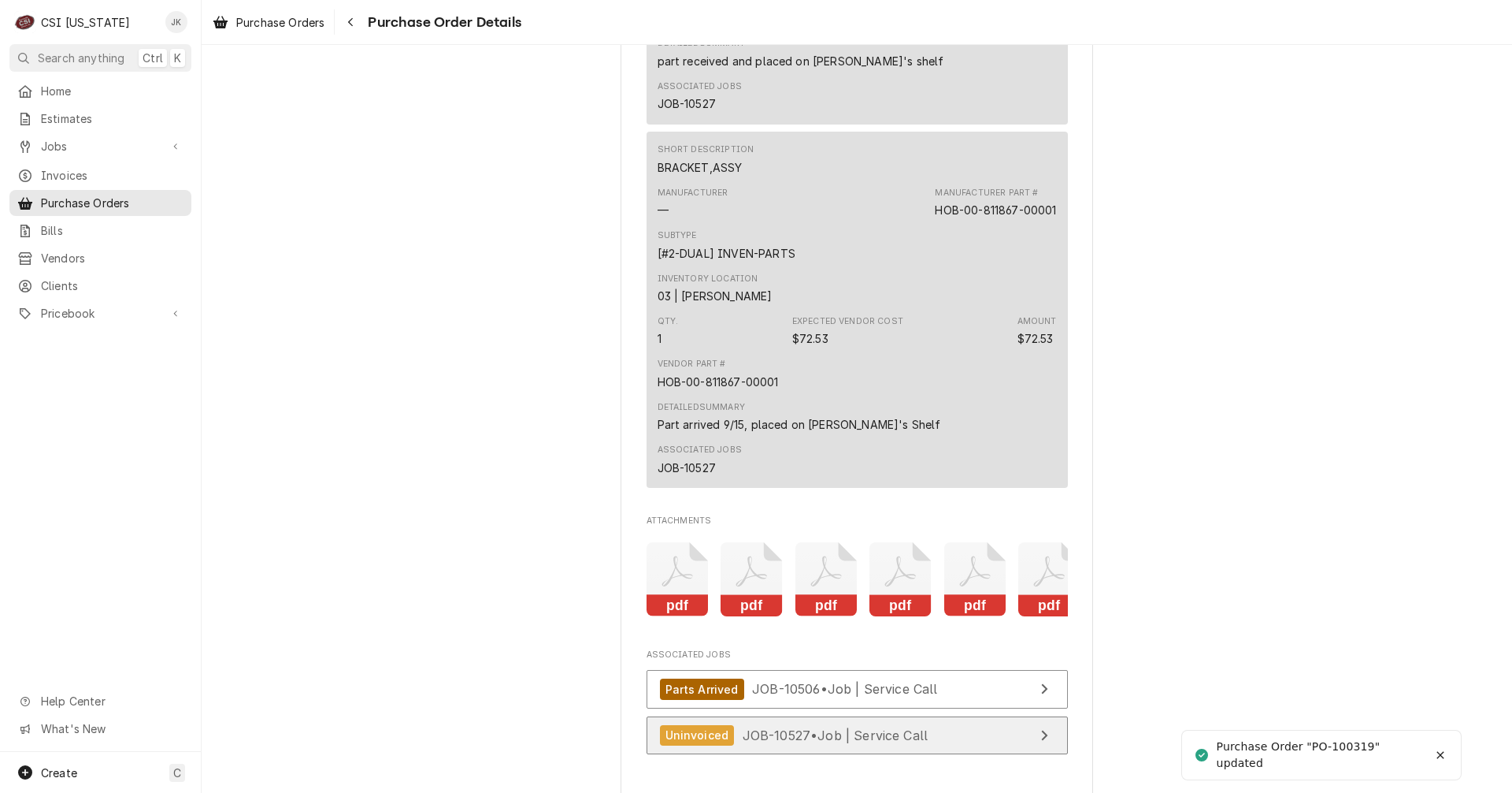
scroll to position [3546, 0]
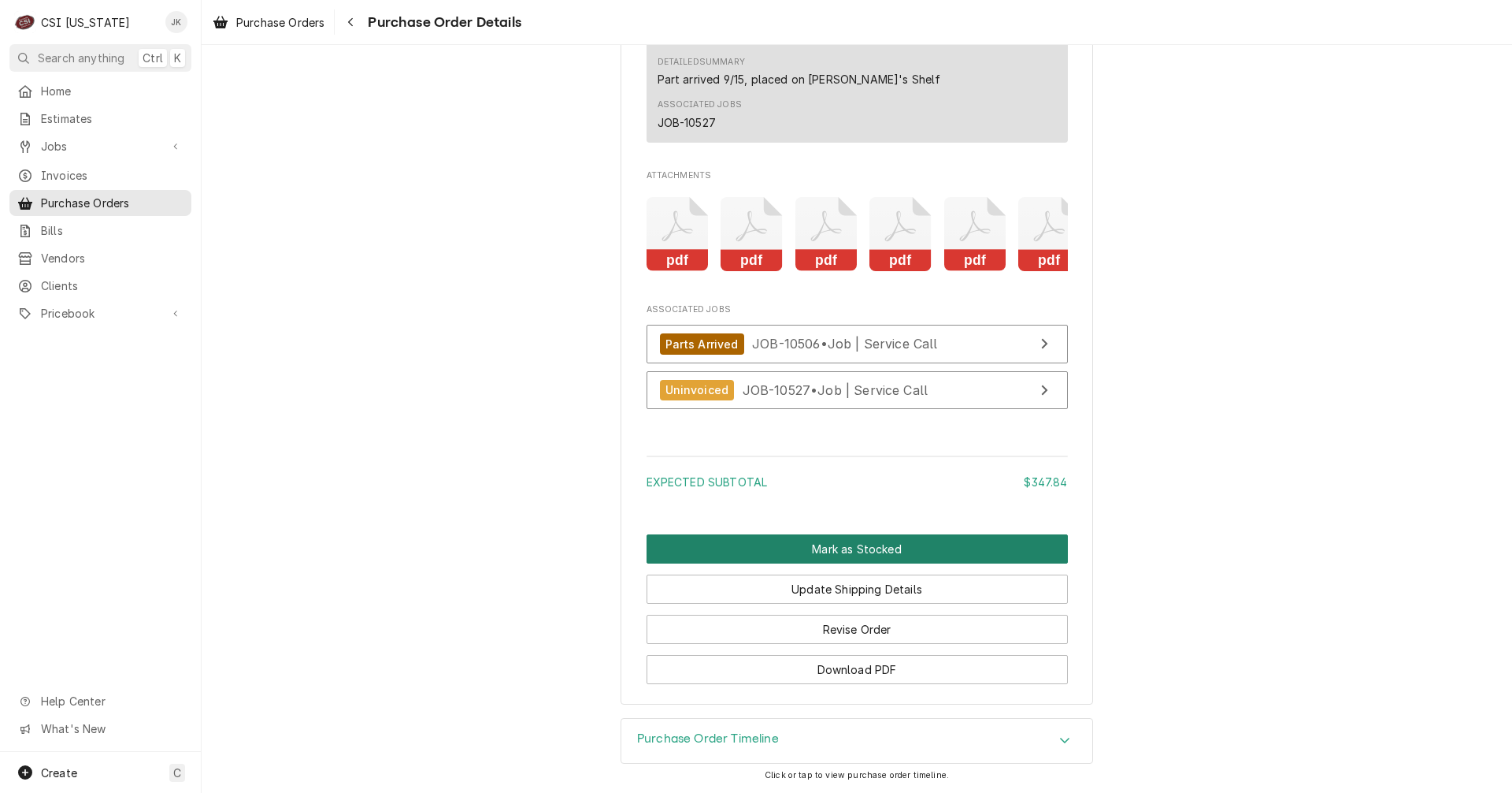
click at [860, 548] on button "Mark as Stocked" at bounding box center [858, 548] width 421 height 29
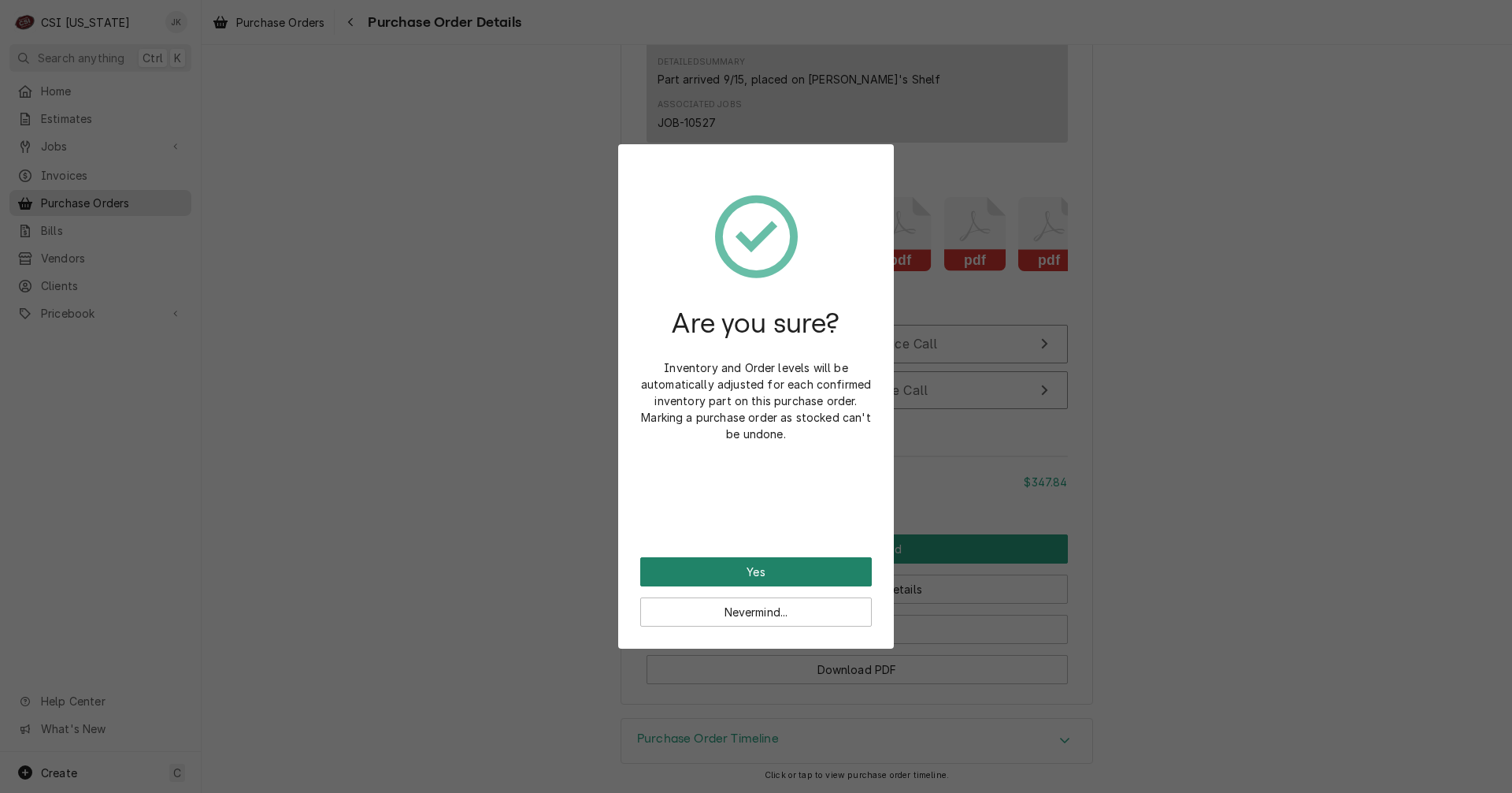
click at [840, 575] on button "Yes" at bounding box center [756, 571] width 231 height 29
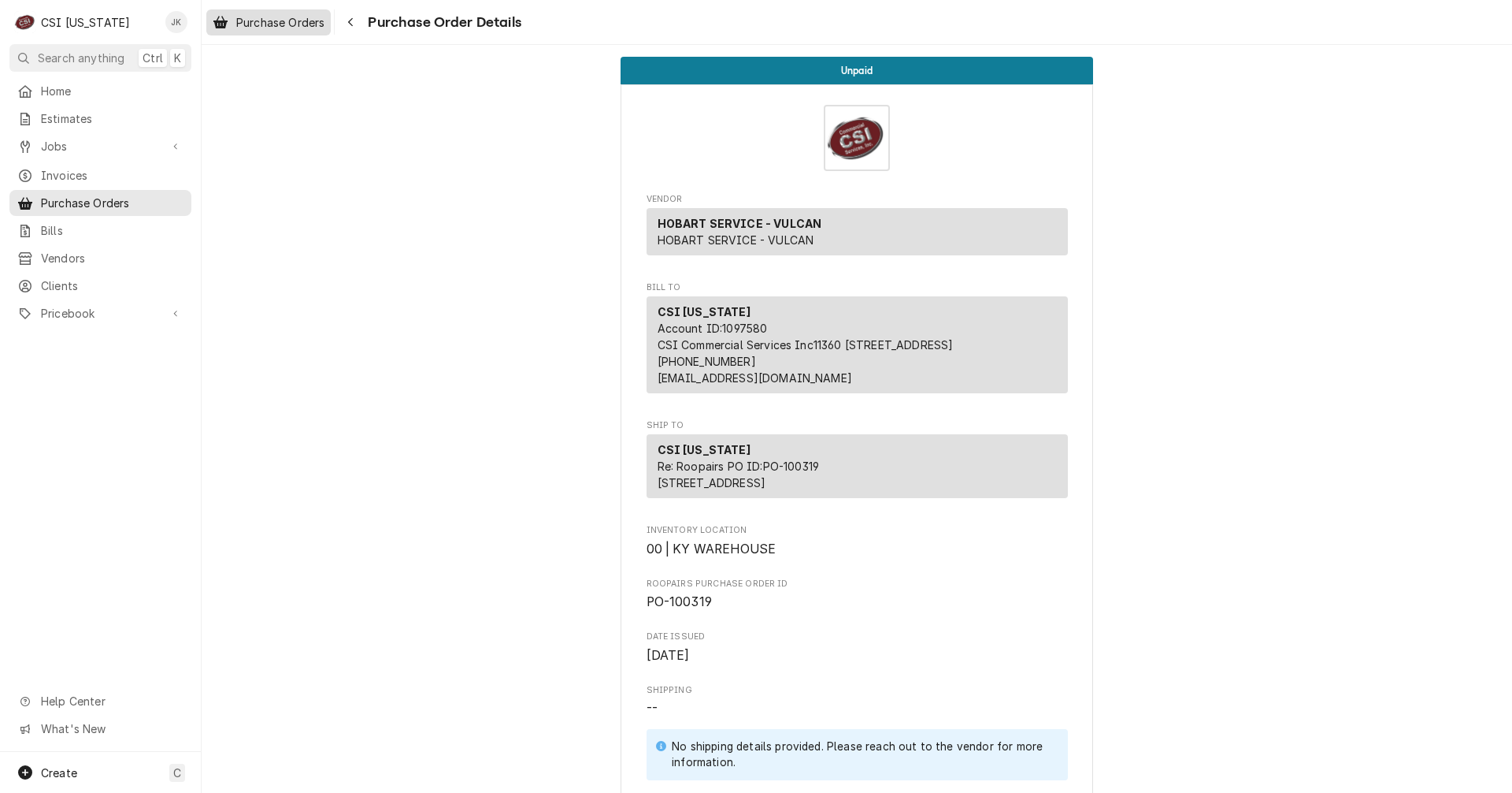
click at [265, 22] on span "Purchase Orders" at bounding box center [281, 22] width 88 height 17
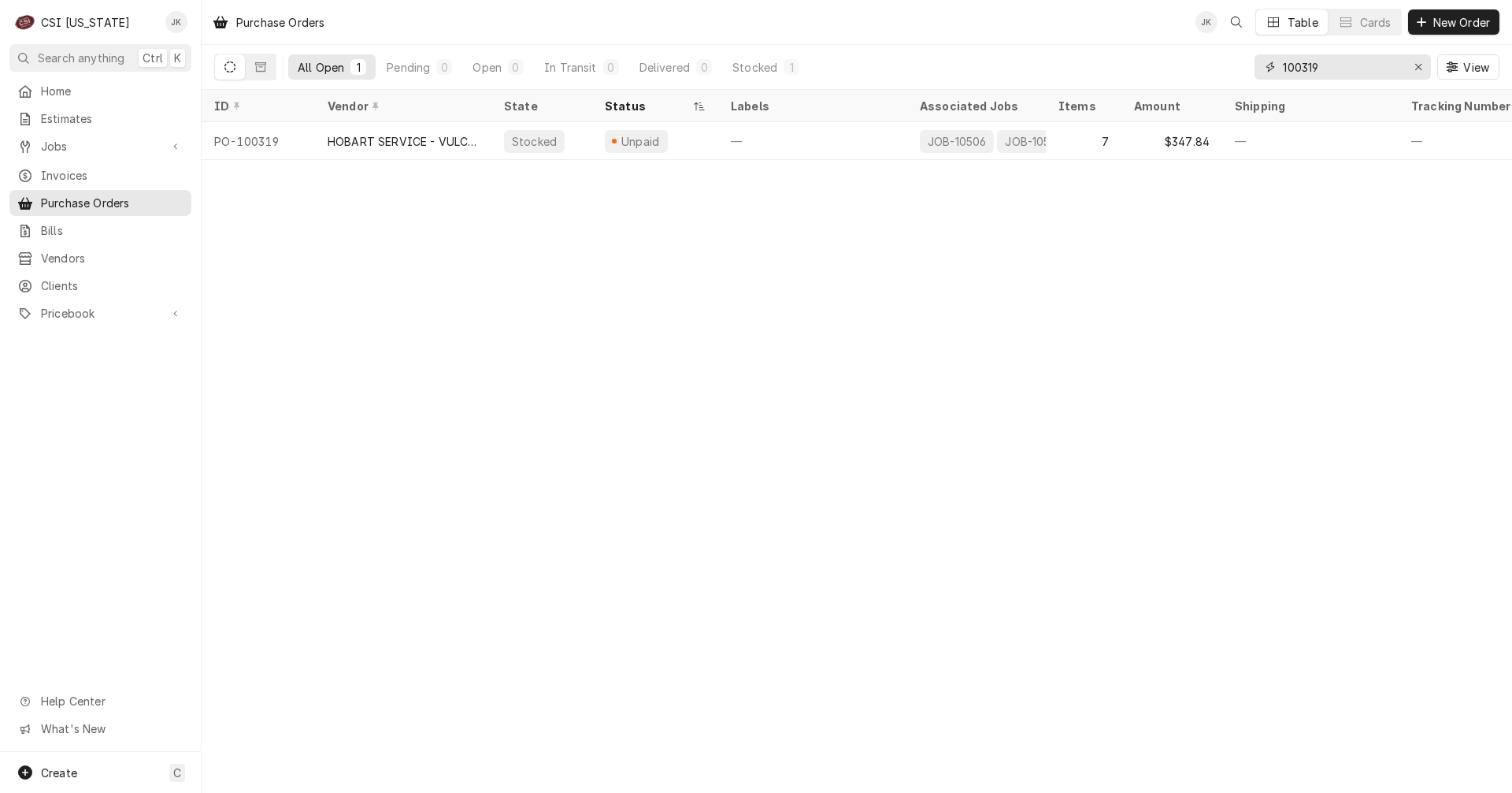
drag, startPoint x: 1306, startPoint y: 67, endPoint x: 1361, endPoint y: 60, distance: 55.4
click at [1360, 60] on input "100319" at bounding box center [1342, 67] width 118 height 25
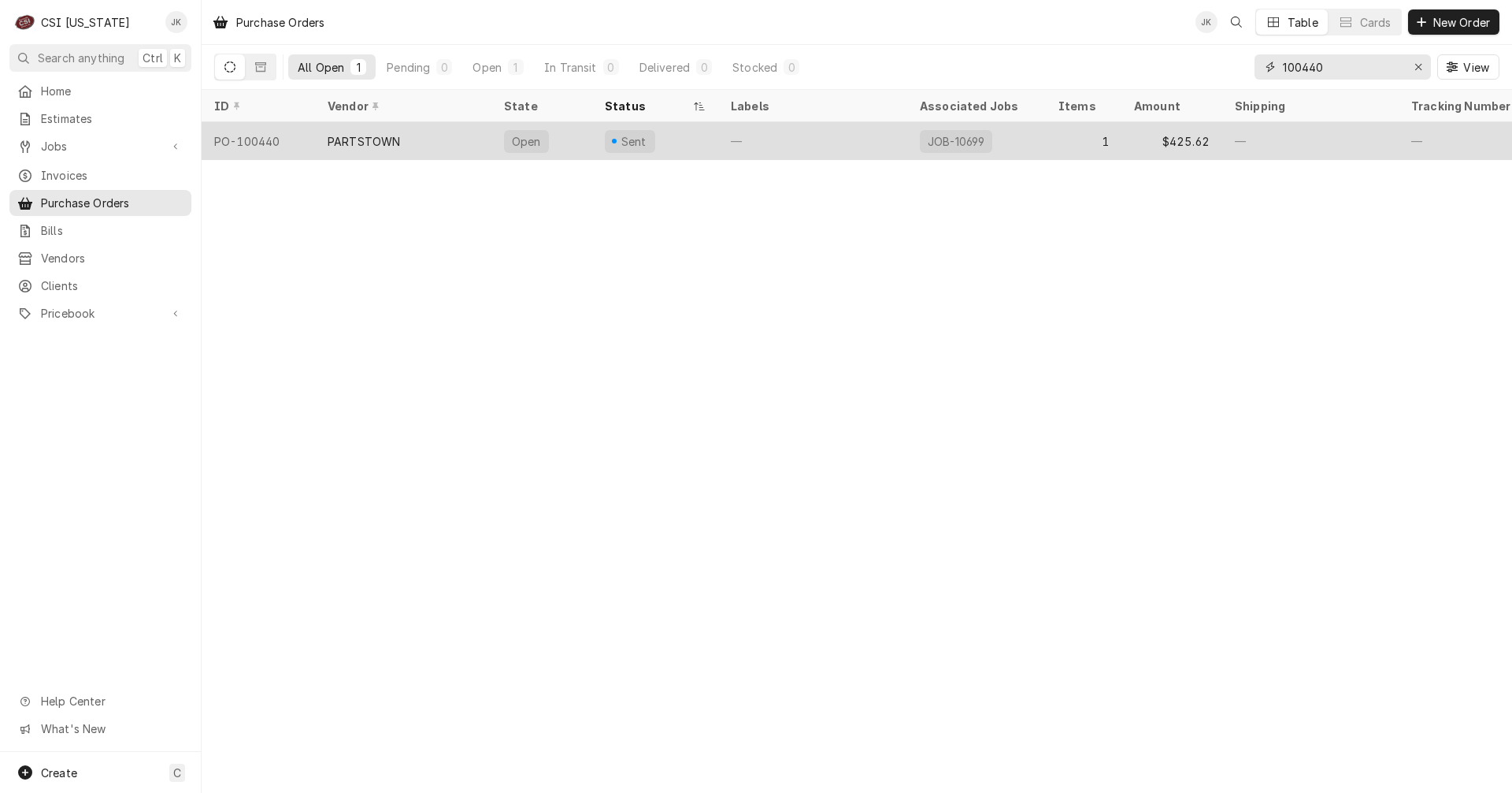
type input "100440"
click at [475, 146] on div "PARTSTOWN" at bounding box center [403, 141] width 177 height 37
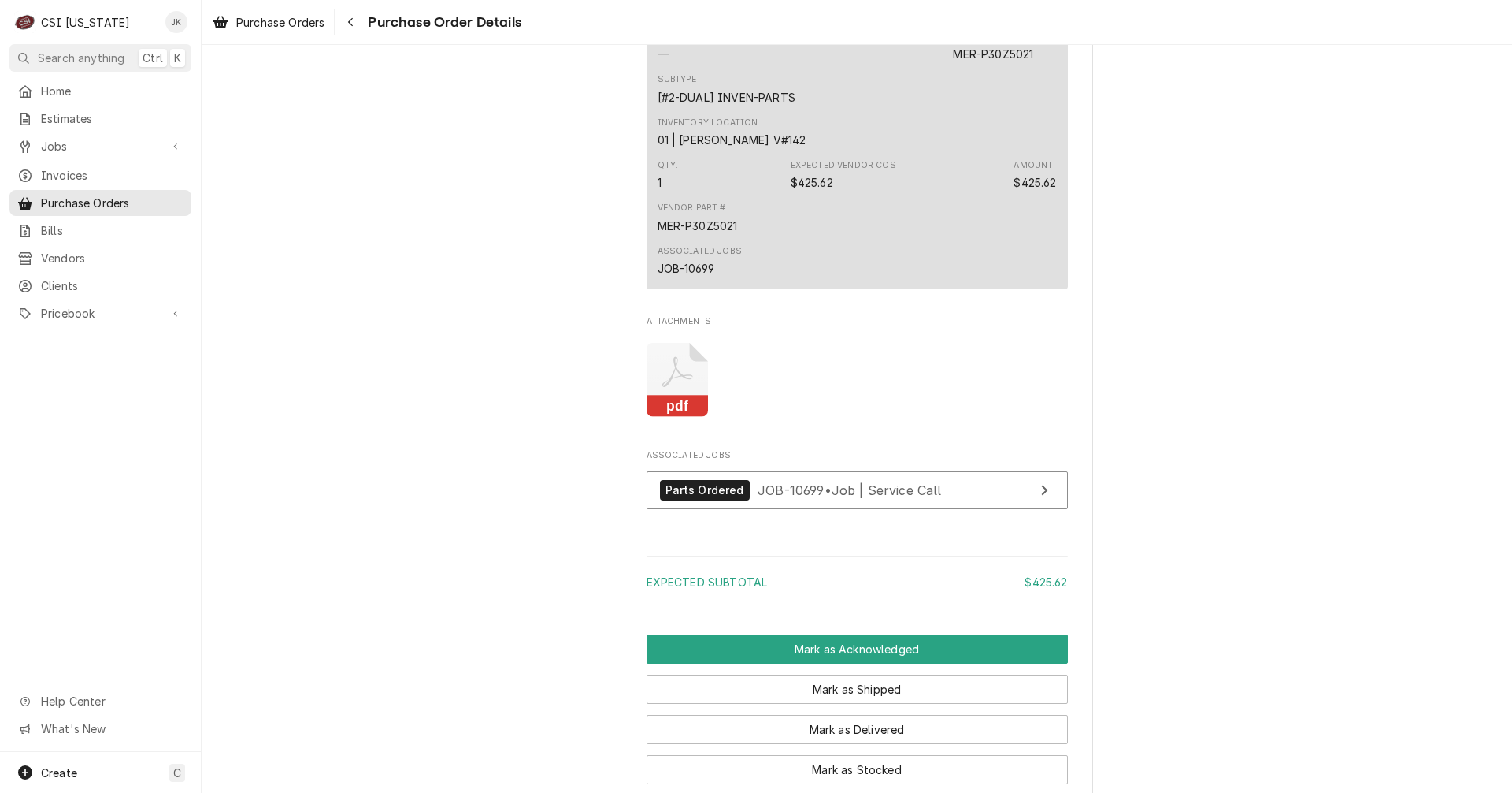
scroll to position [945, 0]
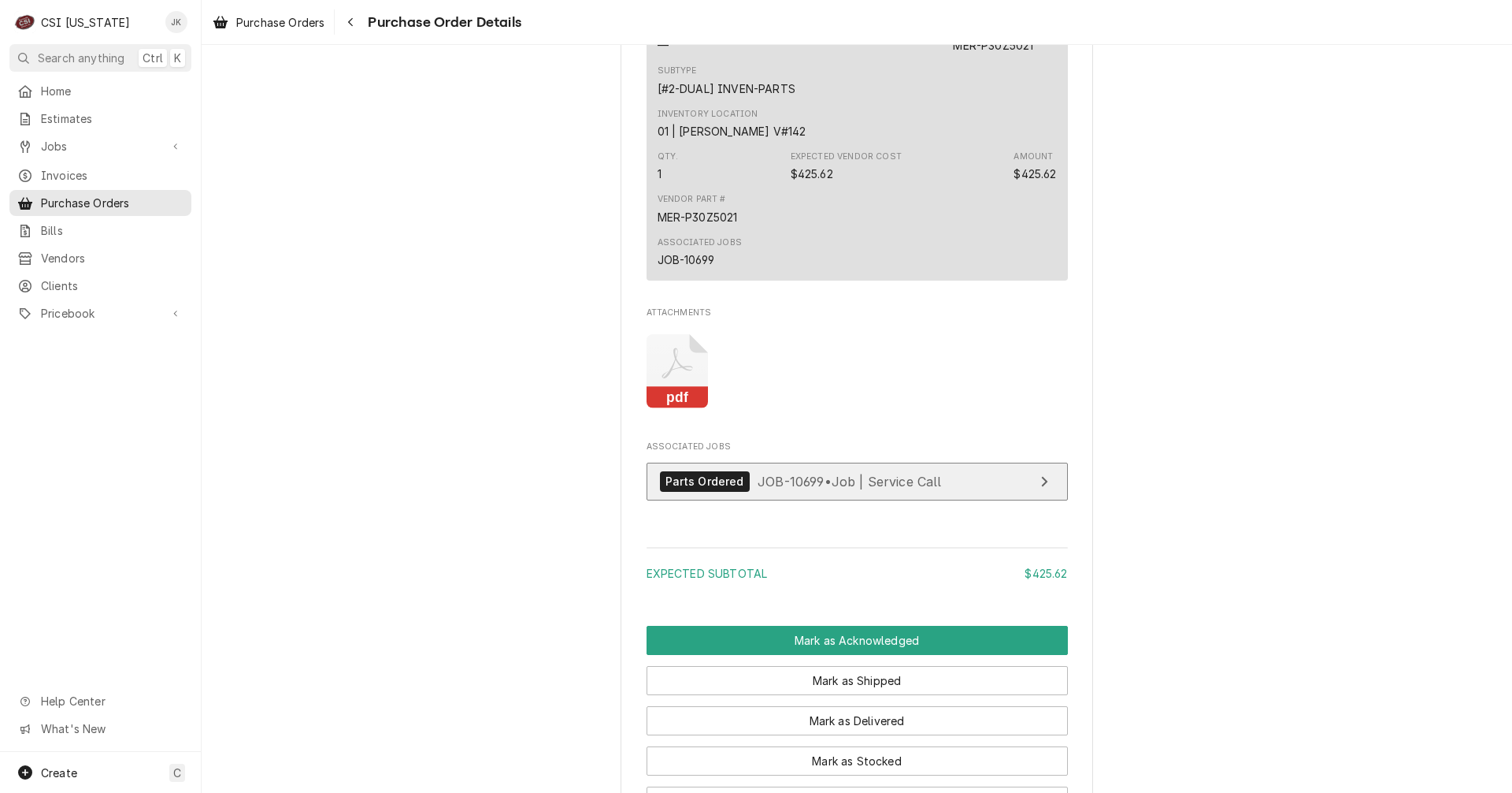
click at [788, 489] on span "JOB-10699 • Job | Service Call" at bounding box center [849, 481] width 184 height 16
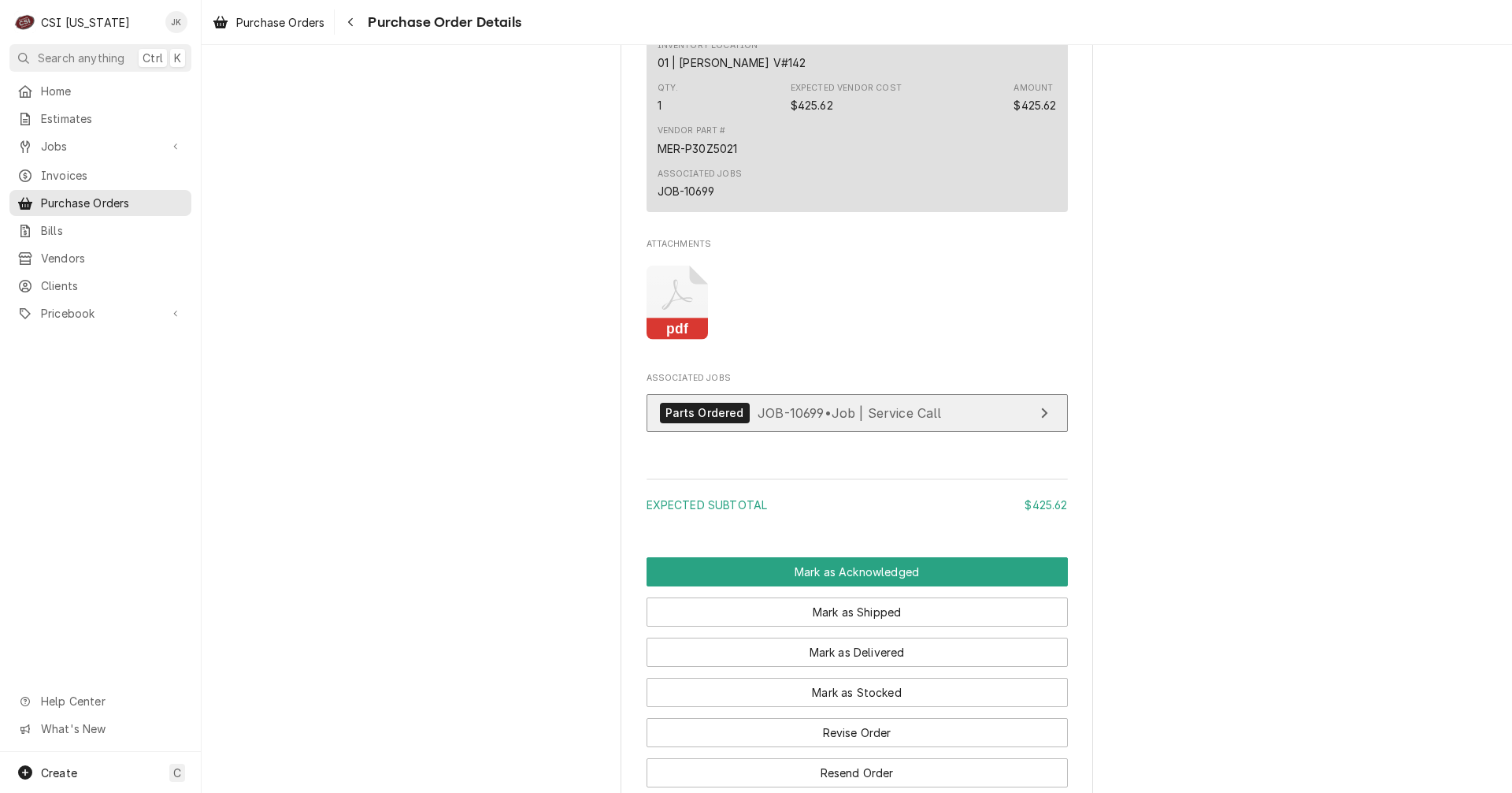
scroll to position [788, 0]
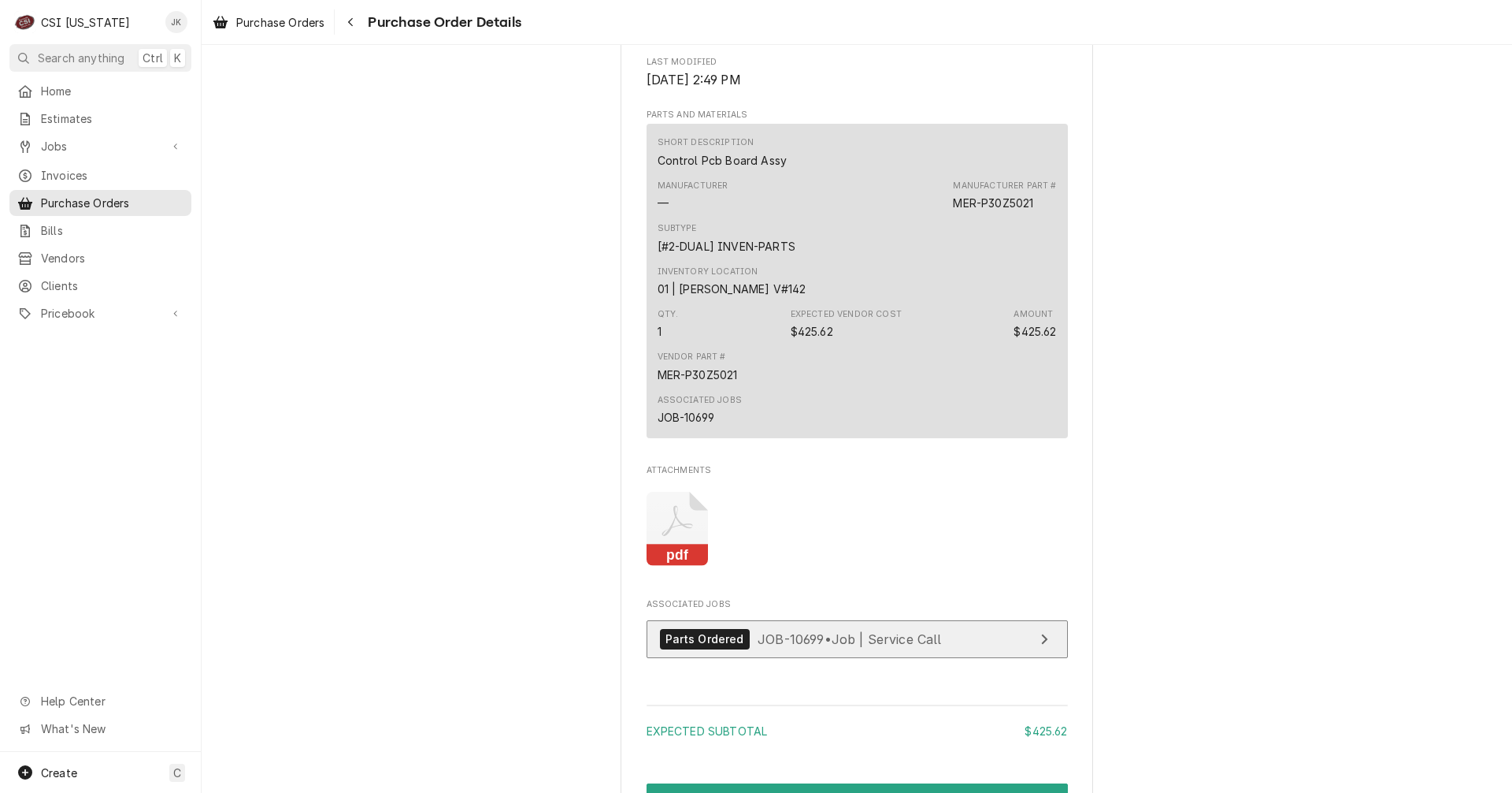
click at [876, 651] on div "Parts Ordered JOB-10699 • Job | Service Call" at bounding box center [801, 640] width 282 height 22
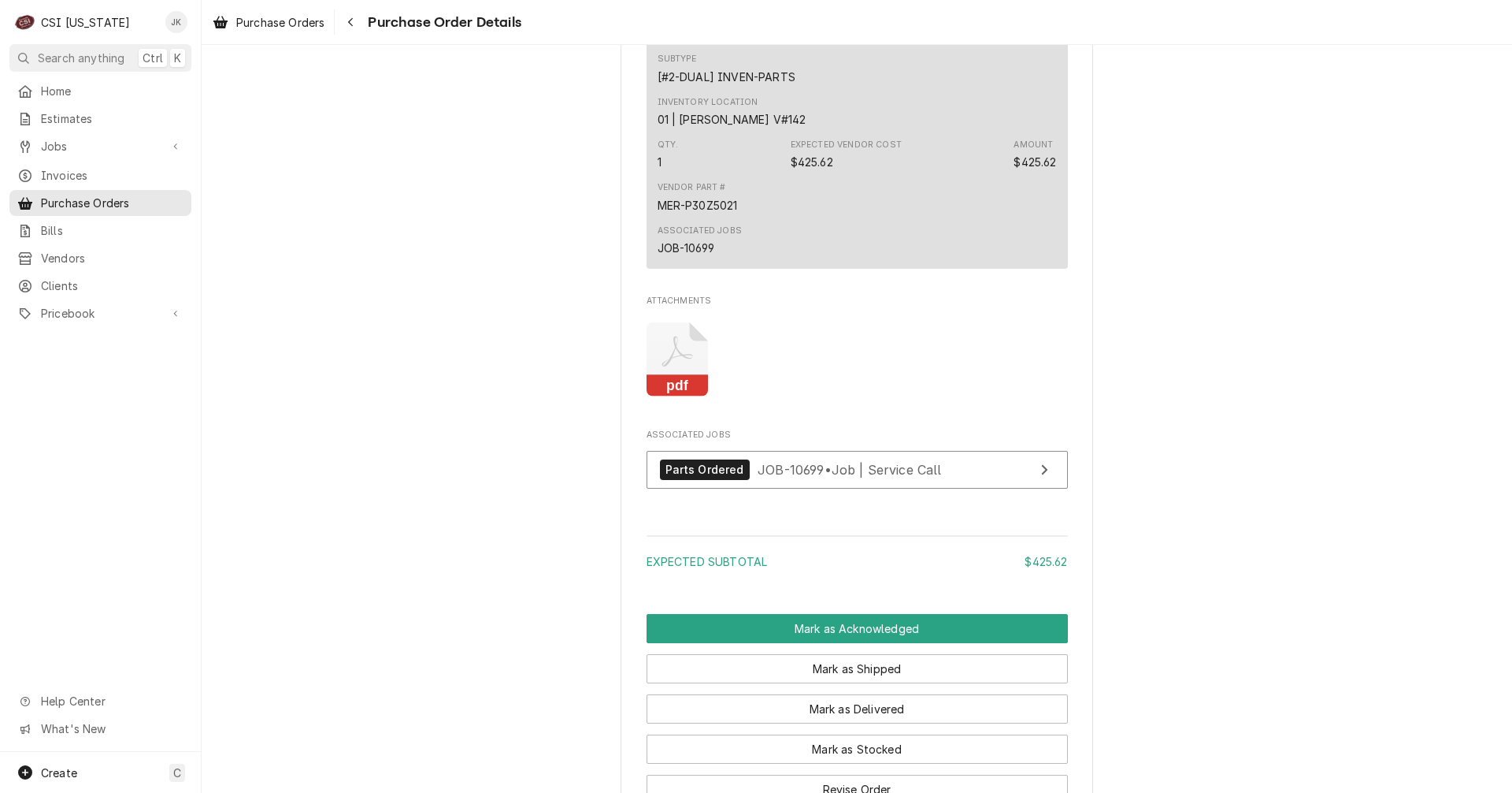
scroll to position [1207, 0]
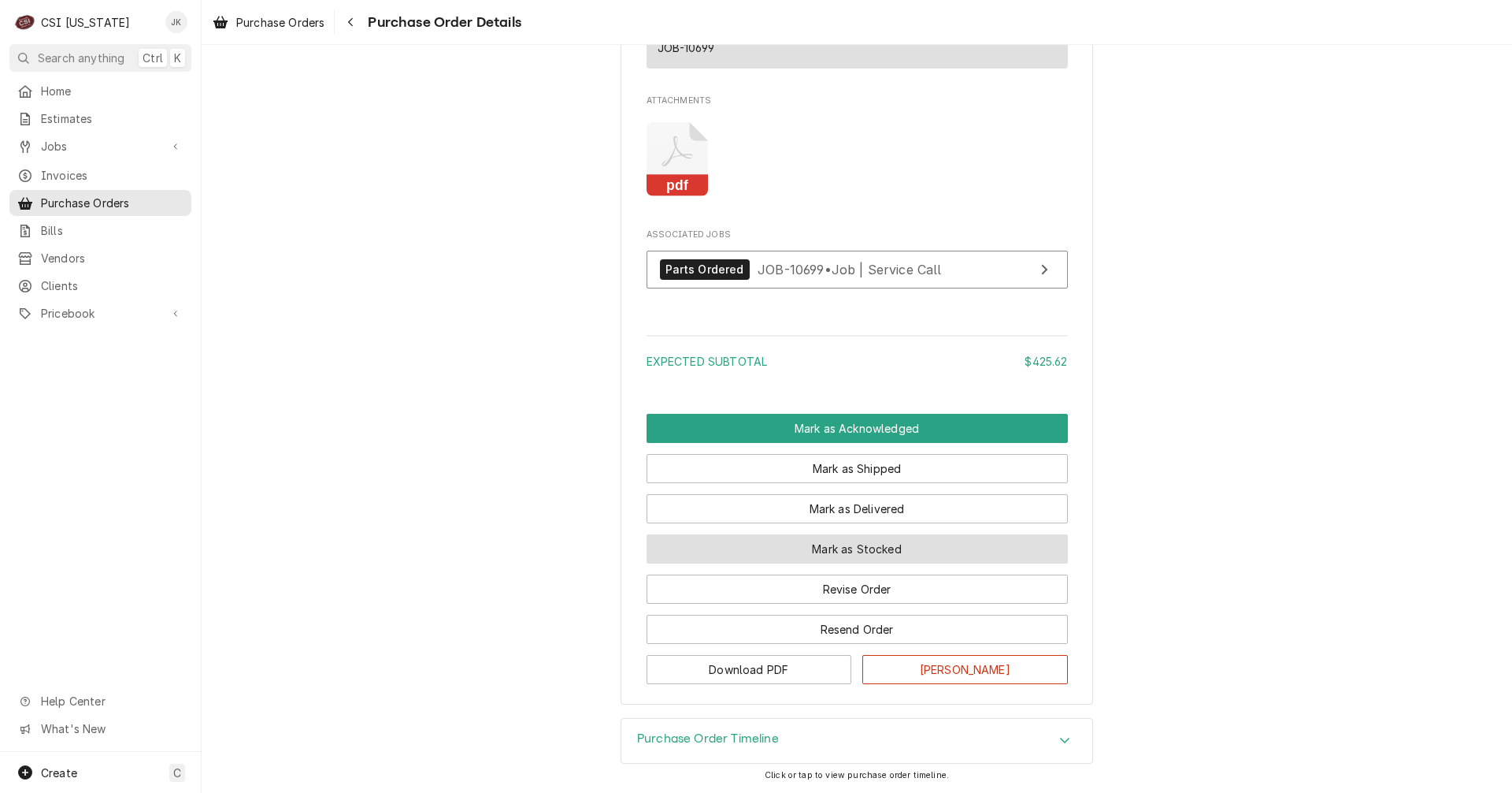
click at [881, 542] on button "Mark as Stocked" at bounding box center [858, 548] width 421 height 29
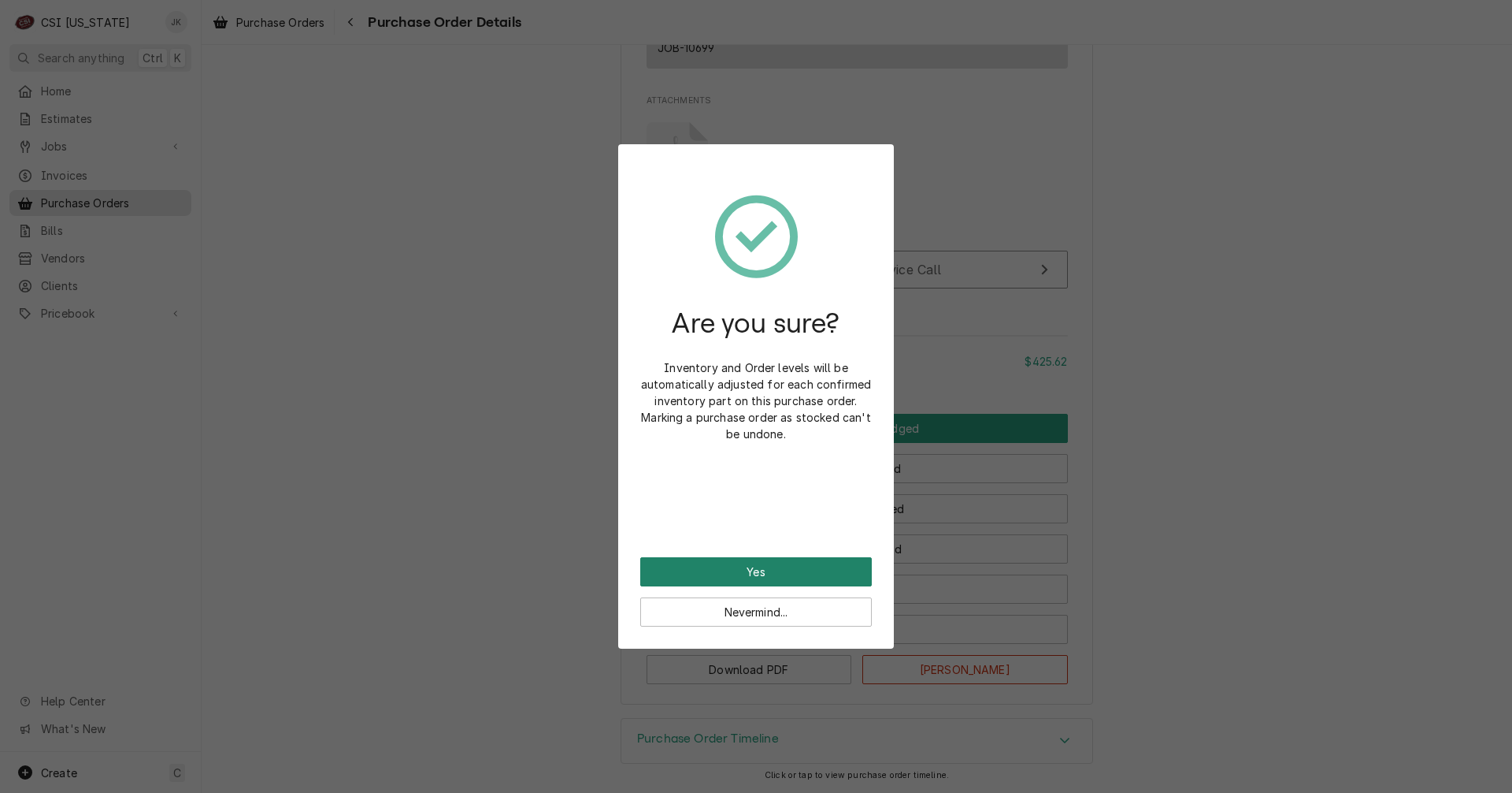
click at [805, 565] on button "Yes" at bounding box center [756, 571] width 231 height 29
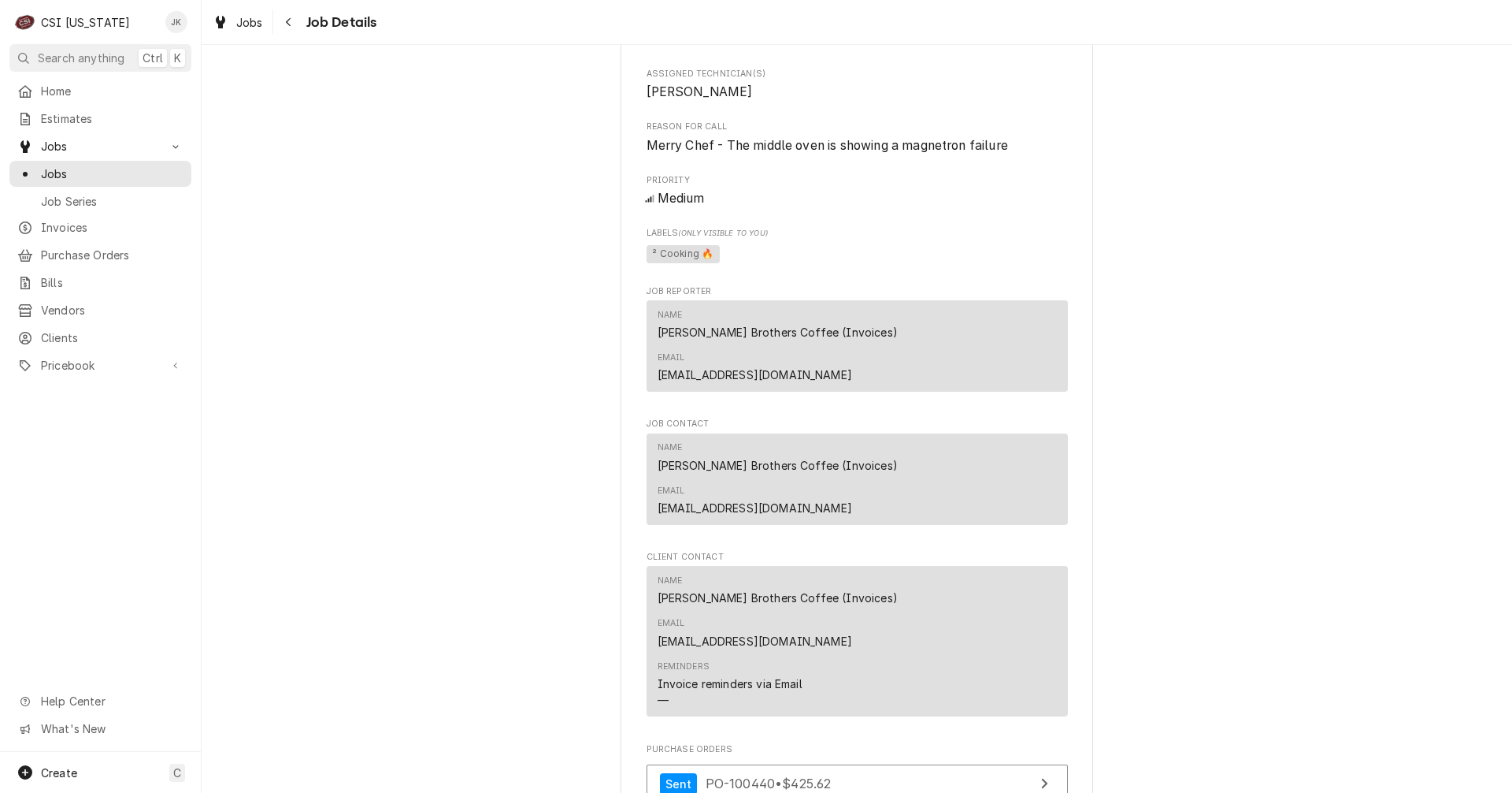
scroll to position [1576, 0]
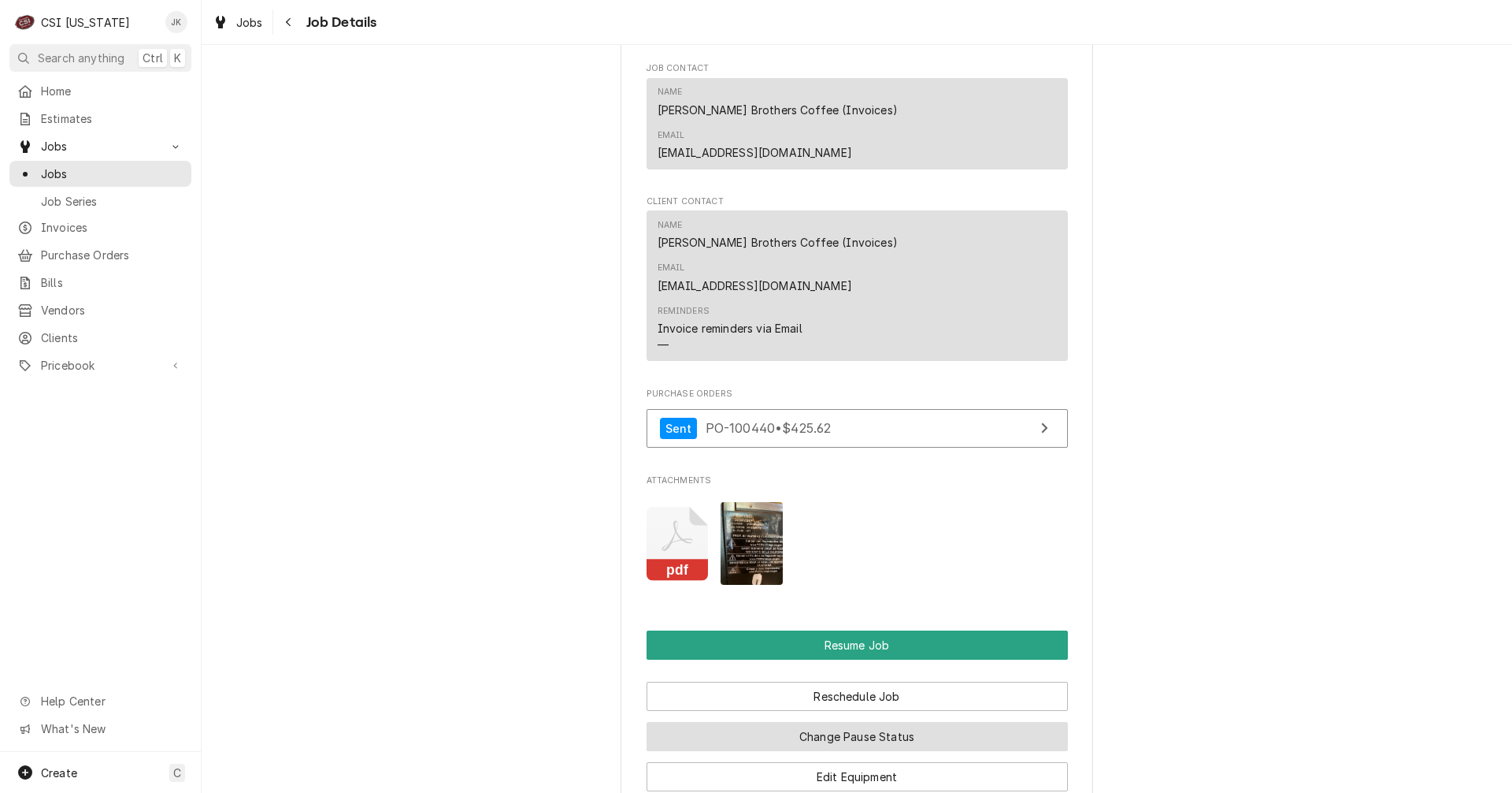
click at [847, 722] on button "Change Pause Status" at bounding box center [858, 736] width 421 height 29
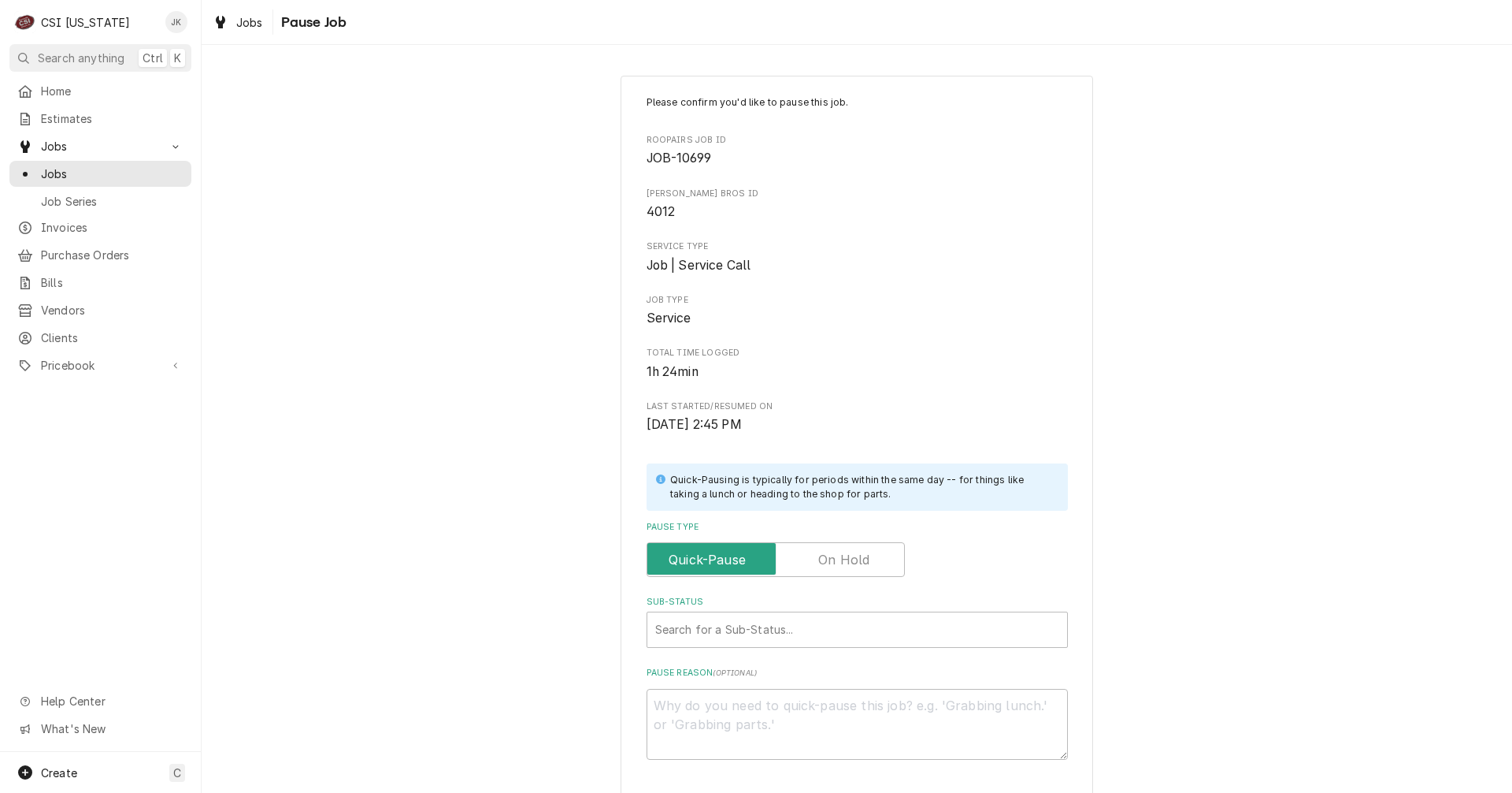
click at [817, 556] on label "Pause Type" at bounding box center [776, 560] width 258 height 35
click at [817, 556] on input "Pause Type" at bounding box center [775, 560] width 244 height 35
checkbox input "true"
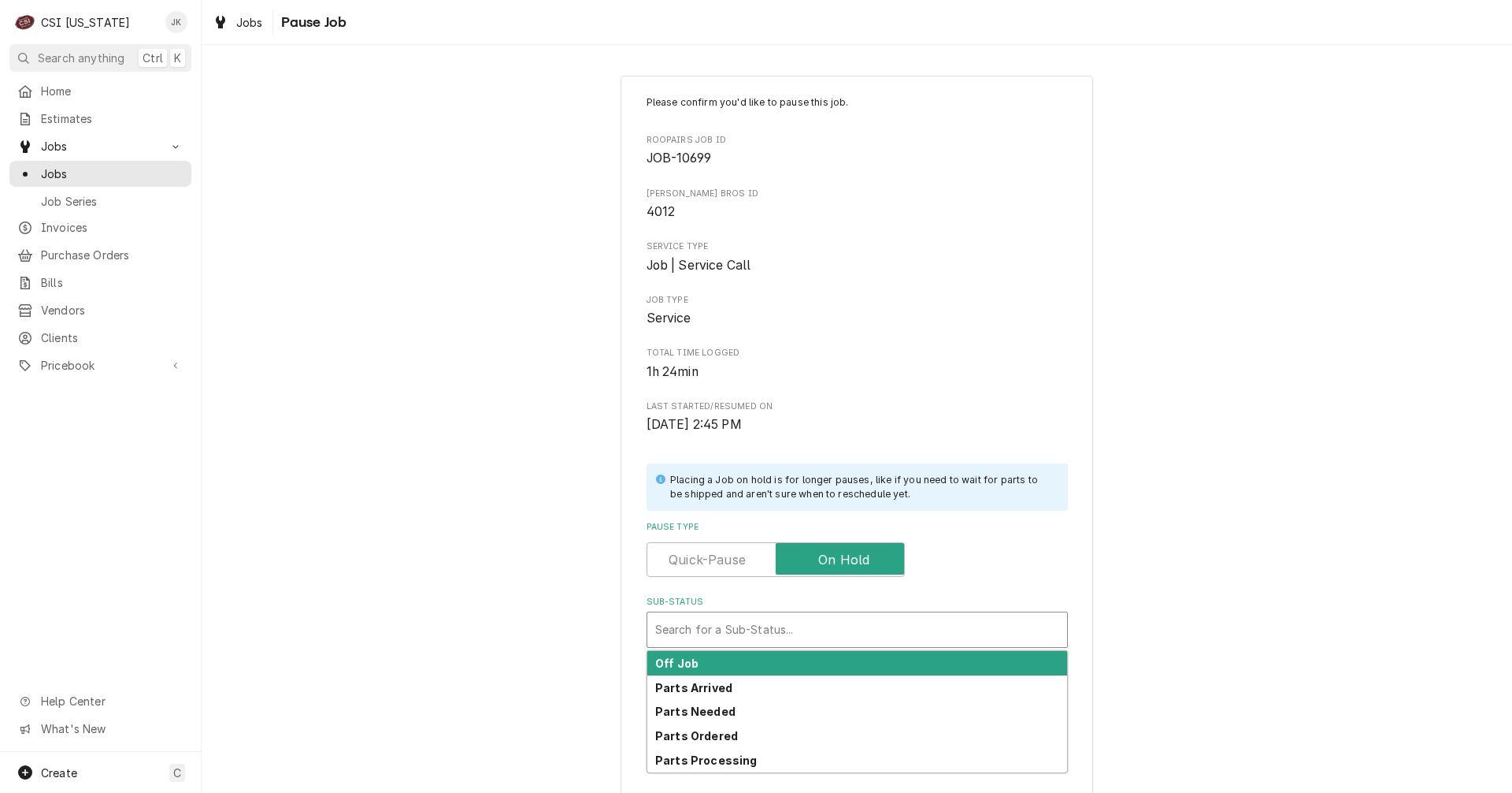
click at [784, 621] on div "Sub-Status" at bounding box center [857, 630] width 404 height 28
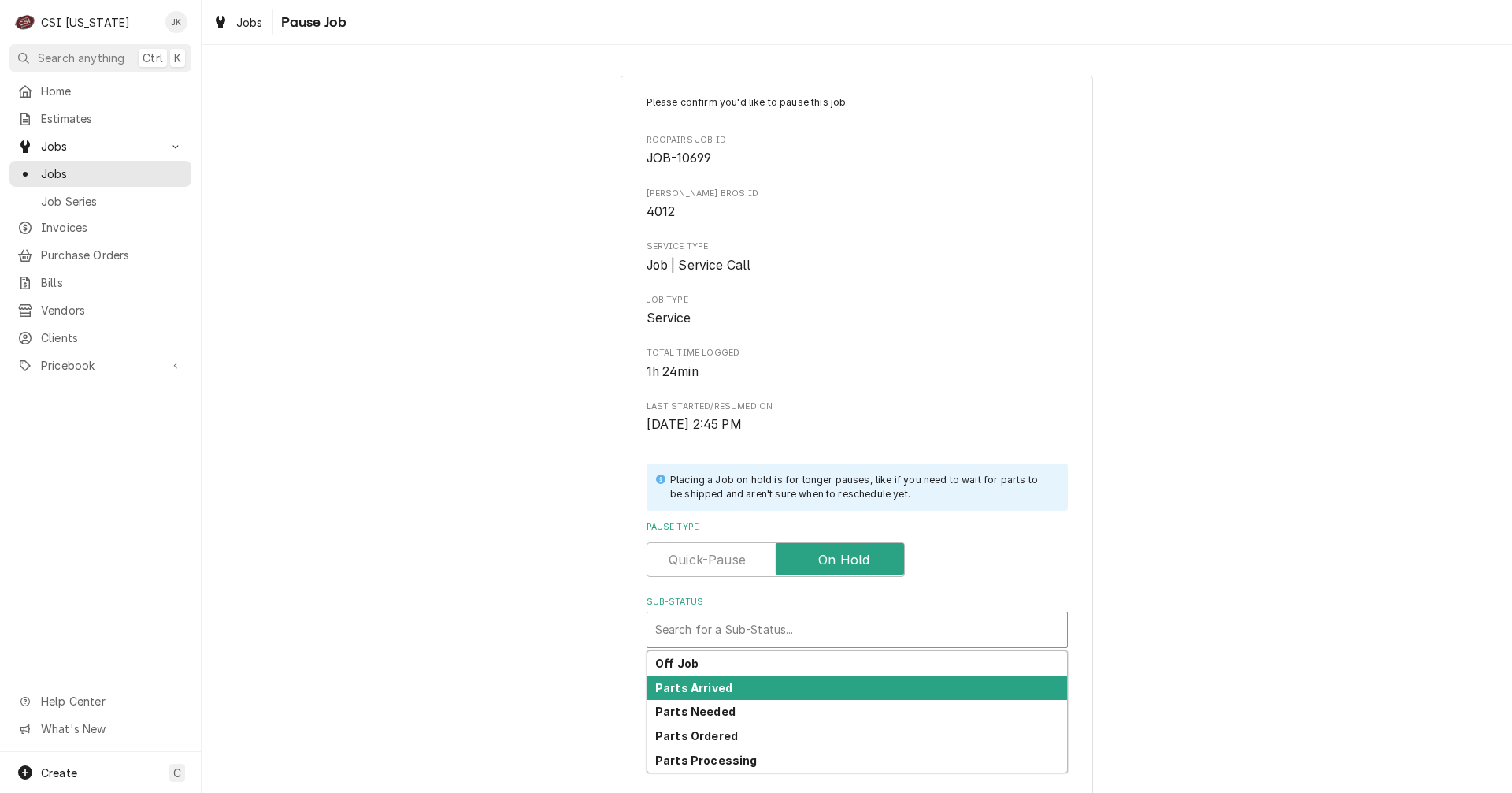
click at [716, 685] on strong "Parts Arrived" at bounding box center [694, 687] width 77 height 13
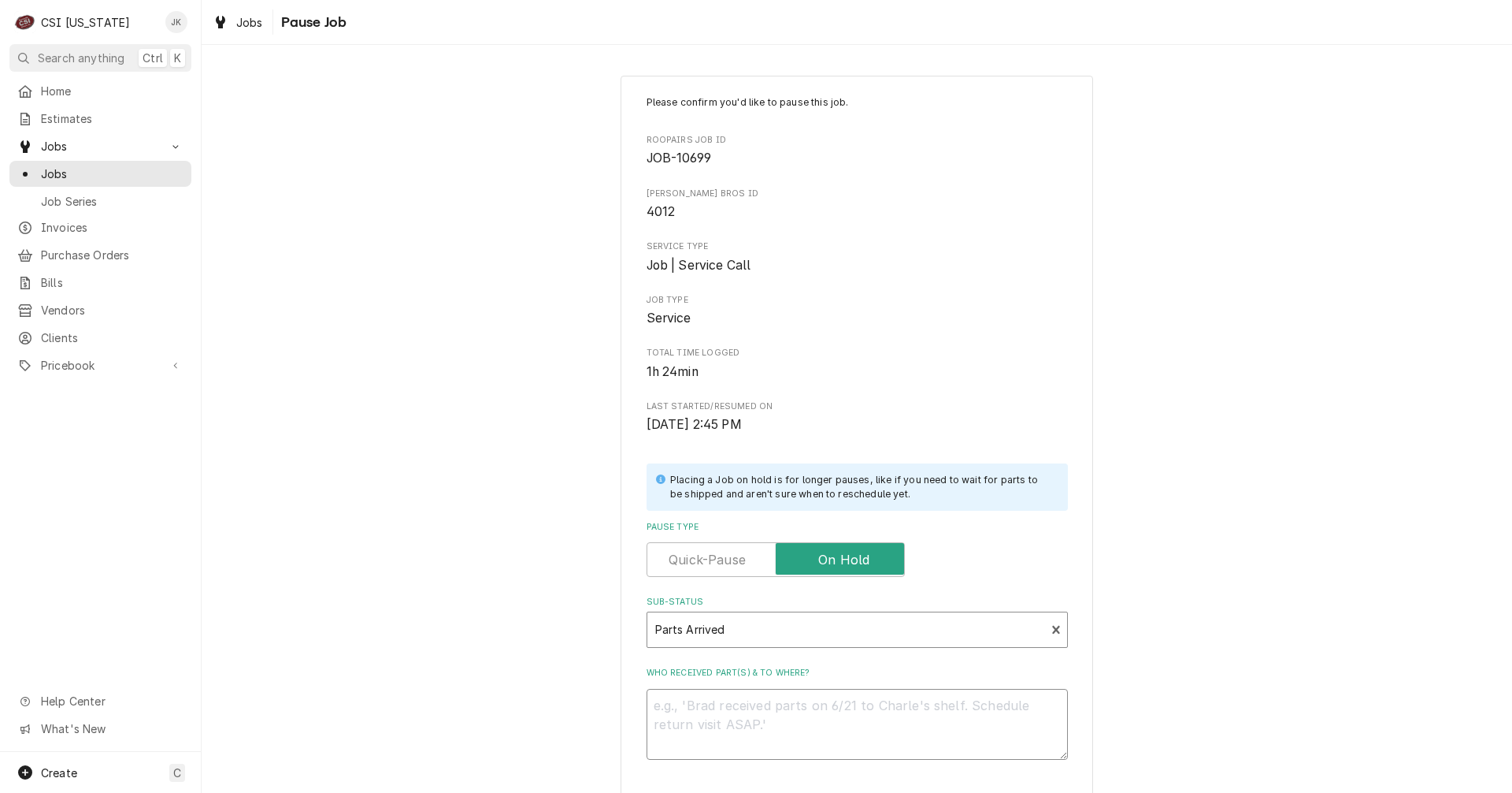
click at [701, 723] on textarea "Who received part(s) & to where?" at bounding box center [858, 724] width 421 height 71
type textarea "x"
type textarea "A"
type textarea "x"
type textarea "Ar"
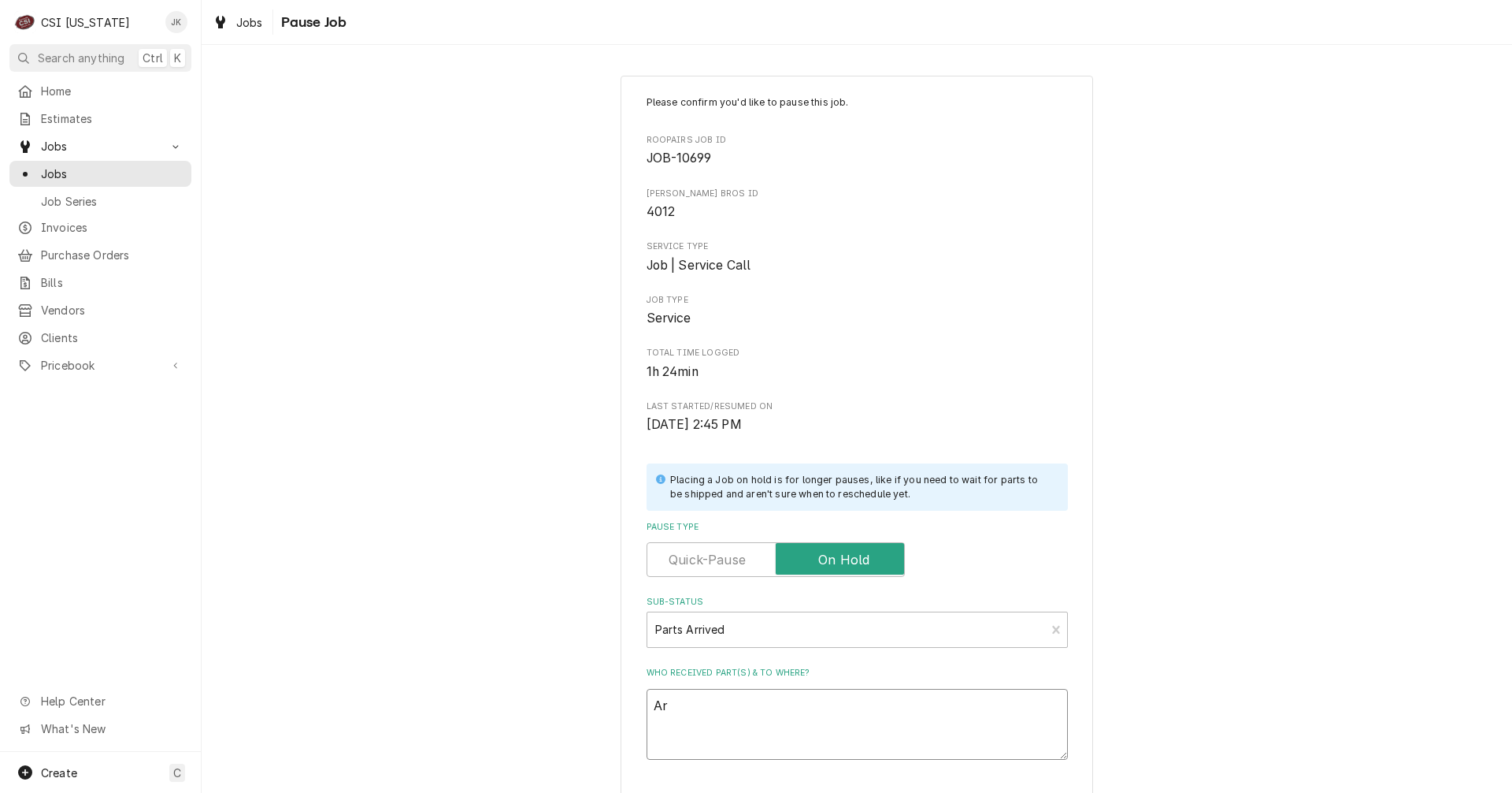
type textarea "x"
type textarea "Arr"
type textarea "x"
type textarea "Arri"
type textarea "x"
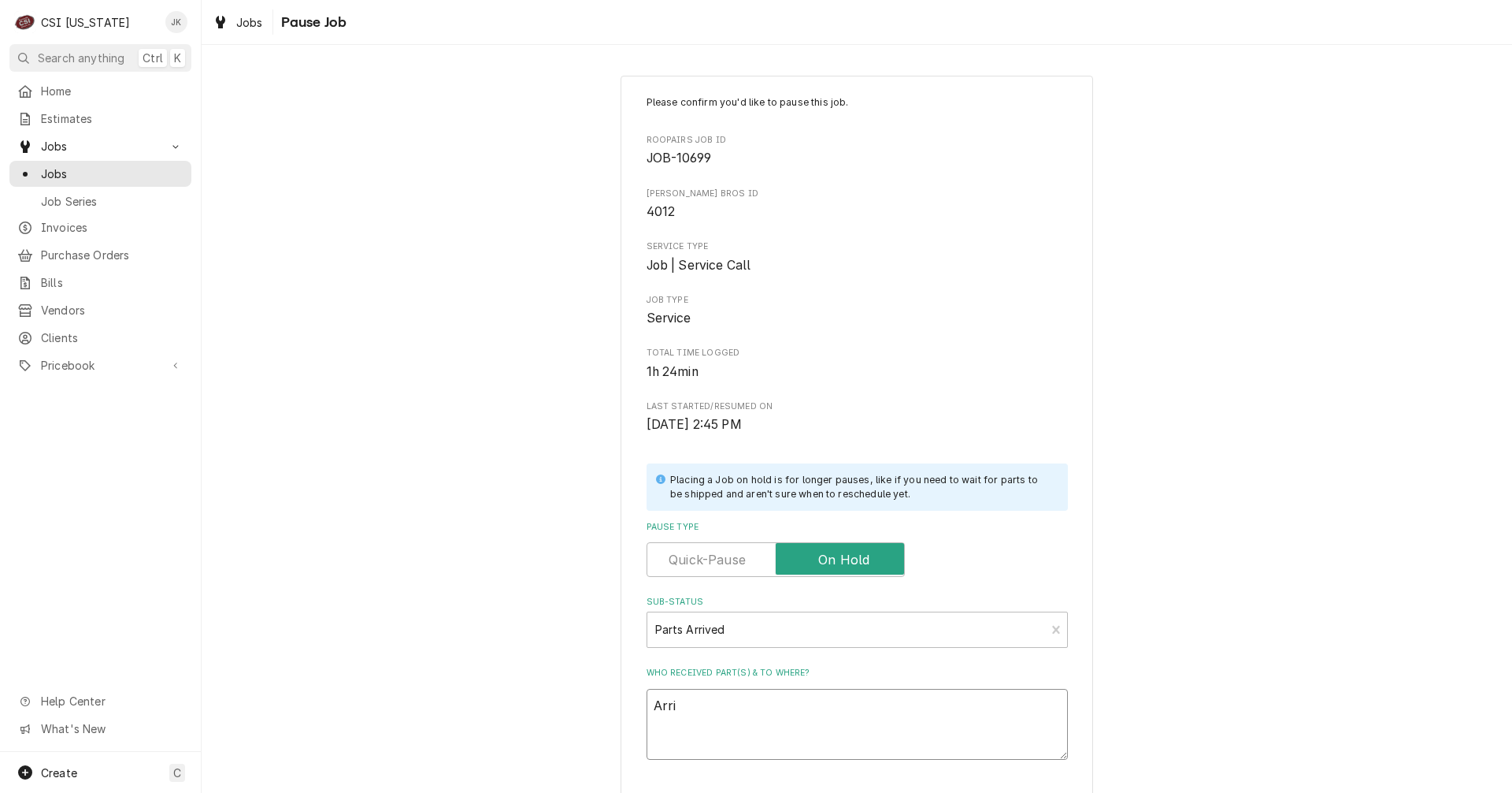
type textarea "Arriv"
type textarea "x"
type textarea "Arrive"
type textarea "x"
type textarea "Arrived"
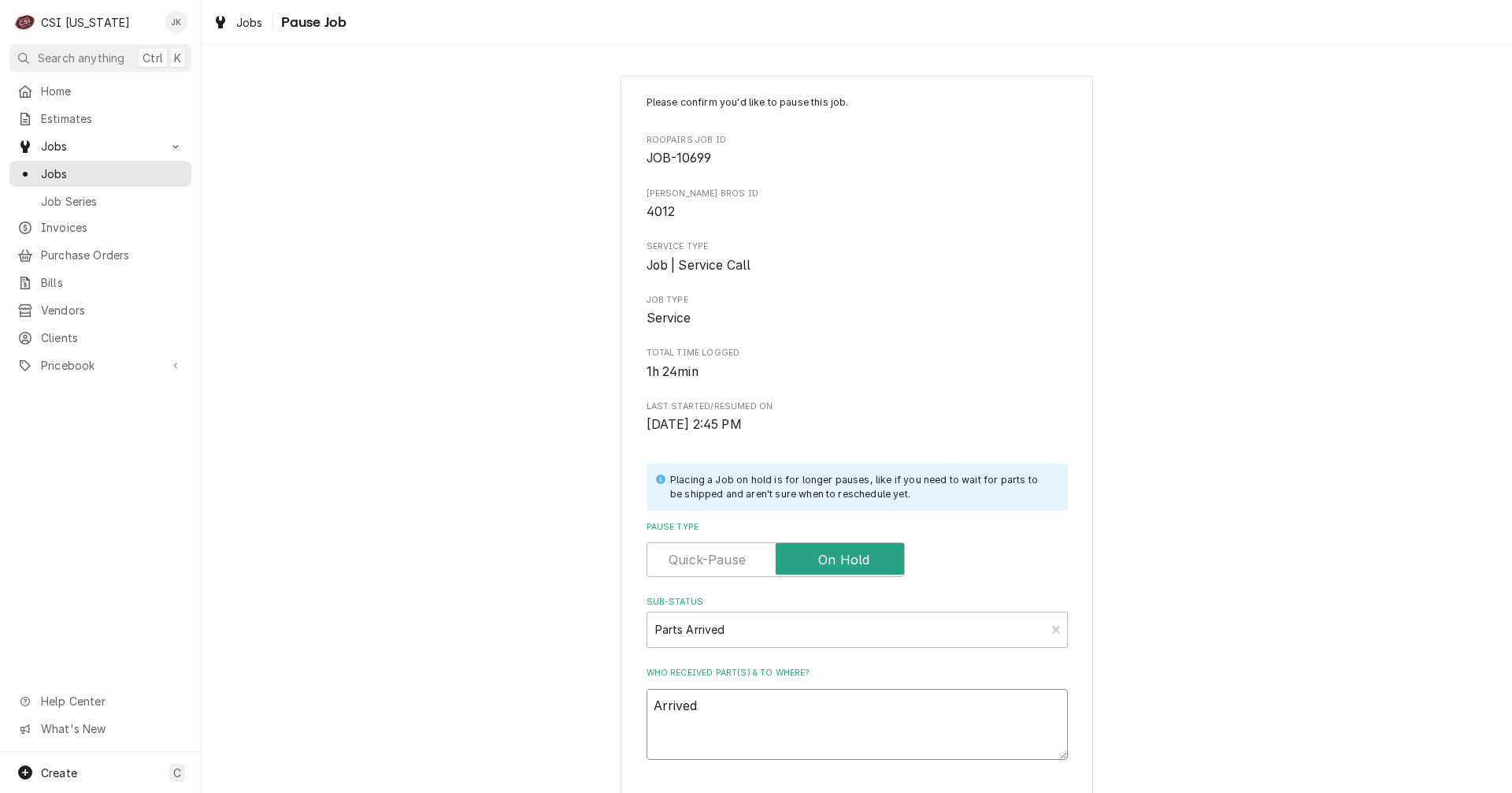
type textarea "x"
type textarea "Arrived"
type textarea "x"
type textarea "Arrived 1"
type textarea "x"
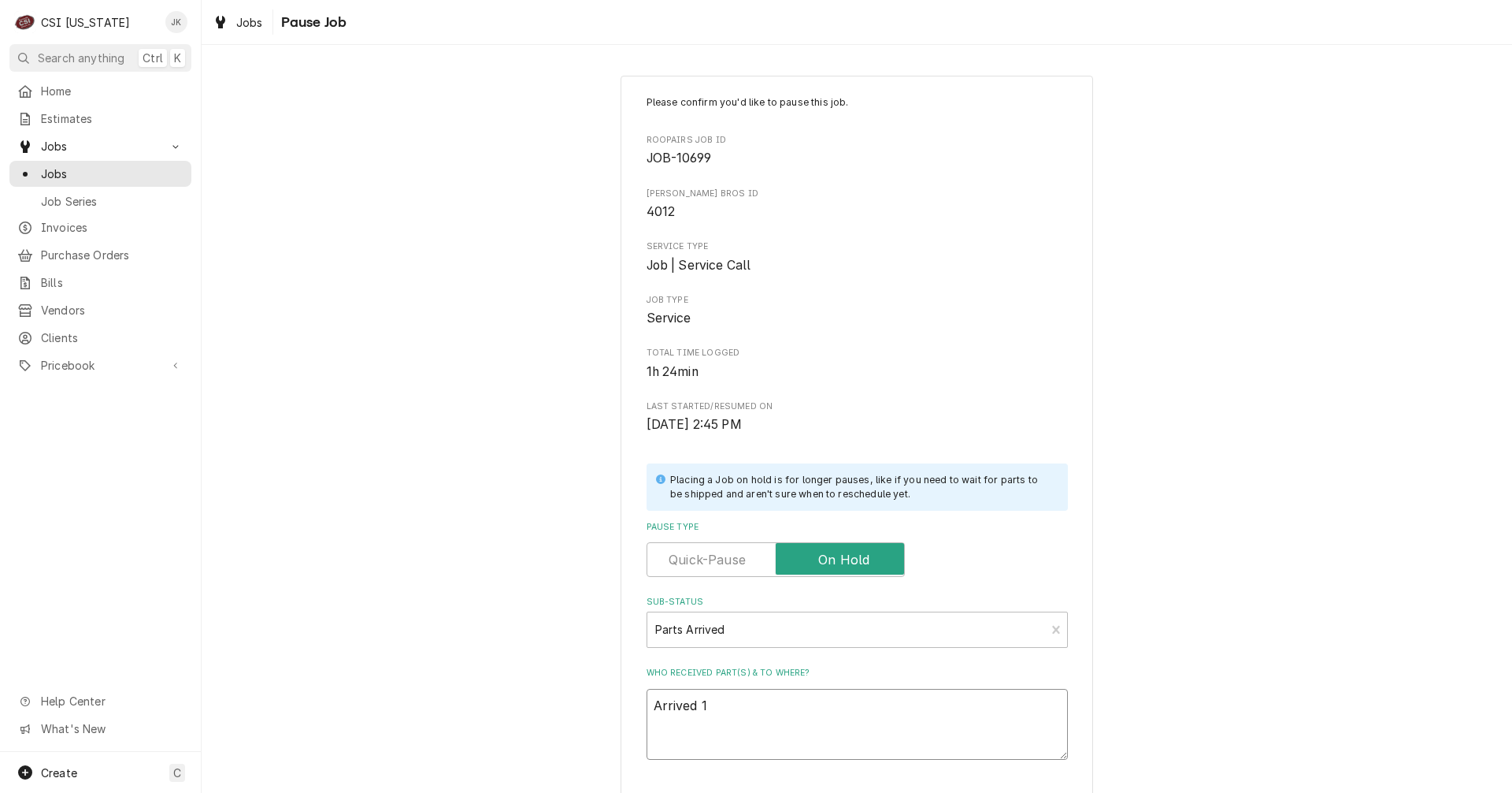
type textarea "Arrived 10"
type textarea "x"
type textarea "Arrived 10/"
type textarea "x"
type textarea "Arrived 10/3"
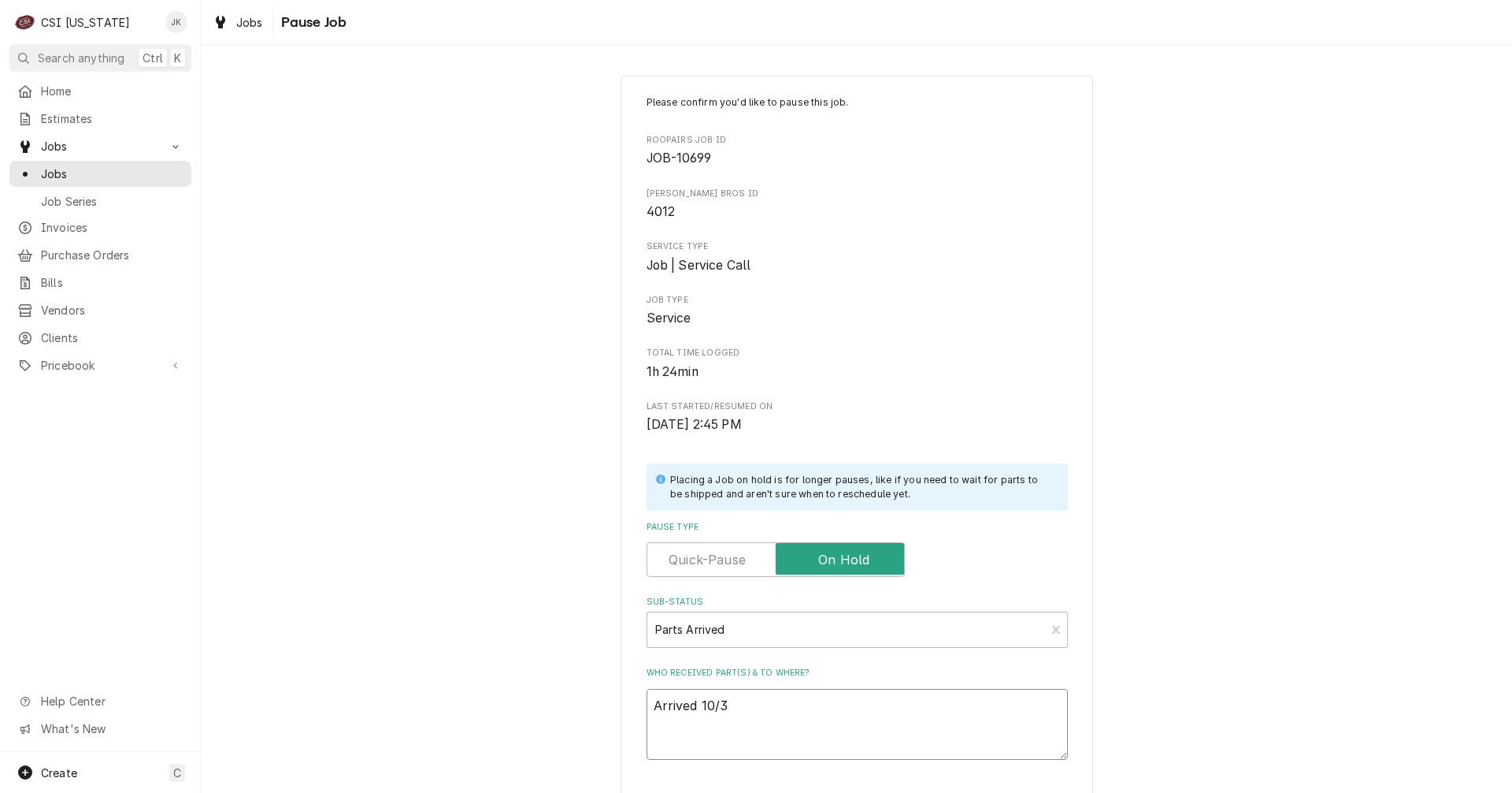
type textarea "x"
type textarea "Arrived 10/3,"
type textarea "x"
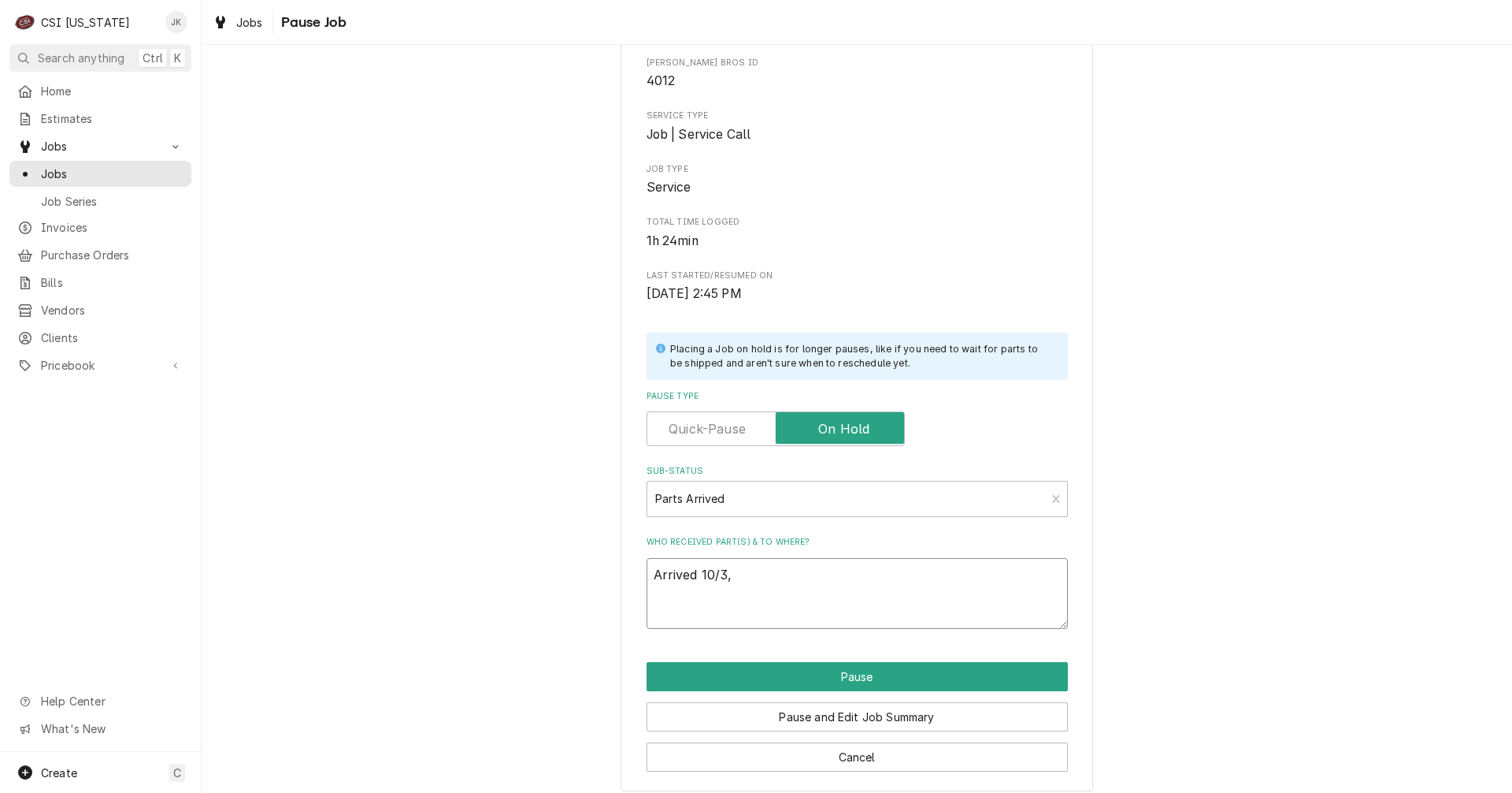
scroll to position [143, 0]
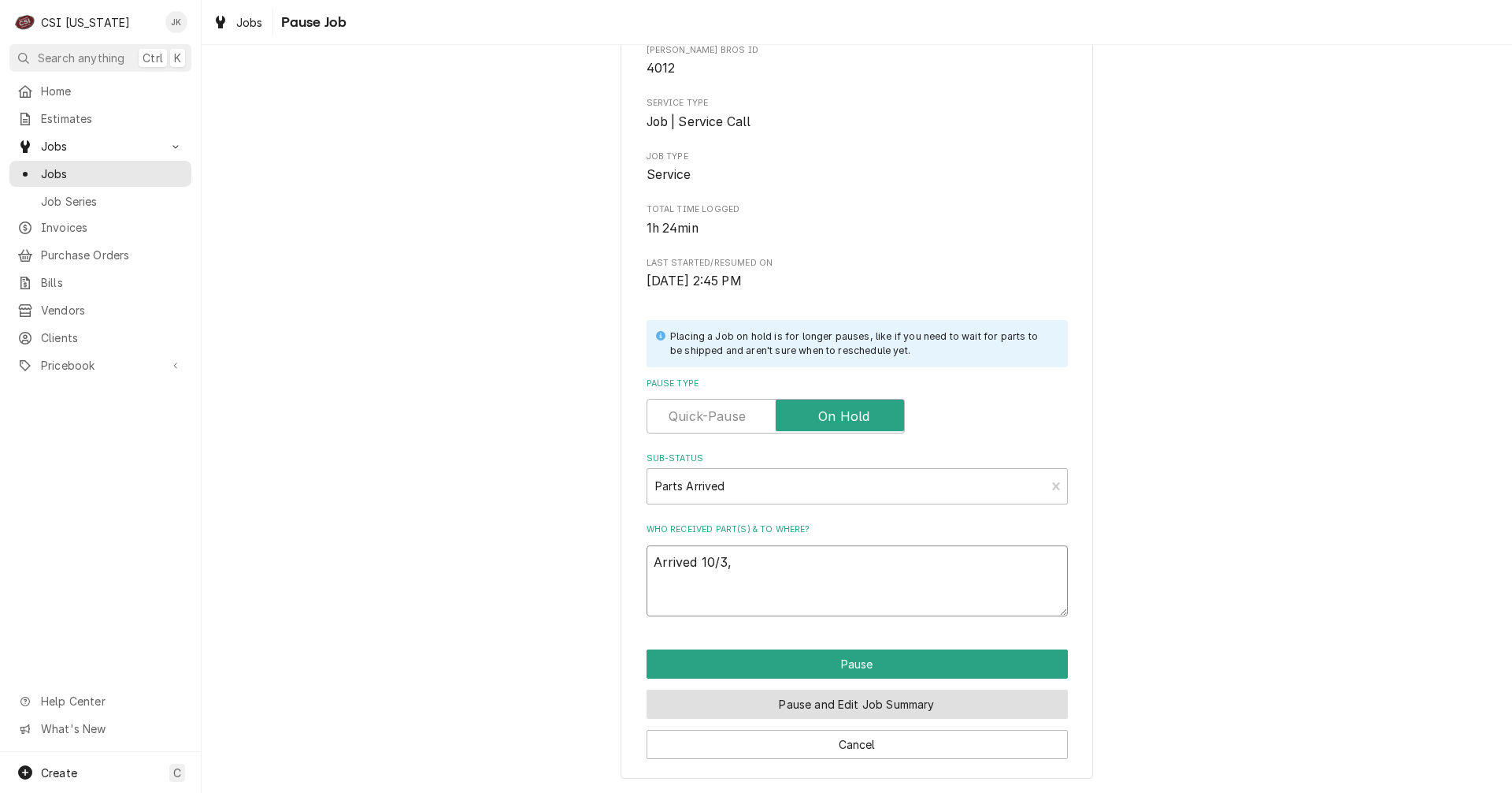
type textarea "Arrived 10/3,"
click at [826, 699] on button "Pause and Edit Job Summary" at bounding box center [858, 704] width 421 height 29
type textarea "x"
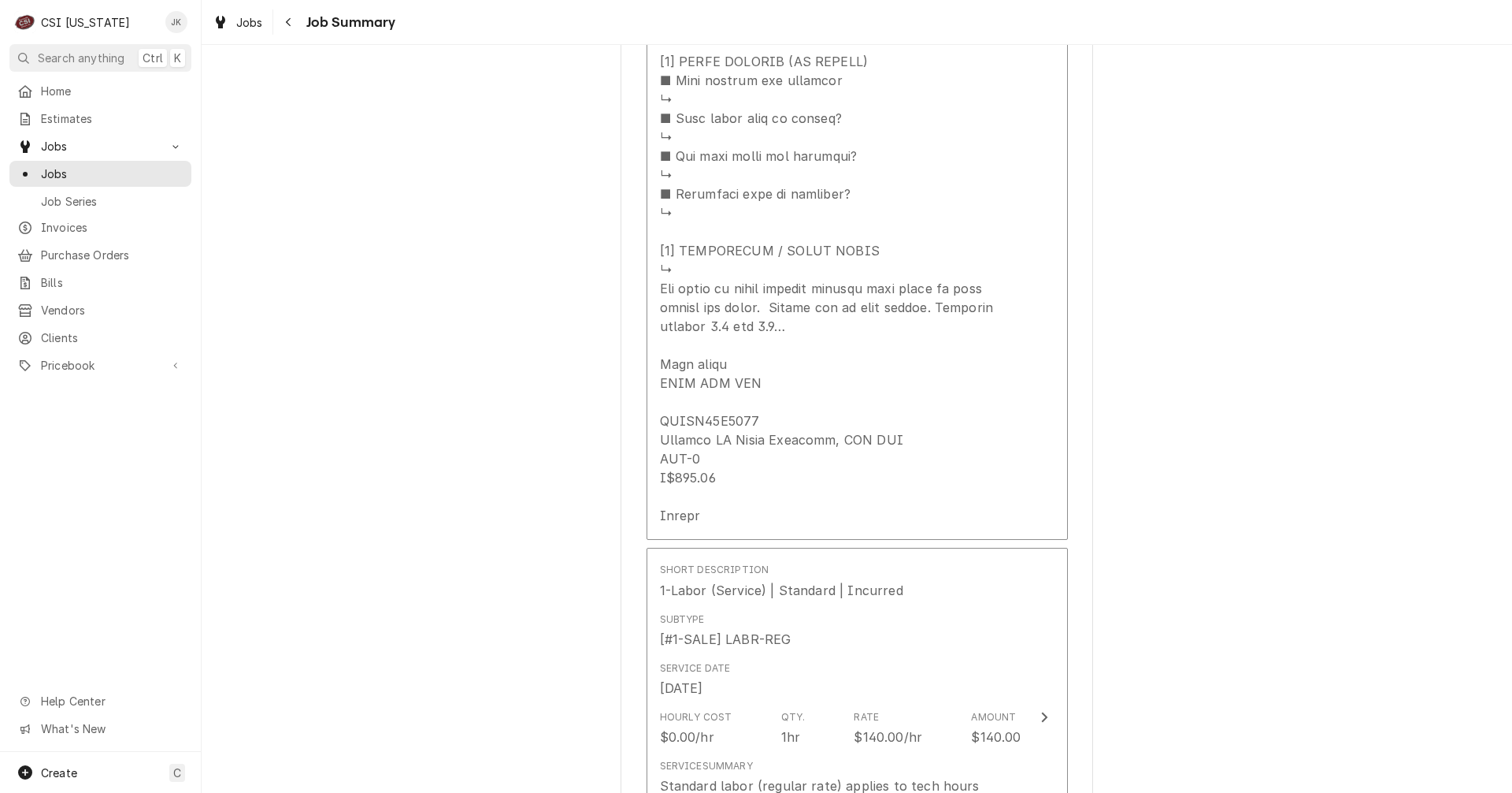
scroll to position [1316, 0]
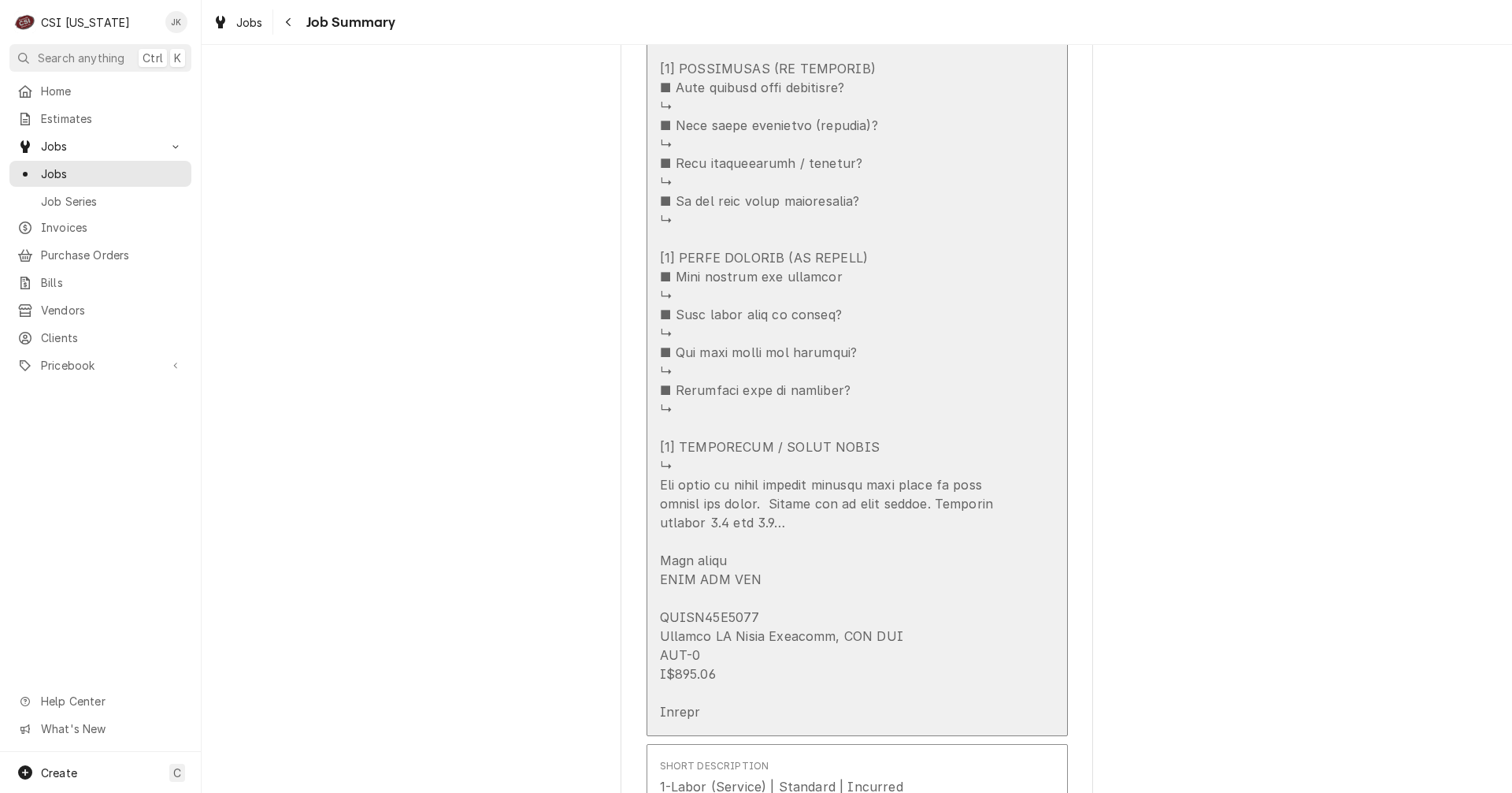
click at [890, 396] on div "Update Line Item" at bounding box center [841, 68] width 361 height 1305
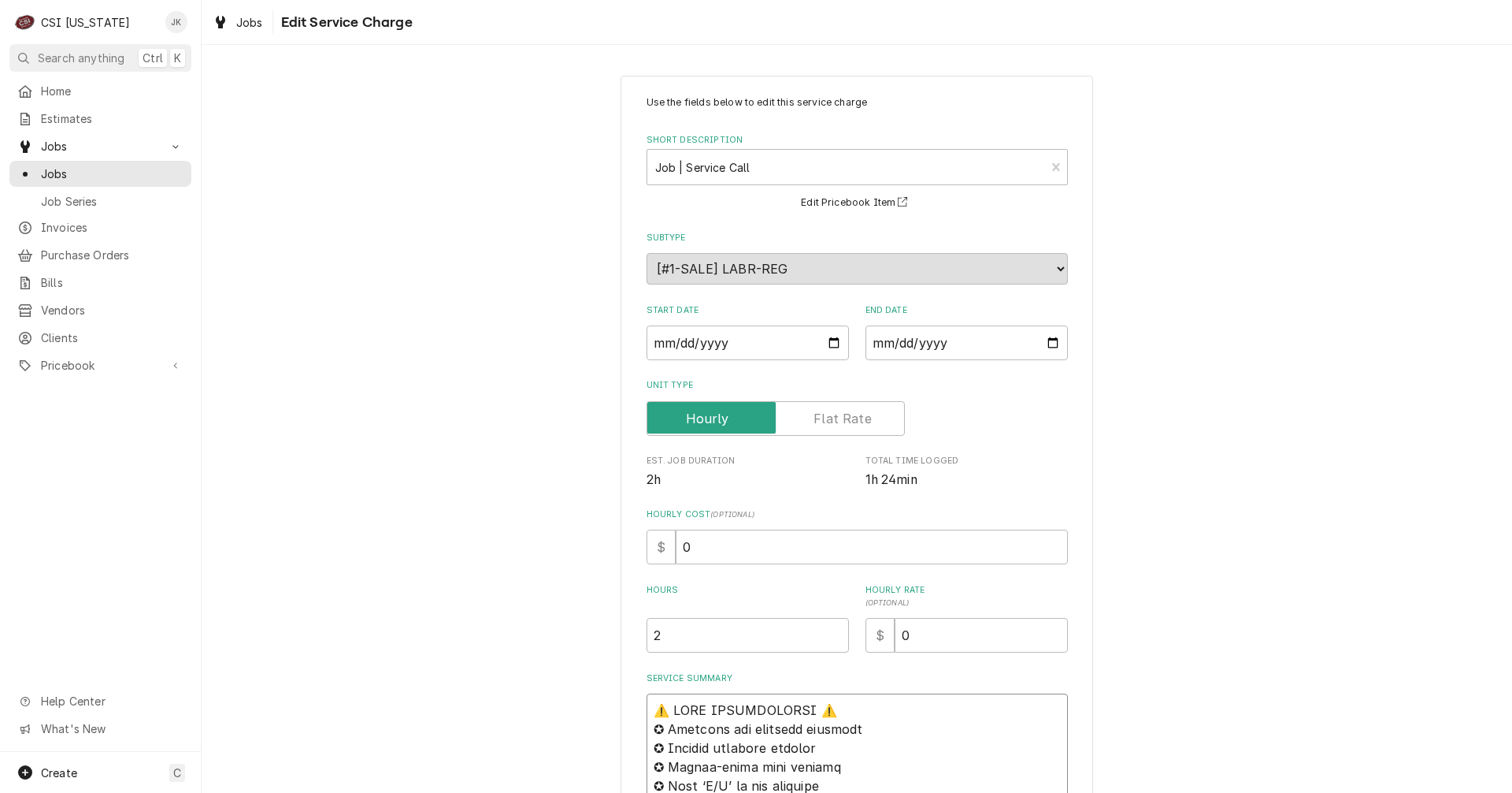
type textarea "x"
type textarea "A⚠️ 𝗙𝗢𝗥𝗠 𝗜𝗡𝗦𝗧𝗥𝗨𝗖𝗧𝗜𝗢𝗡𝗦 ⚠️ ✪ 𝗖𝗼𝗺𝗽𝗹𝗲𝘁𝗲 𝗮𝗹𝗹 𝗿𝗲𝗹𝗲𝘃𝗮𝗻𝘁 𝘀𝗲𝗰𝘁𝗶𝗼𝗻𝘀 ✪ 𝗣𝗿𝗼𝘃𝗶𝗱𝗲 𝗱𝗲𝘁𝗮𝗶𝗹𝗲𝗱 𝗮𝗻…"
type textarea "x"
type textarea "Ar⚠️ 𝗙𝗢𝗥𝗠 𝗜𝗡𝗦𝗧𝗥𝗨𝗖𝗧𝗜𝗢𝗡𝗦 ⚠️ ✪ 𝗖𝗼𝗺𝗽𝗹𝗲𝘁𝗲 𝗮𝗹𝗹 𝗿𝗲𝗹𝗲𝘃𝗮𝗻𝘁 𝘀𝗲𝗰𝘁𝗶𝗼𝗻𝘀 ✪ 𝗣𝗿𝗼𝘃𝗶𝗱𝗲 𝗱𝗲𝘁𝗮𝗶𝗹𝗲𝗱 𝗮…"
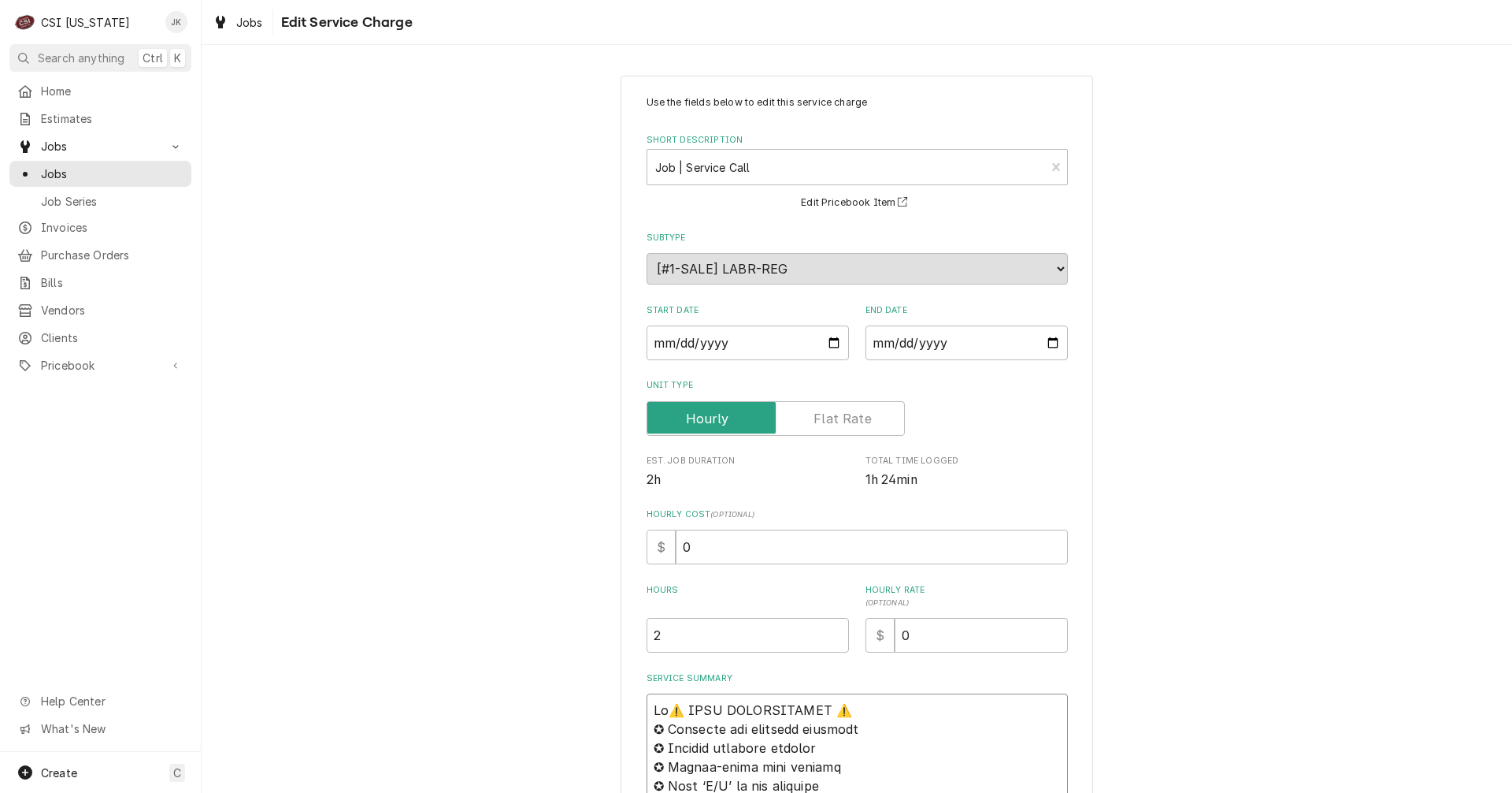
type textarea "x"
type textarea "Arr⚠️ 𝗙𝗢𝗥𝗠 𝗜𝗡𝗦𝗧𝗥𝗨𝗖𝗧𝗜𝗢𝗡𝗦 ⚠️ ✪ 𝗖𝗼𝗺𝗽𝗹𝗲𝘁𝗲 𝗮𝗹𝗹 𝗿𝗲𝗹𝗲𝘃𝗮𝗻𝘁 𝘀𝗲𝗰𝘁𝗶𝗼𝗻𝘀 ✪ 𝗣𝗿𝗼𝘃𝗶𝗱𝗲 𝗱𝗲𝘁𝗮𝗶𝗹𝗲𝗱 …"
type textarea "x"
type textarea "Arri⚠️ 𝗙𝗢𝗥𝗠 𝗜𝗡𝗦𝗧𝗥𝗨𝗖𝗧𝗜𝗢𝗡𝗦 ⚠️ ✪ 𝗖𝗼𝗺𝗽𝗹𝗲𝘁𝗲 𝗮𝗹𝗹 𝗿𝗲𝗹𝗲𝘃𝗮𝗻𝘁 𝘀𝗲𝗰𝘁𝗶𝗼𝗻𝘀 ✪ 𝗣𝗿𝗼𝘃𝗶𝗱𝗲 𝗱𝗲𝘁𝗮𝗶𝗹𝗲𝗱…"
type textarea "x"
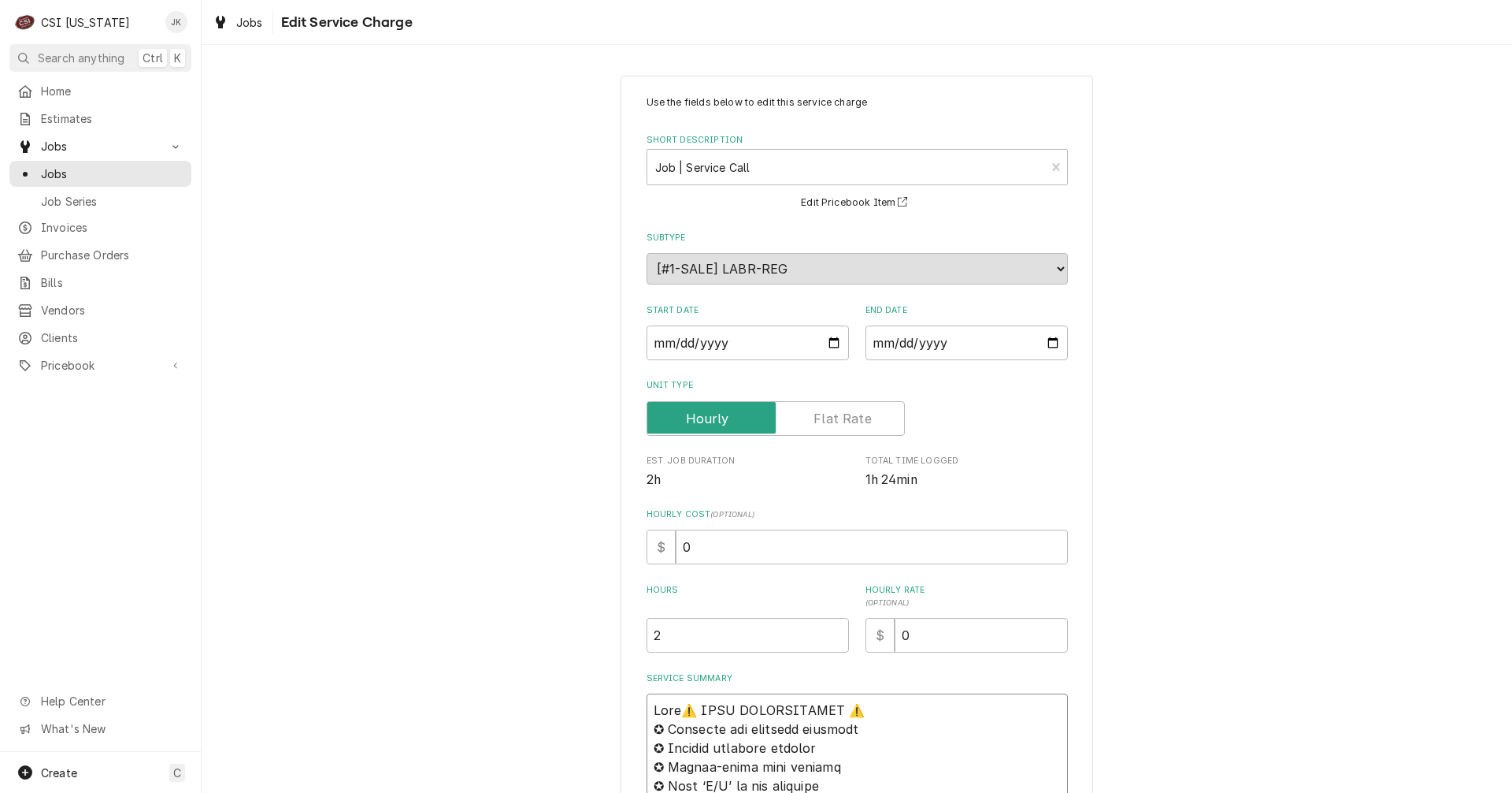
type textarea "Arriv⚠️ 𝗙𝗢𝗥𝗠 𝗜𝗡𝗦𝗧𝗥𝗨𝗖𝗧𝗜𝗢𝗡𝗦 ⚠️ ✪ 𝗖𝗼𝗺𝗽𝗹𝗲𝘁𝗲 𝗮𝗹𝗹 𝗿𝗲𝗹𝗲𝘃𝗮𝗻𝘁 𝘀𝗲𝗰𝘁𝗶𝗼𝗻𝘀 ✪ 𝗣𝗿𝗼𝘃𝗶𝗱𝗲 𝗱𝗲𝘁𝗮𝗶𝗹𝗲…"
type textarea "x"
type textarea "Arrive⚠️ 𝗙𝗢𝗥𝗠 𝗜𝗡𝗦𝗧𝗥𝗨𝗖𝗧𝗜𝗢𝗡𝗦 ⚠️ ✪ 𝗖𝗼𝗺𝗽𝗹𝗲𝘁𝗲 𝗮𝗹𝗹 𝗿𝗲𝗹𝗲𝘃𝗮𝗻𝘁 𝘀𝗲𝗰𝘁𝗶𝗼𝗻𝘀 ✪ 𝗣𝗿𝗼𝘃𝗶𝗱𝗲 𝗱𝗲𝘁𝗮𝗶𝗹…"
type textarea "x"
type textarea "Arrived⚠️ 𝗙𝗢𝗥𝗠 𝗜𝗡𝗦𝗧𝗥𝗨𝗖𝗧𝗜𝗢𝗡𝗦 ⚠️ ✪ 𝗖𝗼𝗺𝗽𝗹𝗲𝘁𝗲 𝗮𝗹𝗹 𝗿𝗲𝗹𝗲𝘃𝗮𝗻𝘁 𝘀𝗲𝗰𝘁𝗶𝗼𝗻𝘀 ✪ 𝗣𝗿𝗼𝘃𝗶𝗱𝗲 𝗱𝗲𝘁𝗮𝗶…"
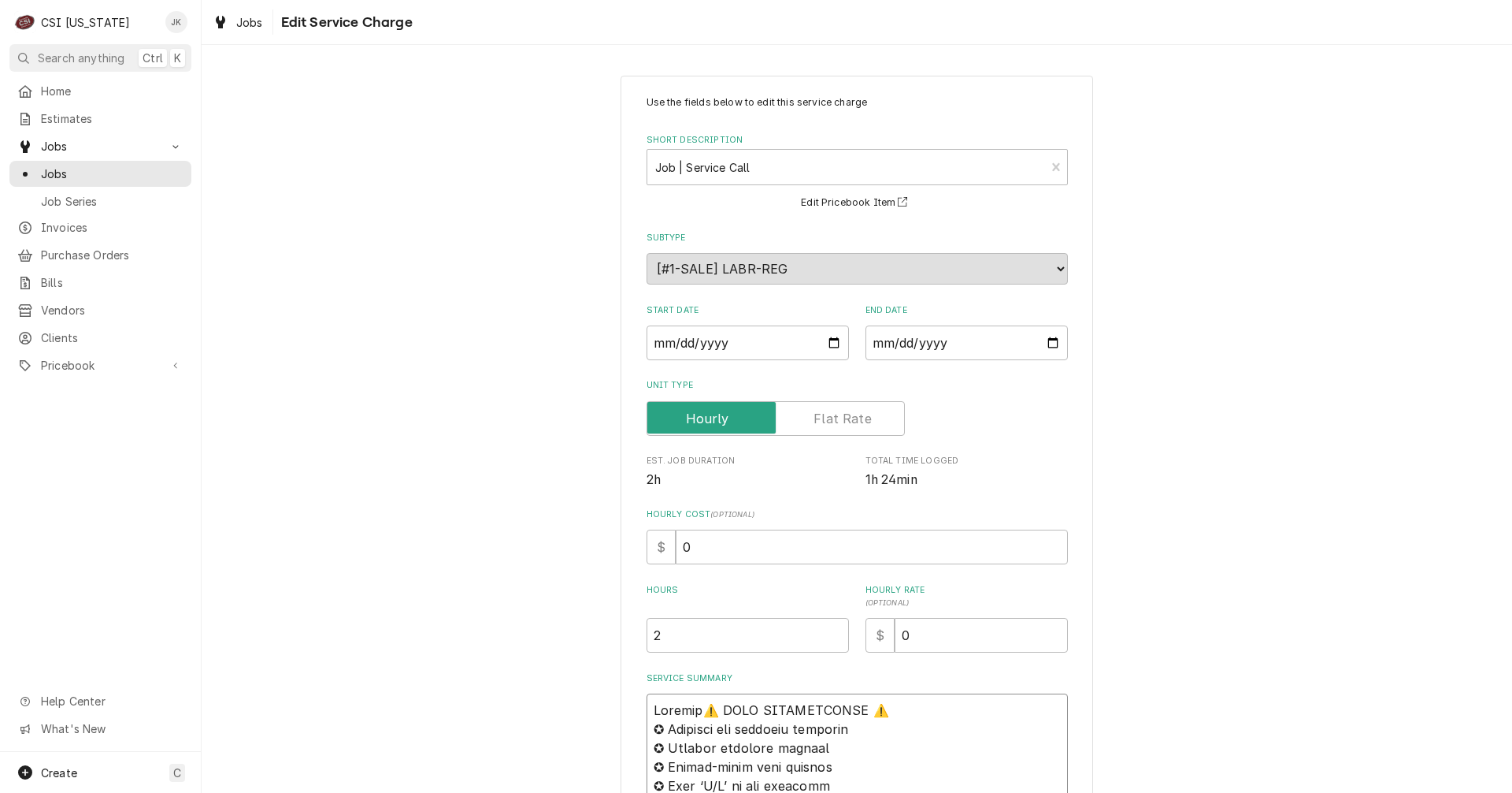
type textarea "x"
type textarea "Arrived ⚠️ 𝗙𝗢𝗥𝗠 𝗜𝗡𝗦𝗧𝗥𝗨𝗖𝗧𝗜𝗢𝗡𝗦 ⚠️ ✪ 𝗖𝗼𝗺𝗽𝗹𝗲𝘁𝗲 𝗮𝗹𝗹 𝗿𝗲𝗹𝗲𝘃𝗮𝗻𝘁 𝘀𝗲𝗰𝘁𝗶𝗼𝗻𝘀 ✪ 𝗣𝗿𝗼𝘃𝗶𝗱𝗲 𝗱𝗲𝘁𝗮…"
type textarea "x"
type textarea "Arrived 1⚠️ 𝗙𝗢𝗥𝗠 𝗜𝗡𝗦𝗧𝗥𝗨𝗖𝗧𝗜𝗢𝗡𝗦 ⚠️ ✪ 𝗖𝗼𝗺𝗽𝗹𝗲𝘁𝗲 𝗮𝗹𝗹 𝗿𝗲𝗹𝗲𝘃𝗮𝗻𝘁 𝘀𝗲𝗰𝘁𝗶𝗼𝗻𝘀 ✪ 𝗣𝗿𝗼𝘃𝗶𝗱𝗲 𝗱𝗲𝘁…"
type textarea "x"
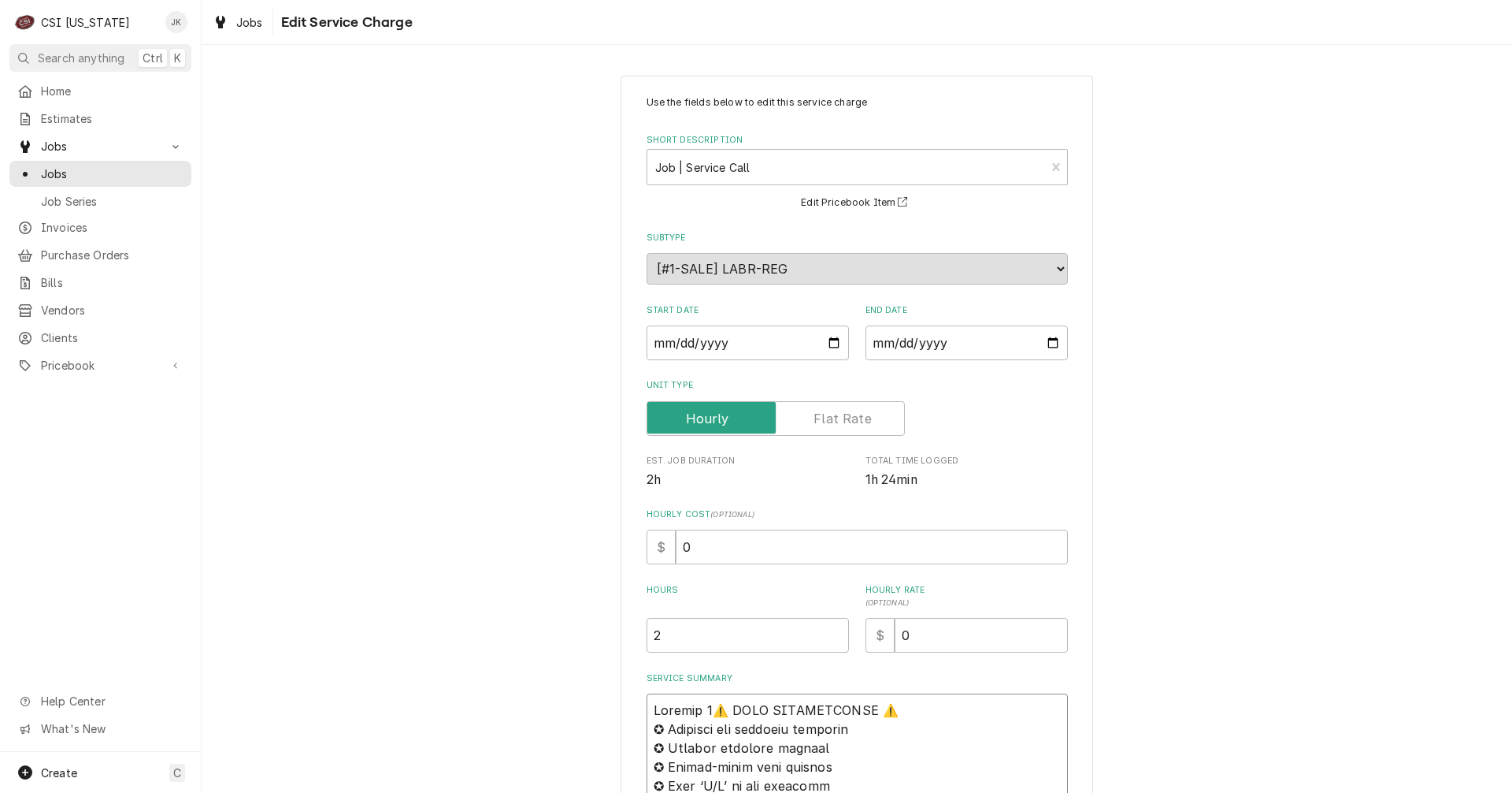
type textarea "Arrived 10⚠️ 𝗙𝗢𝗥𝗠 𝗜𝗡𝗦𝗧𝗥𝗨𝗖𝗧𝗜𝗢𝗡𝗦 ⚠️ ✪ 𝗖𝗼𝗺𝗽𝗹𝗲𝘁𝗲 𝗮𝗹𝗹 𝗿𝗲𝗹𝗲𝘃𝗮𝗻𝘁 𝘀𝗲𝗰𝘁𝗶𝗼𝗻𝘀 ✪ 𝗣𝗿𝗼𝘃𝗶𝗱𝗲 𝗱𝗲…"
type textarea "x"
type textarea "Arrived 10/⚠️ 𝗙𝗢𝗥𝗠 𝗜𝗡𝗦𝗧𝗥𝗨𝗖𝗧𝗜𝗢𝗡𝗦 ⚠️ ✪ 𝗖𝗼𝗺𝗽𝗹𝗲𝘁𝗲 𝗮𝗹𝗹 𝗿𝗲𝗹𝗲𝘃𝗮𝗻𝘁 𝘀𝗲𝗰𝘁𝗶𝗼𝗻𝘀 ✪ 𝗣𝗿𝗼𝘃𝗶𝗱𝗲 𝗱…"
type textarea "x"
type textarea "Arrived 10/3⚠️ 𝗙𝗢𝗥𝗠 𝗜𝗡𝗦𝗧𝗥𝗨𝗖𝗧𝗜𝗢𝗡𝗦 ⚠️ ✪ 𝗖𝗼𝗺𝗽𝗹𝗲𝘁𝗲 𝗮𝗹𝗹 𝗿𝗲𝗹𝗲𝘃𝗮𝗻𝘁 𝘀𝗲𝗰𝘁𝗶𝗼𝗻𝘀 ✪ 𝗣𝗿𝗼𝘃𝗶𝗱𝗲 …"
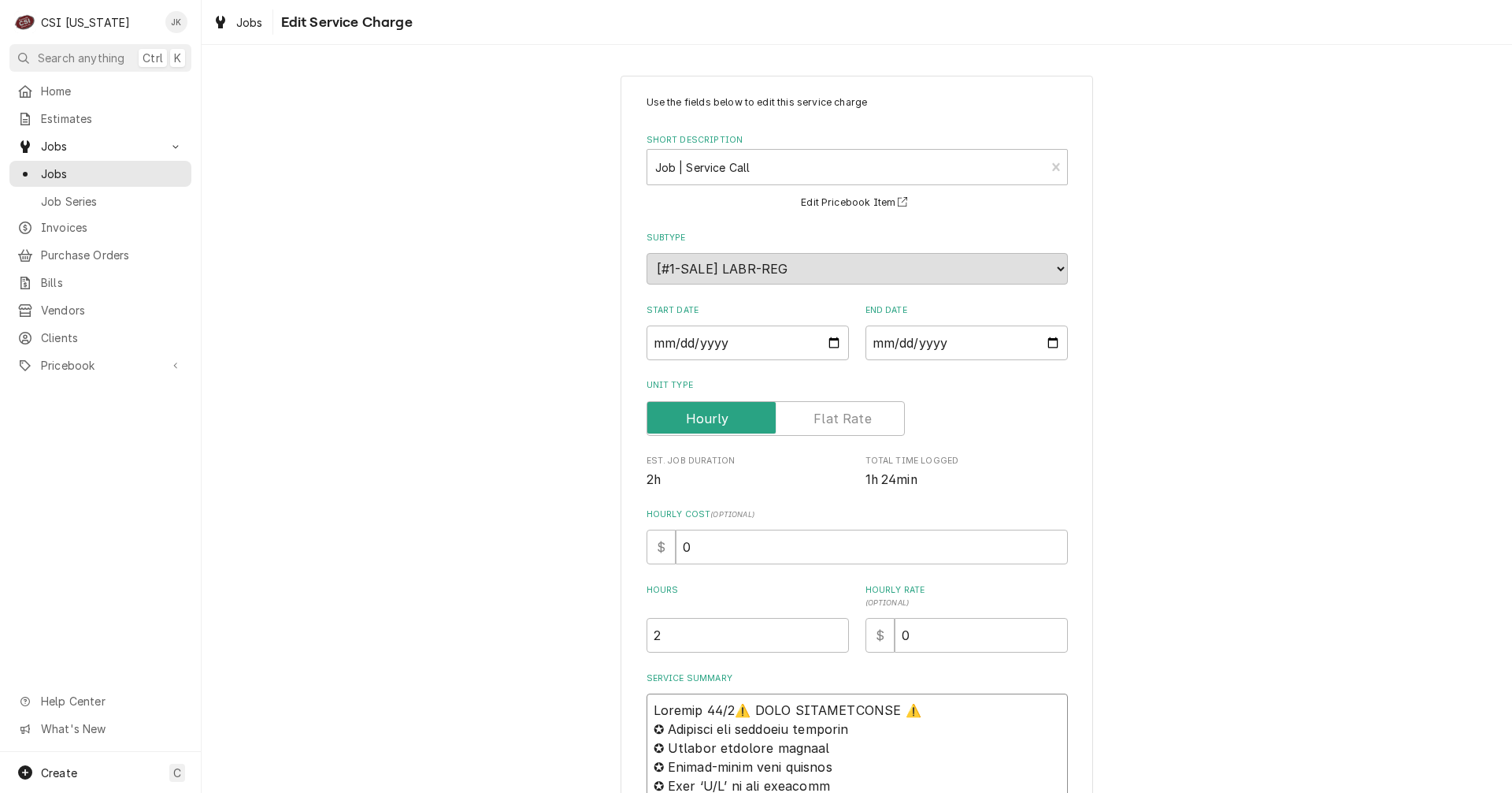
type textarea "x"
type textarea "Arrived 10/3,⚠️ 𝗙𝗢𝗥𝗠 𝗜𝗡𝗦𝗧𝗥𝗨𝗖𝗧𝗜𝗢𝗡𝗦 ⚠️ ✪ 𝗖𝗼𝗺𝗽𝗹𝗲𝘁𝗲 𝗮𝗹𝗹 𝗿𝗲𝗹𝗲𝘃𝗮𝗻𝘁 𝘀𝗲𝗰𝘁𝗶𝗼𝗻𝘀 ✪ 𝗣𝗿𝗼𝘃𝗶𝗱𝗲…"
type textarea "x"
type textarea "Arrived 10/3, ⚠️ 𝗙𝗢𝗥𝗠 𝗜𝗡𝗦𝗧𝗥𝗨𝗖𝗧𝗜𝗢𝗡𝗦 ⚠️ ✪ 𝗖𝗼𝗺𝗽𝗹𝗲𝘁𝗲 𝗮𝗹𝗹 𝗿𝗲𝗹𝗲𝘃𝗮𝗻𝘁 𝘀𝗲𝗰𝘁𝗶𝗼𝗻𝘀 ✪ 𝗣𝗿𝗼𝘃𝗶𝗱…"
type textarea "x"
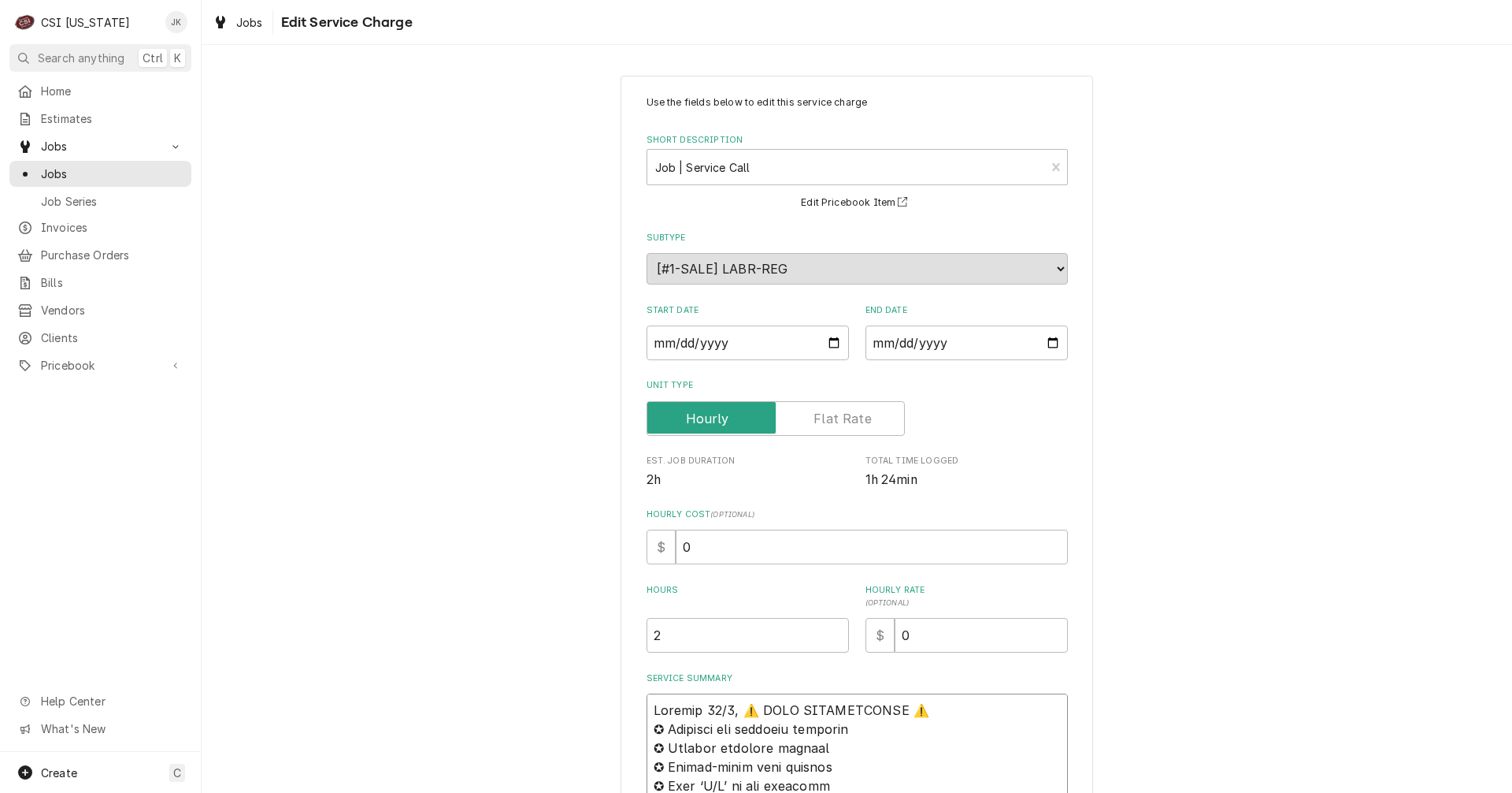
type textarea "Arrived 10/3, B⚠️ 𝗙𝗢𝗥𝗠 𝗜𝗡𝗦𝗧𝗥𝗨𝗖𝗧𝗜𝗢𝗡𝗦 ⚠️ ✪ 𝗖𝗼𝗺𝗽𝗹𝗲𝘁𝗲 𝗮𝗹𝗹 𝗿𝗲𝗹𝗲𝘃𝗮𝗻𝘁 𝘀𝗲𝗰𝘁𝗶𝗼𝗻𝘀 ✪ 𝗣𝗿𝗼𝘃𝗶…"
type textarea "x"
type textarea "Arrived 10/3, Br⚠️ 𝗙𝗢𝗥𝗠 𝗜𝗡𝗦𝗧𝗥𝗨𝗖𝗧𝗜𝗢𝗡𝗦 ⚠️ ✪ 𝗖𝗼𝗺𝗽𝗹𝗲𝘁𝗲 𝗮𝗹𝗹 𝗿𝗲𝗹𝗲𝘃𝗮𝗻𝘁 𝘀𝗲𝗰𝘁𝗶𝗼𝗻𝘀 ✪ 𝗣𝗿𝗼𝘃…"
type textarea "x"
type textarea "Arrived 10/3, Bry⚠️ 𝗙𝗢𝗥𝗠 𝗜𝗡𝗦𝗧𝗥𝗨𝗖𝗧𝗜𝗢𝗡𝗦 ⚠️ ✪ 𝗖𝗼𝗺𝗽𝗹𝗲𝘁𝗲 𝗮𝗹𝗹 𝗿𝗲𝗹𝗲𝘃𝗮𝗻𝘁 𝘀𝗲𝗰𝘁𝗶𝗼𝗻𝘀 ✪ 𝗣𝗿𝗼…"
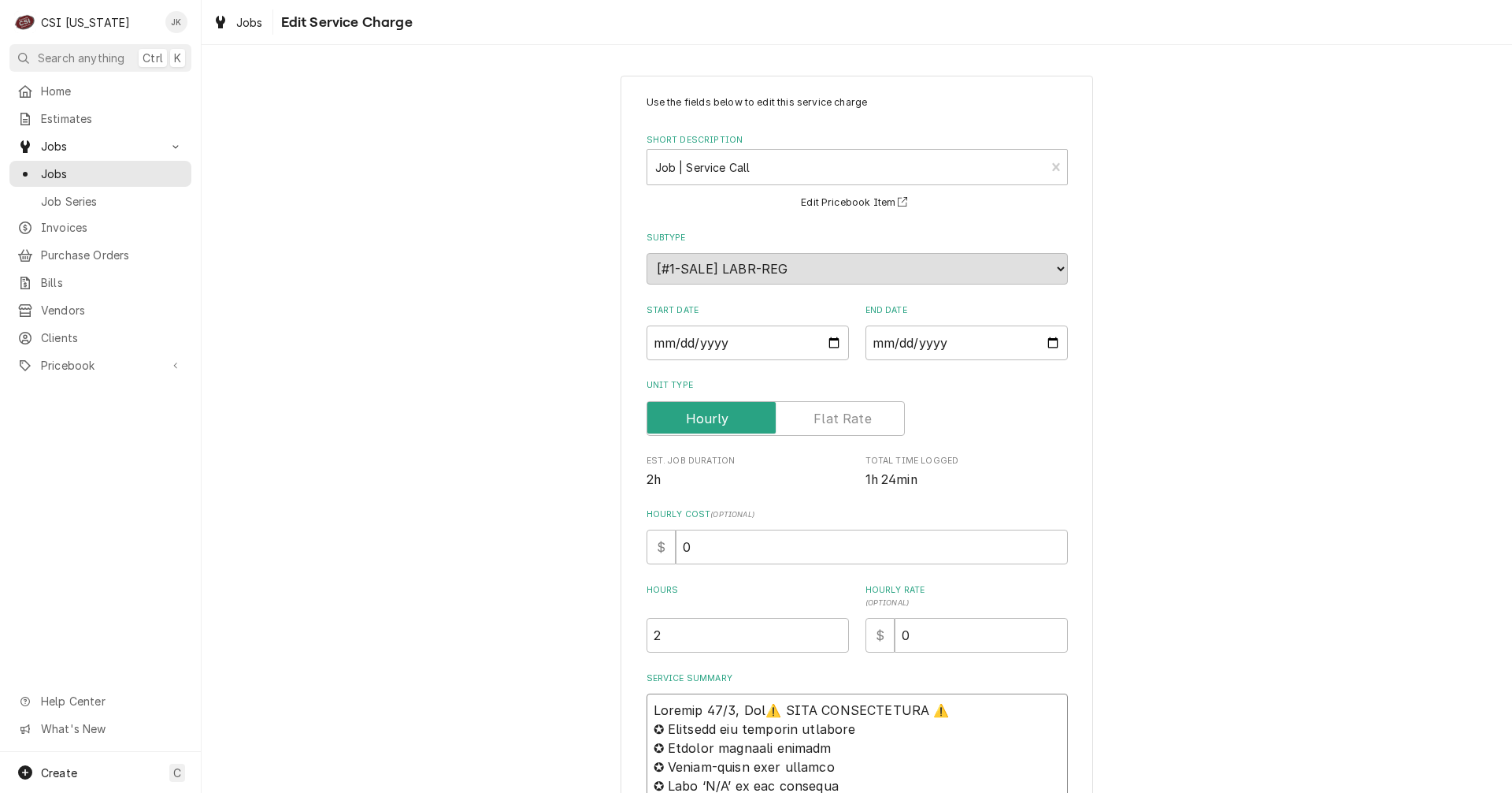
type textarea "x"
type textarea "Arrived 10/3, Brya⚠️ 𝗙𝗢𝗥𝗠 𝗜𝗡𝗦𝗧𝗥𝗨𝗖𝗧𝗜𝗢𝗡𝗦 ⚠️ ✪ 𝗖𝗼𝗺𝗽𝗹𝗲𝘁𝗲 𝗮𝗹𝗹 𝗿𝗲𝗹𝗲𝘃𝗮𝗻𝘁 𝘀𝗲𝗰𝘁𝗶𝗼𝗻𝘀 ✪ 𝗣𝗿…"
type textarea "x"
type textarea "Arrived 10/3, Bryan⚠️ 𝗙𝗢𝗥𝗠 𝗜𝗡𝗦𝗧𝗥𝗨𝗖𝗧𝗜𝗢𝗡𝗦 ⚠️ ✪ 𝗖𝗼𝗺𝗽𝗹𝗲𝘁𝗲 𝗮𝗹𝗹 𝗿𝗲𝗹𝗲𝘃𝗮𝗻𝘁 𝘀𝗲𝗰𝘁𝗶𝗼𝗻𝘀 ✪ 𝗣…"
type textarea "x"
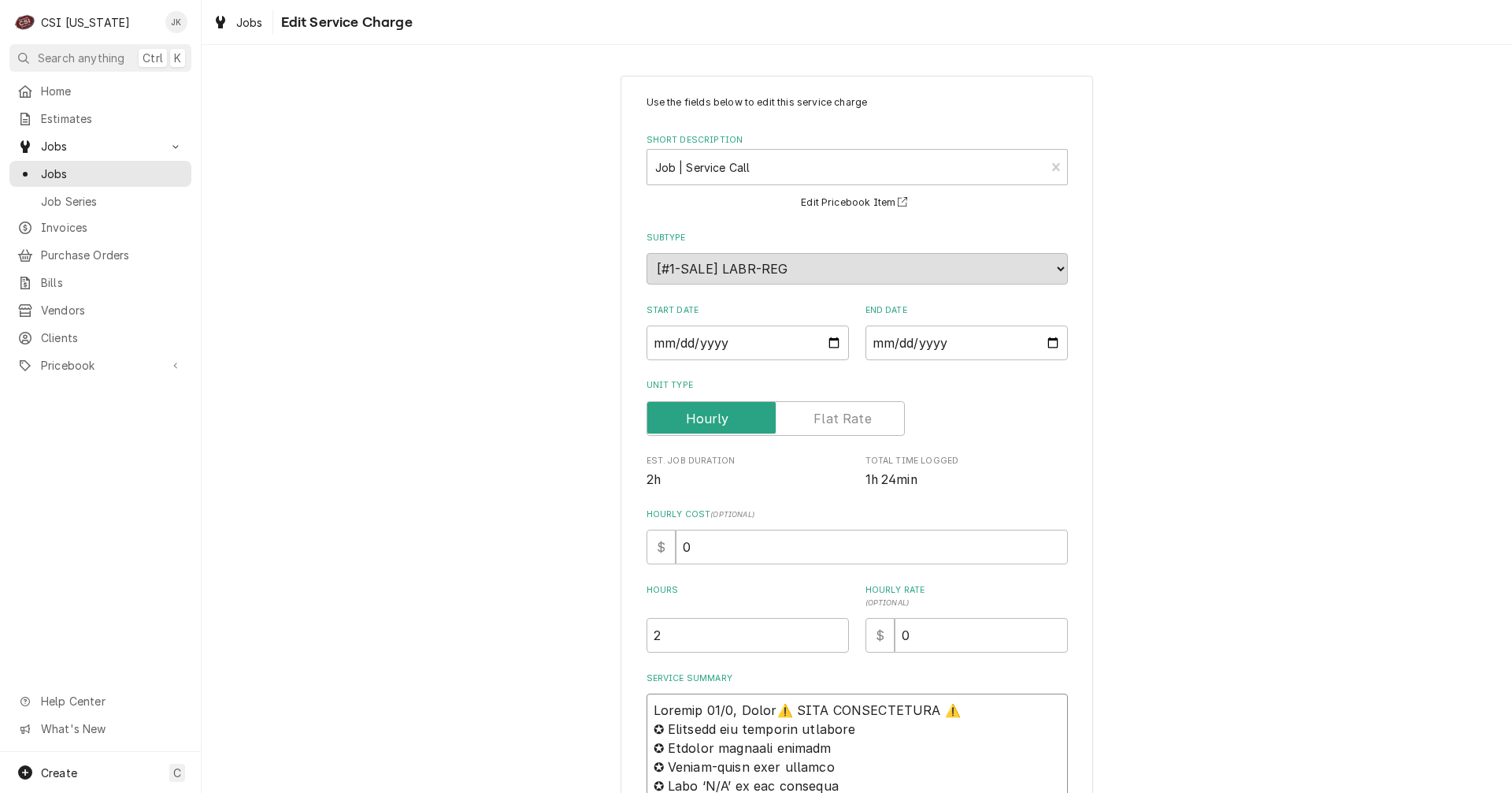
type textarea "Arrived 10/3, Bryant⚠️ 𝗙𝗢𝗥𝗠 𝗜𝗡𝗦𝗧𝗥𝗨𝗖𝗧𝗜𝗢𝗡𝗦 ⚠️ ✪ 𝗖𝗼𝗺𝗽𝗹𝗲𝘁𝗲 𝗮𝗹𝗹 𝗿𝗲𝗹𝗲𝘃𝗮𝗻𝘁 𝘀𝗲𝗰𝘁𝗶𝗼𝗻𝘀 ✪ …"
type textarea "x"
type textarea "Arrived 10/3, Bryant ⚠️ 𝗙𝗢𝗥𝗠 𝗜𝗡𝗦𝗧𝗥𝗨𝗖𝗧𝗜𝗢𝗡𝗦 ⚠️ ✪ 𝗖𝗼𝗺𝗽𝗹𝗲𝘁𝗲 𝗮𝗹𝗹 𝗿𝗲𝗹𝗲𝘃𝗮𝗻𝘁 𝘀𝗲𝗰𝘁𝗶𝗼𝗻𝘀 ✪…"
type textarea "x"
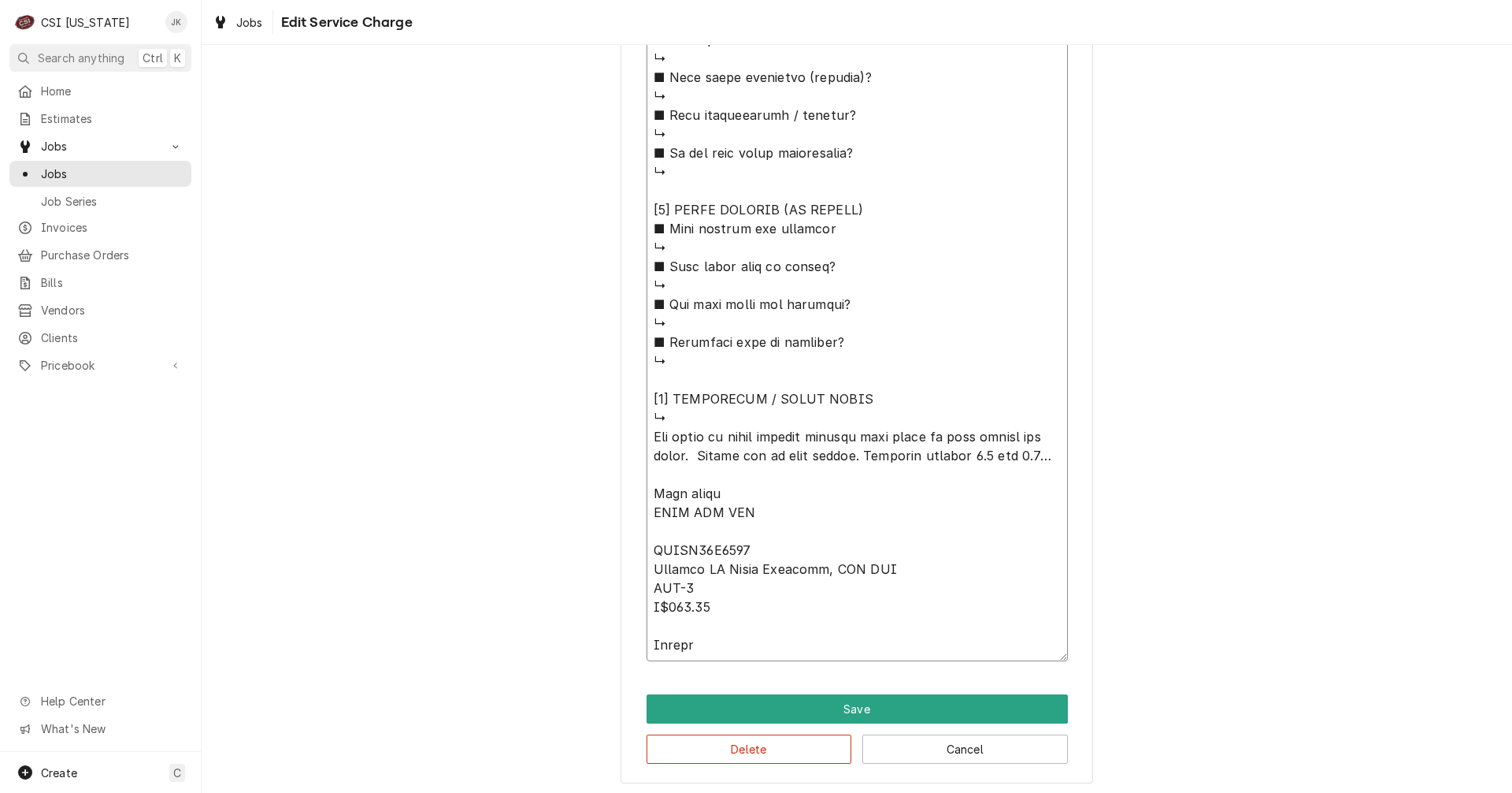
scroll to position [1356, 0]
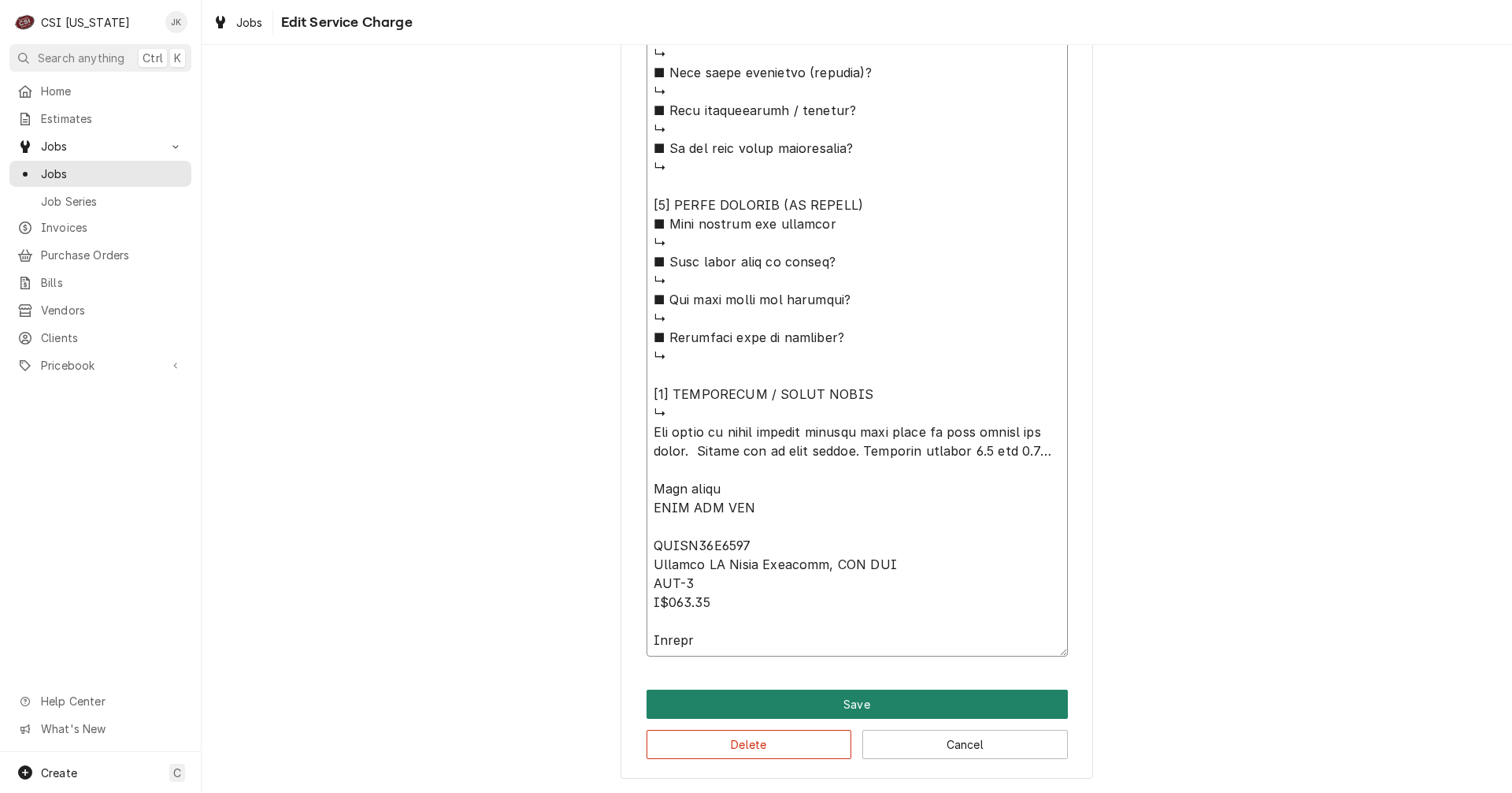
type textarea "Arrived 10/3, Bryant ⚠️ 𝗙𝗢𝗥𝗠 𝗜𝗡𝗦𝗧𝗥𝗨𝗖𝗧𝗜𝗢𝗡𝗦 ⚠️ ✪ 𝗖𝗼𝗺𝗽𝗹𝗲𝘁𝗲 𝗮𝗹𝗹 𝗿𝗲𝗹𝗲𝘃𝗮𝗻𝘁 𝘀𝗲𝗰𝘁𝗶𝗼𝗻𝘀 ✪…"
click at [839, 702] on button "Save" at bounding box center [858, 704] width 421 height 29
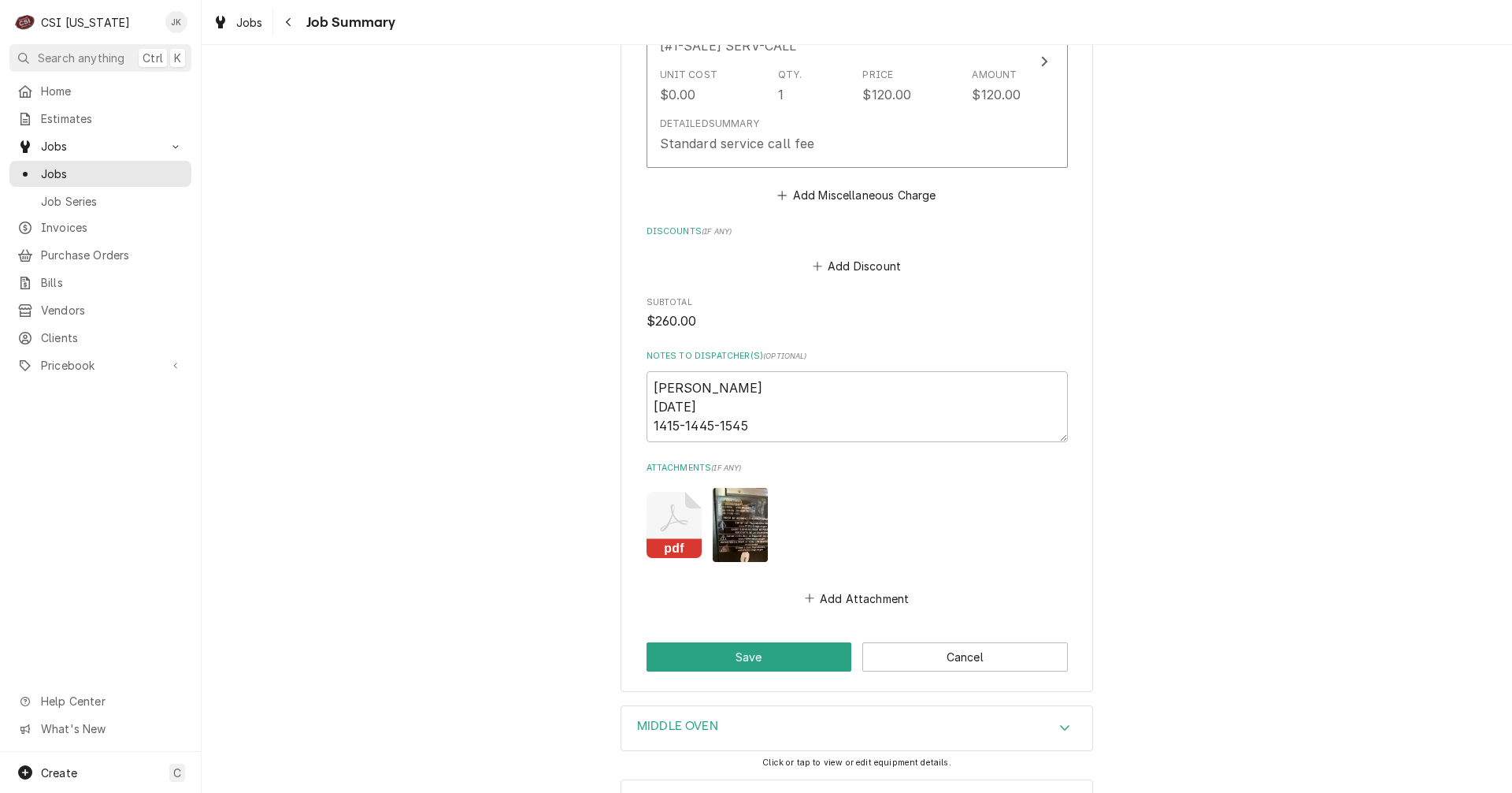
scroll to position [2694, 0]
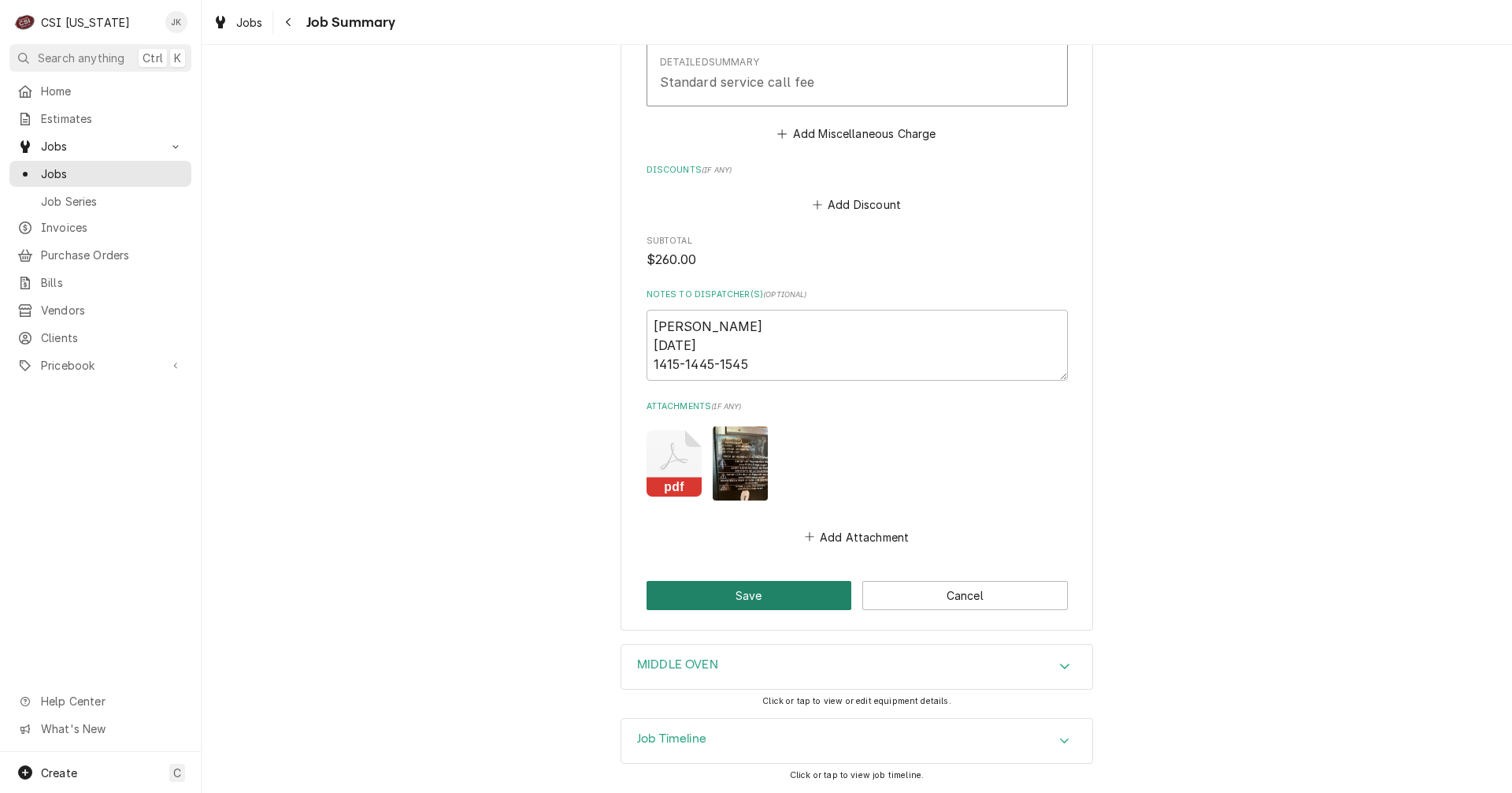
click at [770, 602] on button "Save" at bounding box center [749, 595] width 206 height 29
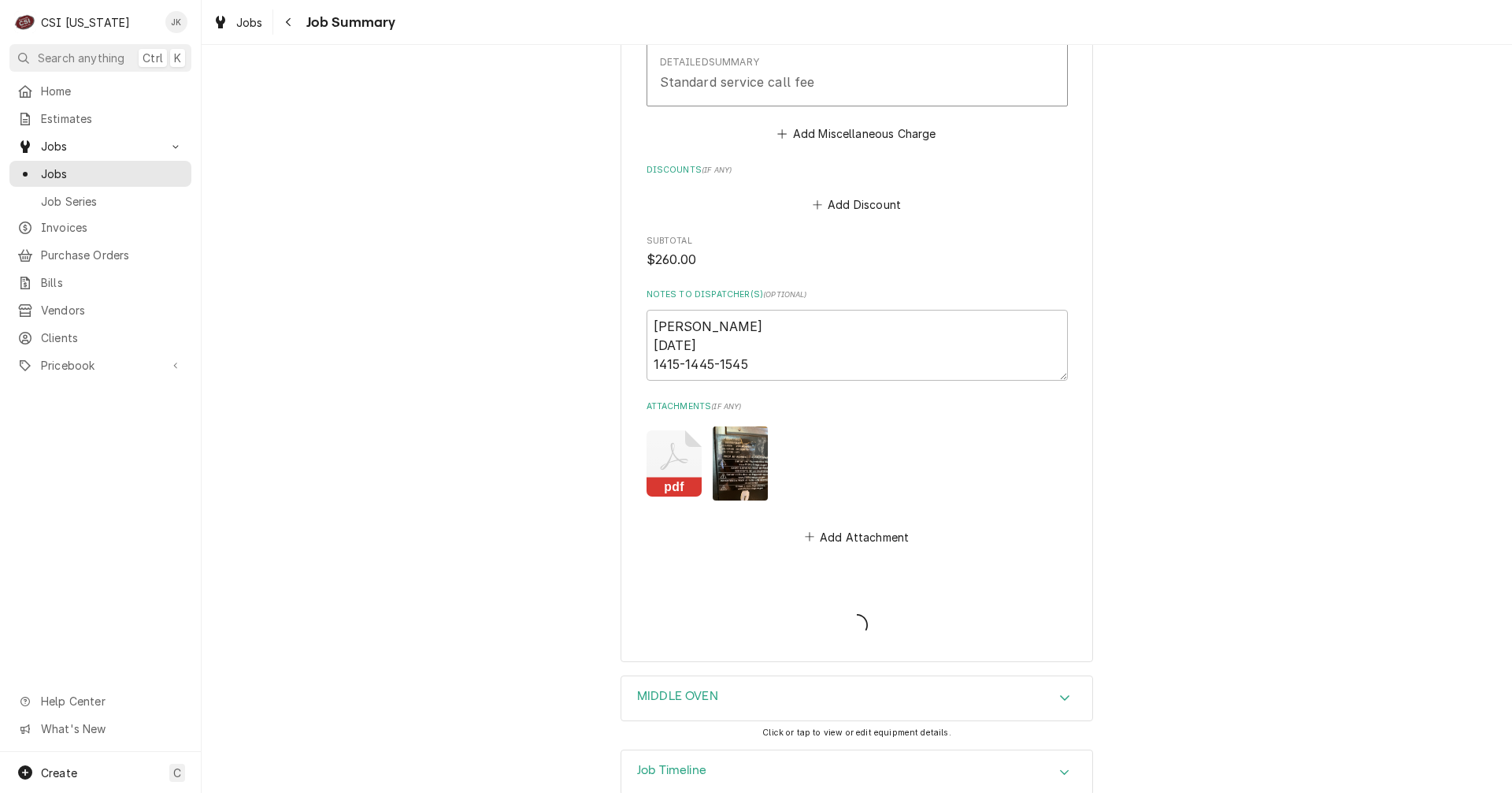
type textarea "x"
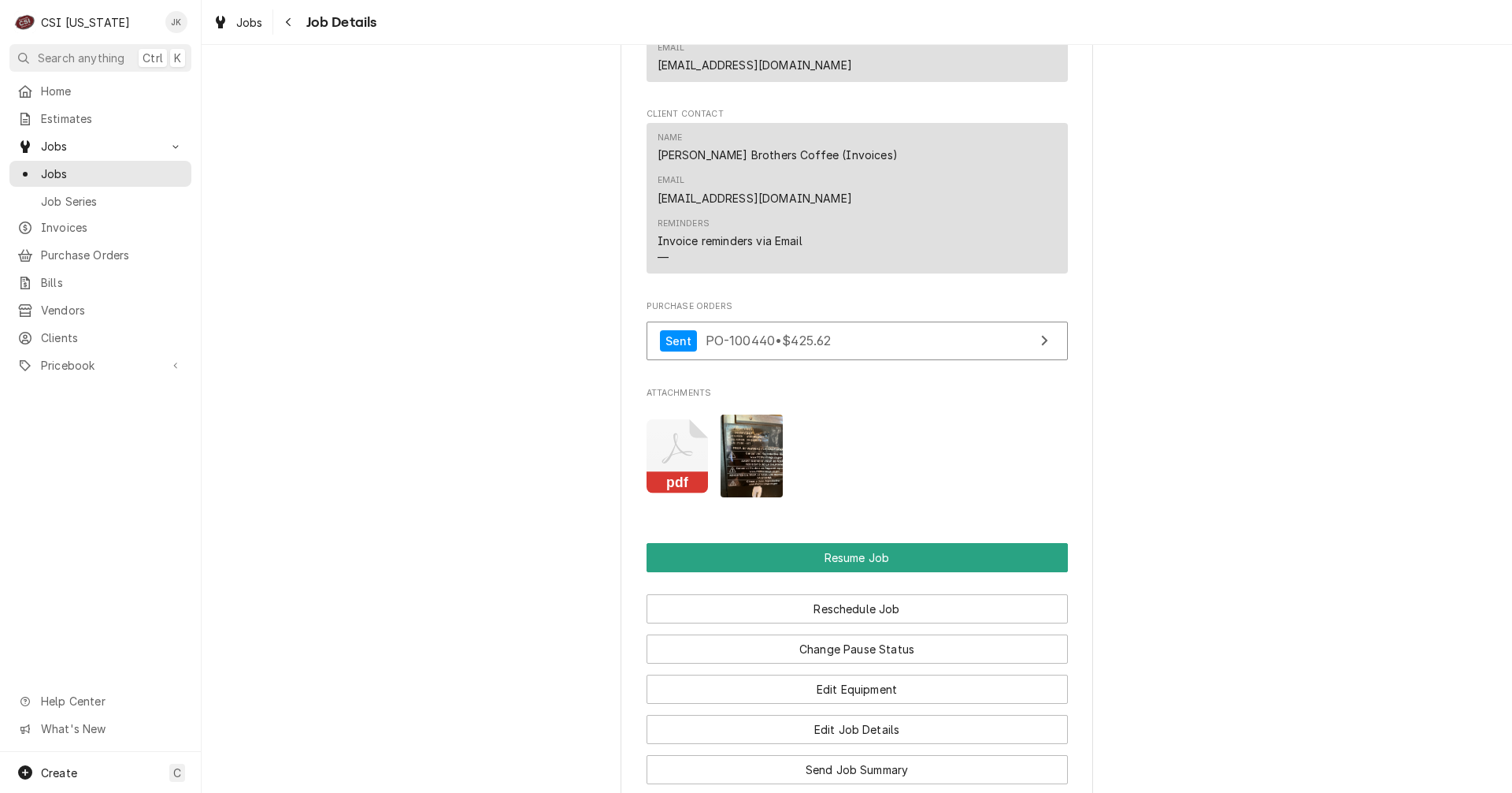
scroll to position [1733, 0]
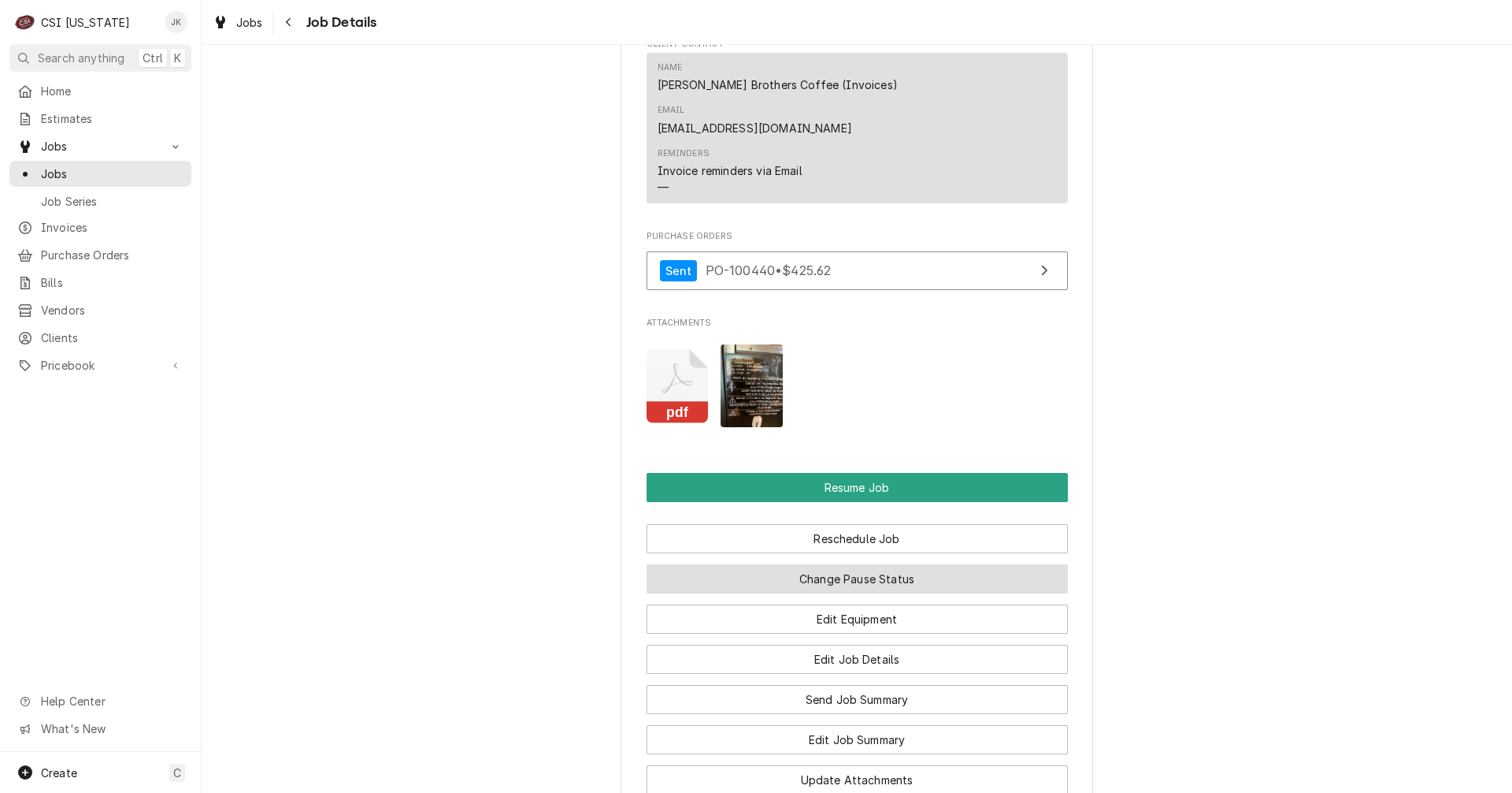
click at [814, 564] on button "Change Pause Status" at bounding box center [858, 578] width 421 height 29
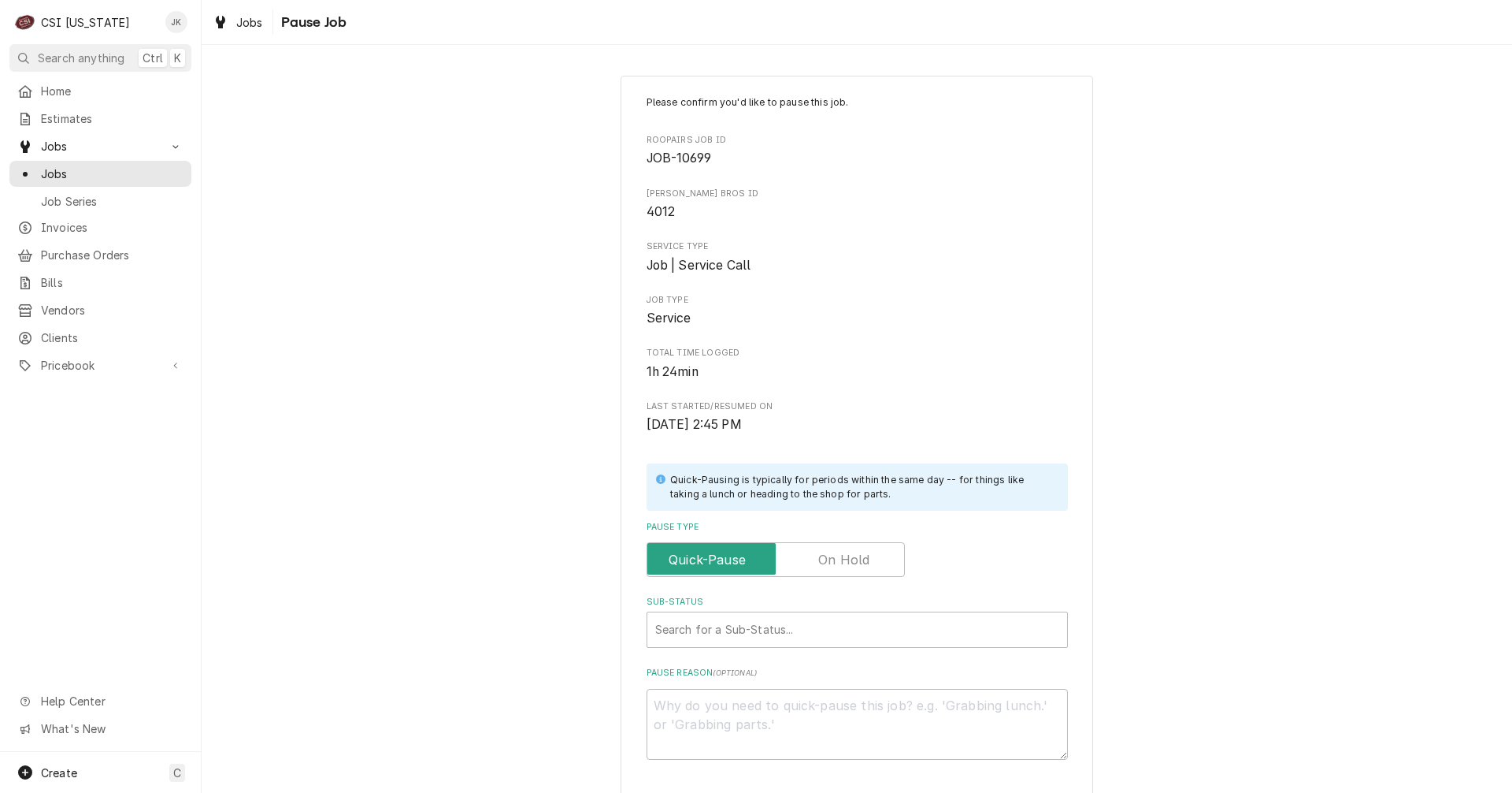
click at [825, 555] on label "Pause Type" at bounding box center [776, 560] width 258 height 35
click at [825, 555] on input "Pause Type" at bounding box center [775, 560] width 244 height 35
checkbox input "true"
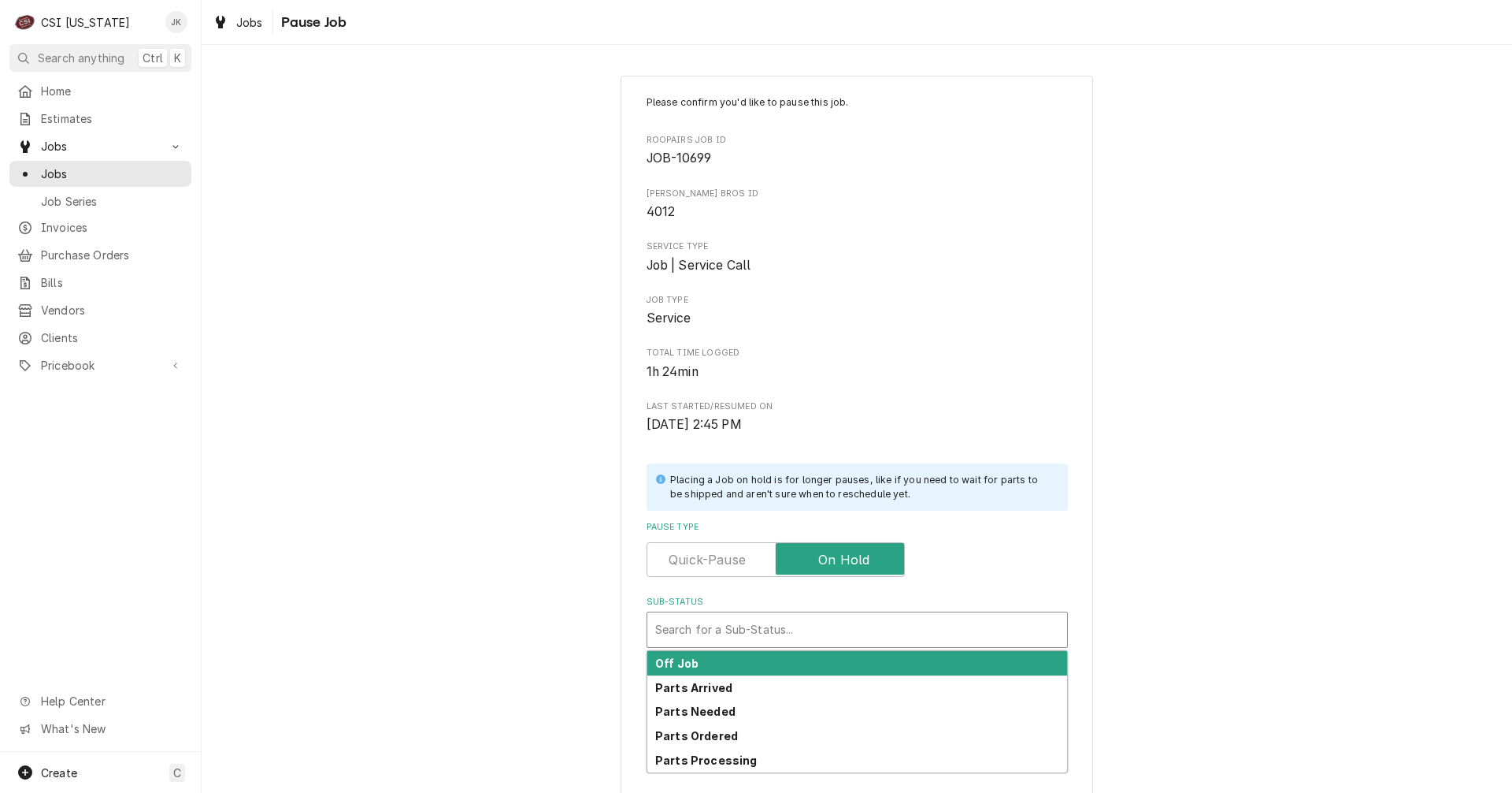
click at [805, 629] on div "Sub-Status" at bounding box center [857, 630] width 404 height 28
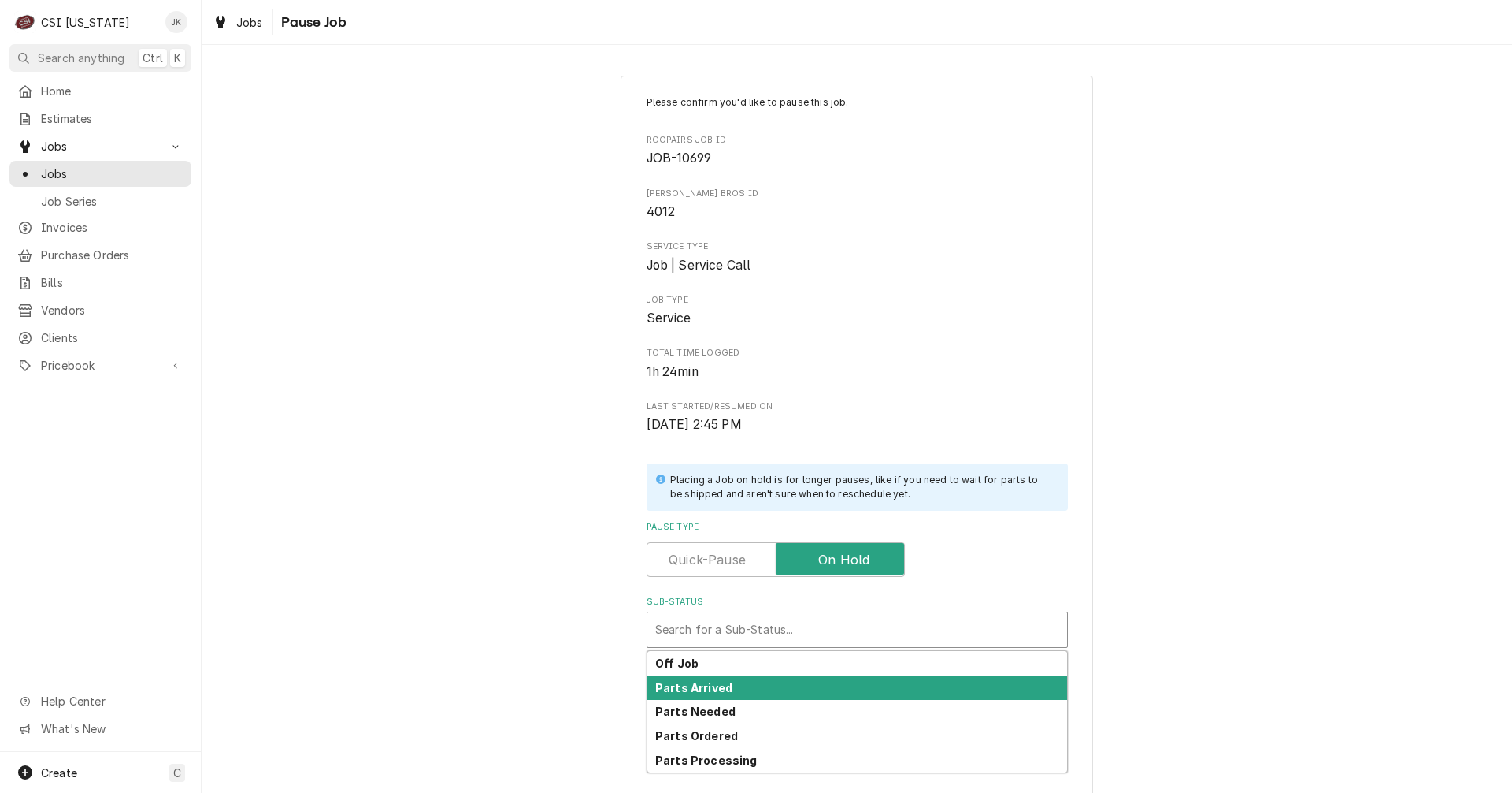
click at [704, 693] on strong "Parts Arrived" at bounding box center [694, 687] width 77 height 13
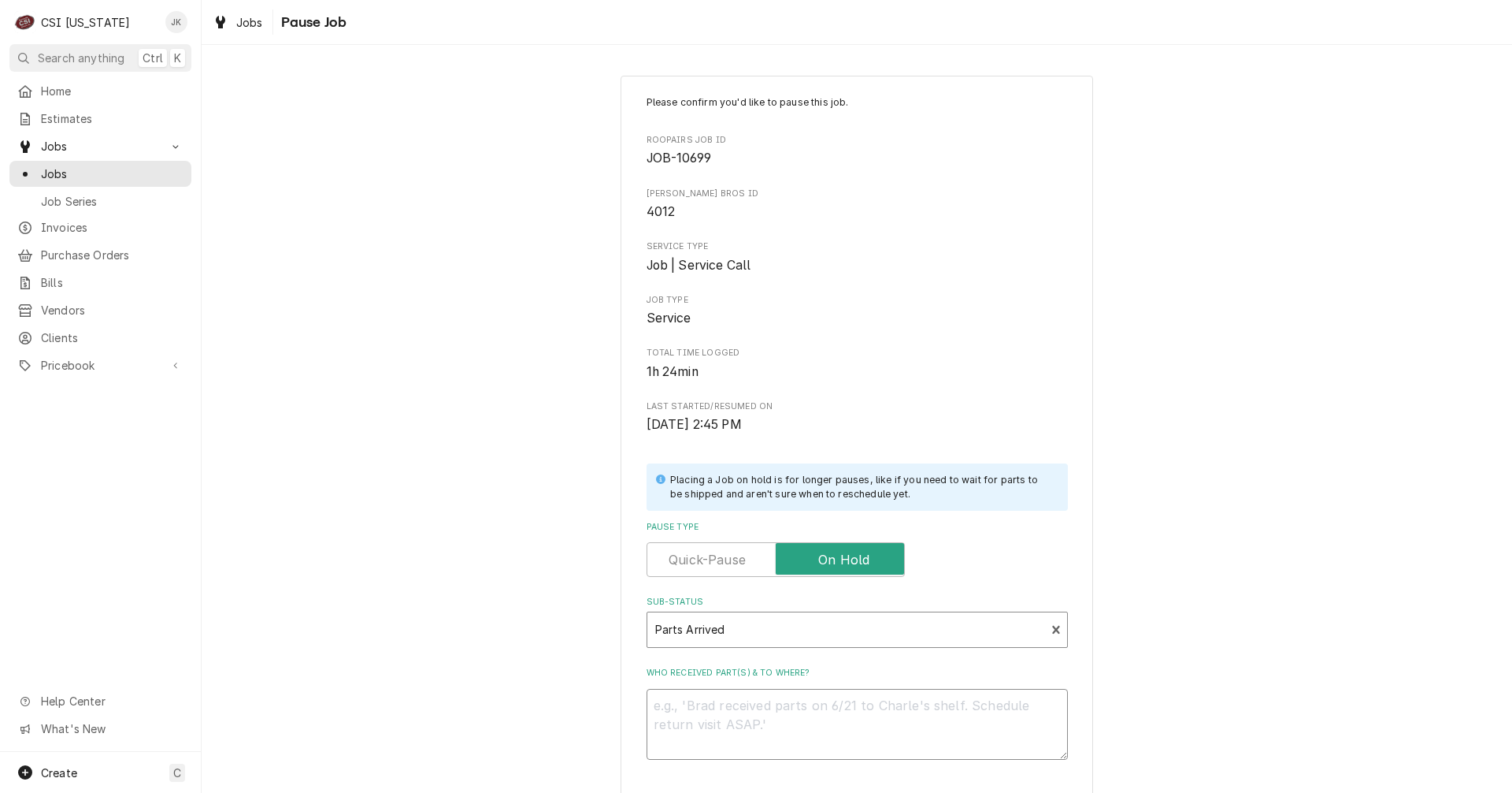
click at [729, 720] on textarea "Who received part(s) & to where?" at bounding box center [858, 724] width 421 height 71
type textarea "x"
type textarea "A"
type textarea "x"
type textarea "Ar"
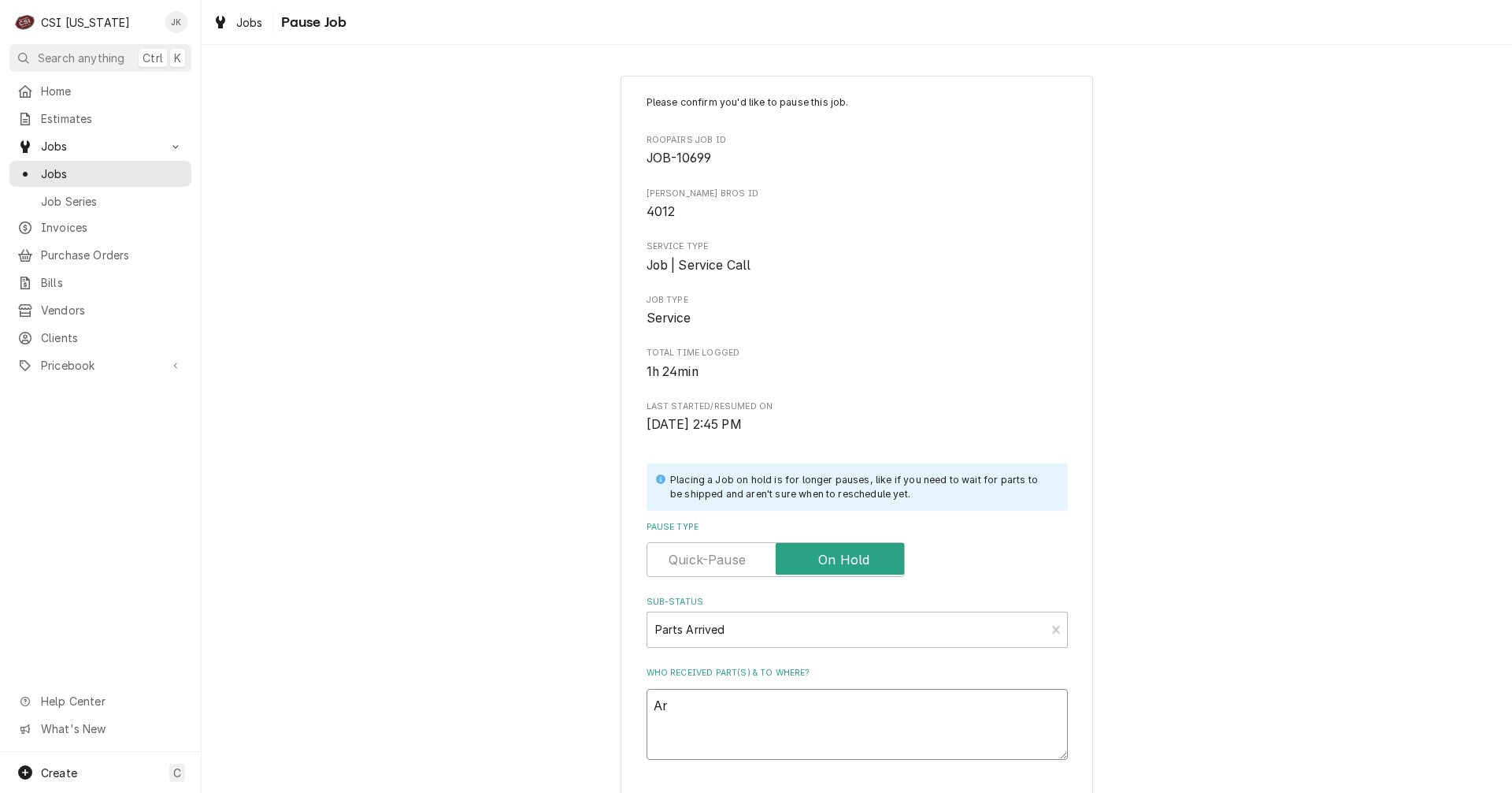
type textarea "x"
type textarea "Arr"
type textarea "x"
type textarea "Arri"
type textarea "x"
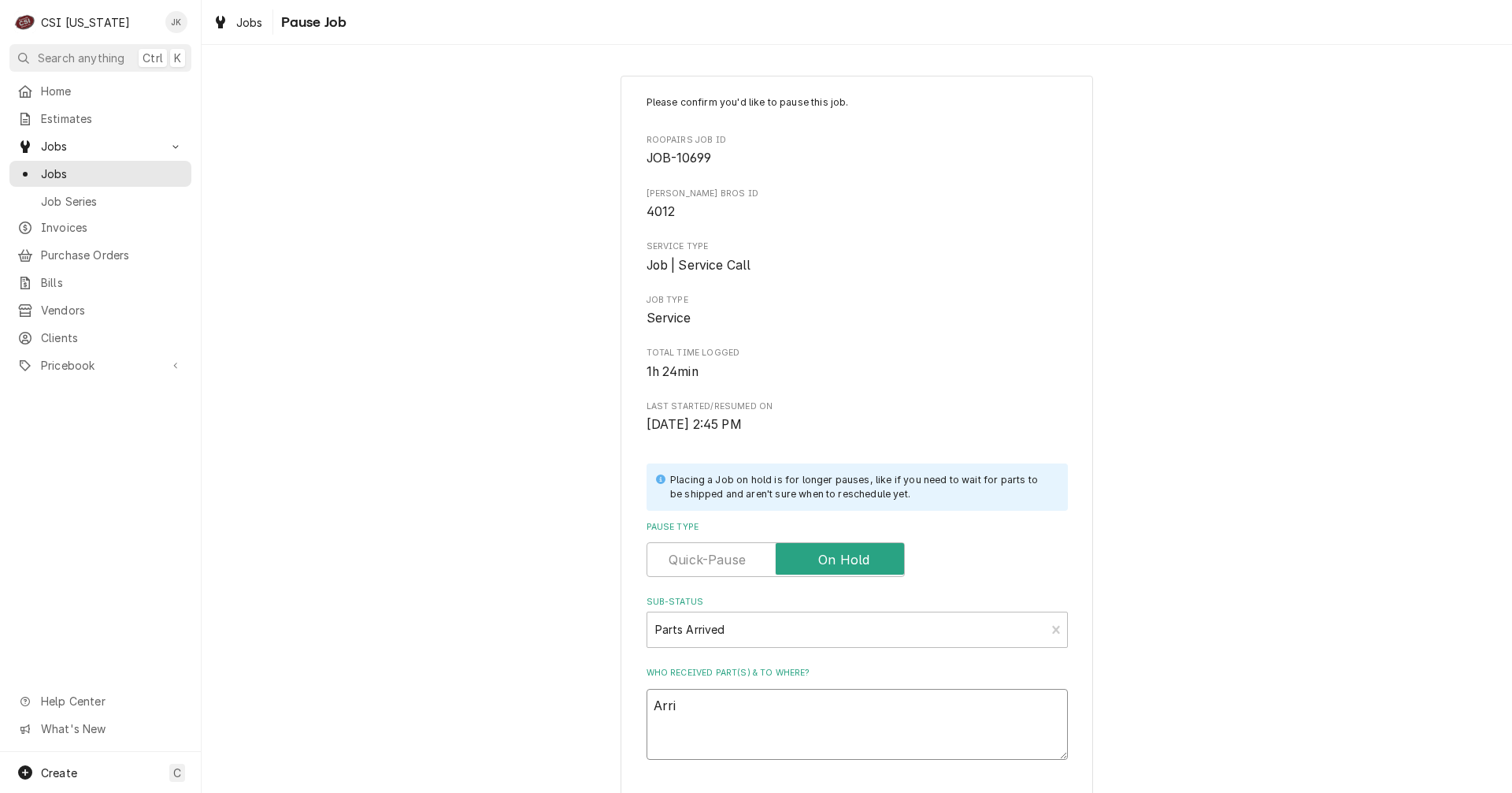
type textarea "Arriv"
type textarea "x"
type textarea "Arrive"
type textarea "x"
type textarea "Arrived"
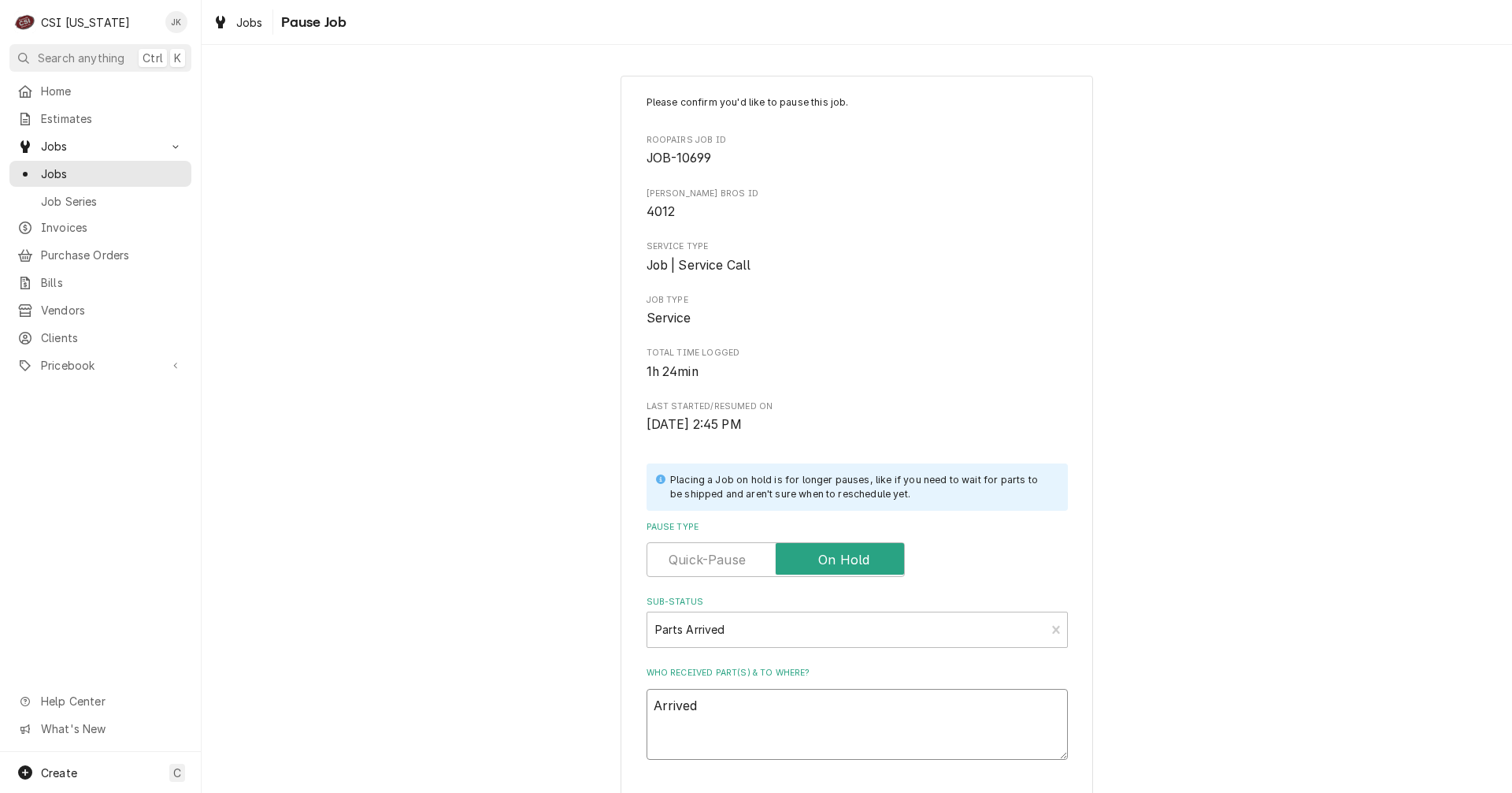
type textarea "x"
type textarea "Arrived"
type textarea "x"
type textarea "Arrived 1"
type textarea "x"
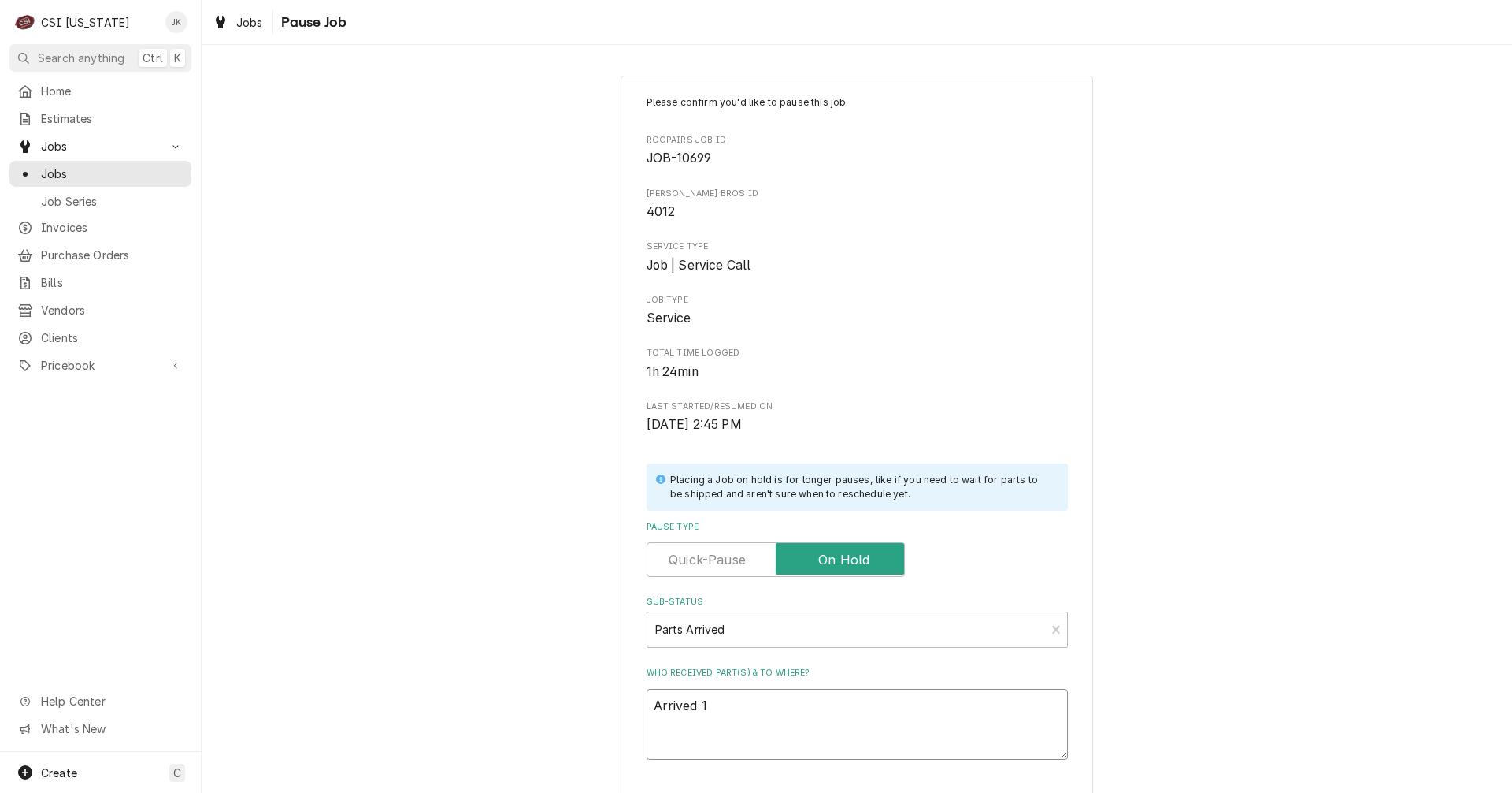
type textarea "Arrived 10"
type textarea "x"
type textarea "Arrived 10/"
type textarea "x"
type textarea "Arrived 10/3"
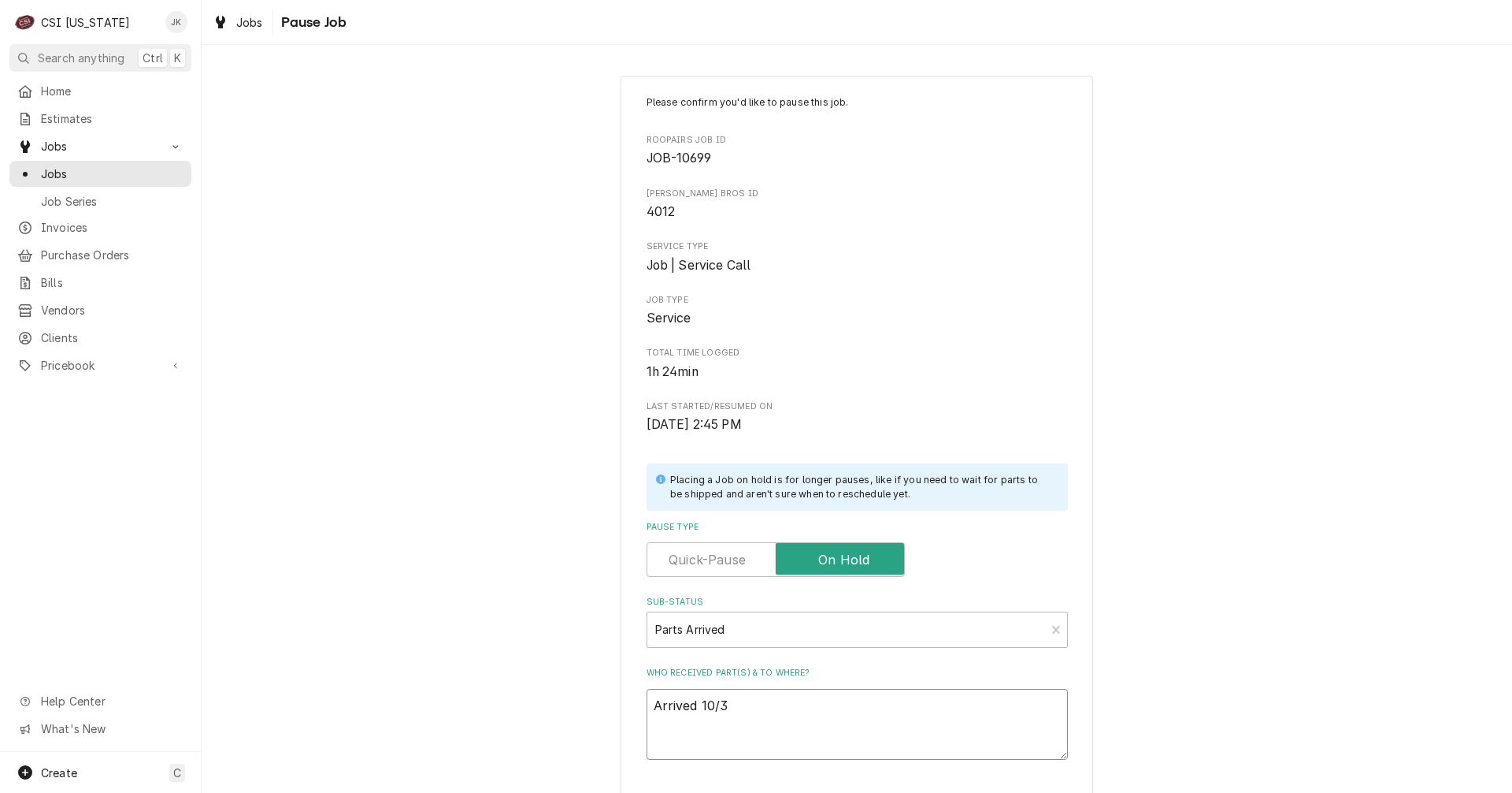
type textarea "x"
type textarea "Arrived 10/3,"
type textarea "x"
type textarea "Arrived 10/3,"
type textarea "x"
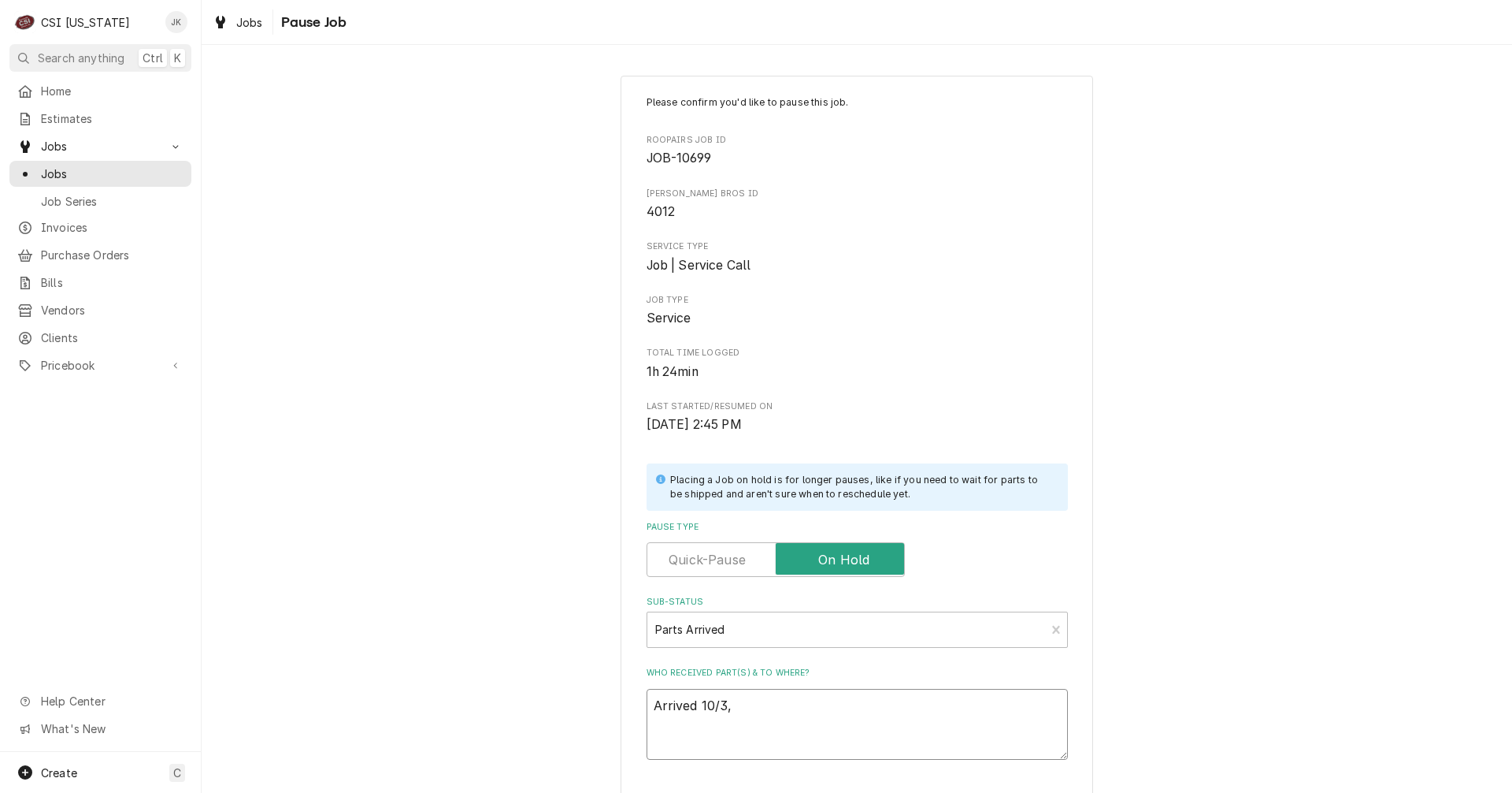
type textarea "Arrived 10/3, B"
type textarea "x"
type textarea "Arrived 10/3, Br"
type textarea "x"
type textarea "Arrived 10/3, Bry"
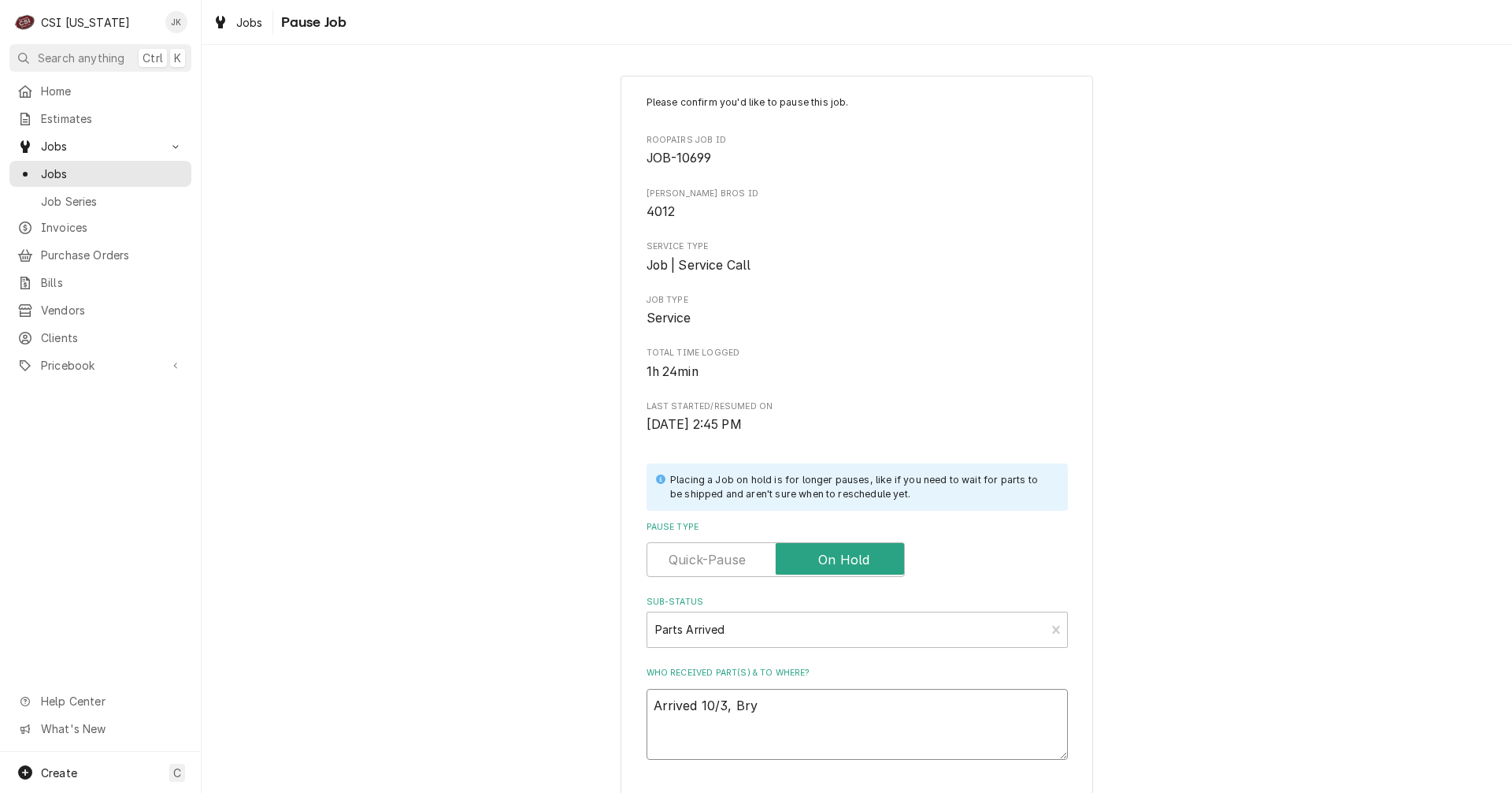
type textarea "x"
type textarea "Arrived 10/3, Brya"
type textarea "x"
type textarea "Arrived 10/3, Bryan"
type textarea "x"
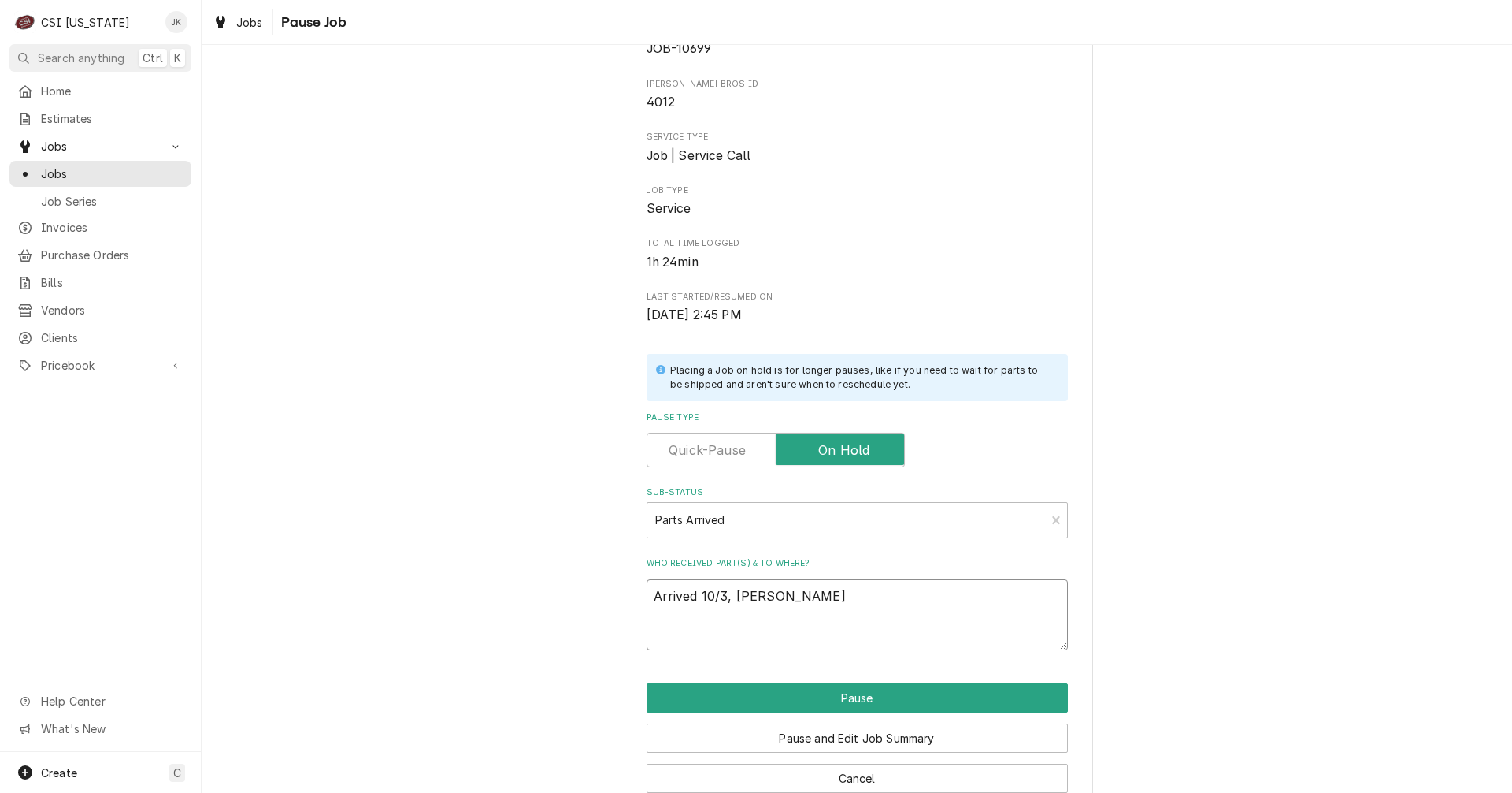
scroll to position [143, 0]
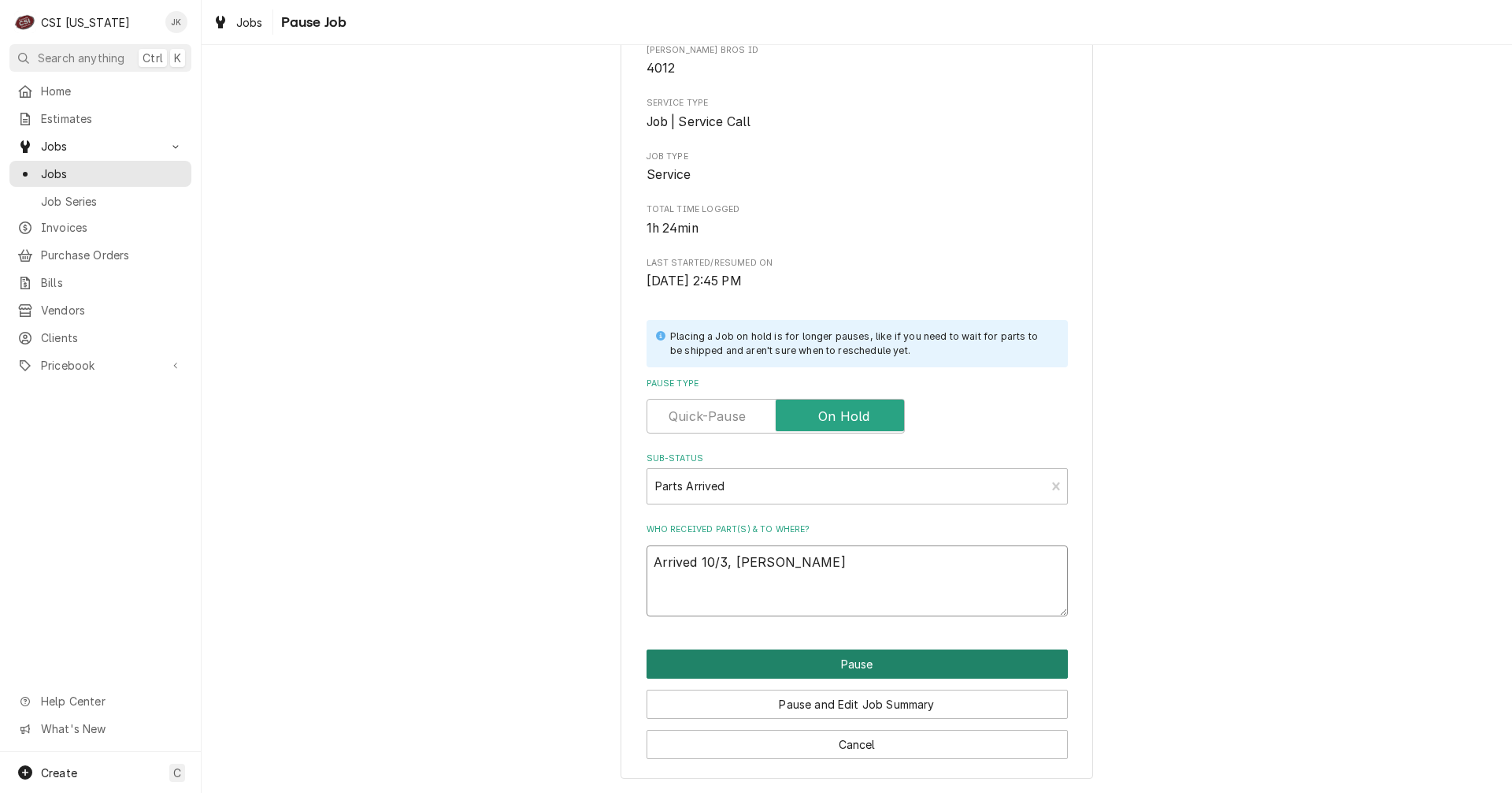
type textarea "Arrived 10/3, Bryant"
click at [815, 661] on button "Pause" at bounding box center [858, 664] width 421 height 29
type textarea "x"
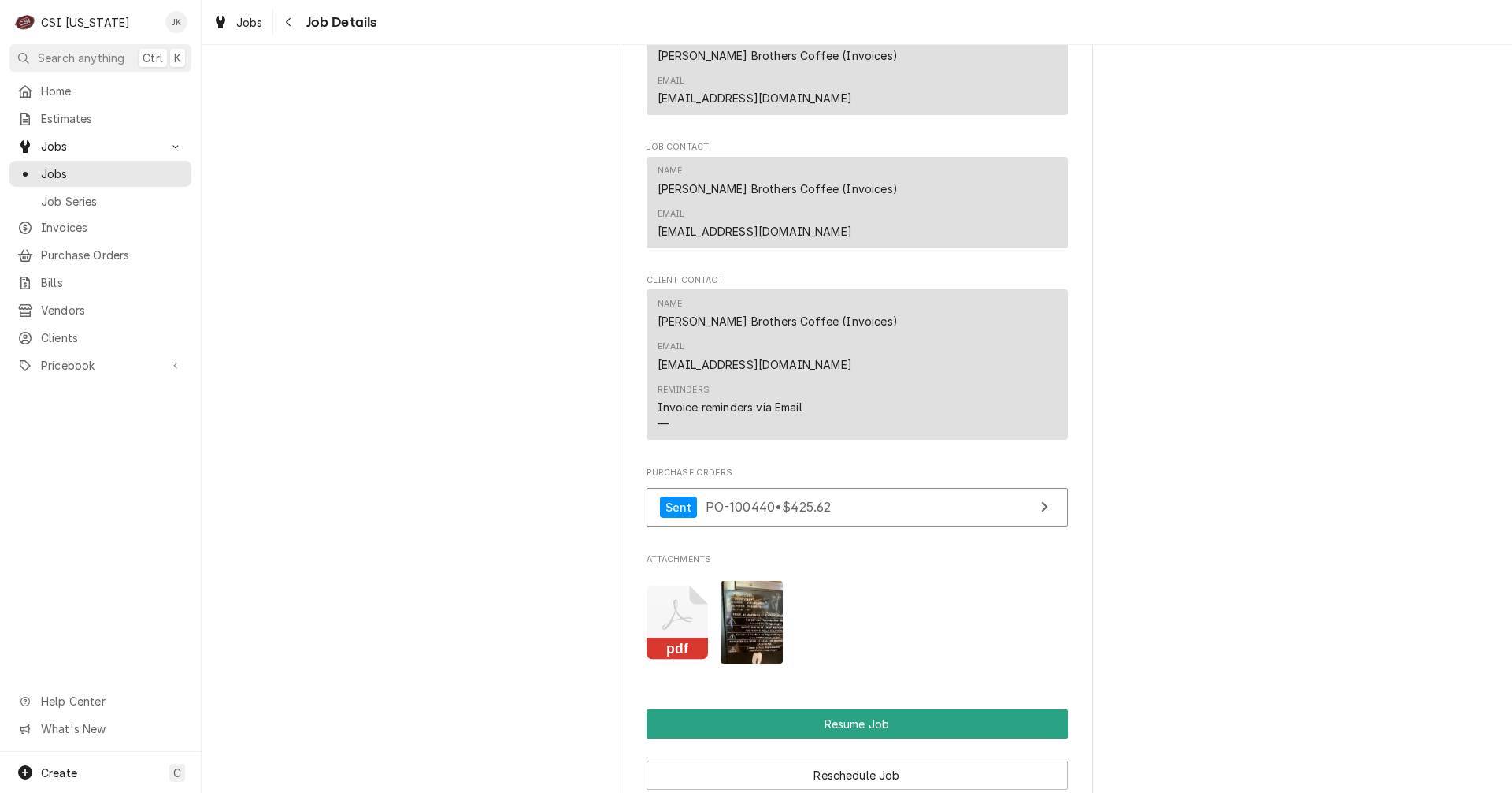
scroll to position [1576, 0]
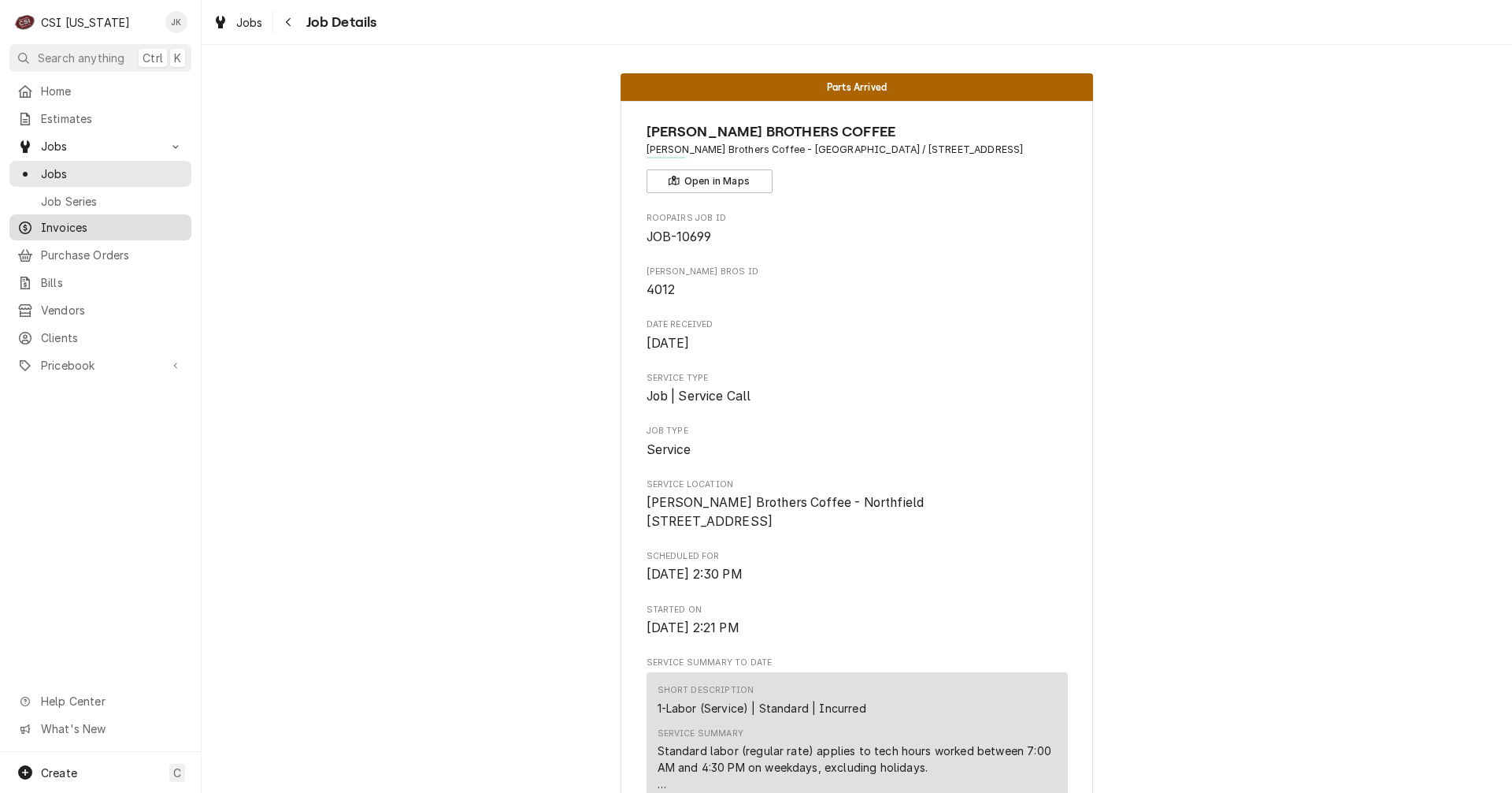
click at [66, 219] on span "Invoices" at bounding box center [112, 227] width 142 height 17
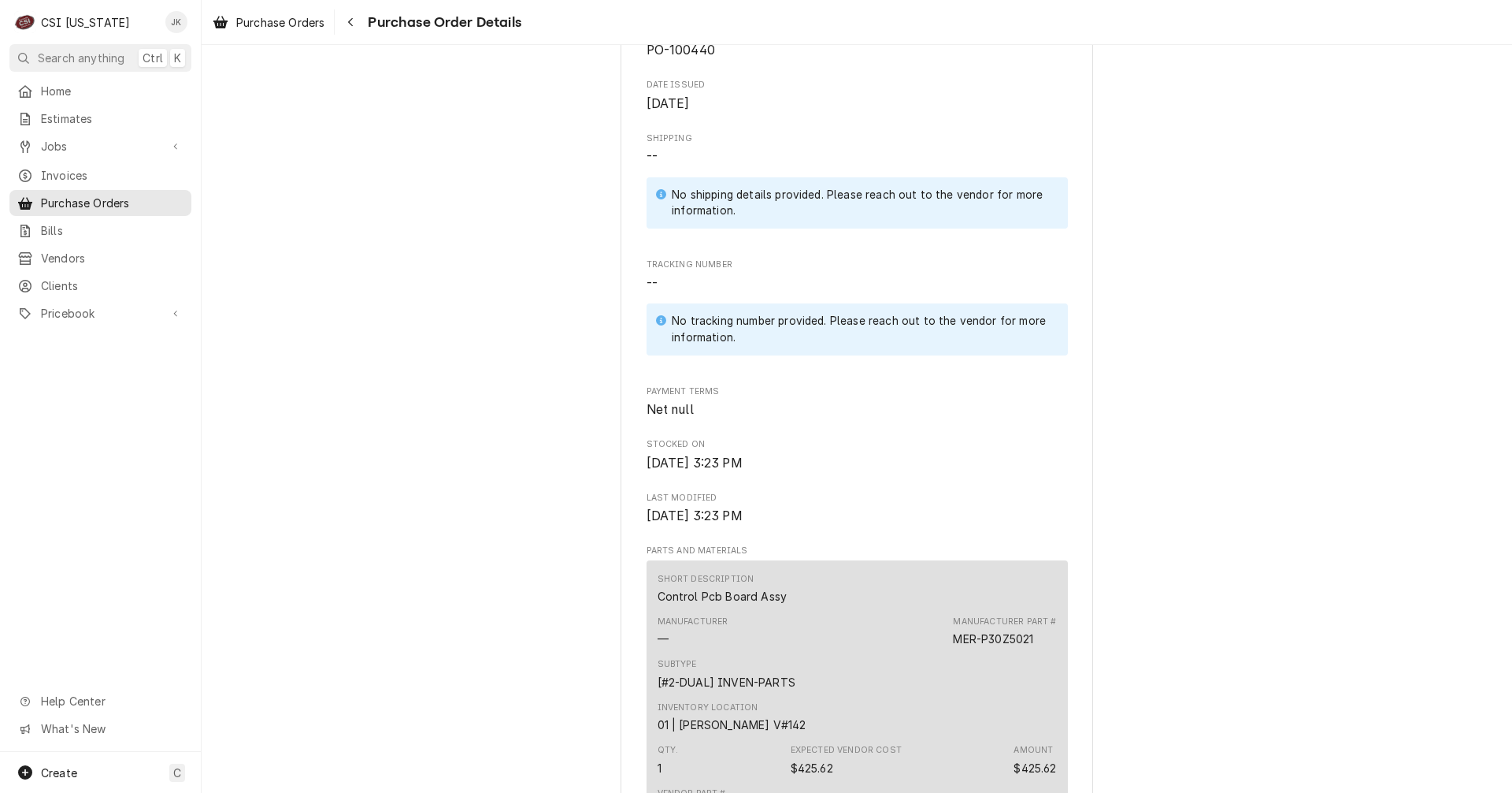
scroll to position [1025, 0]
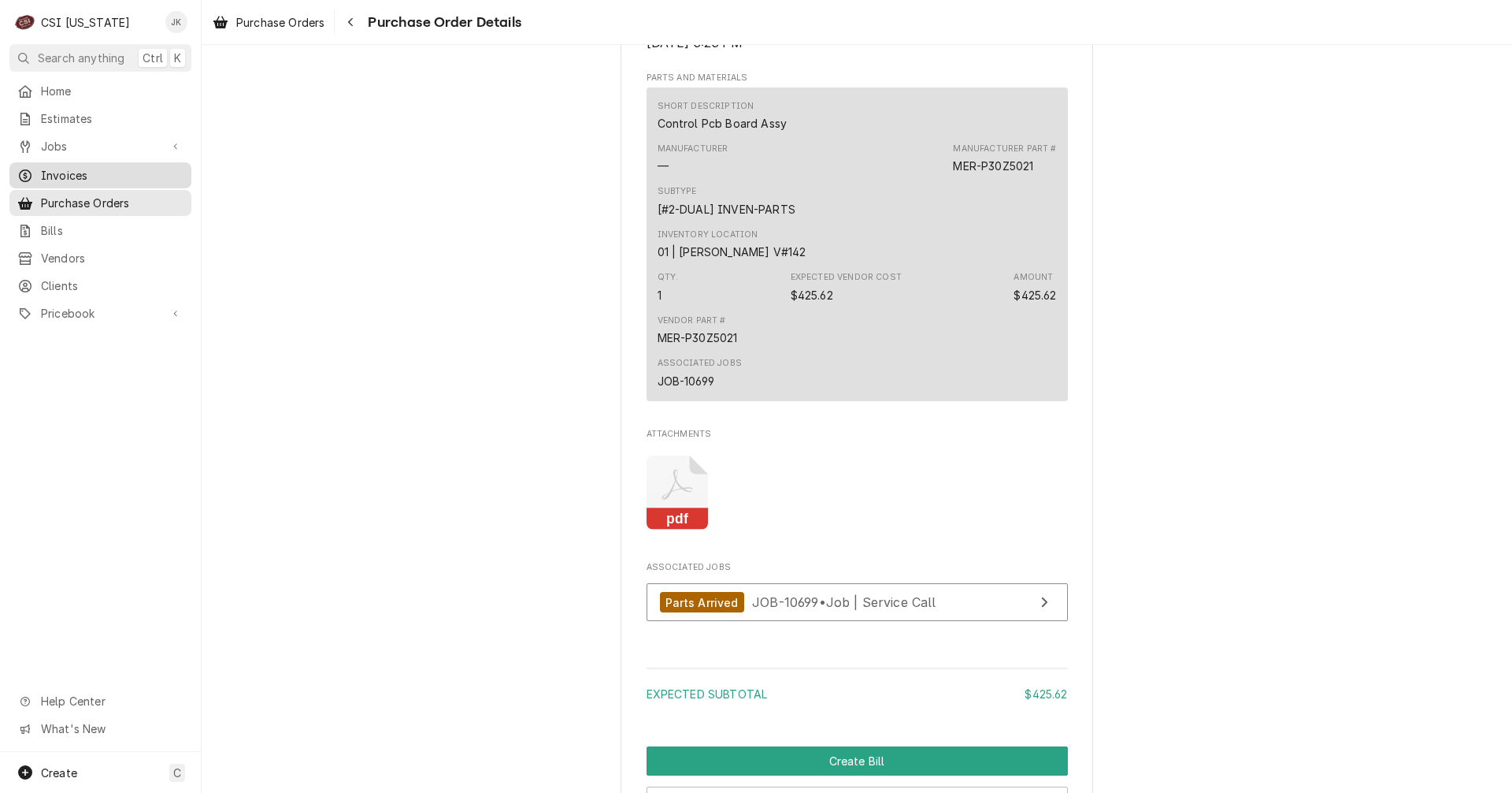
click at [82, 170] on span "Invoices" at bounding box center [112, 176] width 142 height 17
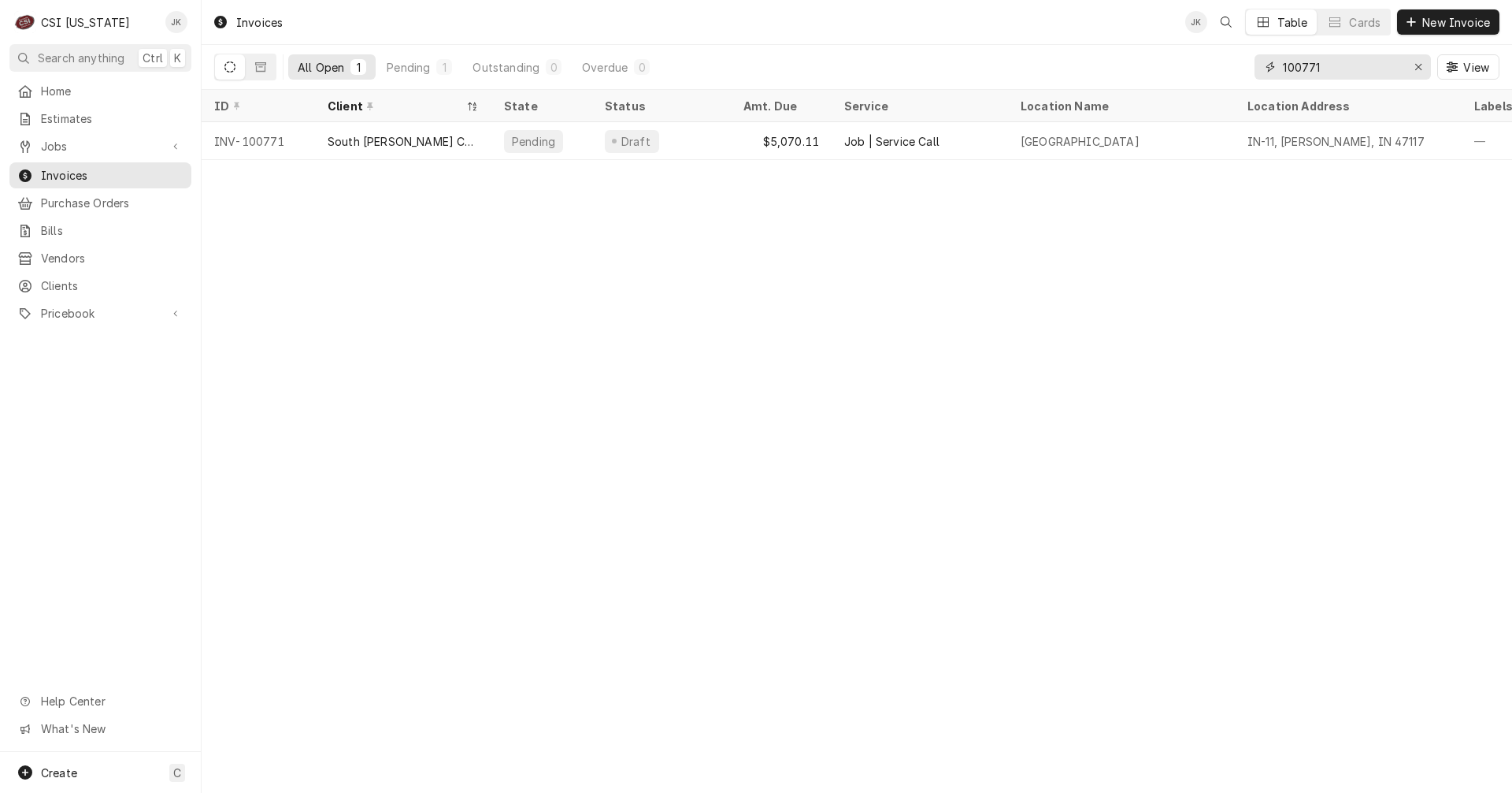
drag, startPoint x: 1342, startPoint y: 66, endPoint x: 1047, endPoint y: 54, distance: 295.2
click at [1051, 54] on div "All Open 1 Pending 1 Outstanding 0 Overdue 0 100771 View" at bounding box center [857, 67] width 1286 height 44
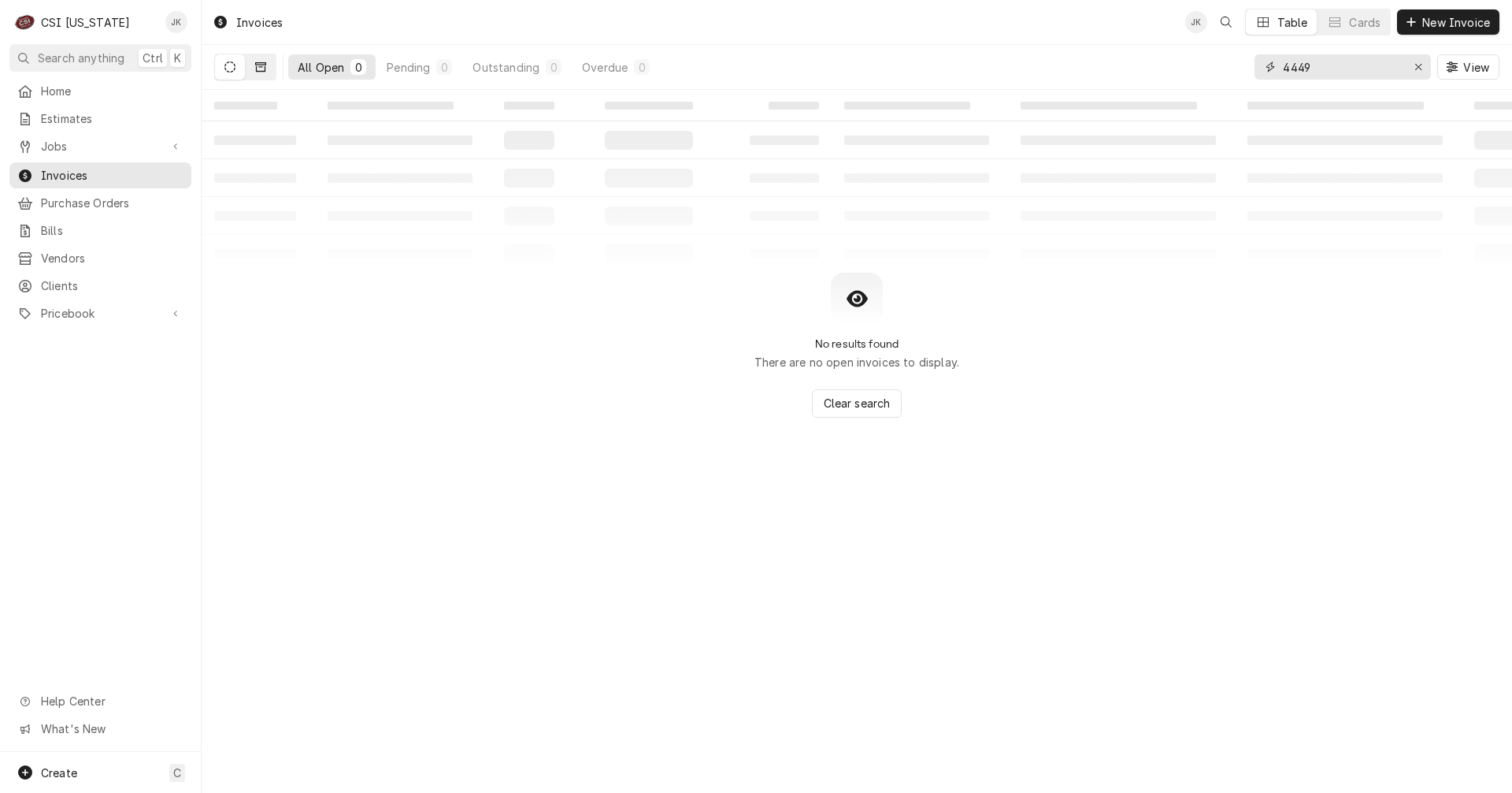
type input "4449"
click at [258, 77] on button "Dynamic Content Wrapper" at bounding box center [261, 67] width 30 height 25
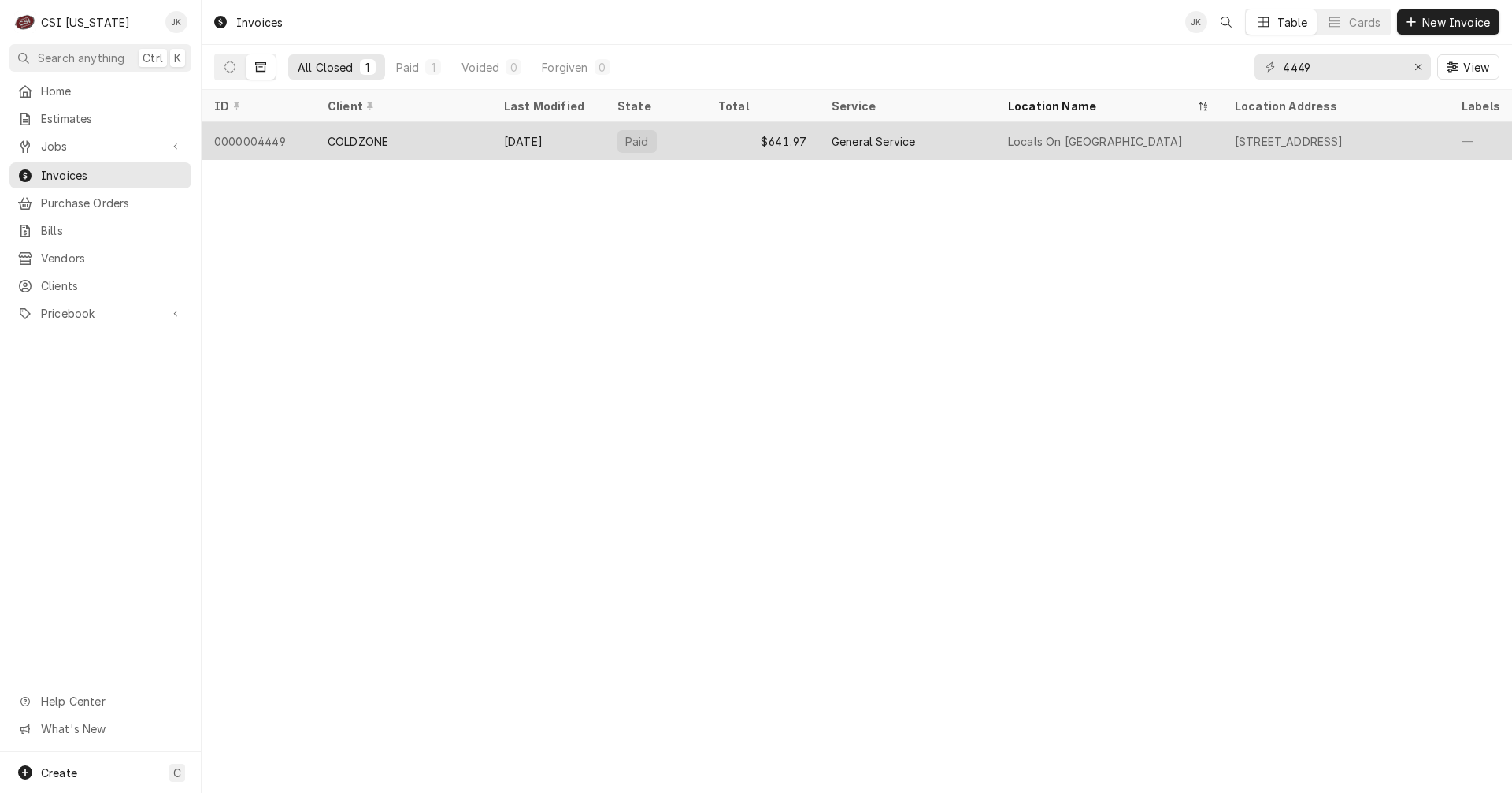
click at [411, 140] on div "COLDZONE" at bounding box center [403, 141] width 177 height 37
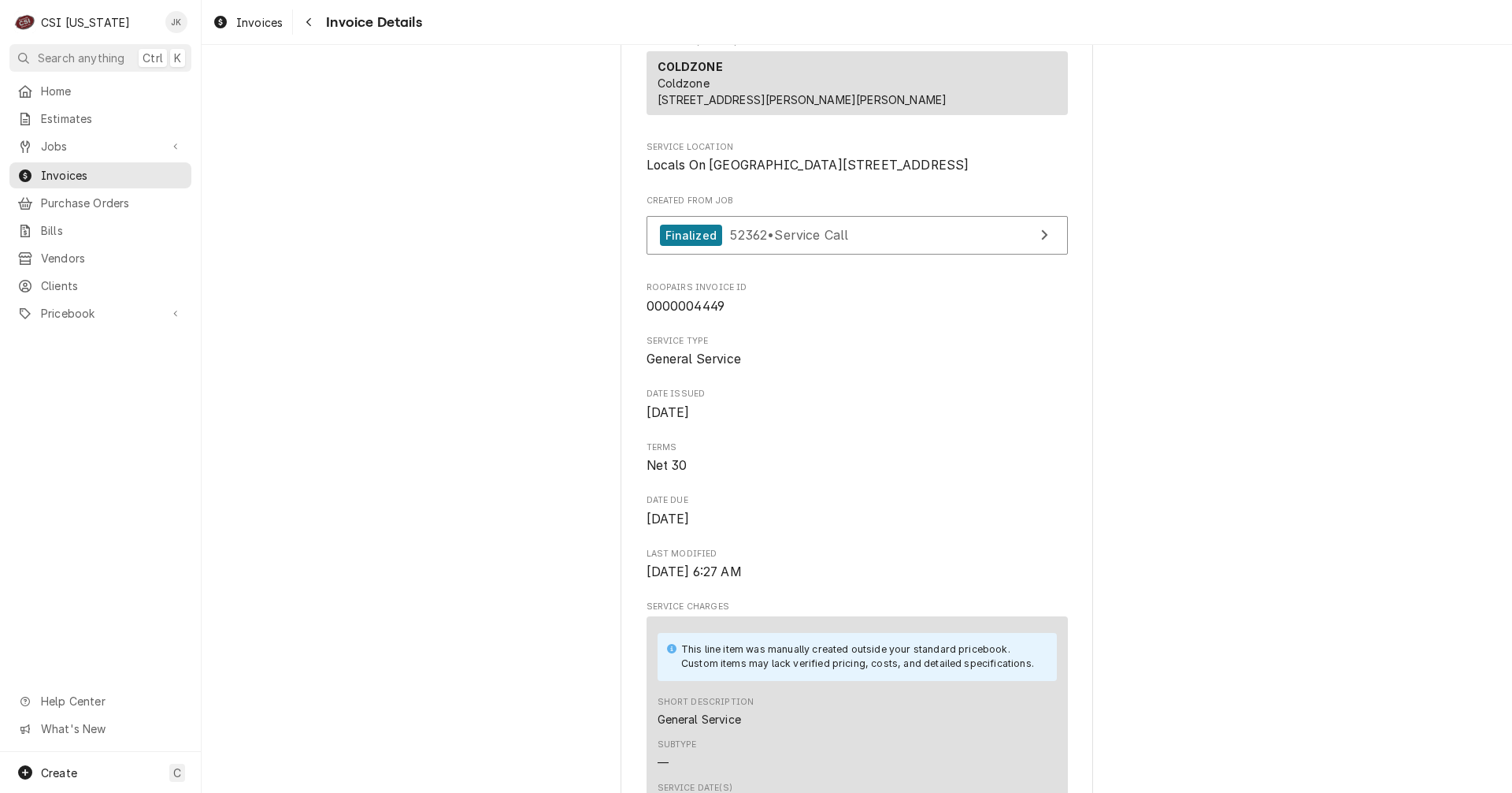
scroll to position [315, 0]
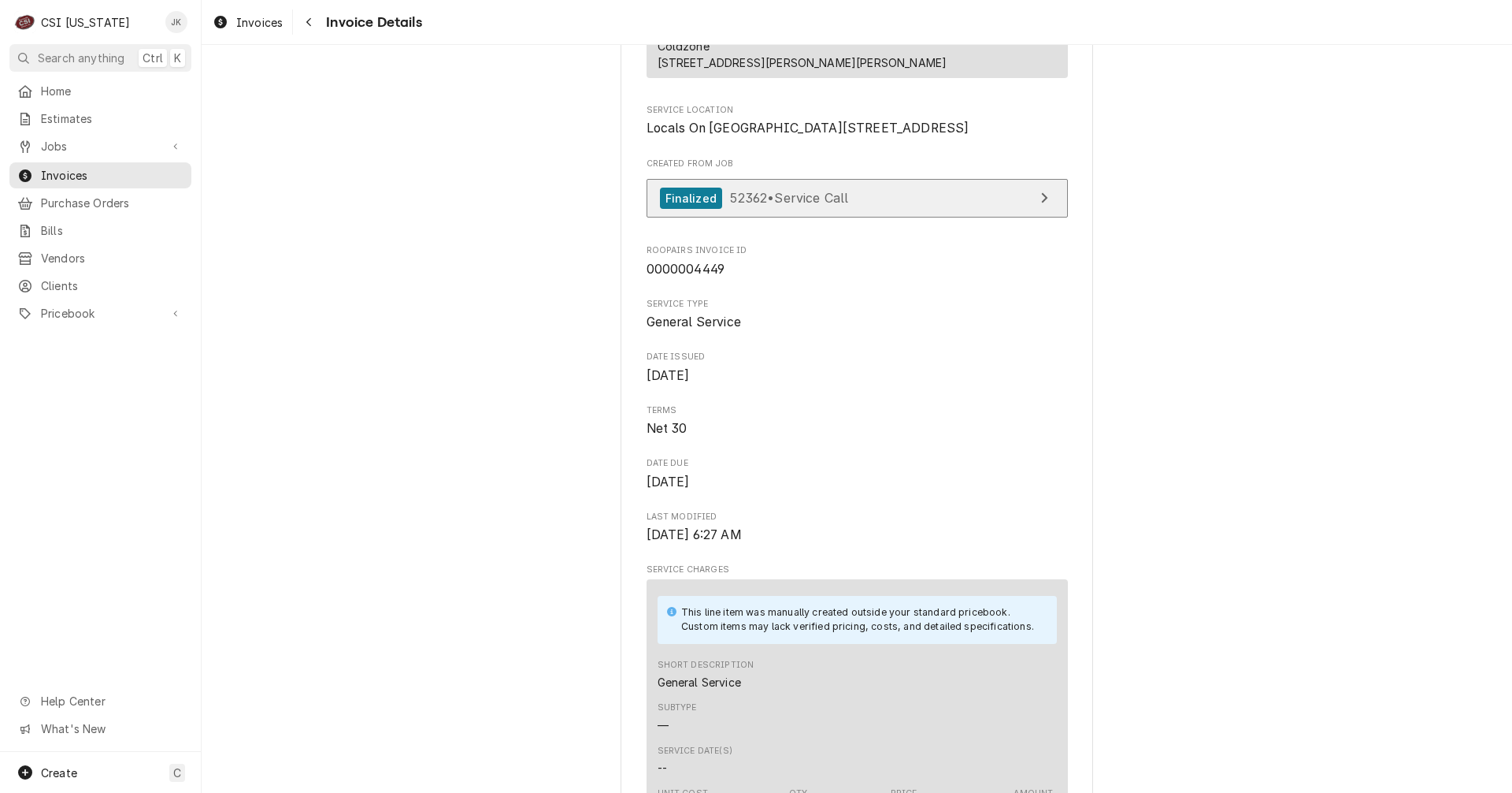
click at [747, 206] on span "52362 • Service Call" at bounding box center [789, 197] width 118 height 16
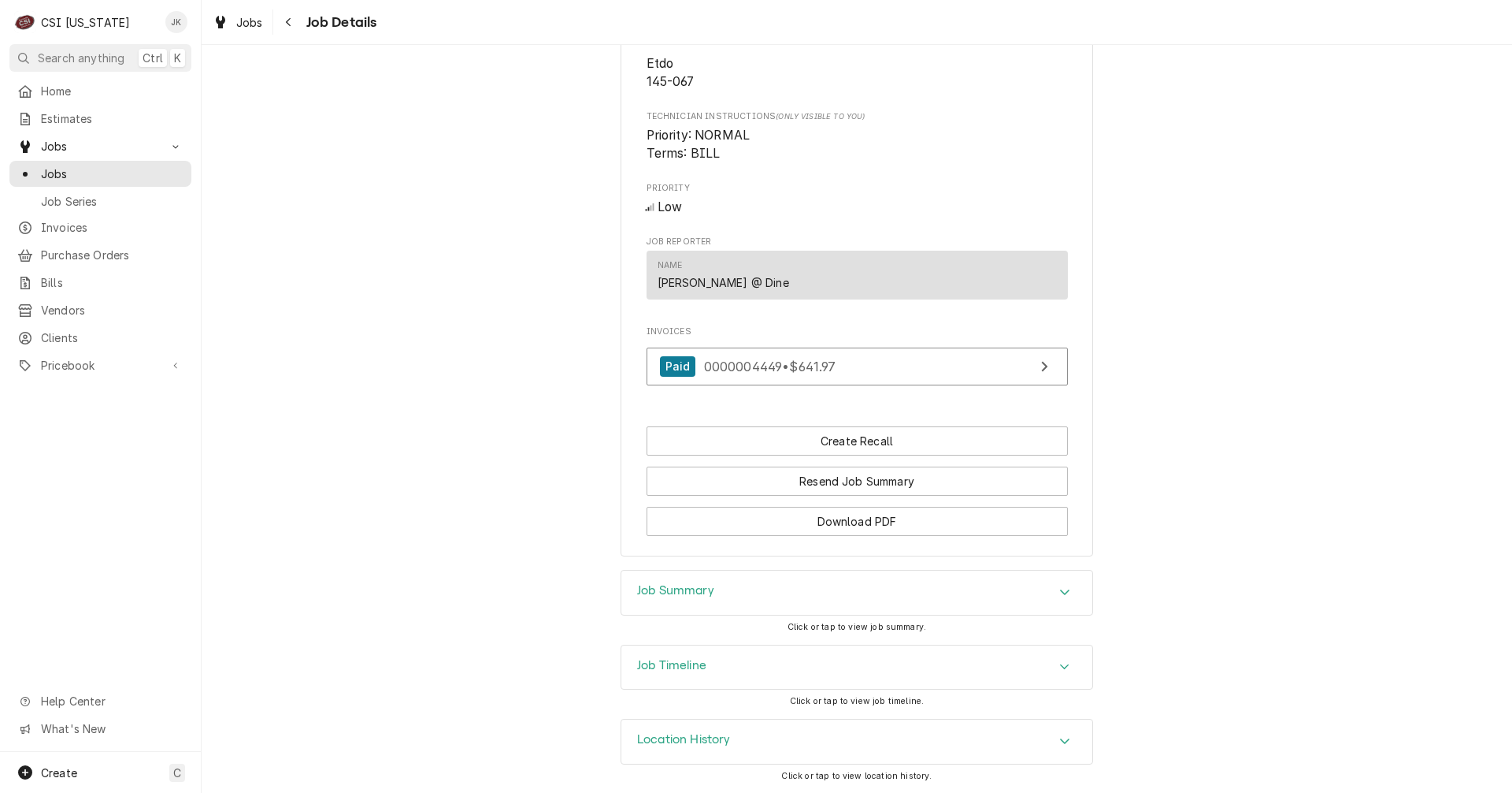
scroll to position [1432, 0]
click at [657, 658] on h3 "Job Timeline" at bounding box center [671, 666] width 69 height 15
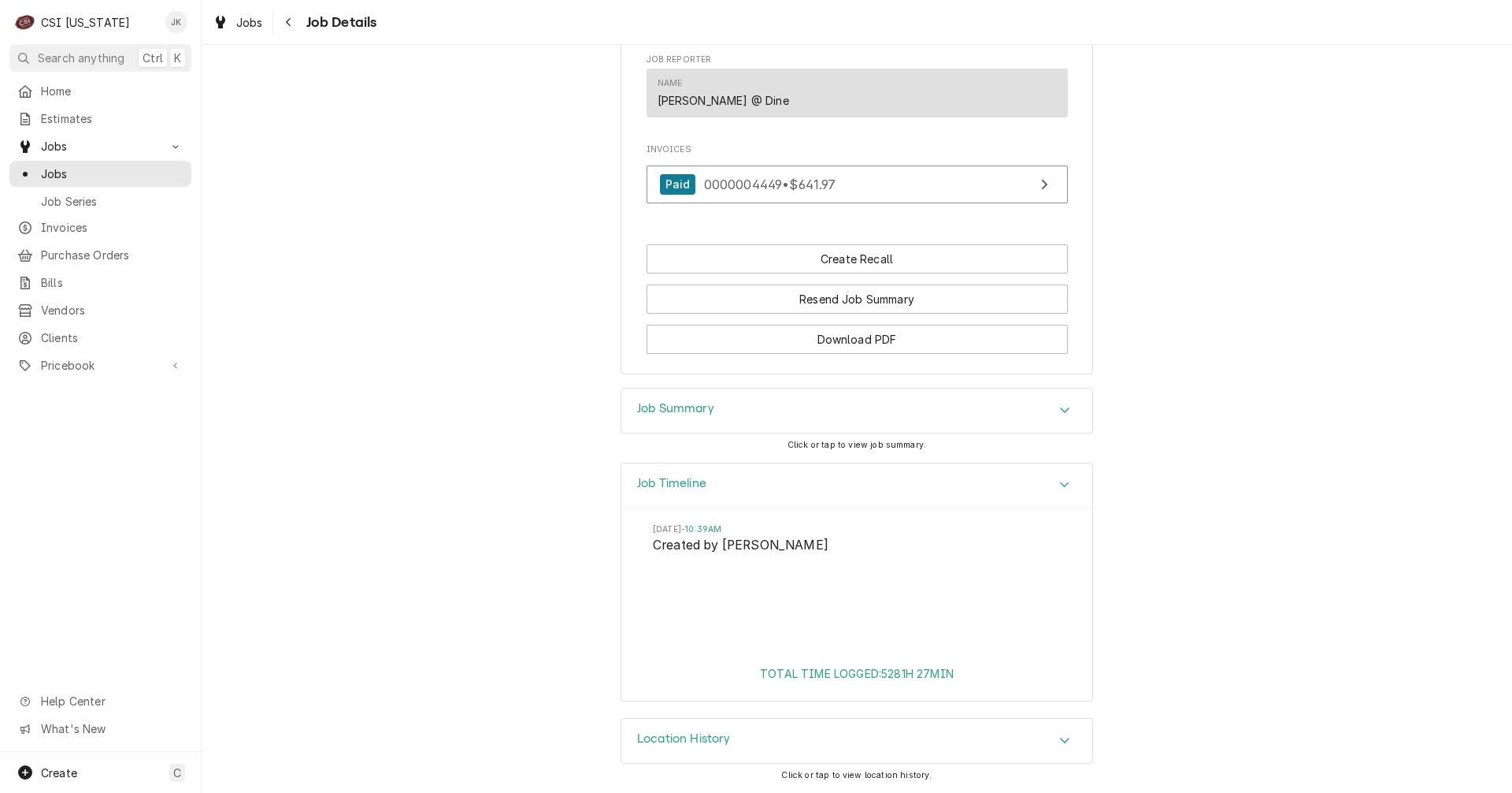
scroll to position [1613, 0]
click at [676, 409] on h3 "Job Summary" at bounding box center [675, 409] width 77 height 15
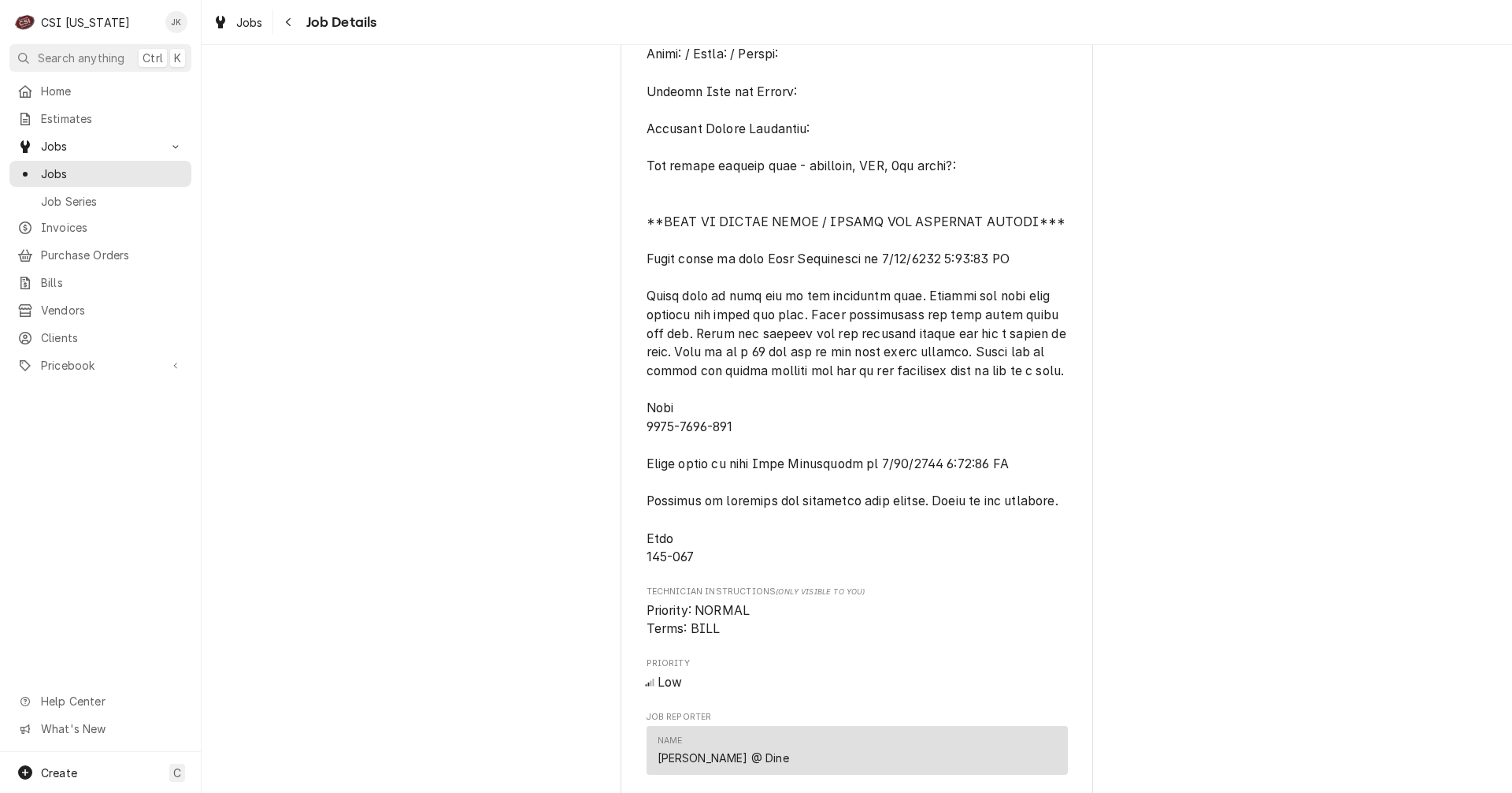
scroll to position [887, 0]
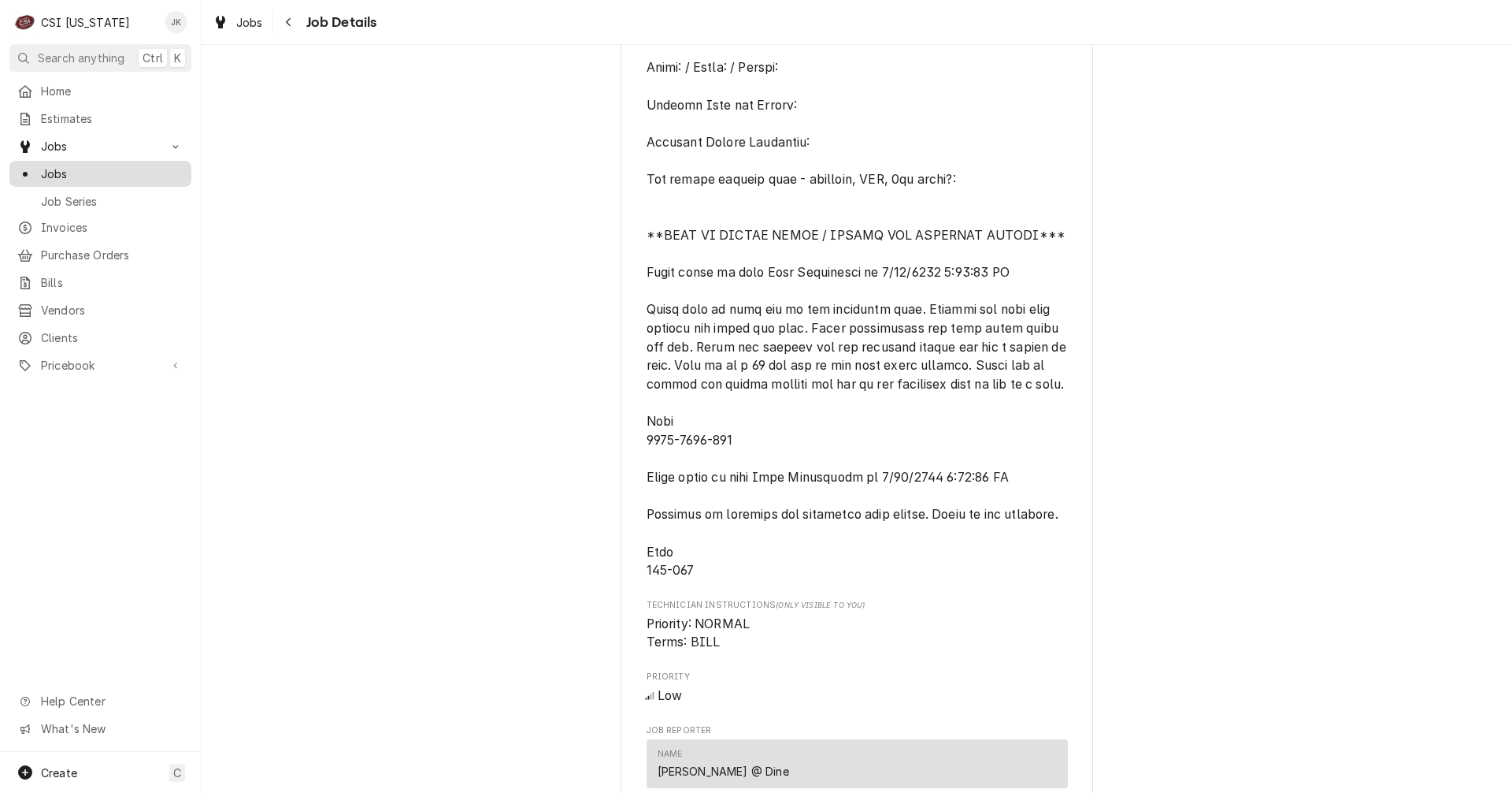
click at [82, 166] on span "Jobs" at bounding box center [112, 174] width 142 height 17
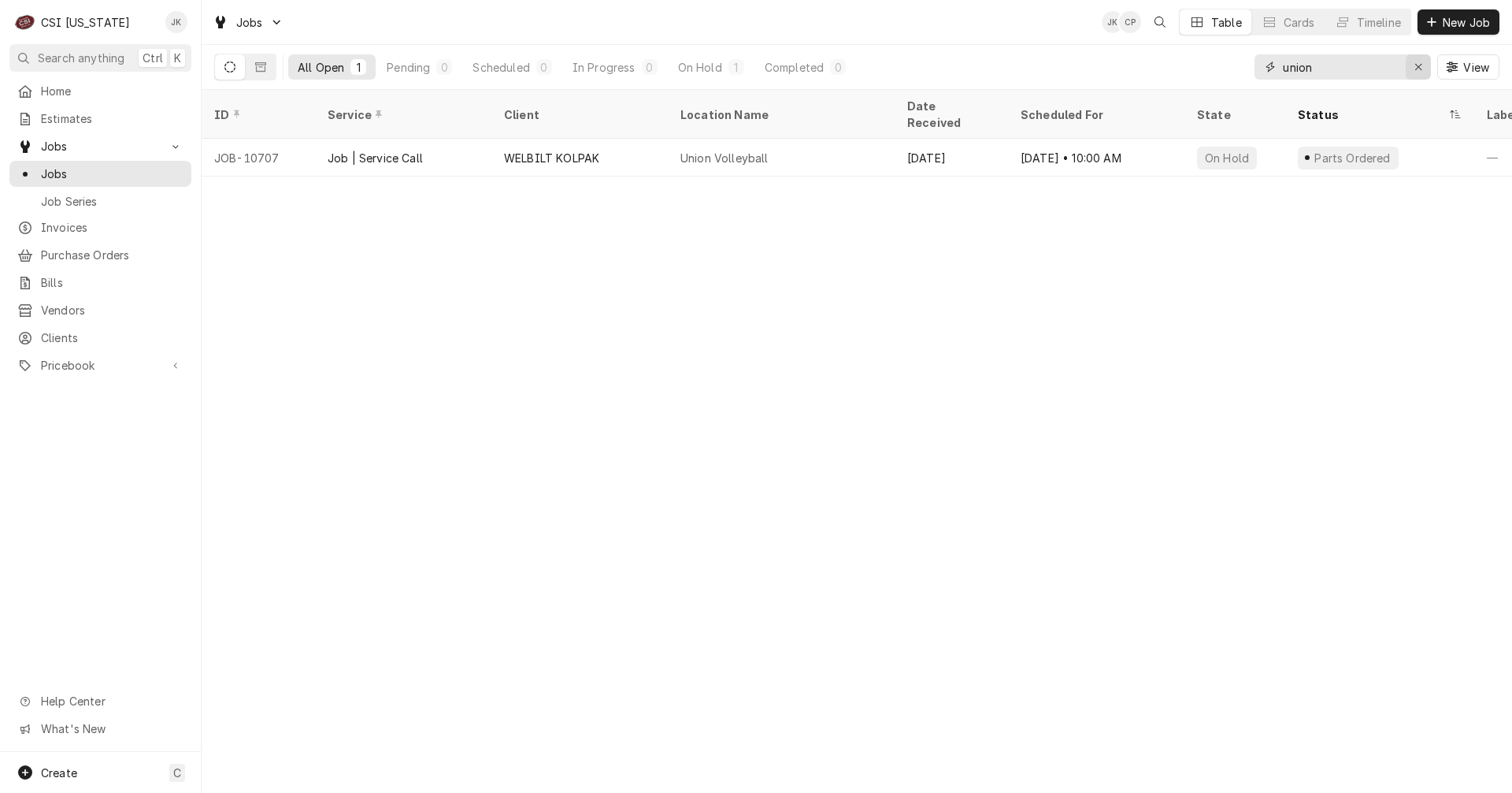
click at [1420, 68] on icon "Erase input" at bounding box center [1419, 67] width 8 height 11
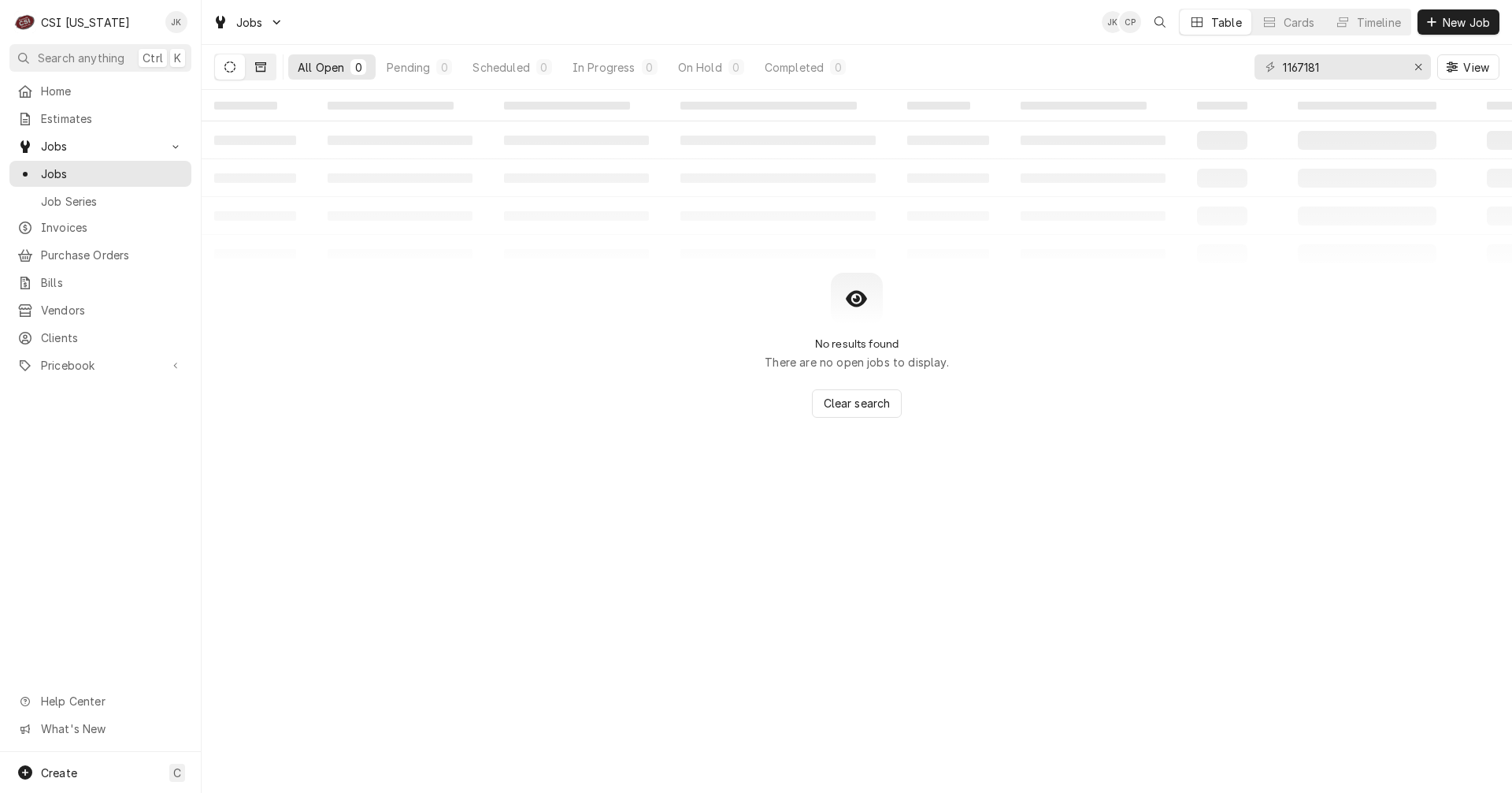
click at [264, 67] on icon "Dynamic Content Wrapper" at bounding box center [261, 67] width 11 height 11
click at [232, 67] on icon "Dynamic Content Wrapper" at bounding box center [230, 67] width 11 height 11
click at [259, 68] on icon "Dynamic Content Wrapper" at bounding box center [261, 67] width 11 height 11
click at [226, 72] on button "Dynamic Content Wrapper" at bounding box center [230, 67] width 30 height 25
click at [257, 68] on icon "Dynamic Content Wrapper" at bounding box center [261, 67] width 11 height 11
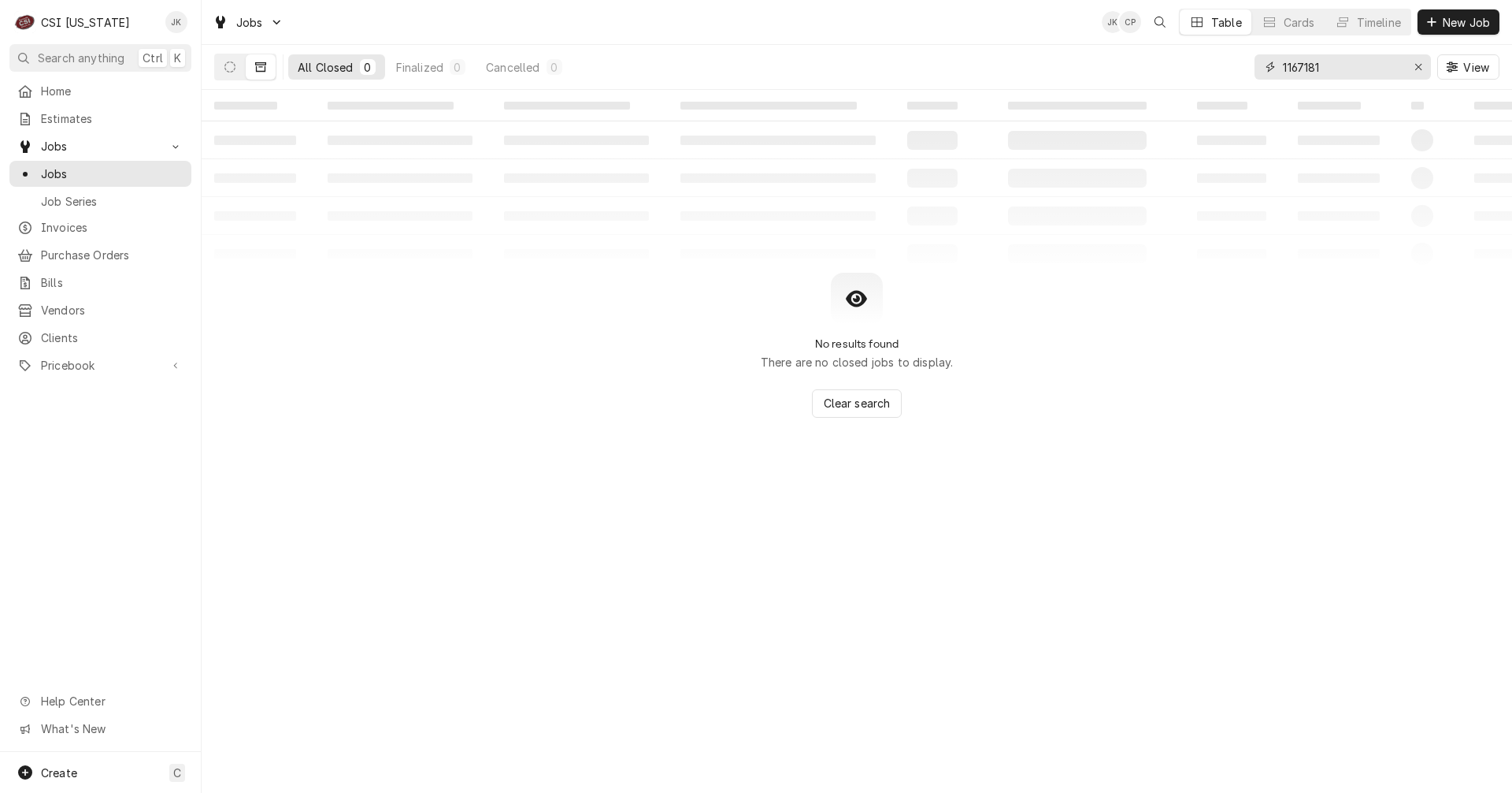
drag, startPoint x: 1327, startPoint y: 58, endPoint x: 1226, endPoint y: 55, distance: 101.0
click at [1226, 55] on div "All Closed 0 Finalized 0 Cancelled 0 1167181 View" at bounding box center [857, 67] width 1286 height 44
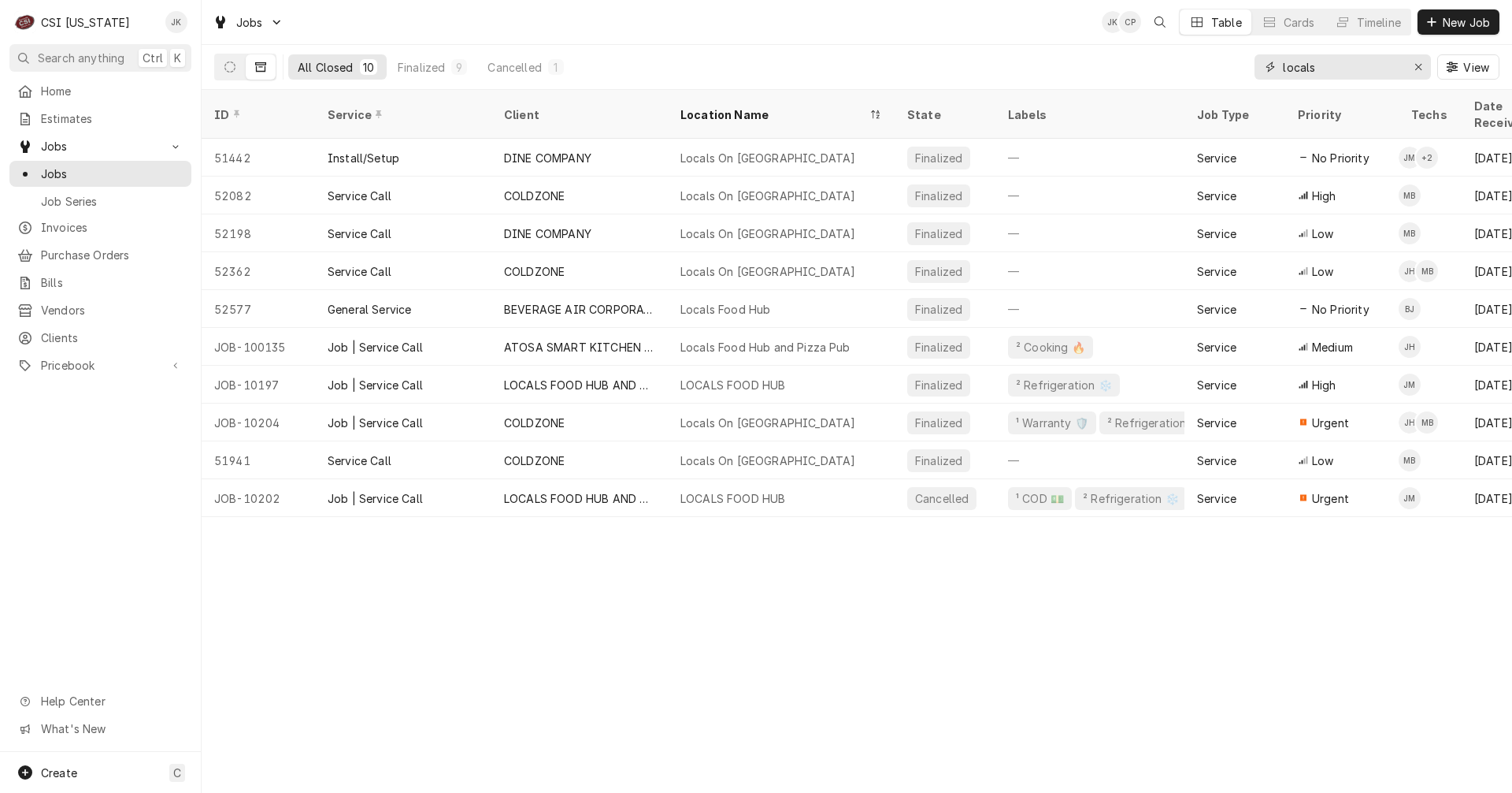
type input "locals"
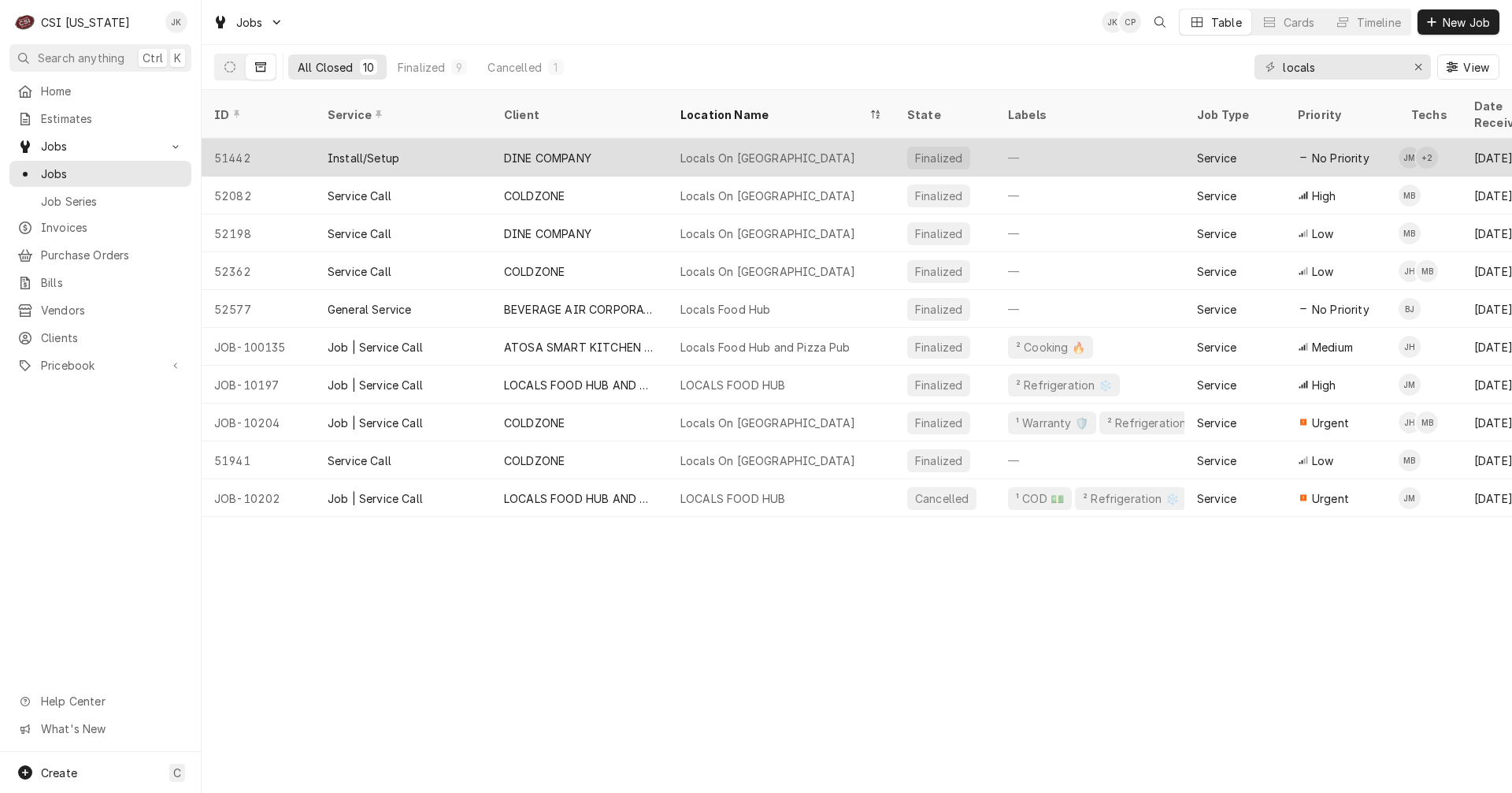
click at [569, 150] on div "DINE COMPANY" at bounding box center [547, 158] width 87 height 17
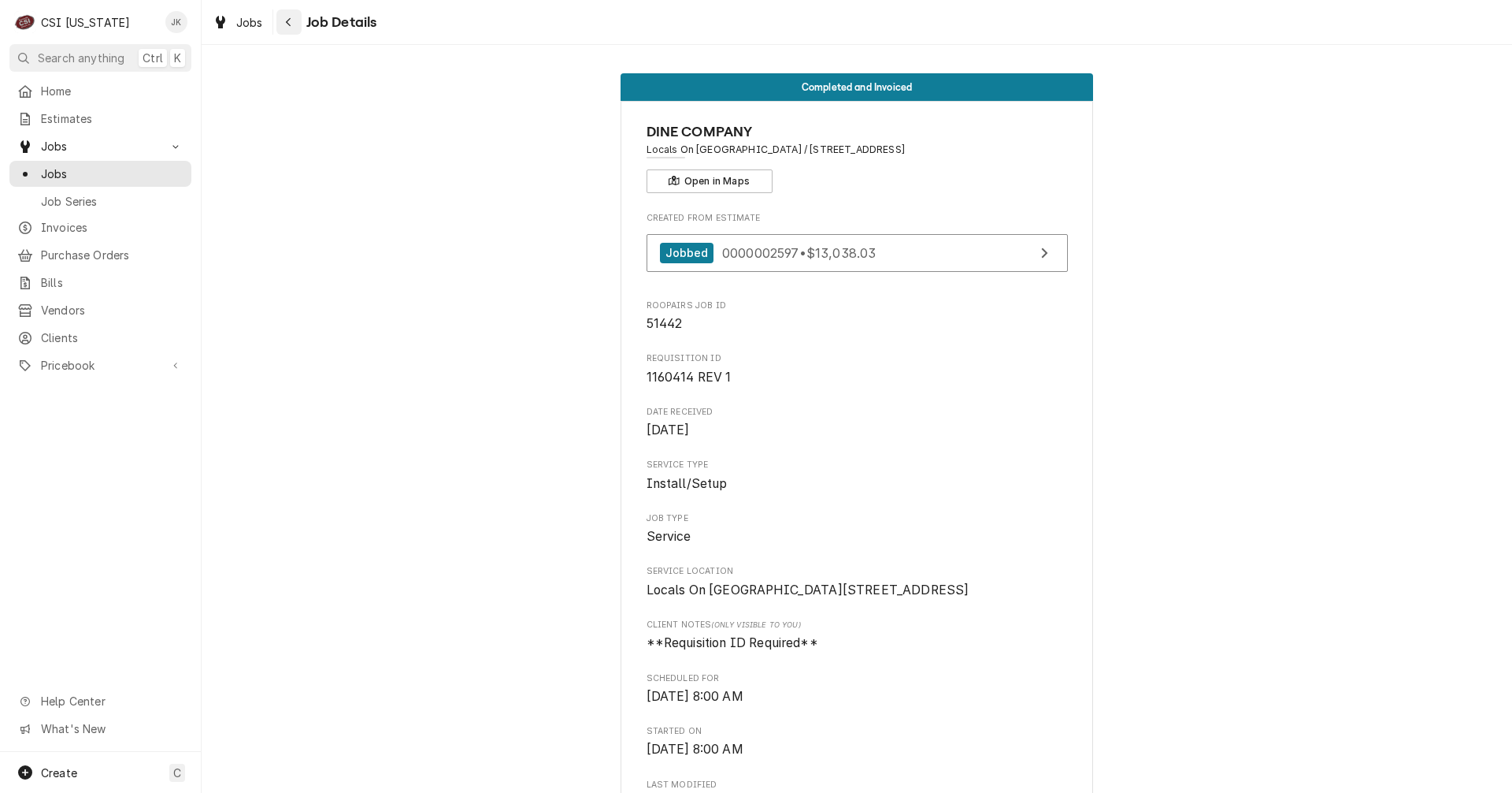
click at [292, 24] on div "Navigate back" at bounding box center [289, 22] width 16 height 16
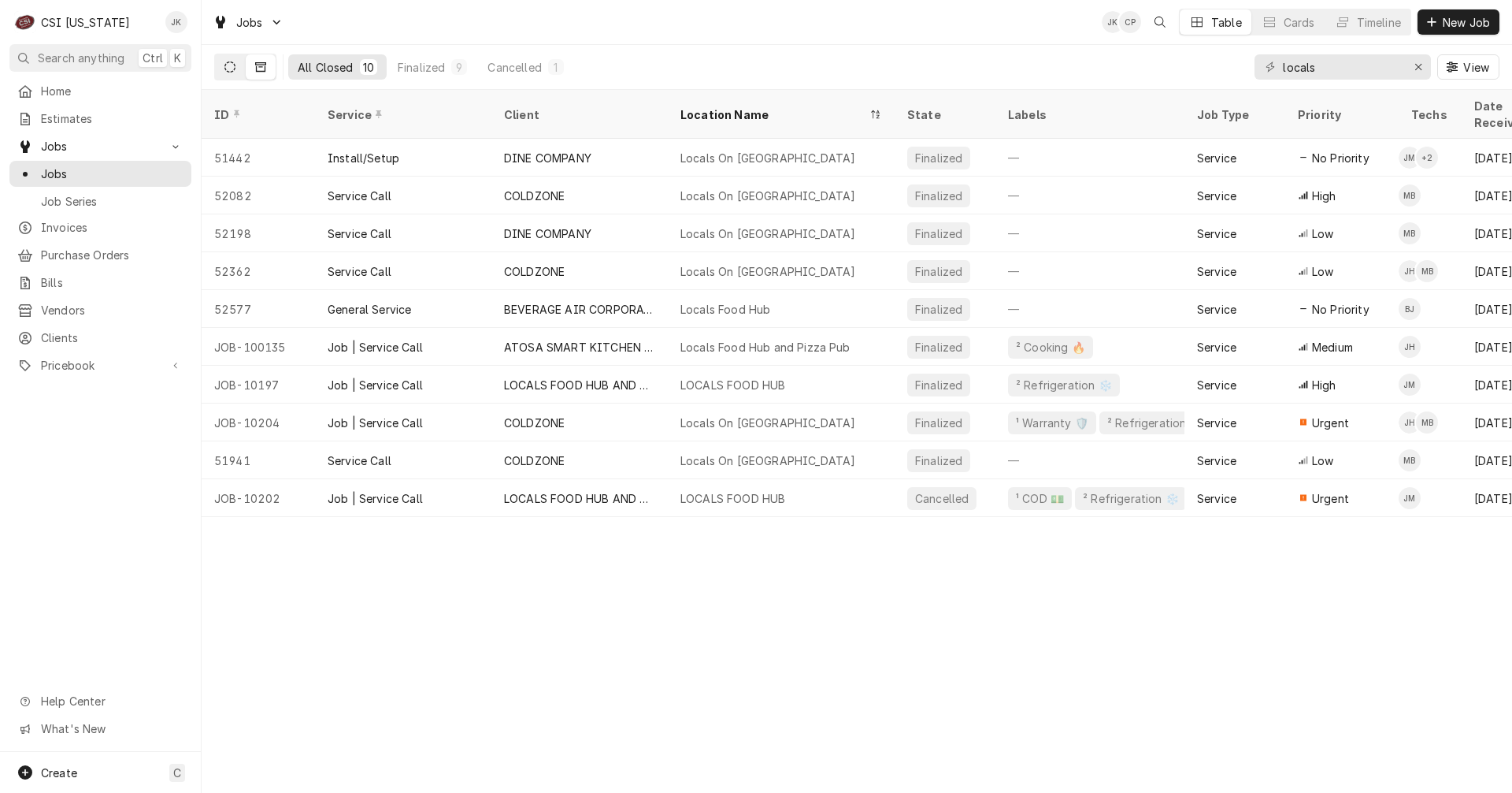
click at [223, 66] on button "Dynamic Content Wrapper" at bounding box center [230, 67] width 30 height 25
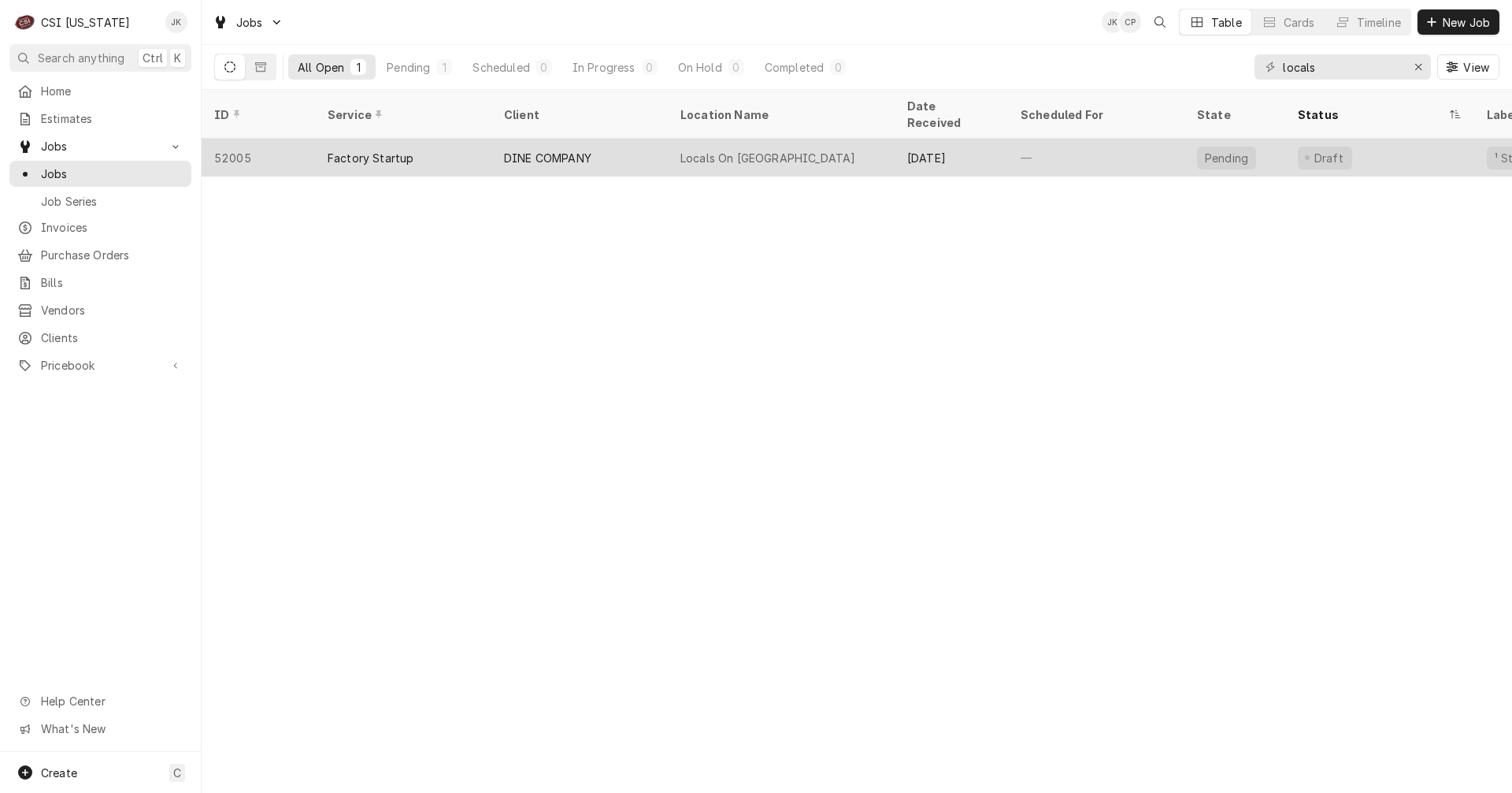
click at [569, 150] on div "DINE COMPANY" at bounding box center [547, 158] width 87 height 17
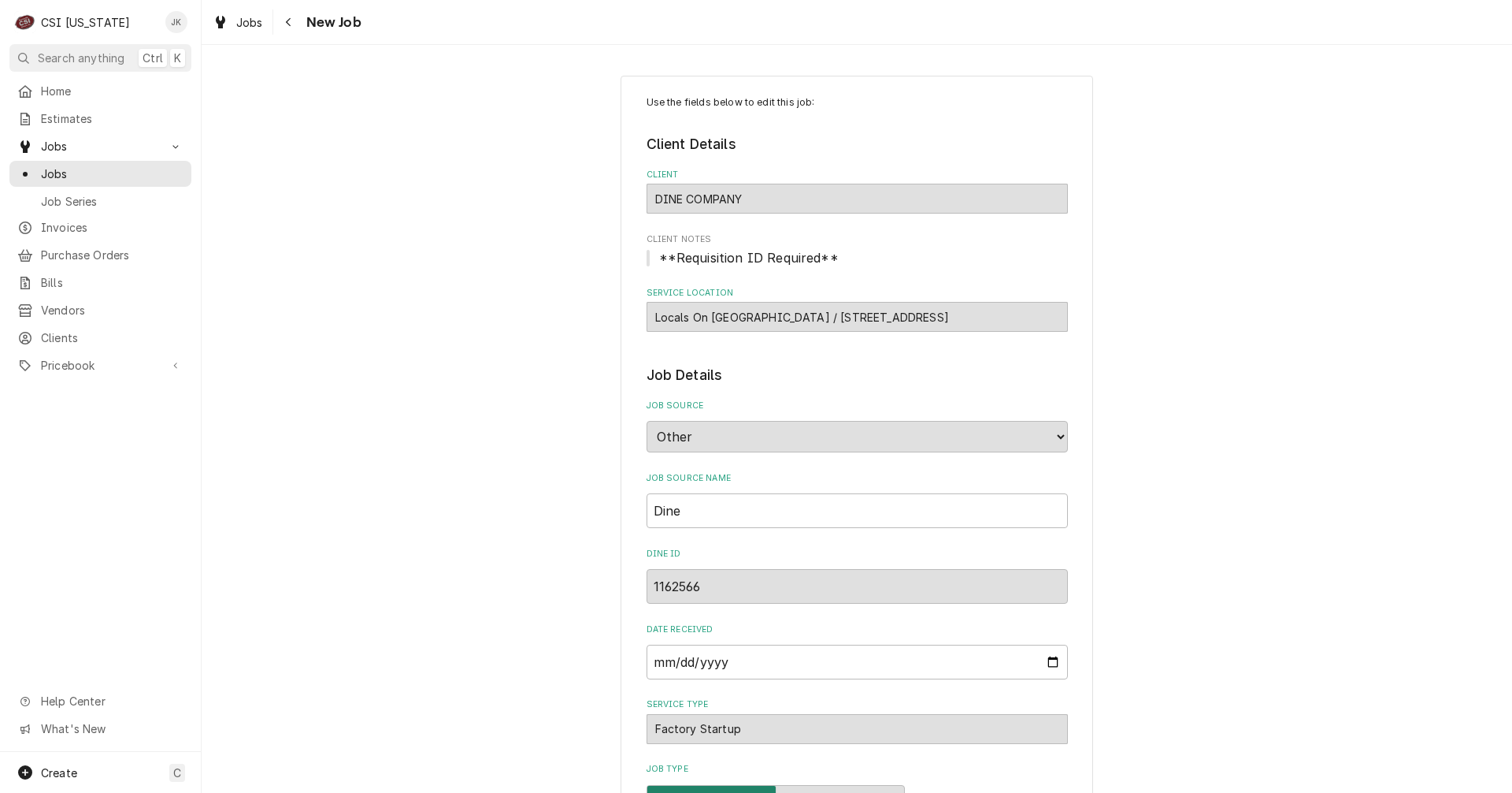
type textarea "x"
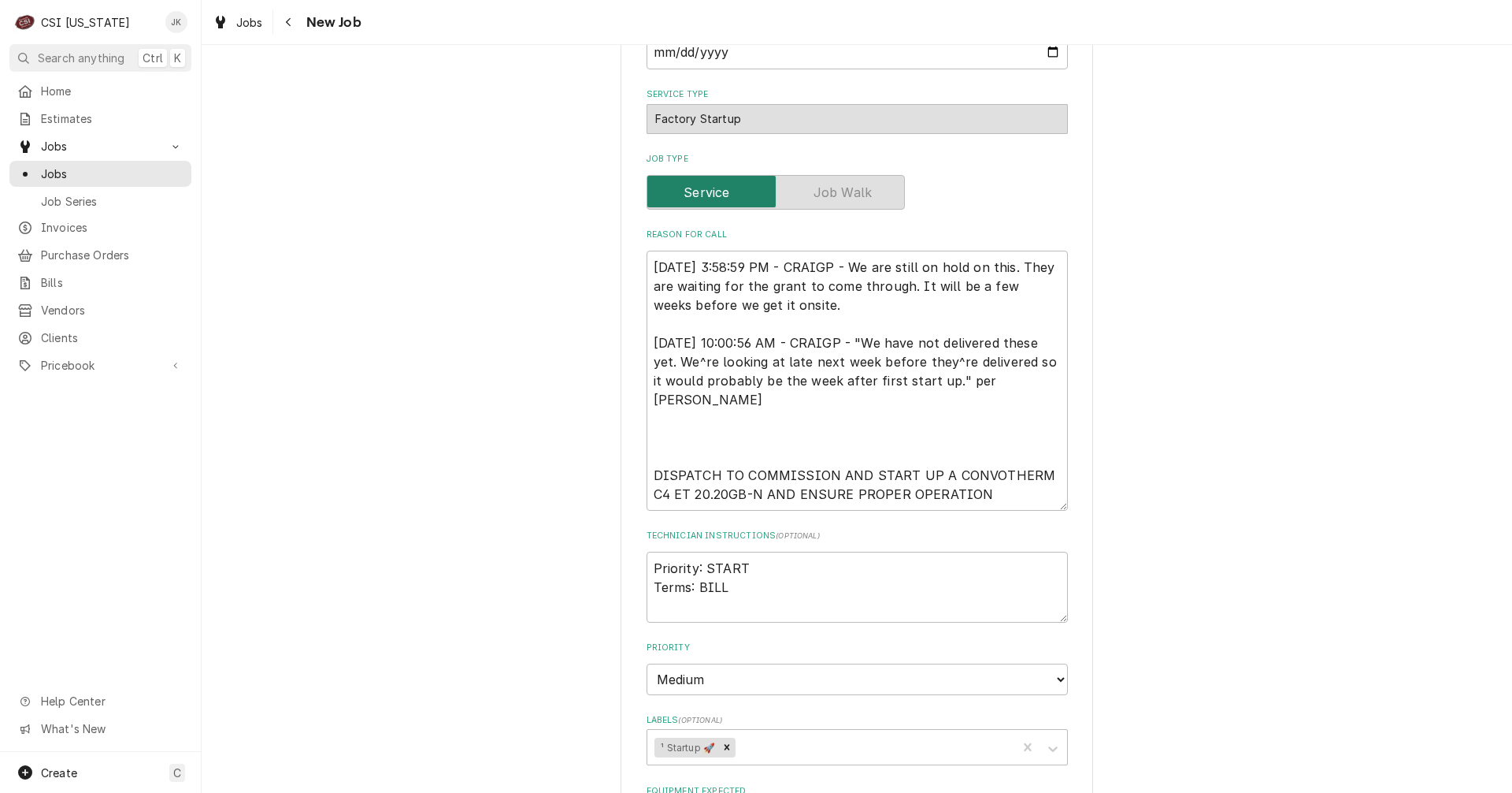
scroll to position [315, 0]
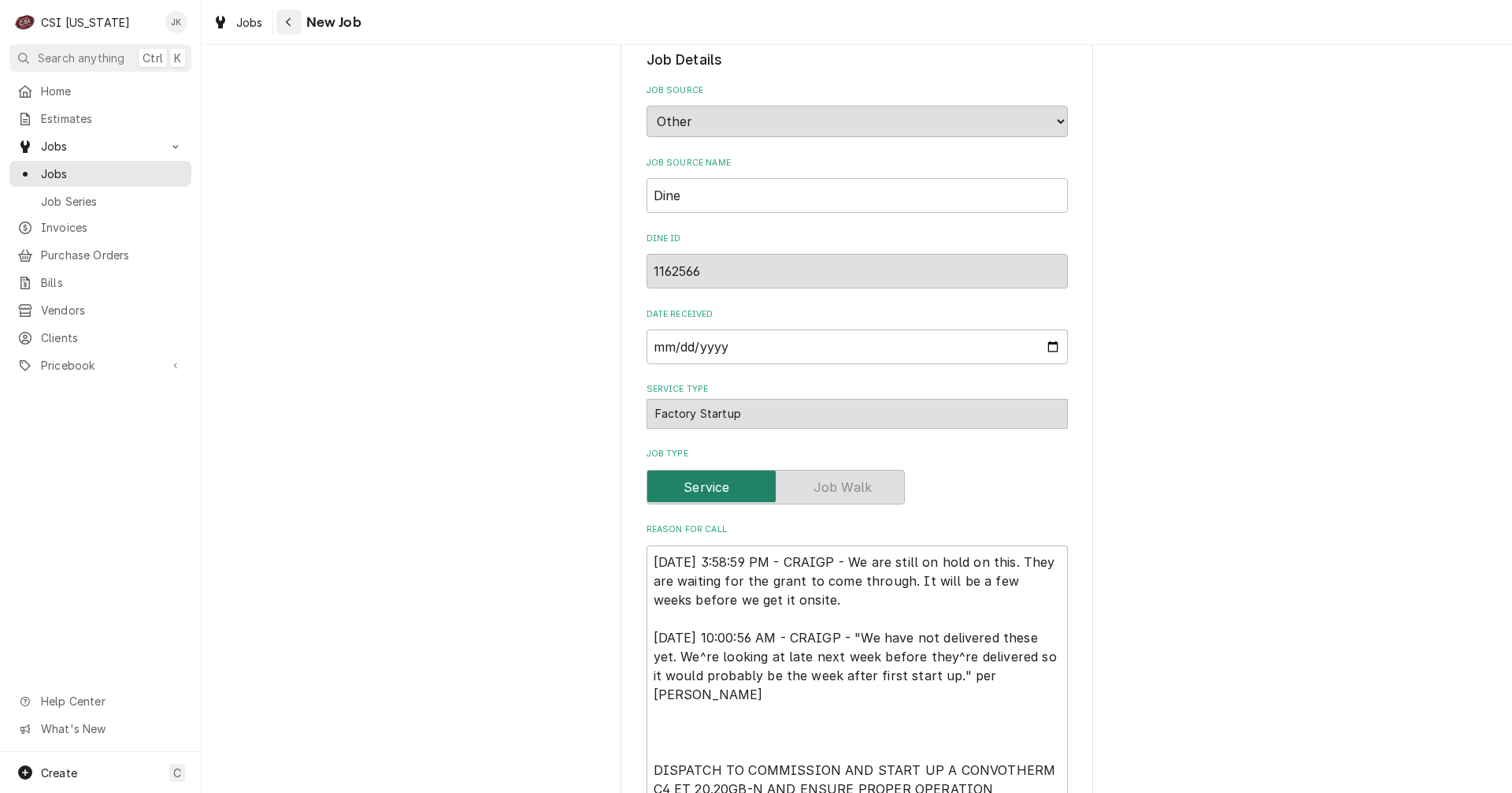
click at [291, 23] on icon "Navigate back" at bounding box center [288, 22] width 7 height 11
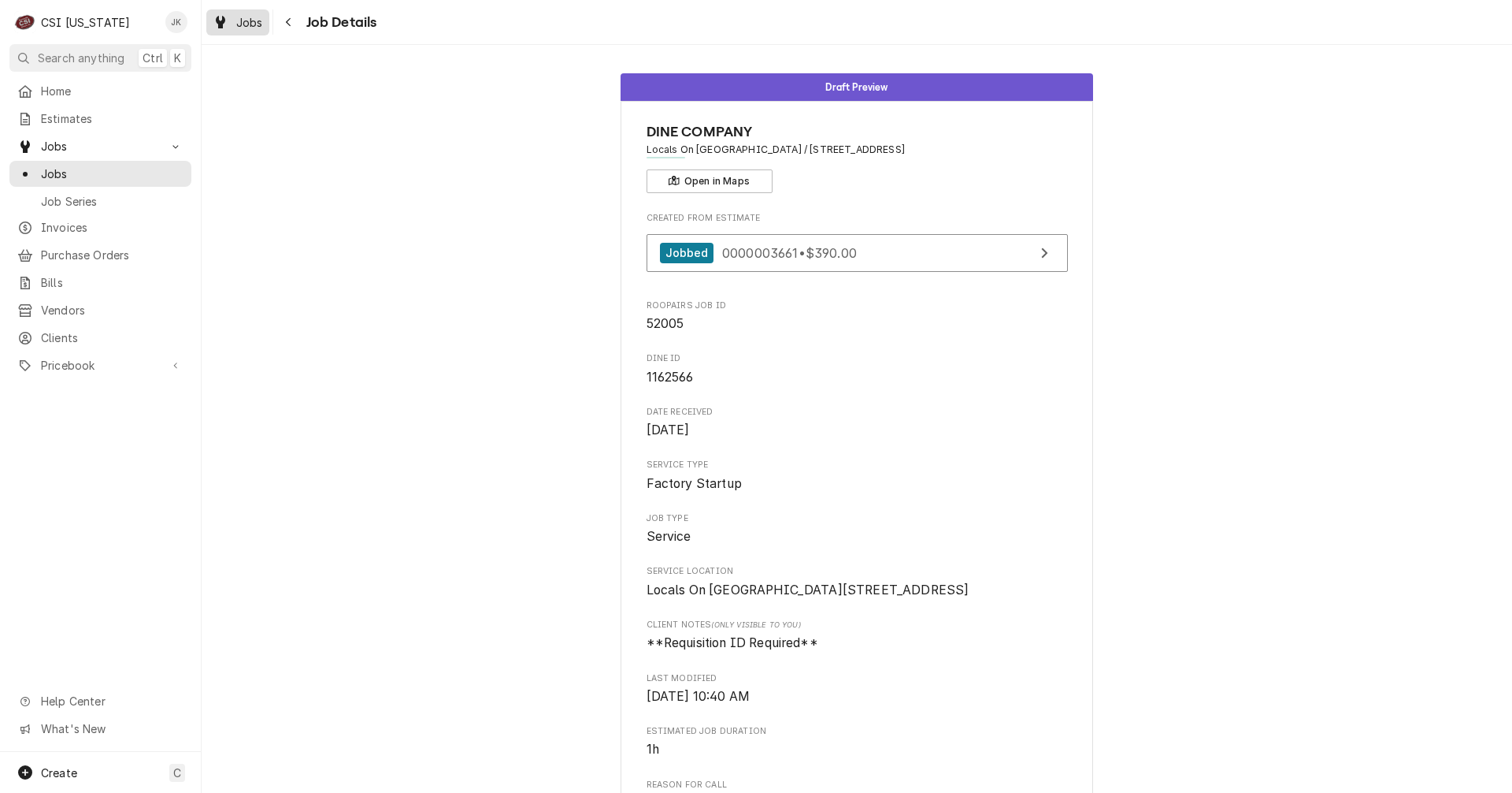
click at [259, 27] on span "Jobs" at bounding box center [250, 22] width 27 height 17
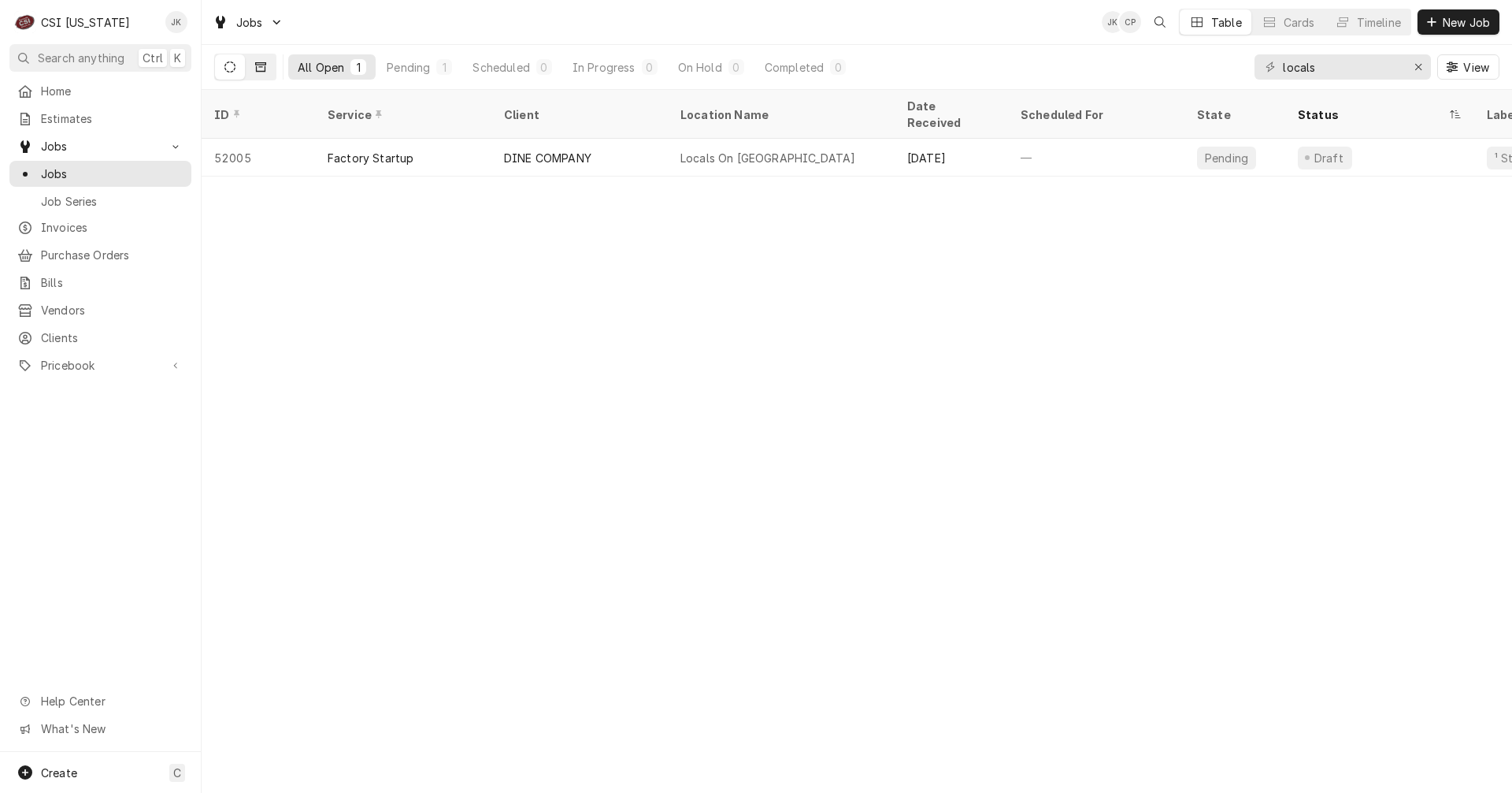
click at [264, 66] on icon "Dynamic Content Wrapper" at bounding box center [261, 67] width 11 height 11
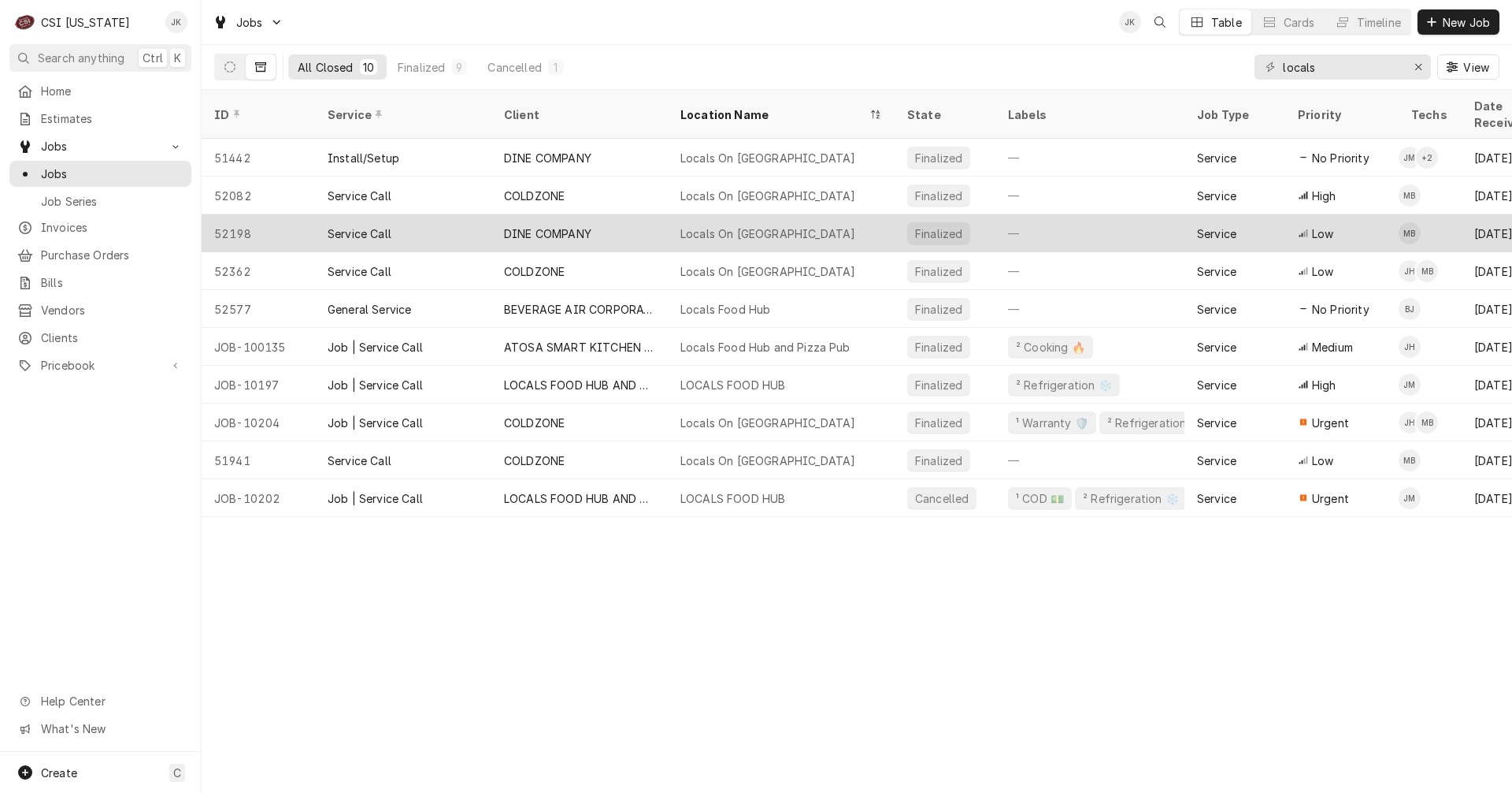
click at [573, 226] on div "DINE COMPANY" at bounding box center [547, 234] width 87 height 17
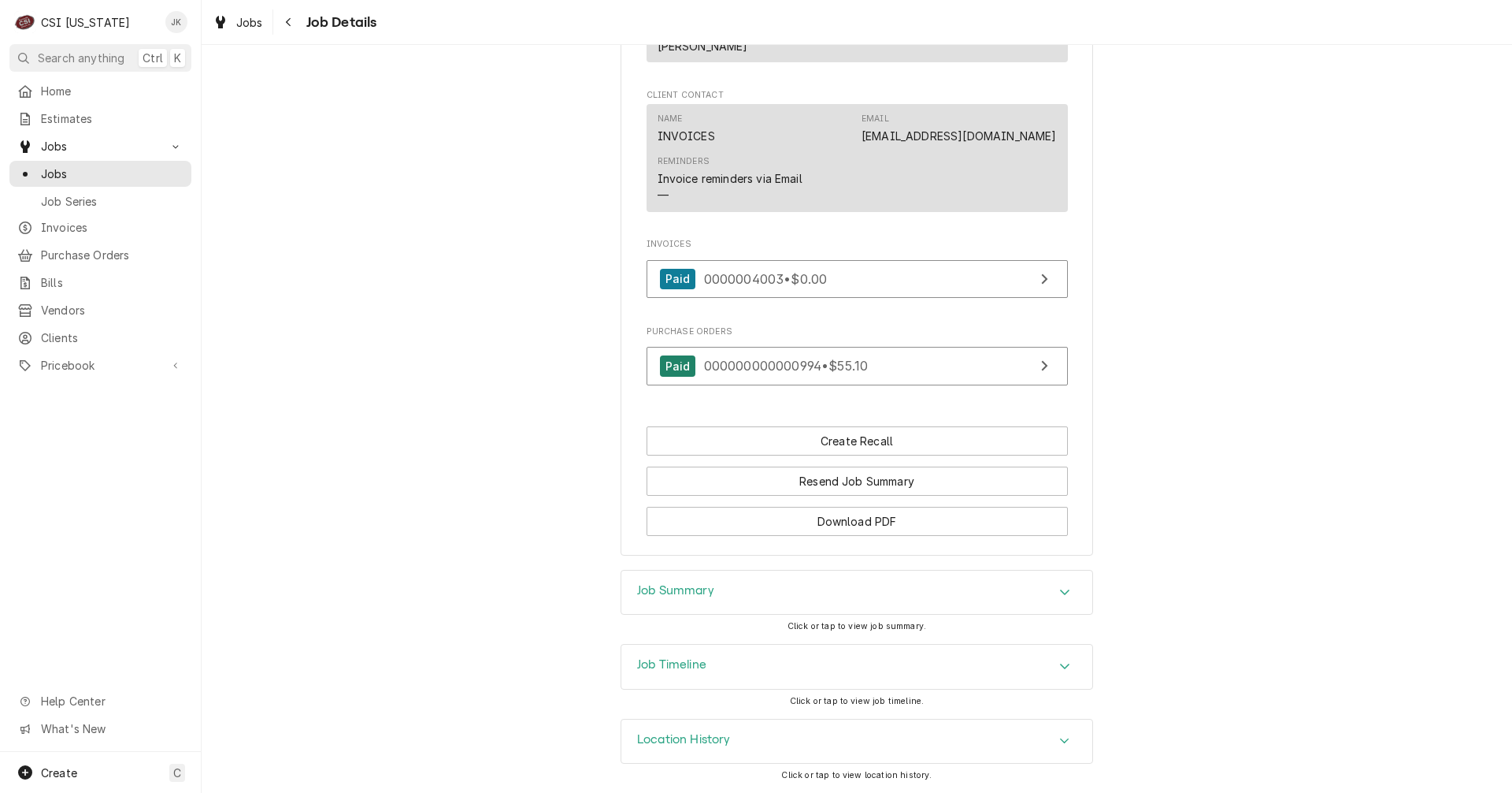
scroll to position [1682, 0]
click at [289, 27] on icon "Navigate back" at bounding box center [288, 22] width 7 height 11
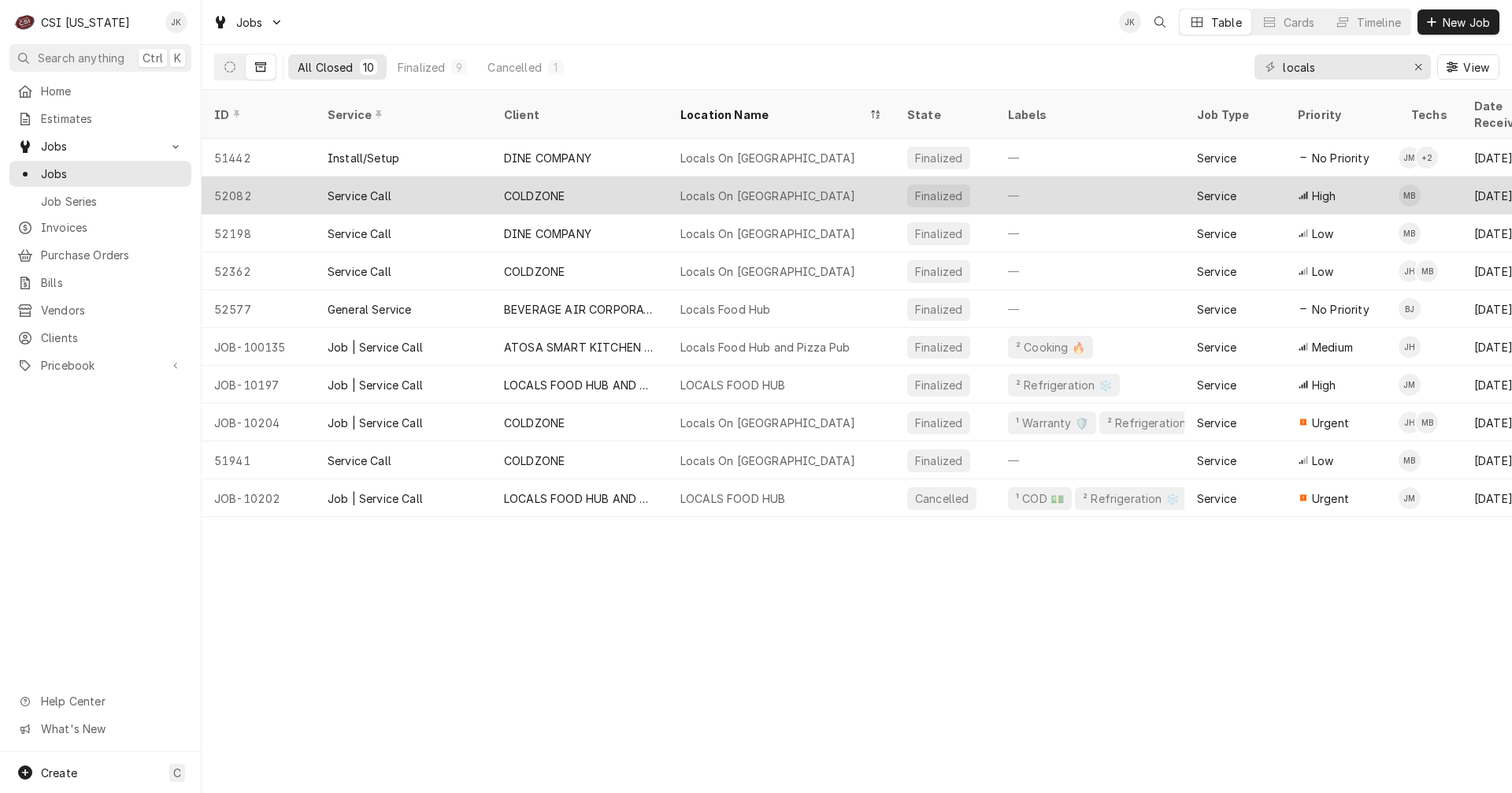
click at [603, 179] on div "COLDZONE" at bounding box center [579, 195] width 177 height 37
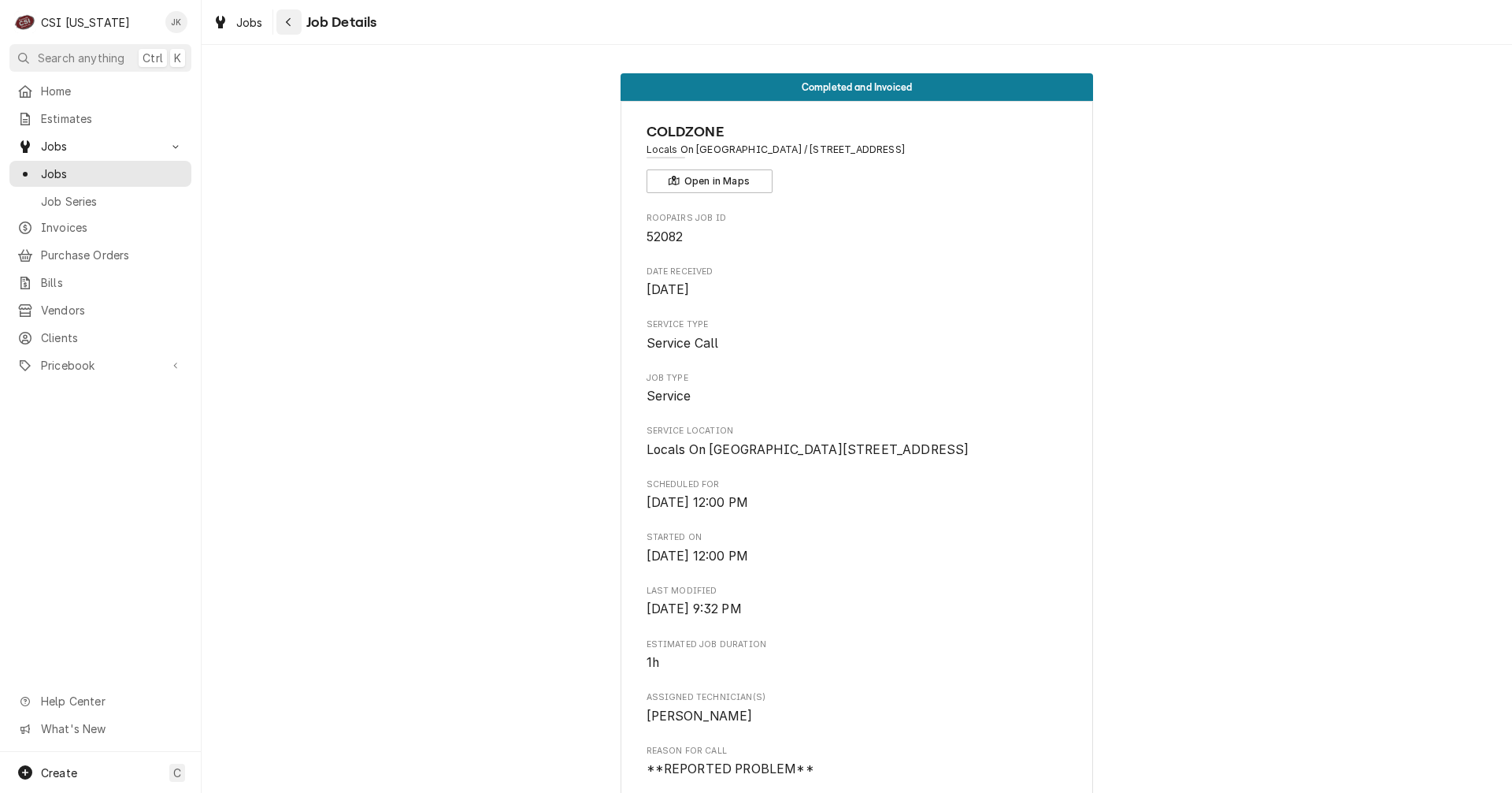
click at [288, 20] on icon "Navigate back" at bounding box center [288, 22] width 5 height 8
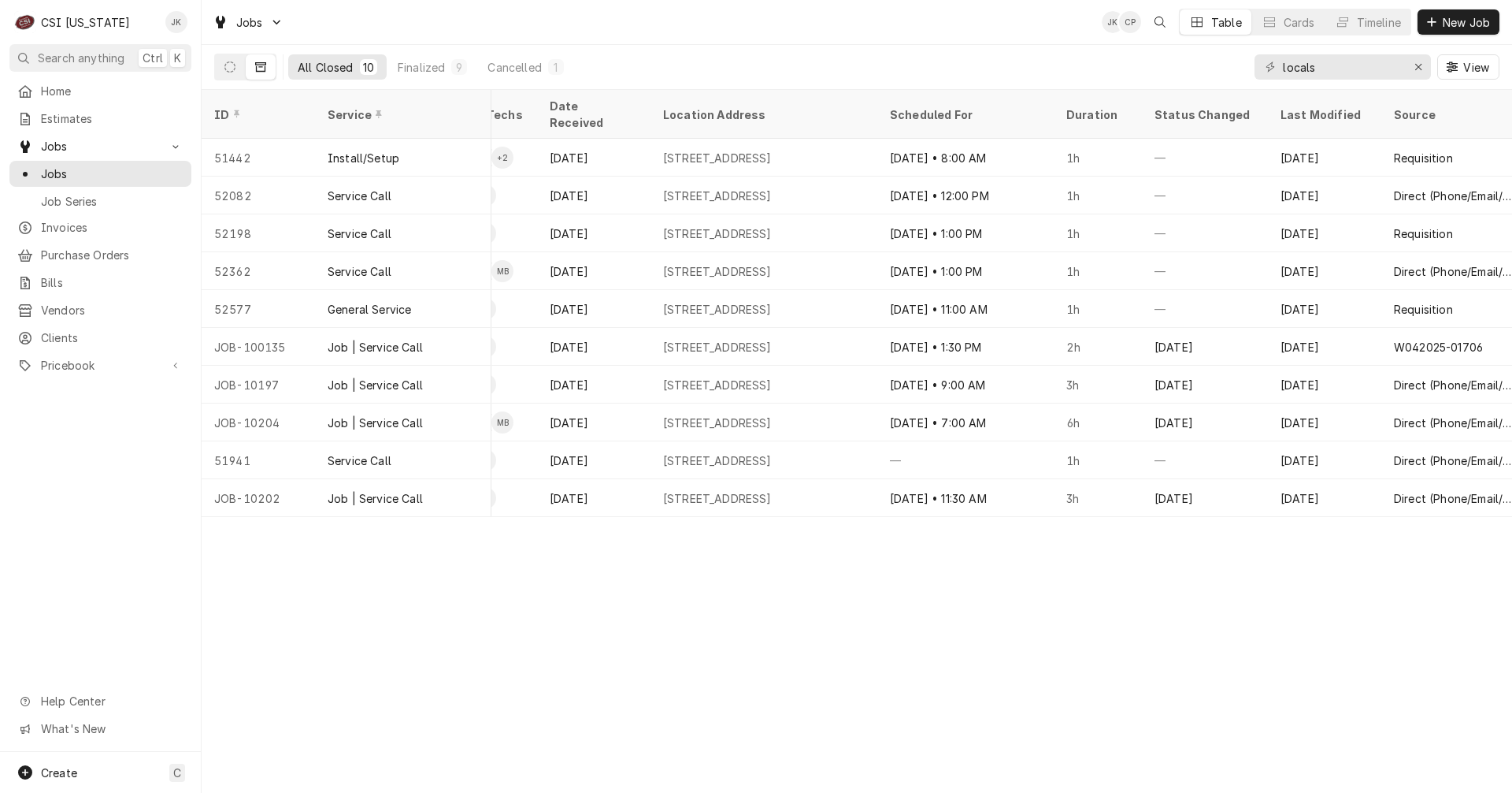
scroll to position [0, 1052]
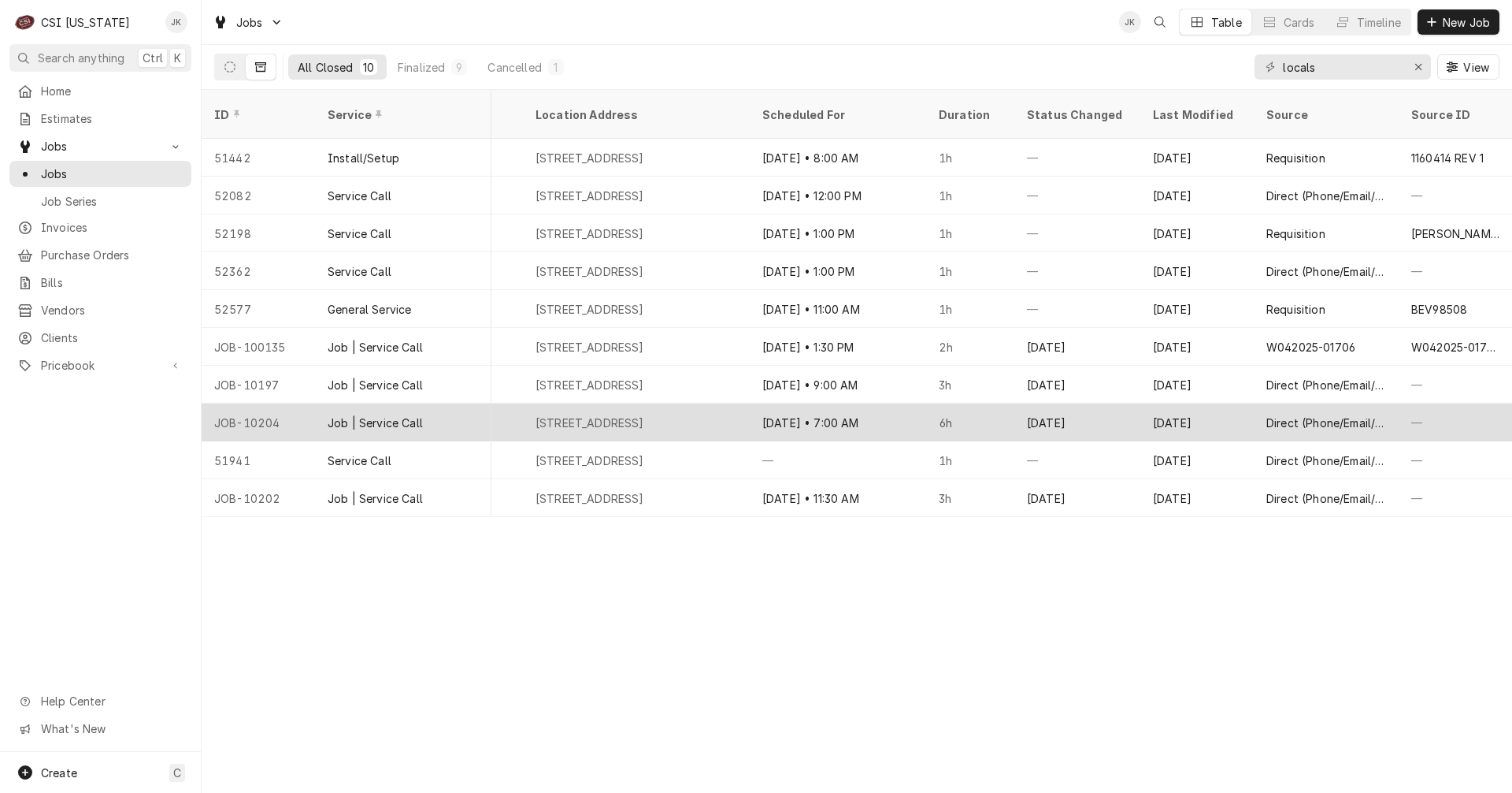
click at [797, 403] on div "Jul 25 • 7:00 AM" at bounding box center [838, 421] width 177 height 37
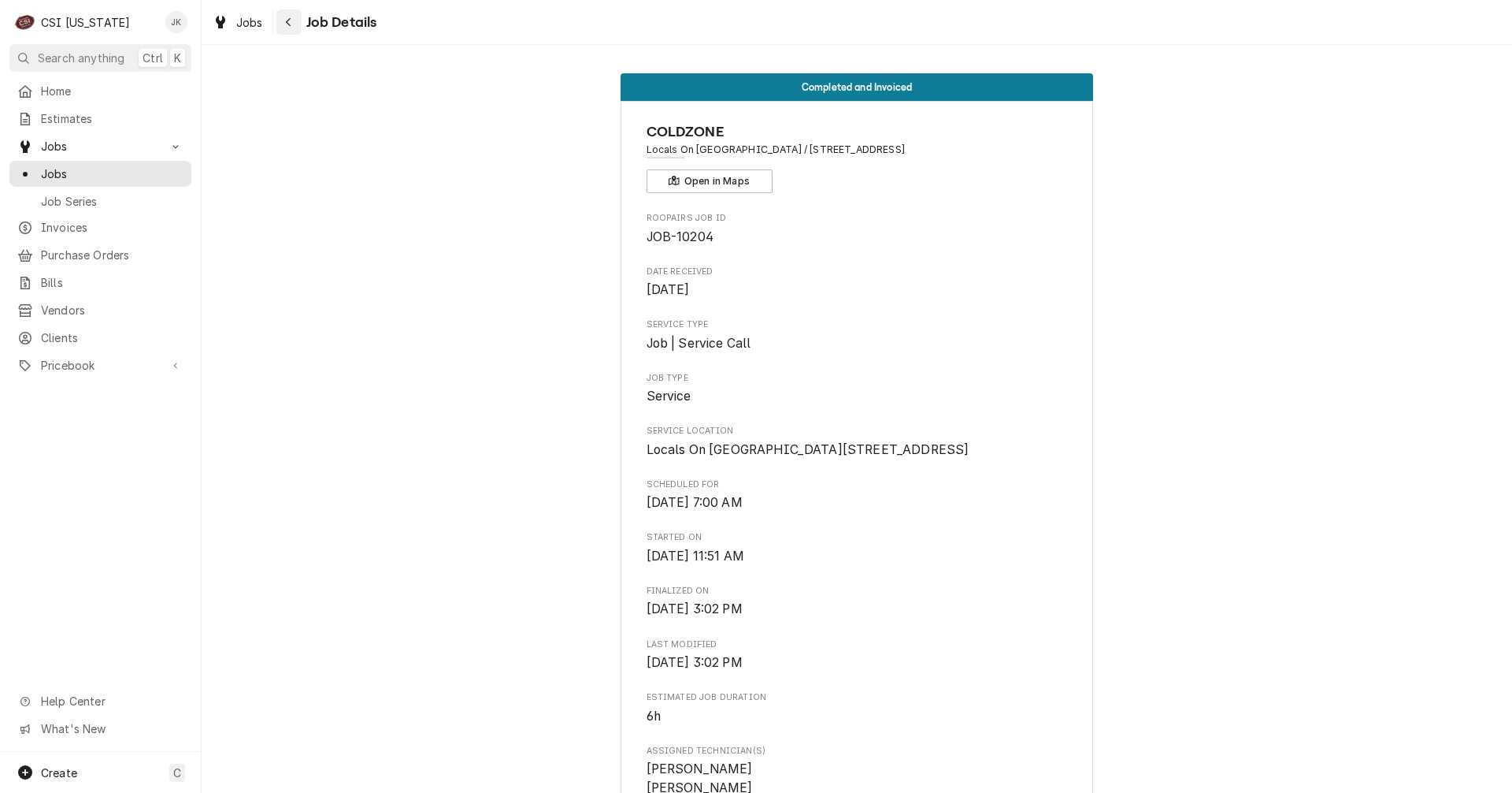
click at [291, 29] on div "Navigate back" at bounding box center [289, 22] width 16 height 16
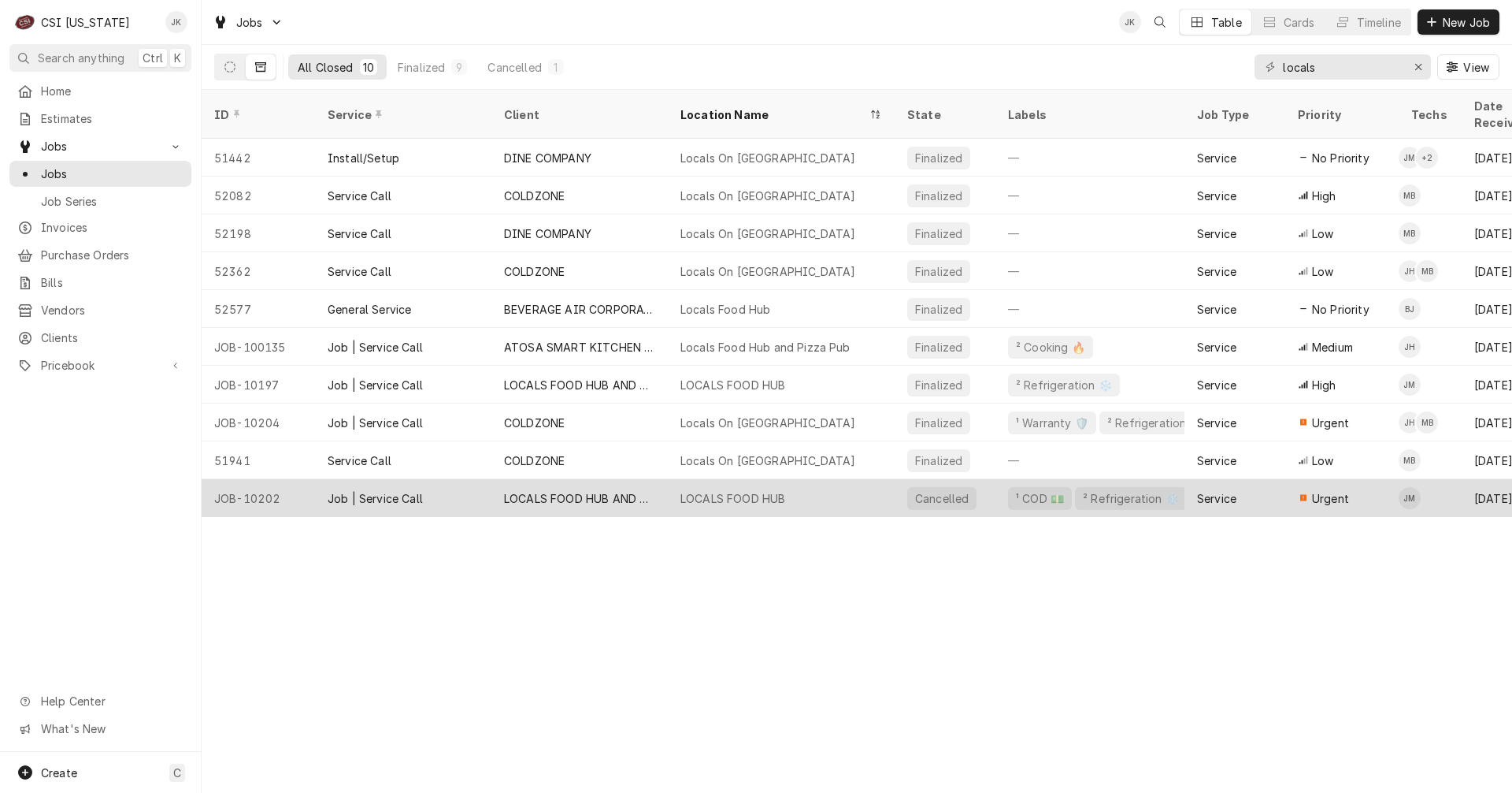
click at [266, 479] on div "JOB-10202" at bounding box center [258, 497] width 113 height 37
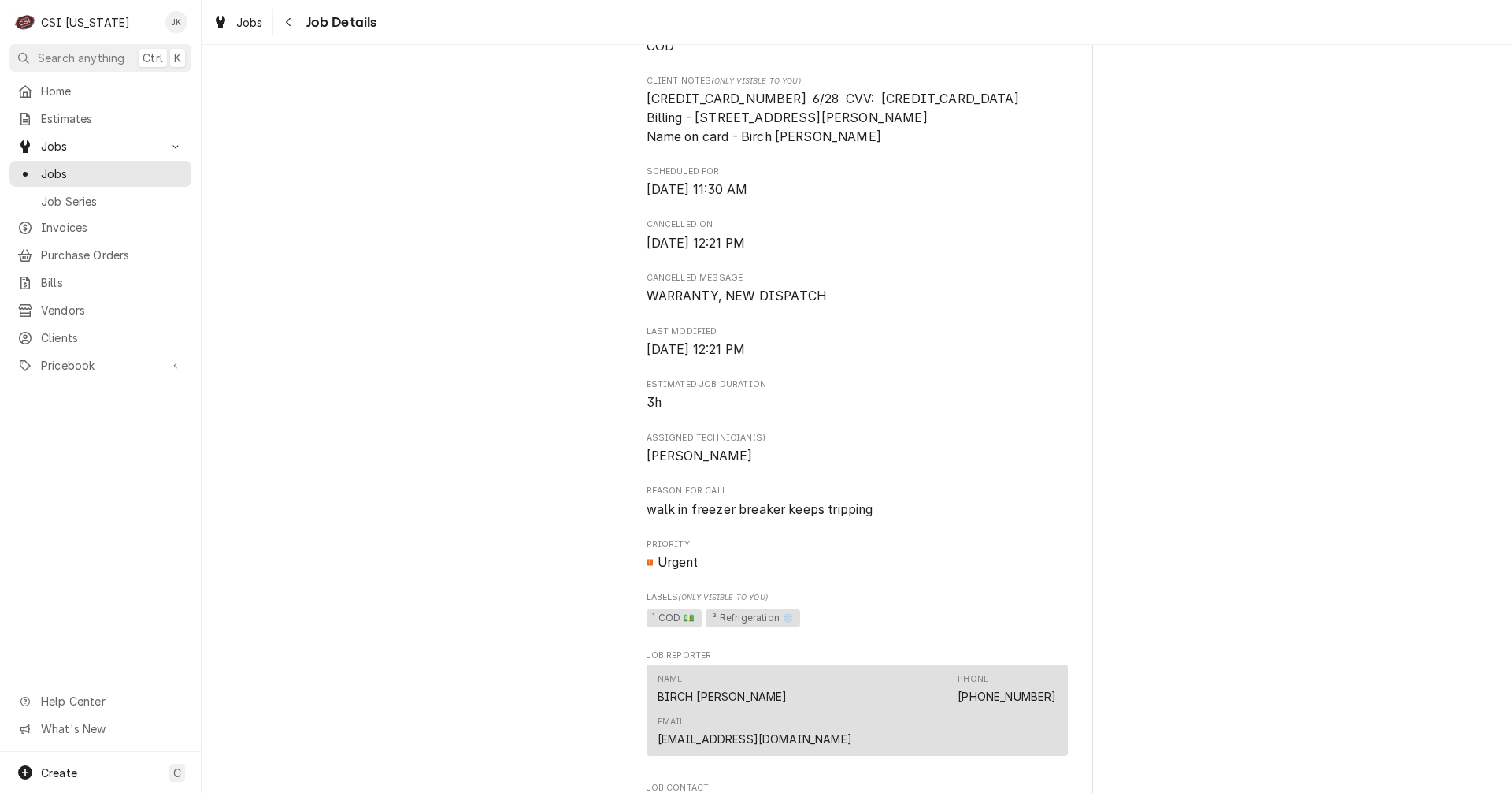
scroll to position [431, 0]
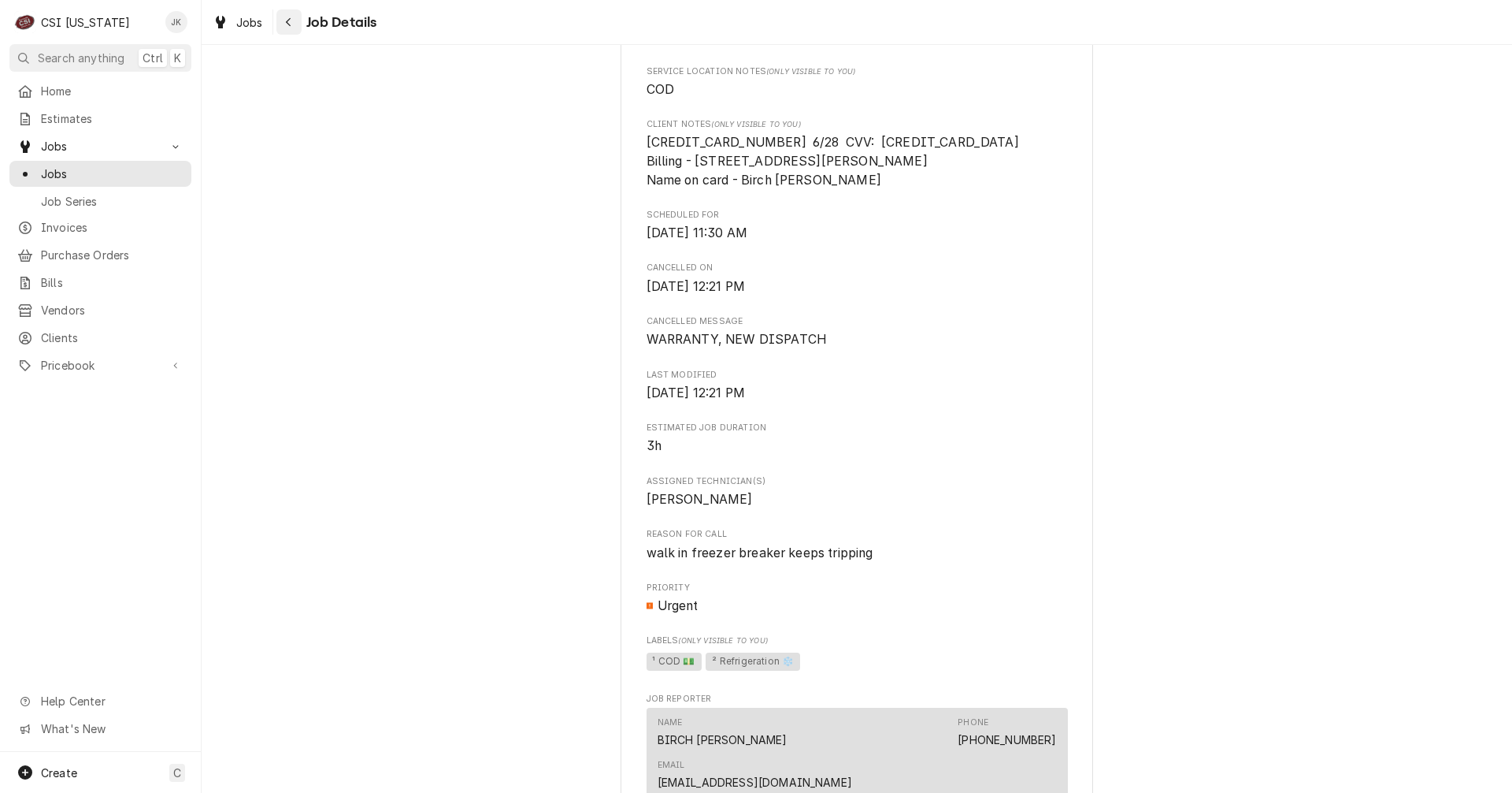
click at [285, 14] on div "Navigate back" at bounding box center [289, 22] width 16 height 16
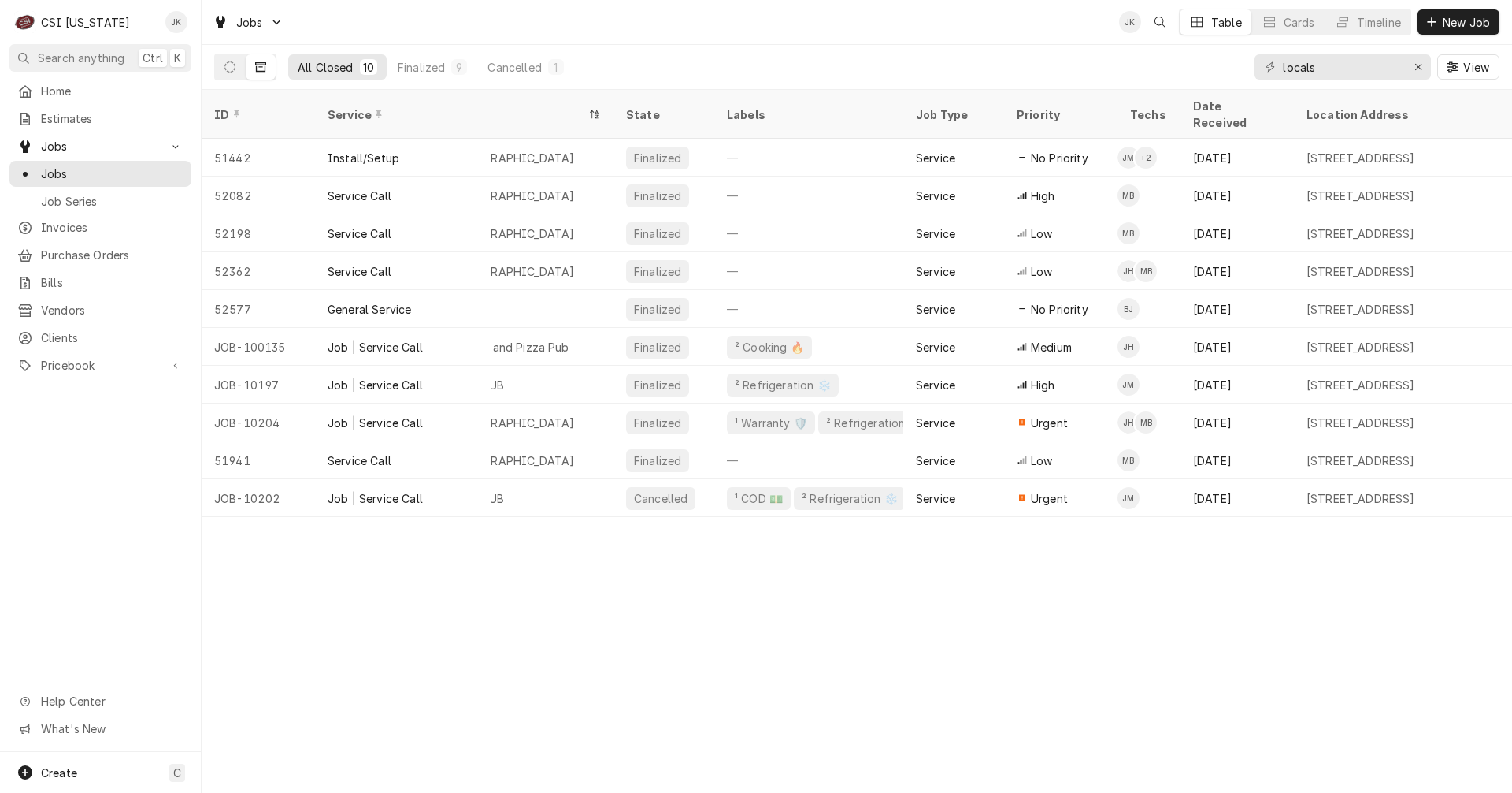
scroll to position [0, 301]
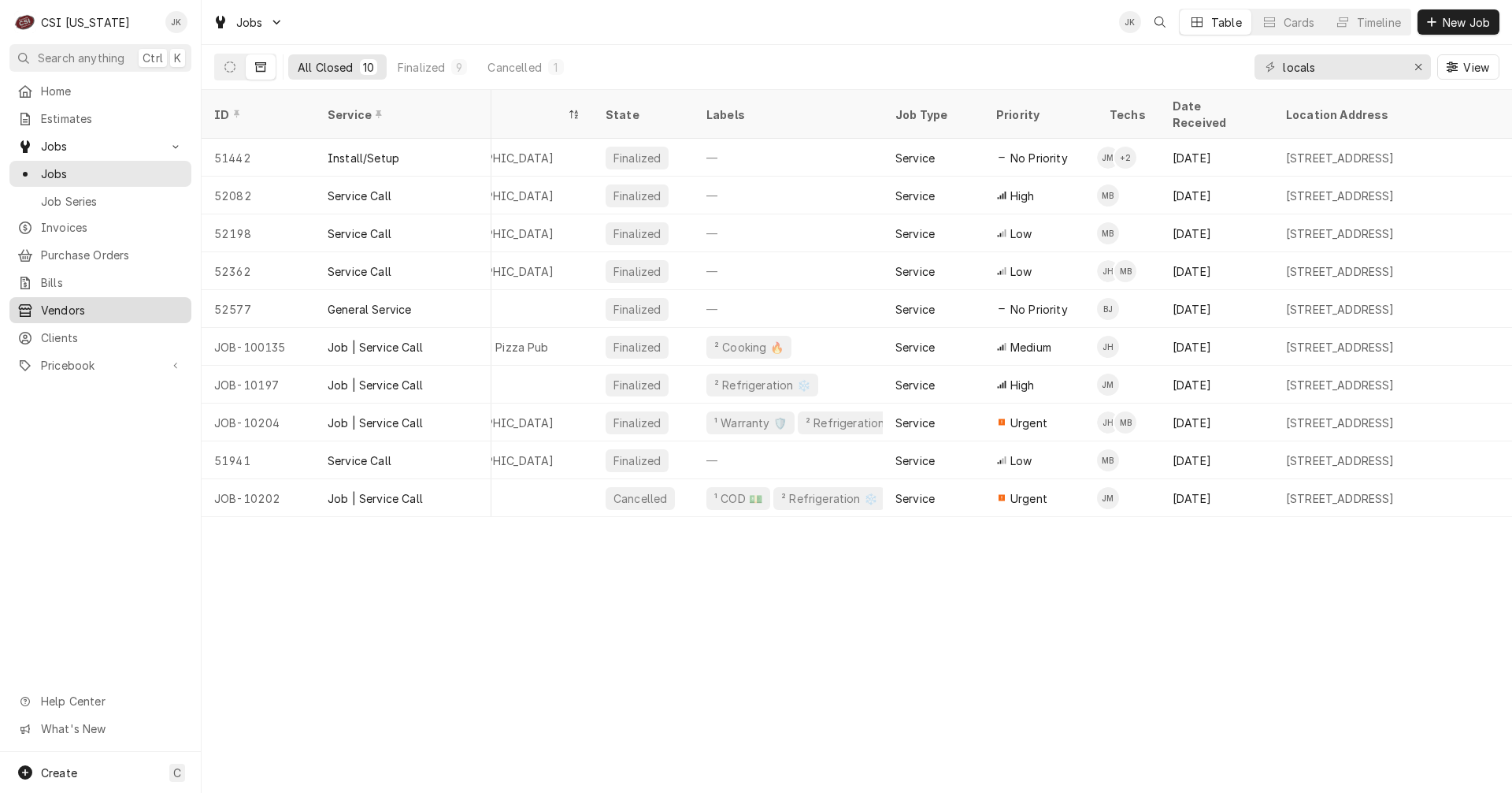
click at [95, 306] on span "Vendors" at bounding box center [112, 310] width 142 height 17
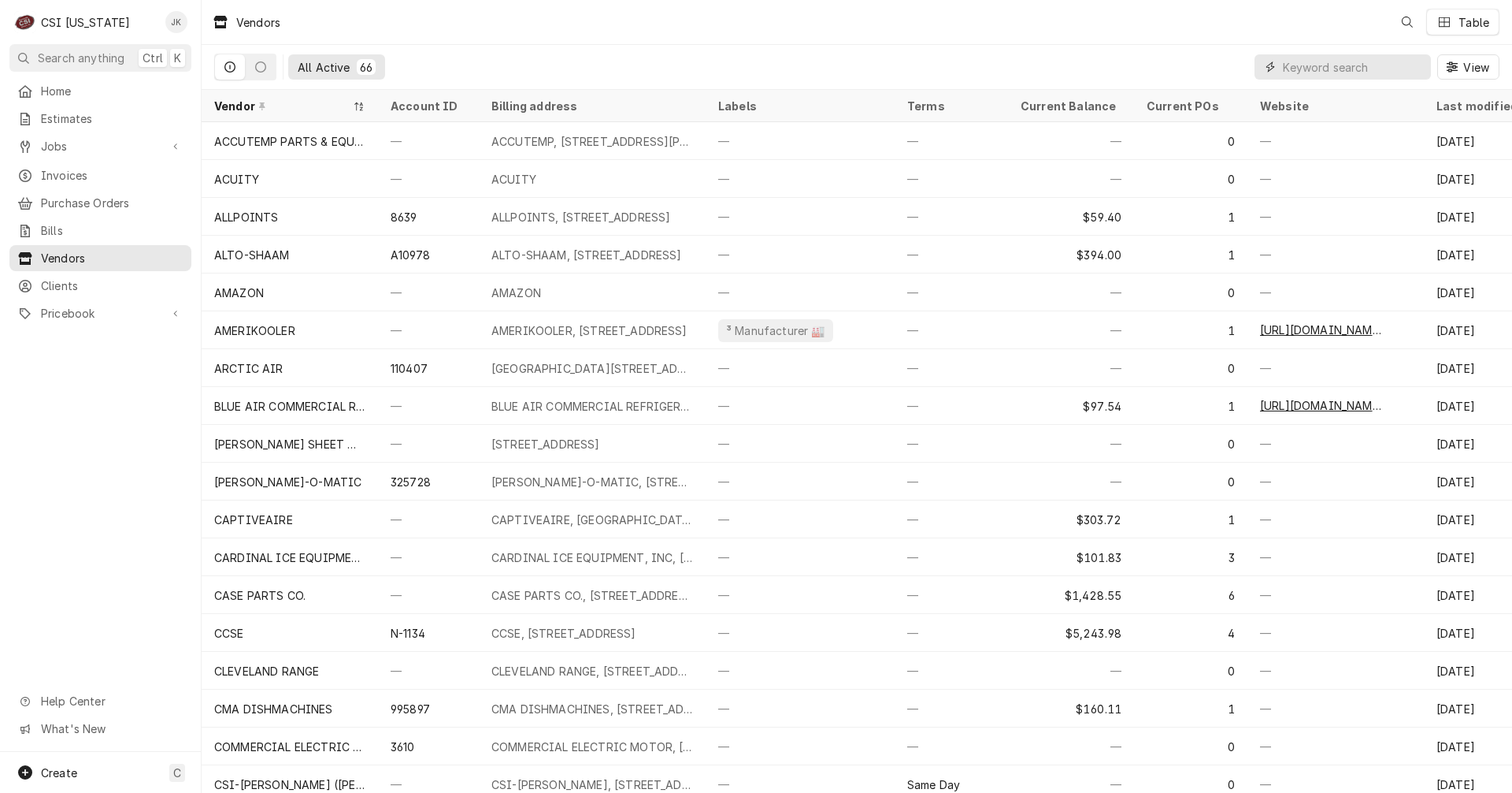
click at [1331, 67] on input "Dynamic Content Wrapper" at bounding box center [1353, 67] width 140 height 25
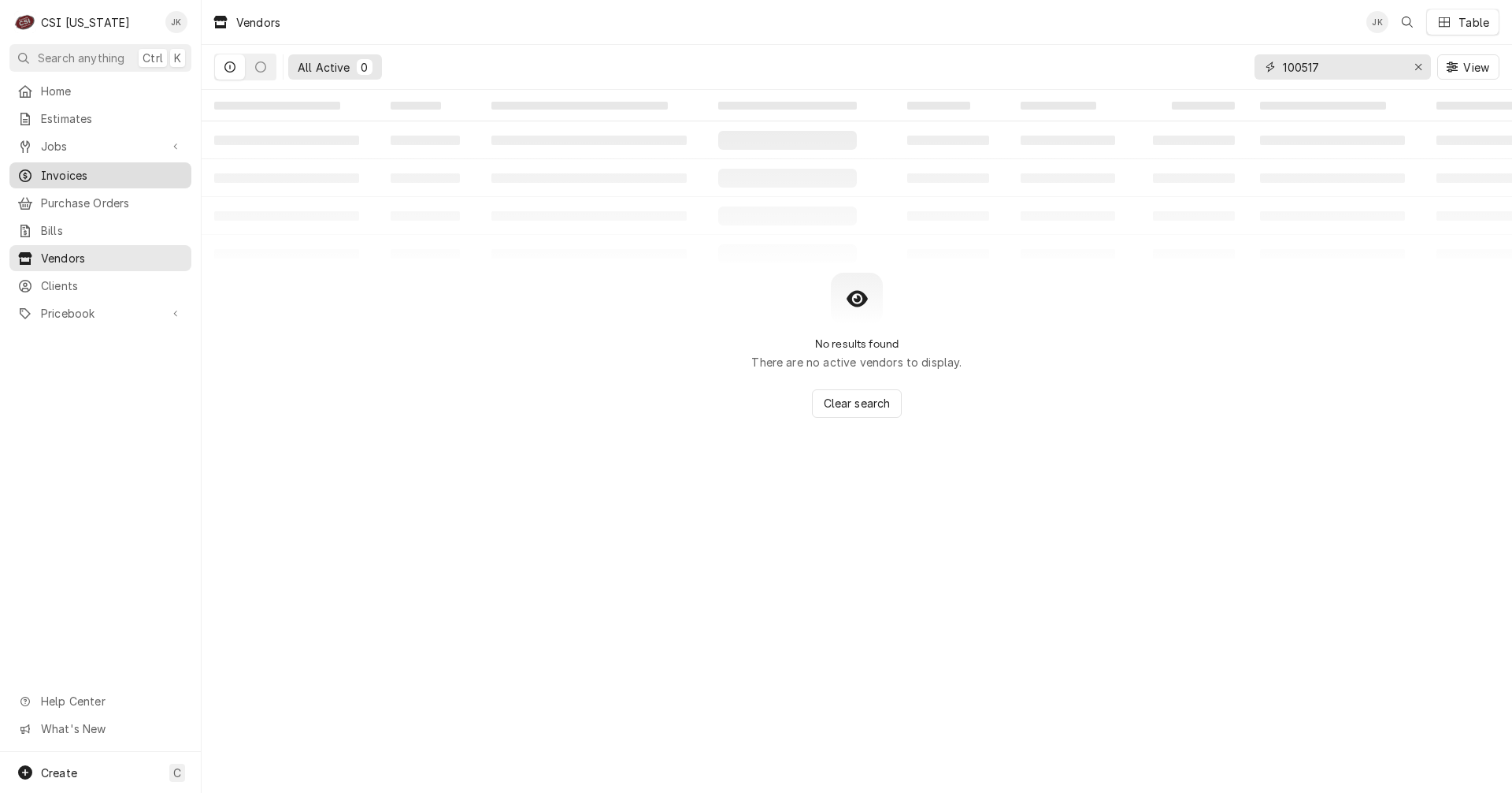
type input "100517"
click at [84, 167] on span "Invoices" at bounding box center [112, 176] width 142 height 17
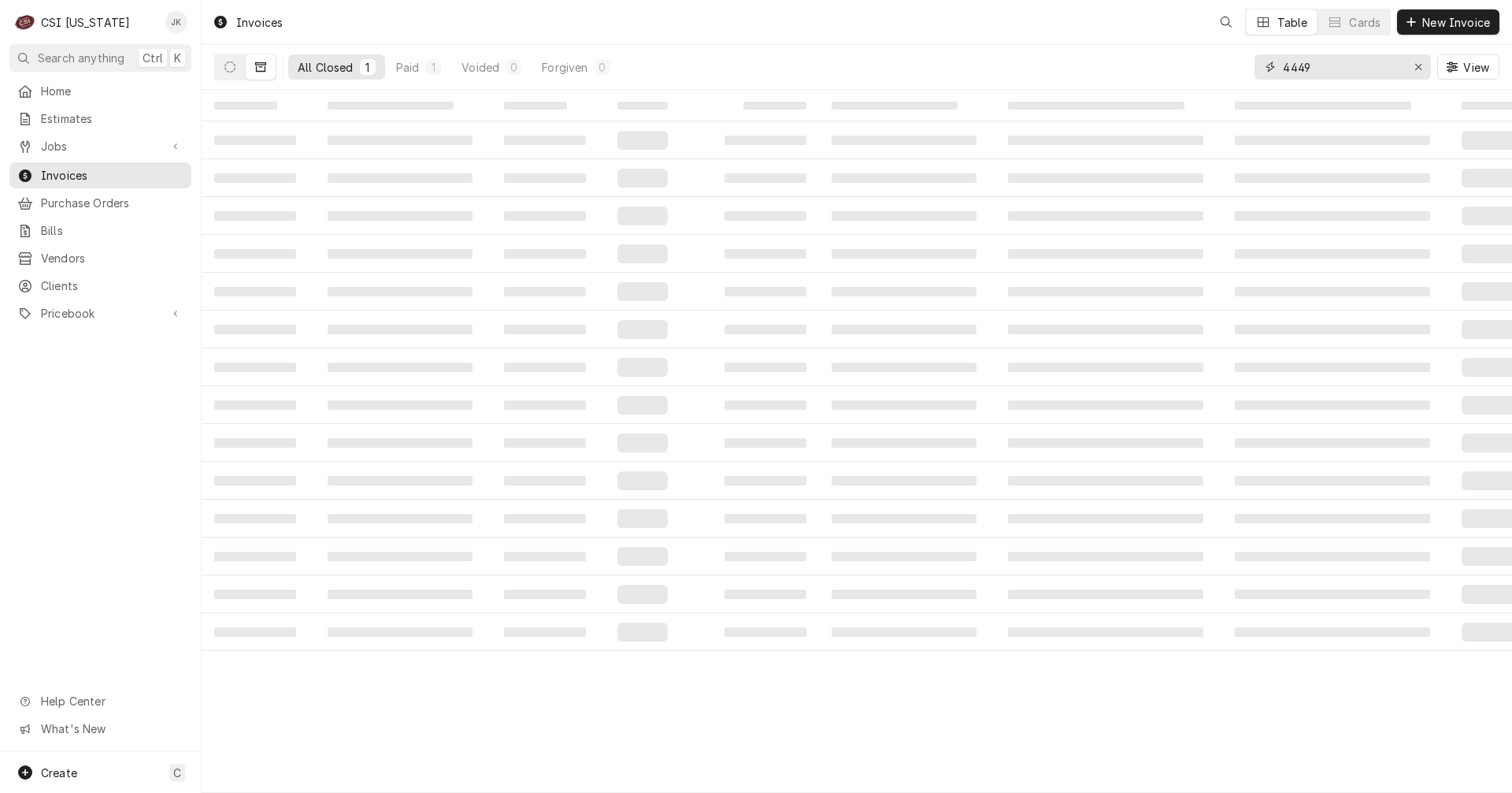
drag, startPoint x: 1349, startPoint y: 70, endPoint x: 1127, endPoint y: 70, distance: 222.0
click at [1127, 70] on div "All Closed 1 Paid 1 Voided 0 Forgiven 0 4449 View" at bounding box center [857, 67] width 1286 height 44
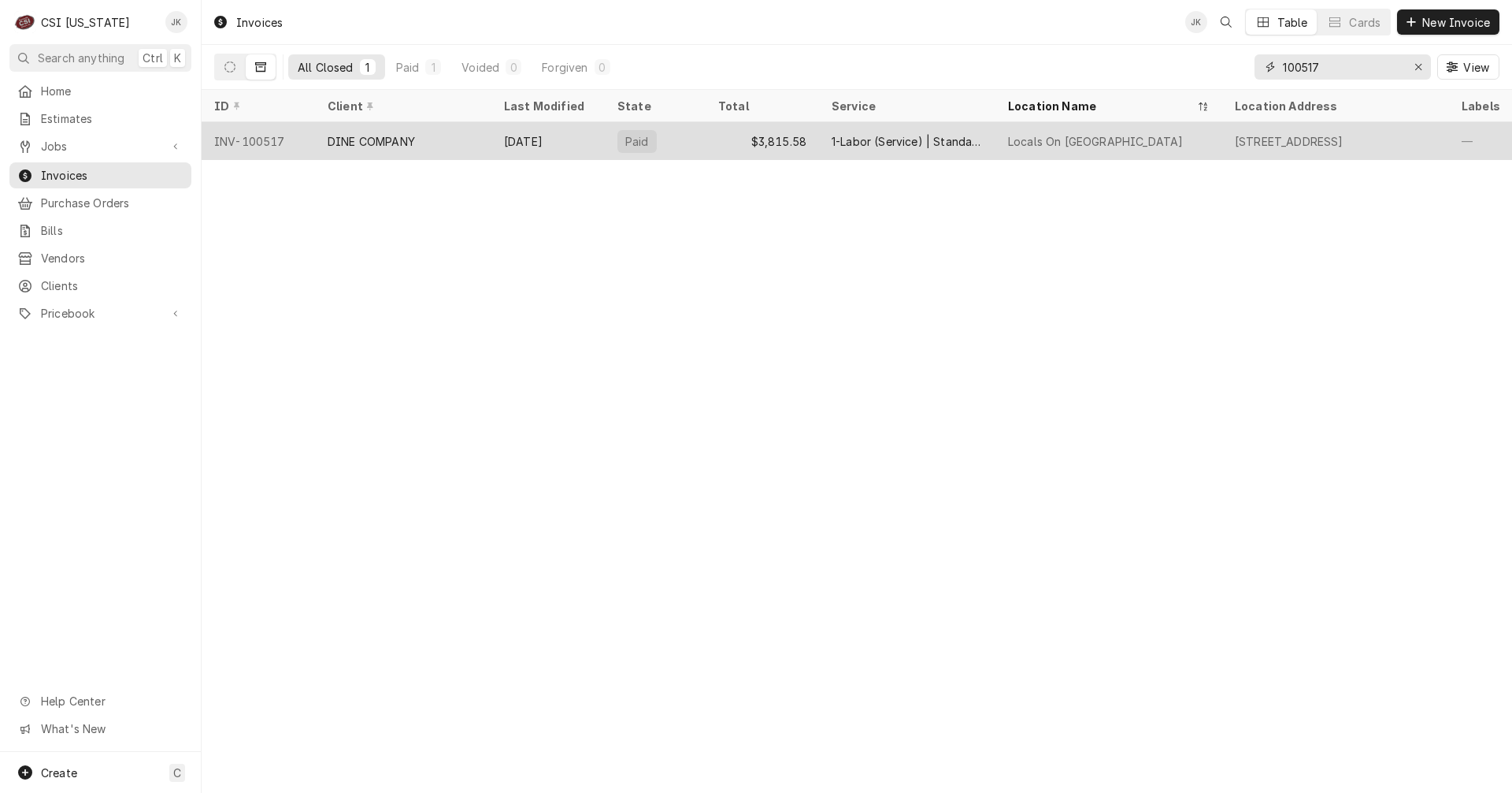
type input "100517"
click at [397, 142] on div "DINE COMPANY" at bounding box center [371, 142] width 87 height 17
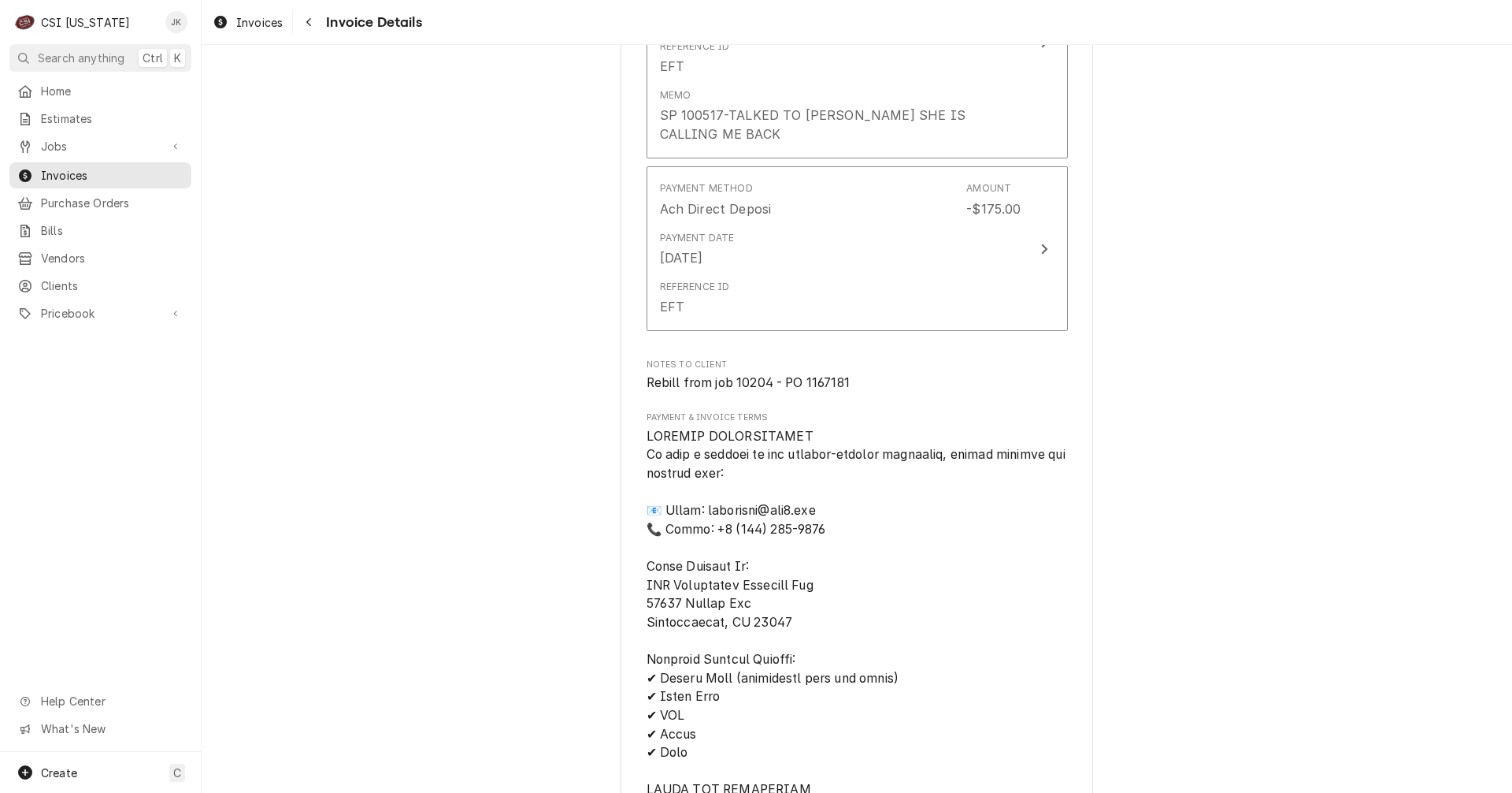
scroll to position [3074, 0]
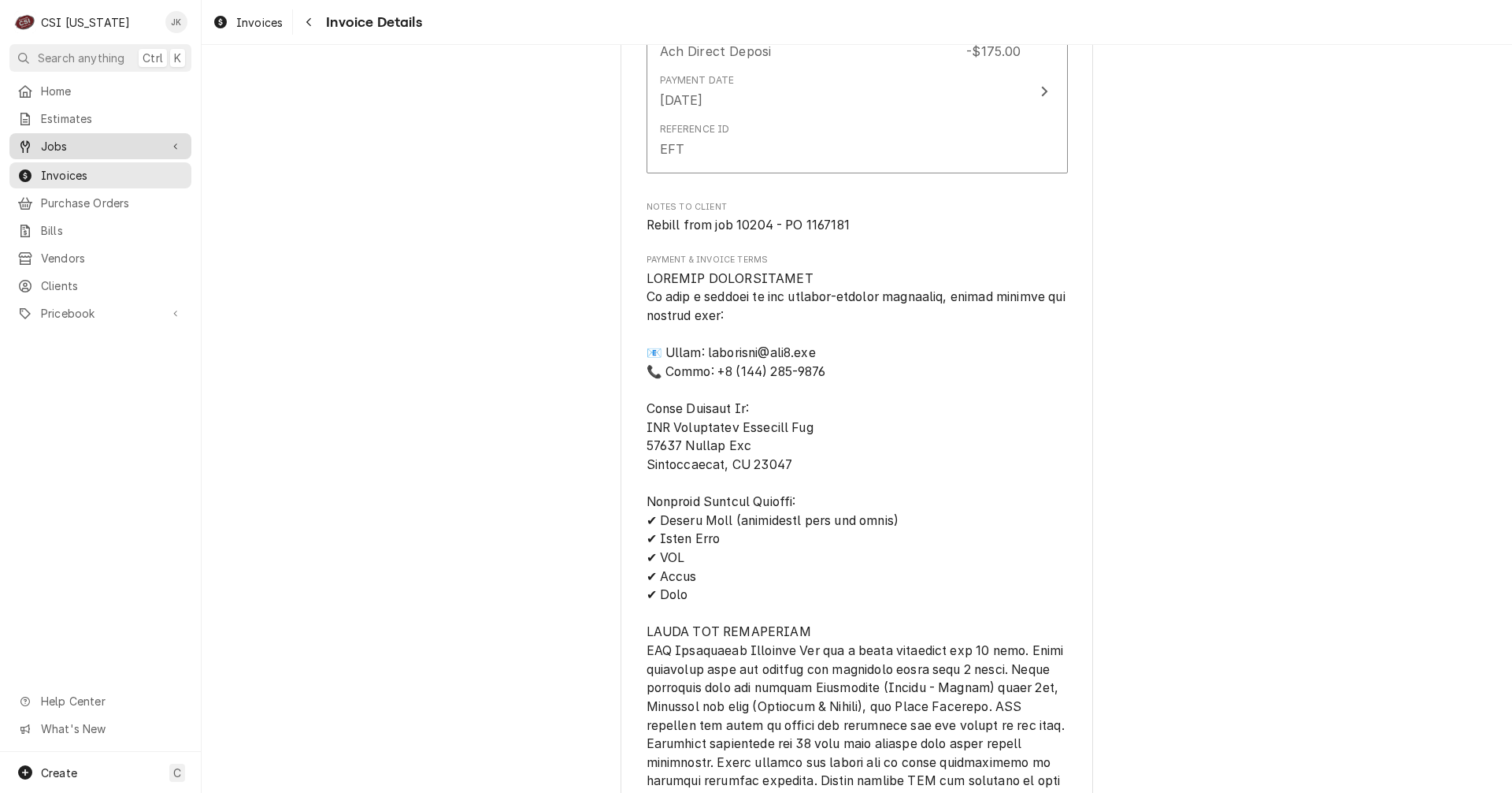
click at [55, 138] on span "Jobs" at bounding box center [100, 147] width 119 height 17
click at [76, 164] on div "Jobs" at bounding box center [100, 174] width 176 height 20
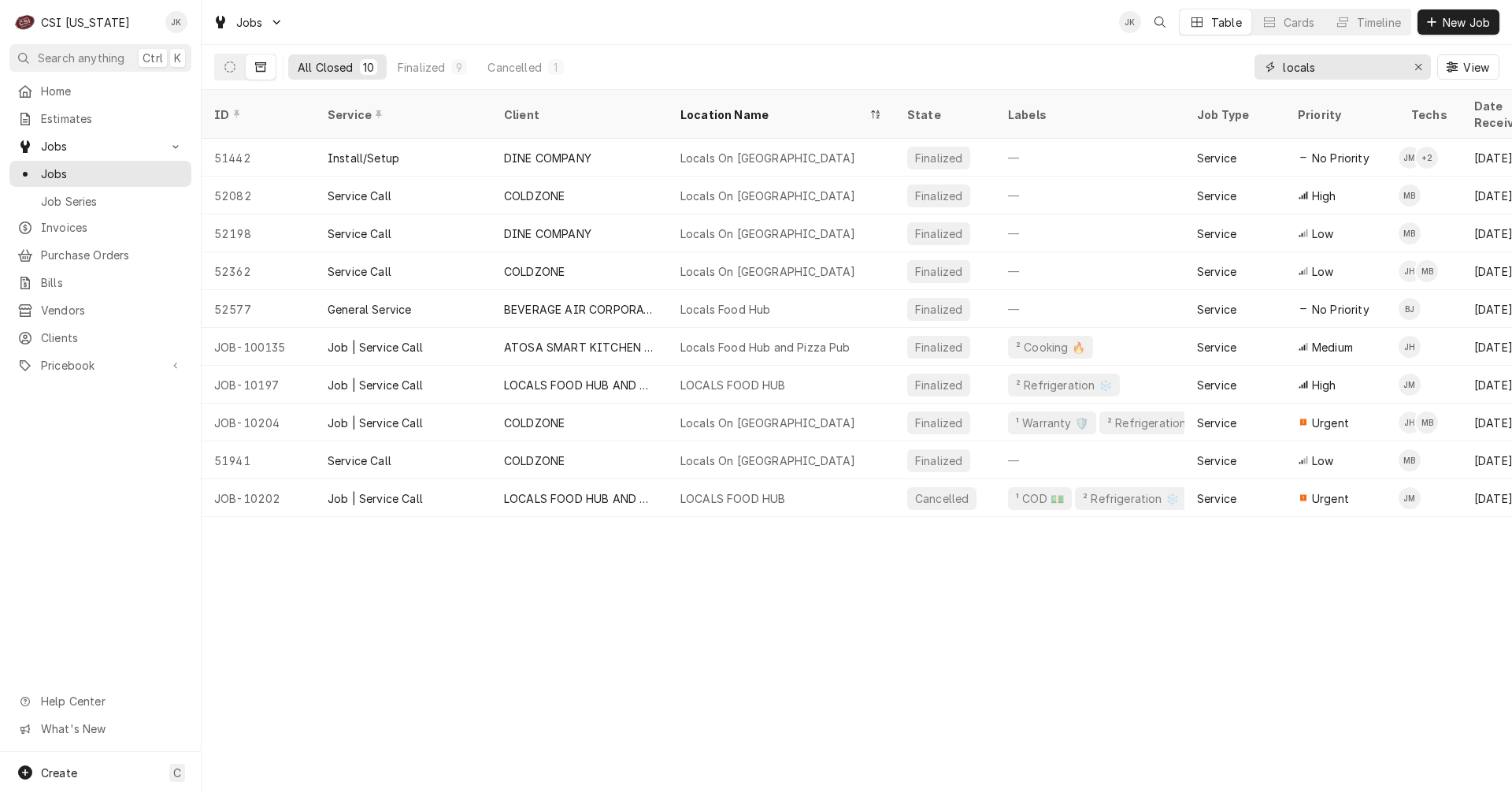
drag, startPoint x: 1330, startPoint y: 63, endPoint x: 1220, endPoint y: 63, distance: 110.0
click at [1220, 63] on div "All Closed 10 Finalized 9 Cancelled 1 locals View" at bounding box center [857, 67] width 1286 height 44
click at [81, 225] on span "Invoices" at bounding box center [112, 227] width 142 height 17
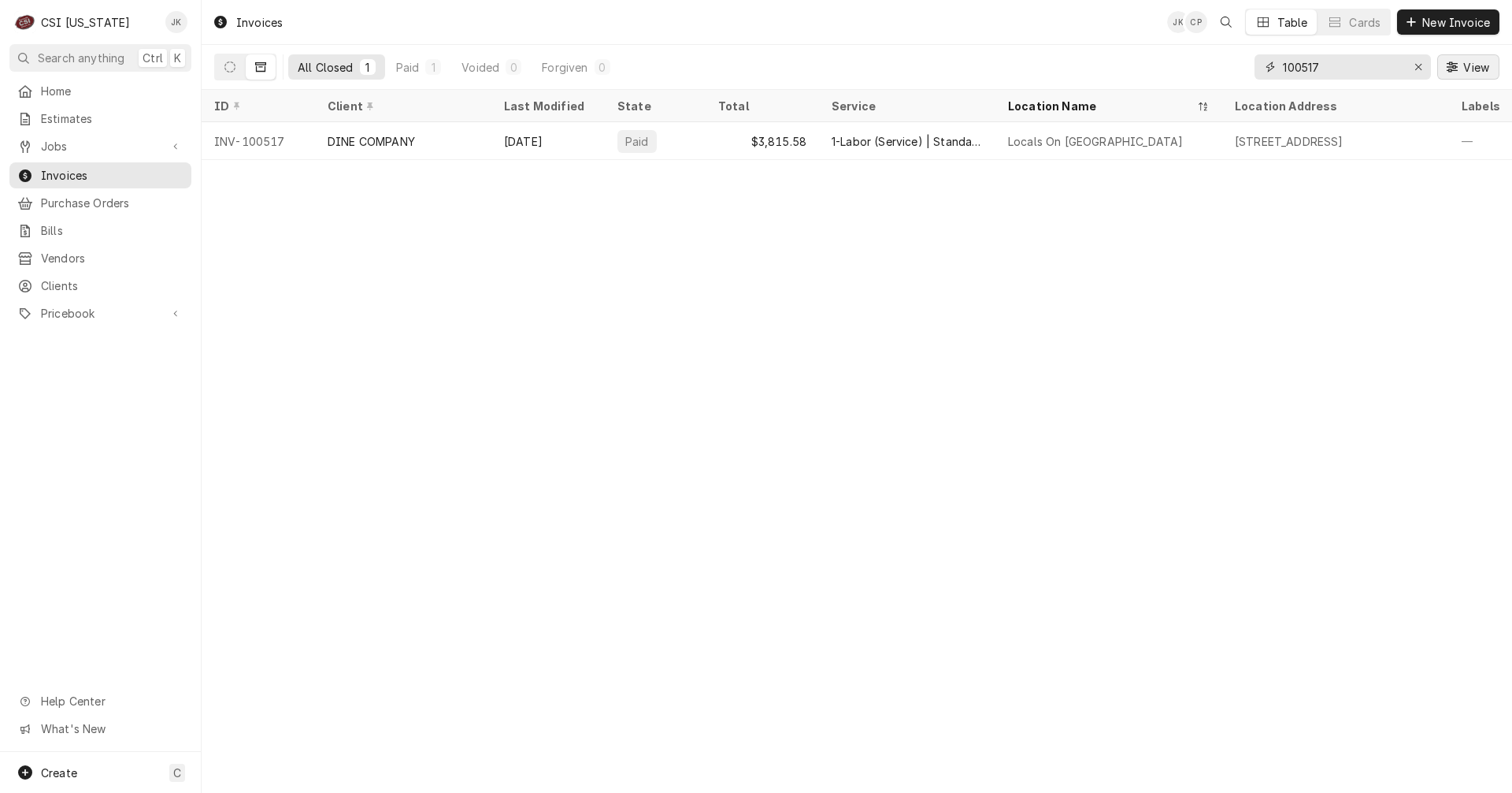
drag, startPoint x: 1303, startPoint y: 67, endPoint x: 1486, endPoint y: 56, distance: 183.3
click at [1486, 56] on div "100517 View" at bounding box center [1377, 67] width 245 height 44
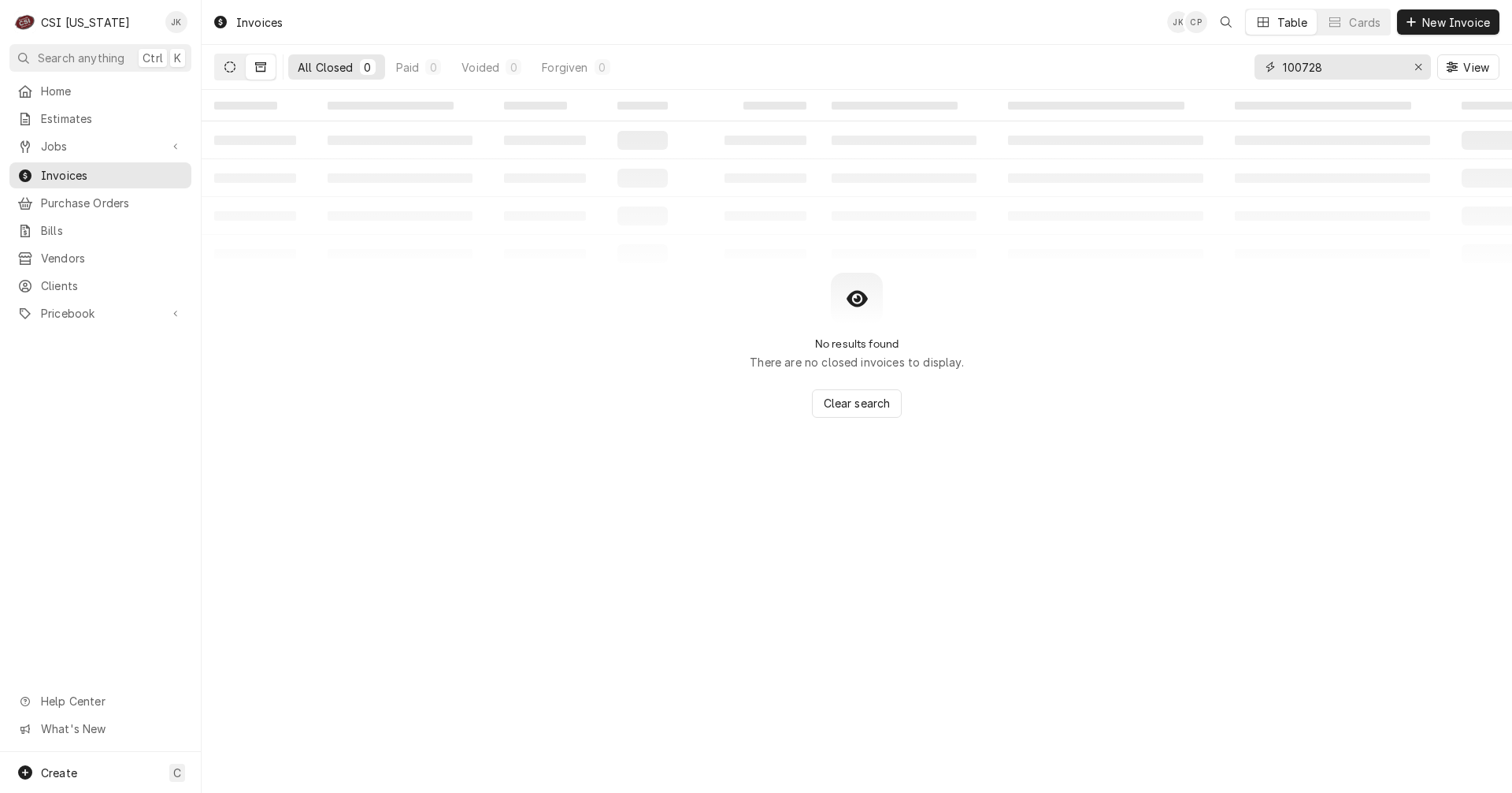
type input "100728"
click at [225, 66] on icon "Dynamic Content Wrapper" at bounding box center [230, 67] width 11 height 11
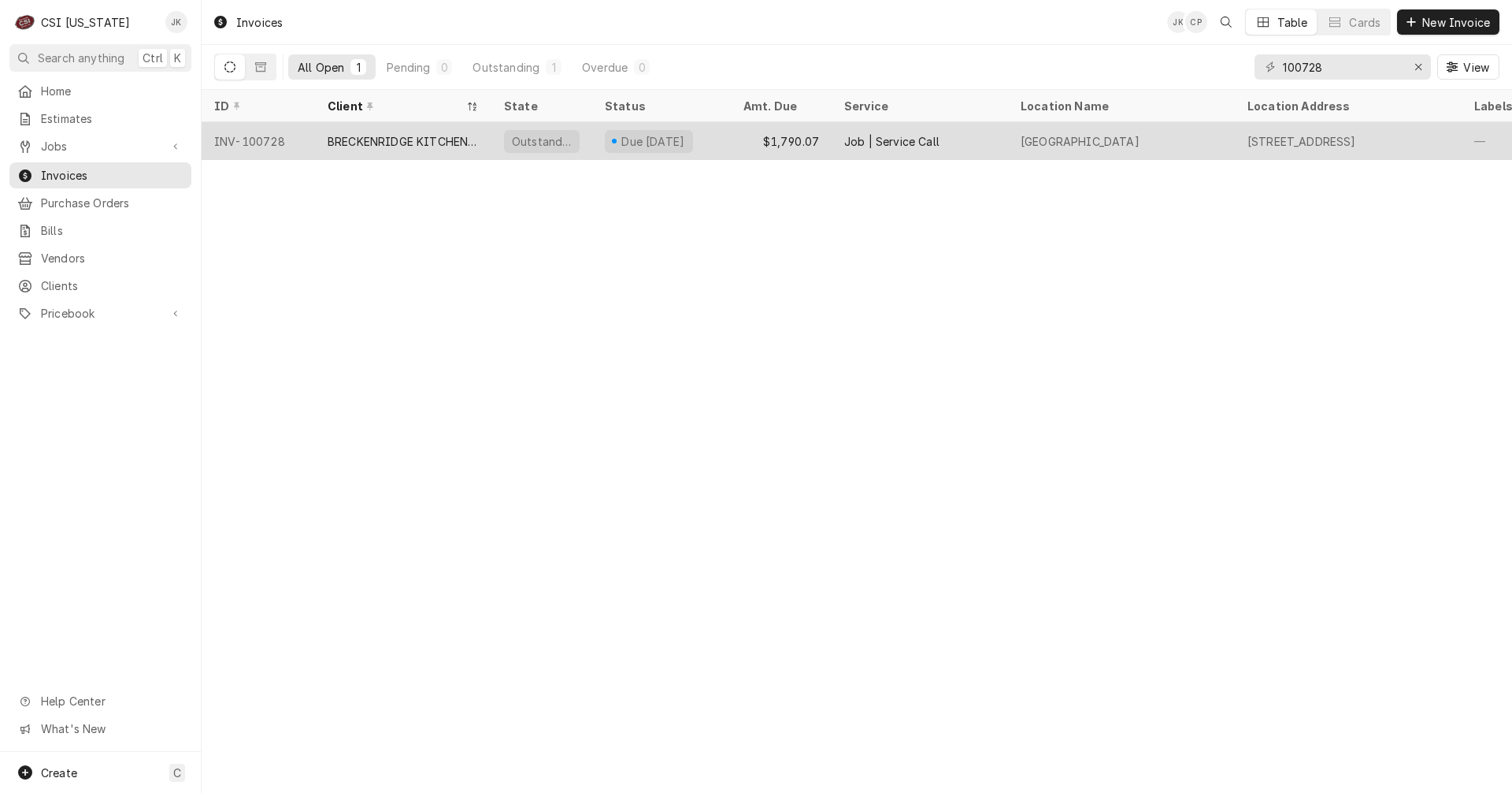
click at [409, 139] on div "BRECKENRIDGE KITCHEN EQUIPMENT" at bounding box center [404, 142] width 152 height 17
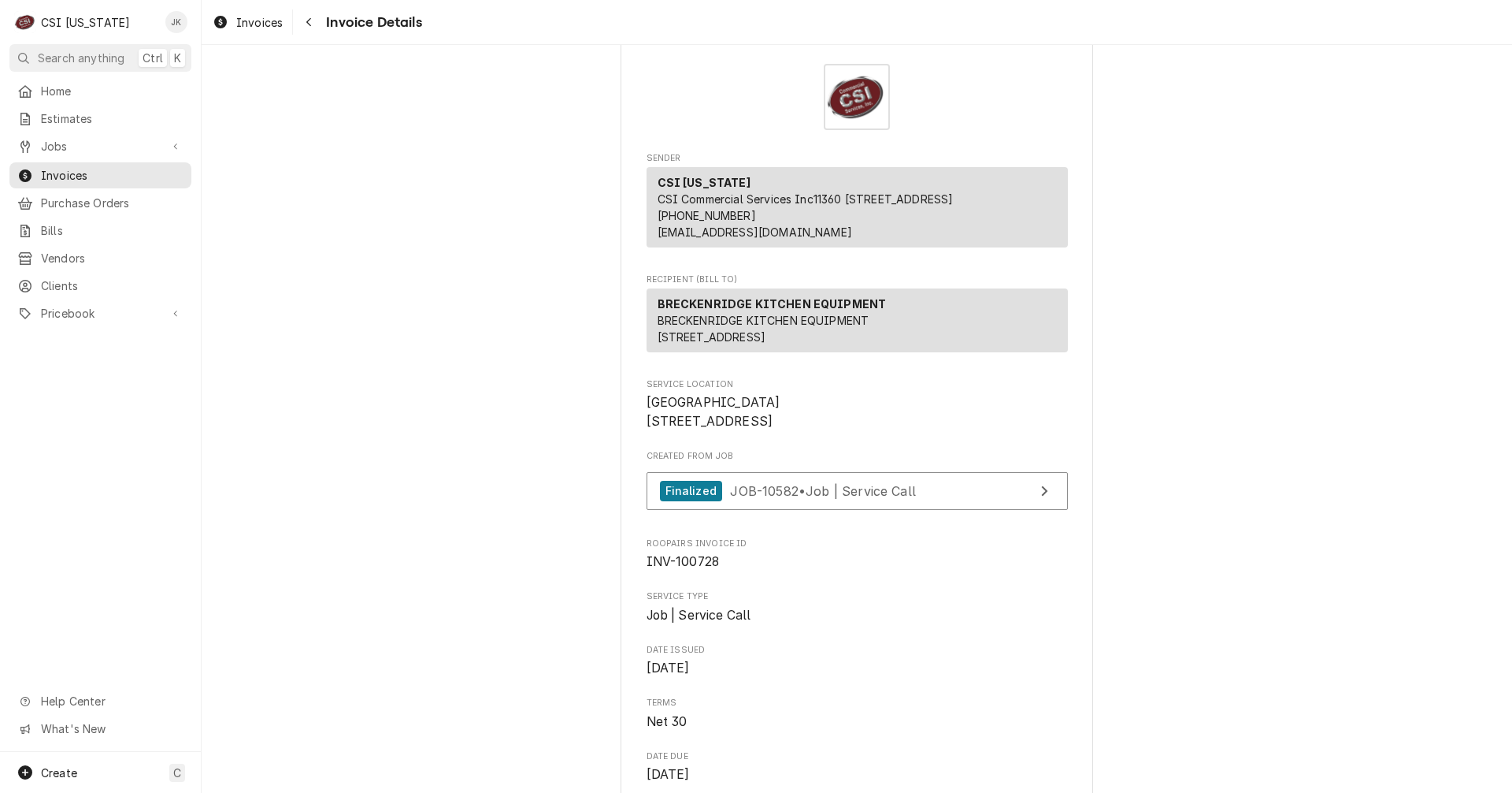
scroll to position [79, 0]
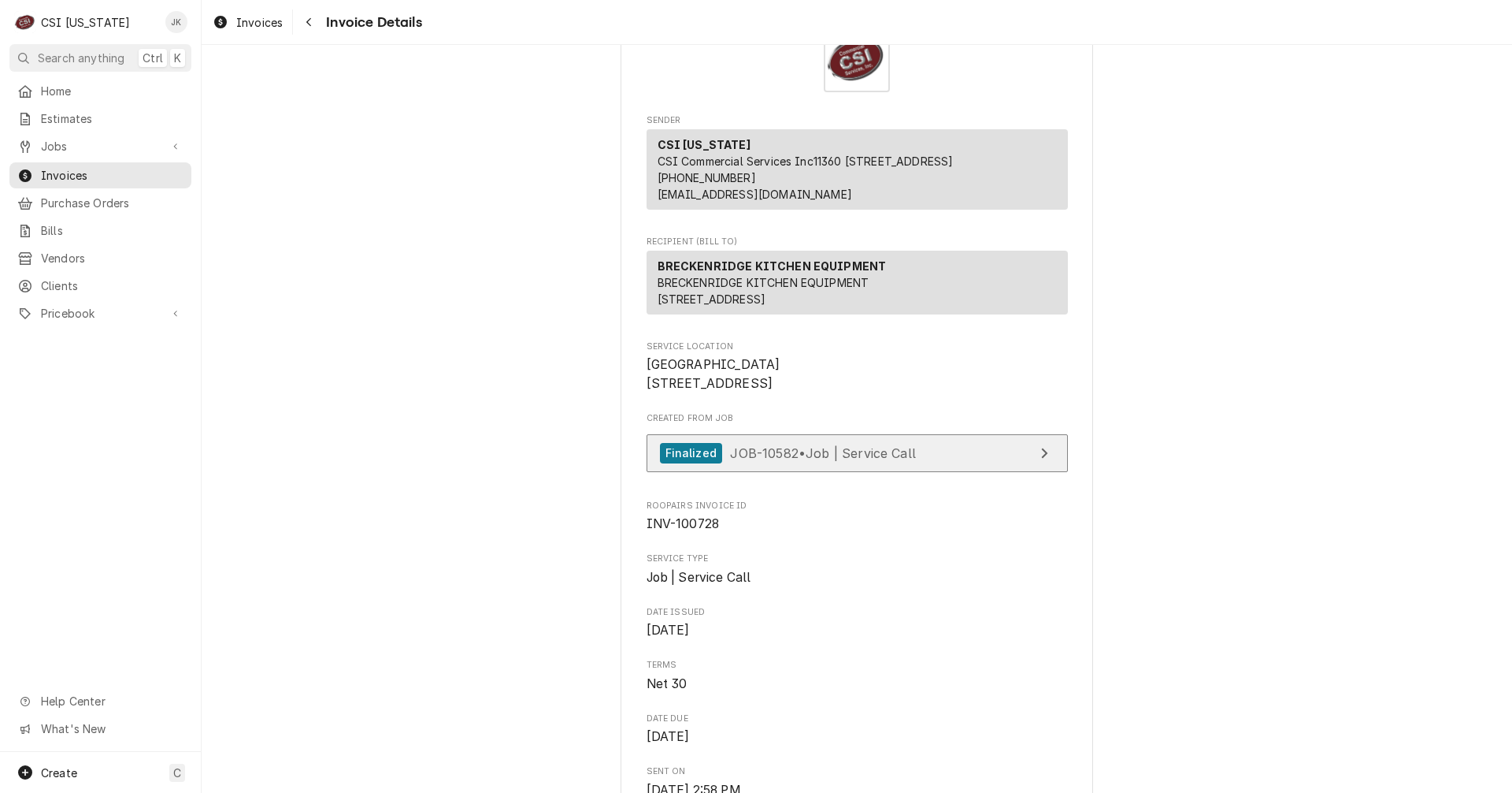
click at [743, 461] on span "JOB-10582 • Job | Service Call" at bounding box center [823, 452] width 186 height 16
click at [308, 31] on button "Navigate back" at bounding box center [309, 22] width 25 height 25
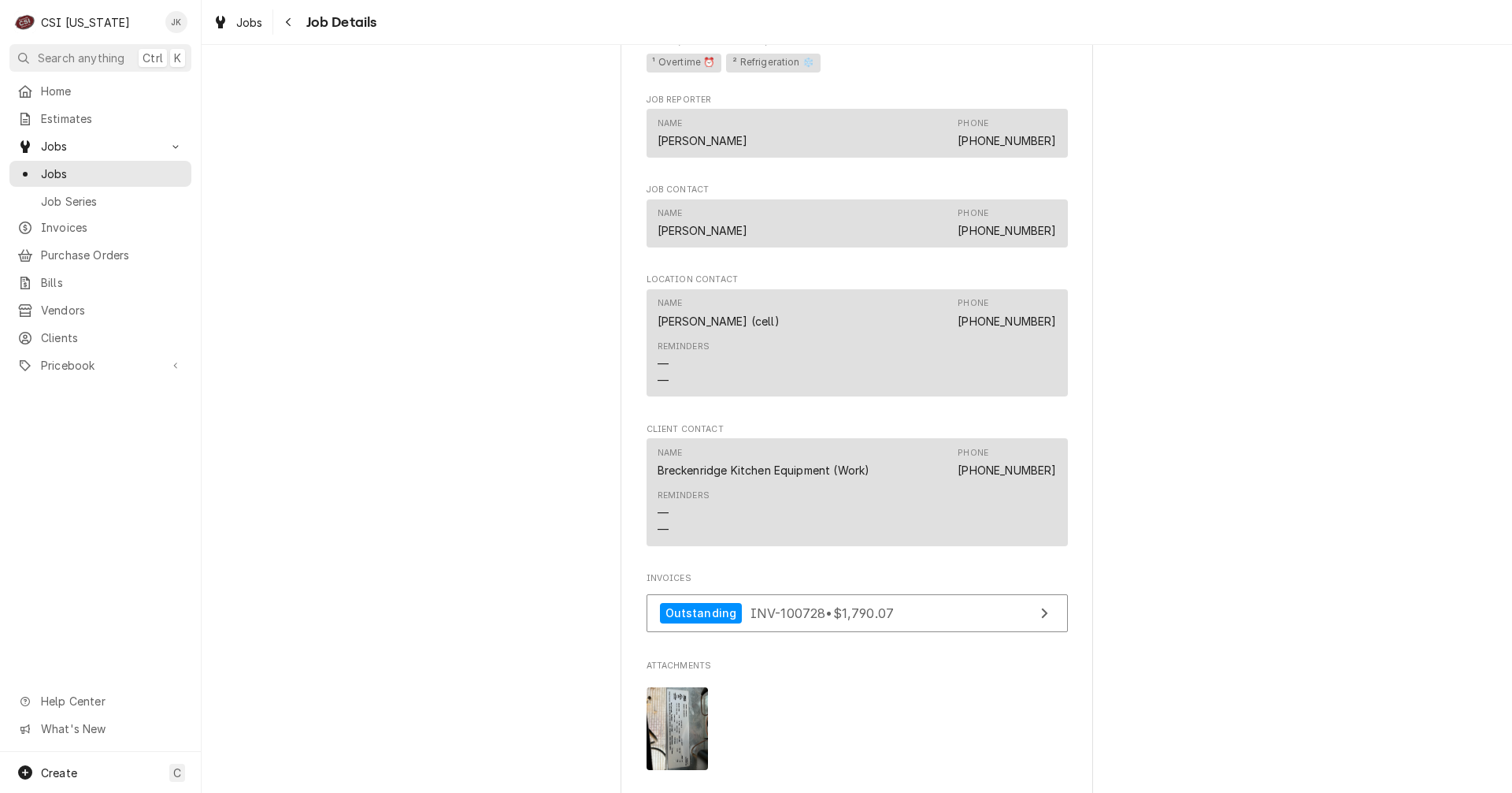
scroll to position [1498, 0]
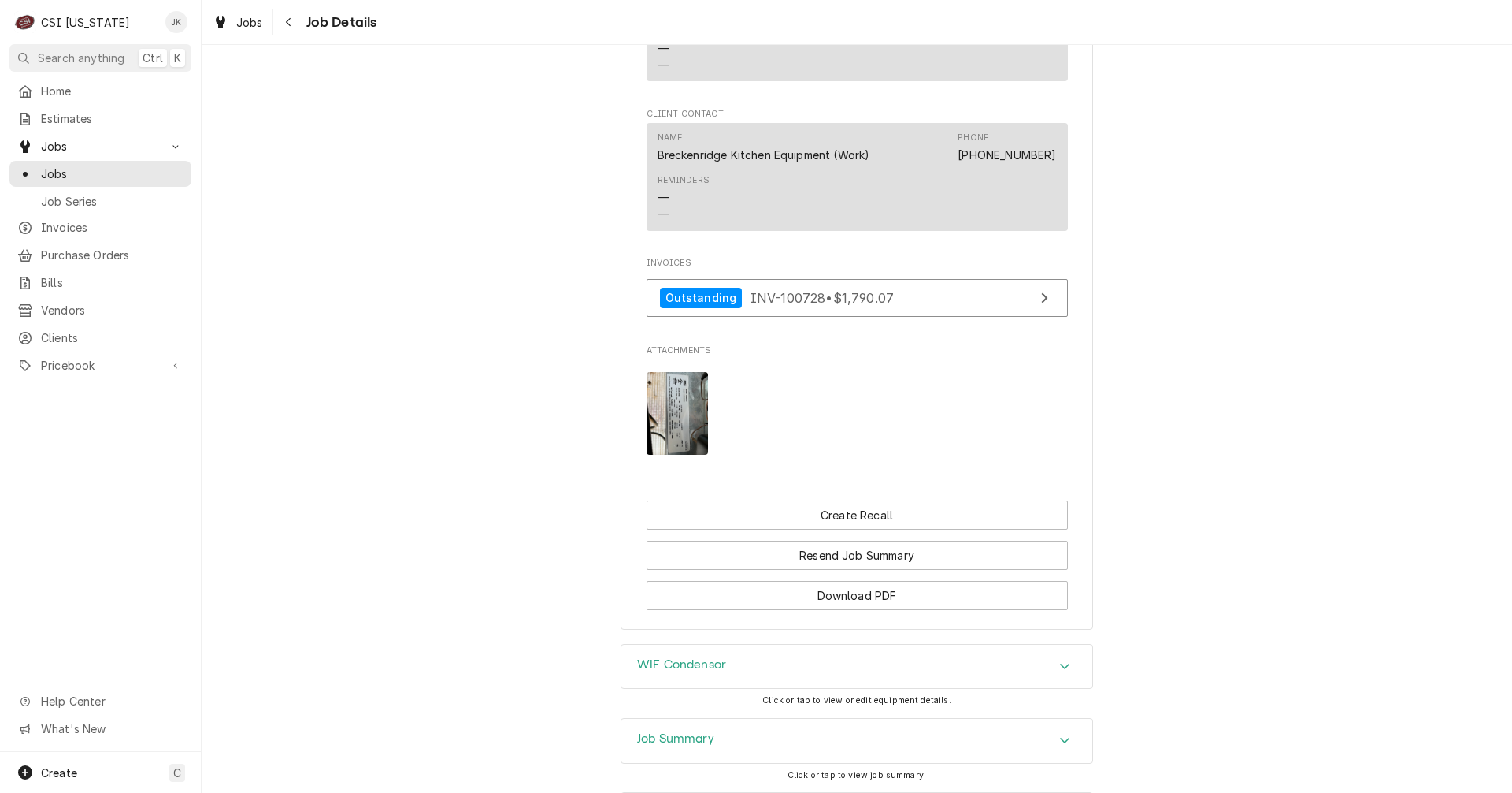
click at [677, 744] on h3 "Job Summary" at bounding box center [675, 739] width 77 height 15
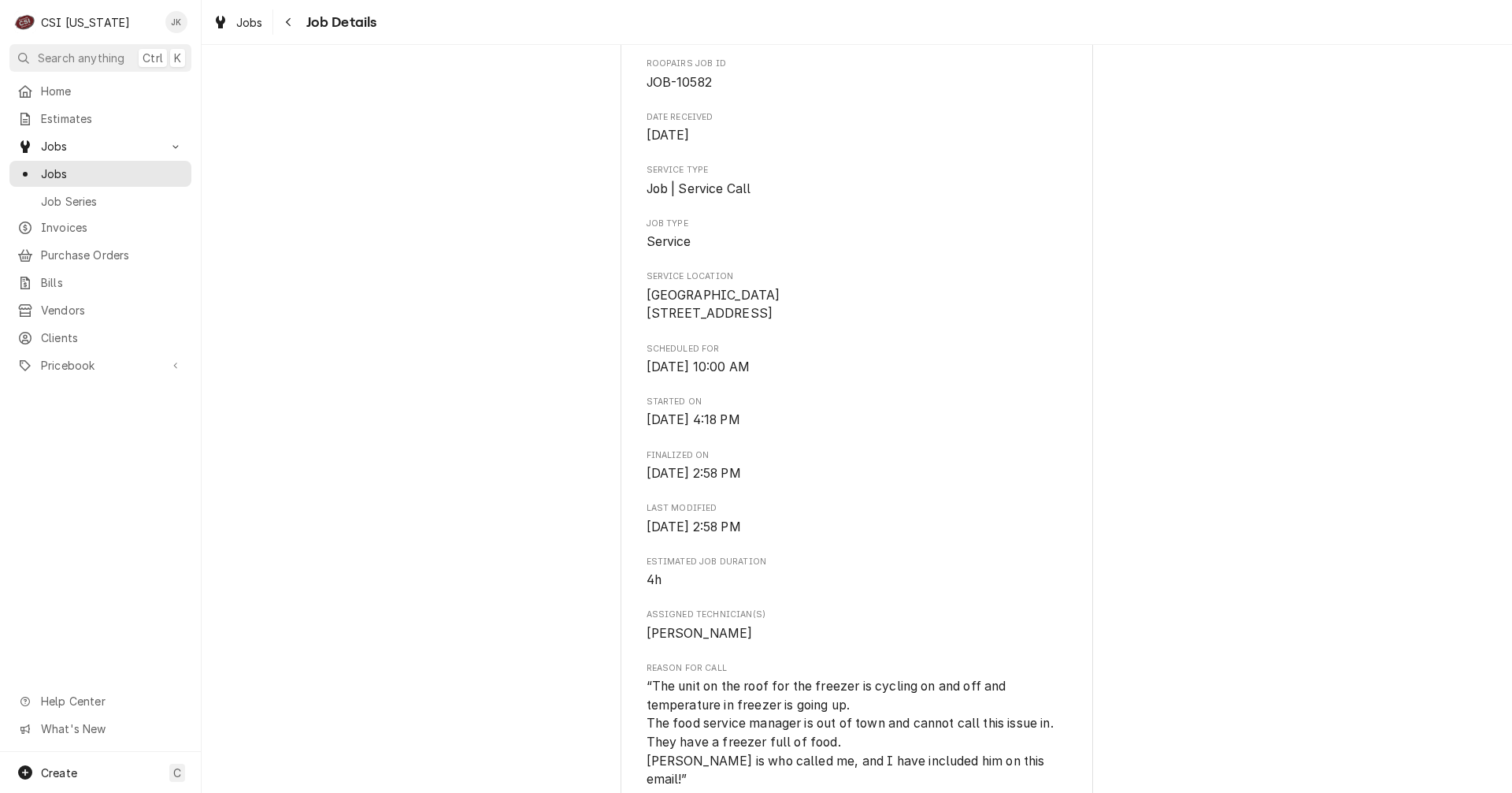
scroll to position [0, 0]
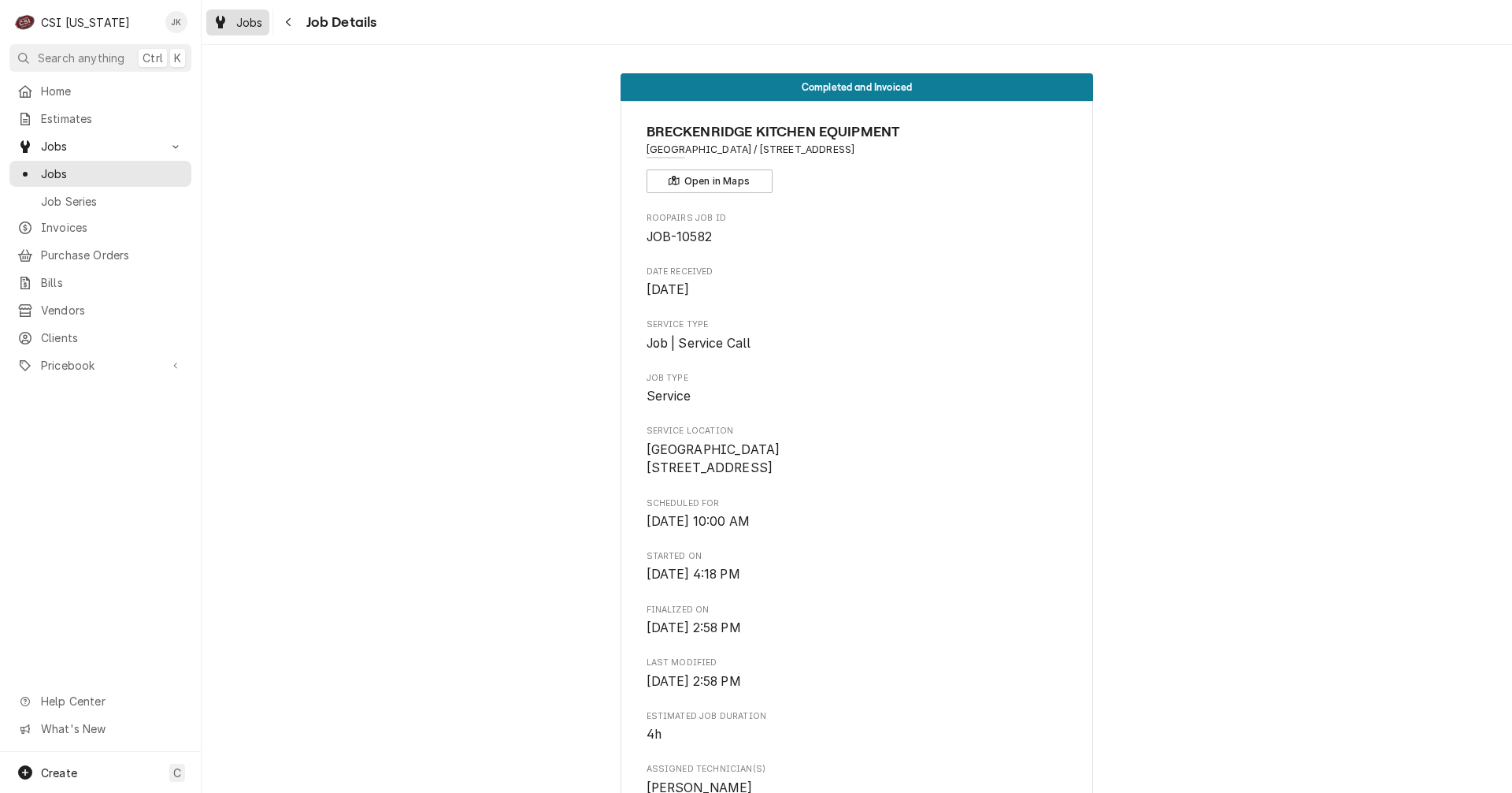
click at [248, 24] on span "Jobs" at bounding box center [250, 22] width 27 height 17
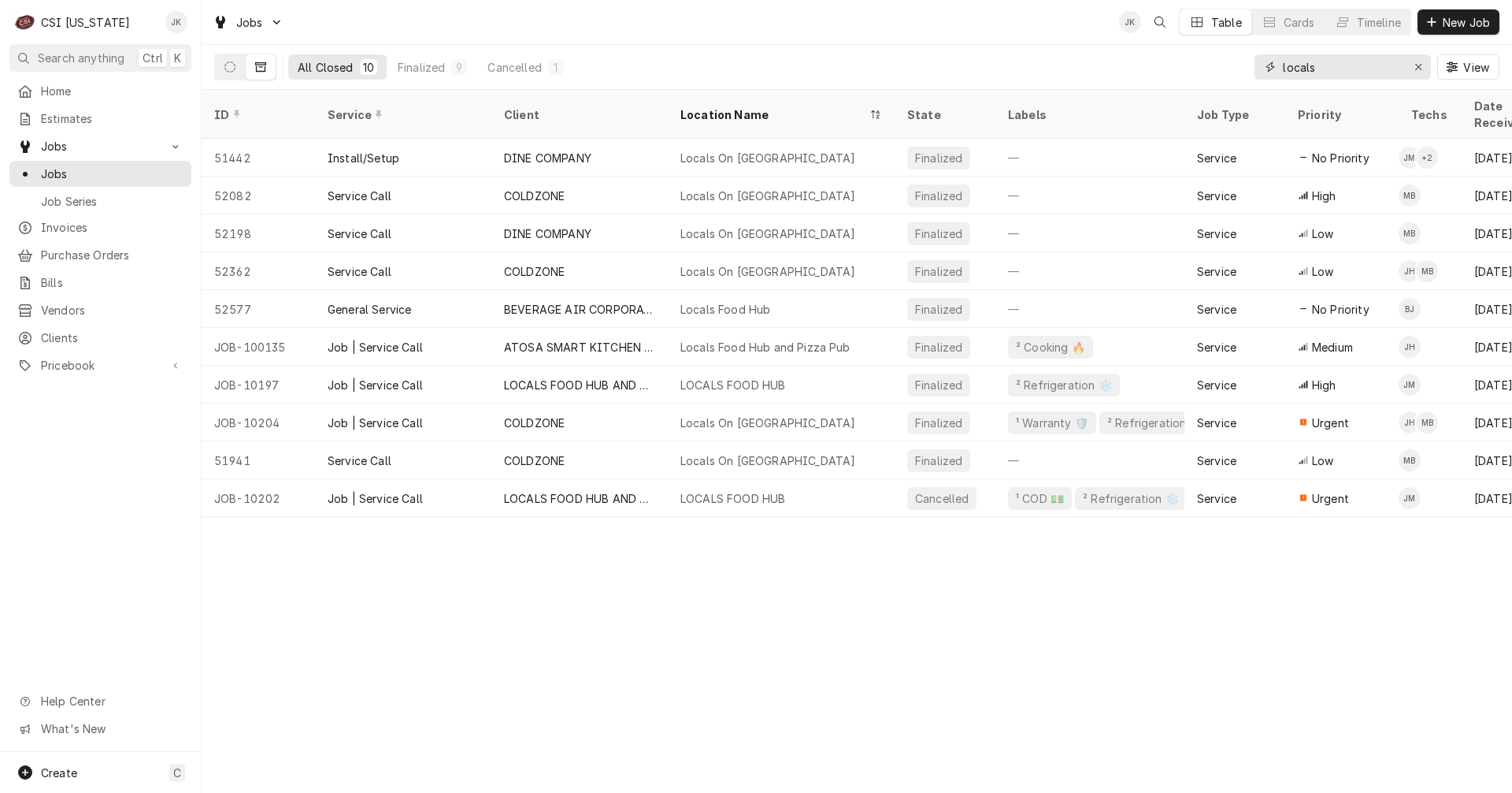
drag, startPoint x: 1313, startPoint y: 65, endPoint x: 1282, endPoint y: 65, distance: 31.0
click at [1283, 65] on input "locals" at bounding box center [1342, 67] width 118 height 25
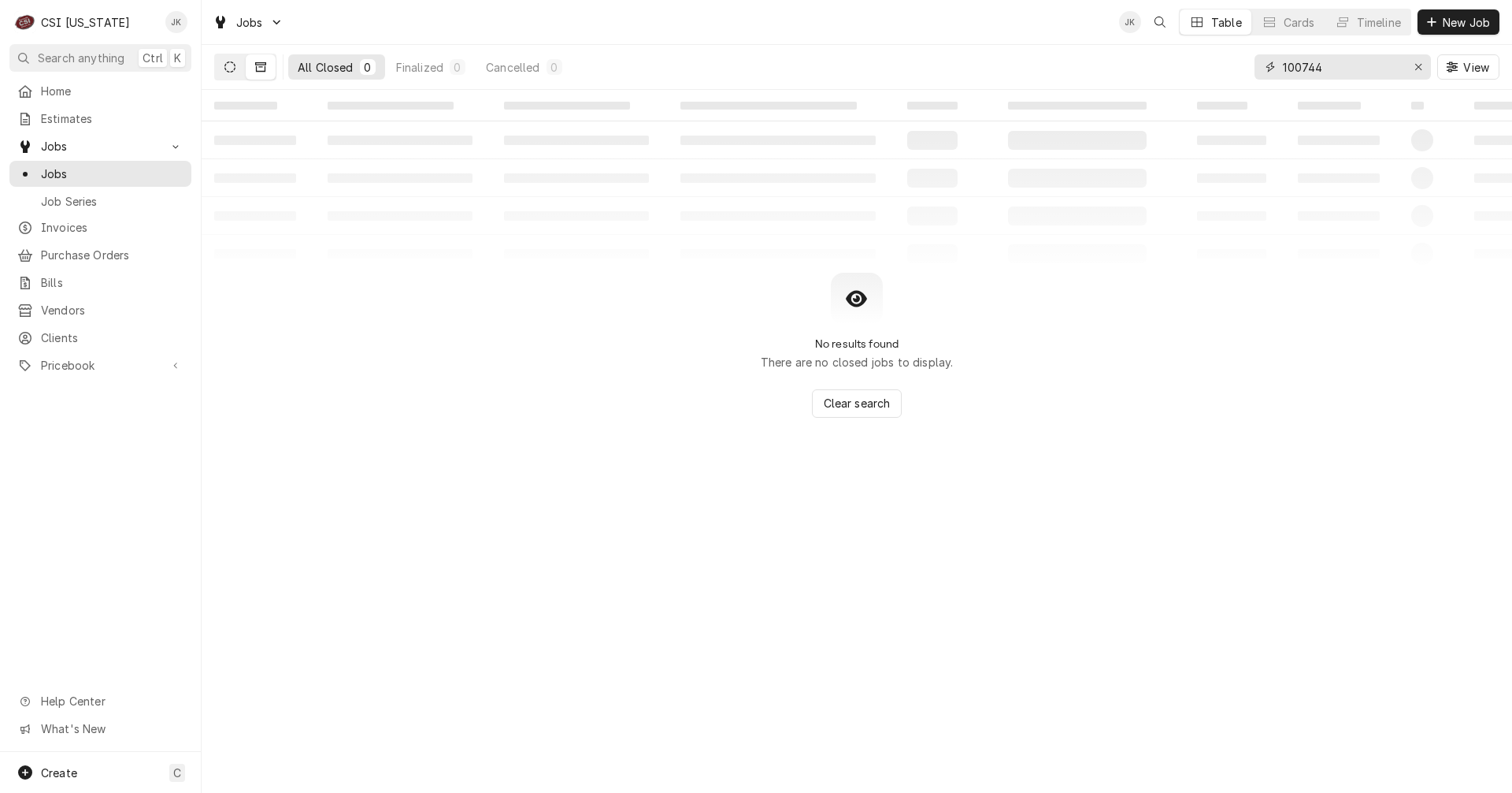
type input "100744"
click at [226, 66] on icon "Dynamic Content Wrapper" at bounding box center [230, 67] width 11 height 11
click at [271, 67] on button "Dynamic Content Wrapper" at bounding box center [261, 67] width 30 height 25
click at [66, 220] on span "Invoices" at bounding box center [112, 227] width 142 height 17
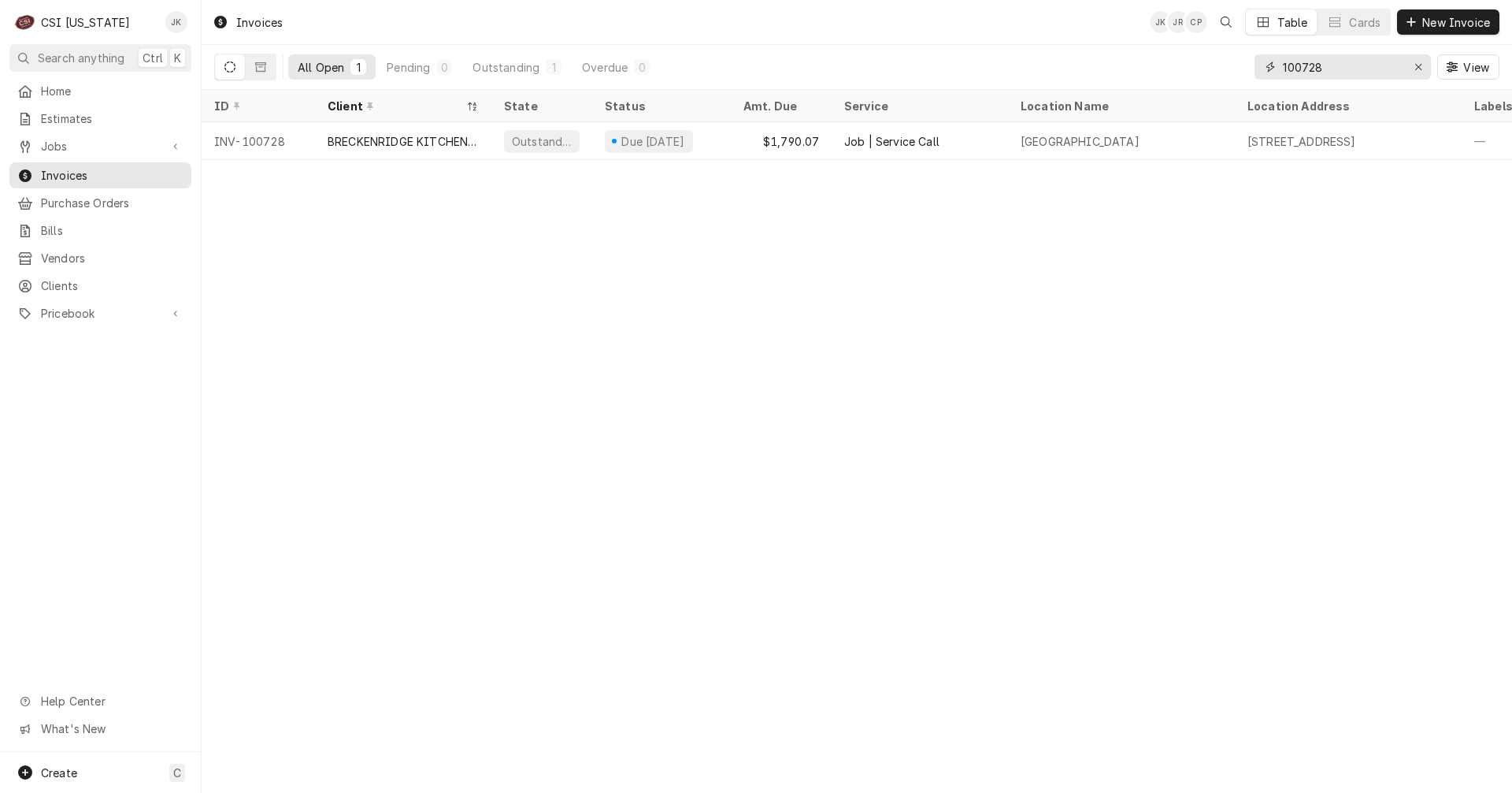
drag, startPoint x: 1309, startPoint y: 67, endPoint x: 1341, endPoint y: 66, distance: 32.0
click at [1341, 66] on input "100728" at bounding box center [1342, 67] width 118 height 25
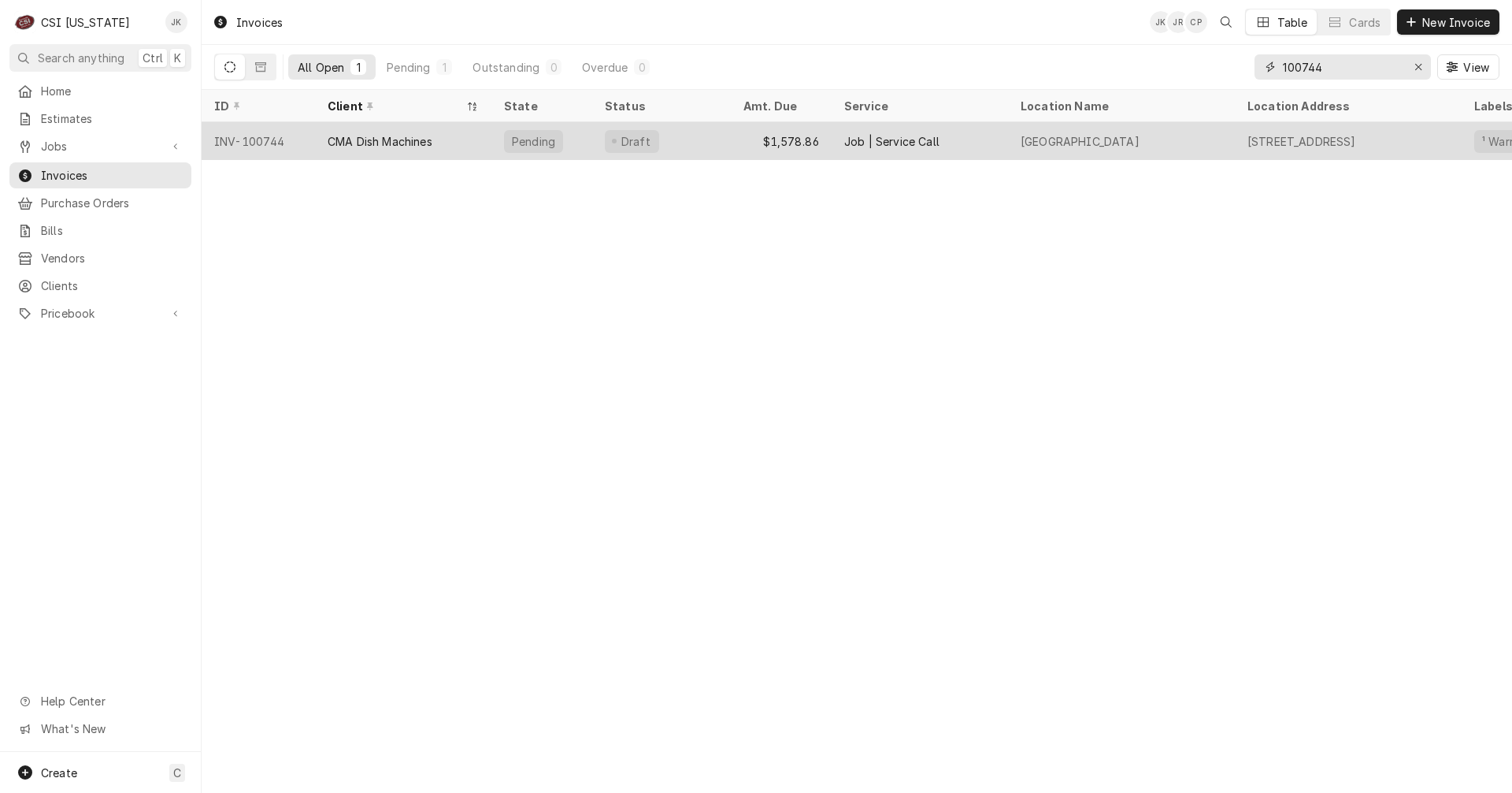
type input "100744"
click at [386, 133] on div "CMA Dish Machines" at bounding box center [380, 142] width 105 height 17
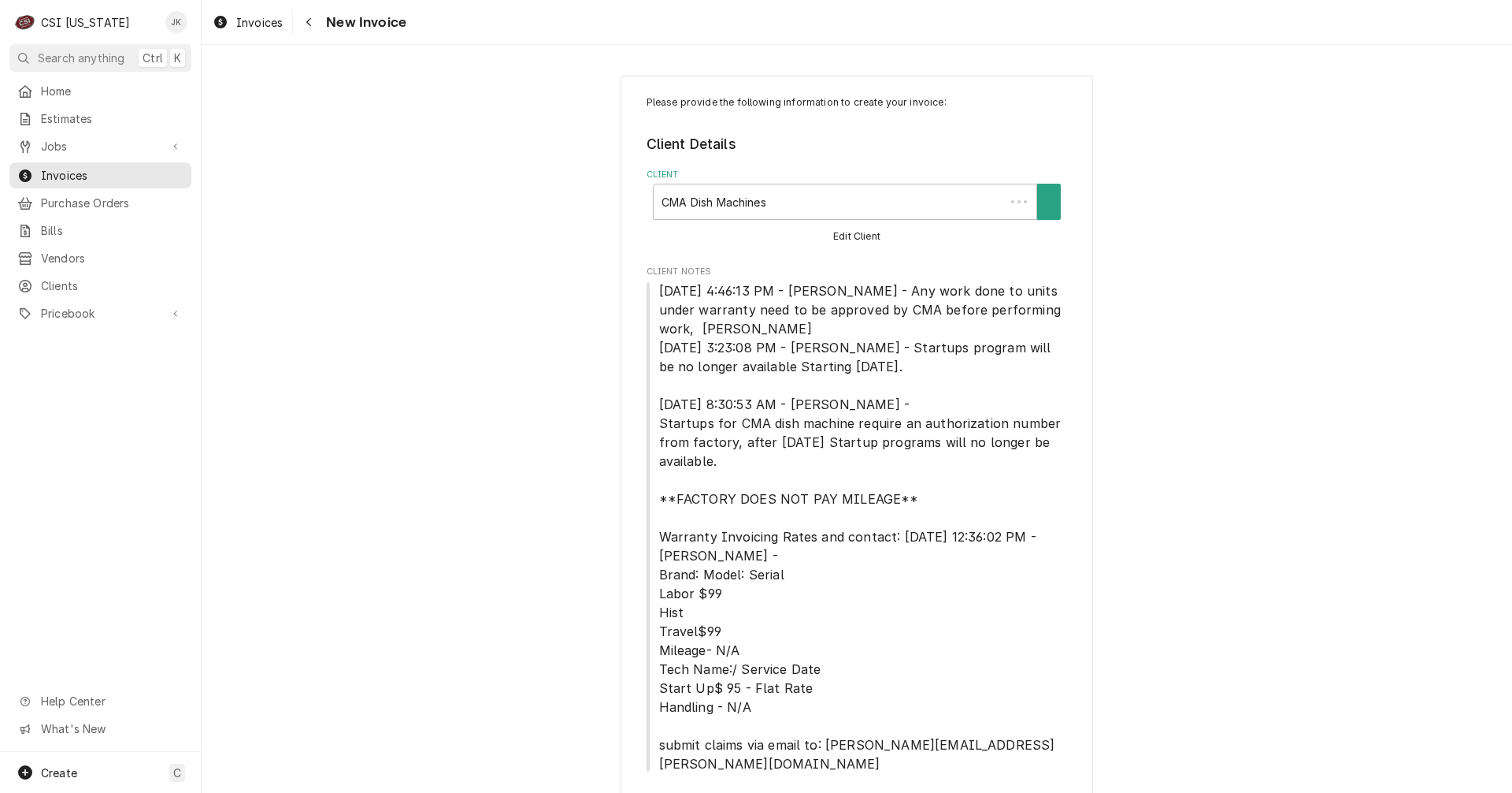
type textarea "x"
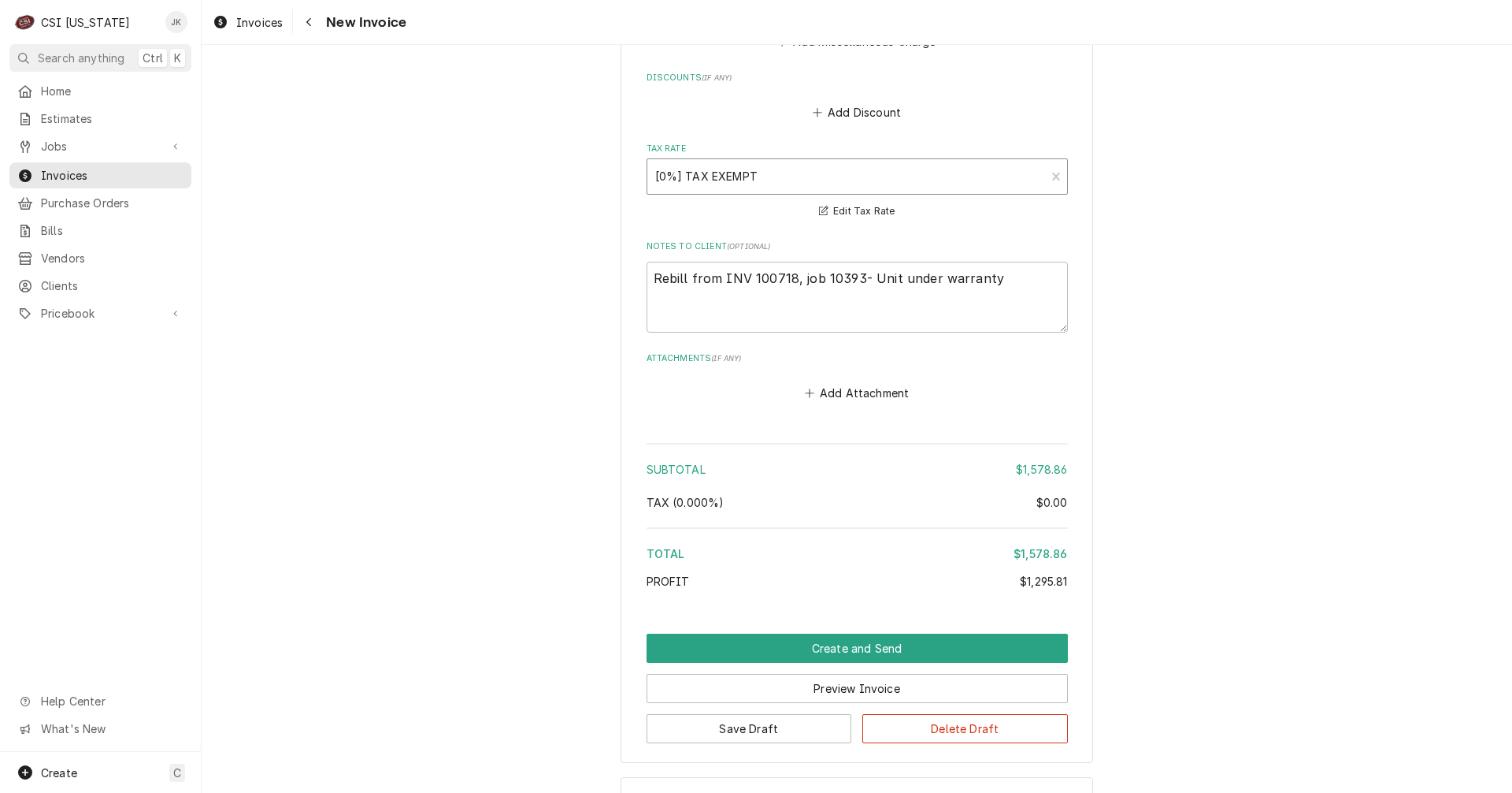
scroll to position [3978, 0]
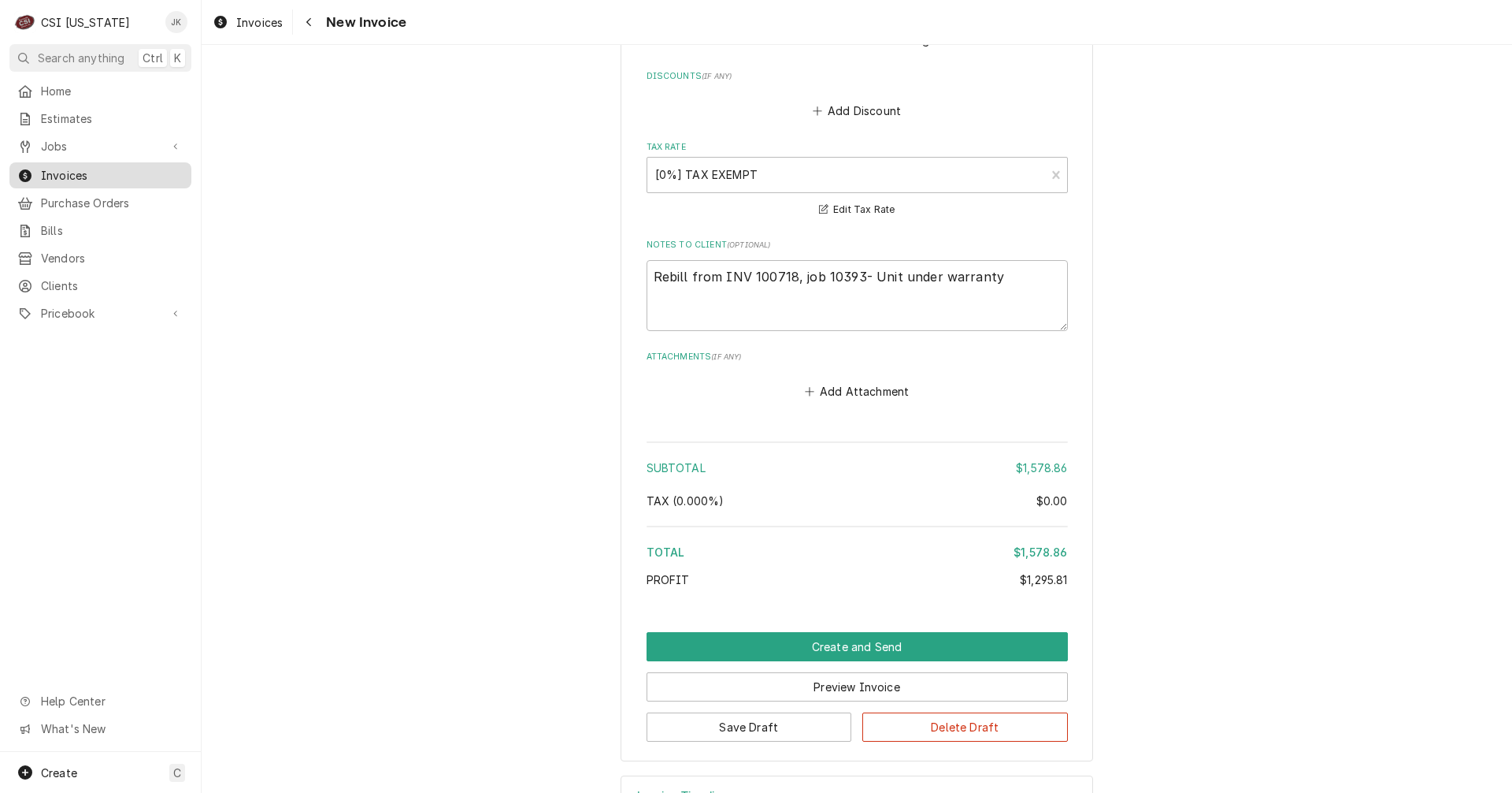
click at [58, 174] on span "Invoices" at bounding box center [112, 176] width 142 height 17
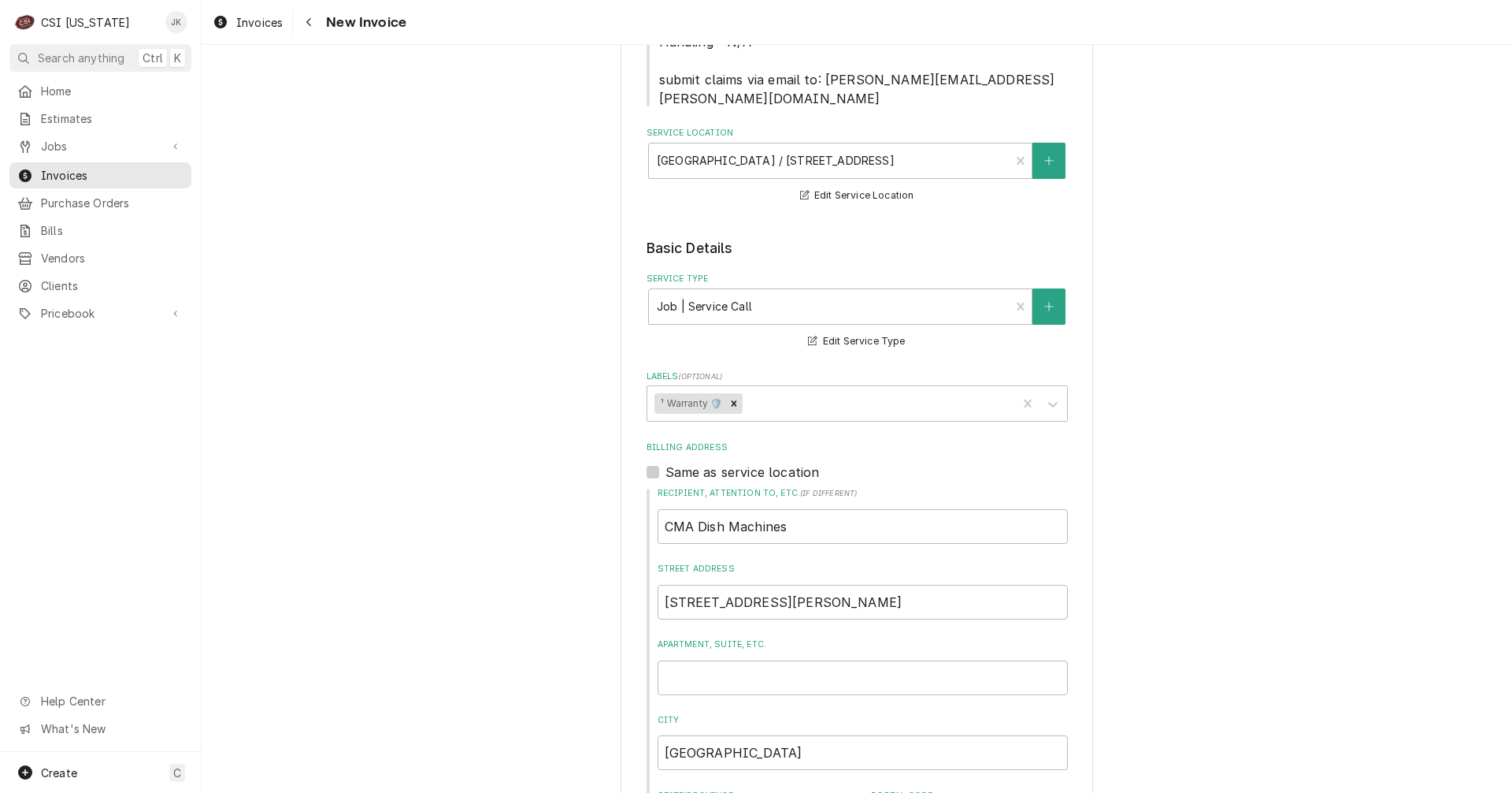
scroll to position [709, 0]
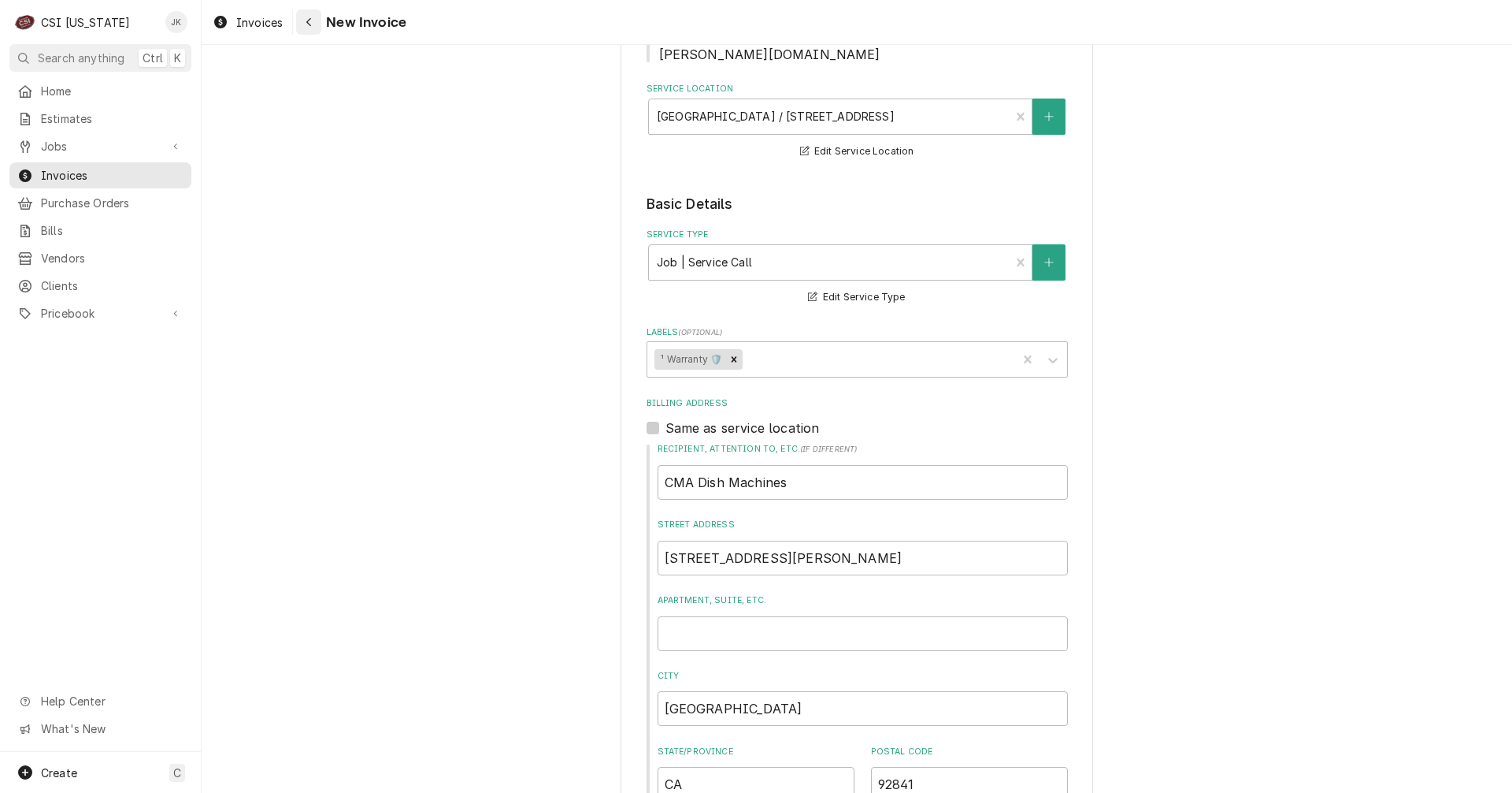
click at [306, 26] on icon "Navigate back" at bounding box center [309, 22] width 7 height 11
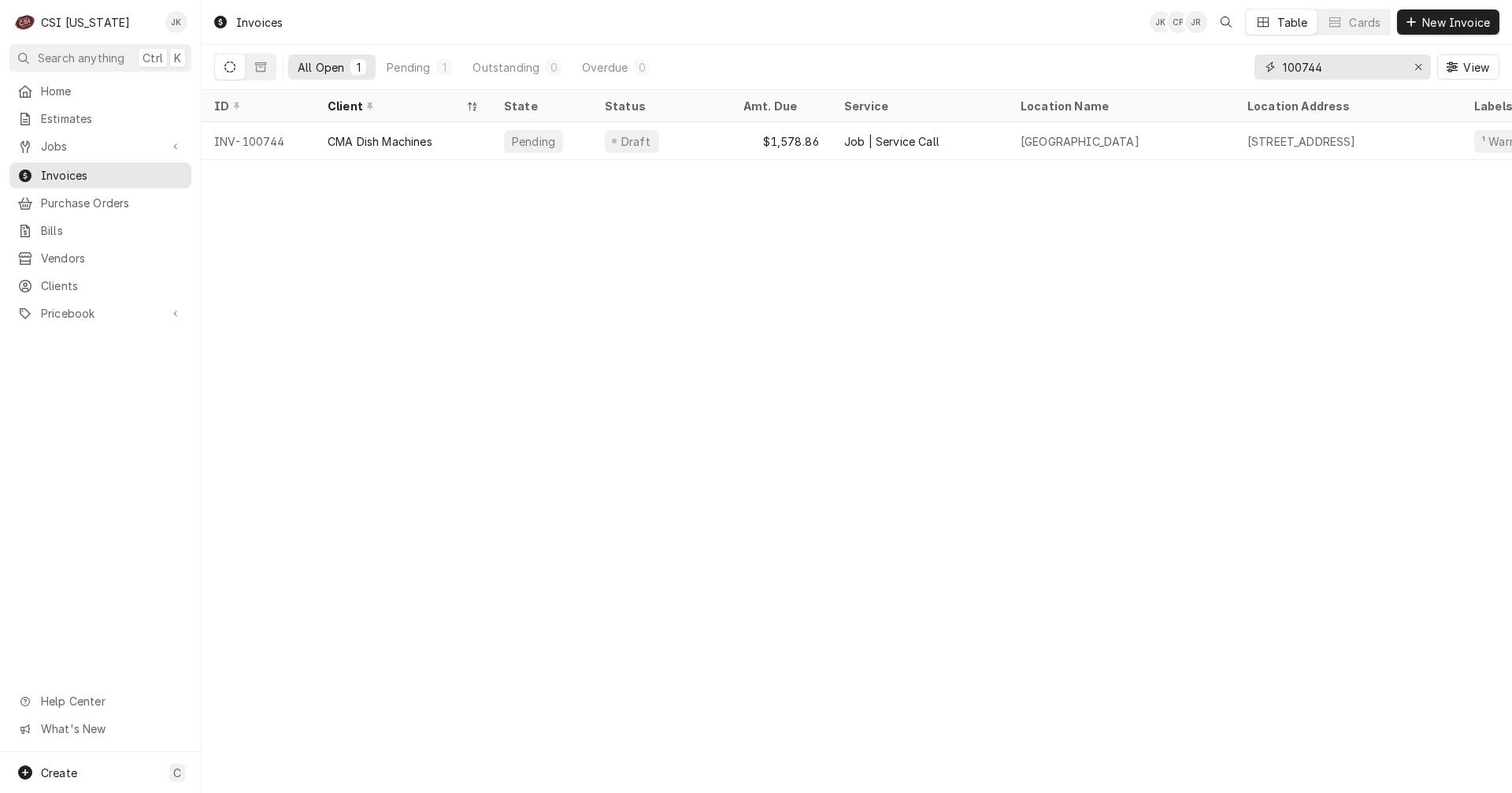
drag, startPoint x: 1309, startPoint y: 68, endPoint x: 1350, endPoint y: 71, distance: 41.1
click at [1338, 68] on input "100744" at bounding box center [1342, 67] width 118 height 25
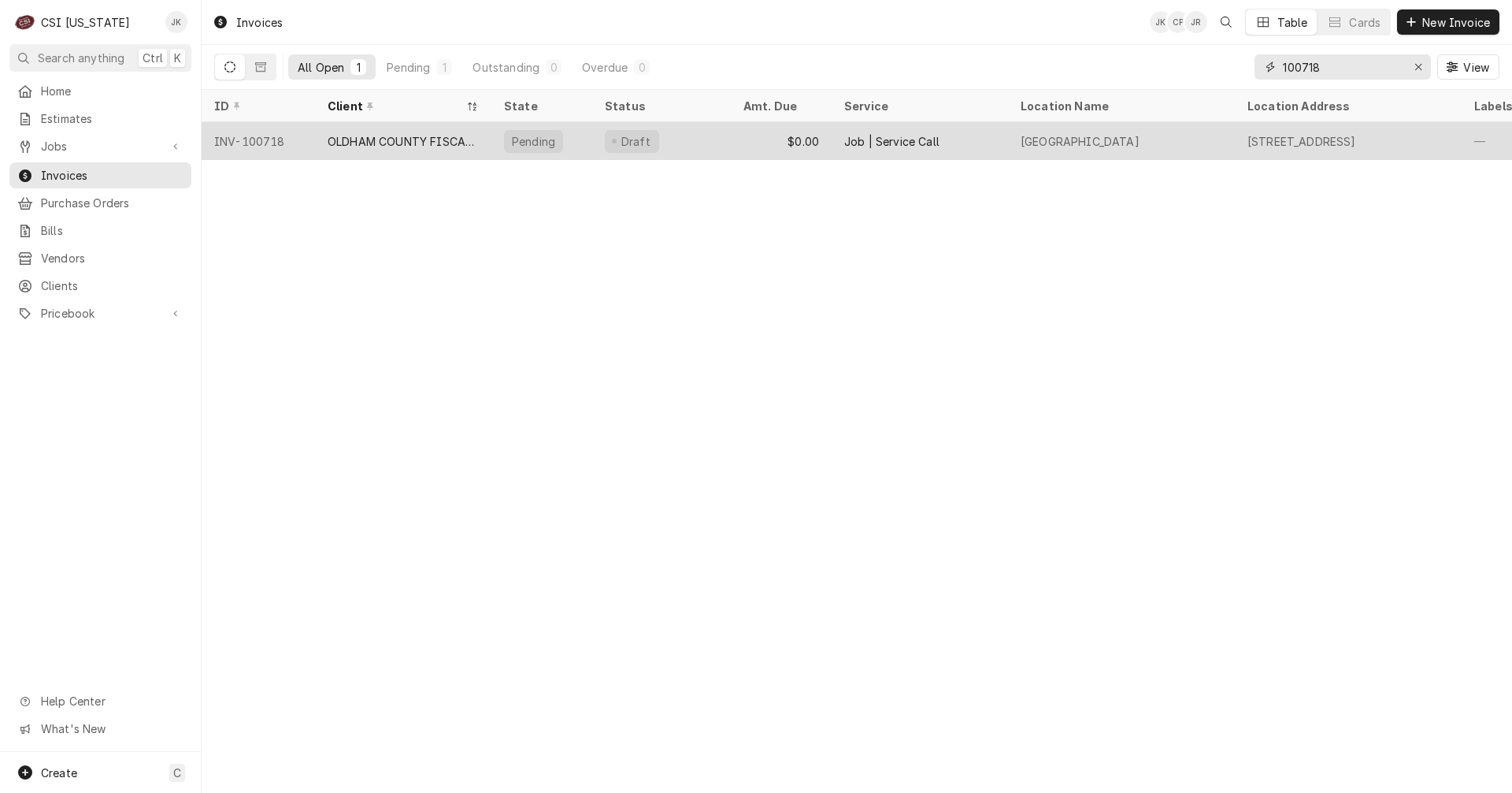
type input "100718"
click at [400, 133] on div "OLDHAM COUNTY FISCAL COURT" at bounding box center [404, 142] width 152 height 17
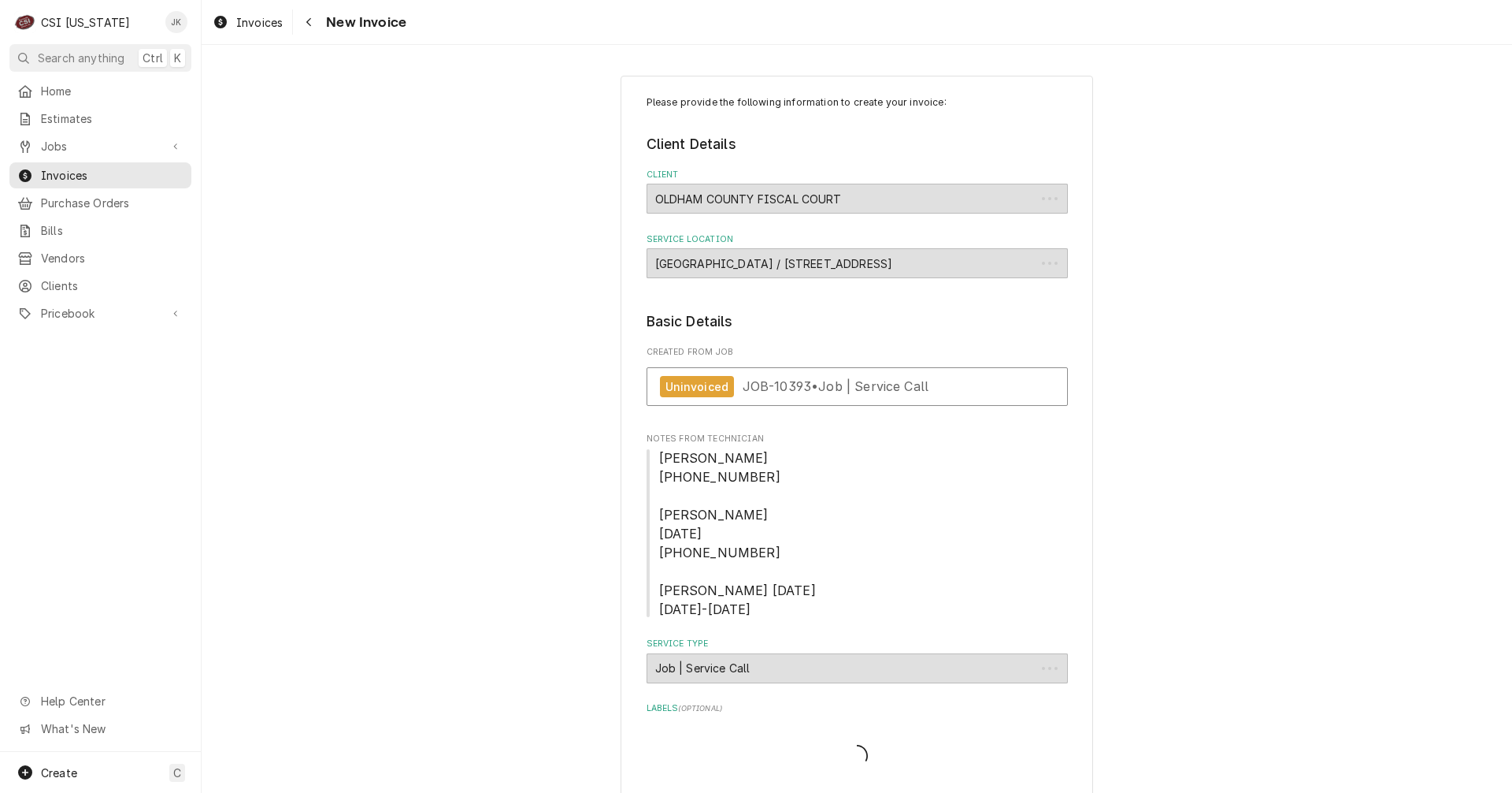
type textarea "x"
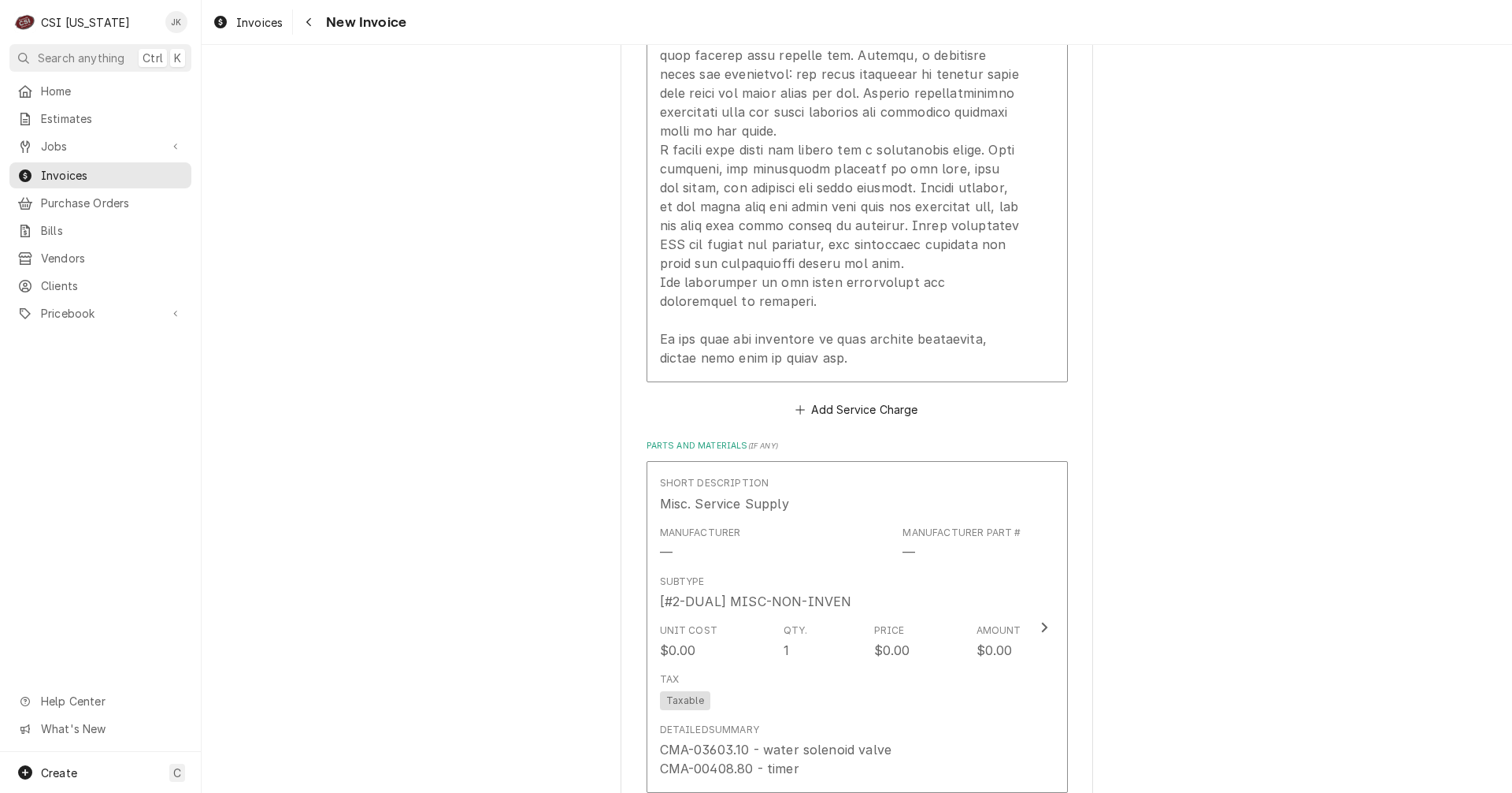
scroll to position [2443, 0]
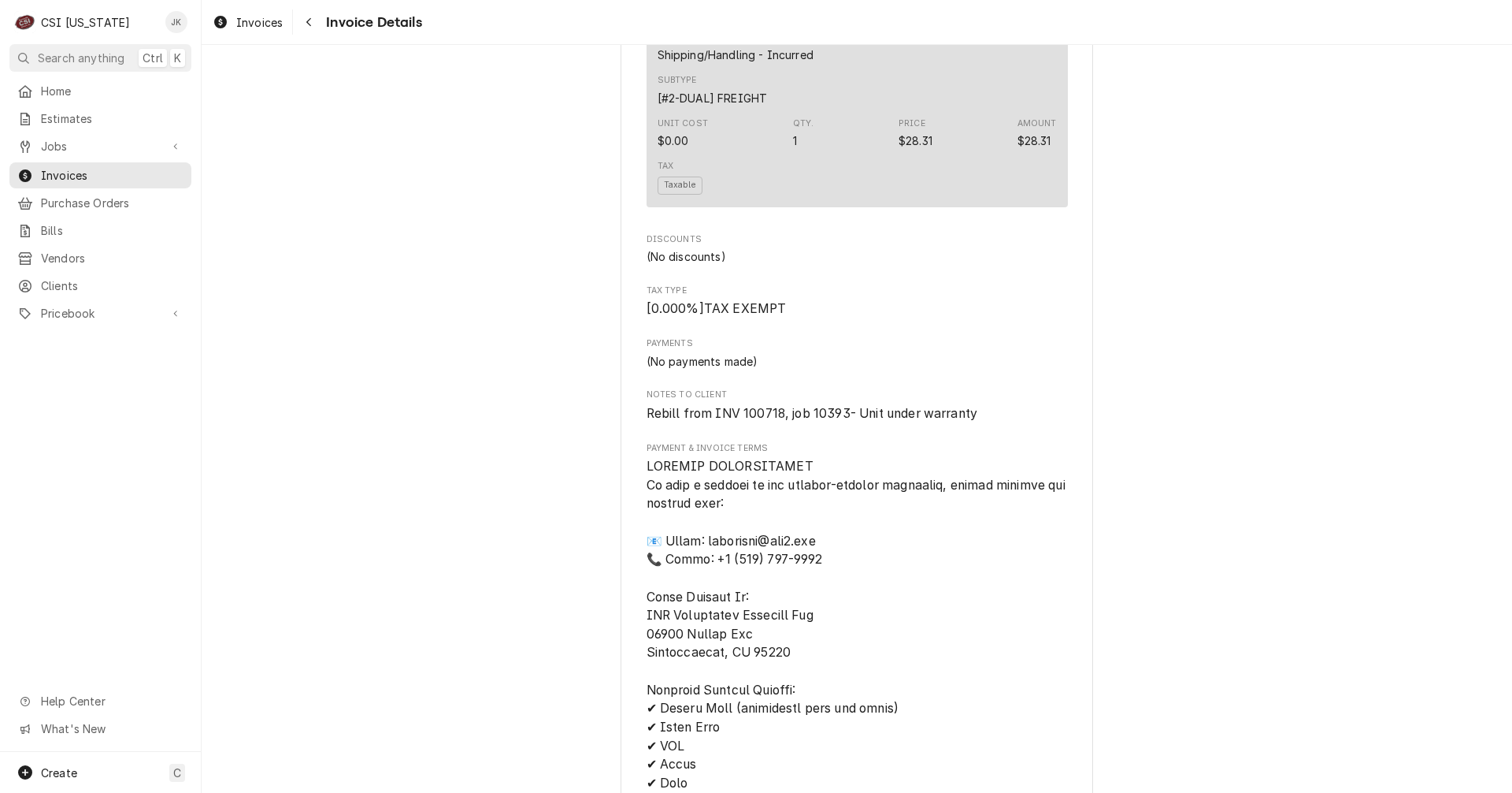
scroll to position [2356, 0]
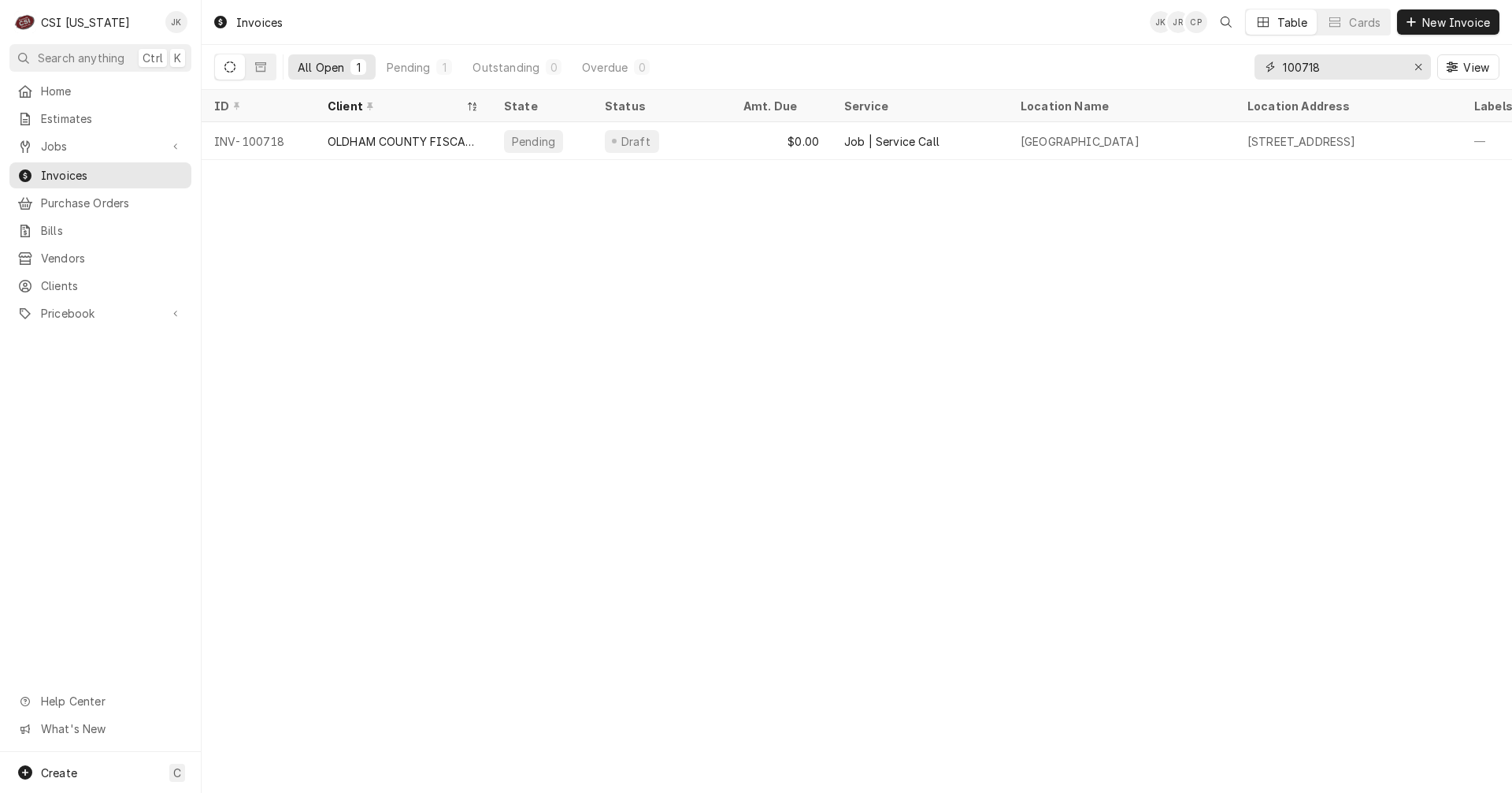
drag, startPoint x: 1309, startPoint y: 67, endPoint x: 1368, endPoint y: 67, distance: 59.0
click at [1368, 67] on input "100718" at bounding box center [1342, 67] width 118 height 25
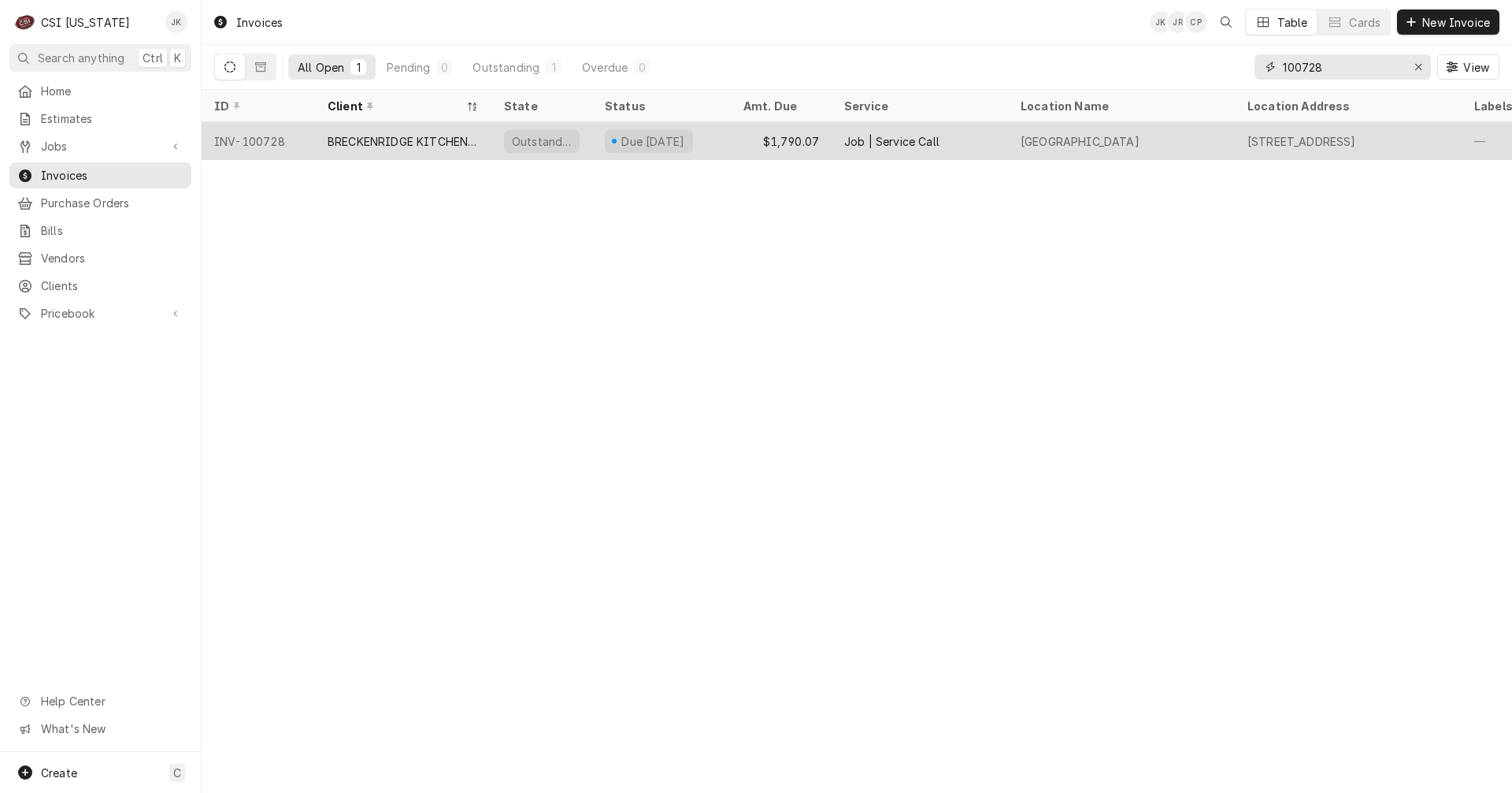
type input "100728"
click at [445, 139] on div "BRECKENRIDGE KITCHEN EQUIPMENT" at bounding box center [404, 142] width 152 height 17
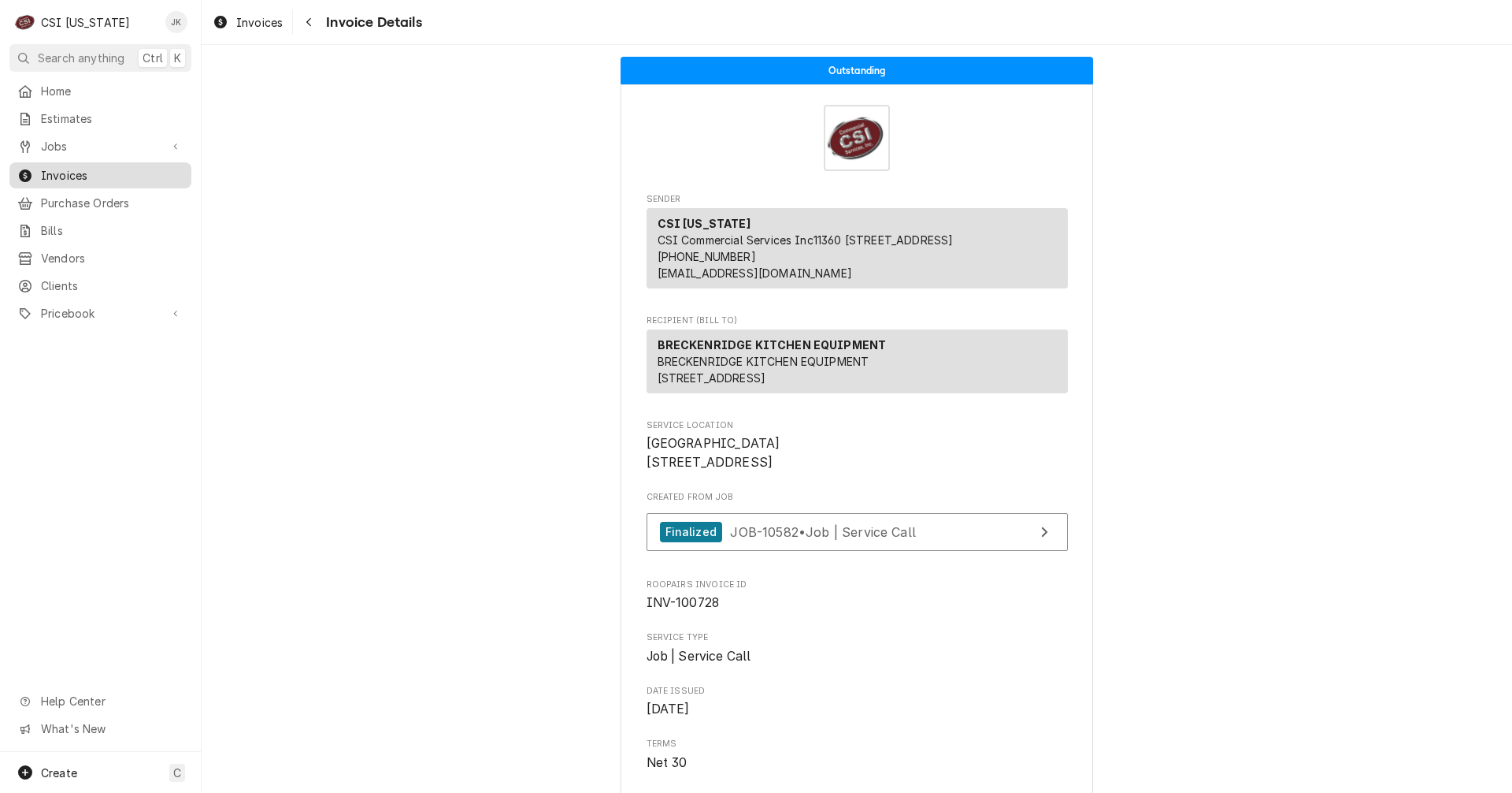
click at [82, 172] on span "Invoices" at bounding box center [112, 176] width 142 height 17
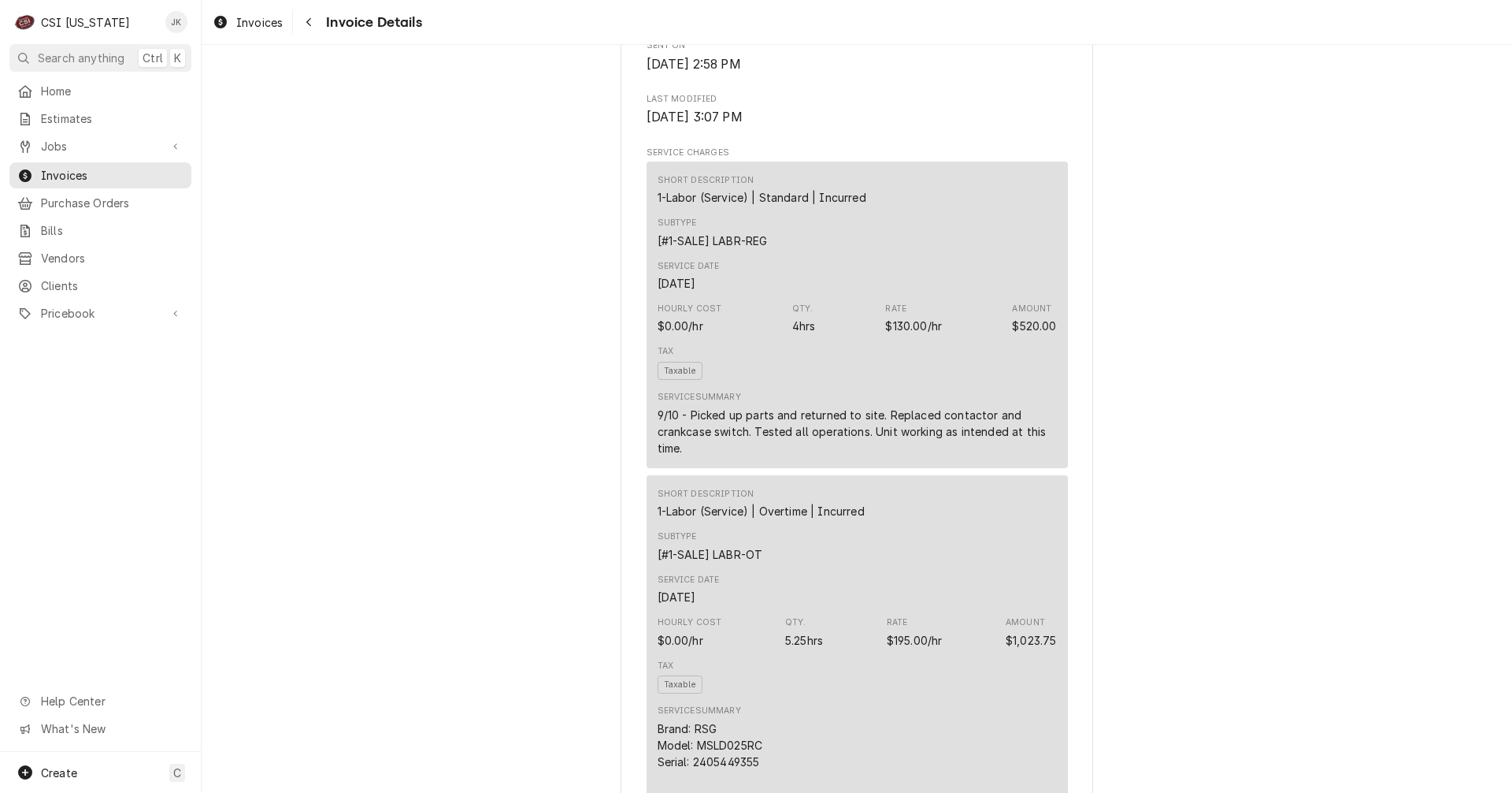
scroll to position [867, 0]
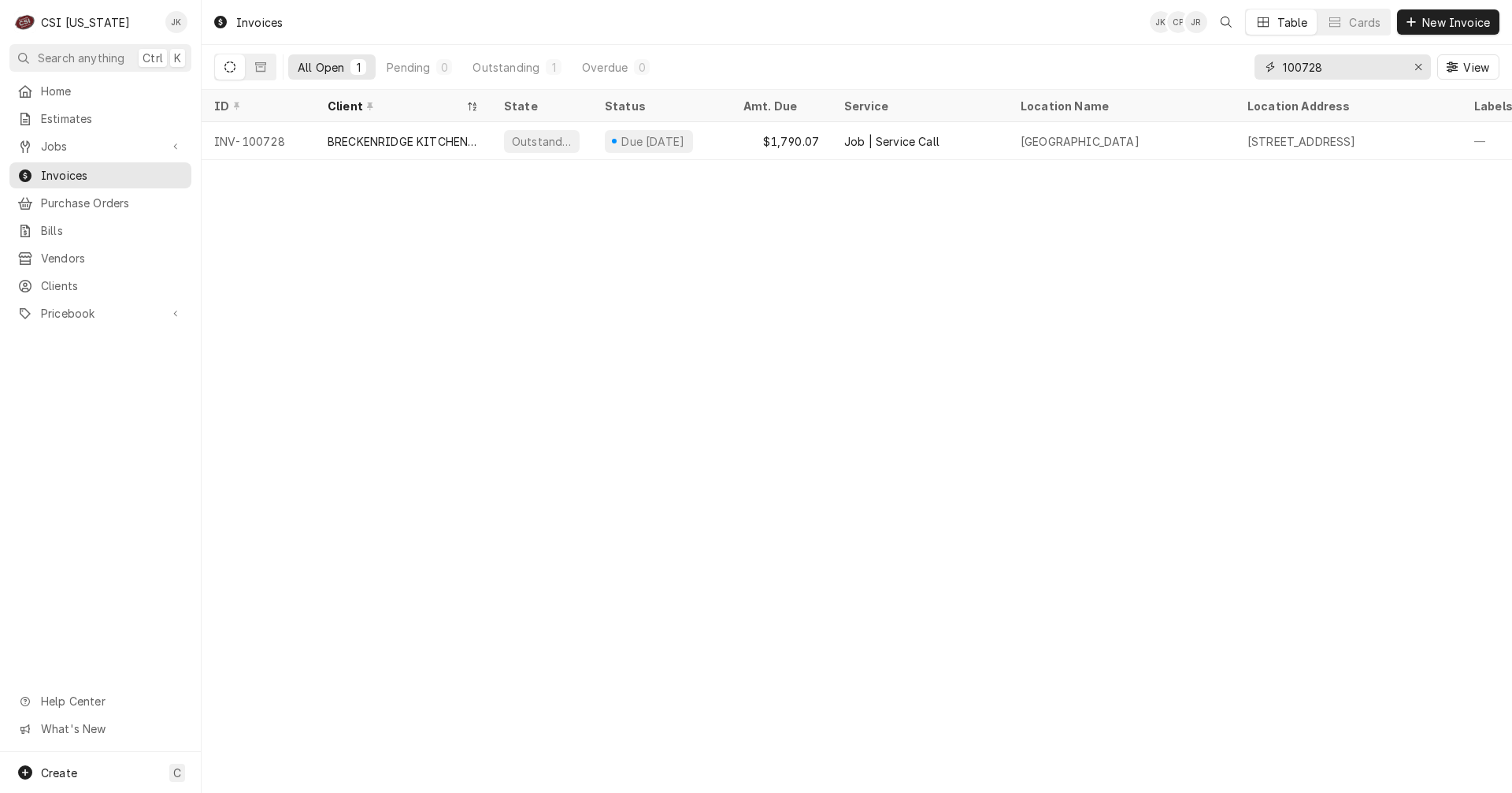
drag, startPoint x: 1306, startPoint y: 63, endPoint x: 1376, endPoint y: 63, distance: 70.0
click at [1376, 63] on input "100728" at bounding box center [1342, 67] width 118 height 25
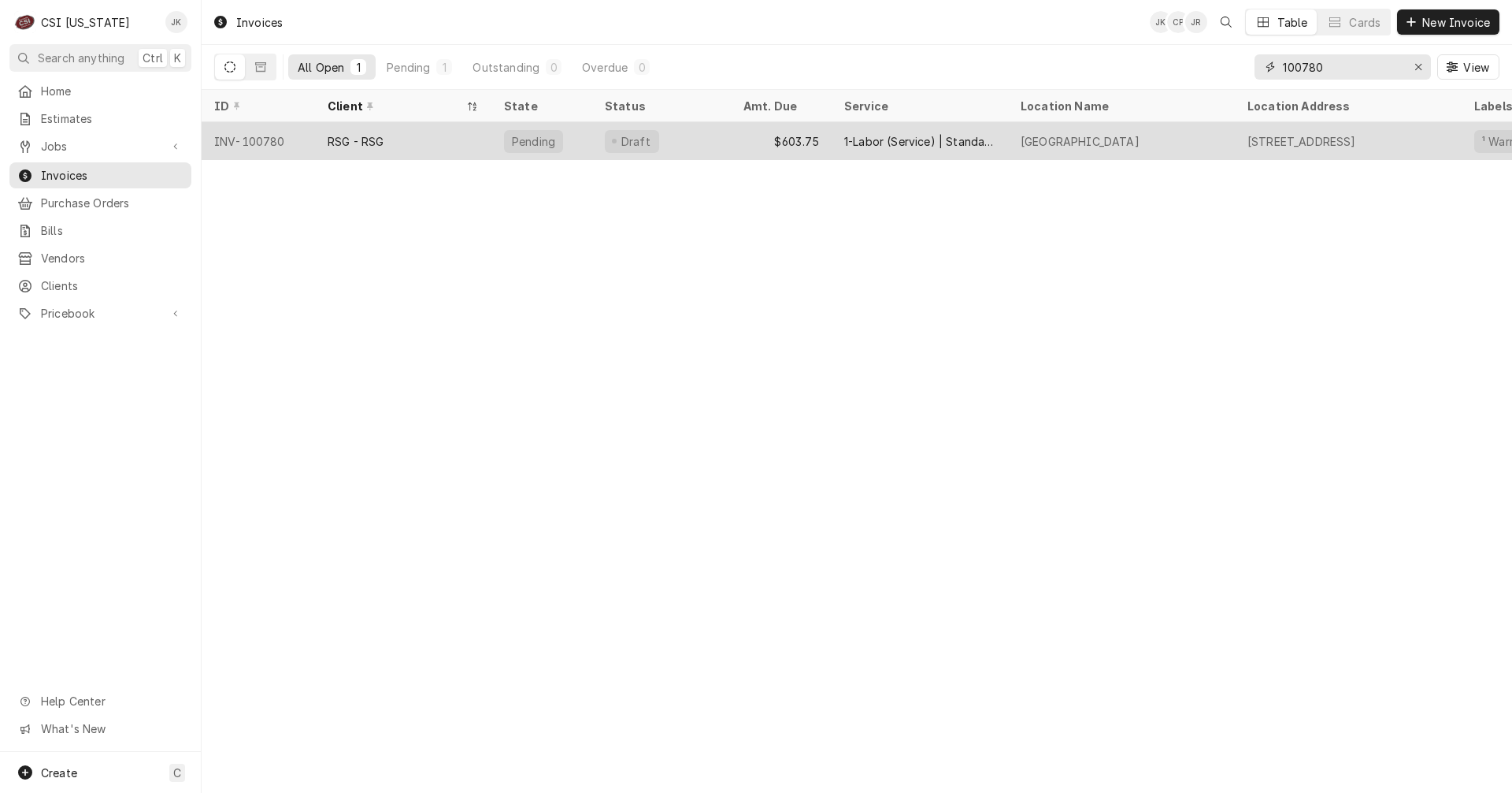
type input "100780"
click at [451, 136] on div "RSG - RSG" at bounding box center [403, 141] width 177 height 37
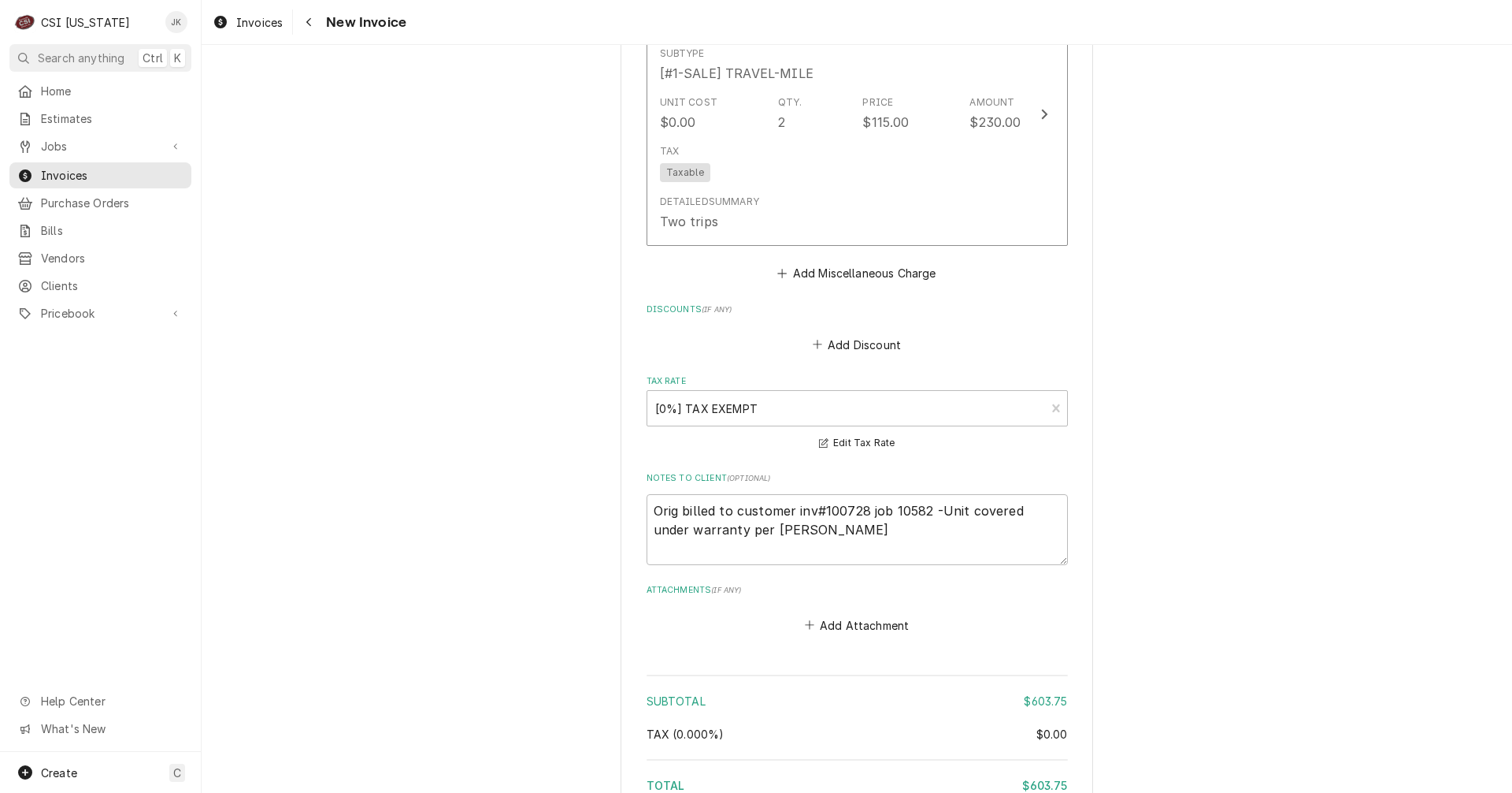
scroll to position [1864, 0]
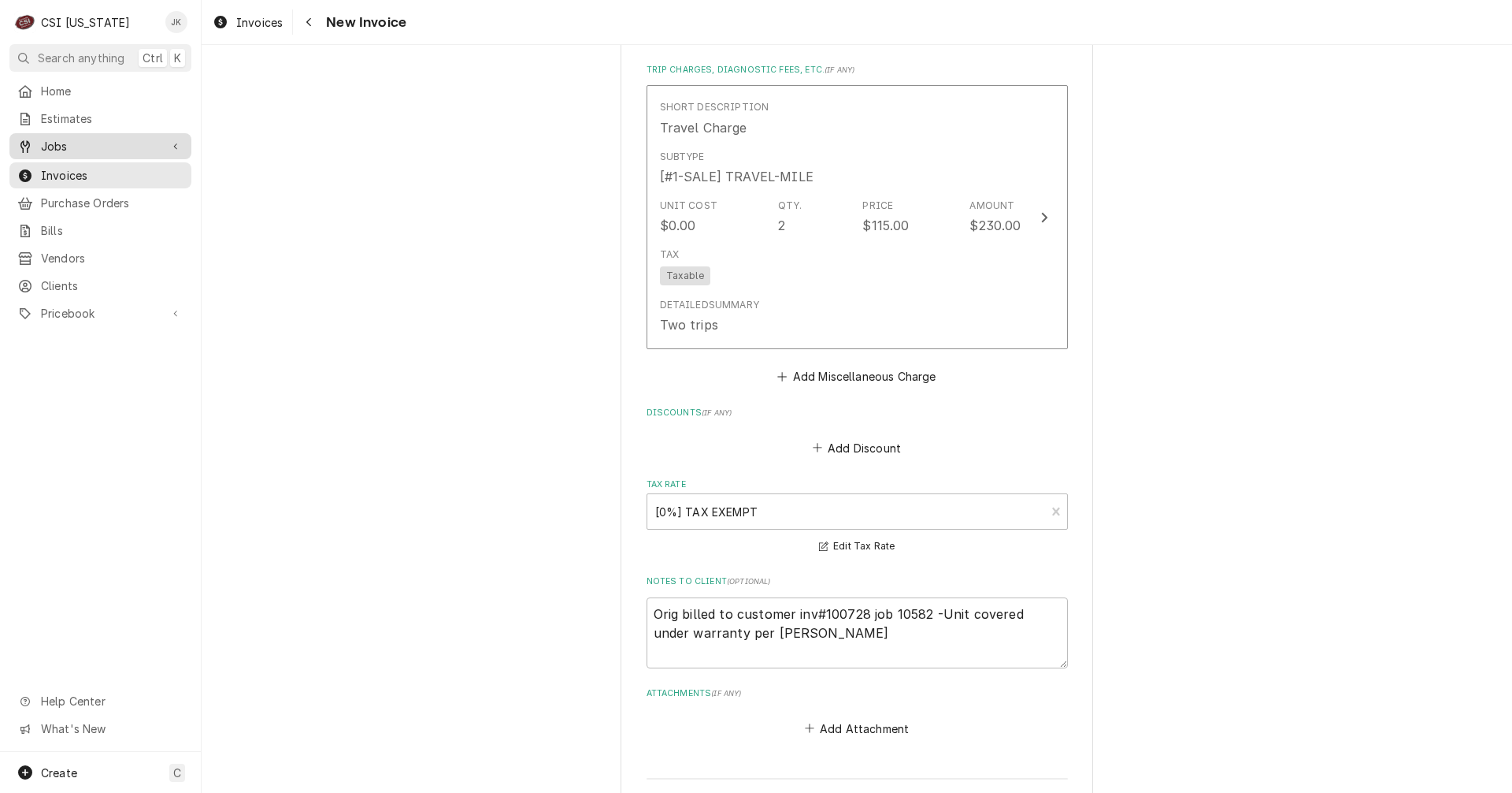
click at [54, 140] on span "Jobs" at bounding box center [100, 147] width 119 height 17
click at [51, 161] on link "Jobs" at bounding box center [100, 173] width 182 height 26
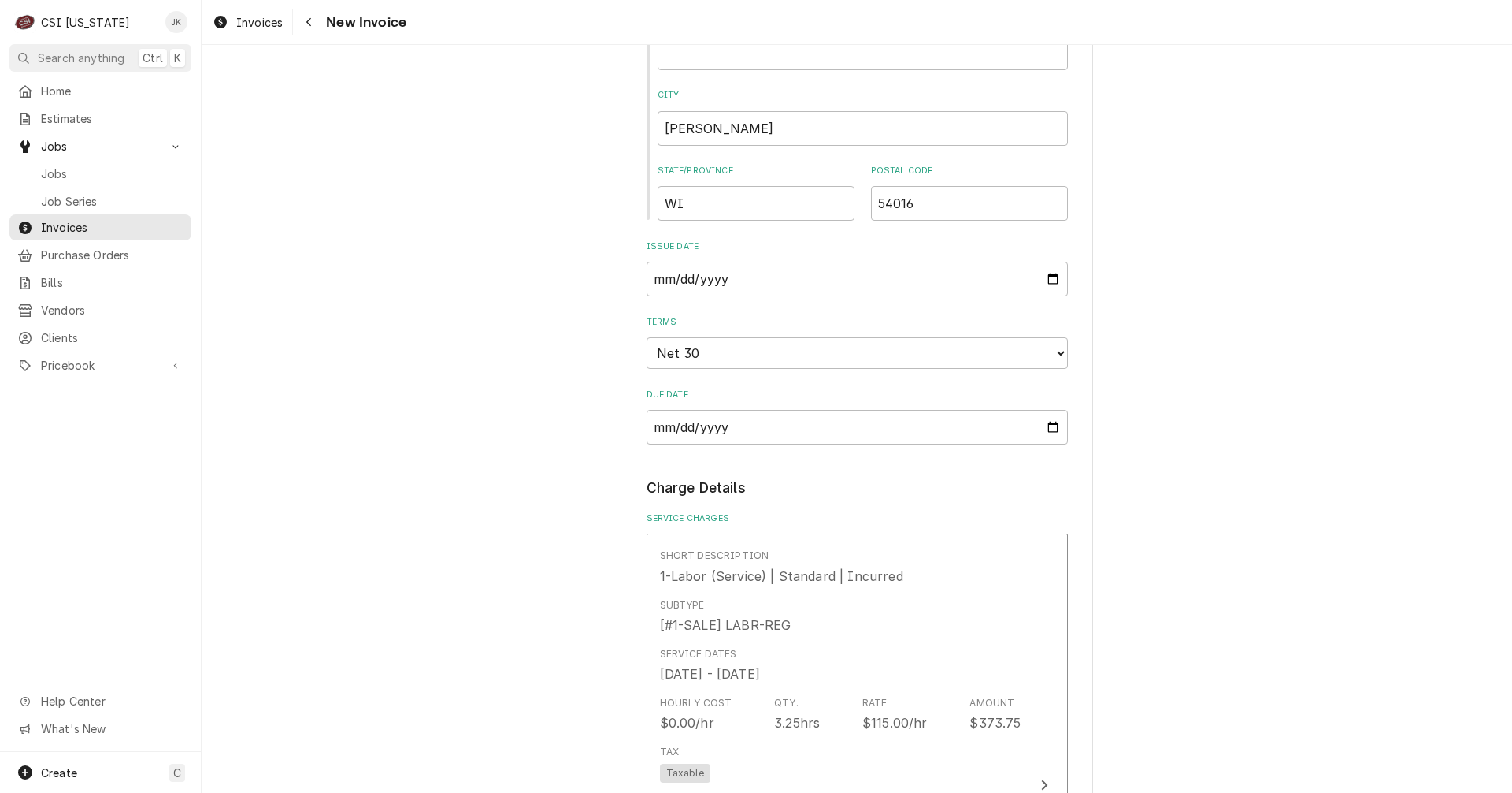
scroll to position [761, 0]
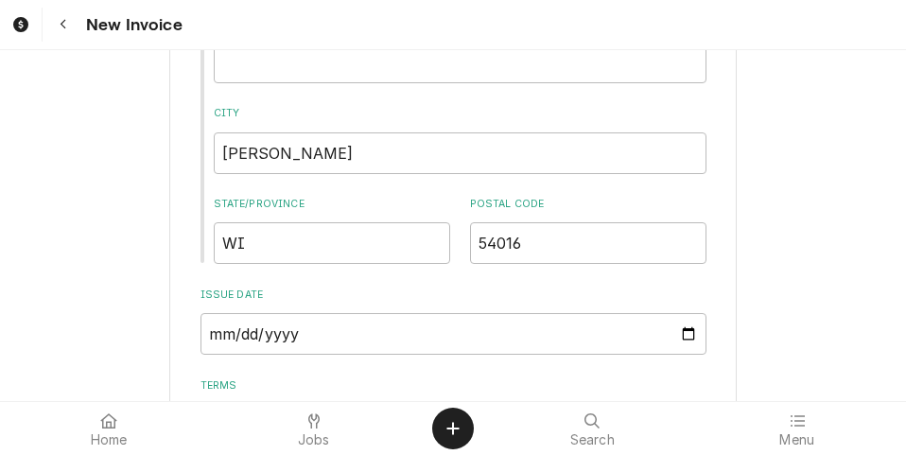
type textarea "x"
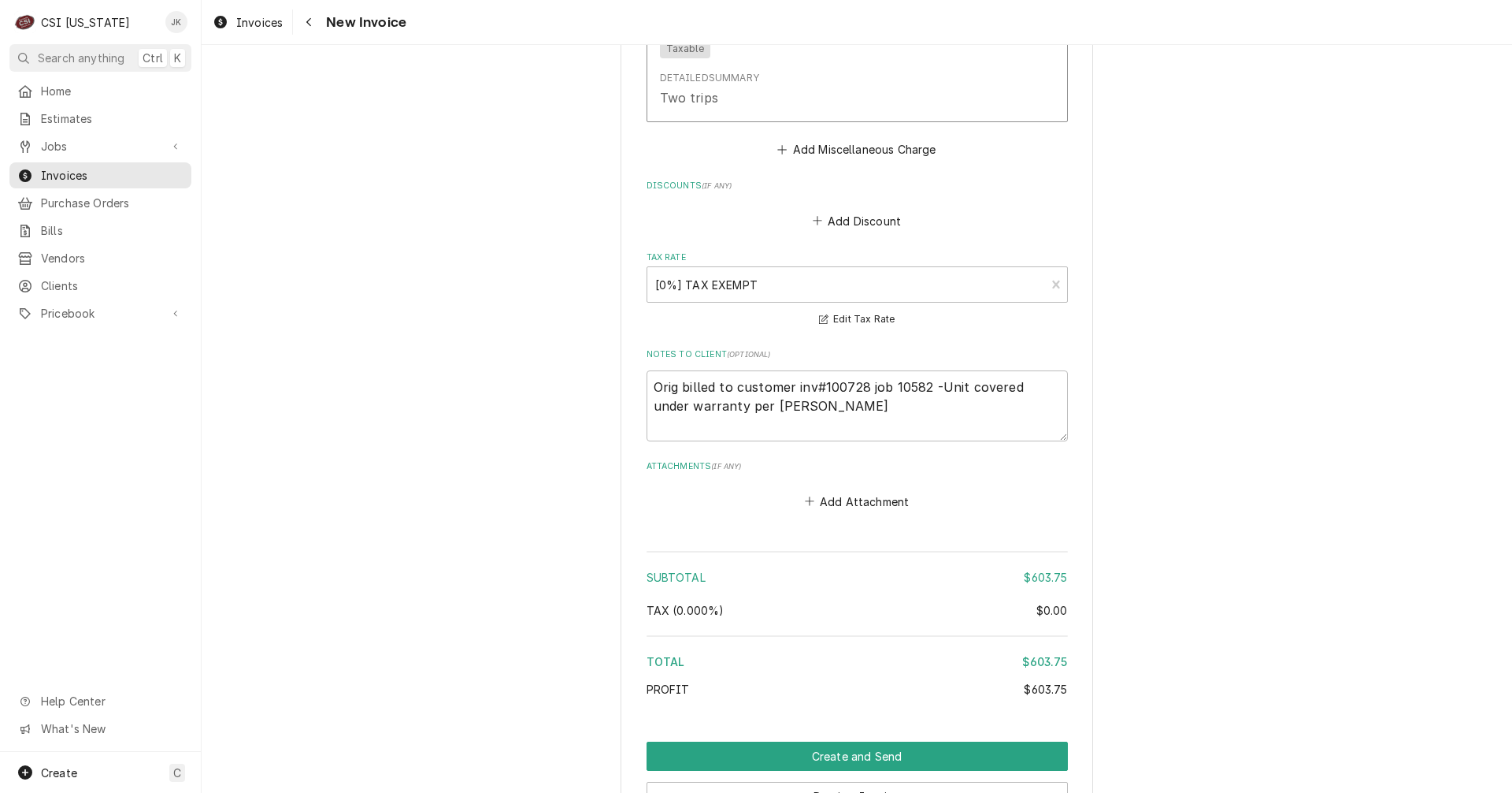
scroll to position [2101, 0]
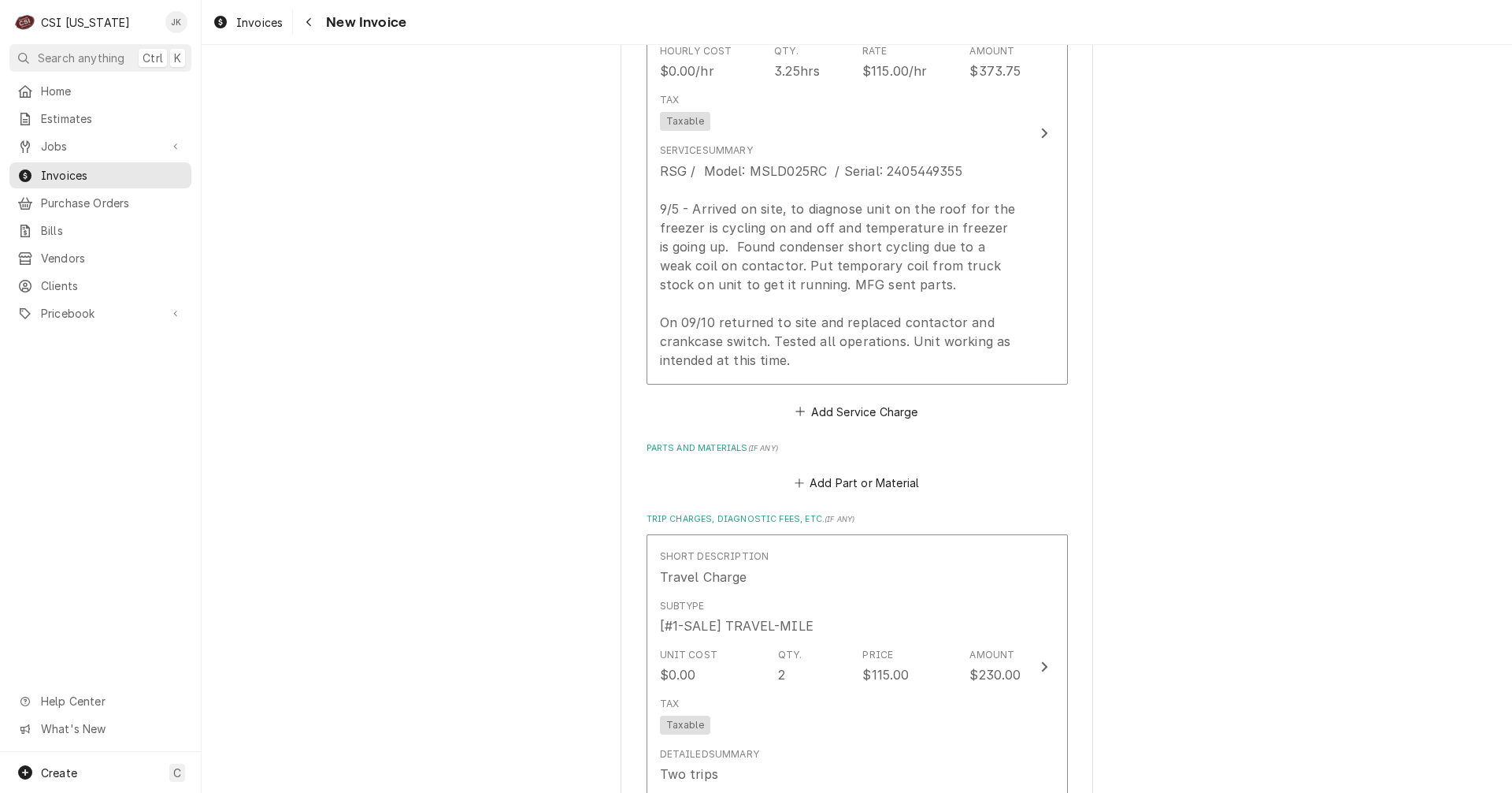
scroll to position [1419, 0]
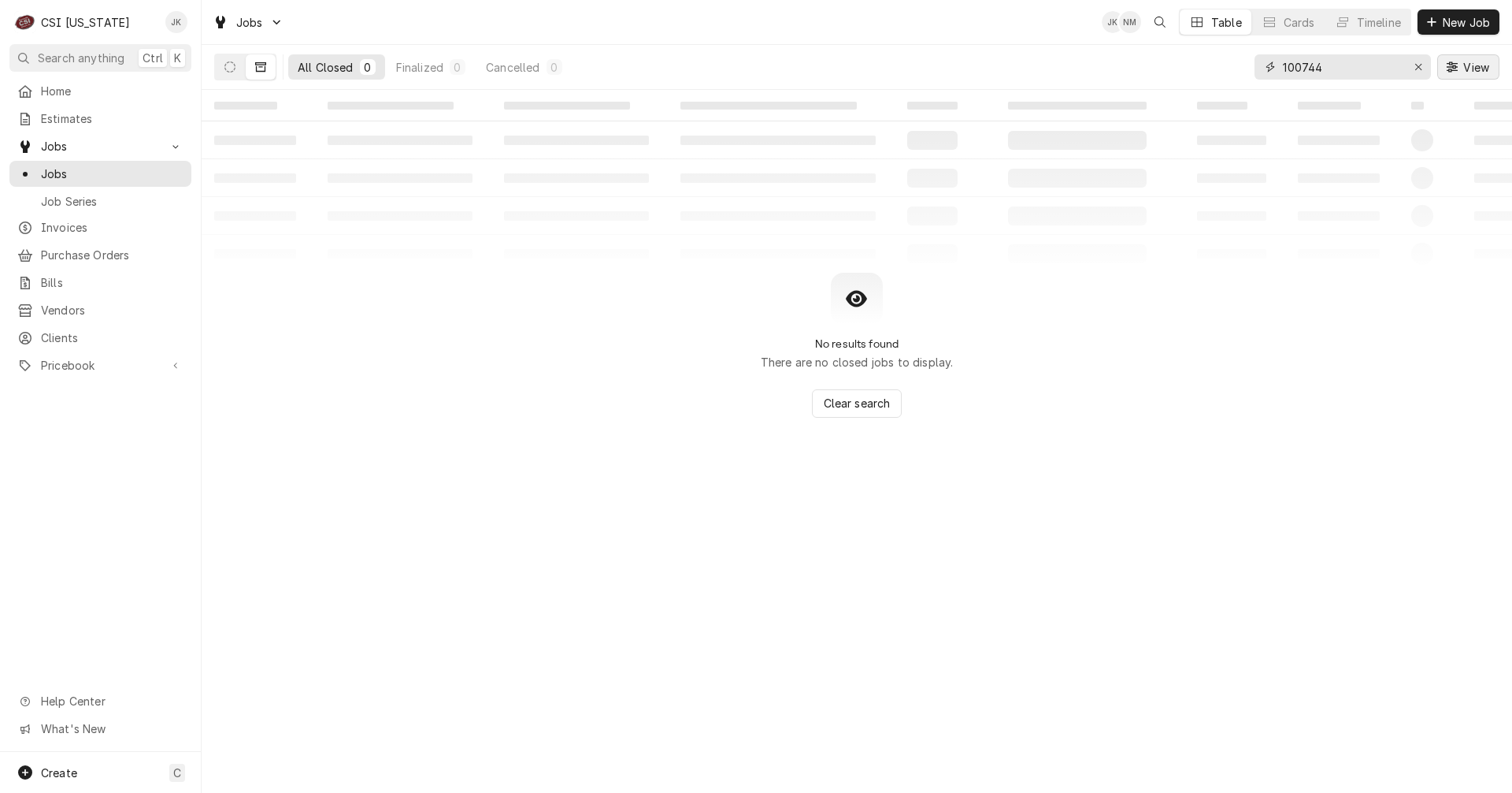
drag, startPoint x: 1296, startPoint y: 66, endPoint x: 1494, endPoint y: 60, distance: 198.1
click at [1489, 60] on div "100744 View" at bounding box center [1377, 67] width 245 height 44
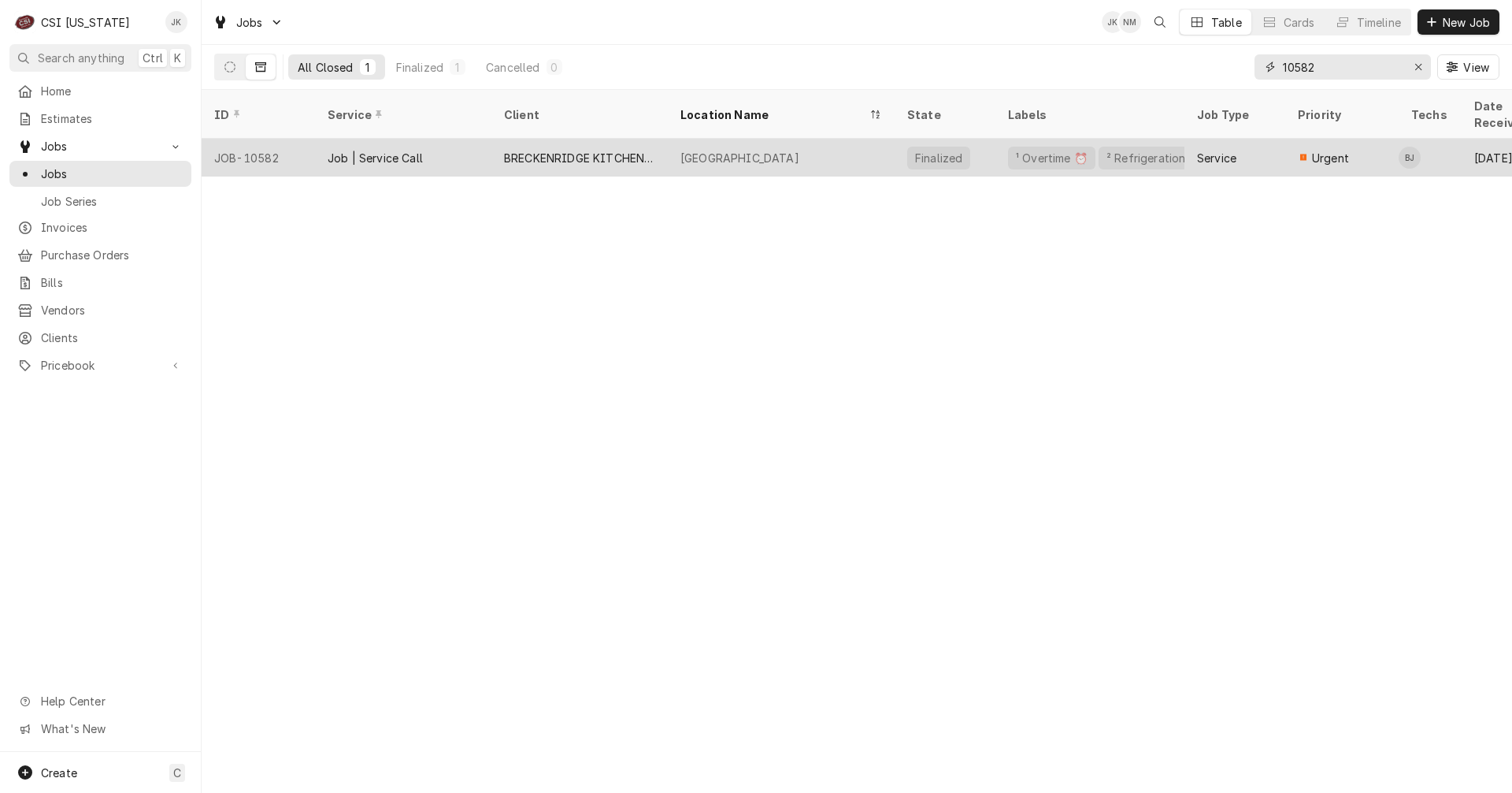
type input "10582"
click at [468, 139] on div "Job | Service Call" at bounding box center [403, 157] width 177 height 37
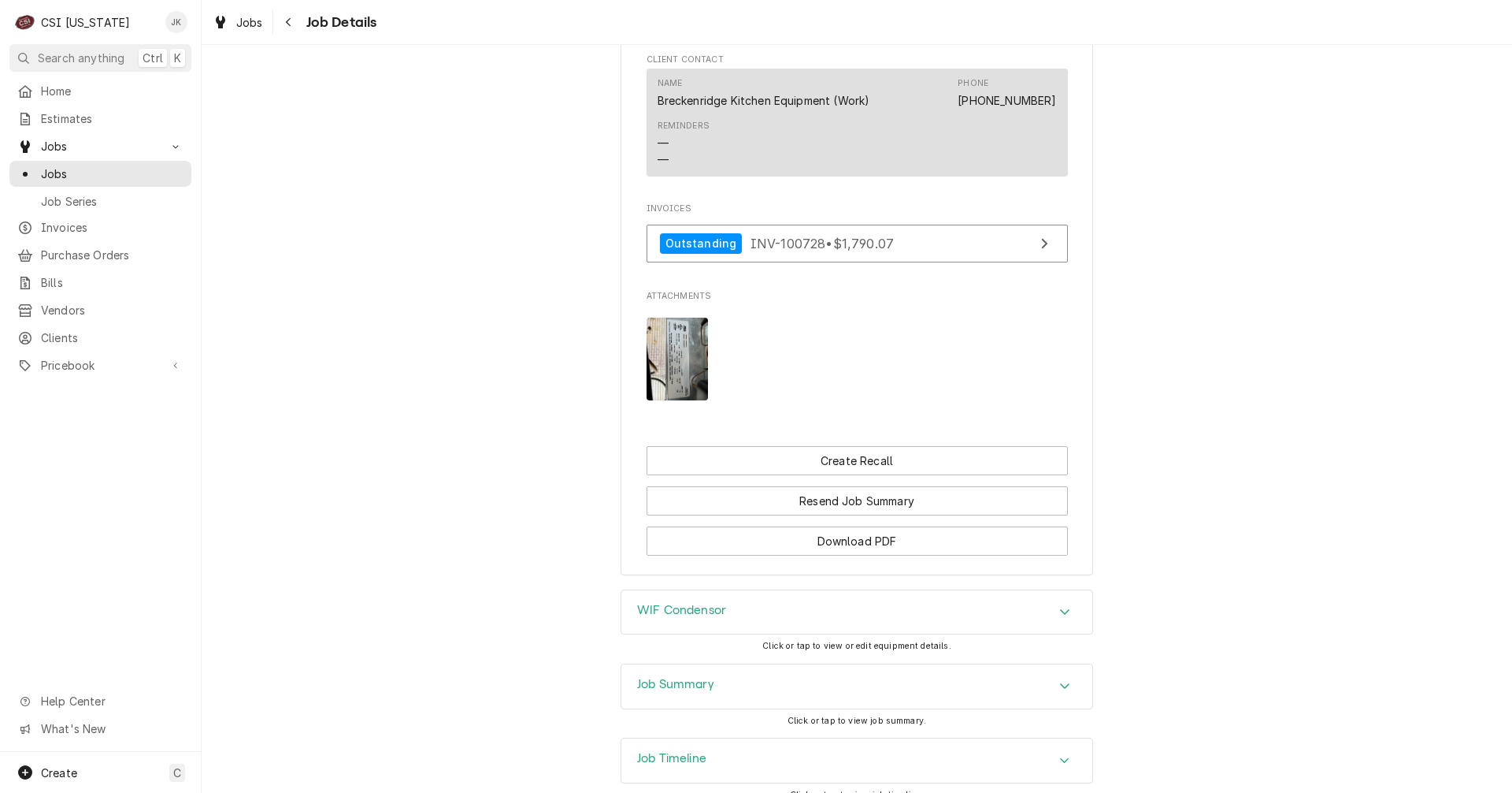
scroll to position [1645, 0]
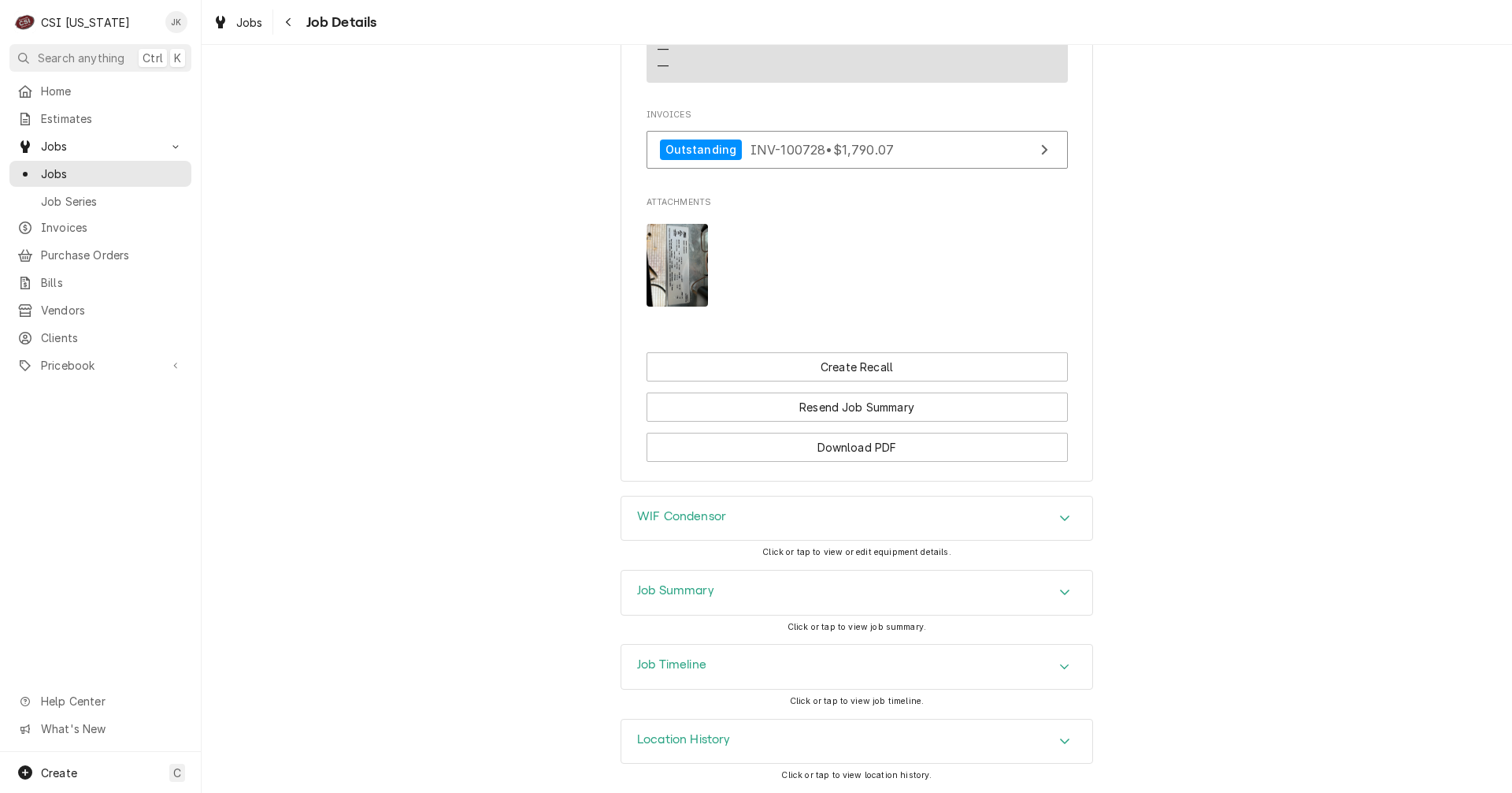
click at [694, 588] on h3 "Job Summary" at bounding box center [675, 591] width 77 height 15
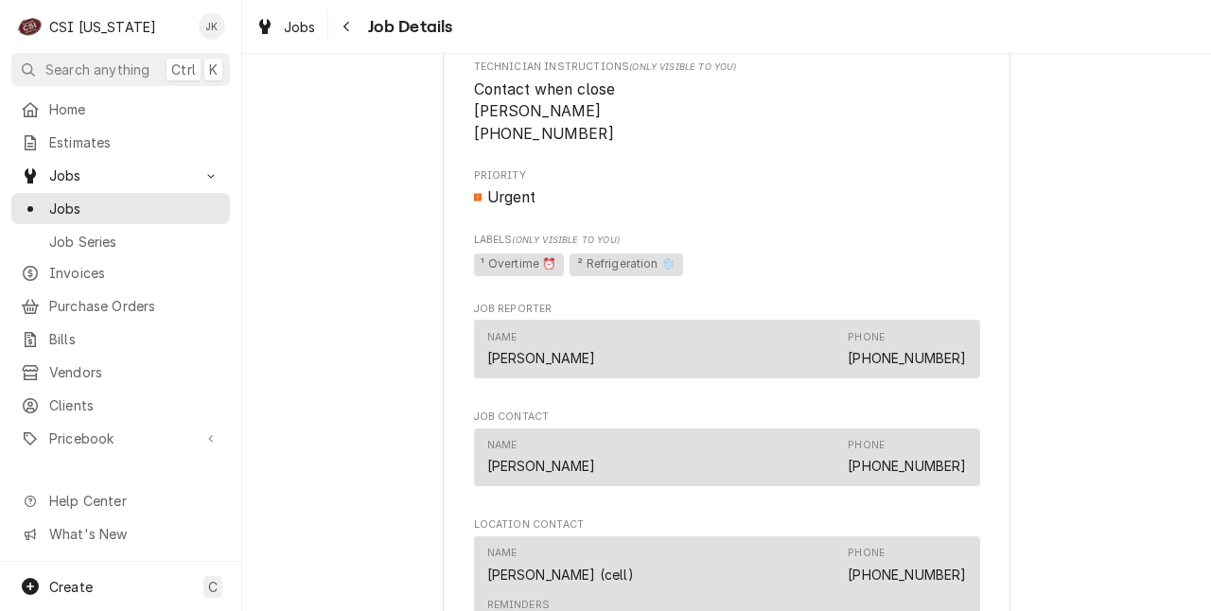
scroll to position [1987, 0]
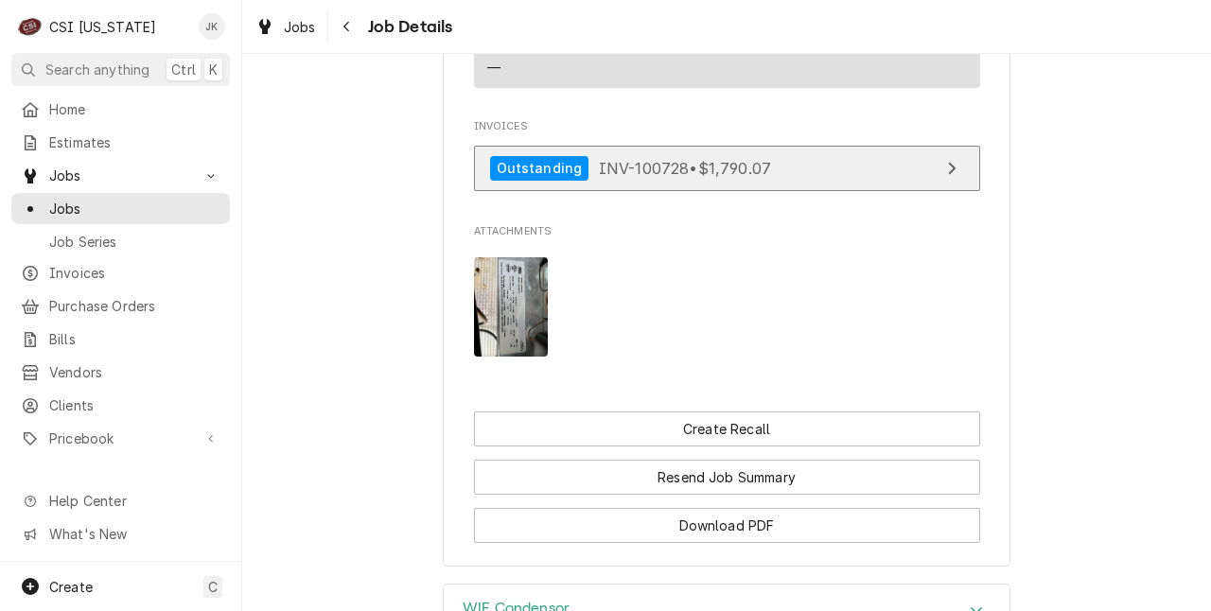
click at [645, 174] on span "INV-100728 • $1,790.07" at bounding box center [685, 167] width 172 height 19
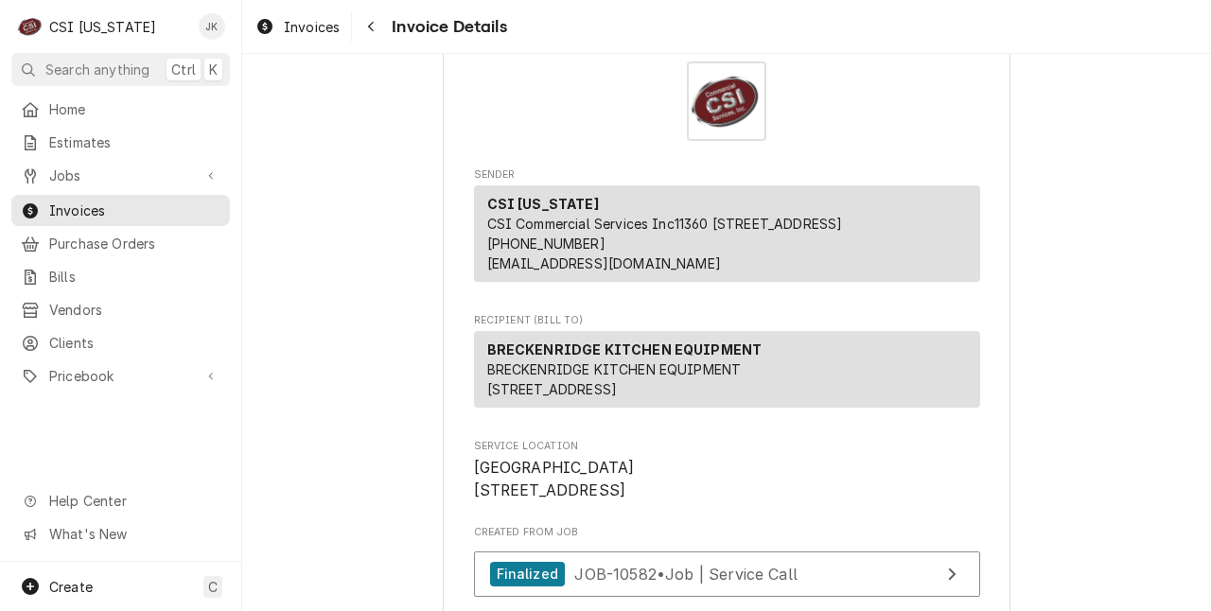
scroll to position [95, 0]
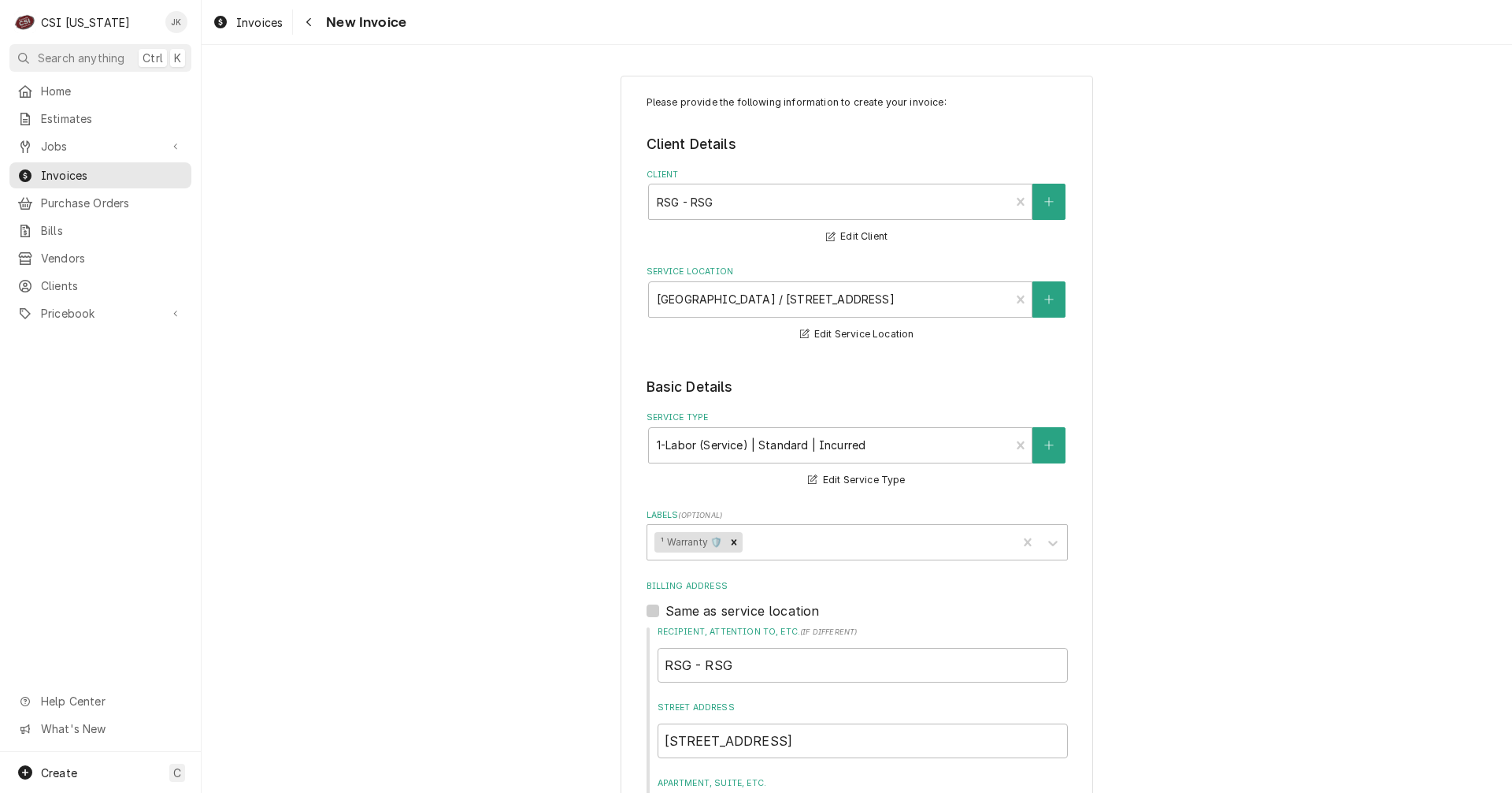
scroll to position [1419, 0]
